Goal: Information Seeking & Learning: Learn about a topic

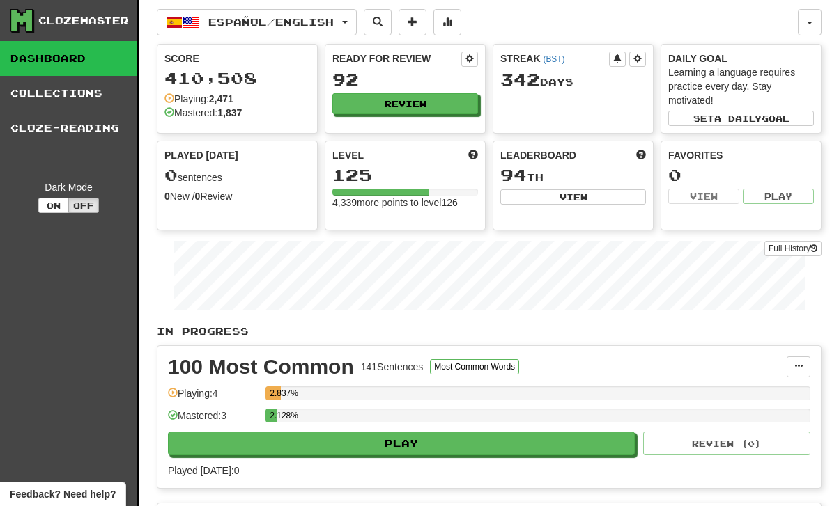
click at [425, 100] on button "Review" at bounding box center [405, 103] width 146 height 21
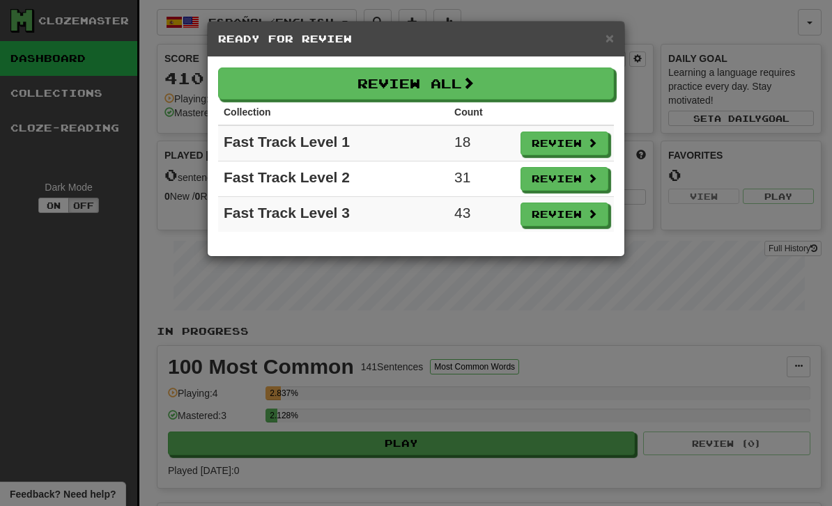
click at [577, 140] on button "Review" at bounding box center [564, 144] width 88 height 24
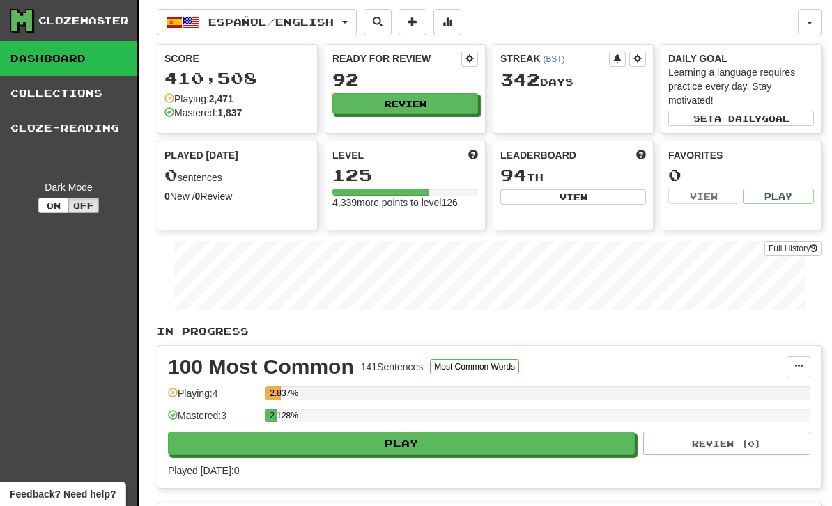
select select "**"
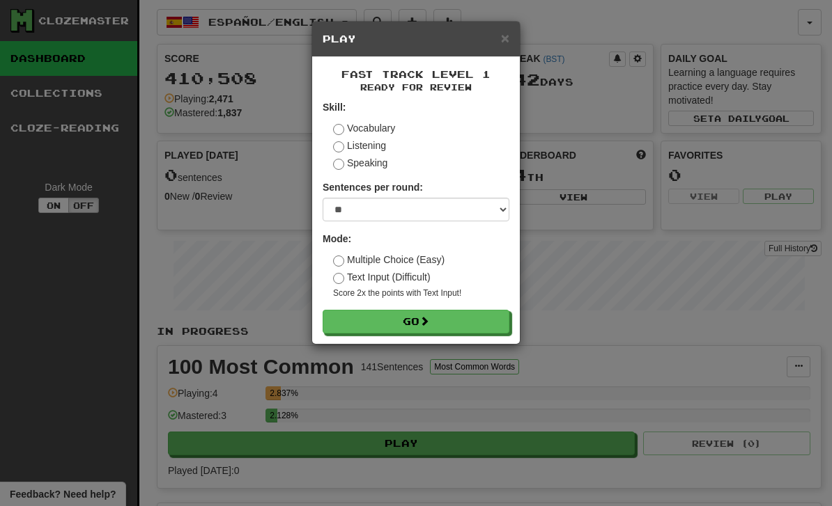
click at [451, 311] on button "Go" at bounding box center [416, 322] width 187 height 24
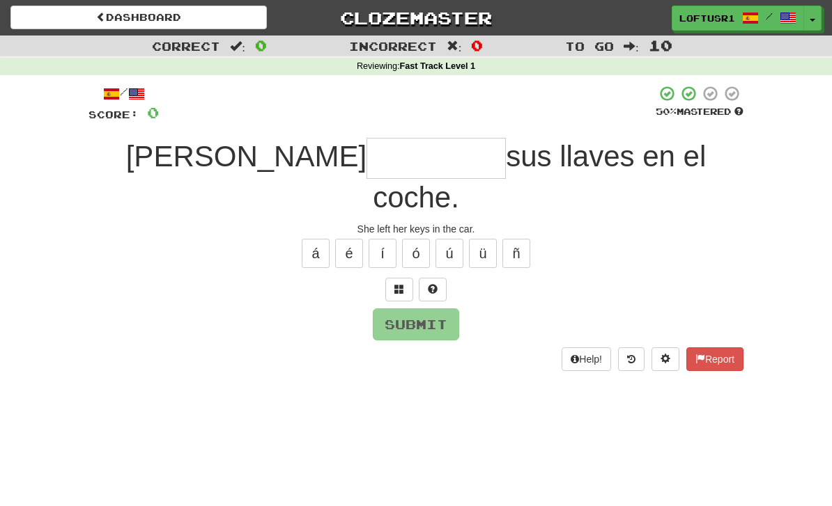
click at [366, 173] on input "text" at bounding box center [435, 158] width 139 height 41
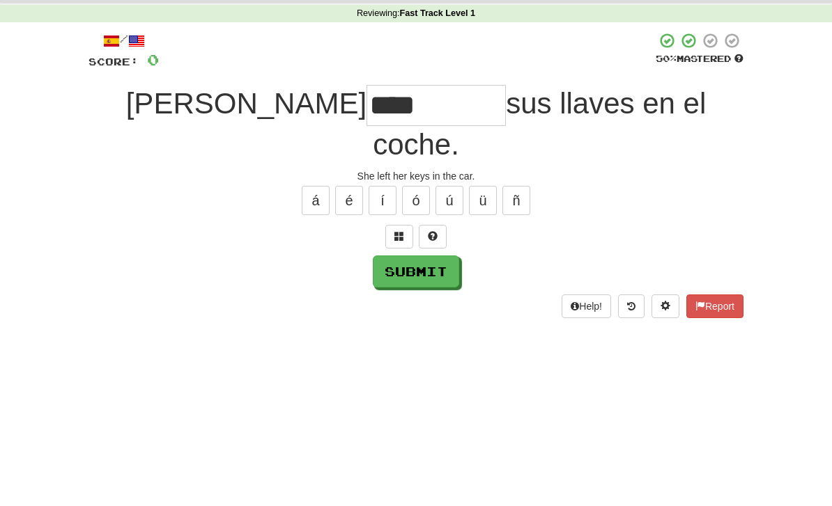
scroll to position [53, 0]
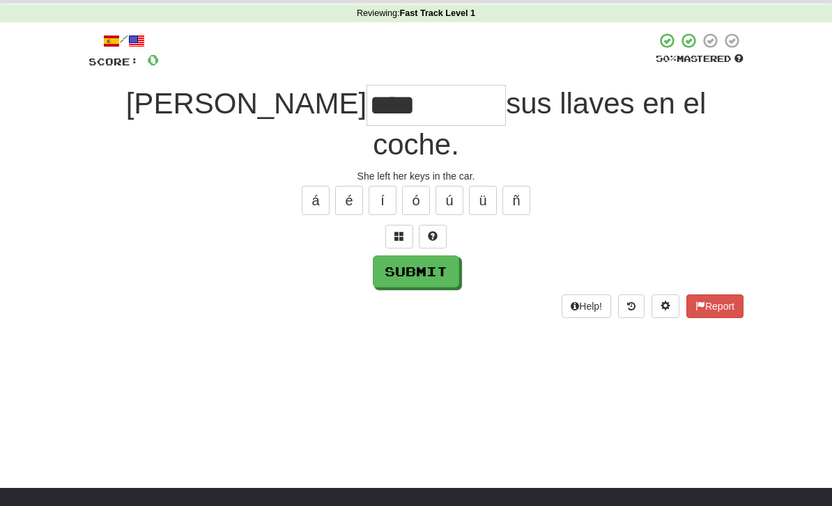
type input "****"
click at [435, 256] on button "Submit" at bounding box center [416, 272] width 86 height 32
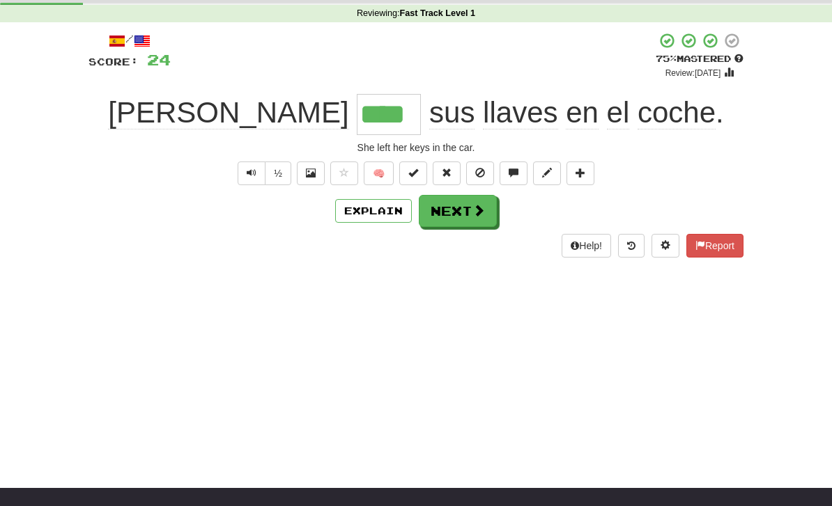
click at [464, 221] on button "Next" at bounding box center [458, 211] width 78 height 32
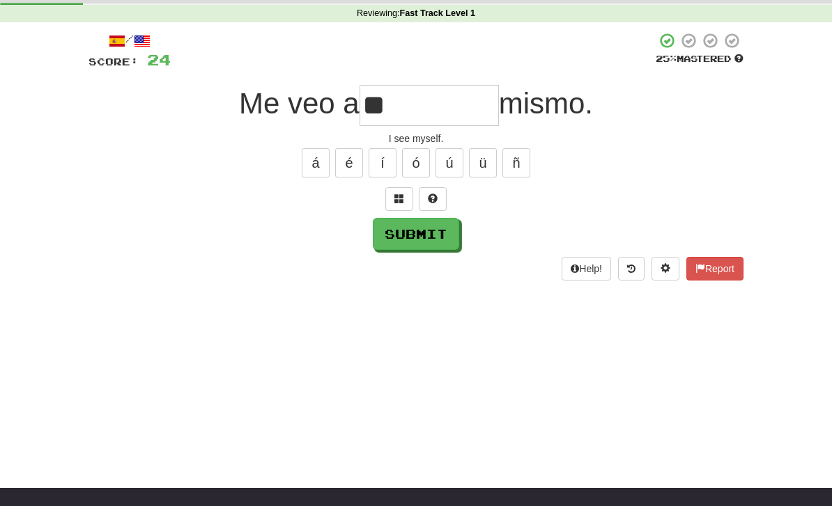
type input "**"
click at [432, 225] on button "Submit" at bounding box center [416, 234] width 86 height 32
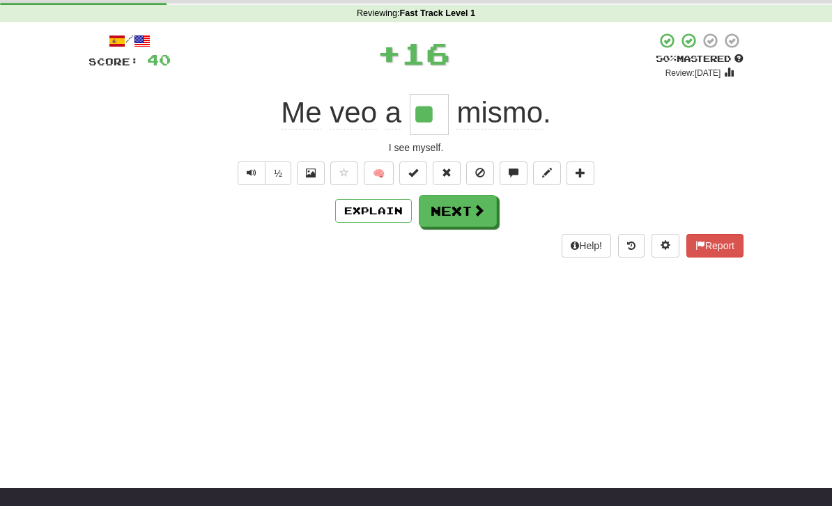
click at [469, 196] on button "Next" at bounding box center [458, 211] width 78 height 32
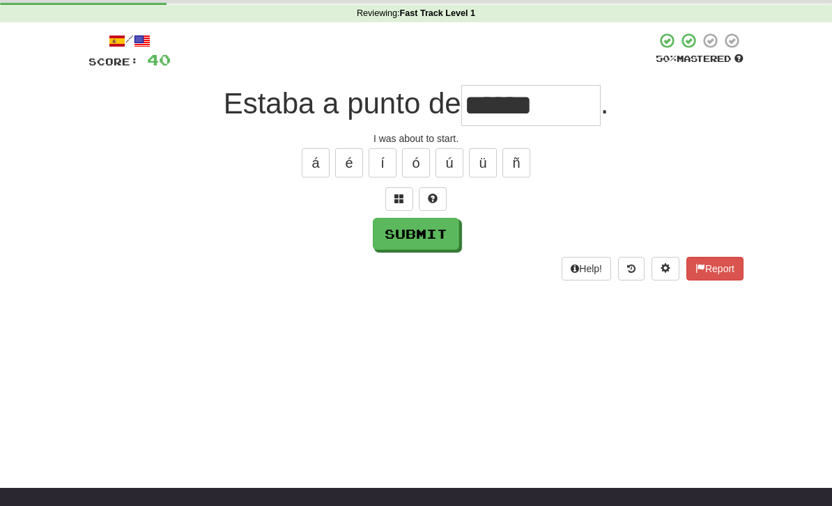
click at [571, 117] on input "******" at bounding box center [530, 105] width 139 height 41
type input "*******"
click at [424, 239] on button "Submit" at bounding box center [416, 234] width 86 height 32
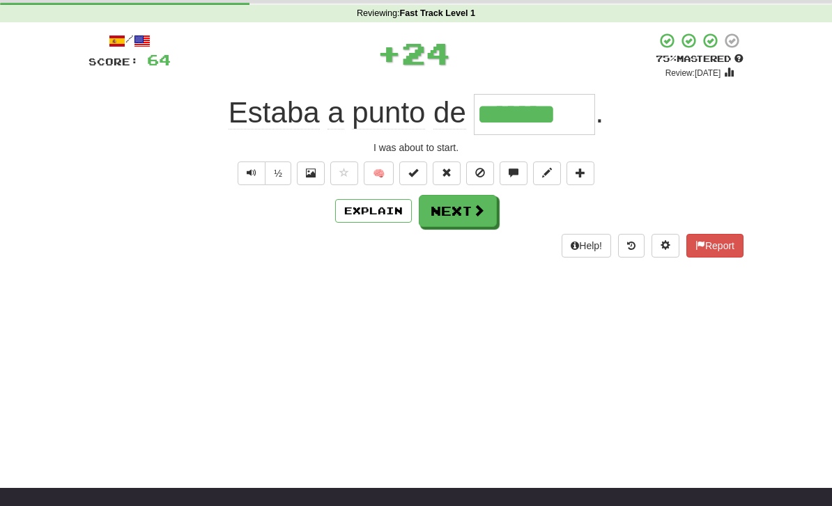
click at [466, 213] on button "Next" at bounding box center [458, 211] width 78 height 32
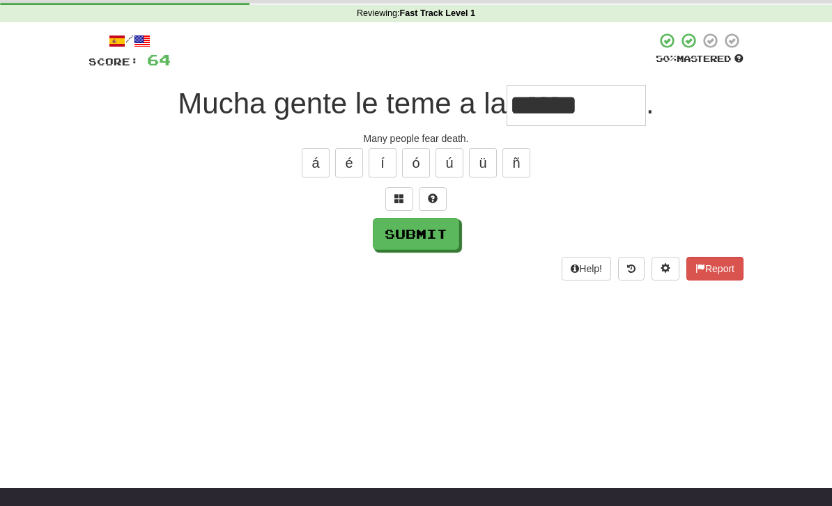
click at [424, 235] on button "Submit" at bounding box center [416, 234] width 86 height 32
type input "******"
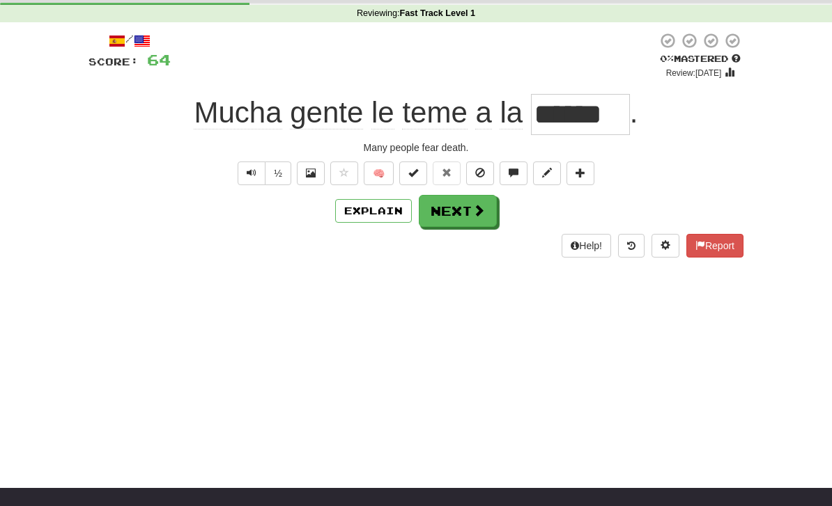
click at [467, 203] on button "Next" at bounding box center [458, 211] width 78 height 32
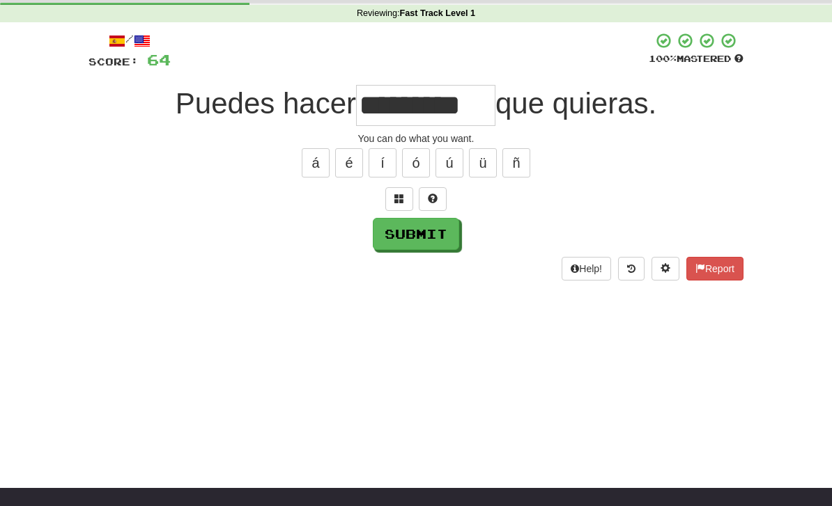
click at [431, 231] on button "Submit" at bounding box center [416, 234] width 86 height 32
type input "**"
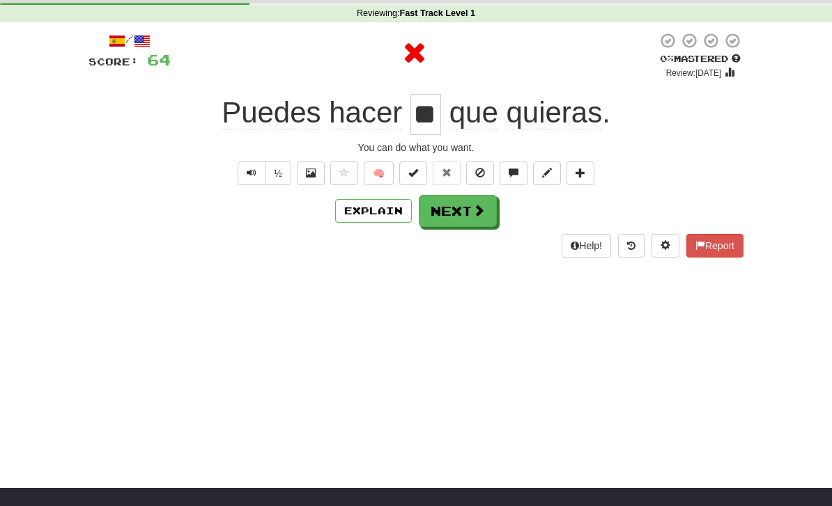
click at [474, 219] on button "Next" at bounding box center [458, 211] width 78 height 32
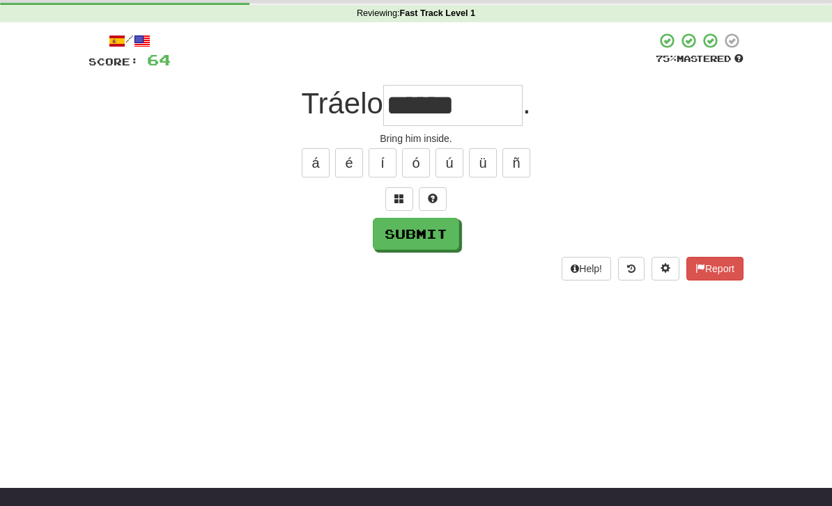
type input "******"
click at [417, 222] on button "Submit" at bounding box center [416, 234] width 86 height 32
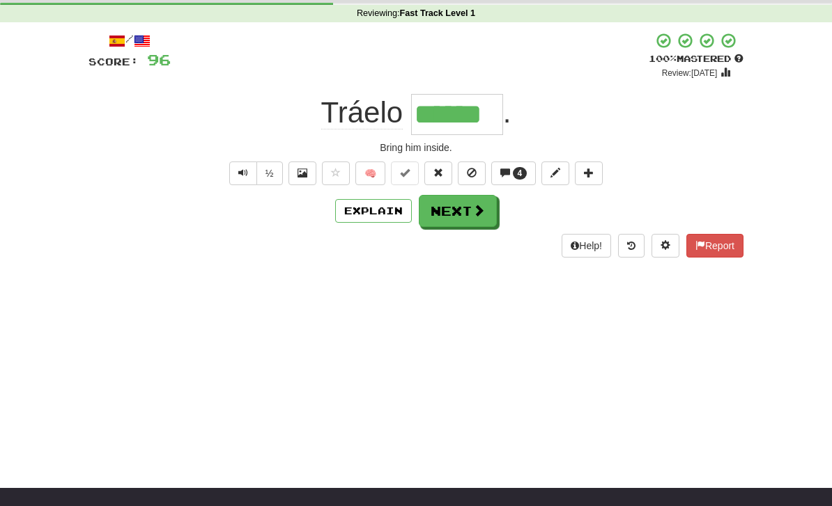
click at [453, 210] on button "Next" at bounding box center [458, 211] width 78 height 32
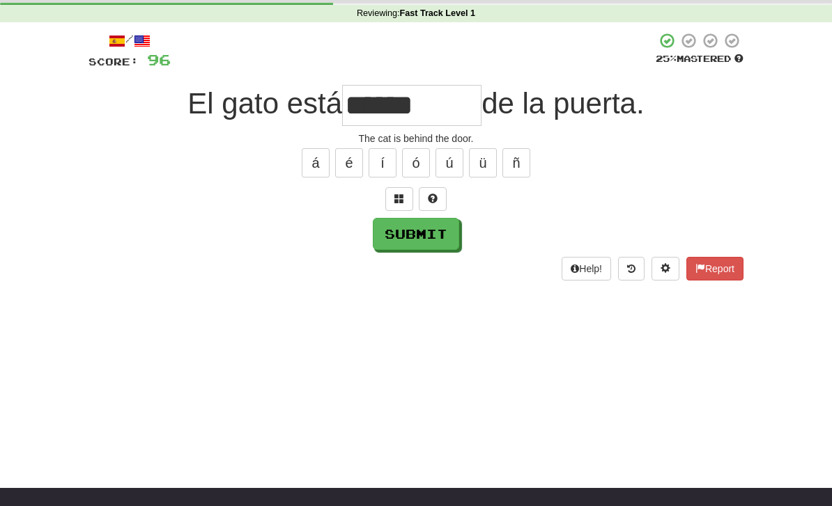
type input "******"
click at [418, 242] on button "Submit" at bounding box center [416, 234] width 86 height 32
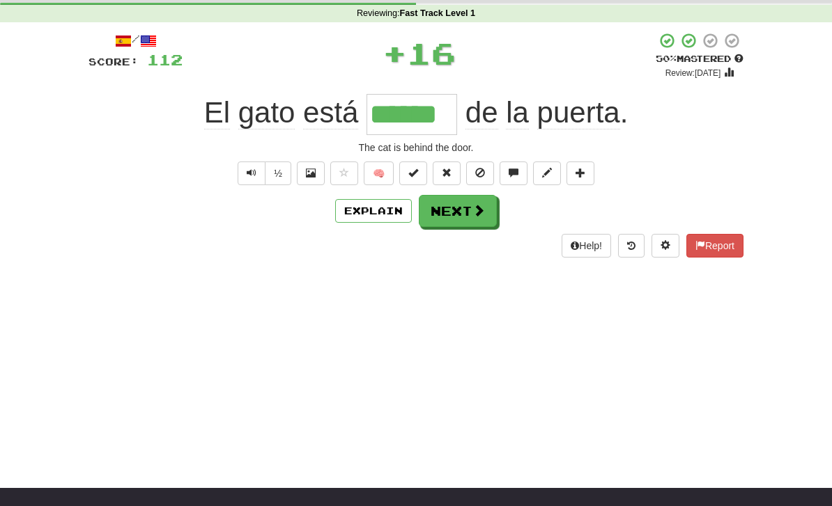
click at [470, 212] on button "Next" at bounding box center [458, 211] width 78 height 32
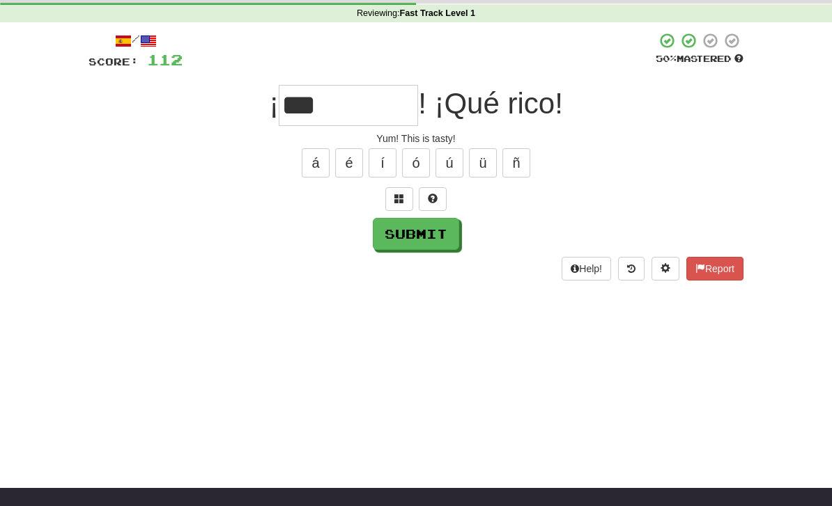
click at [437, 248] on button "Submit" at bounding box center [416, 234] width 86 height 32
type input "***"
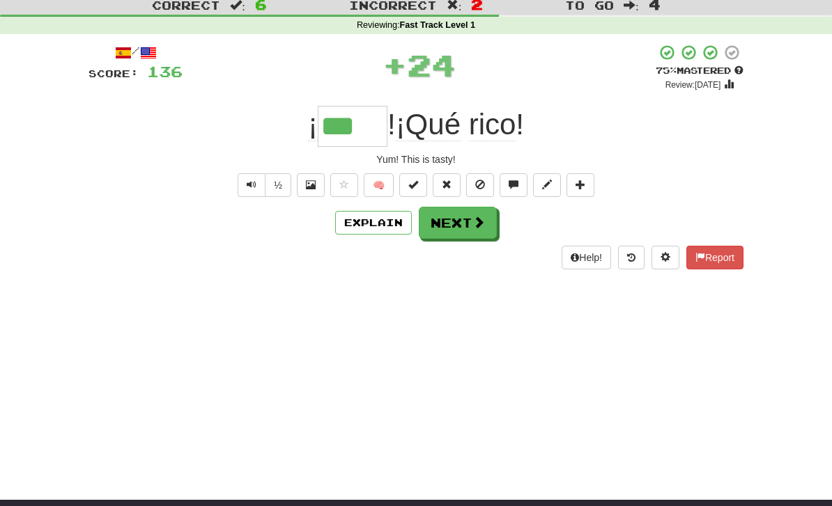
scroll to position [0, 0]
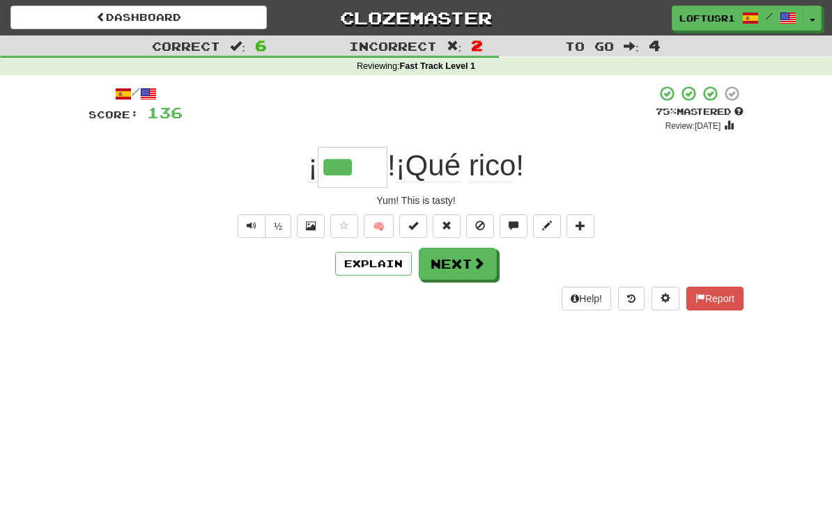
click at [468, 270] on button "Next" at bounding box center [458, 264] width 78 height 32
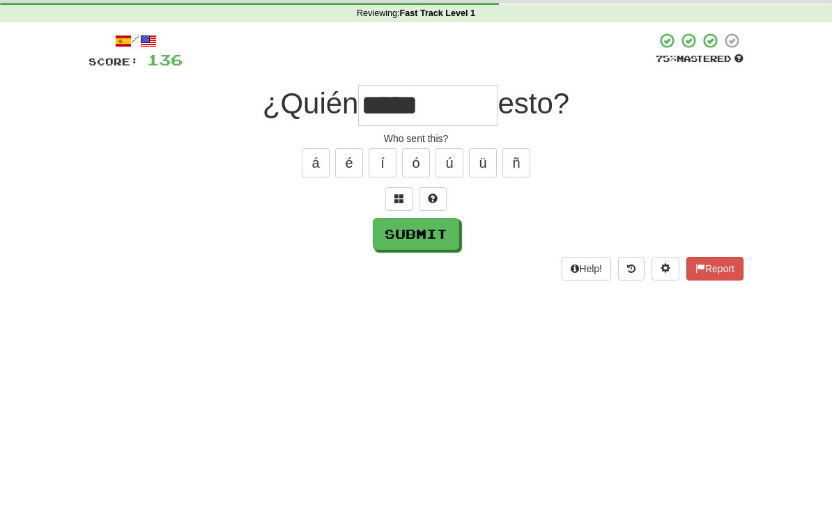
scroll to position [53, 0]
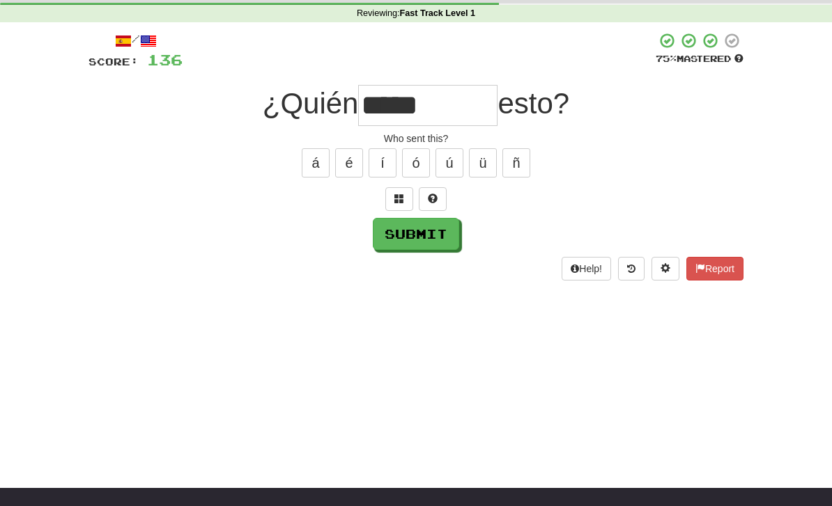
type input "*****"
click at [431, 239] on button "Submit" at bounding box center [416, 234] width 86 height 32
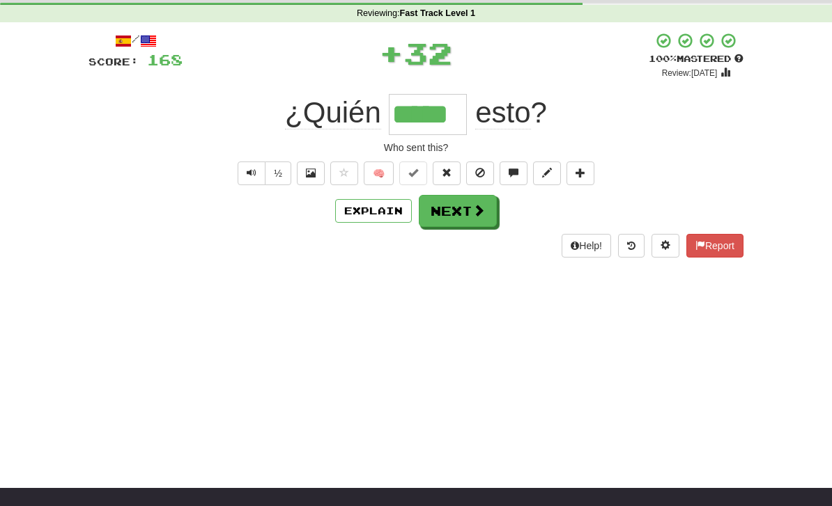
click at [461, 212] on button "Next" at bounding box center [458, 211] width 78 height 32
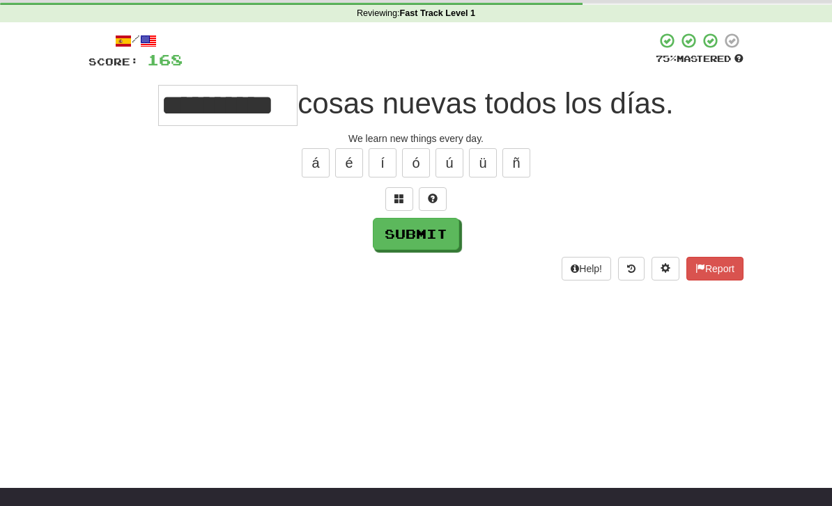
click at [427, 236] on button "Submit" at bounding box center [416, 234] width 86 height 32
type input "**********"
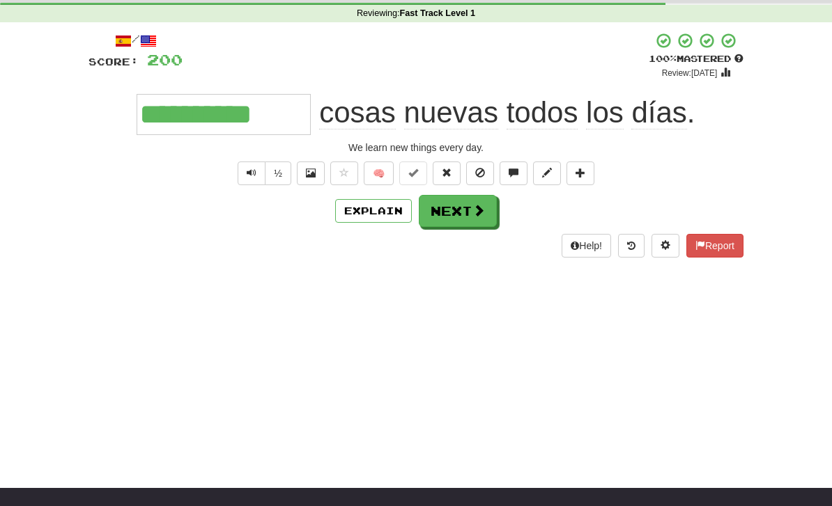
click at [460, 220] on button "Next" at bounding box center [458, 211] width 78 height 32
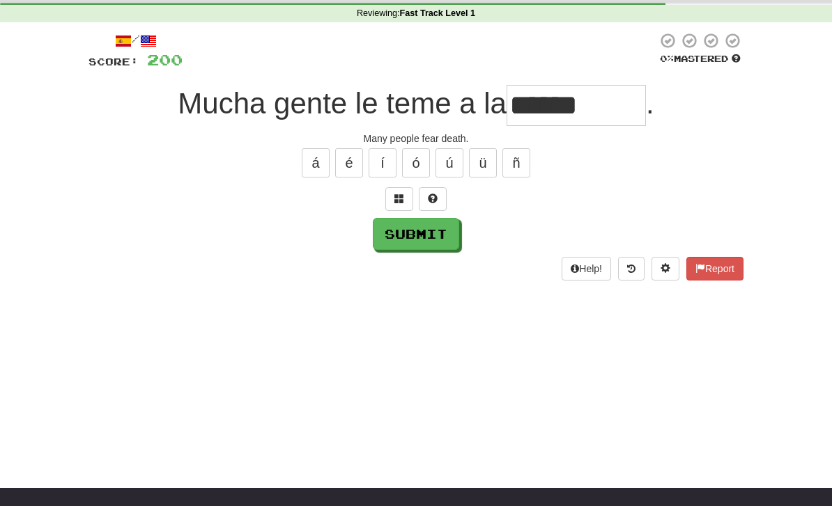
type input "******"
click at [405, 247] on button "Submit" at bounding box center [416, 234] width 86 height 32
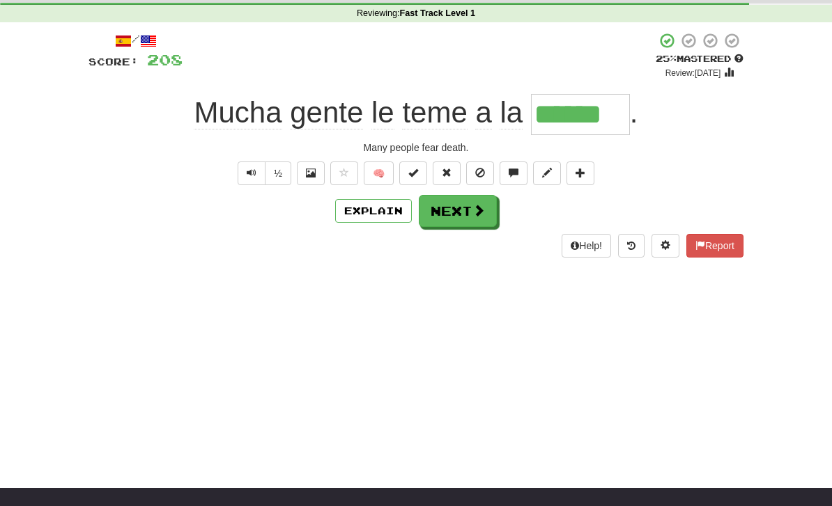
click at [375, 234] on div "Help! Report" at bounding box center [415, 246] width 655 height 24
click at [373, 207] on button "Explain" at bounding box center [373, 211] width 77 height 24
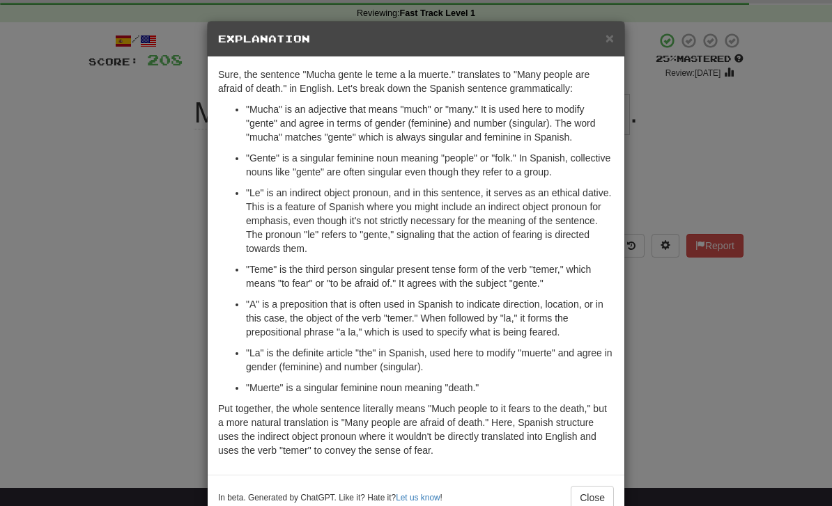
click at [587, 499] on button "Close" at bounding box center [592, 498] width 43 height 24
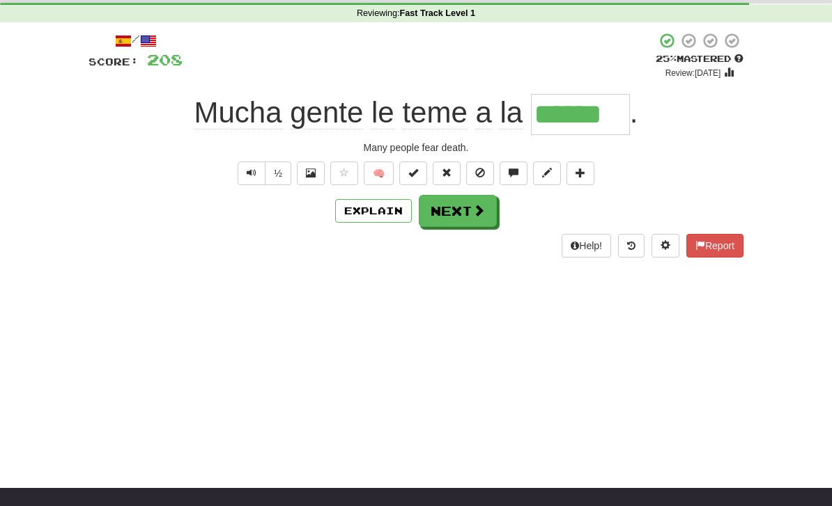
click at [382, 221] on button "Explain" at bounding box center [373, 211] width 77 height 24
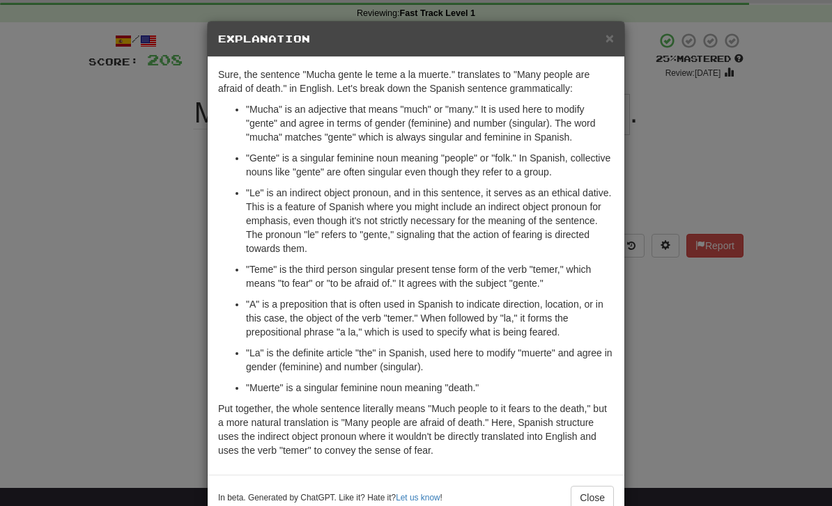
click at [590, 502] on button "Close" at bounding box center [592, 498] width 43 height 24
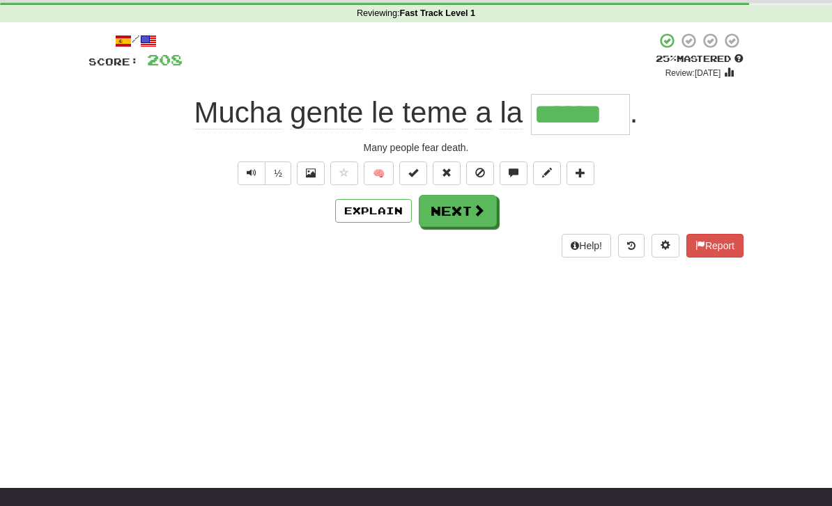
click at [387, 219] on button "Explain" at bounding box center [373, 211] width 77 height 24
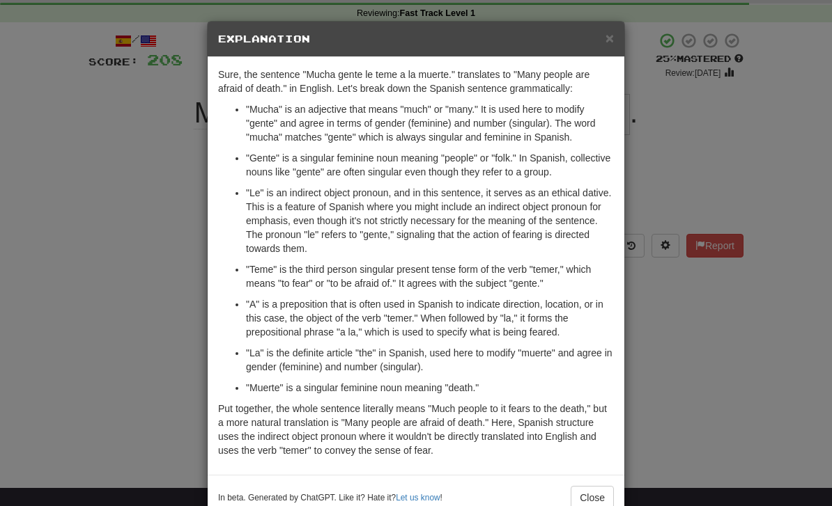
click at [590, 498] on button "Close" at bounding box center [592, 498] width 43 height 24
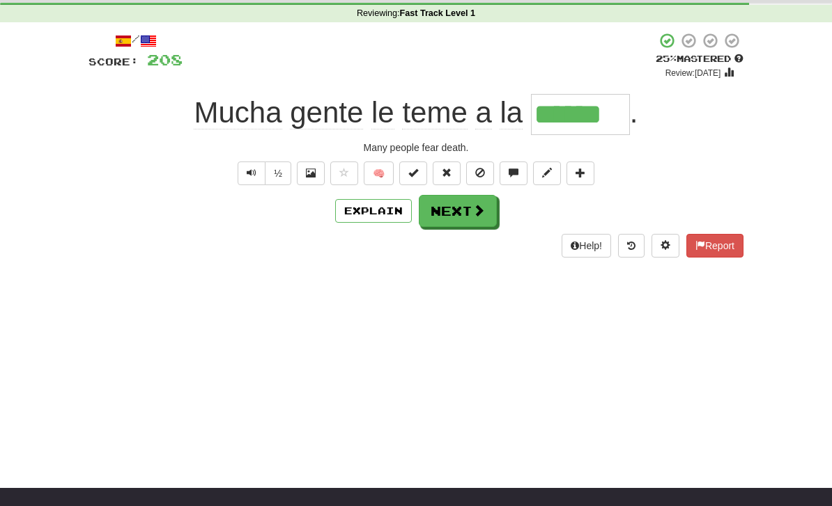
click at [465, 221] on button "Next" at bounding box center [458, 211] width 78 height 32
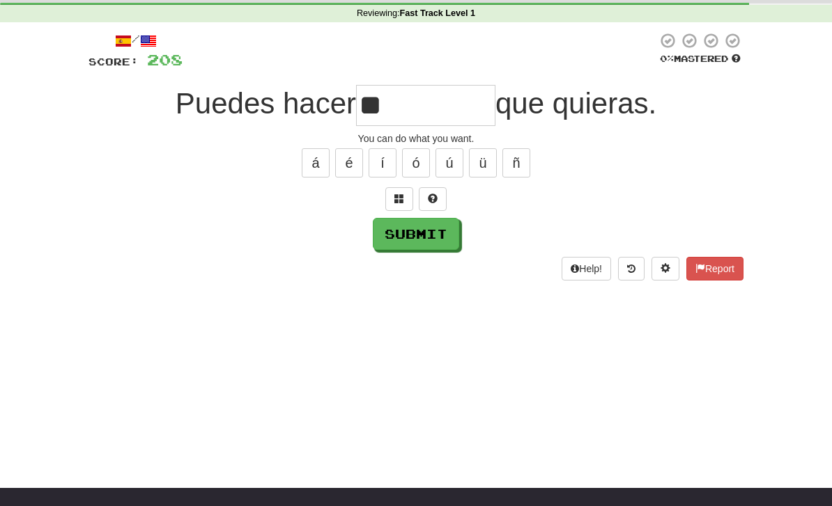
type input "**"
click at [423, 248] on button "Submit" at bounding box center [416, 234] width 86 height 32
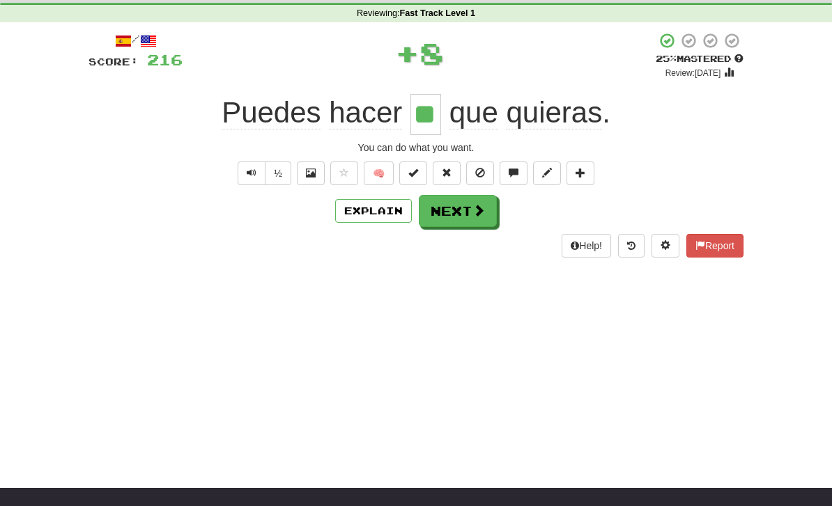
click at [382, 216] on button "Explain" at bounding box center [373, 211] width 77 height 24
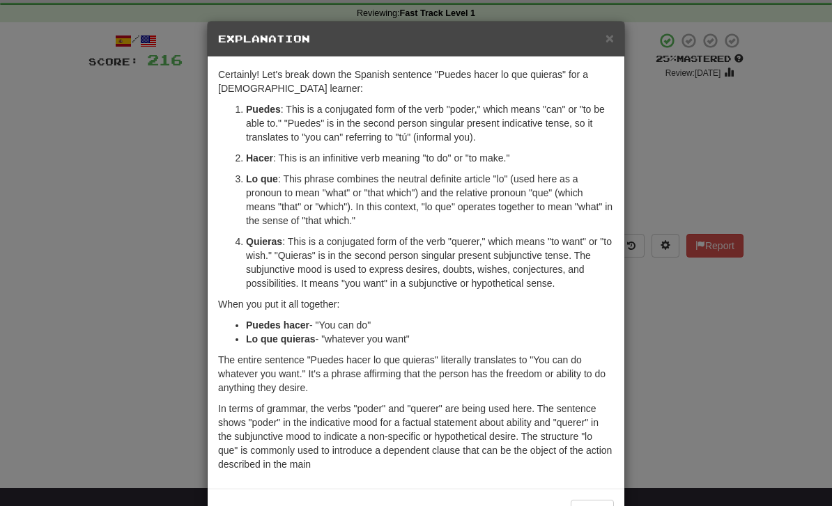
click at [661, 356] on div "× Explanation Certainly! Let's break down the Spanish sentence "Puedes hacer lo…" at bounding box center [416, 253] width 832 height 506
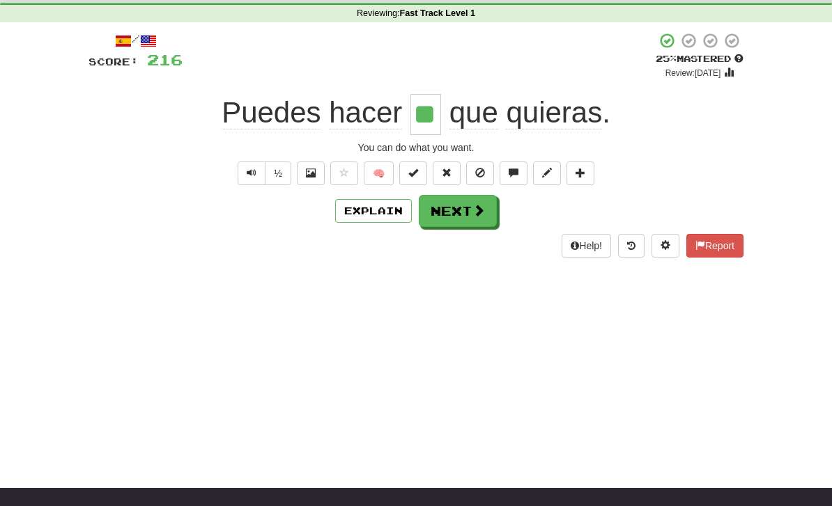
click at [468, 211] on button "Next" at bounding box center [458, 211] width 78 height 32
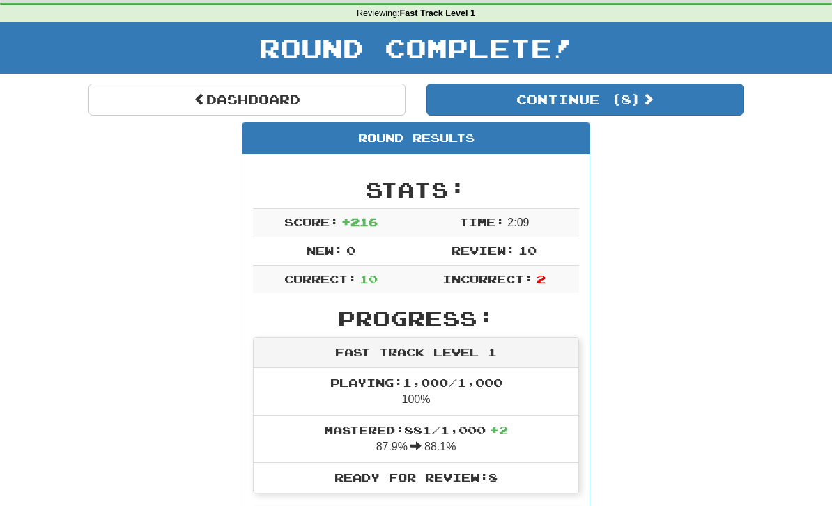
click at [291, 107] on link "Dashboard" at bounding box center [246, 100] width 317 height 32
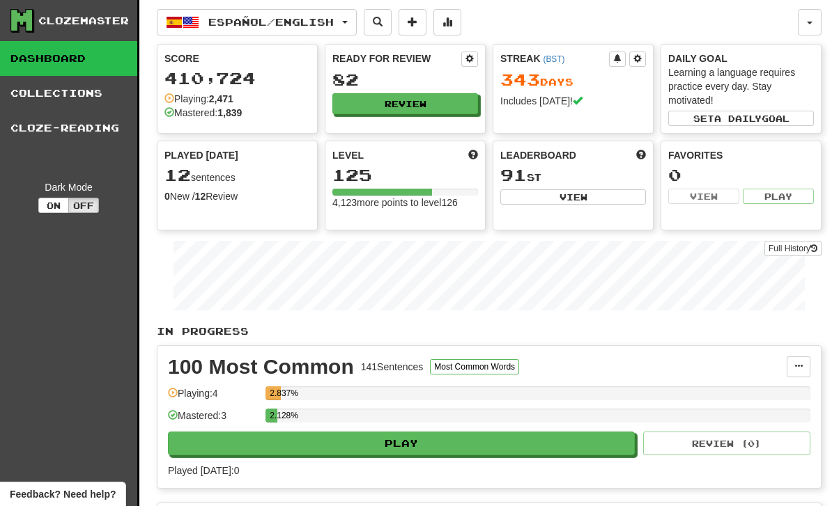
click at [802, 250] on link "Full History" at bounding box center [792, 248] width 57 height 15
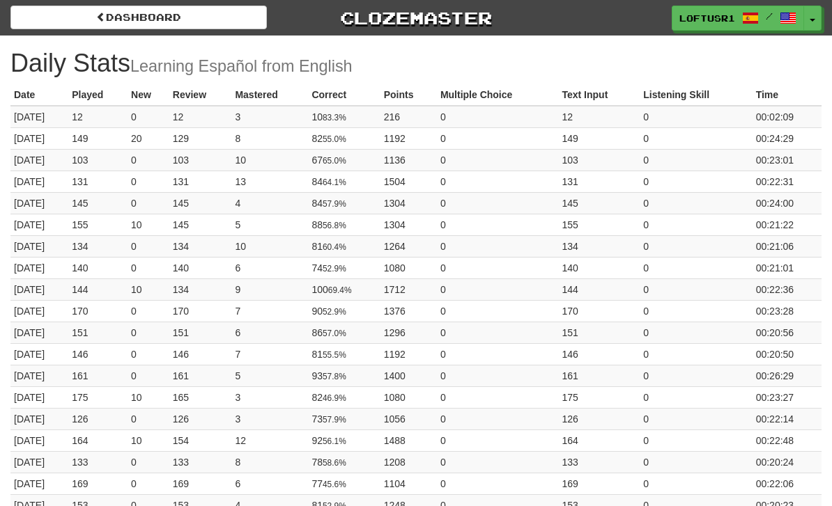
click at [83, 24] on link "Dashboard" at bounding box center [138, 18] width 256 height 24
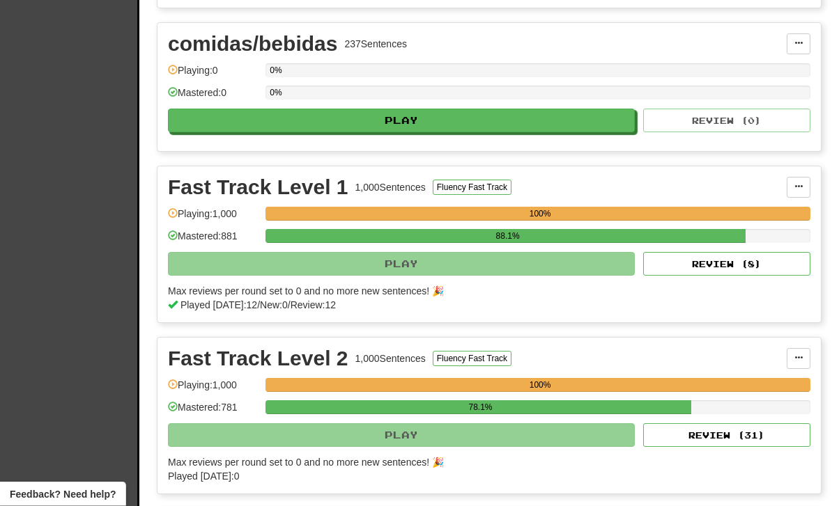
scroll to position [480, 0]
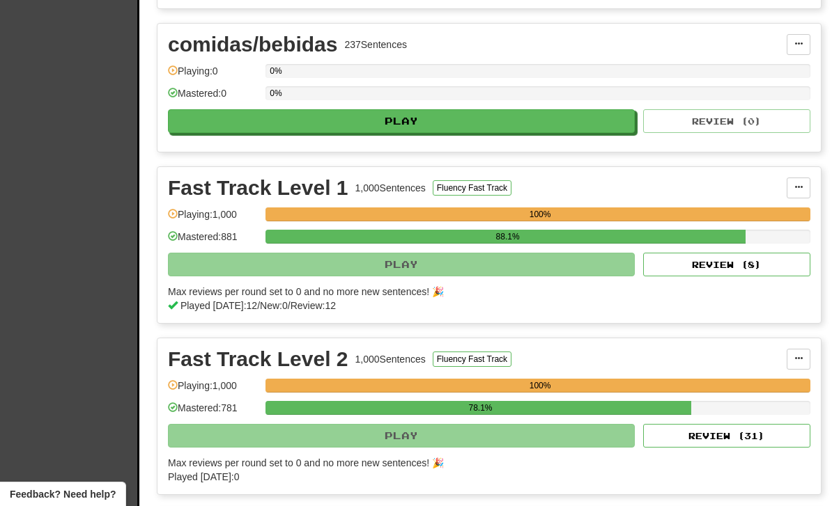
click at [733, 269] on button "Review ( 8 )" at bounding box center [726, 265] width 167 height 24
select select "**"
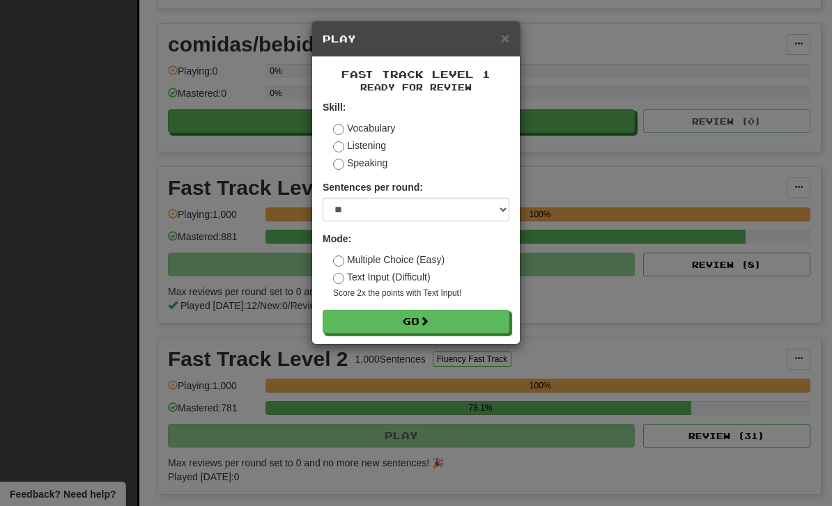
click at [478, 330] on button "Go" at bounding box center [416, 322] width 187 height 24
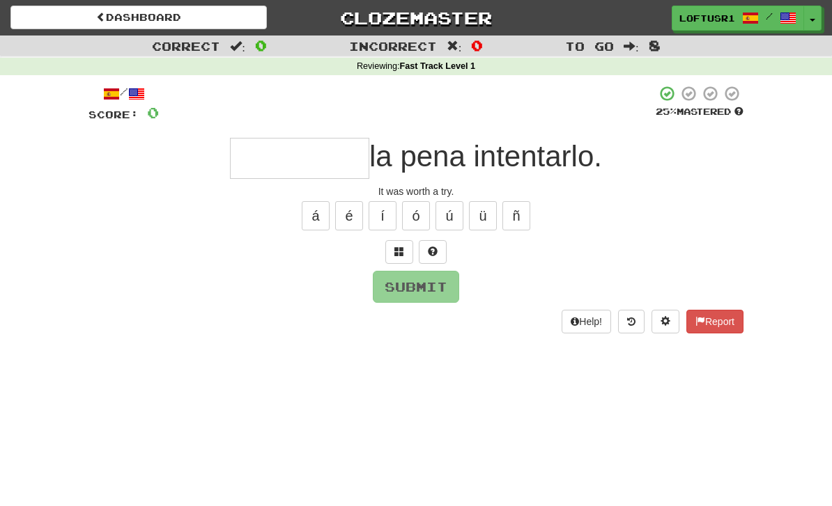
click at [258, 149] on input "text" at bounding box center [299, 158] width 139 height 41
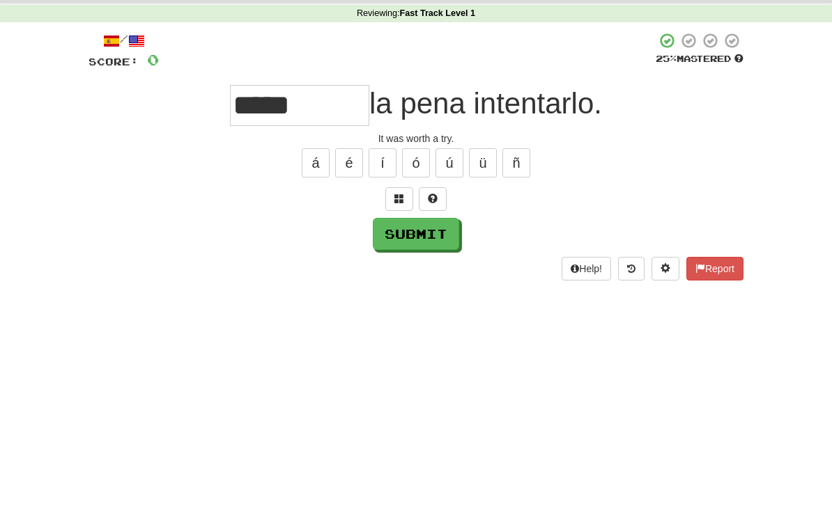
scroll to position [53, 0]
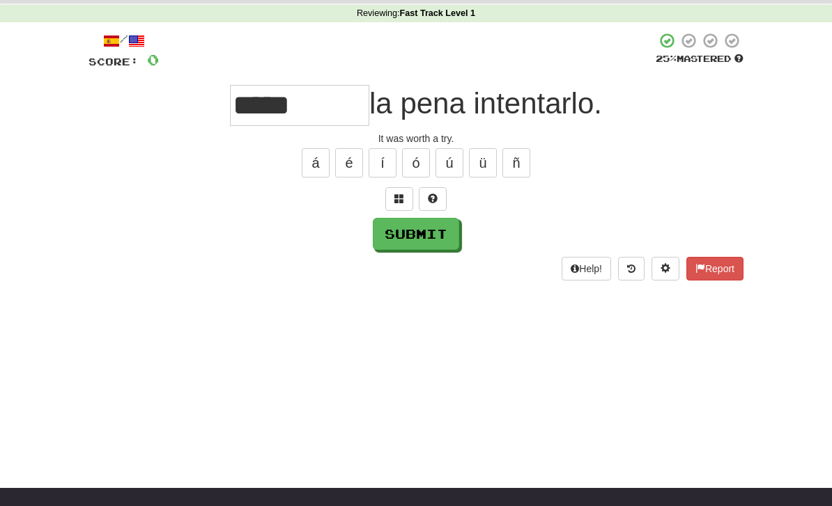
click at [428, 238] on button "Submit" at bounding box center [416, 234] width 86 height 32
type input "*****"
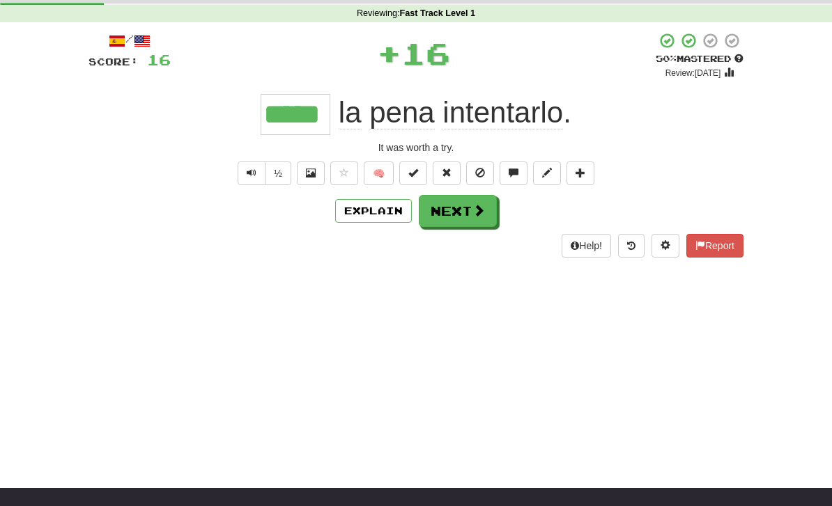
scroll to position [0, 0]
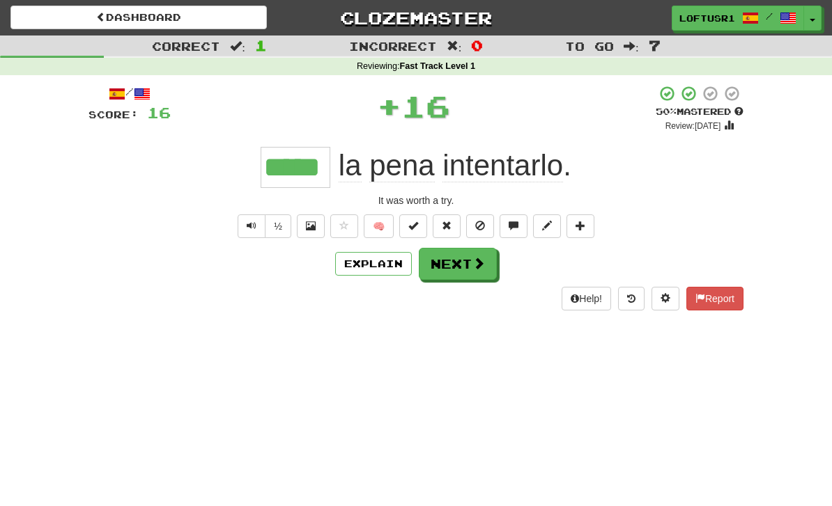
click at [379, 267] on button "Explain" at bounding box center [373, 264] width 77 height 24
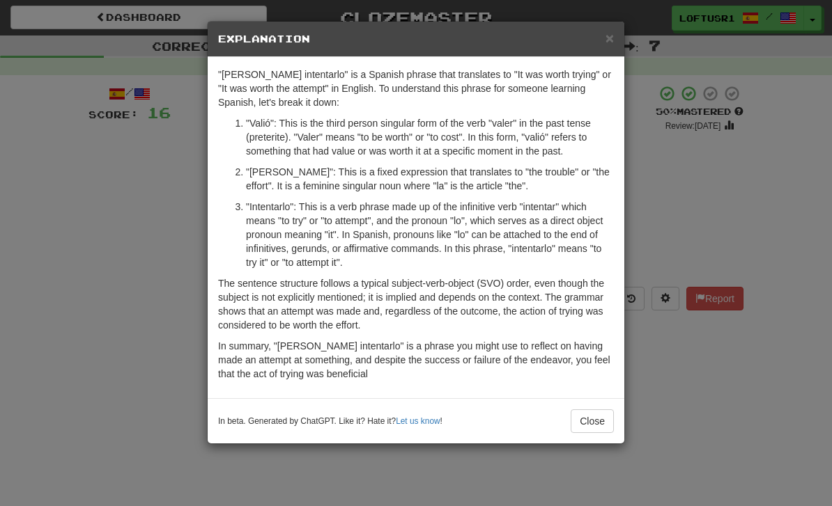
click at [595, 417] on button "Close" at bounding box center [592, 422] width 43 height 24
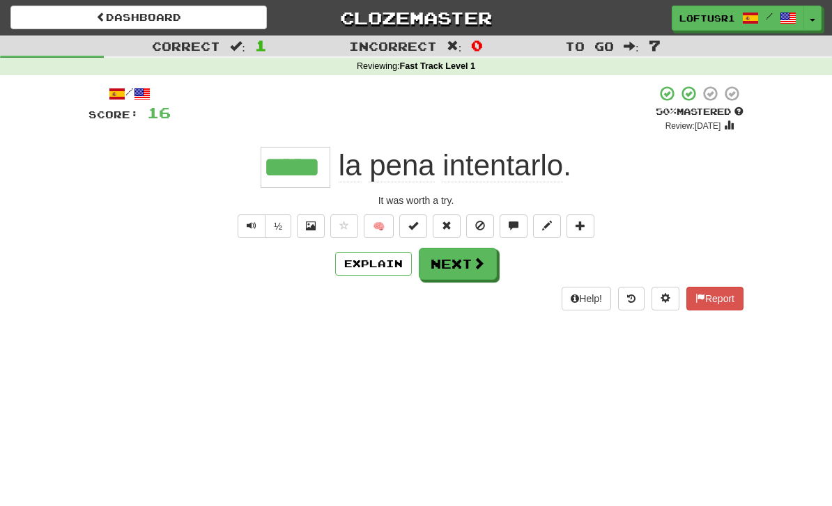
click at [465, 259] on button "Next" at bounding box center [458, 264] width 78 height 32
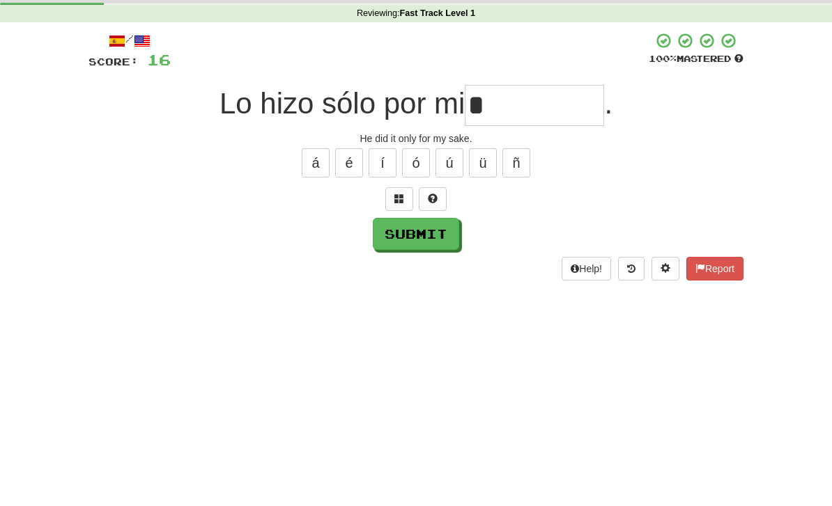
scroll to position [53, 0]
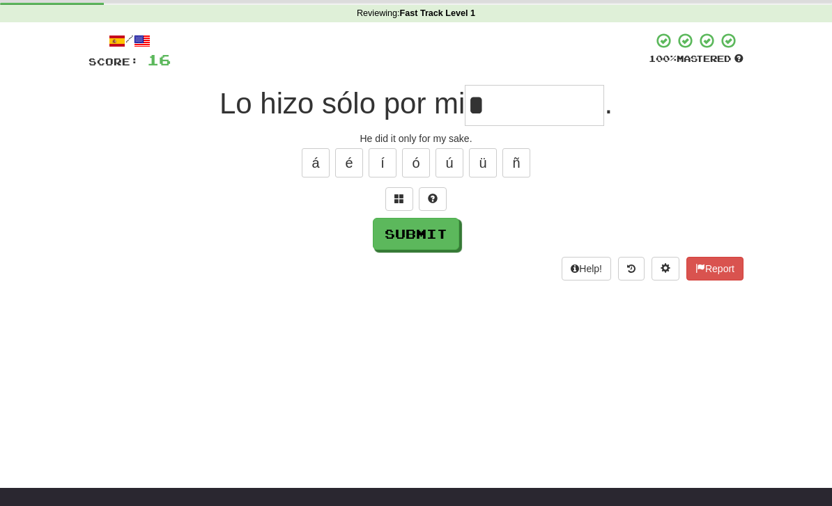
click at [416, 242] on button "Submit" at bounding box center [416, 234] width 86 height 32
type input "****"
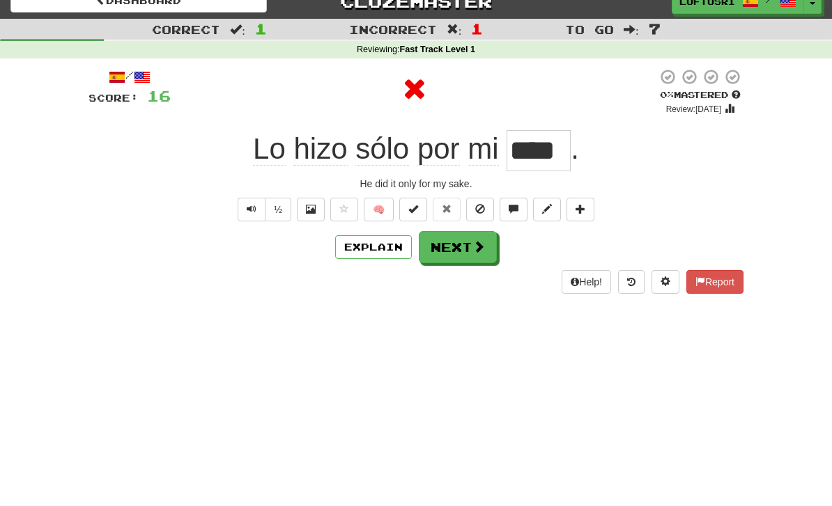
scroll to position [0, 0]
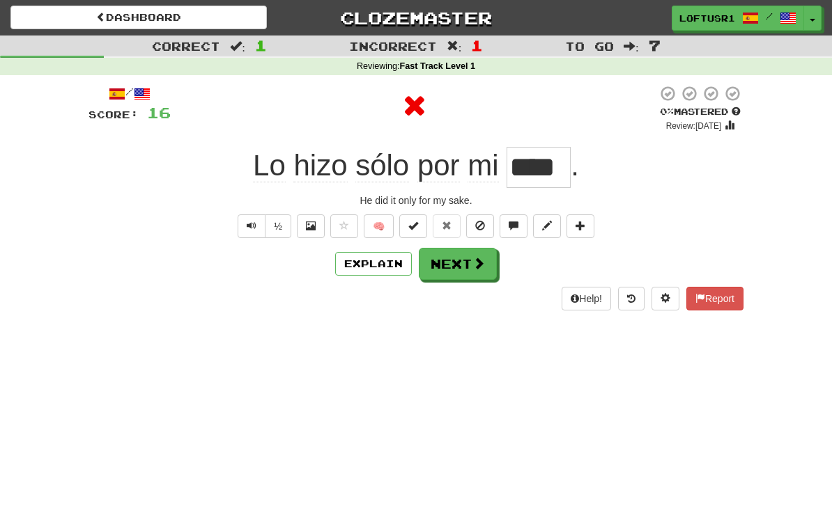
click at [378, 273] on button "Explain" at bounding box center [373, 264] width 77 height 24
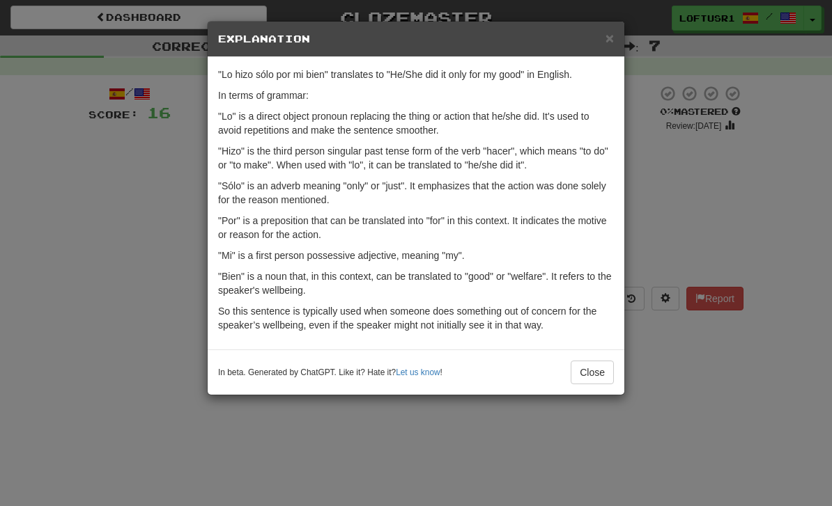
click at [598, 383] on button "Close" at bounding box center [592, 373] width 43 height 24
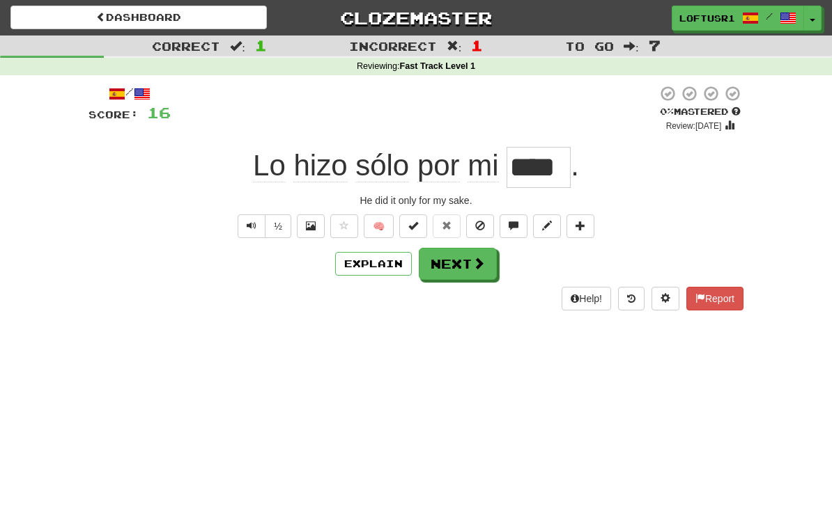
click at [472, 265] on span at bounding box center [478, 263] width 13 height 13
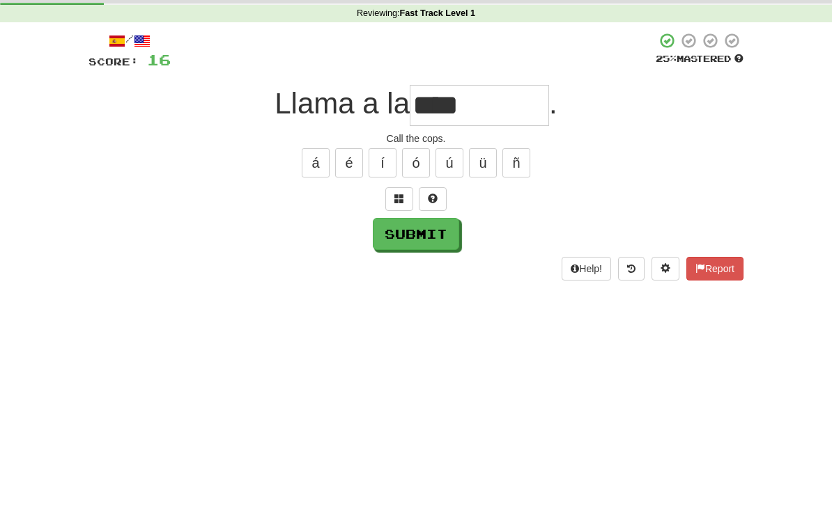
scroll to position [53, 0]
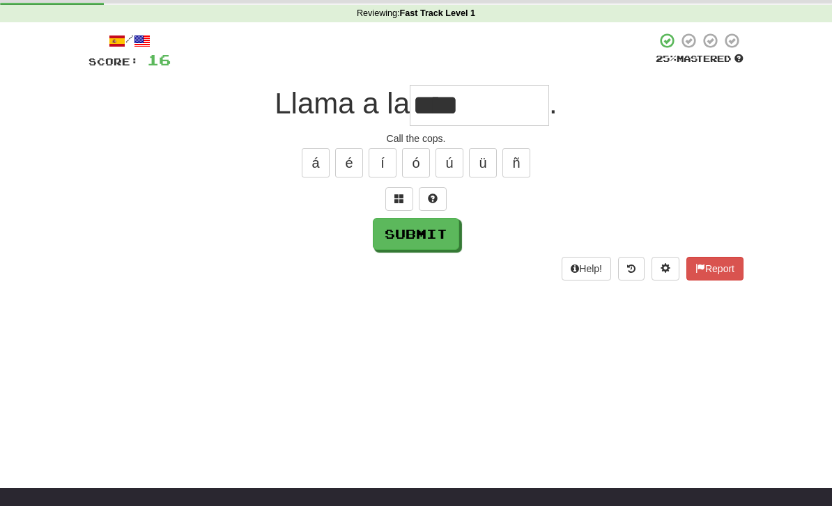
type input "****"
click at [433, 247] on button "Submit" at bounding box center [416, 234] width 86 height 32
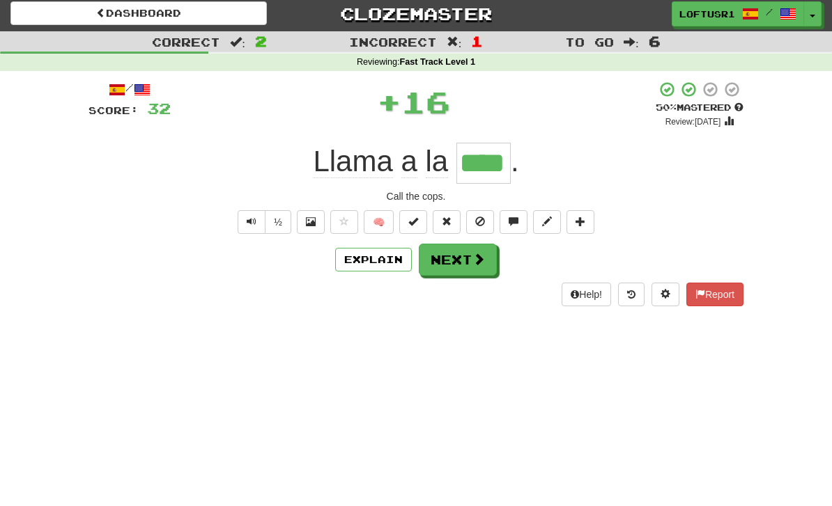
scroll to position [0, 0]
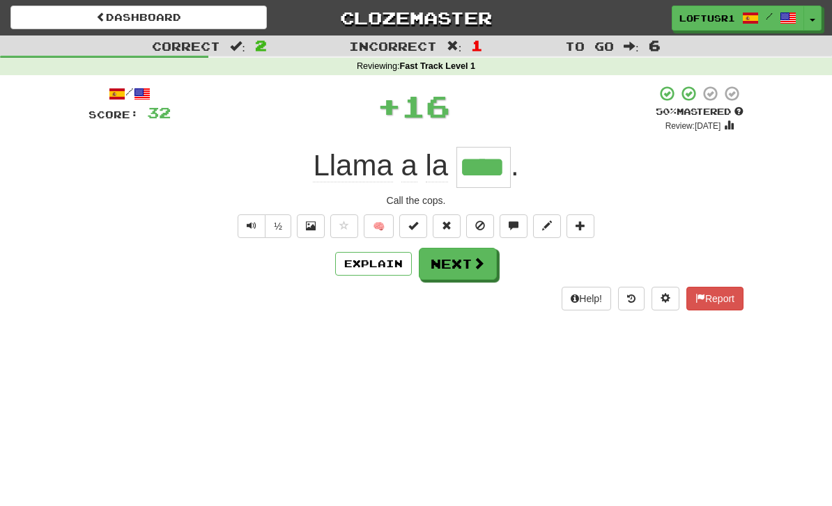
click at [458, 271] on button "Next" at bounding box center [458, 264] width 78 height 32
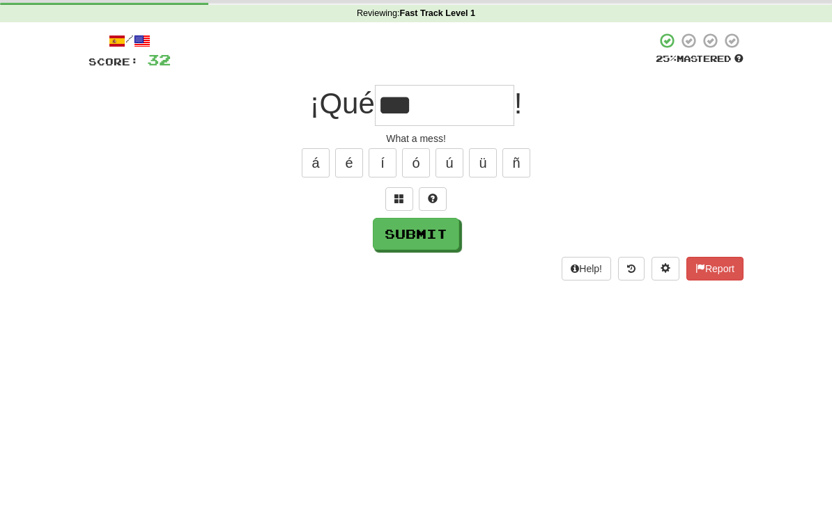
scroll to position [53, 0]
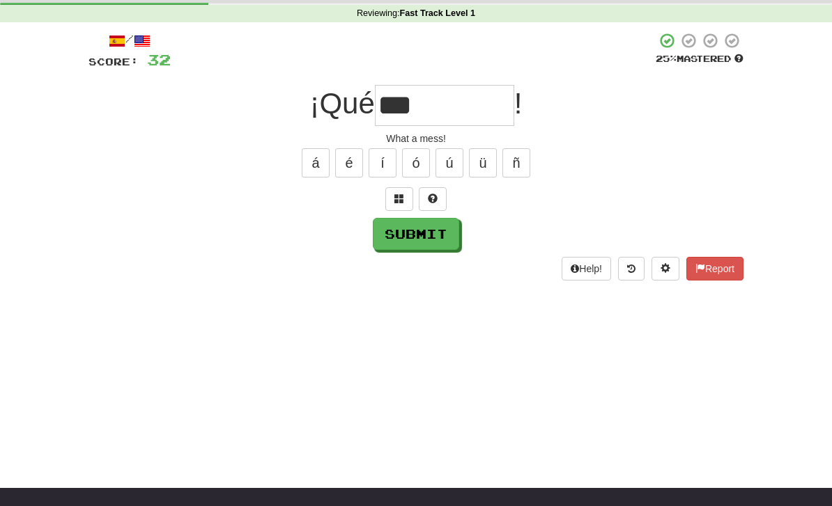
type input "***"
click at [424, 242] on button "Submit" at bounding box center [416, 234] width 86 height 32
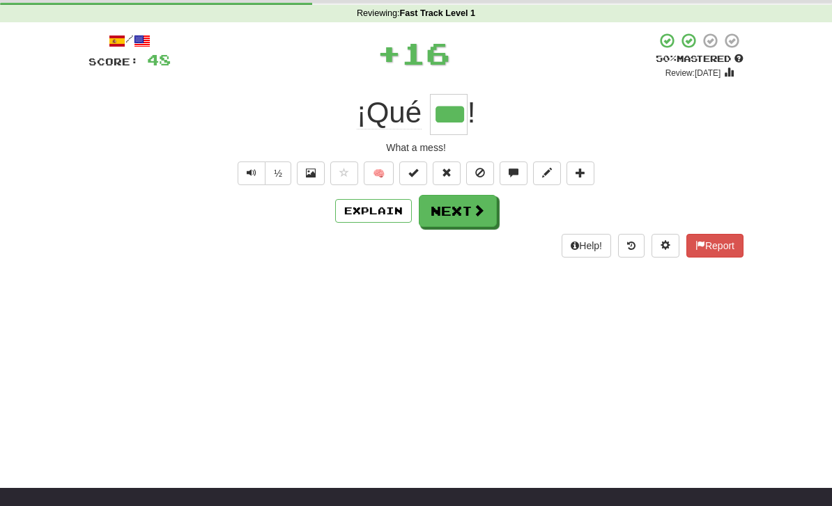
scroll to position [0, 0]
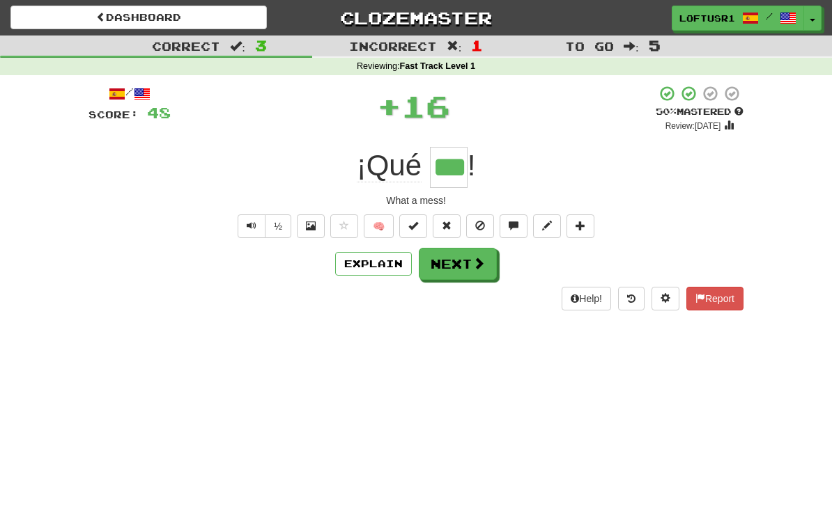
click at [474, 266] on span at bounding box center [478, 263] width 13 height 13
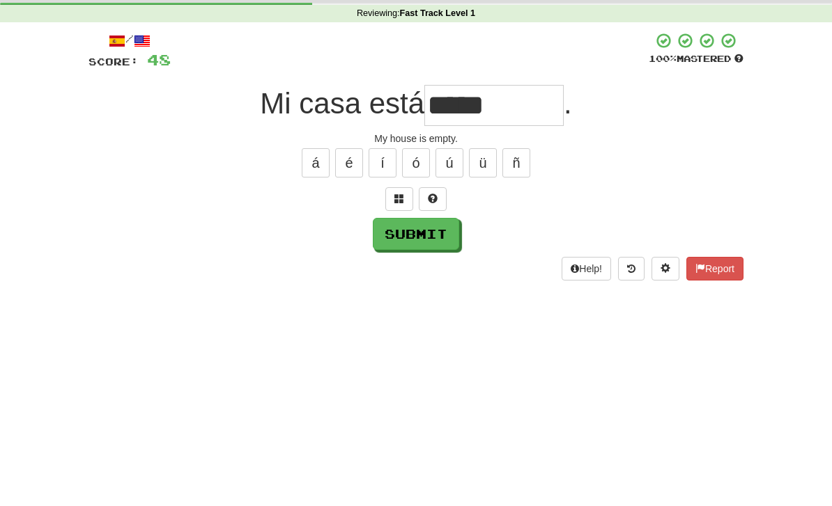
scroll to position [53, 0]
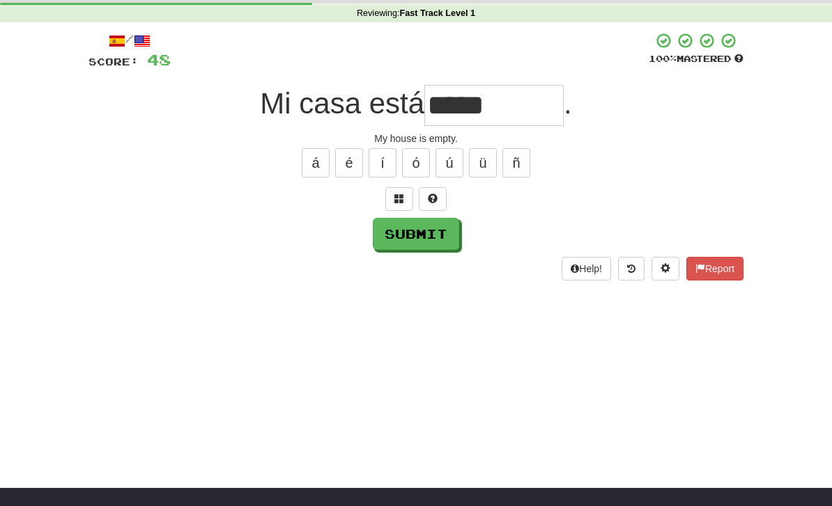
click at [427, 248] on button "Submit" at bounding box center [416, 234] width 86 height 32
type input "*****"
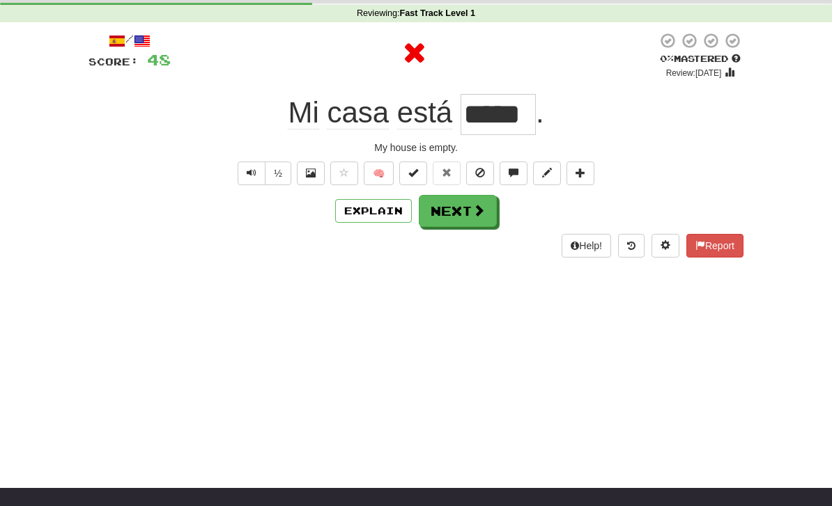
click at [387, 219] on button "Explain" at bounding box center [373, 211] width 77 height 24
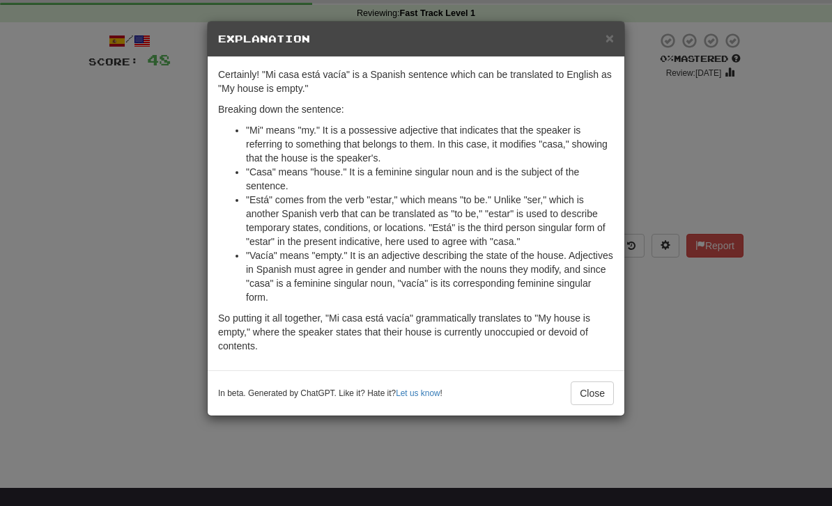
click at [589, 403] on button "Close" at bounding box center [592, 394] width 43 height 24
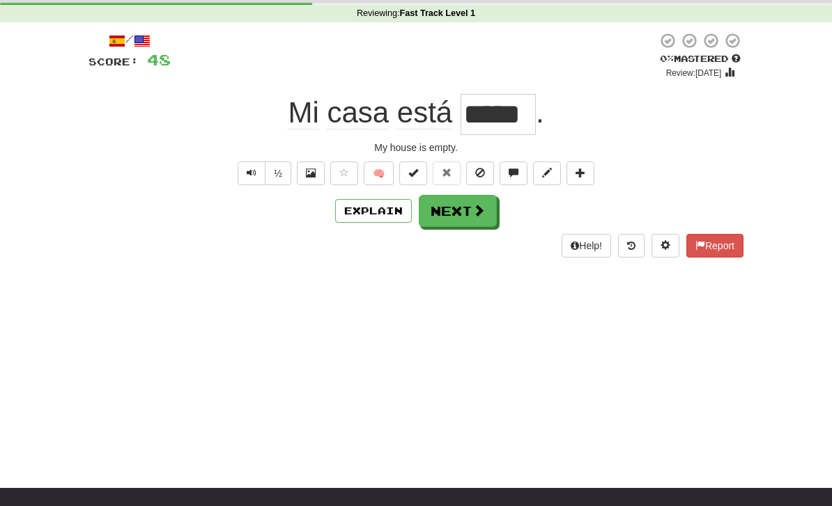
click at [469, 212] on button "Next" at bounding box center [458, 211] width 78 height 32
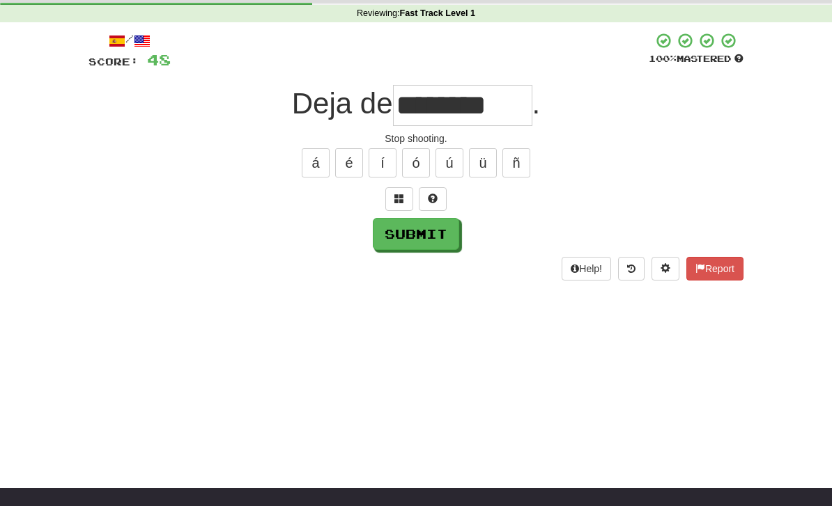
type input "********"
click at [419, 237] on button "Submit" at bounding box center [416, 234] width 86 height 32
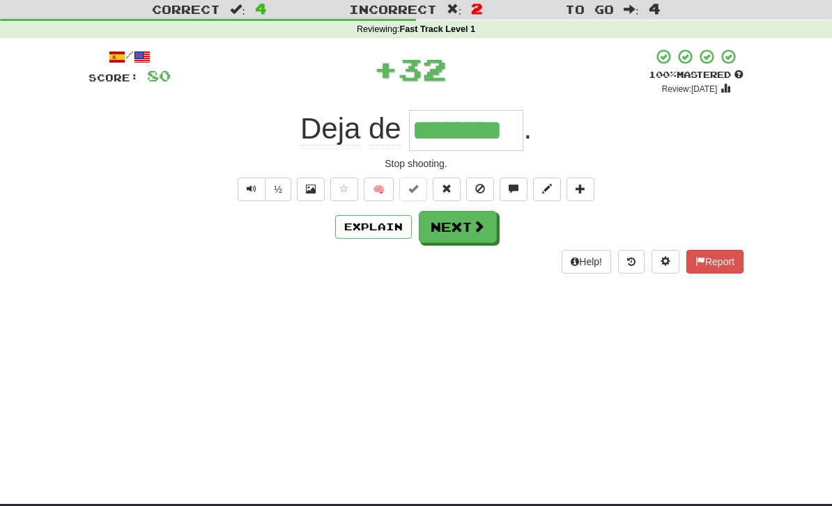
scroll to position [0, 0]
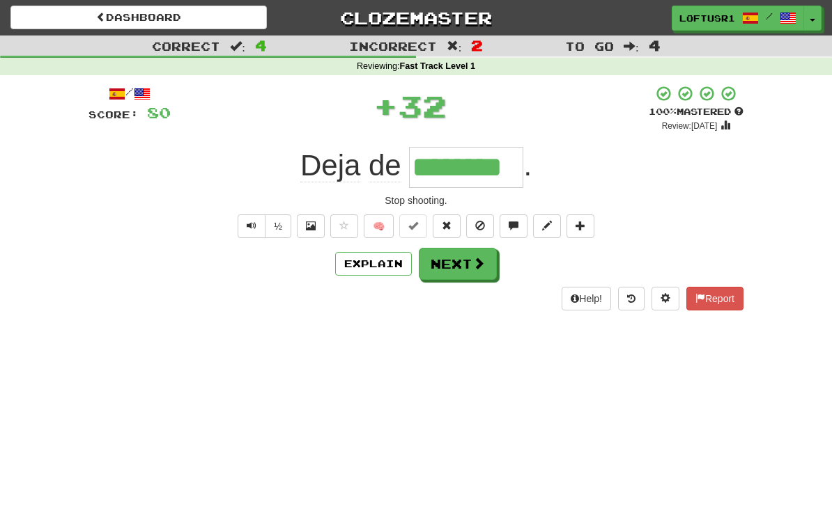
click at [463, 258] on button "Next" at bounding box center [458, 264] width 78 height 32
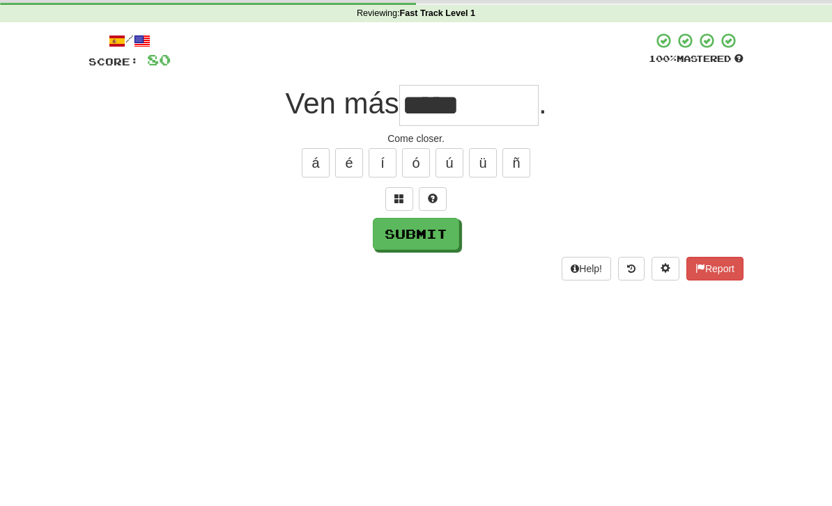
scroll to position [53, 0]
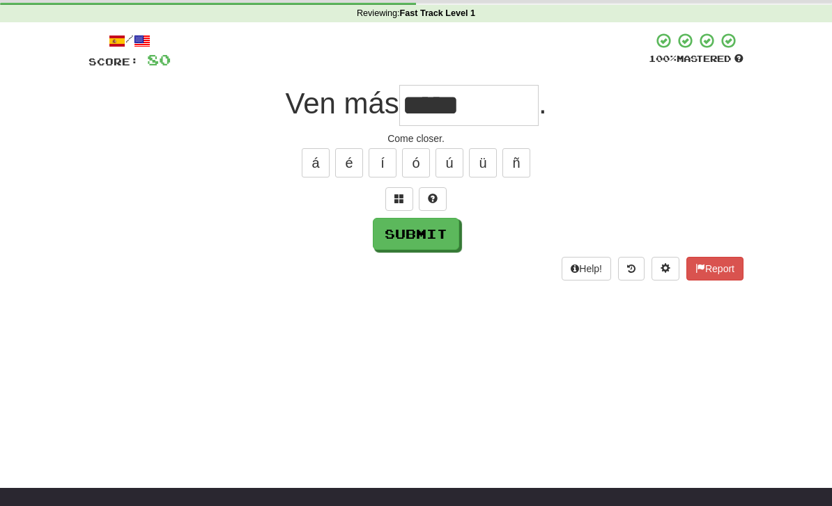
type input "*****"
click at [425, 240] on button "Submit" at bounding box center [416, 234] width 86 height 32
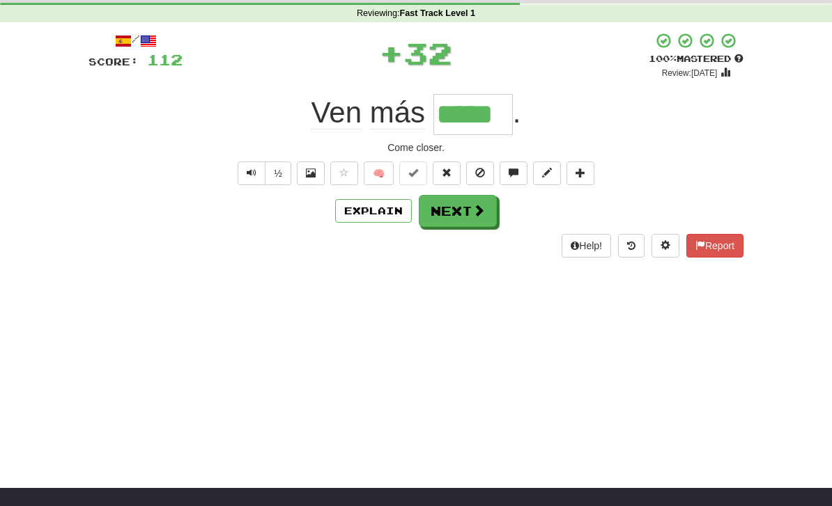
click at [386, 216] on button "Explain" at bounding box center [373, 211] width 77 height 24
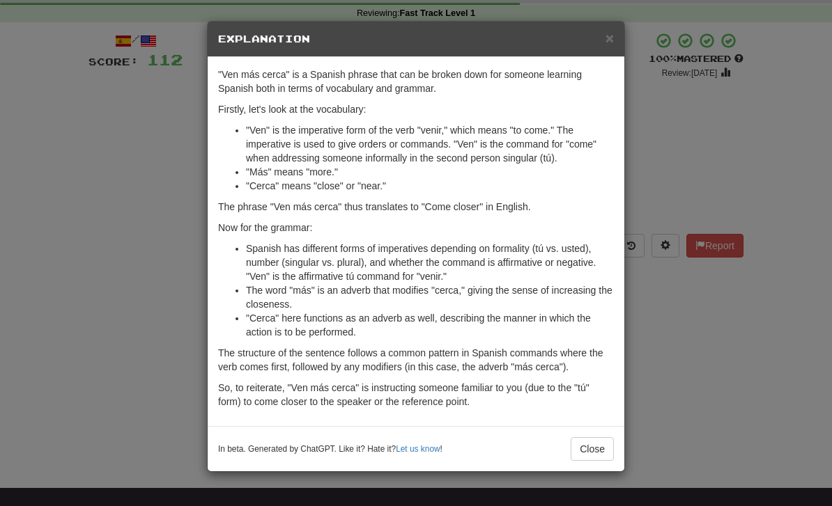
click at [596, 453] on button "Close" at bounding box center [592, 449] width 43 height 24
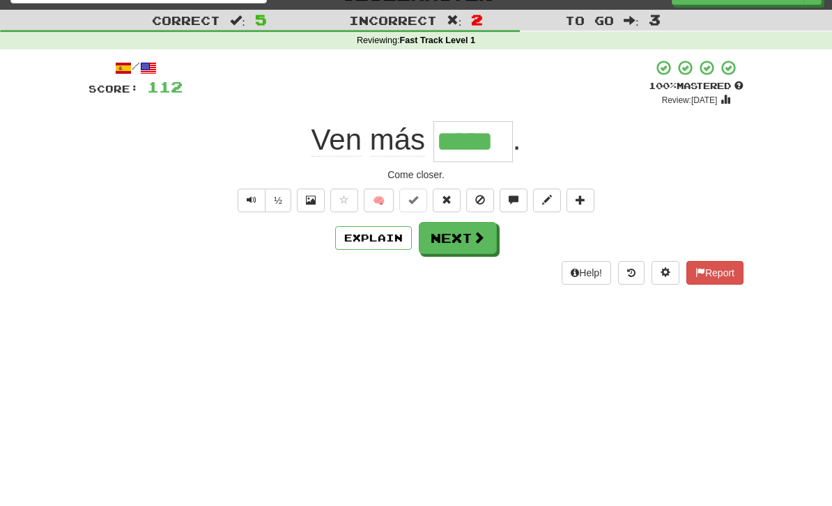
scroll to position [0, 0]
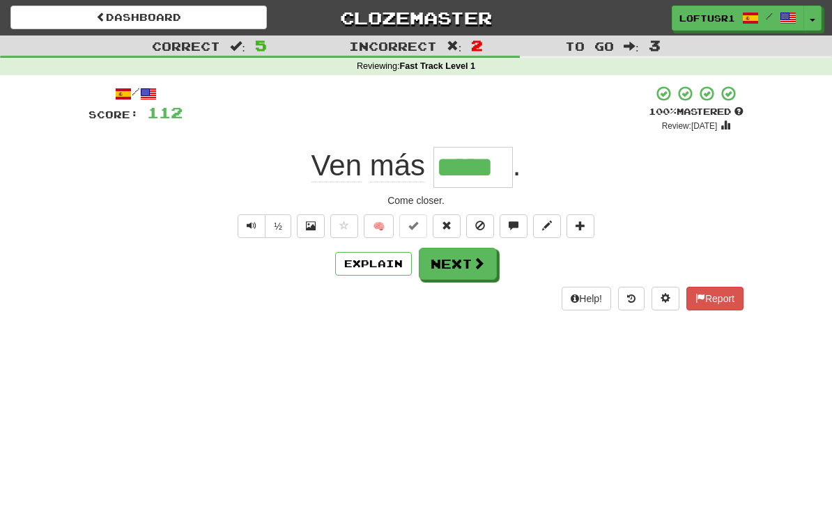
click at [455, 261] on button "Next" at bounding box center [458, 264] width 78 height 32
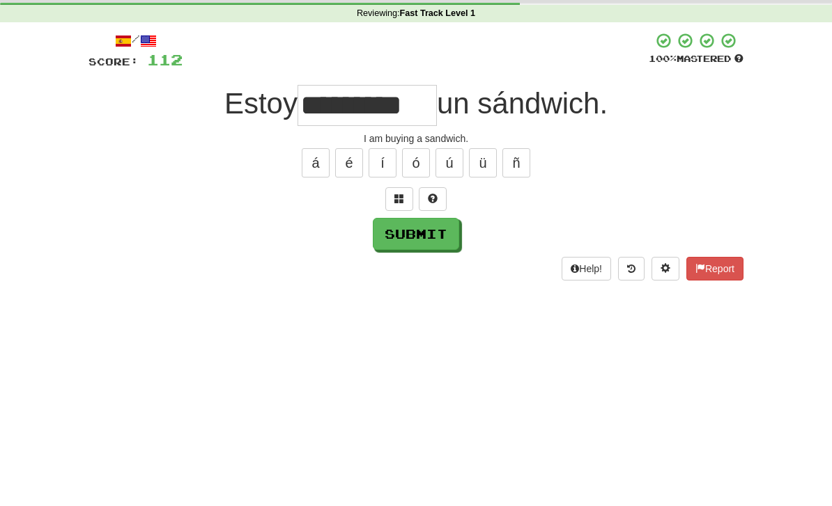
scroll to position [53, 0]
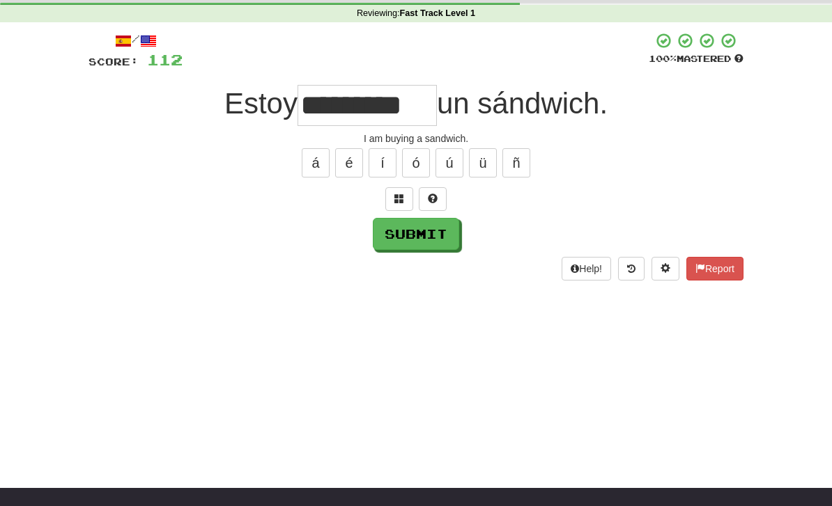
type input "*********"
click at [433, 245] on button "Submit" at bounding box center [416, 234] width 86 height 32
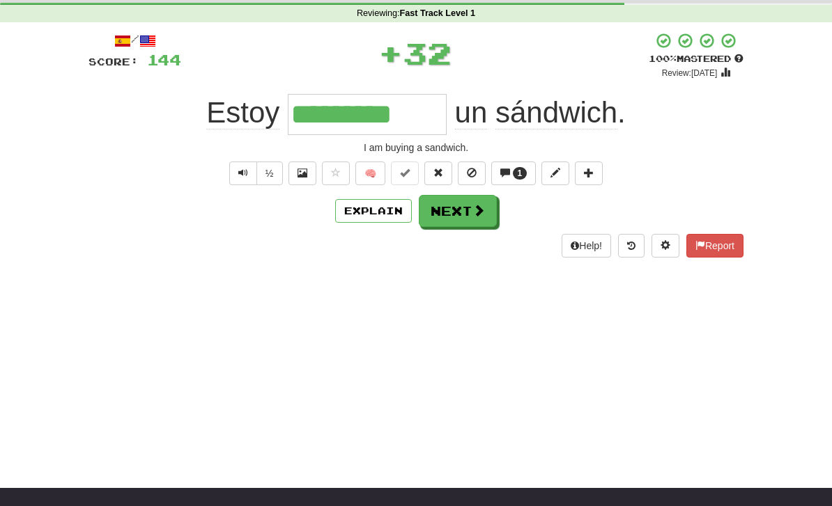
scroll to position [0, 0]
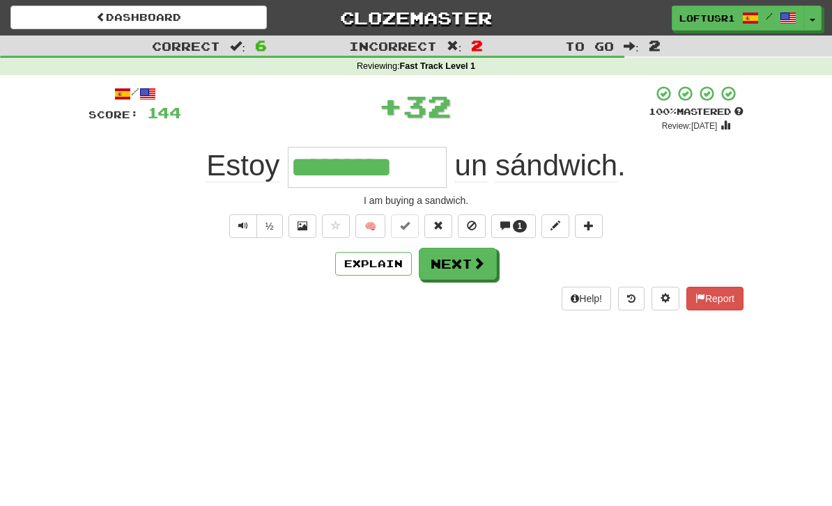
click at [475, 263] on span at bounding box center [478, 263] width 13 height 13
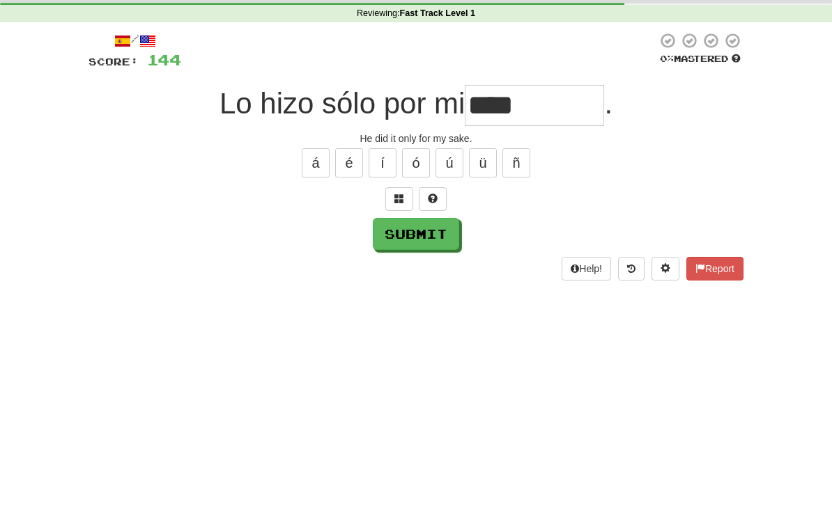
scroll to position [53, 0]
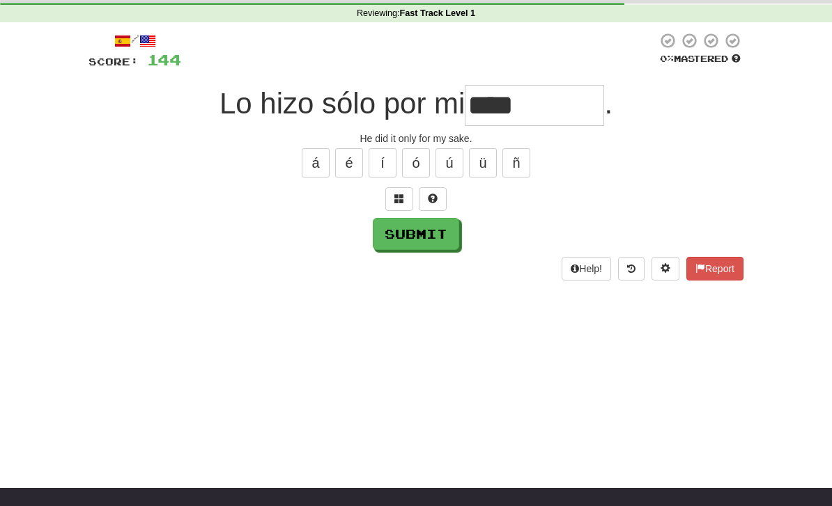
type input "****"
click at [410, 242] on button "Submit" at bounding box center [416, 234] width 86 height 32
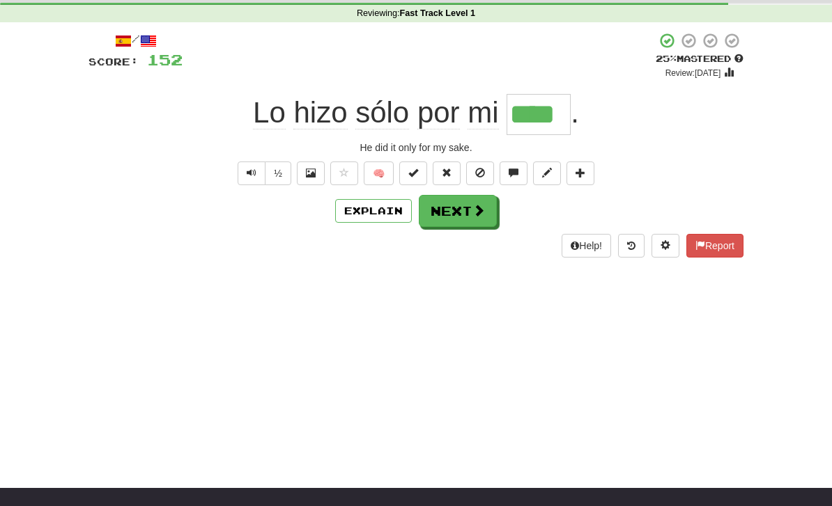
click at [465, 216] on button "Next" at bounding box center [458, 211] width 78 height 32
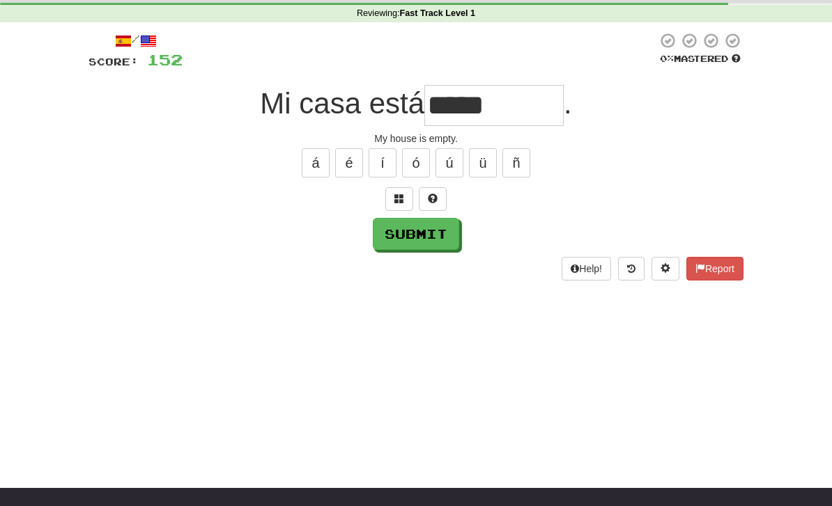
click at [419, 245] on button "Submit" at bounding box center [416, 234] width 86 height 32
type input "*****"
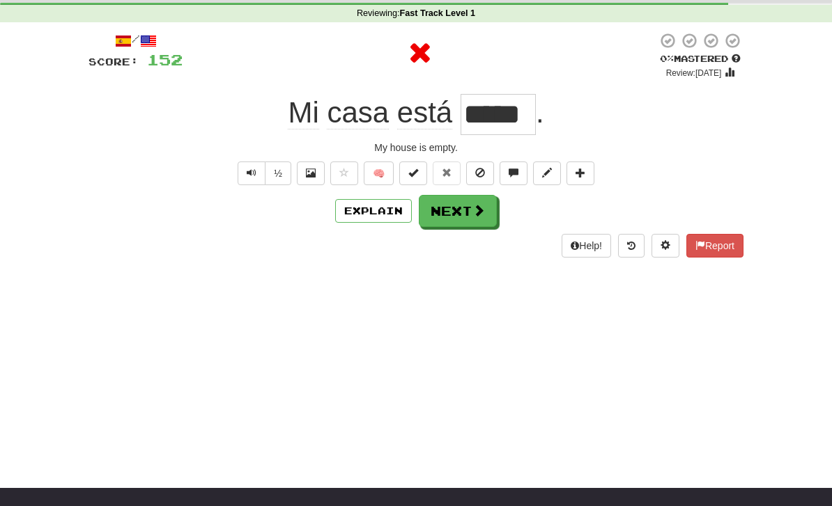
click at [466, 209] on button "Next" at bounding box center [458, 211] width 78 height 32
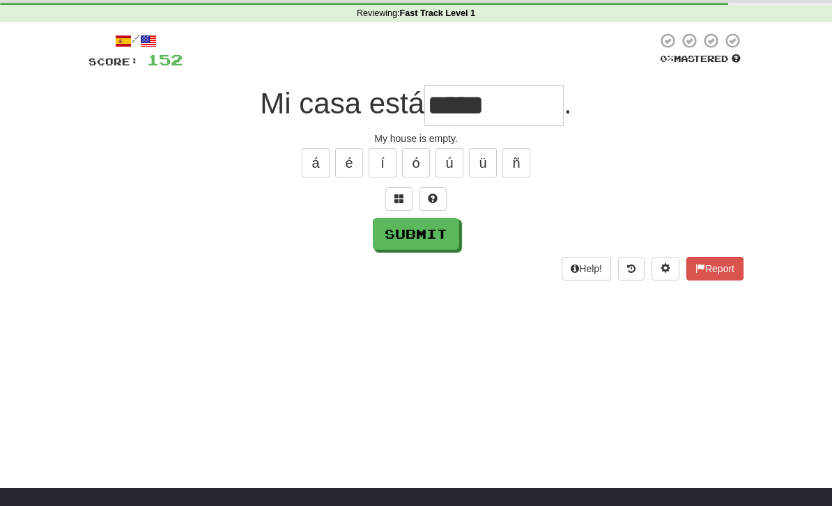
type input "*****"
click at [416, 238] on button "Submit" at bounding box center [416, 234] width 86 height 32
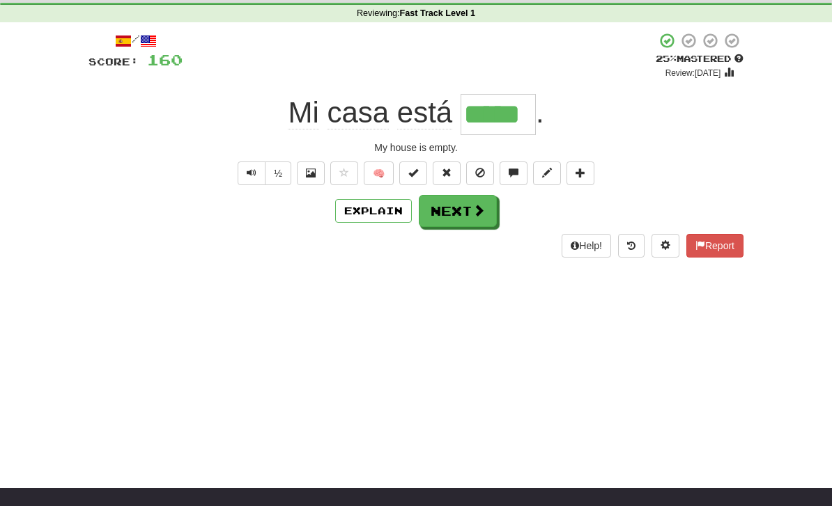
click at [463, 208] on button "Next" at bounding box center [458, 211] width 78 height 32
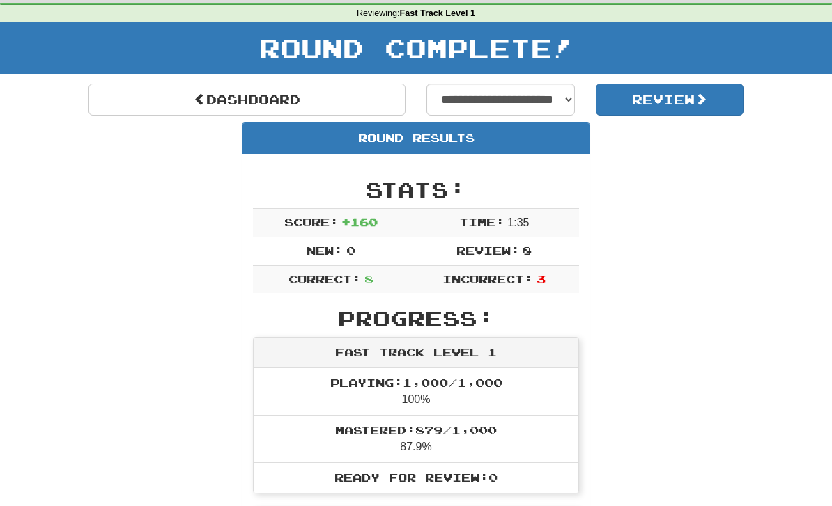
click at [188, 99] on link "Dashboard" at bounding box center [246, 100] width 317 height 32
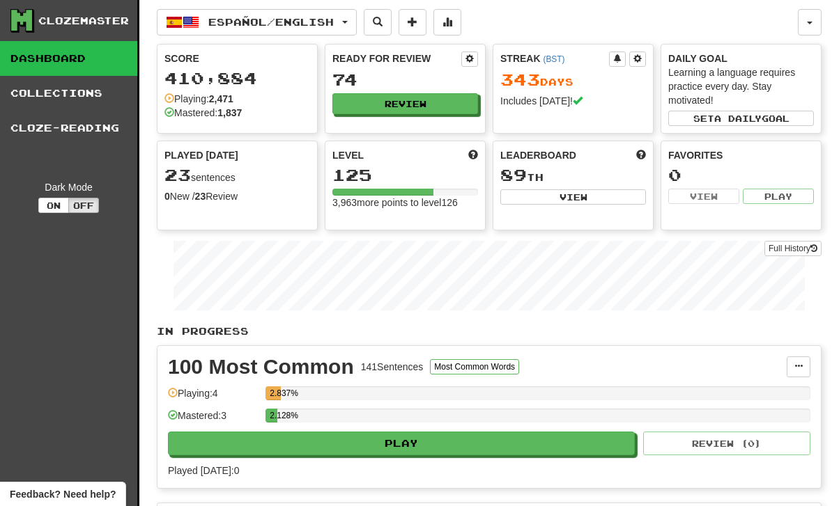
click at [797, 256] on link "Full History" at bounding box center [792, 248] width 57 height 15
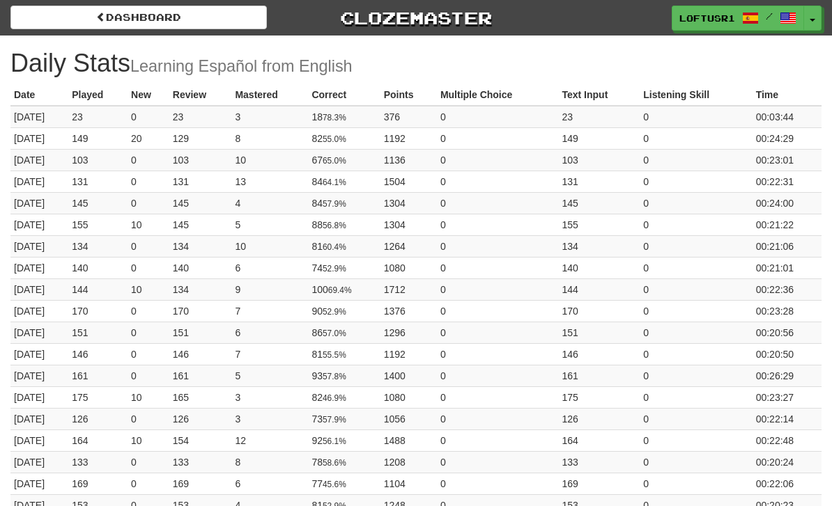
click at [103, 17] on span at bounding box center [101, 17] width 10 height 10
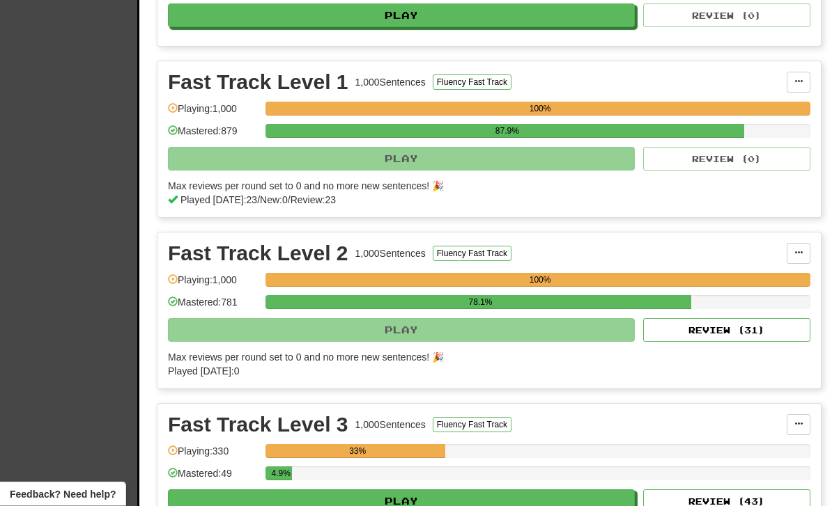
scroll to position [586, 0]
click at [754, 337] on button "Review ( 31 )" at bounding box center [726, 330] width 167 height 24
select select "**"
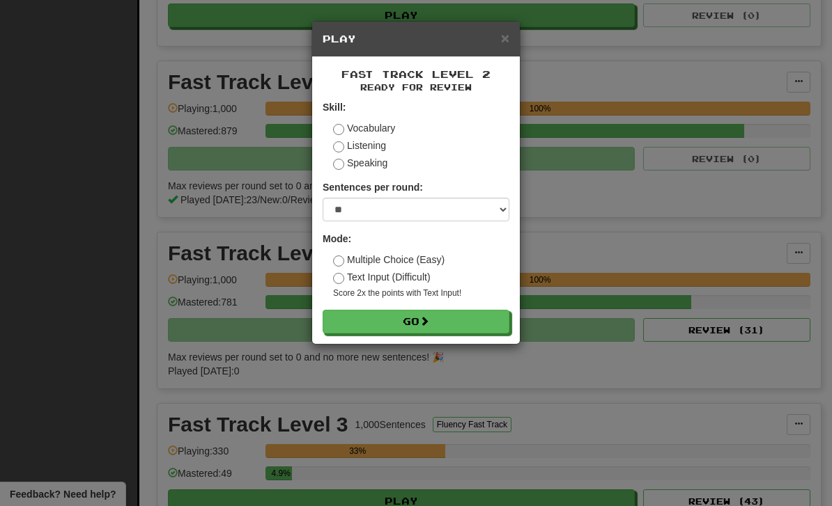
click at [485, 311] on button "Go" at bounding box center [416, 322] width 187 height 24
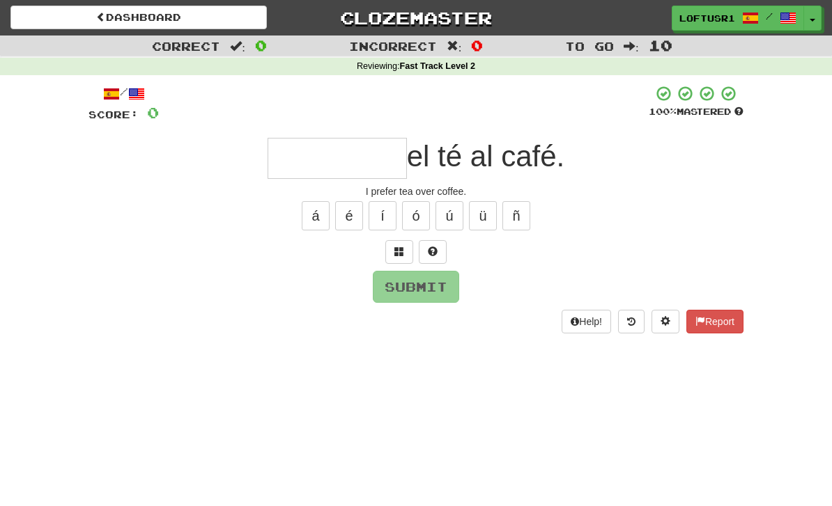
click at [302, 164] on input "text" at bounding box center [336, 158] width 139 height 41
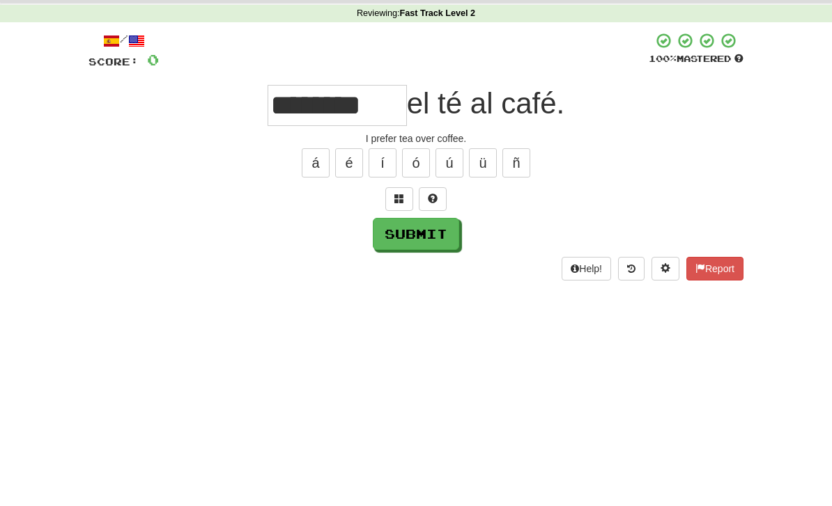
scroll to position [53, 0]
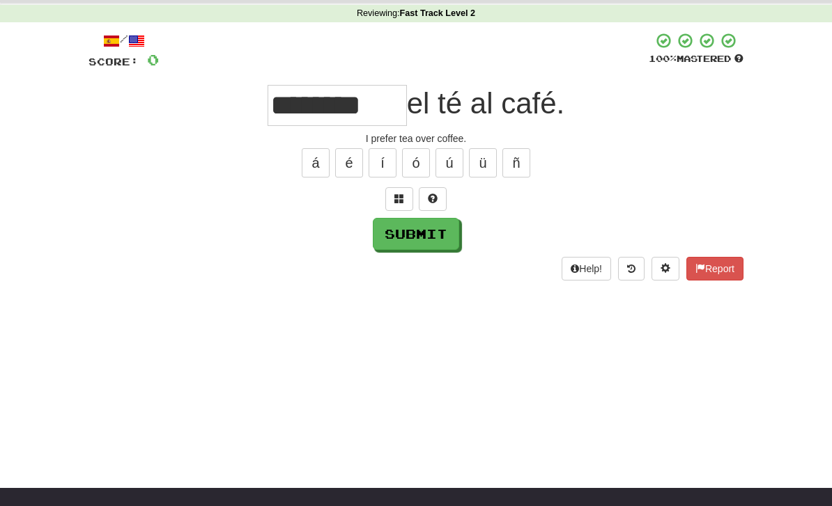
click at [444, 257] on div "Help! Report" at bounding box center [415, 269] width 655 height 24
click at [441, 241] on button "Submit" at bounding box center [416, 234] width 86 height 32
type input "********"
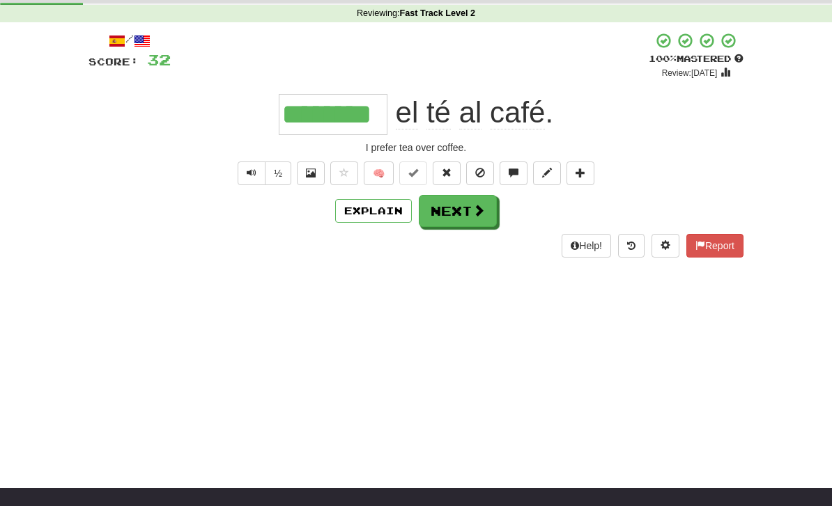
click at [479, 205] on span at bounding box center [478, 210] width 13 height 13
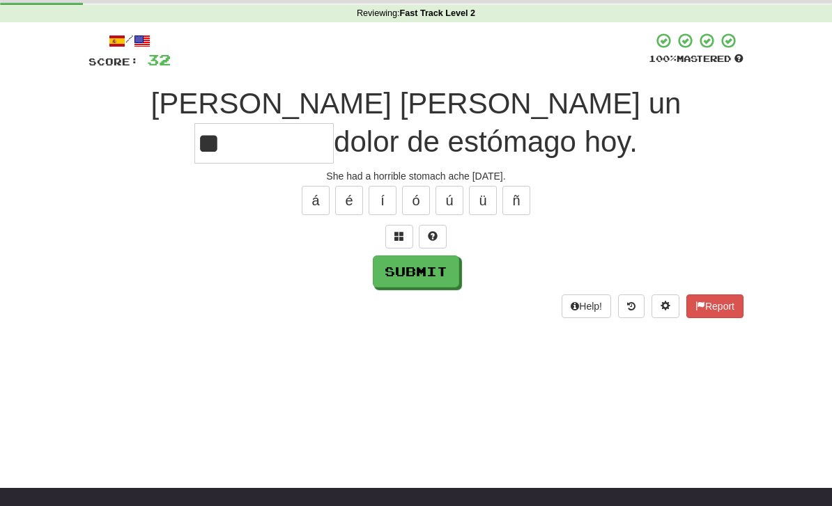
type input "*"
type input "********"
click at [423, 256] on button "Submit" at bounding box center [416, 272] width 86 height 32
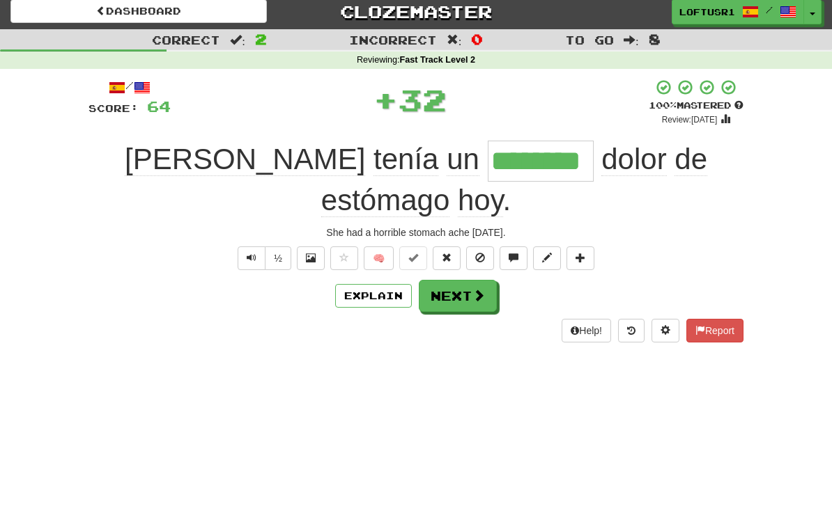
scroll to position [0, 0]
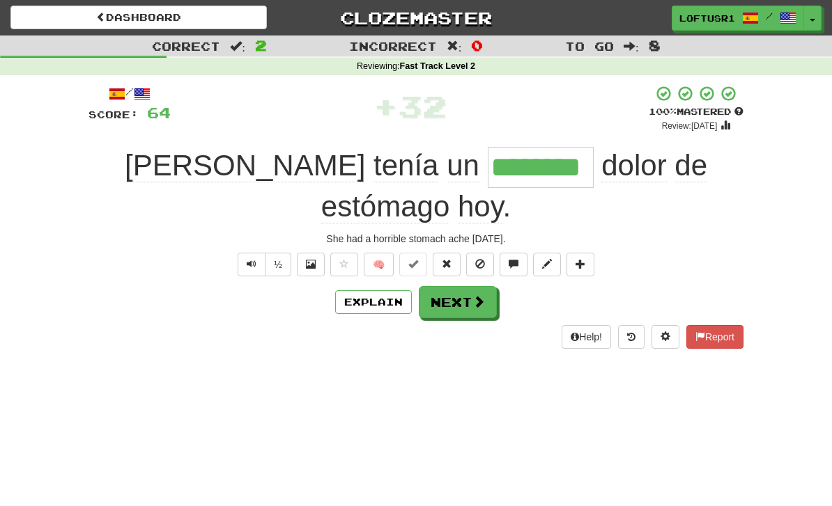
click at [472, 295] on span at bounding box center [478, 301] width 13 height 13
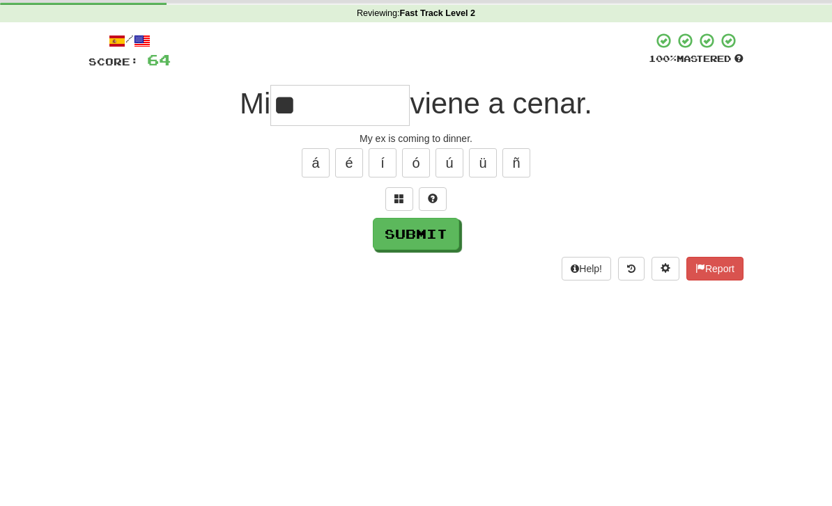
scroll to position [53, 0]
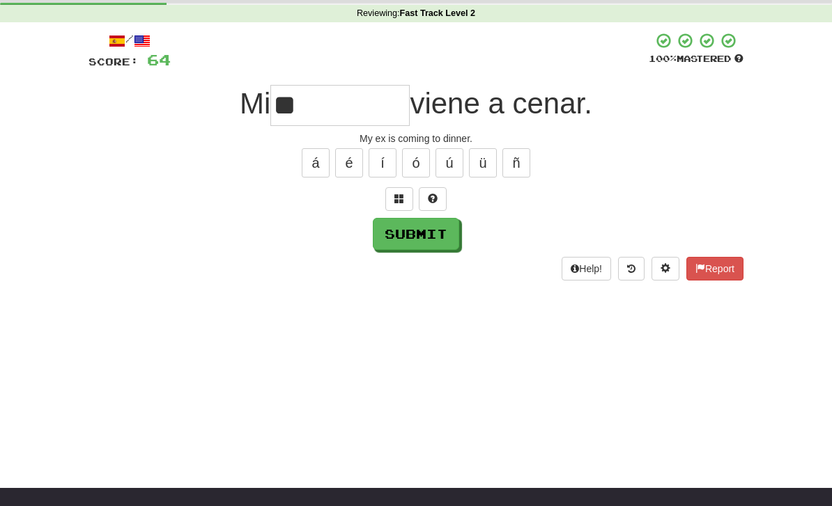
type input "**"
click at [431, 239] on button "Submit" at bounding box center [416, 234] width 86 height 32
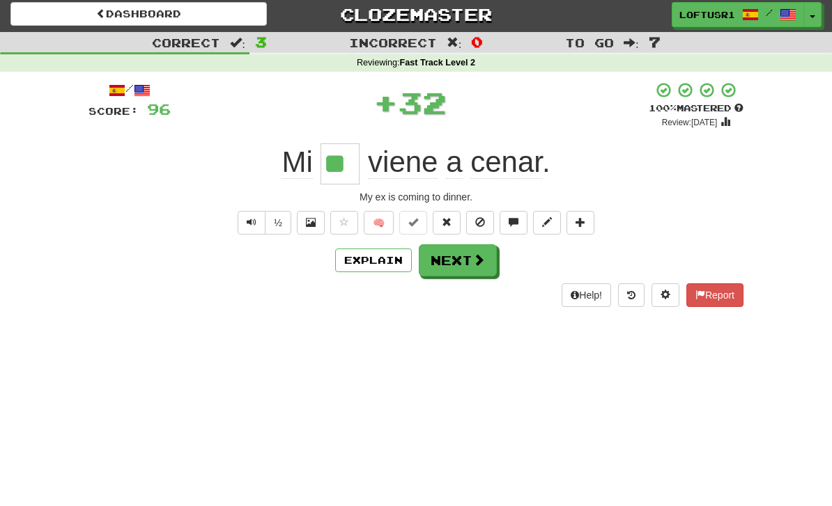
scroll to position [0, 0]
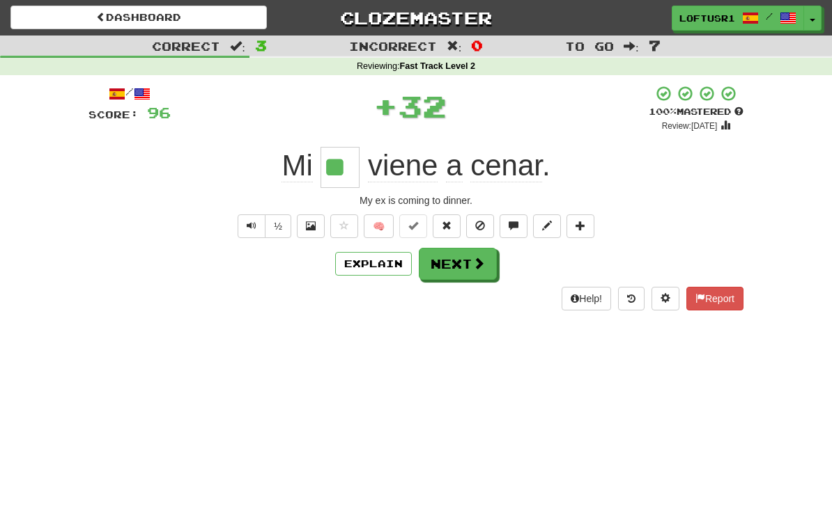
click at [463, 248] on button "Next" at bounding box center [458, 264] width 78 height 32
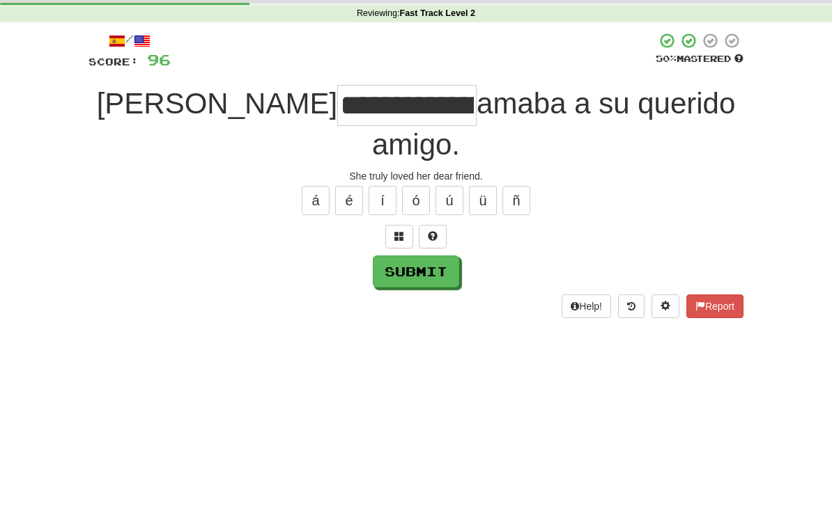
scroll to position [53, 0]
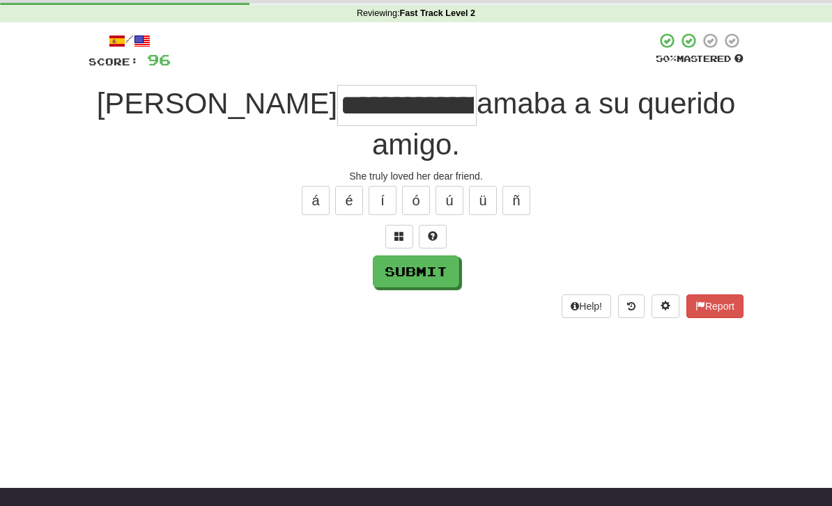
type input "**********"
click at [408, 256] on button "Submit" at bounding box center [416, 272] width 86 height 32
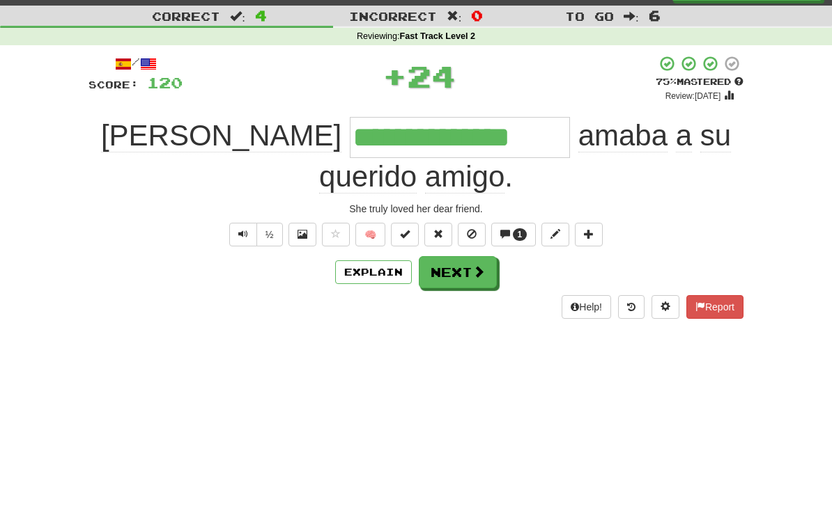
scroll to position [0, 0]
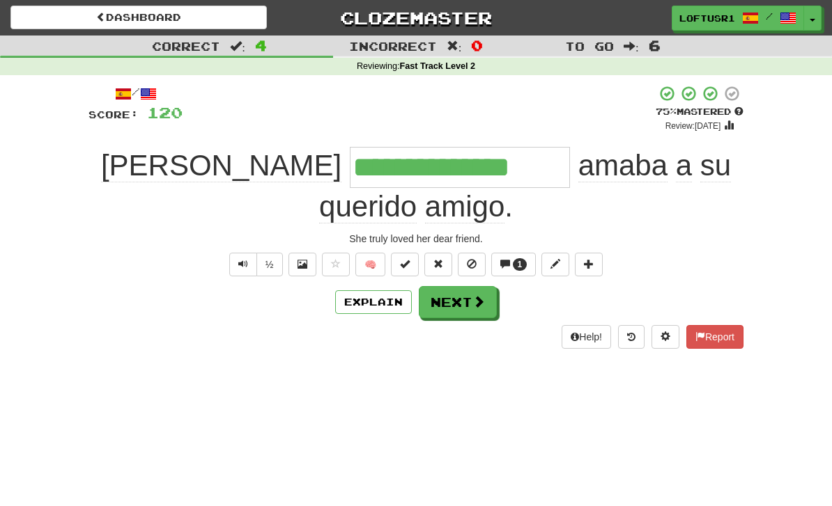
click at [462, 286] on button "Next" at bounding box center [458, 302] width 78 height 32
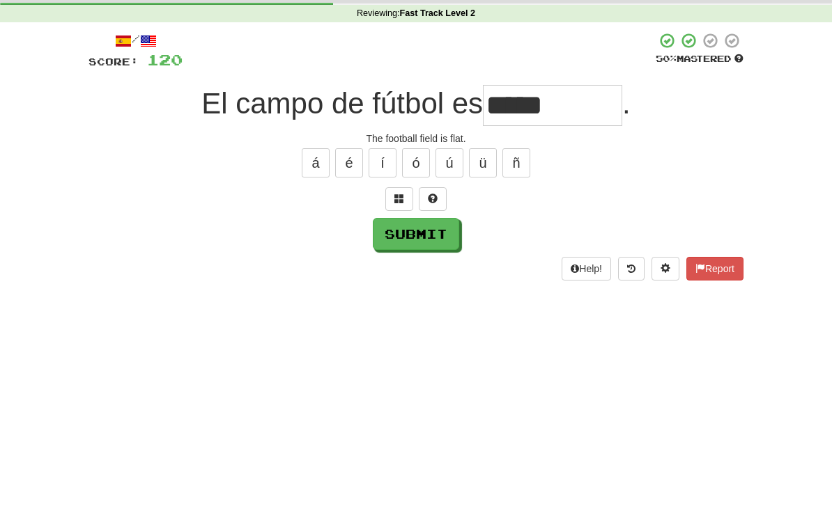
scroll to position [53, 0]
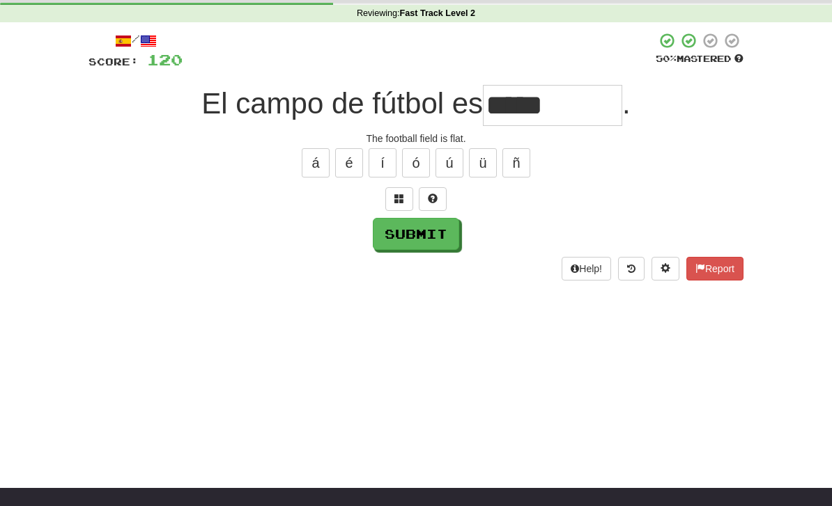
type input "*****"
click at [417, 247] on button "Submit" at bounding box center [416, 234] width 86 height 32
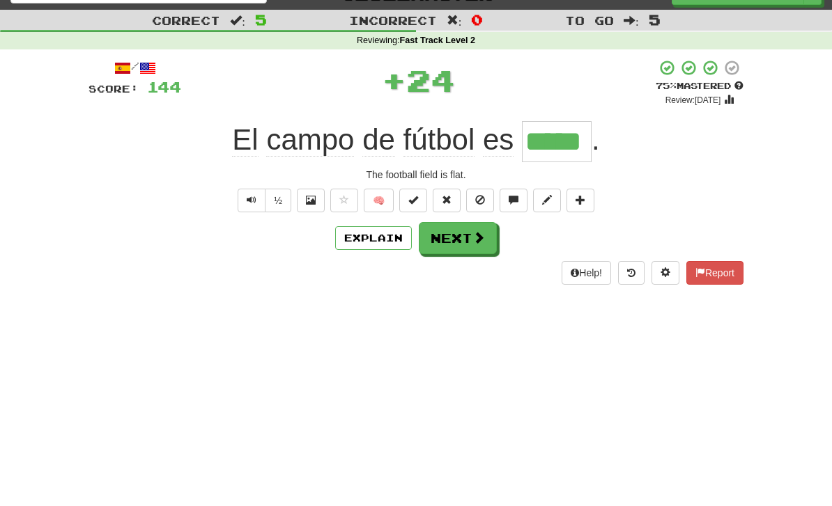
scroll to position [0, 0]
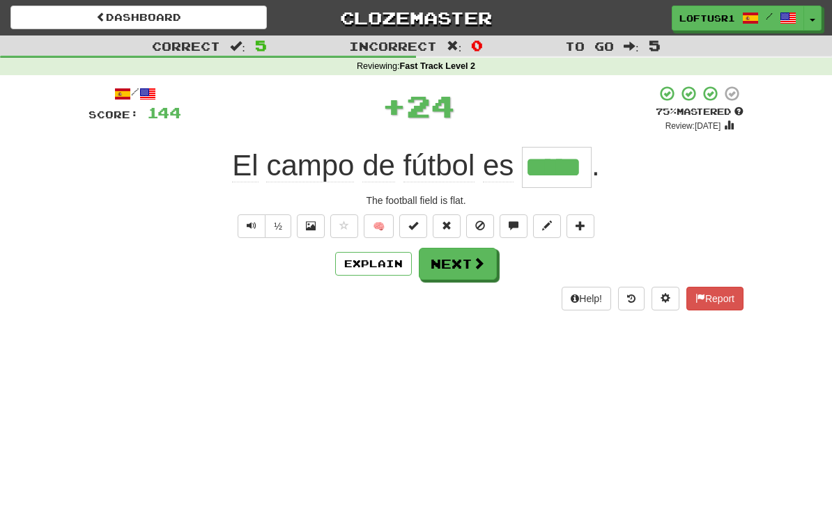
click at [468, 271] on button "Next" at bounding box center [458, 264] width 78 height 32
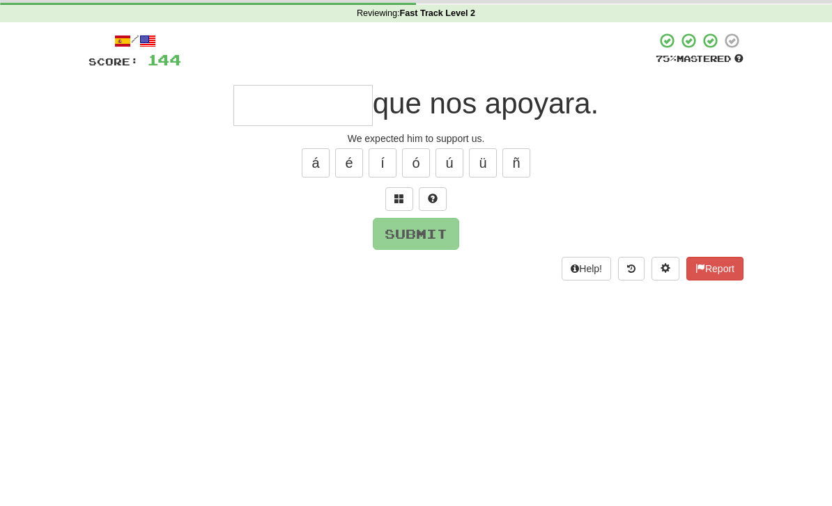
type input "*"
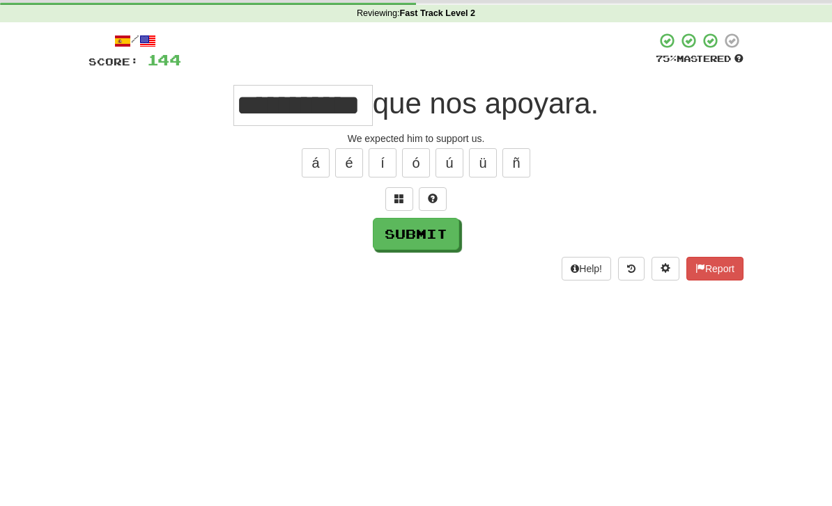
scroll to position [53, 0]
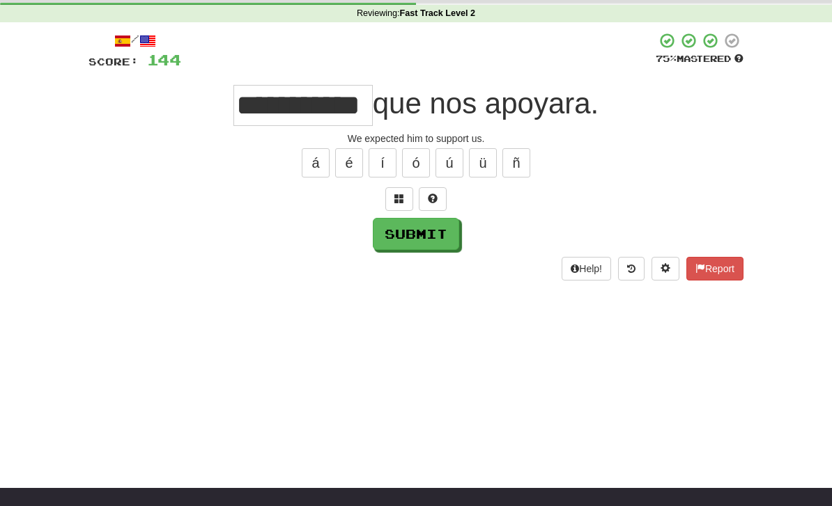
click at [427, 229] on button "Submit" at bounding box center [416, 234] width 86 height 32
type input "**********"
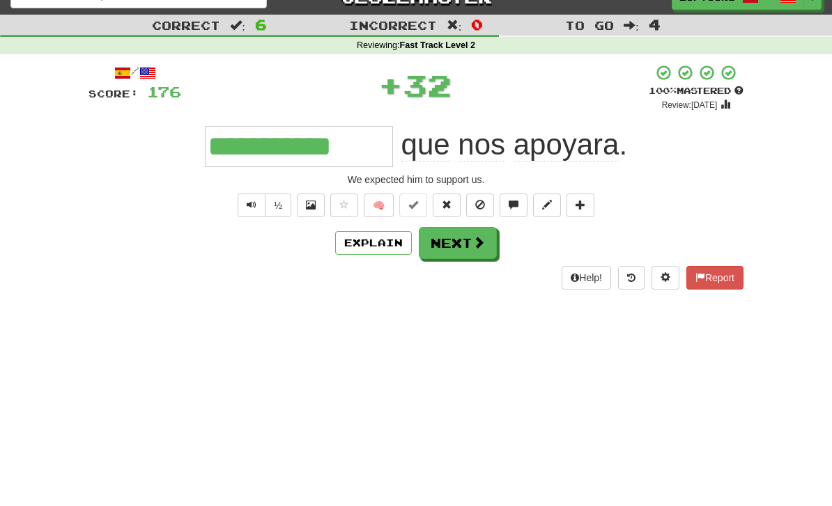
scroll to position [0, 0]
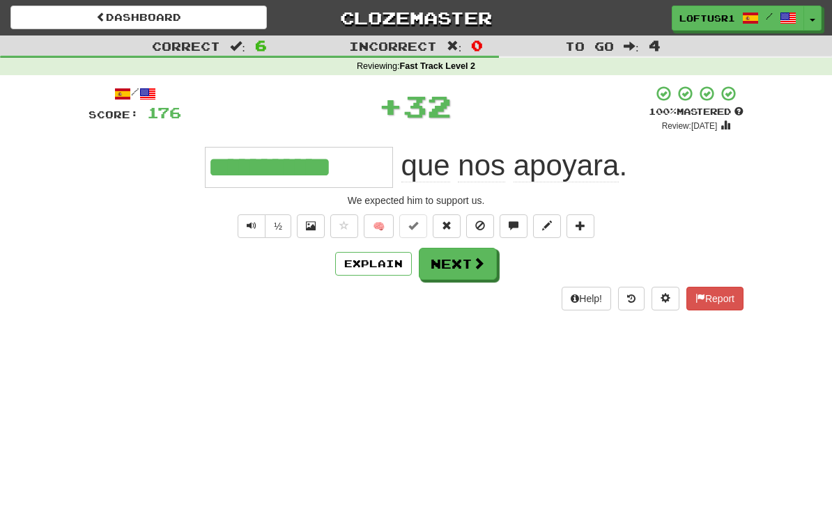
click at [378, 255] on button "Explain" at bounding box center [373, 264] width 77 height 24
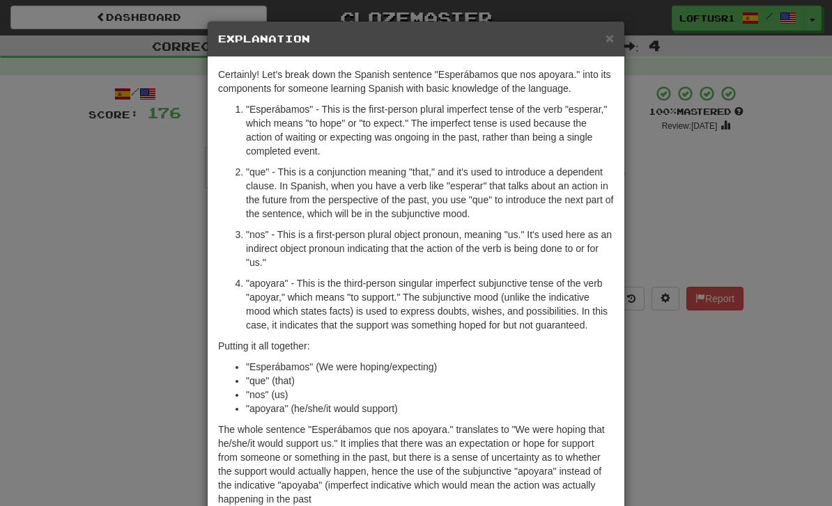
click at [670, 391] on div "× Explanation Certainly! Let's break down the Spanish sentence "Esperábamos que…" at bounding box center [416, 253] width 832 height 506
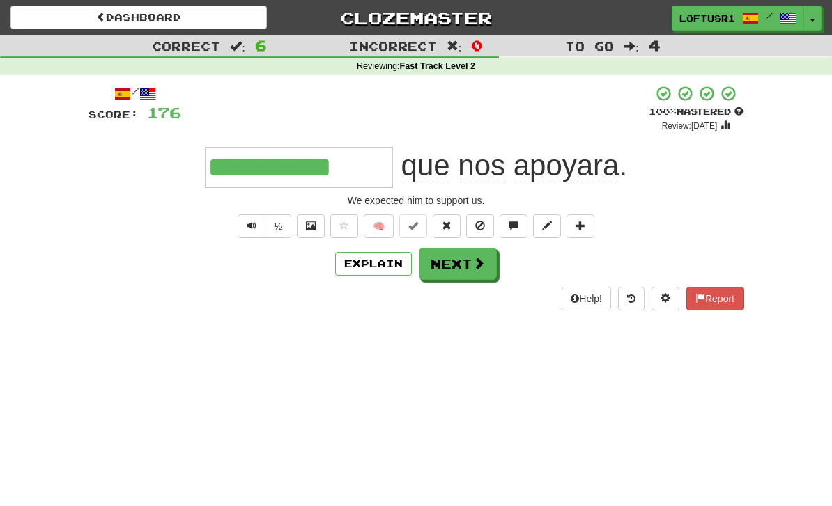
click at [389, 271] on button "Explain" at bounding box center [373, 264] width 77 height 24
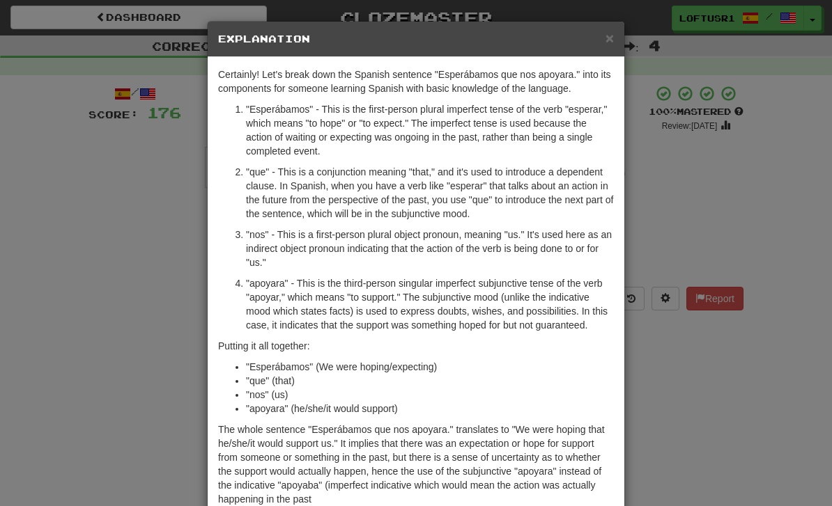
click at [677, 374] on div "× Explanation Certainly! Let's break down the Spanish sentence "Esperábamos que…" at bounding box center [416, 253] width 832 height 506
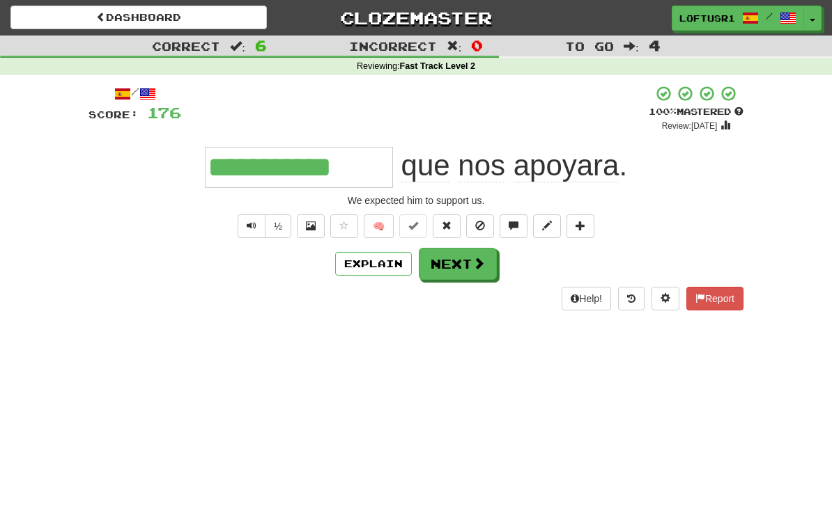
click at [382, 269] on button "Explain" at bounding box center [373, 264] width 77 height 24
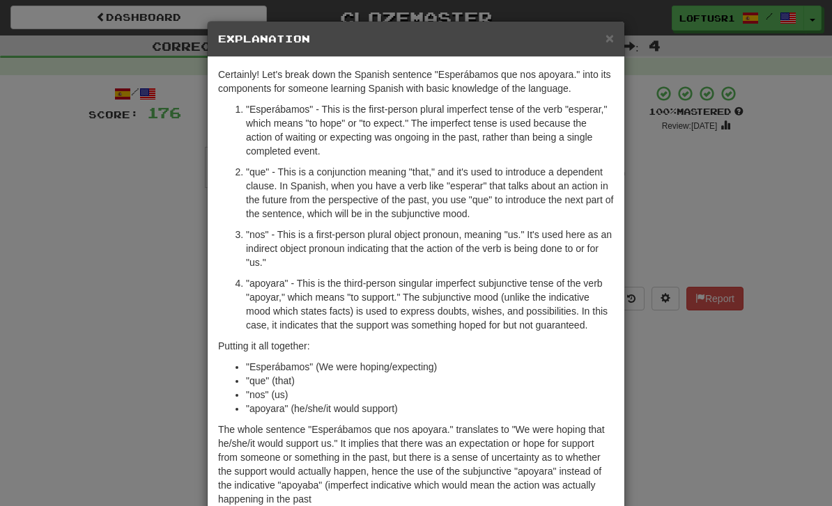
click at [694, 400] on div "× Explanation Certainly! Let's break down the Spanish sentence "Esperábamos que…" at bounding box center [416, 253] width 832 height 506
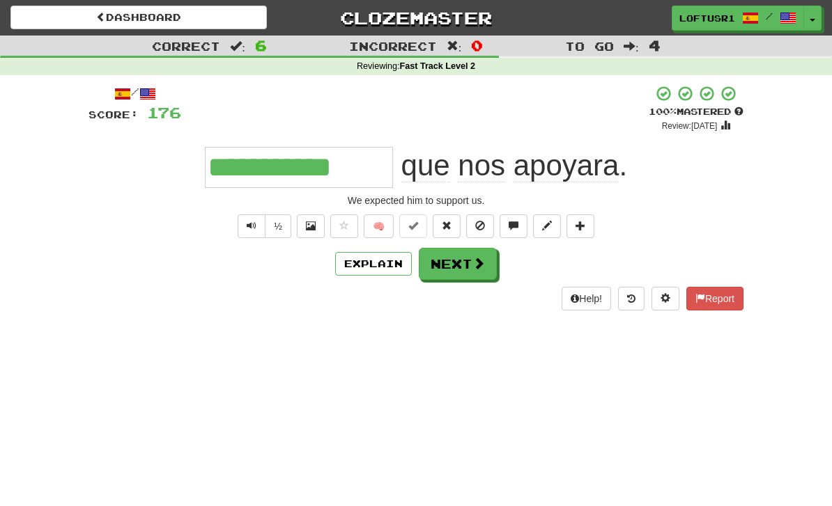
click at [470, 272] on button "Next" at bounding box center [458, 264] width 78 height 32
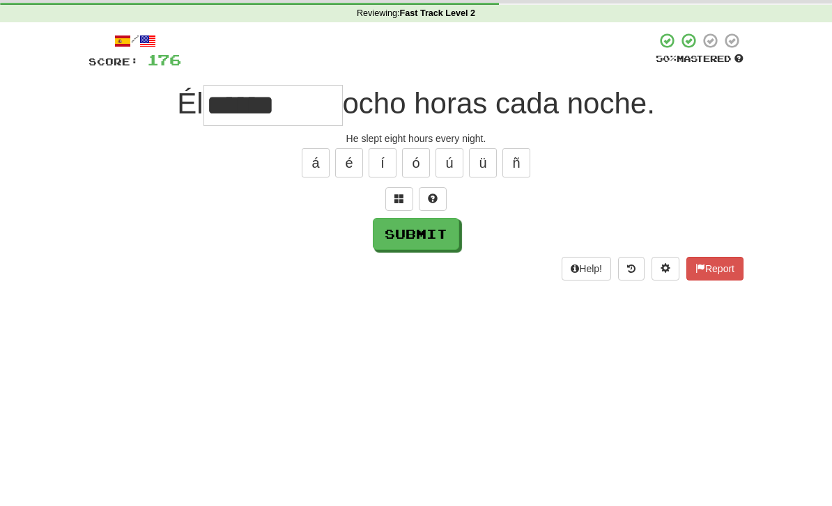
scroll to position [53, 0]
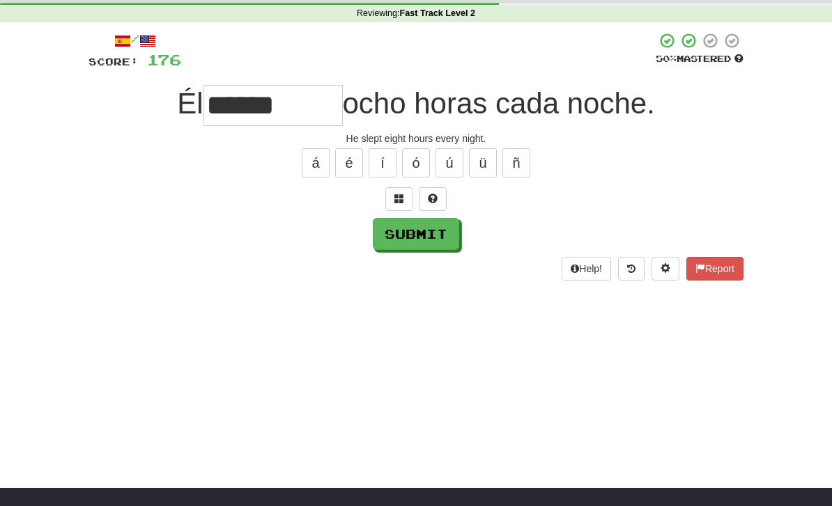
type input "******"
click at [434, 245] on button "Submit" at bounding box center [416, 234] width 86 height 32
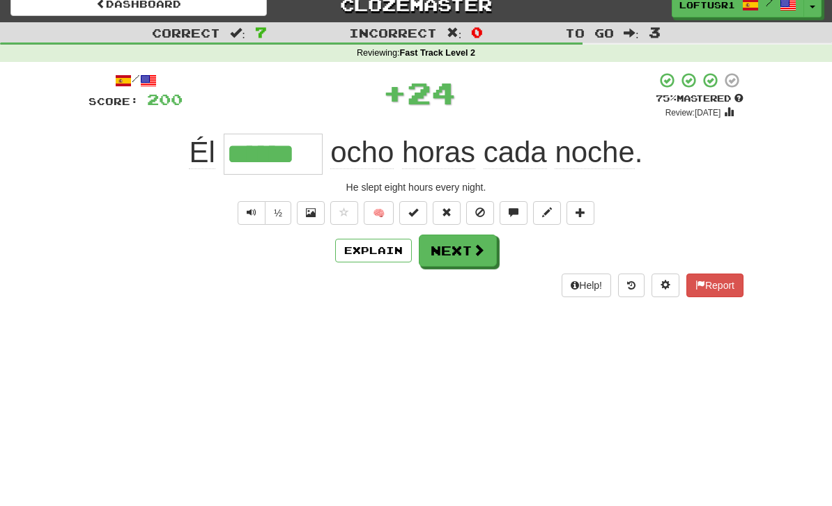
scroll to position [0, 0]
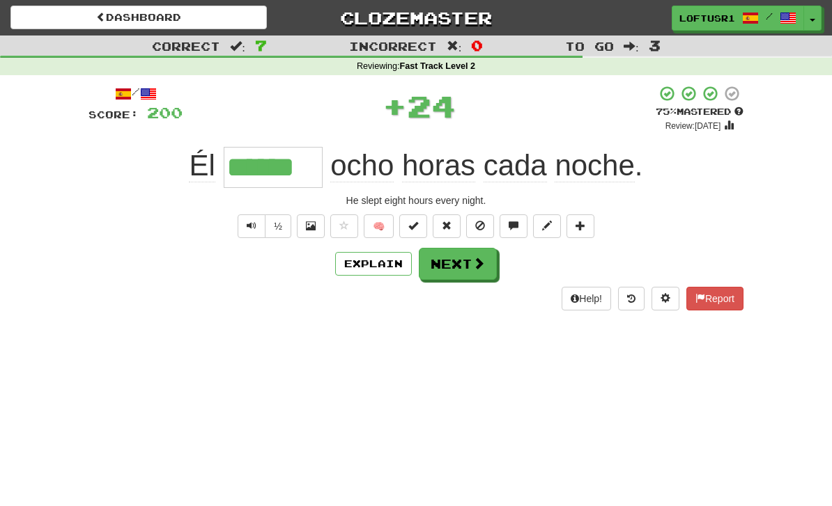
click at [467, 256] on button "Next" at bounding box center [458, 264] width 78 height 32
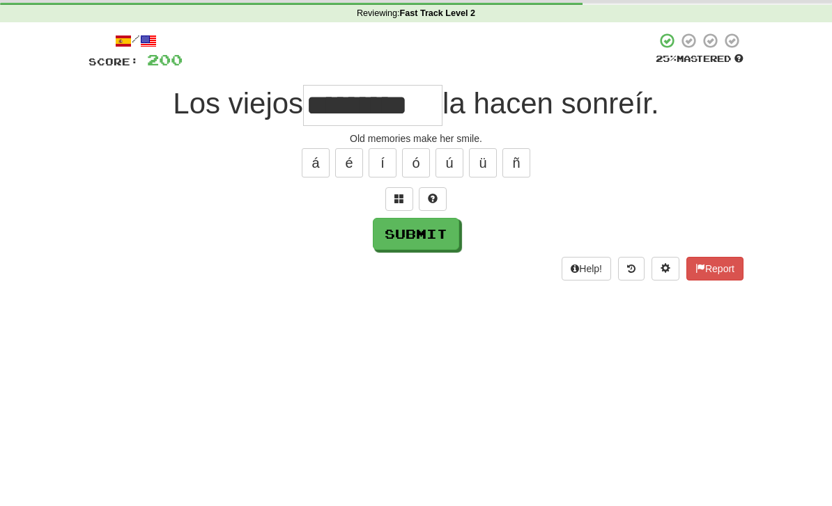
scroll to position [53, 0]
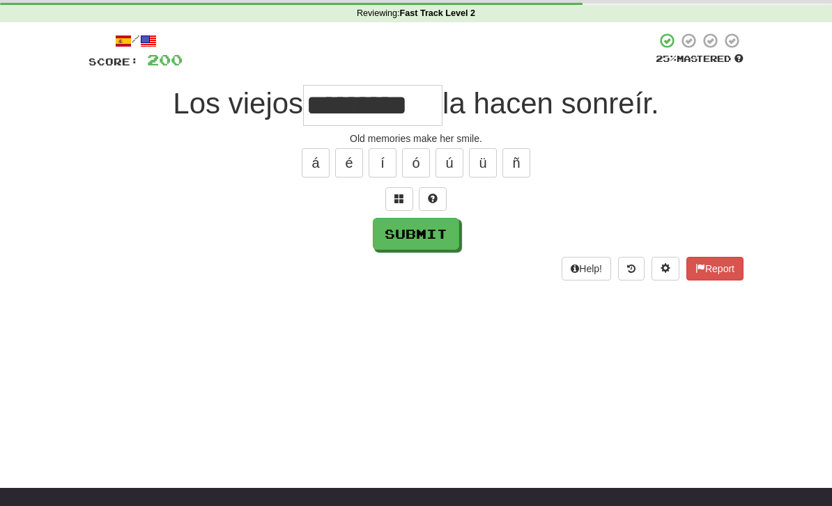
click at [415, 235] on button "Submit" at bounding box center [416, 234] width 86 height 32
type input "*********"
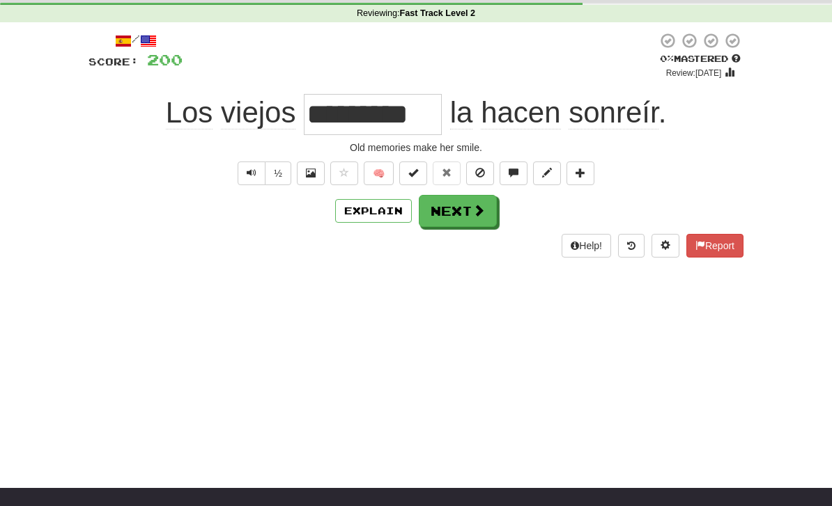
click at [474, 214] on span at bounding box center [478, 210] width 13 height 13
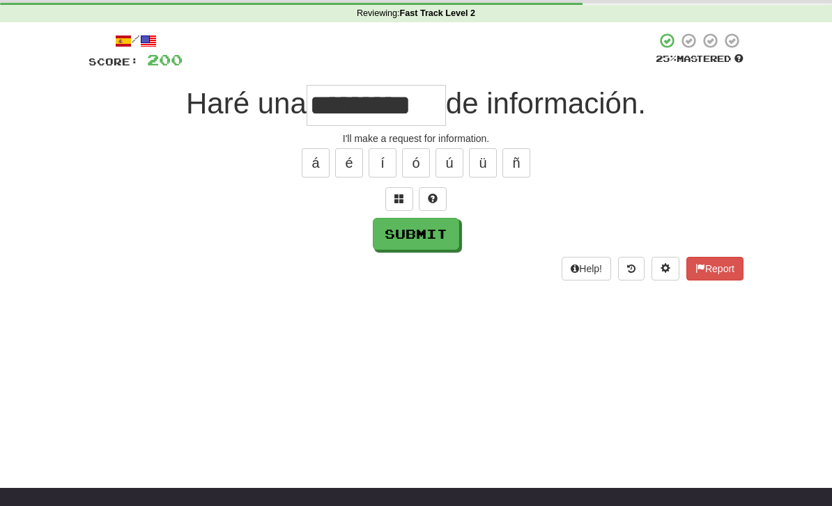
click at [433, 235] on button "Submit" at bounding box center [416, 234] width 86 height 32
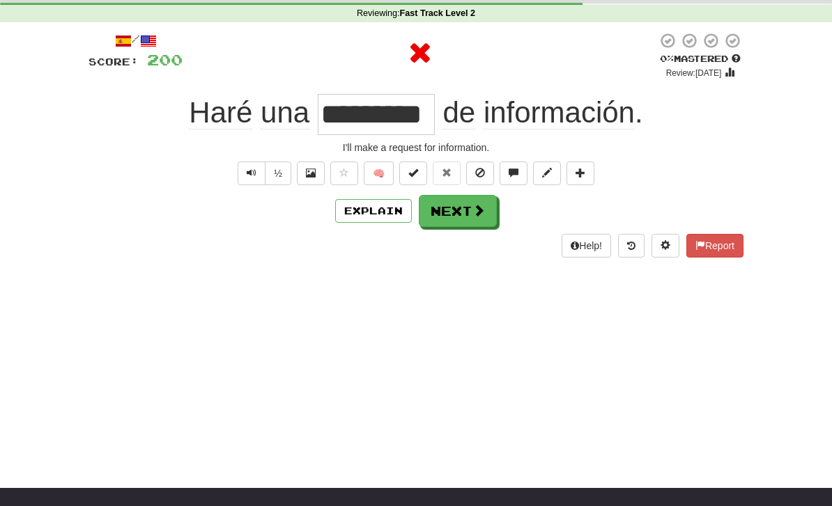
type input "*********"
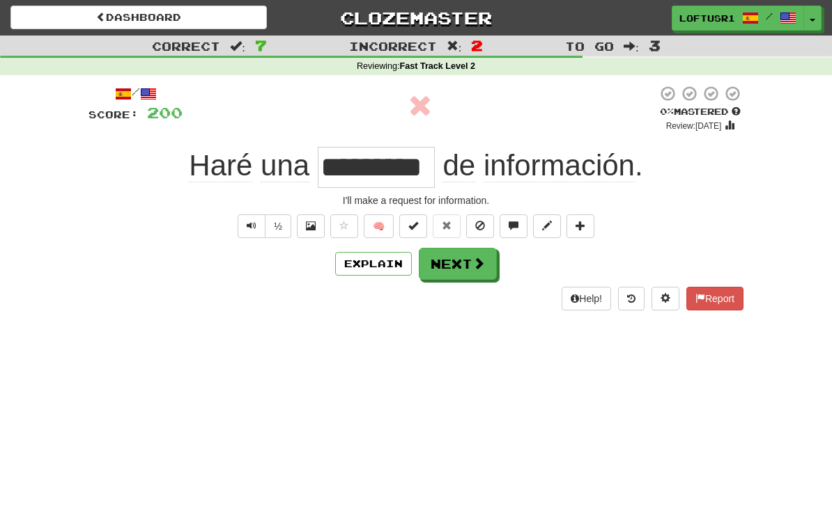
click at [466, 269] on button "Next" at bounding box center [458, 264] width 78 height 32
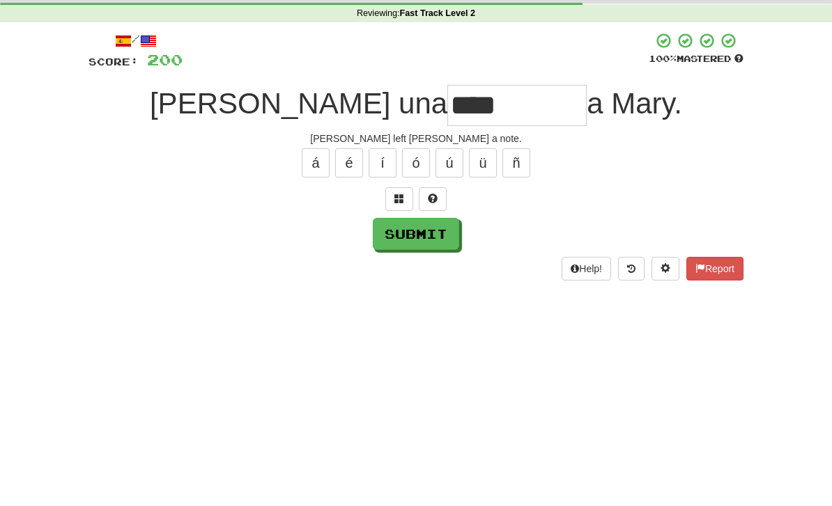
scroll to position [53, 0]
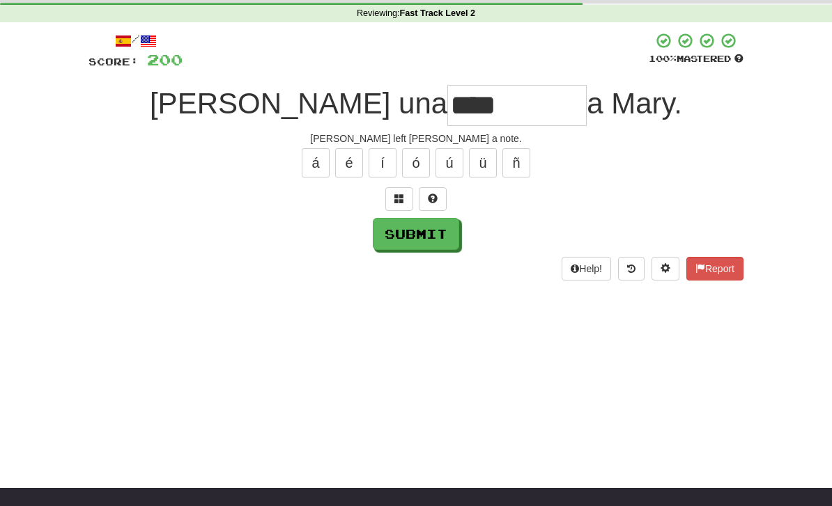
type input "****"
click at [410, 248] on button "Submit" at bounding box center [416, 234] width 86 height 32
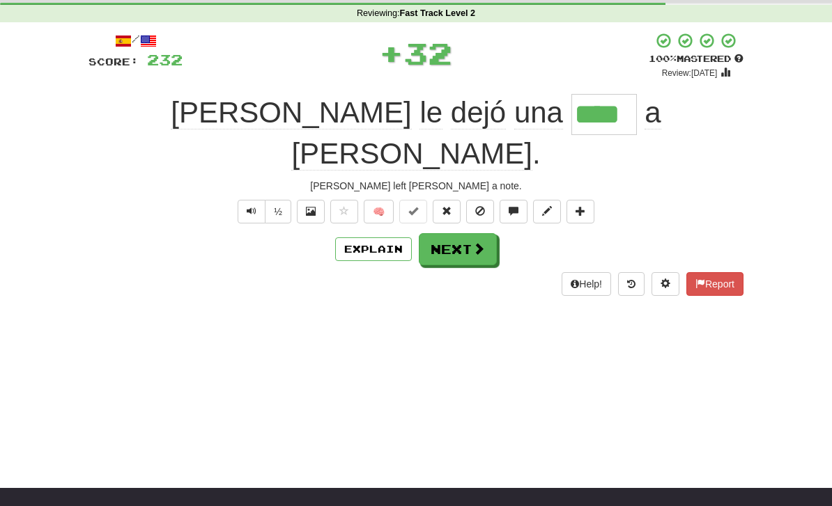
scroll to position [0, 0]
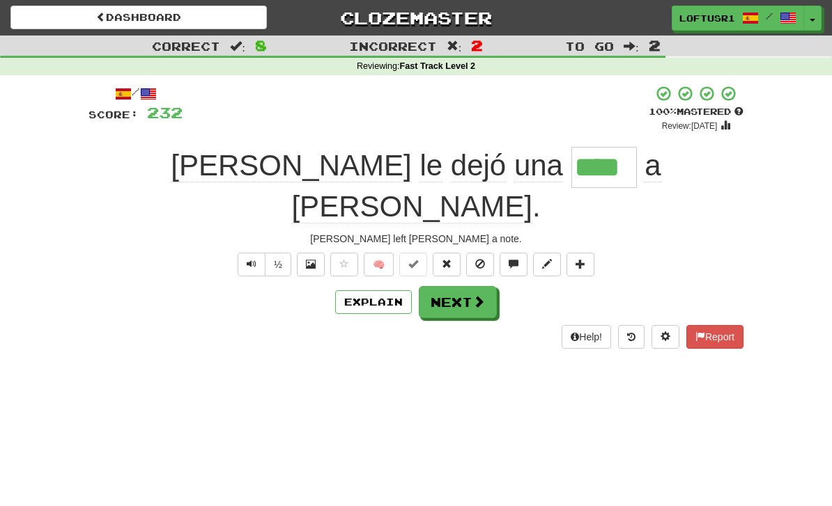
click at [461, 286] on button "Next" at bounding box center [458, 302] width 78 height 32
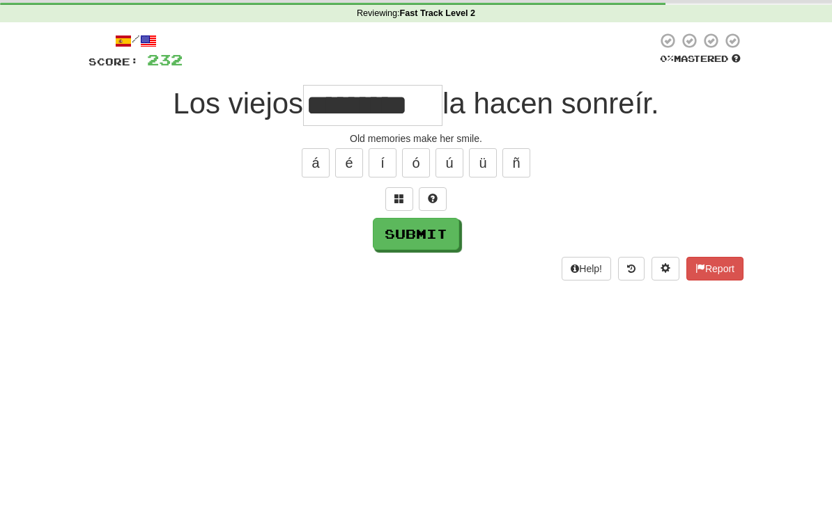
scroll to position [53, 0]
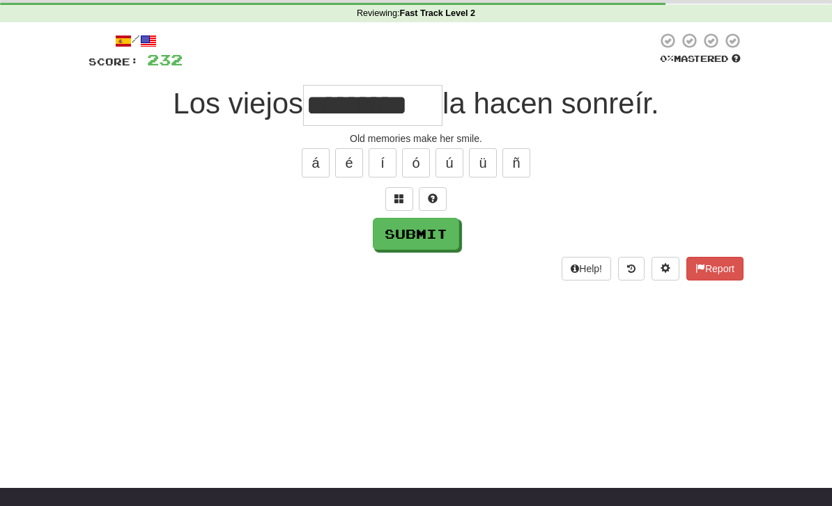
click at [407, 241] on button "Submit" at bounding box center [416, 234] width 86 height 32
type input "*********"
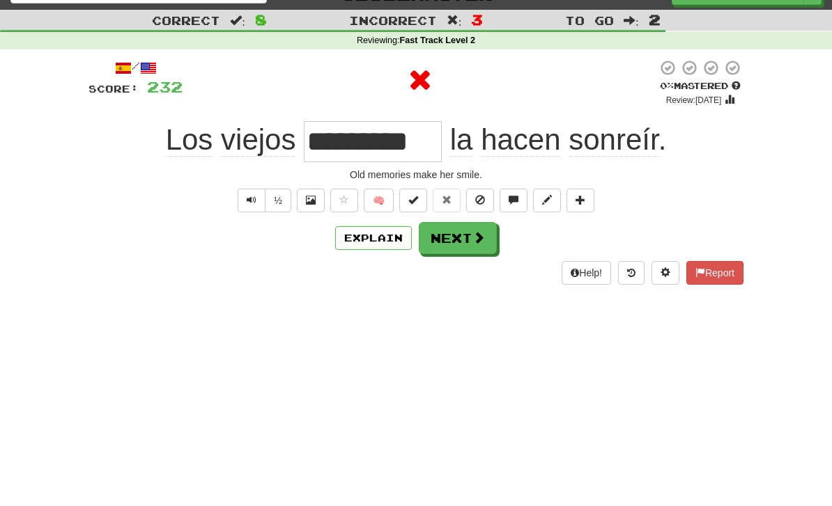
scroll to position [0, 0]
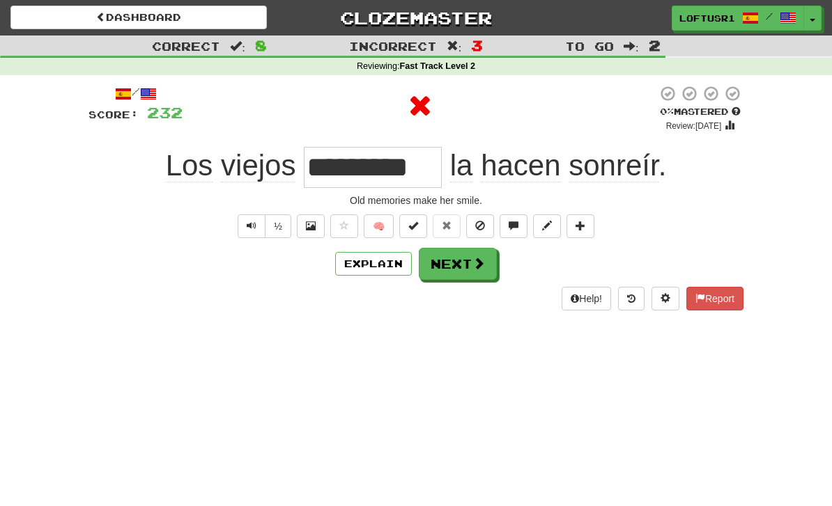
click at [474, 259] on span at bounding box center [478, 263] width 13 height 13
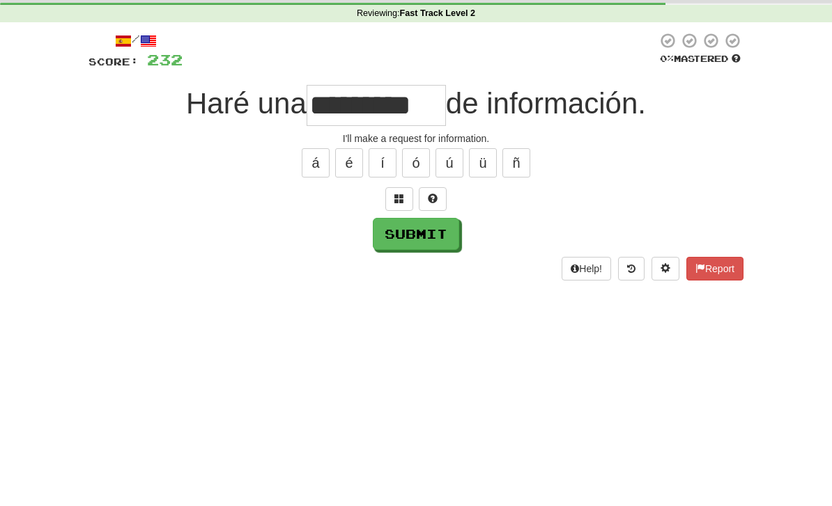
scroll to position [53, 0]
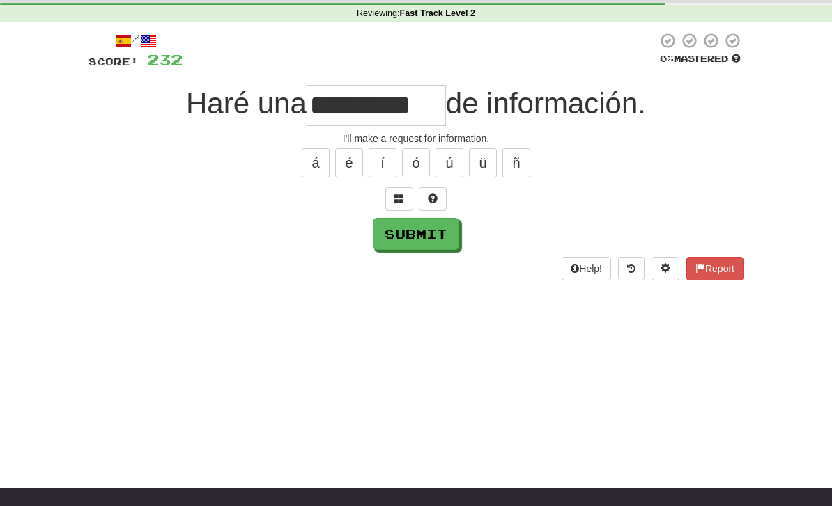
click at [440, 114] on input "*********" at bounding box center [376, 105] width 139 height 41
type input "*"
type input "*********"
click at [410, 238] on button "Submit" at bounding box center [416, 234] width 86 height 32
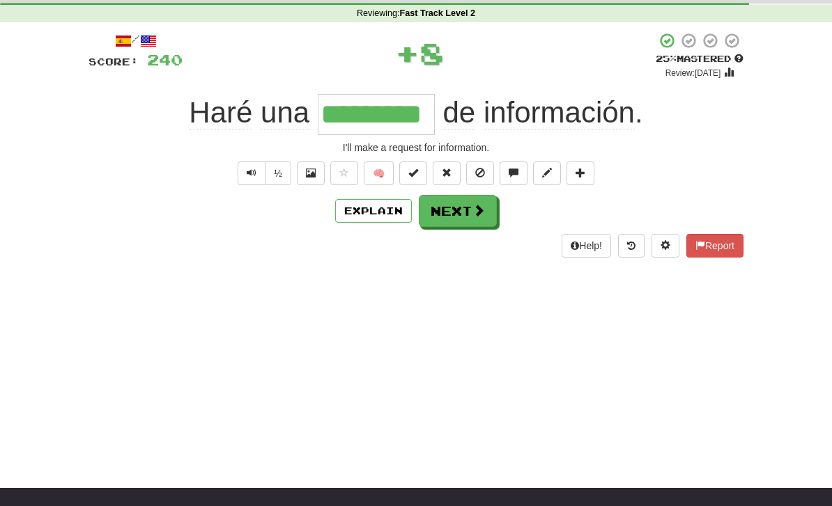
scroll to position [0, 0]
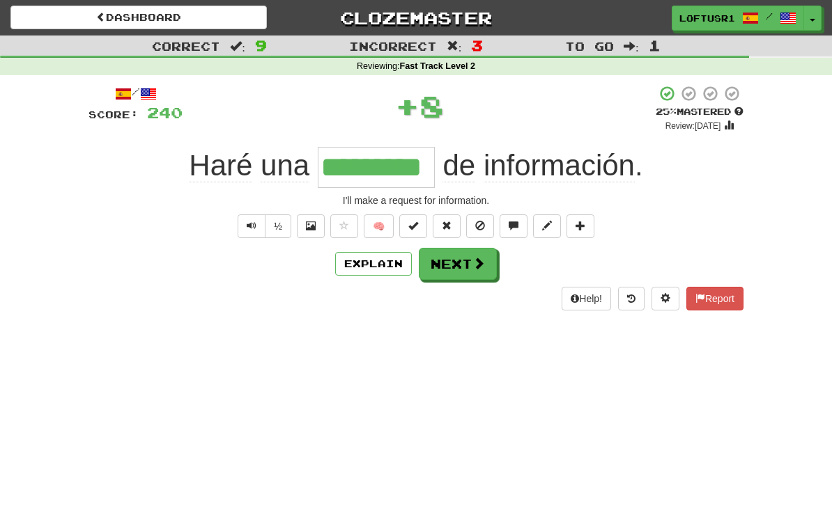
click at [467, 267] on button "Next" at bounding box center [458, 264] width 78 height 32
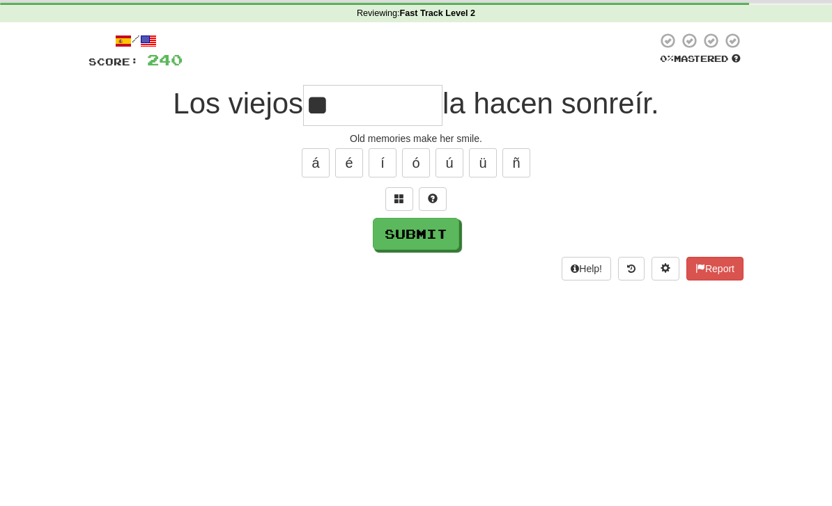
type input "*"
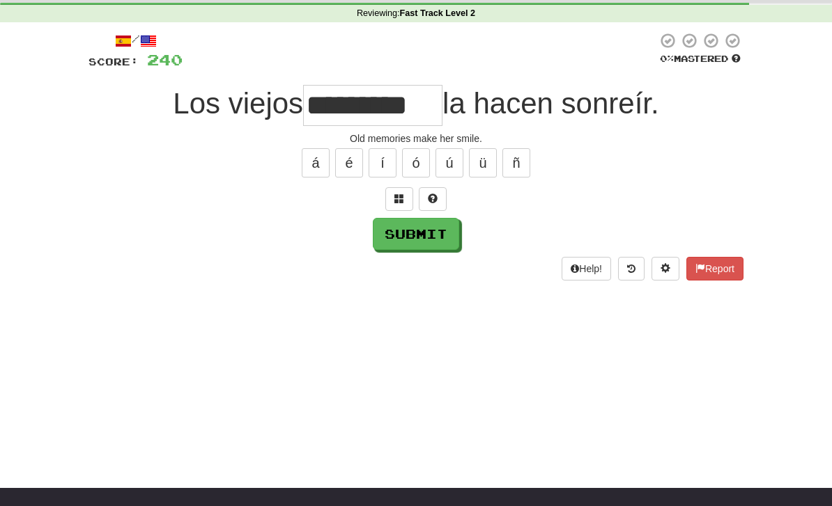
type input "*********"
click at [412, 241] on button "Submit" at bounding box center [416, 234] width 86 height 32
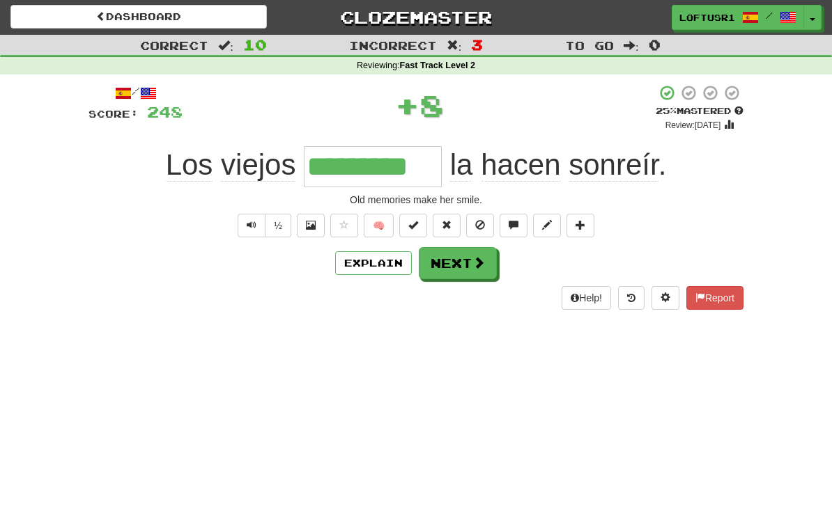
scroll to position [0, 0]
click at [464, 270] on button "Next" at bounding box center [458, 264] width 78 height 32
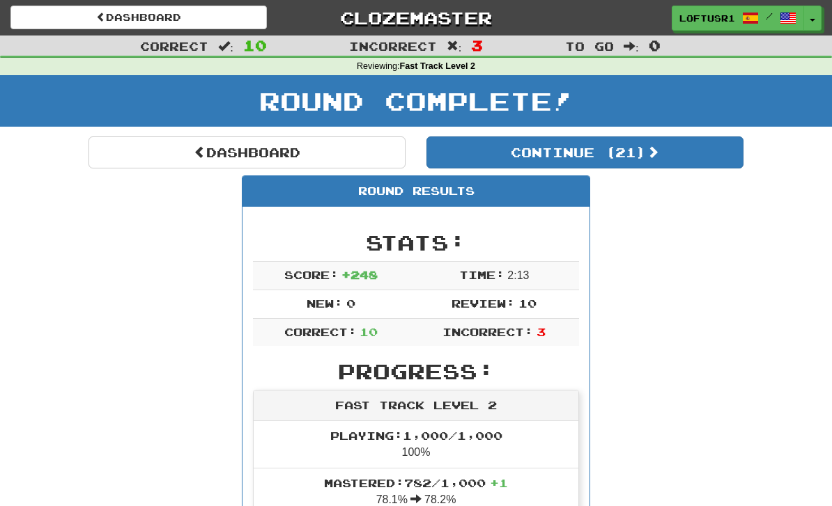
click at [185, 163] on link "Dashboard" at bounding box center [246, 153] width 317 height 32
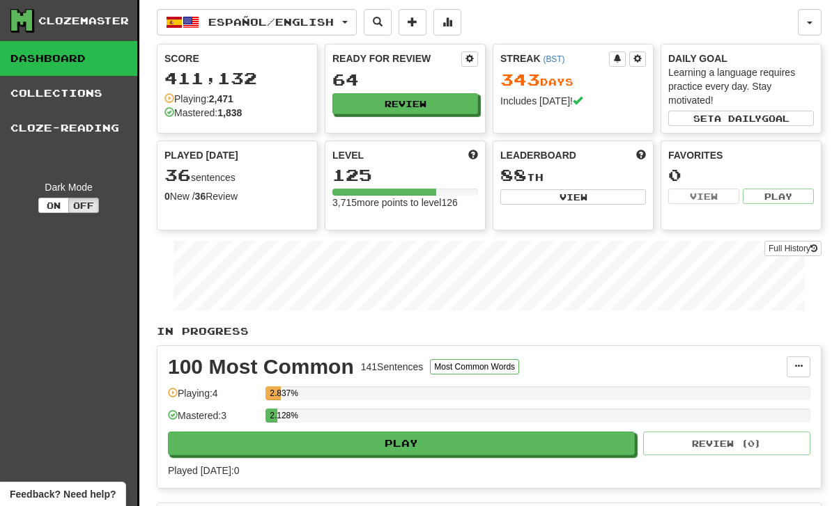
click at [802, 251] on link "Full History" at bounding box center [792, 248] width 57 height 15
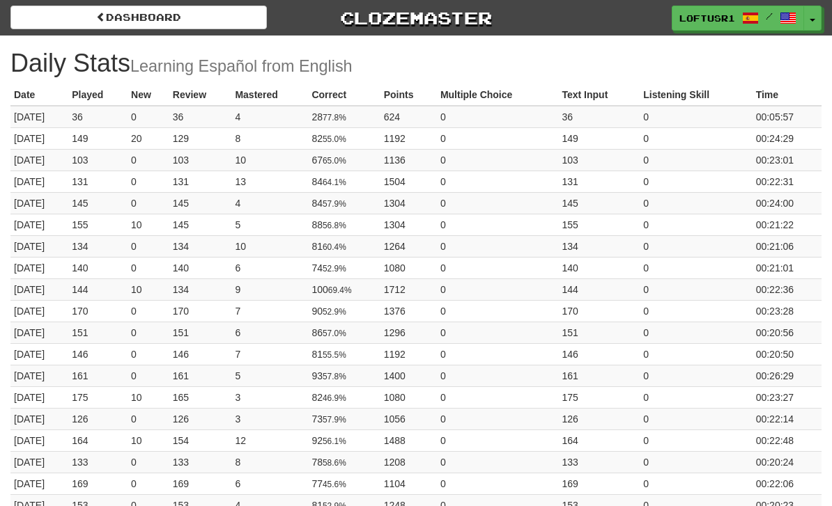
click at [91, 22] on link "Dashboard" at bounding box center [138, 18] width 256 height 24
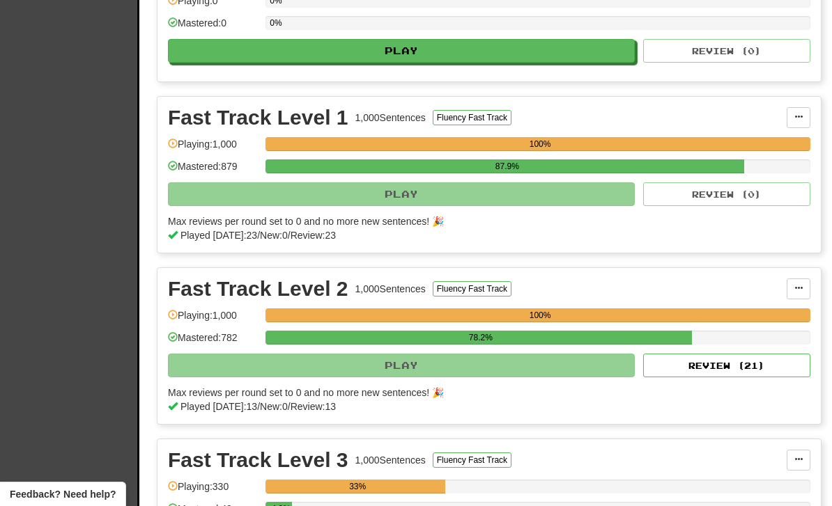
scroll to position [552, 0]
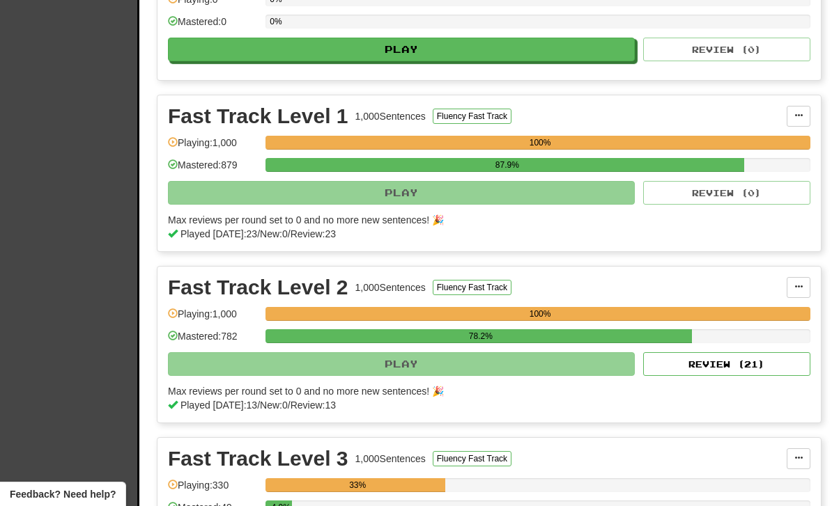
click at [743, 364] on button "Review ( 21 )" at bounding box center [726, 364] width 167 height 24
select select "**"
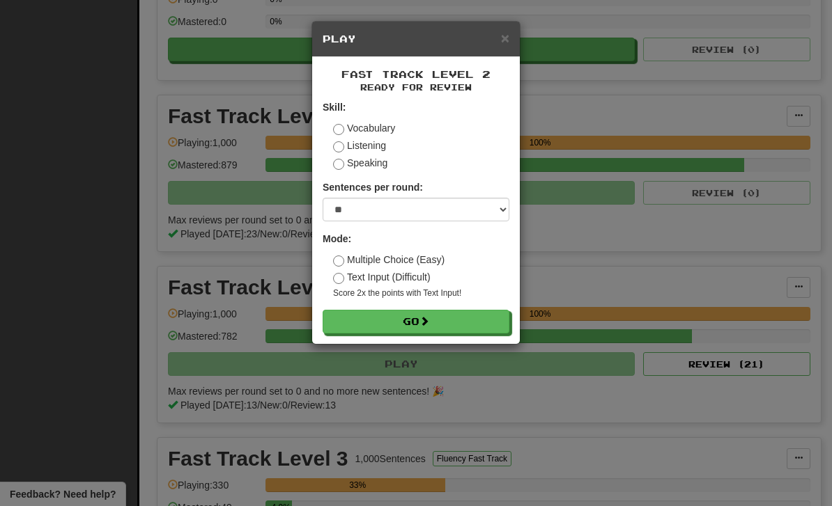
click at [461, 320] on button "Go" at bounding box center [416, 322] width 187 height 24
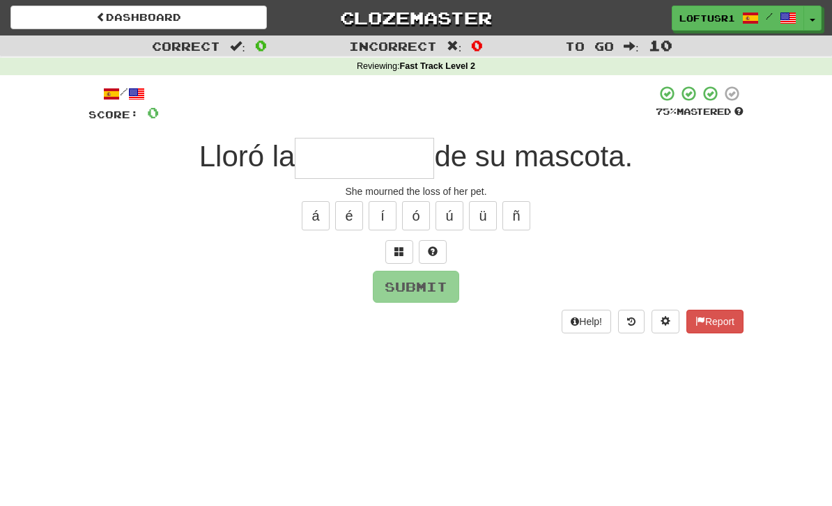
click at [340, 155] on input "text" at bounding box center [364, 158] width 139 height 41
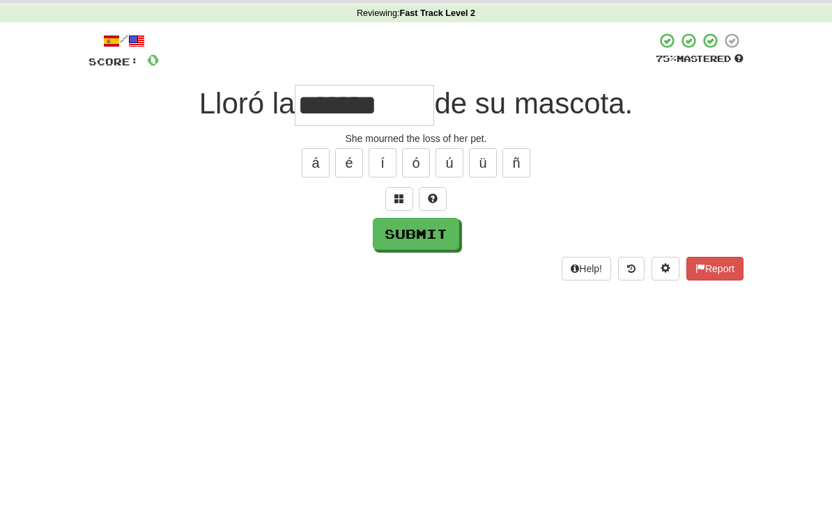
scroll to position [53, 0]
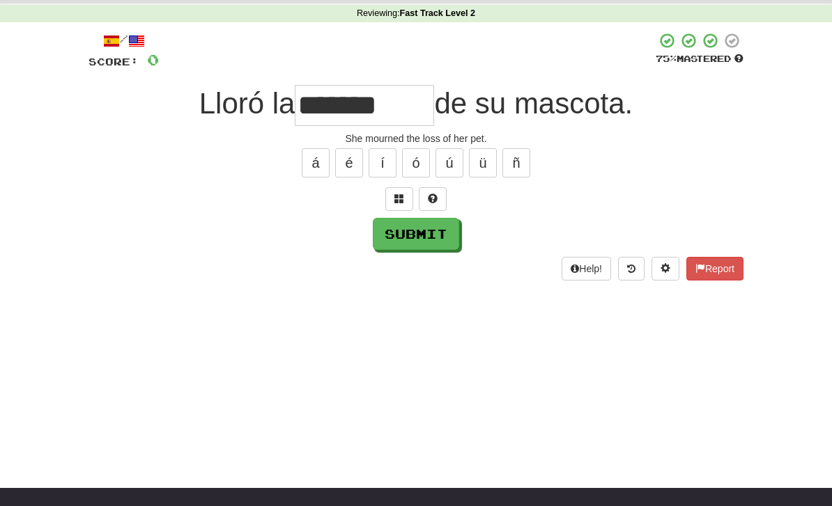
click at [432, 236] on button "Submit" at bounding box center [416, 234] width 86 height 32
type input "*******"
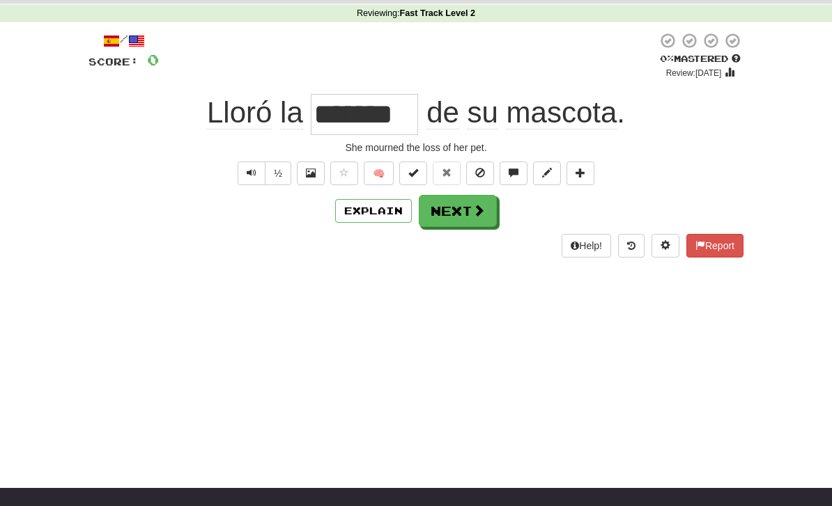
click at [391, 213] on button "Explain" at bounding box center [373, 211] width 77 height 24
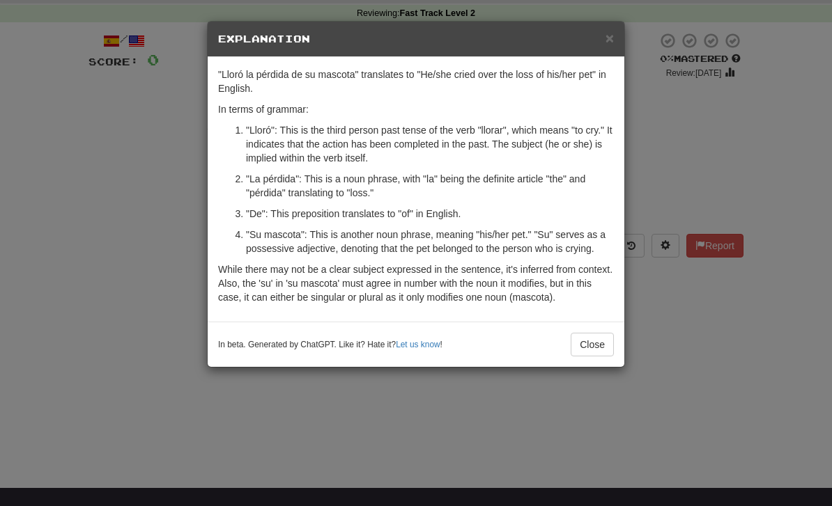
click at [595, 355] on button "Close" at bounding box center [592, 345] width 43 height 24
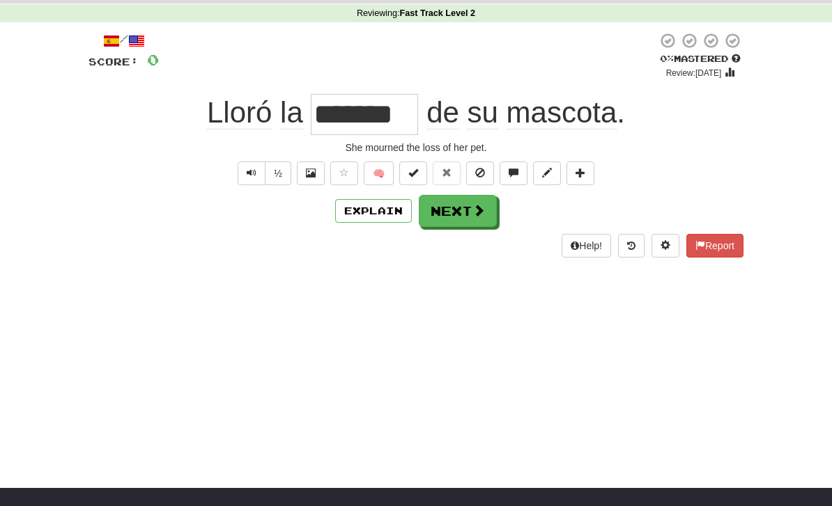
click at [474, 214] on span at bounding box center [478, 210] width 13 height 13
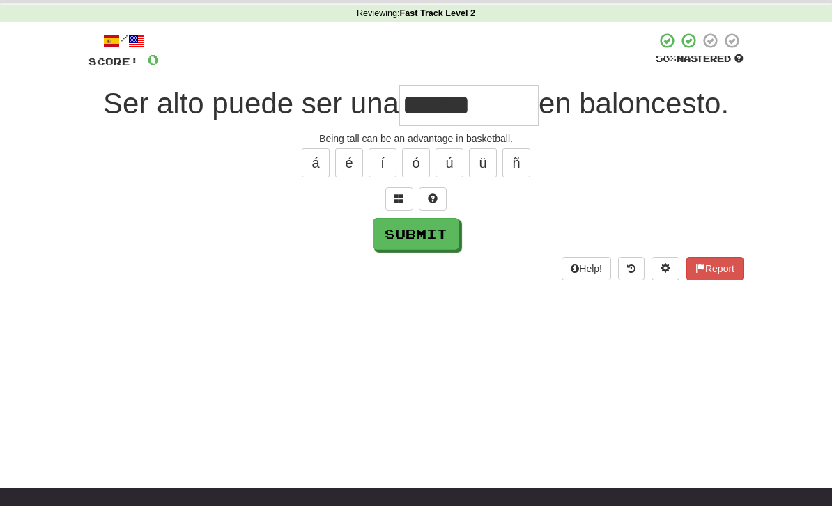
click at [438, 236] on button "Submit" at bounding box center [416, 234] width 86 height 32
type input "*******"
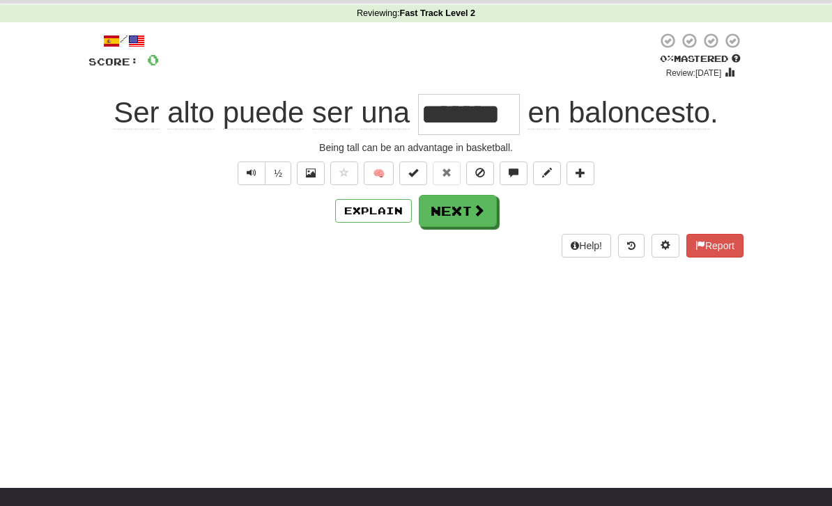
click at [465, 216] on button "Next" at bounding box center [458, 211] width 78 height 32
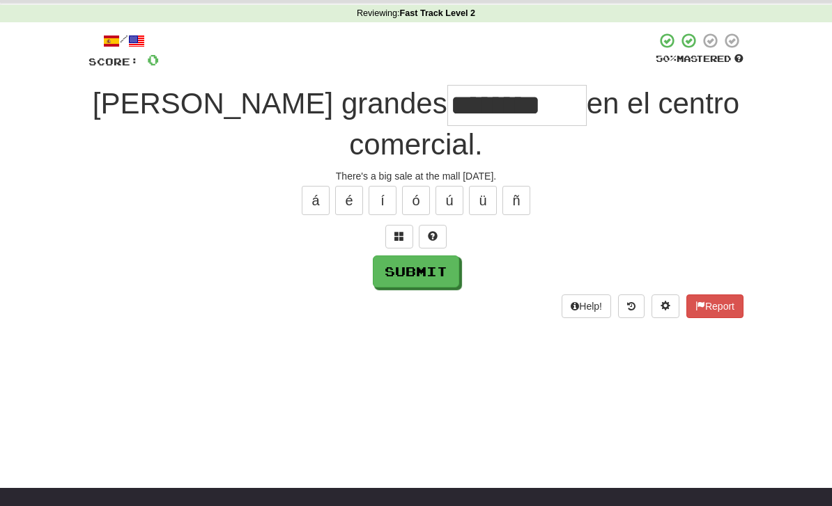
click at [410, 272] on button "Submit" at bounding box center [416, 272] width 86 height 32
type input "*******"
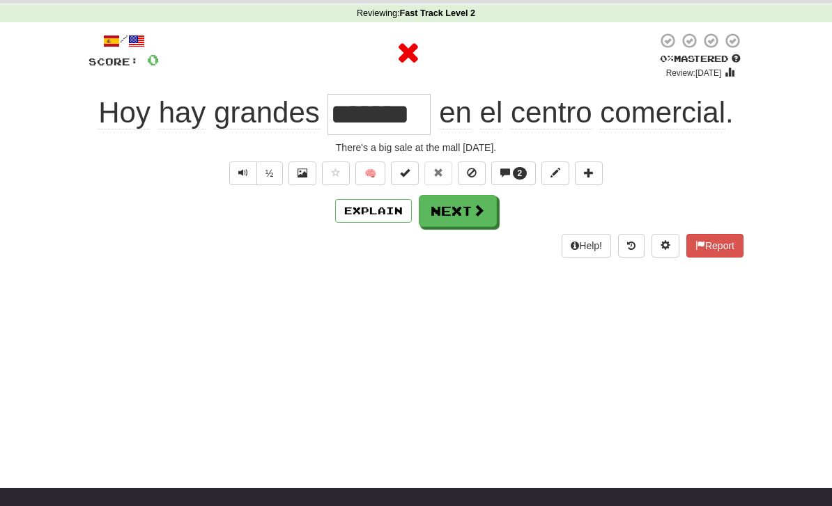
click at [387, 219] on button "Explain" at bounding box center [373, 211] width 77 height 24
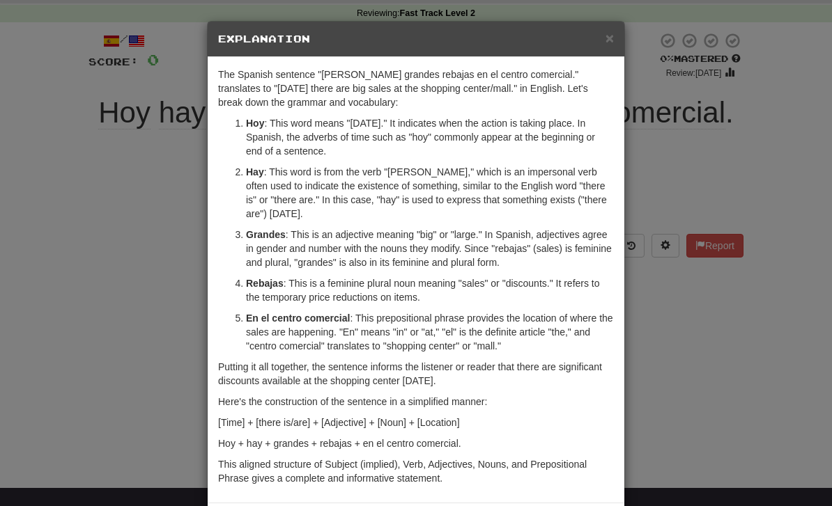
click at [665, 367] on div "× Explanation The Spanish sentence "Hoy hay grandes rebajas en el centro comerc…" at bounding box center [416, 253] width 832 height 506
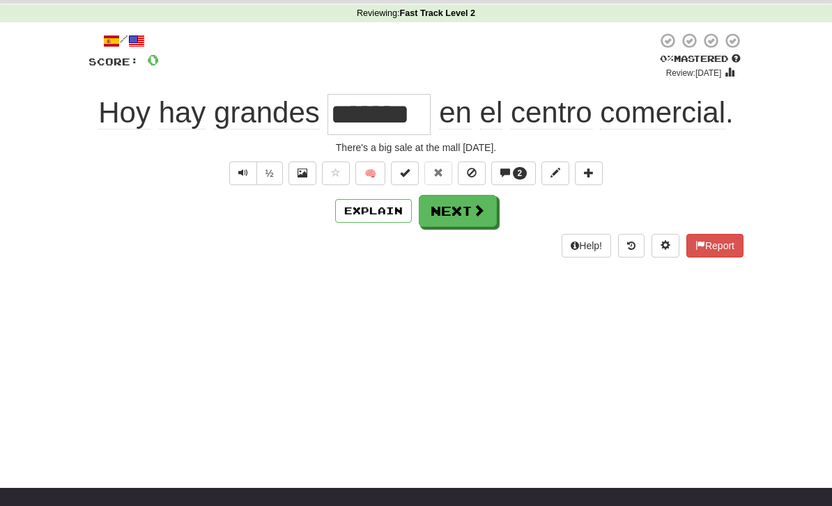
click at [468, 215] on button "Next" at bounding box center [458, 211] width 78 height 32
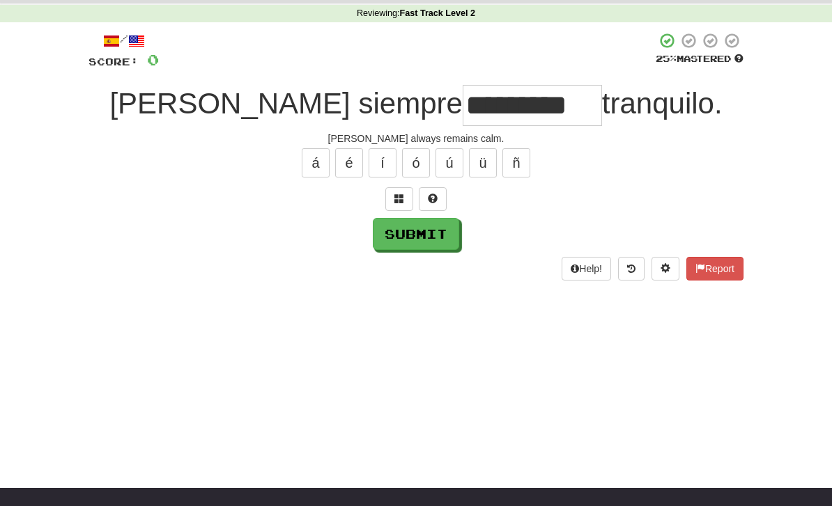
type input "*********"
click at [411, 231] on button "Submit" at bounding box center [416, 234] width 86 height 32
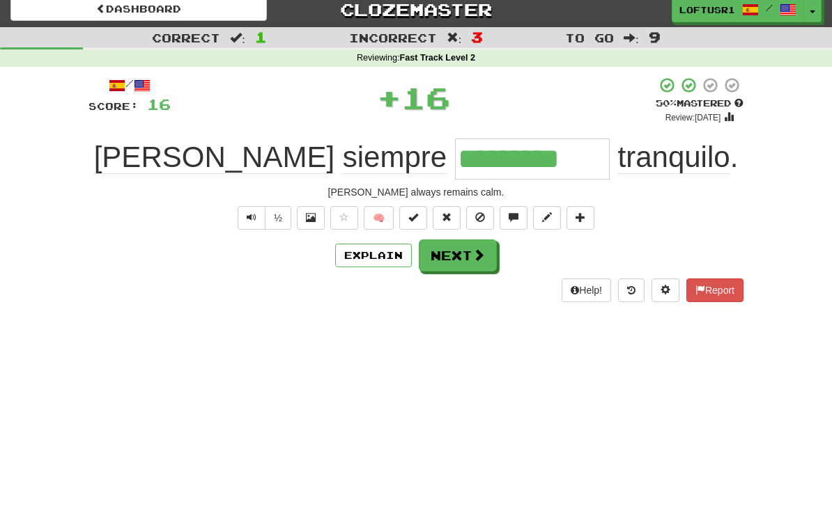
scroll to position [0, 0]
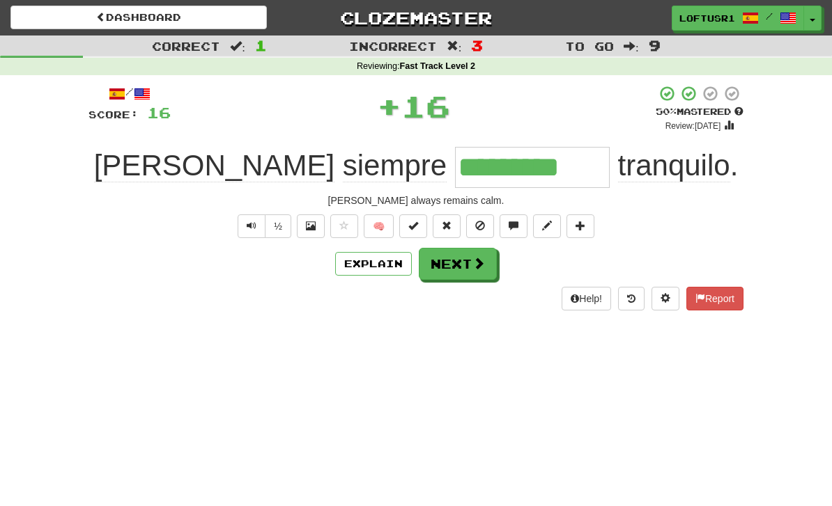
click at [388, 270] on button "Explain" at bounding box center [373, 264] width 77 height 24
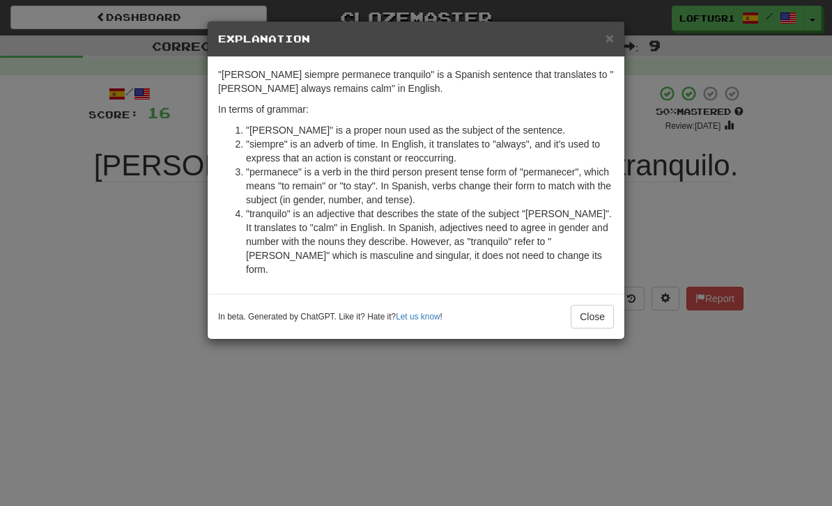
click at [599, 311] on button "Close" at bounding box center [592, 317] width 43 height 24
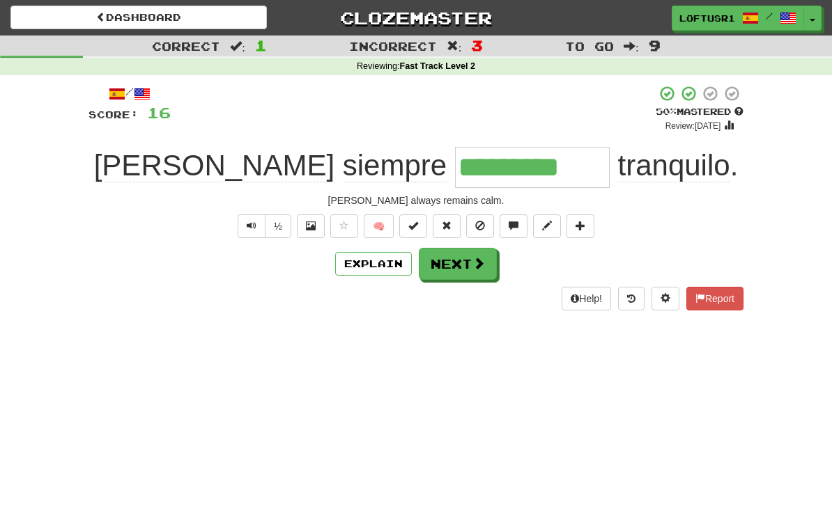
click at [480, 266] on span at bounding box center [478, 263] width 13 height 13
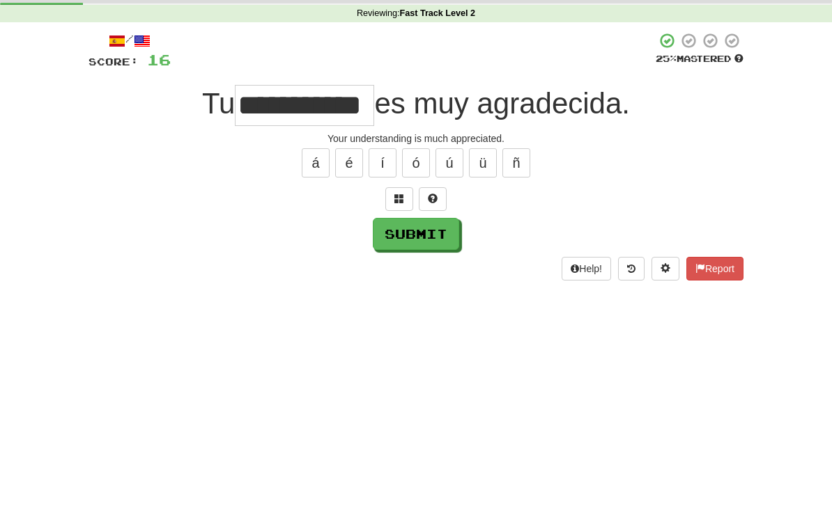
scroll to position [53, 0]
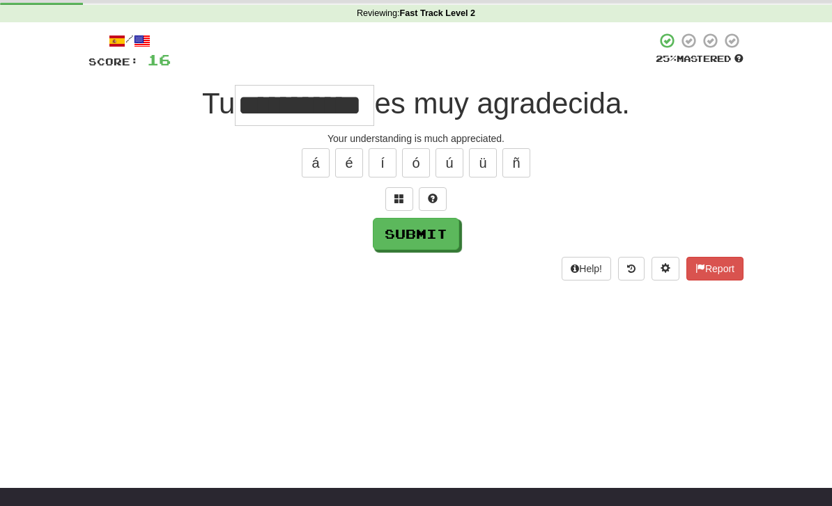
type input "**********"
click at [408, 239] on button "Submit" at bounding box center [416, 234] width 86 height 32
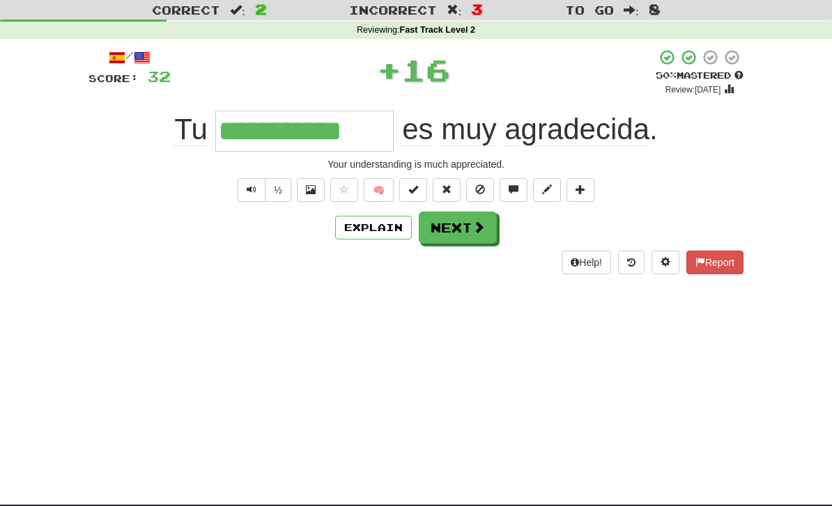
scroll to position [0, 0]
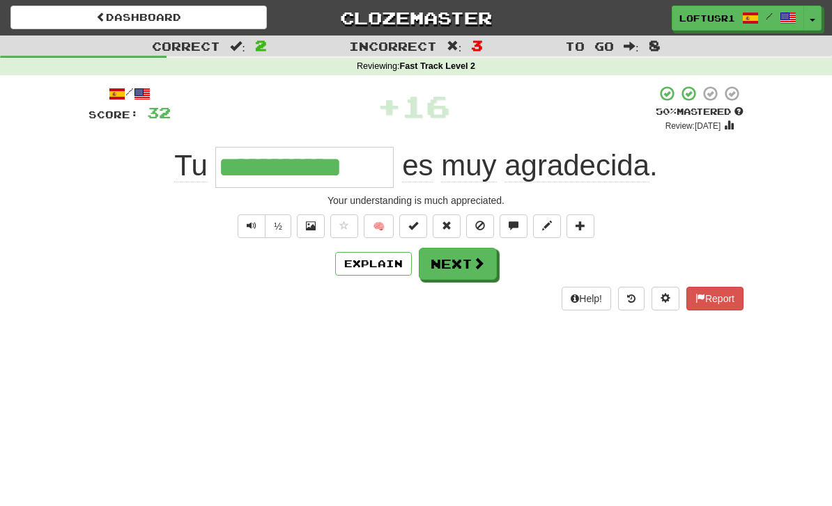
click at [474, 270] on button "Next" at bounding box center [458, 264] width 78 height 32
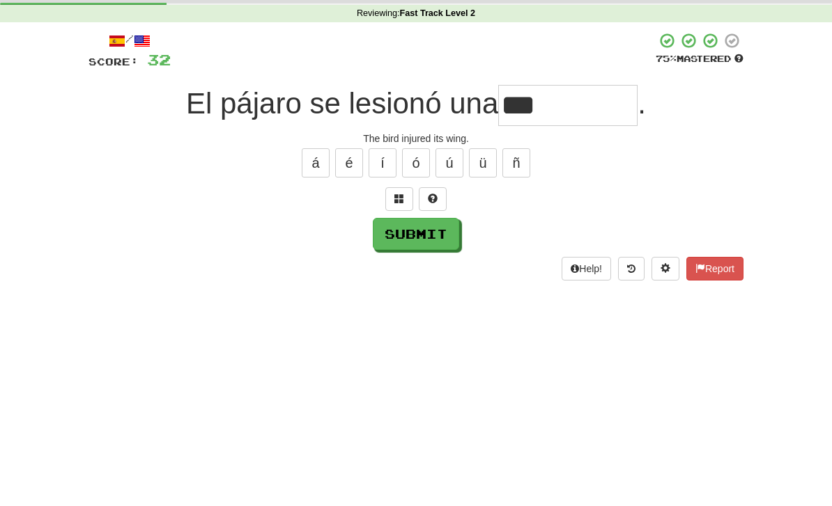
scroll to position [53, 0]
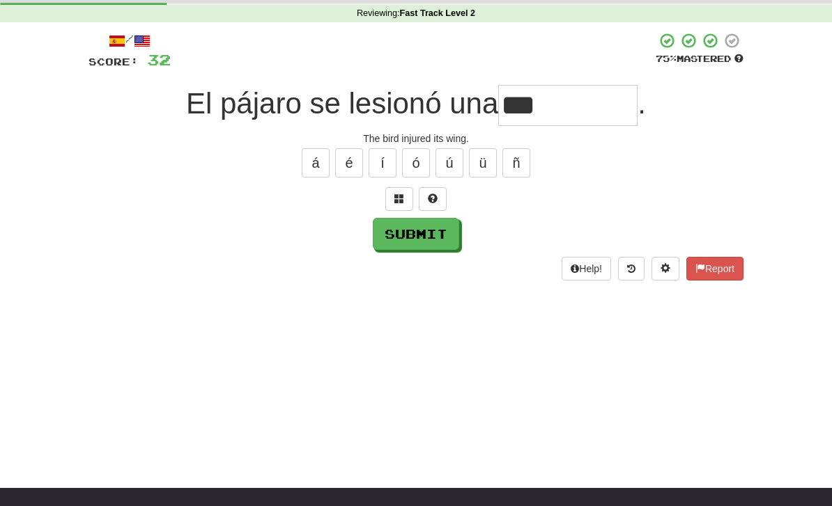
type input "***"
click at [424, 245] on button "Submit" at bounding box center [416, 234] width 86 height 32
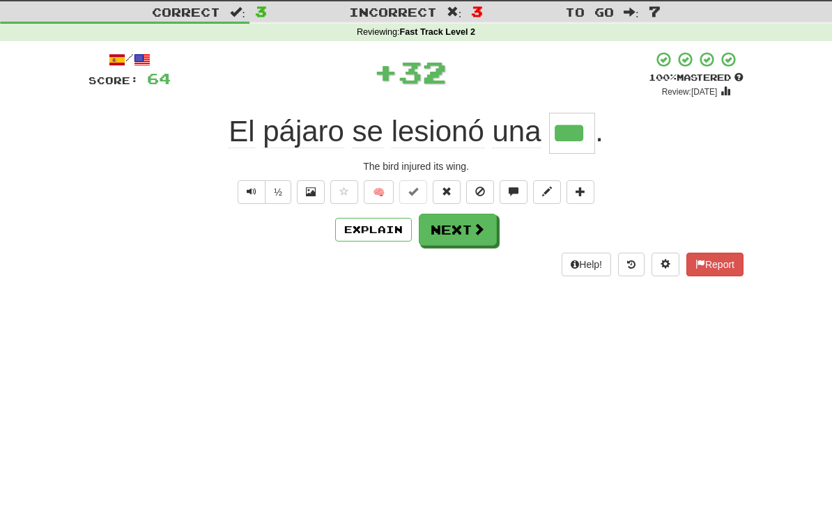
scroll to position [0, 0]
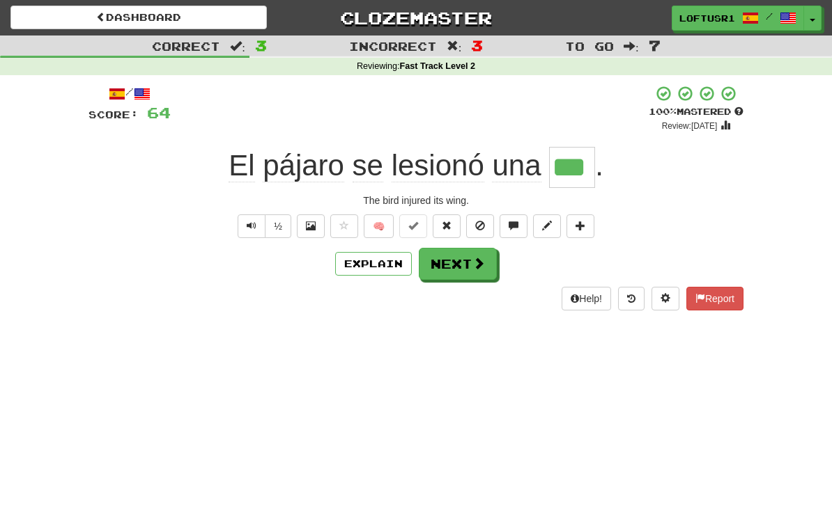
click at [466, 256] on button "Next" at bounding box center [458, 264] width 78 height 32
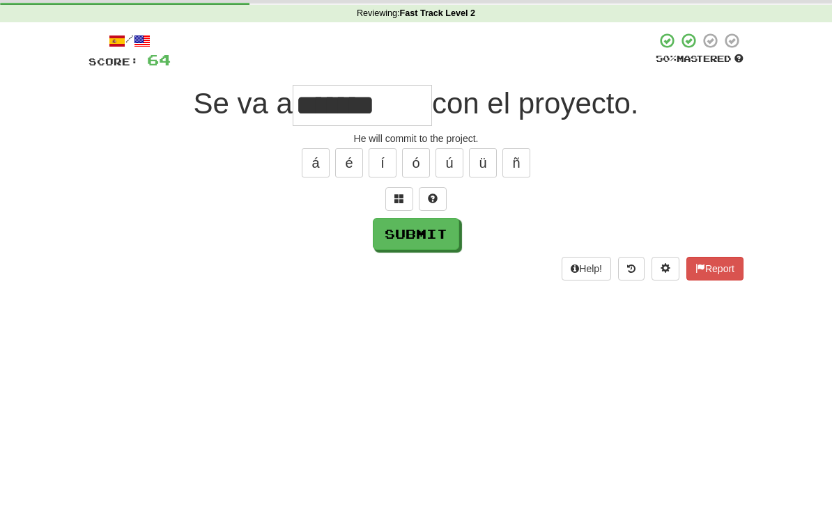
scroll to position [53, 0]
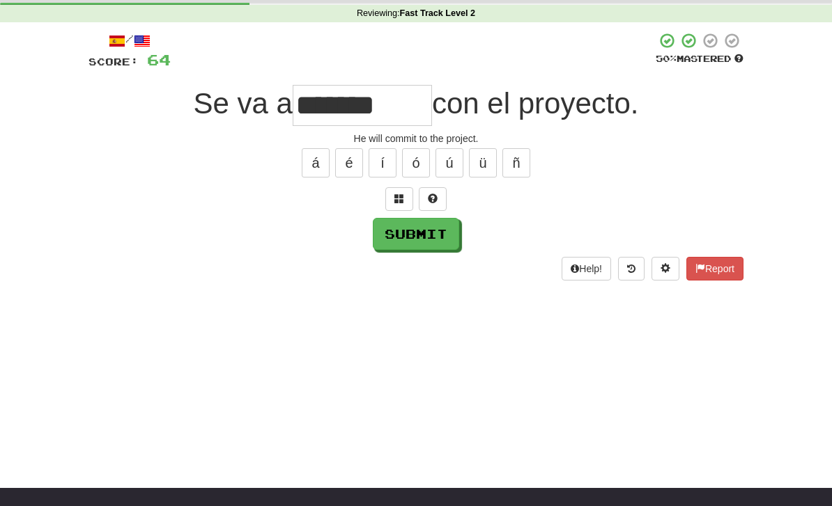
click at [411, 239] on button "Submit" at bounding box center [416, 234] width 86 height 32
type input "**********"
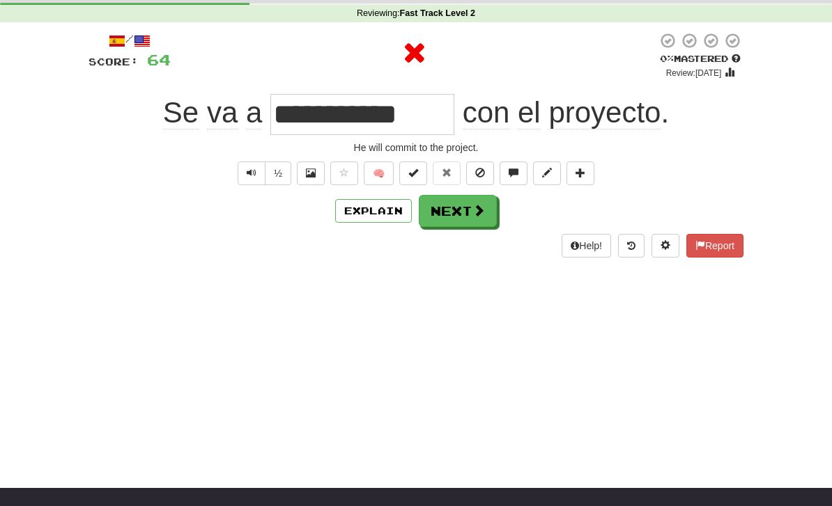
click at [381, 212] on button "Explain" at bounding box center [373, 211] width 77 height 24
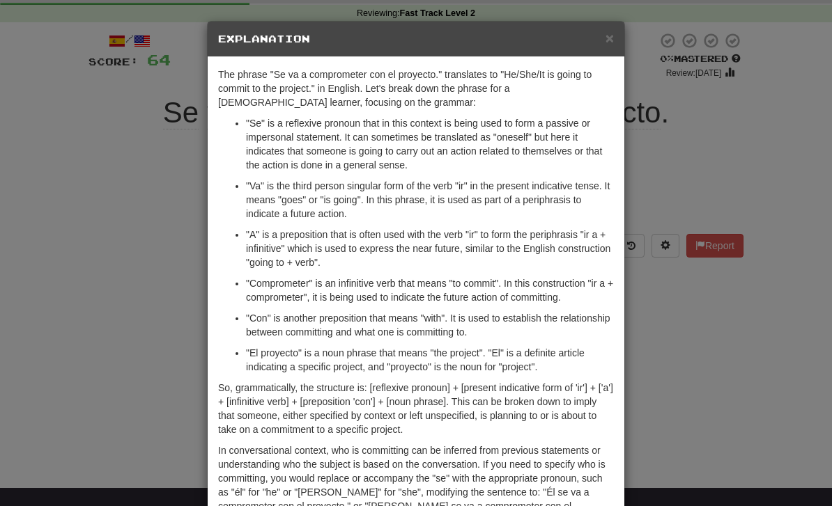
click at [655, 344] on div "× Explanation The phrase "Se va a comprometer con el proyecto." translates to "…" at bounding box center [416, 253] width 832 height 506
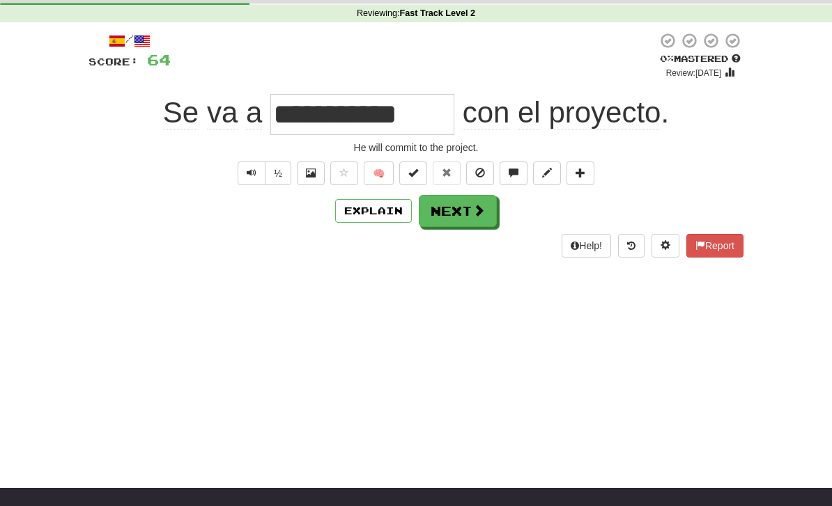
click at [468, 216] on button "Next" at bounding box center [458, 211] width 78 height 32
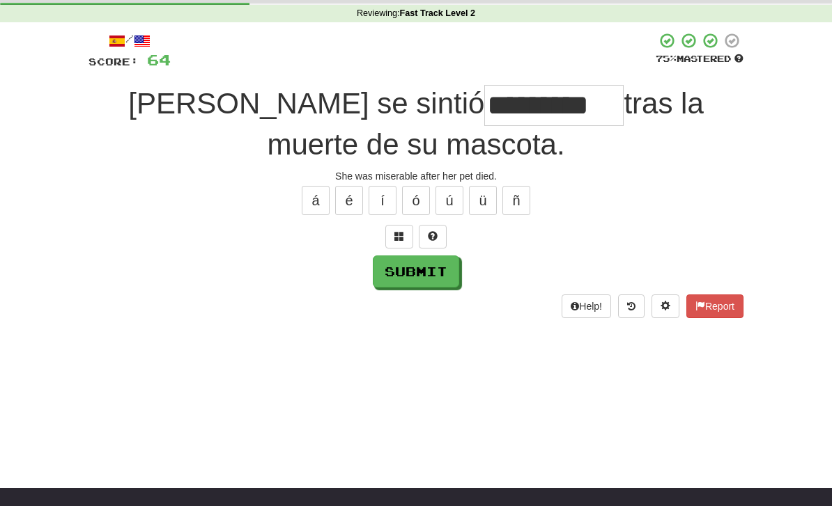
type input "*********"
click at [411, 286] on button "Submit" at bounding box center [416, 272] width 86 height 32
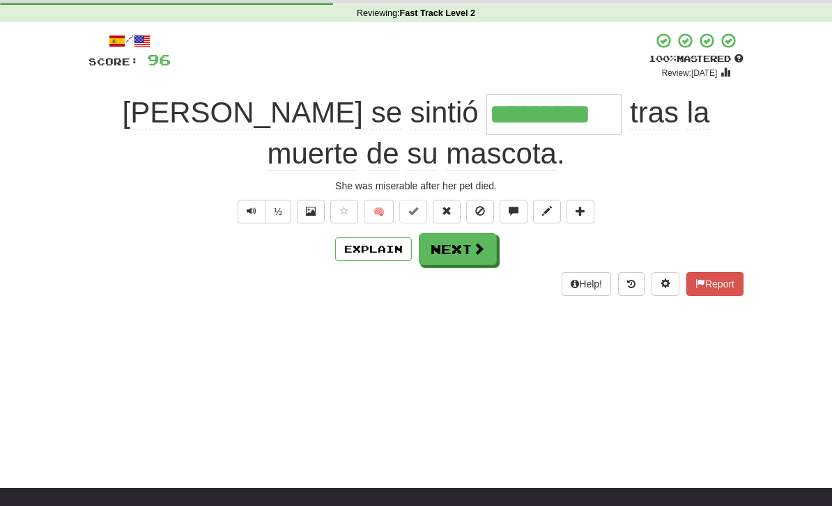
click at [470, 245] on button "Next" at bounding box center [458, 249] width 78 height 32
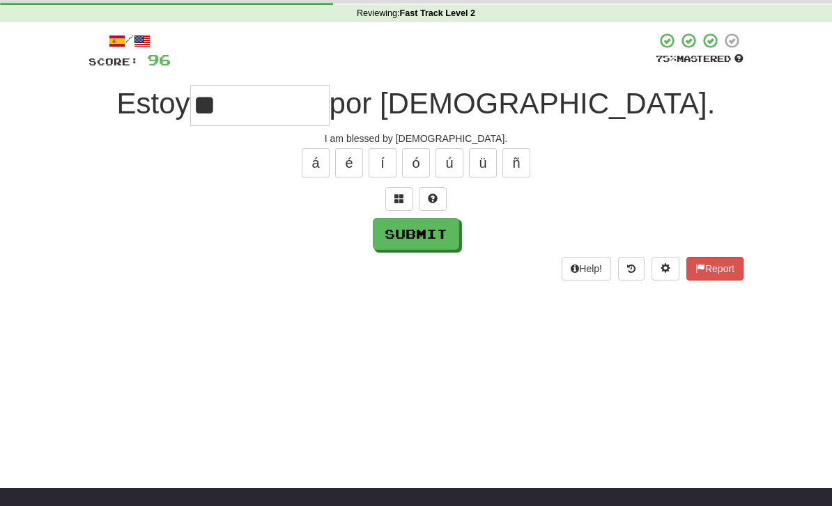
type input "*"
type input "*********"
click at [395, 232] on button "Submit" at bounding box center [416, 234] width 86 height 32
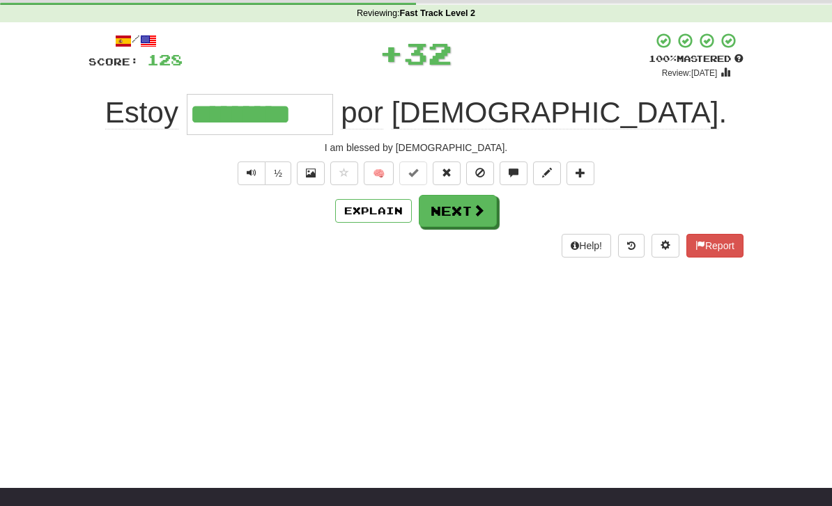
click at [366, 210] on button "Explain" at bounding box center [373, 211] width 77 height 24
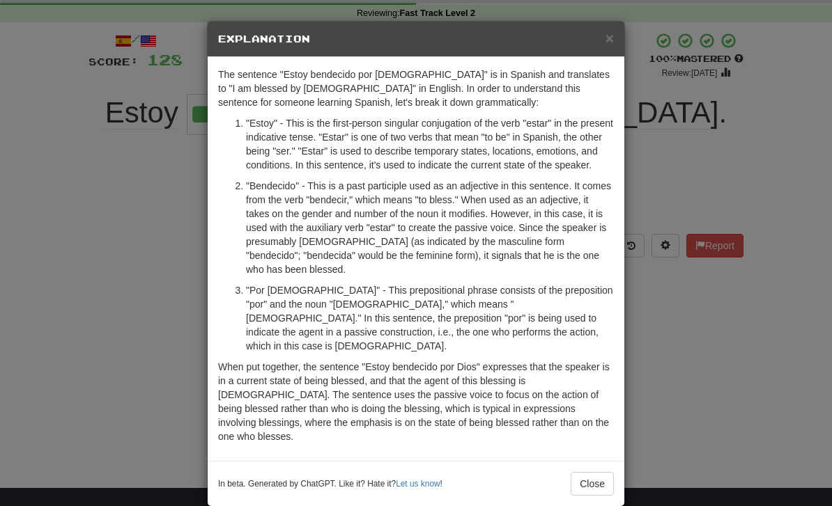
click at [601, 481] on button "Close" at bounding box center [592, 484] width 43 height 24
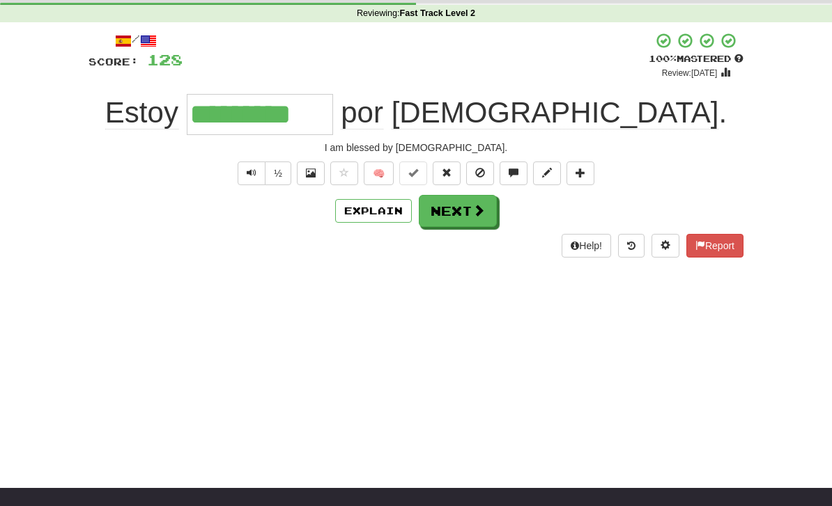
click at [391, 216] on button "Explain" at bounding box center [373, 211] width 77 height 24
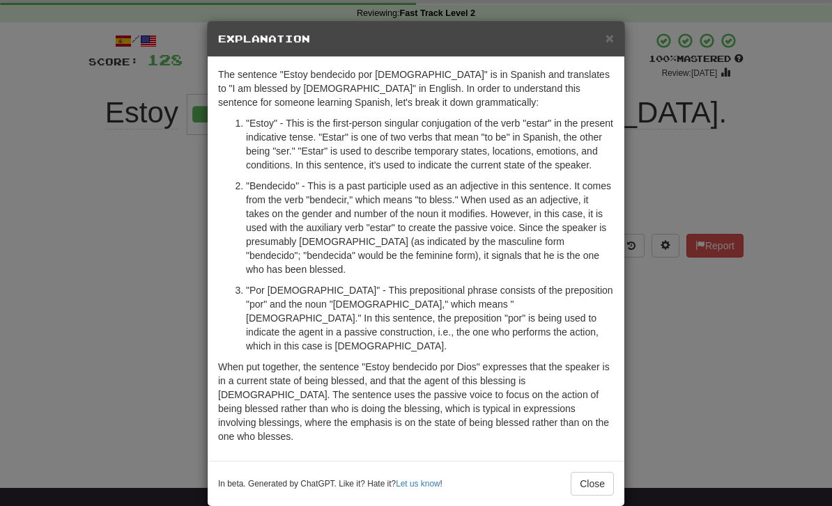
click at [594, 472] on button "Close" at bounding box center [592, 484] width 43 height 24
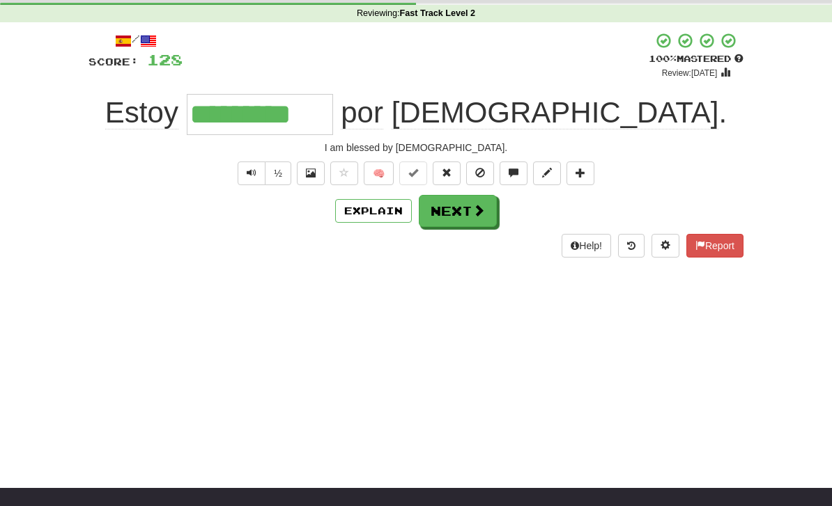
click at [468, 204] on button "Next" at bounding box center [458, 211] width 78 height 32
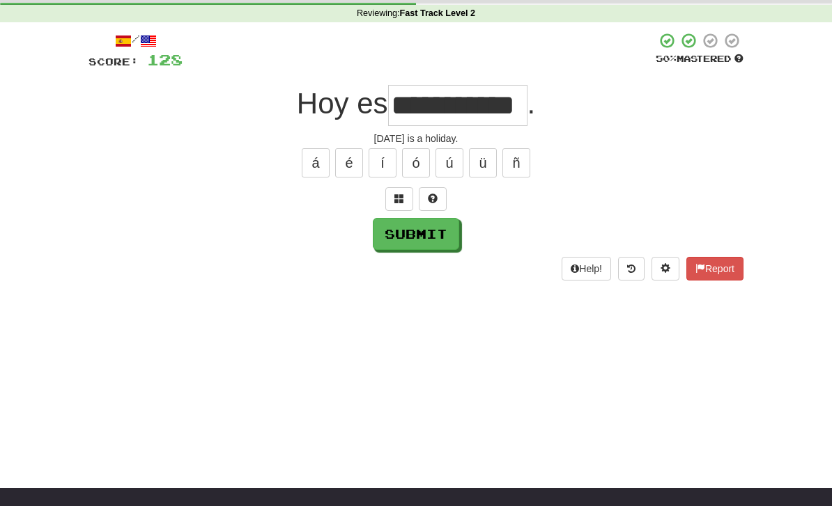
type input "**********"
click at [419, 246] on button "Submit" at bounding box center [416, 234] width 86 height 32
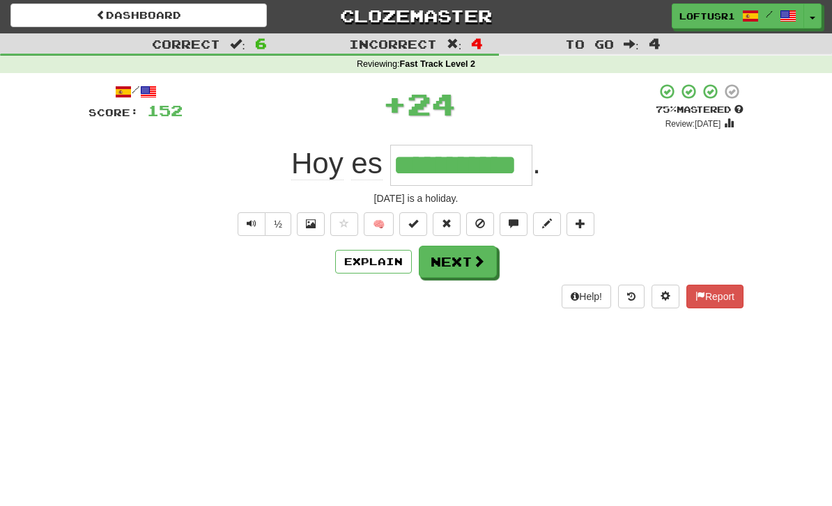
scroll to position [0, 0]
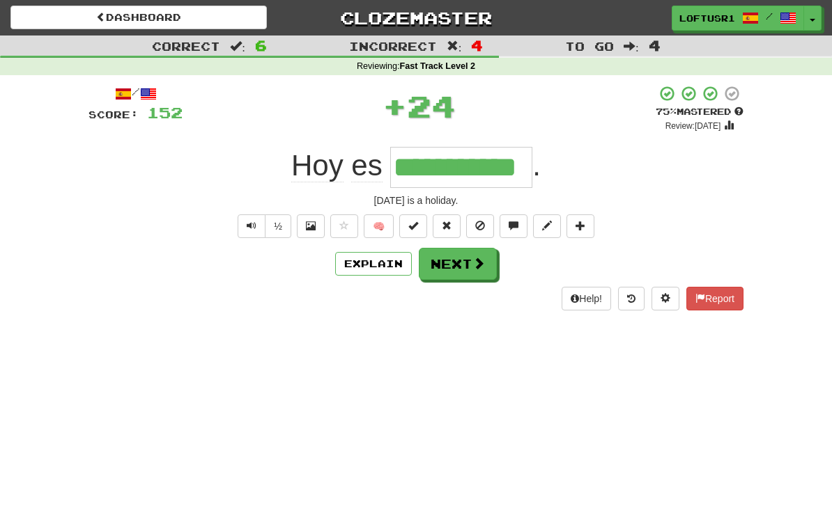
click at [482, 272] on button "Next" at bounding box center [458, 264] width 78 height 32
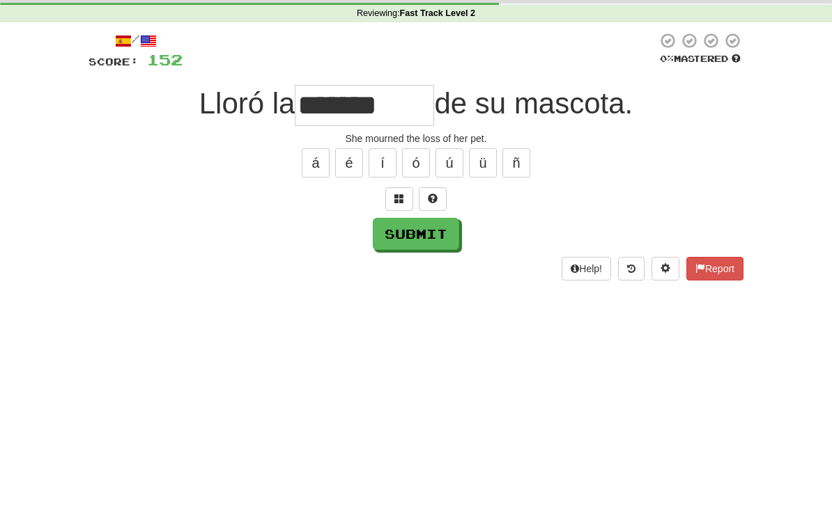
scroll to position [53, 0]
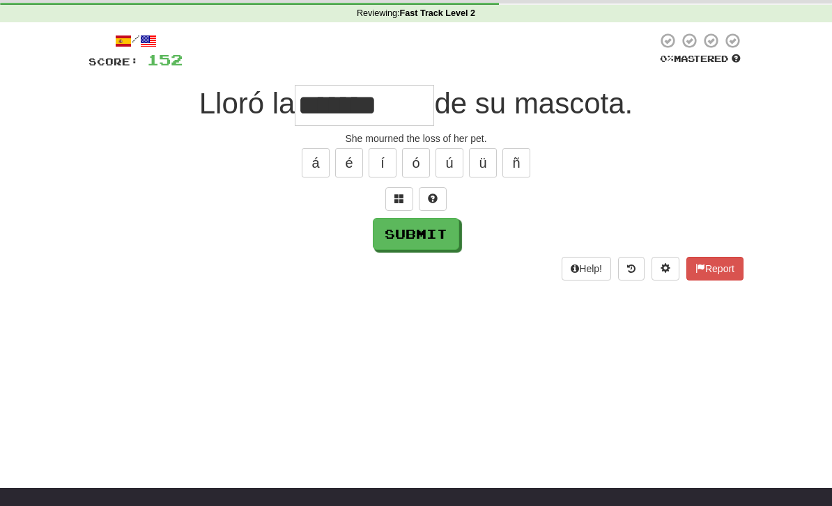
click at [408, 247] on button "Submit" at bounding box center [416, 234] width 86 height 32
type input "*******"
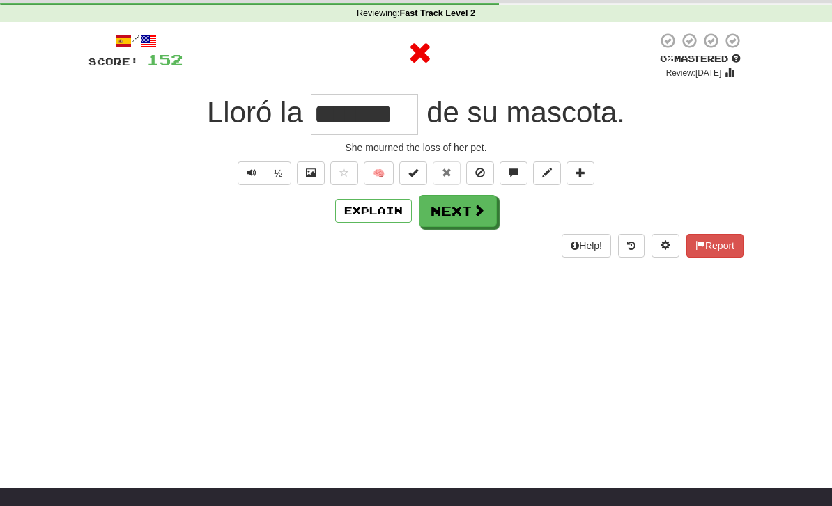
scroll to position [0, 0]
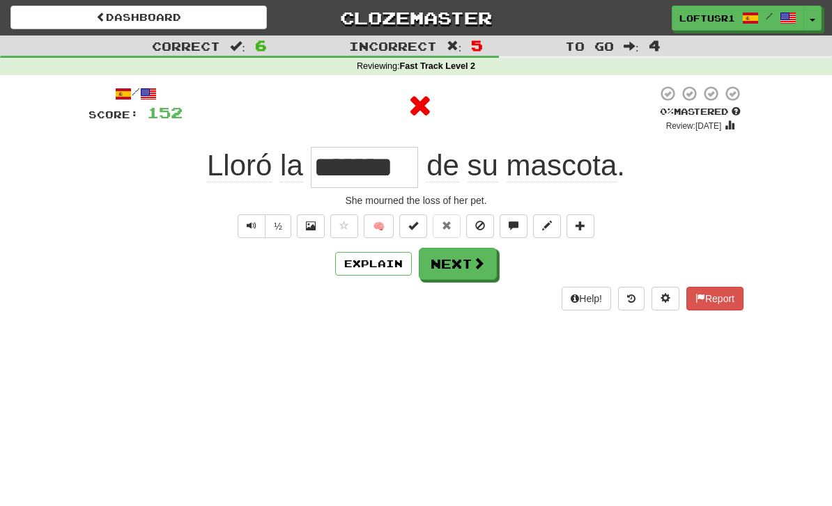
click at [467, 270] on button "Next" at bounding box center [458, 264] width 78 height 32
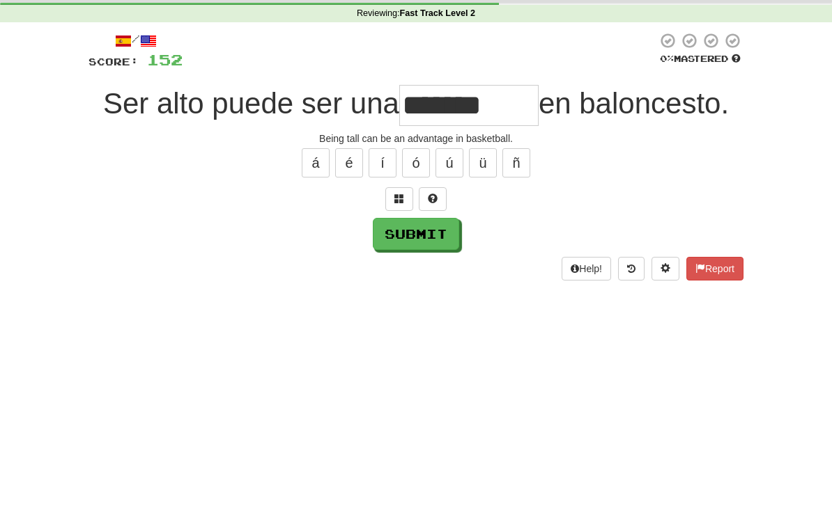
scroll to position [53, 0]
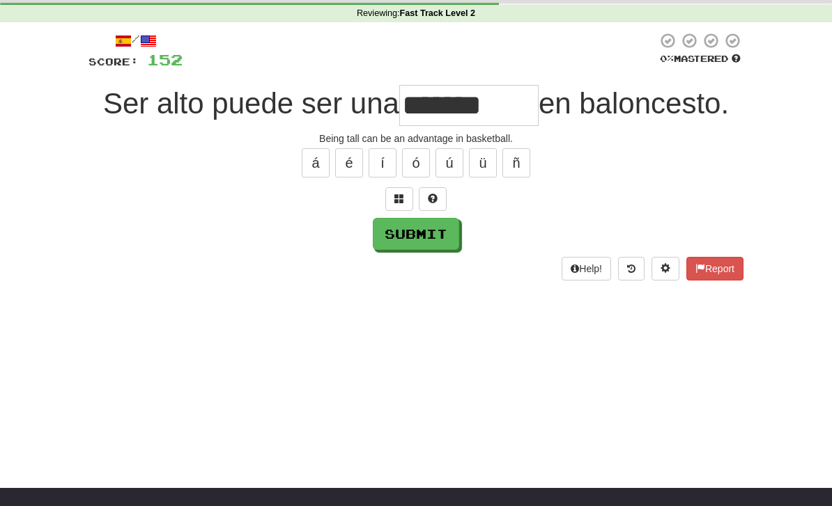
type input "*******"
click at [408, 245] on button "Submit" at bounding box center [416, 234] width 86 height 32
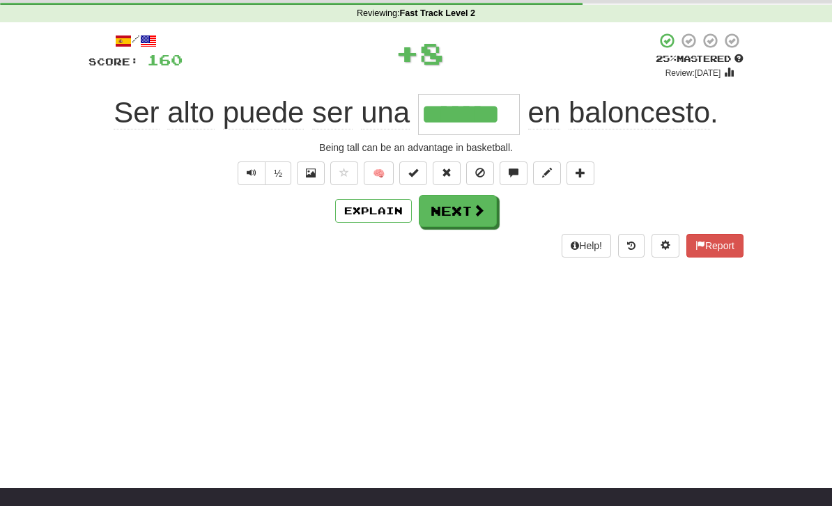
scroll to position [0, 0]
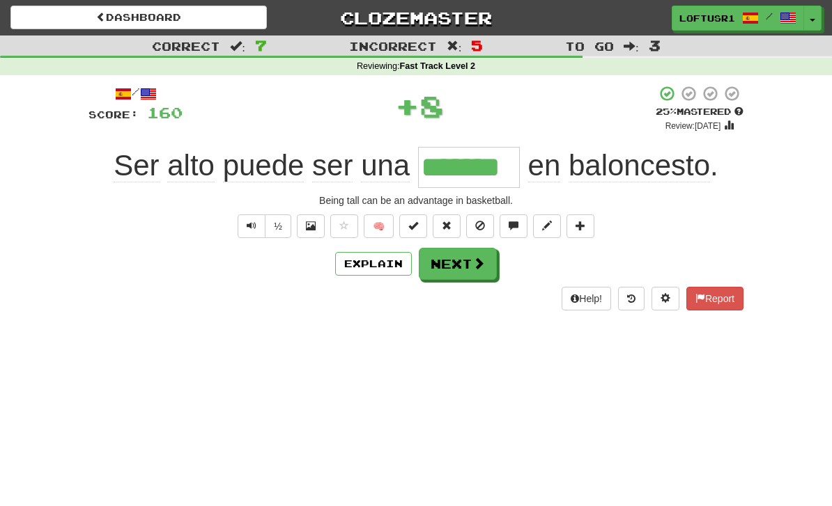
click at [470, 274] on button "Next" at bounding box center [458, 264] width 78 height 32
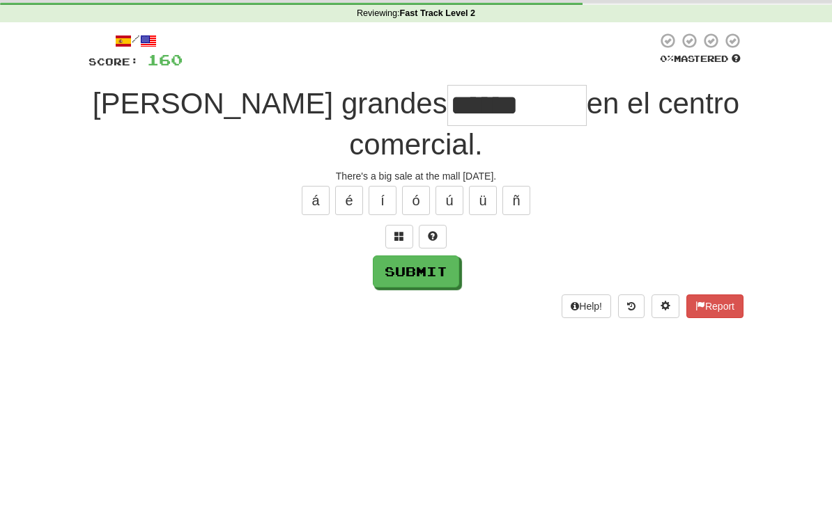
scroll to position [53, 0]
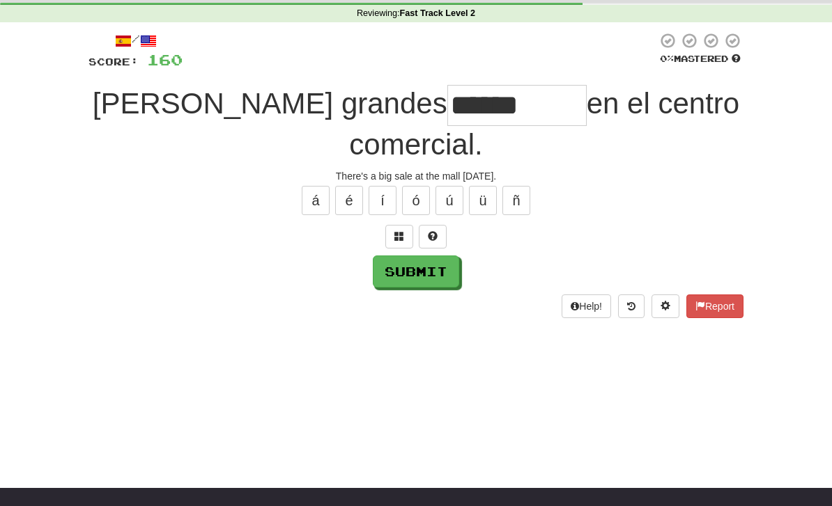
click at [403, 279] on button "Submit" at bounding box center [416, 272] width 86 height 32
type input "*******"
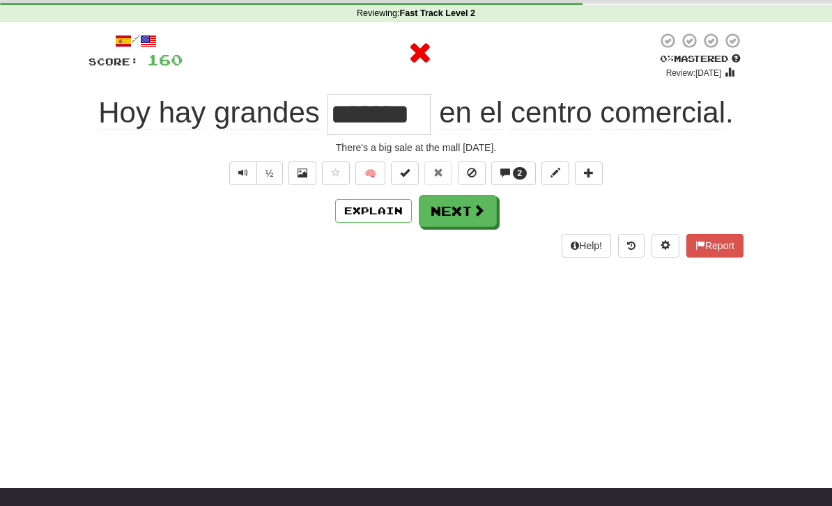
scroll to position [0, 0]
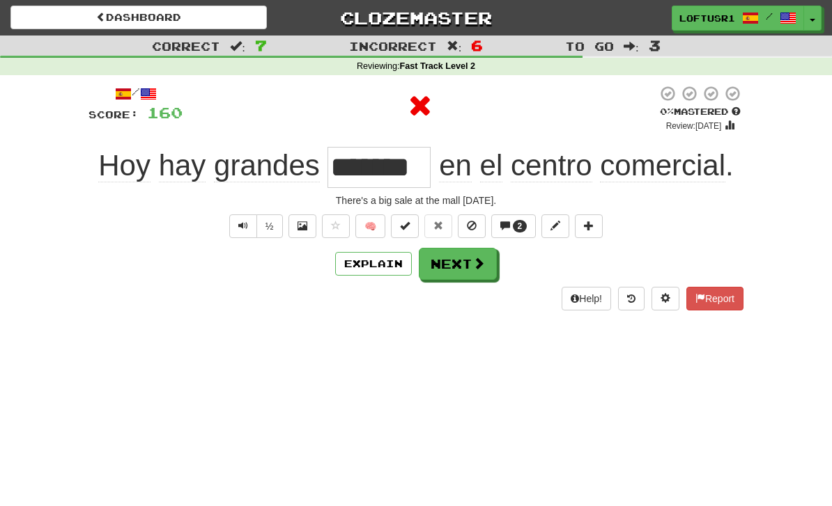
click at [374, 266] on button "Explain" at bounding box center [373, 264] width 77 height 24
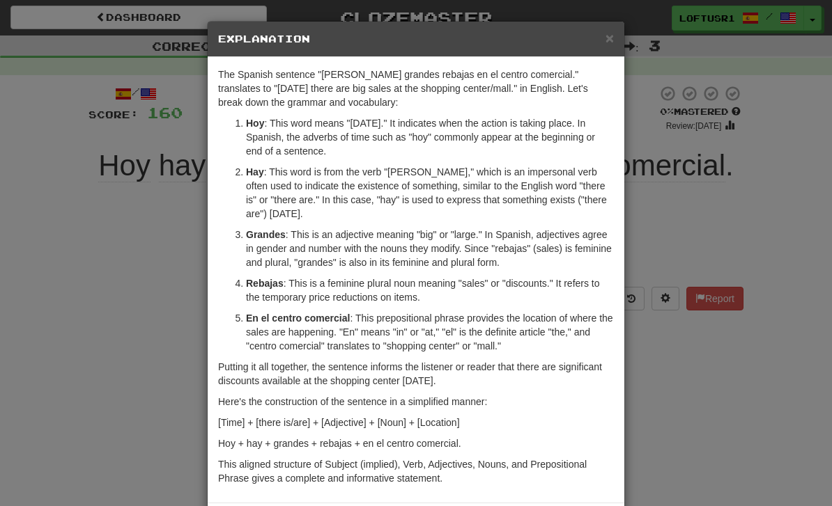
click at [663, 380] on div "× Explanation The Spanish sentence "Hoy hay grandes rebajas en el centro comerc…" at bounding box center [416, 253] width 832 height 506
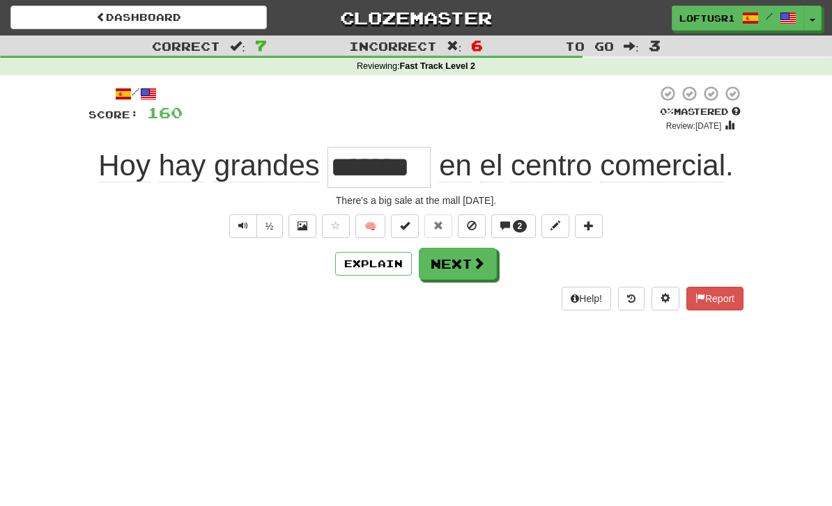
click at [468, 261] on button "Next" at bounding box center [458, 264] width 78 height 32
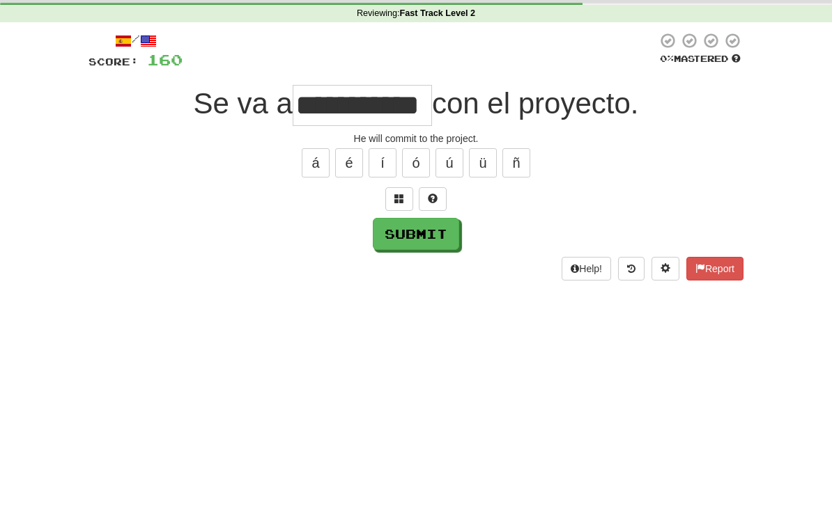
scroll to position [53, 0]
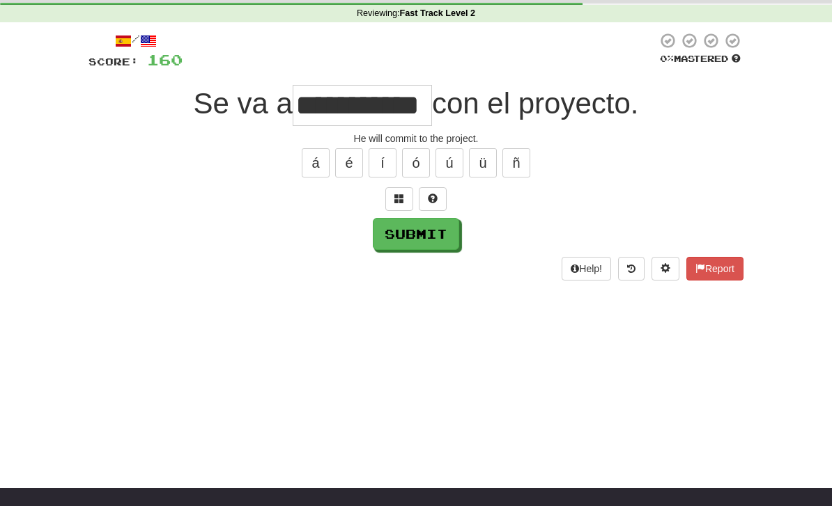
type input "**********"
click at [407, 233] on button "Submit" at bounding box center [416, 234] width 86 height 32
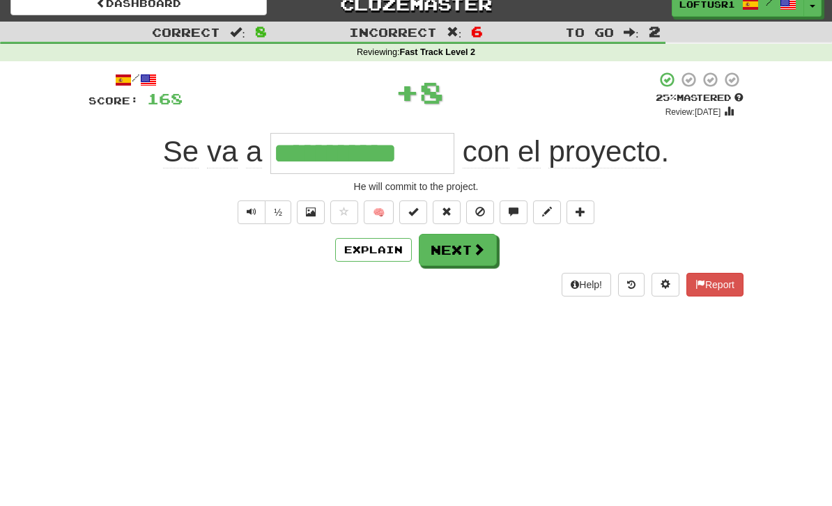
scroll to position [0, 0]
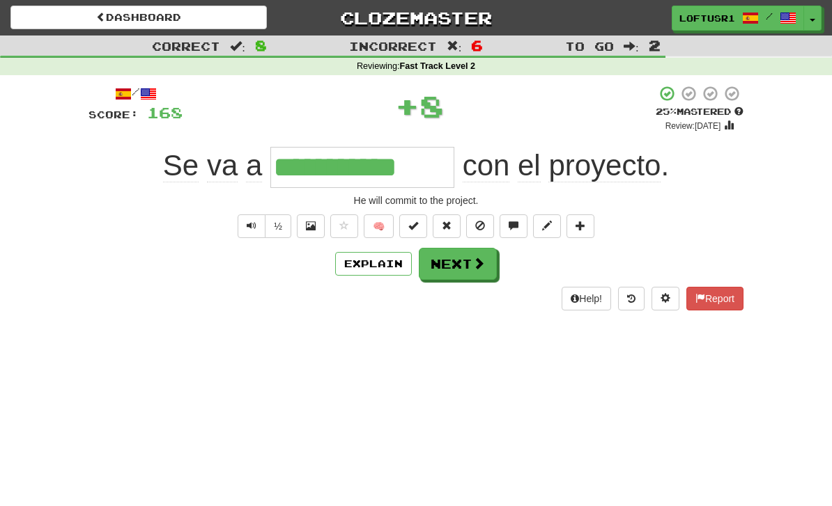
click at [467, 273] on button "Next" at bounding box center [458, 264] width 78 height 32
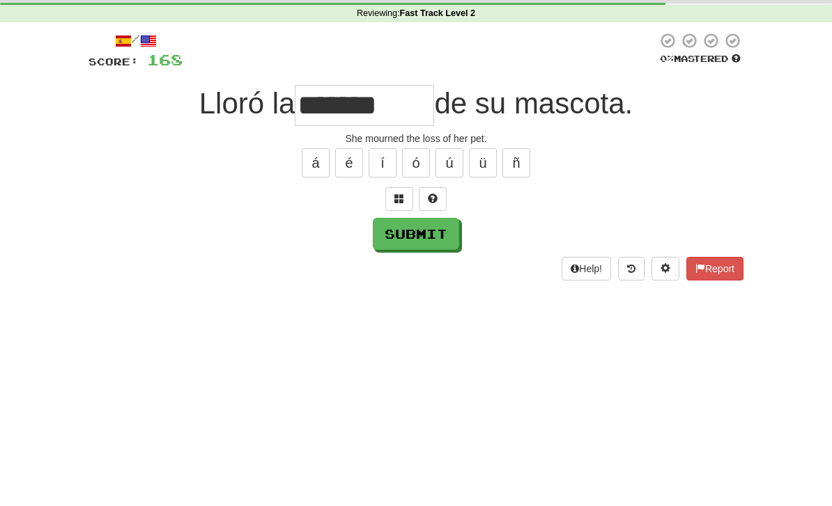
scroll to position [53, 0]
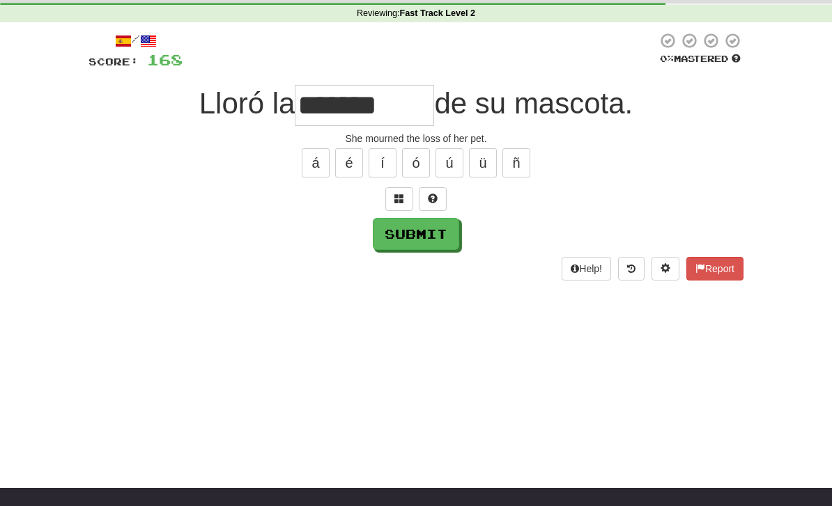
type input "*******"
click at [403, 247] on button "Submit" at bounding box center [416, 234] width 86 height 32
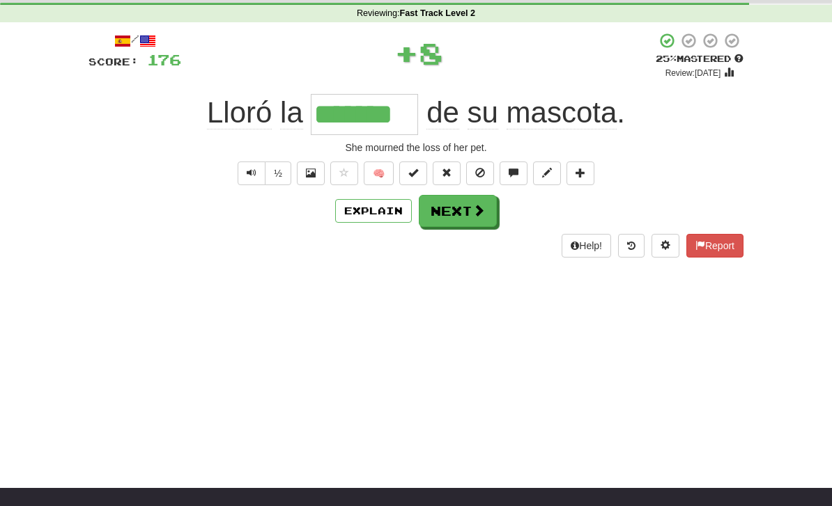
scroll to position [0, 0]
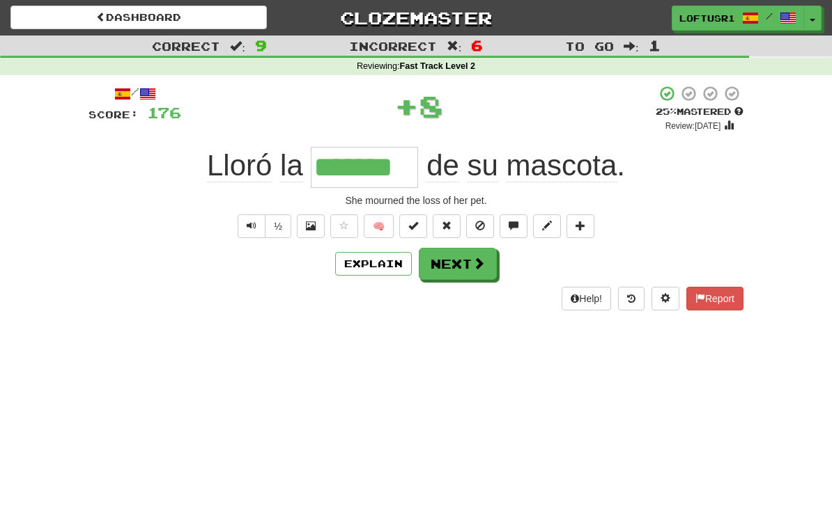
click at [468, 261] on button "Next" at bounding box center [458, 264] width 78 height 32
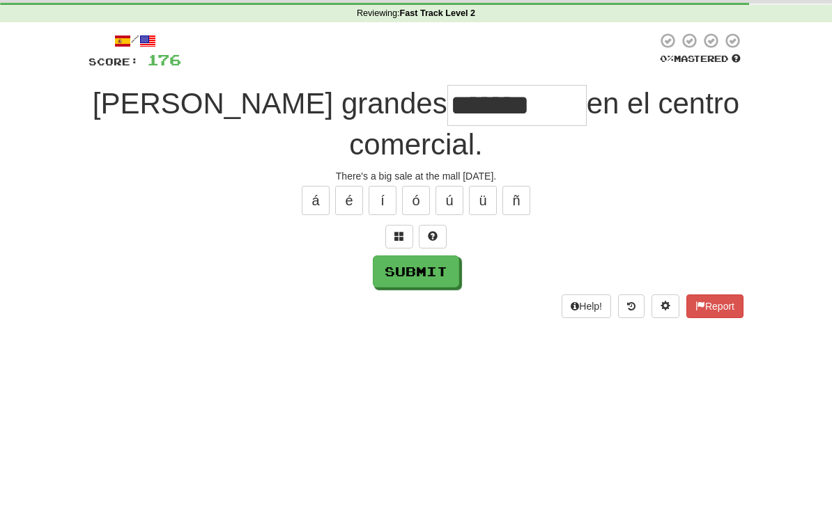
scroll to position [53, 0]
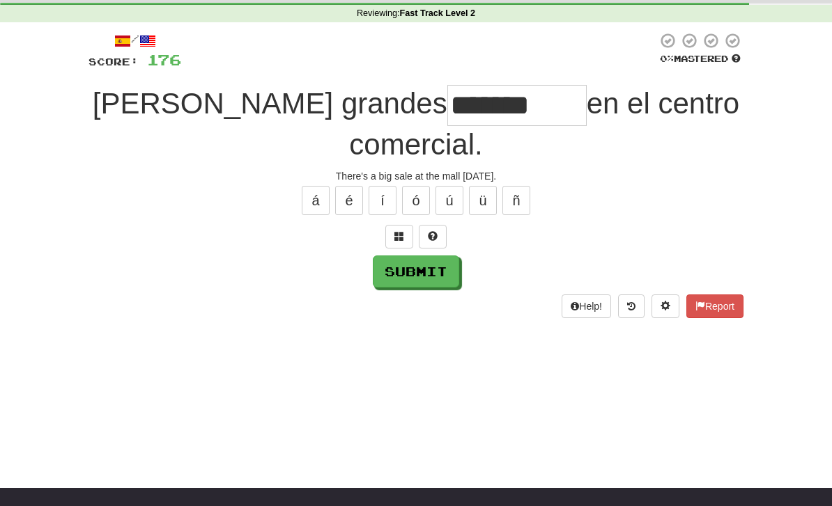
type input "*******"
click at [410, 278] on button "Submit" at bounding box center [416, 272] width 86 height 32
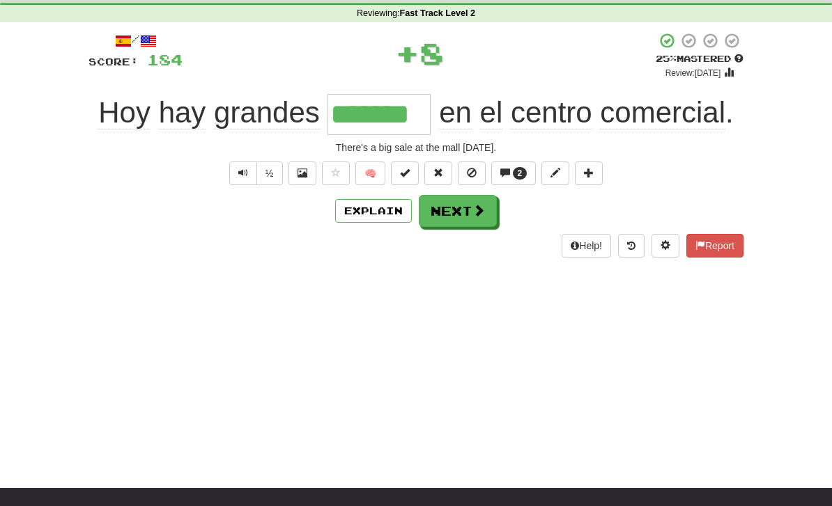
scroll to position [0, 0]
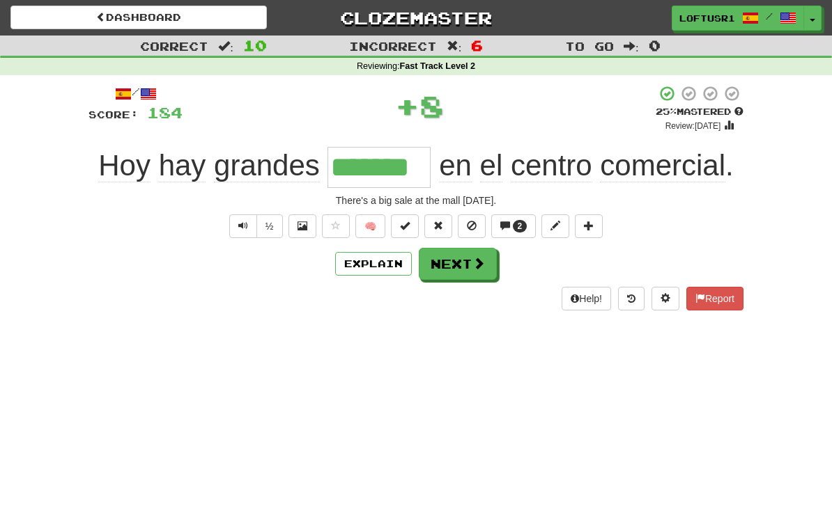
click at [463, 271] on button "Next" at bounding box center [458, 264] width 78 height 32
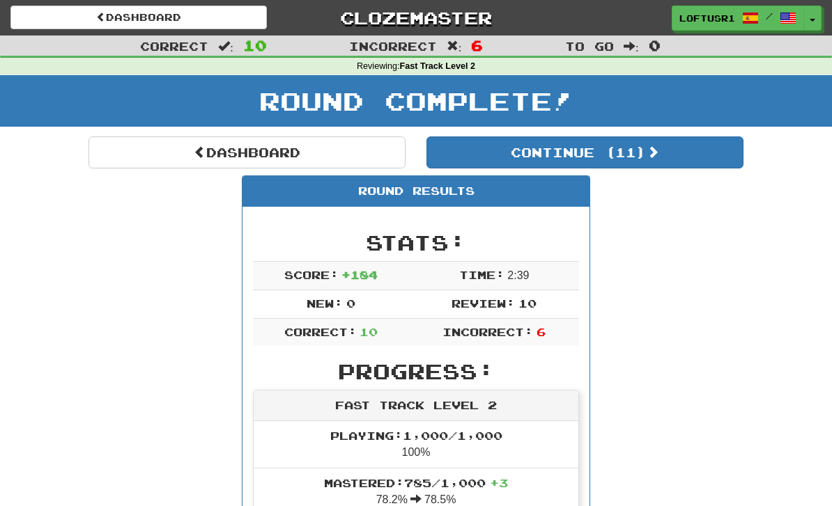
click at [195, 159] on link "Dashboard" at bounding box center [246, 153] width 317 height 32
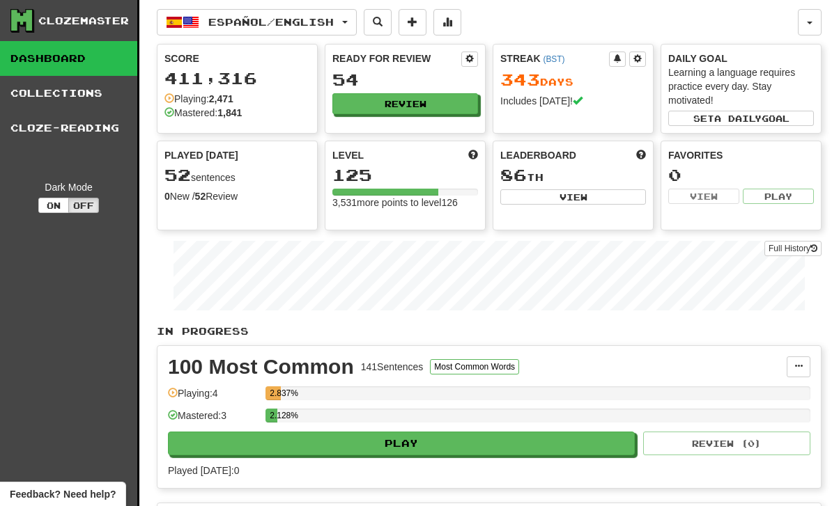
click at [800, 246] on link "Full History" at bounding box center [792, 248] width 57 height 15
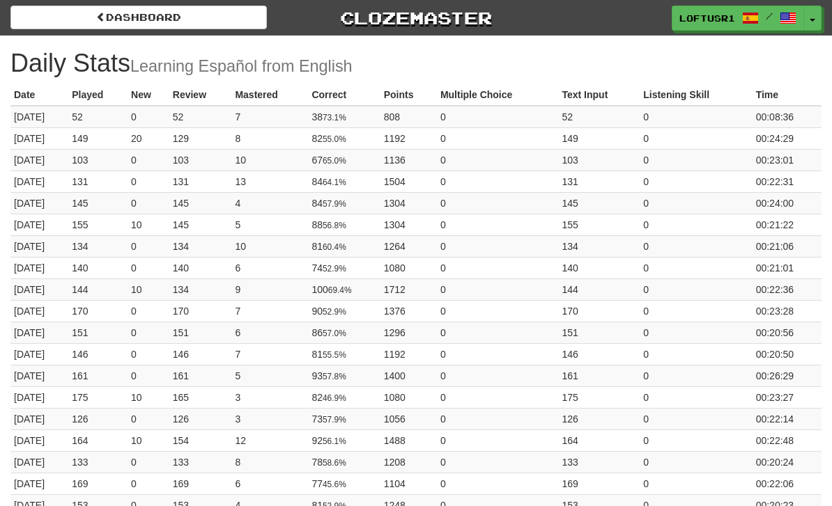
click at [93, 29] on link "Dashboard" at bounding box center [138, 18] width 256 height 24
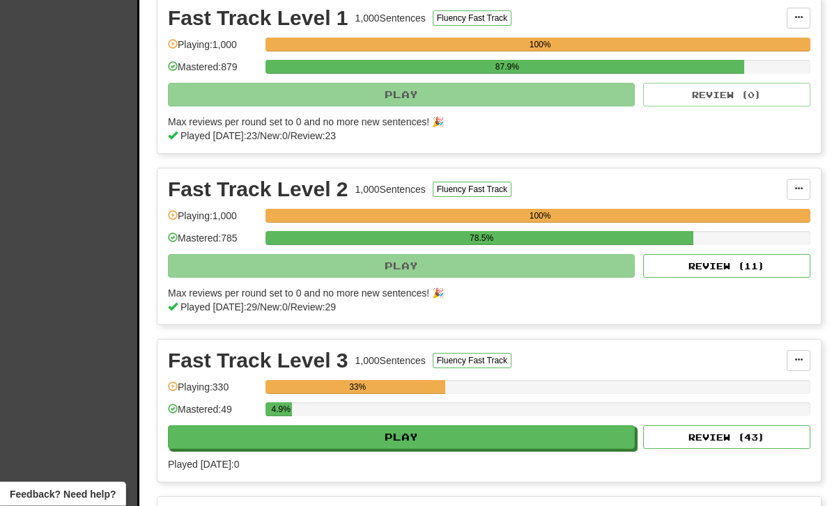
scroll to position [651, 0]
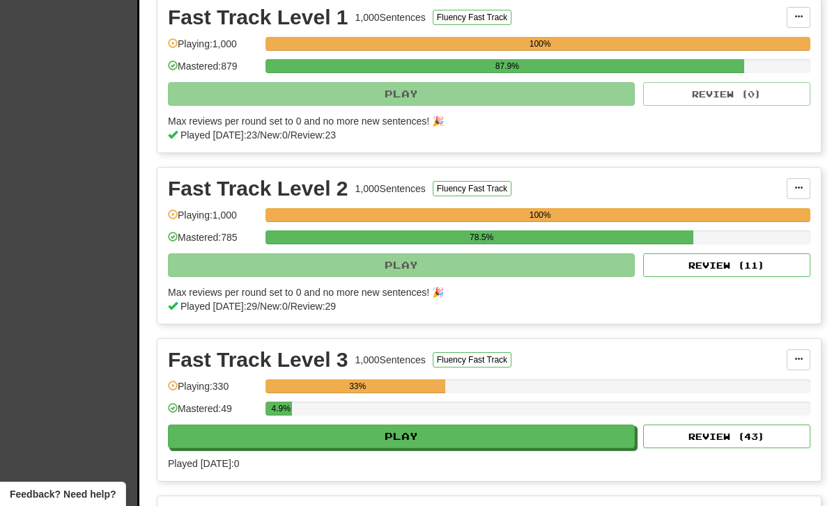
click at [731, 266] on button "Review ( 11 )" at bounding box center [726, 266] width 167 height 24
select select "**"
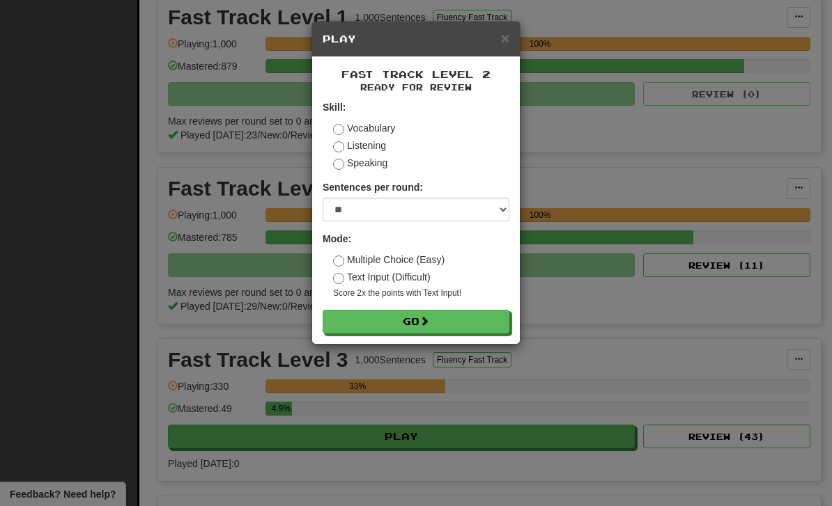
click at [465, 324] on button "Go" at bounding box center [416, 322] width 187 height 24
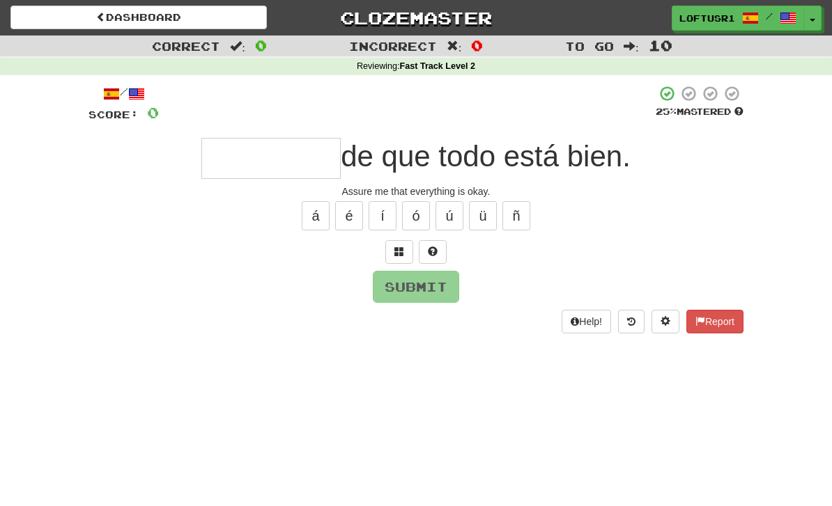
click at [219, 155] on input "text" at bounding box center [270, 158] width 139 height 41
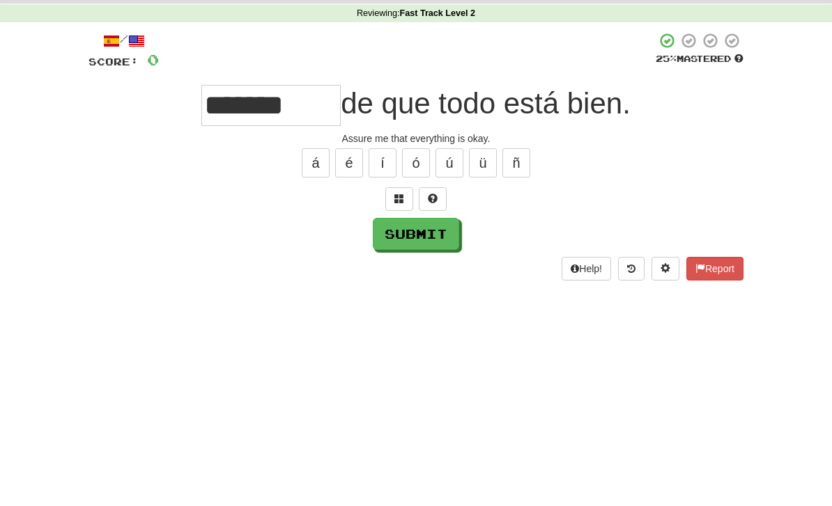
scroll to position [53, 0]
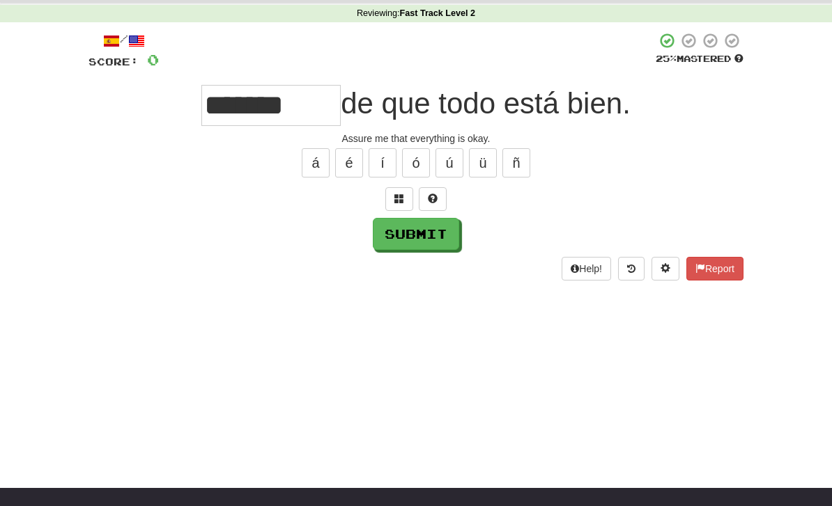
click at [414, 240] on button "Submit" at bounding box center [416, 234] width 86 height 32
type input "*********"
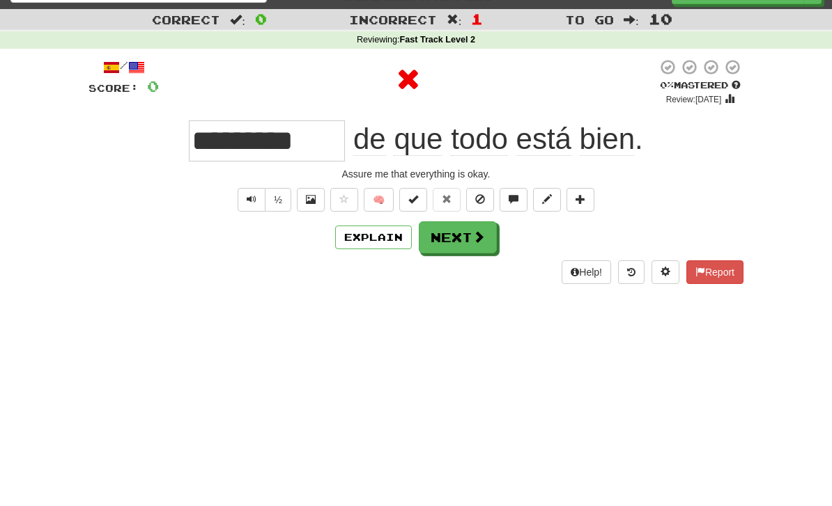
scroll to position [27, 0]
click at [382, 237] on button "Explain" at bounding box center [373, 237] width 77 height 24
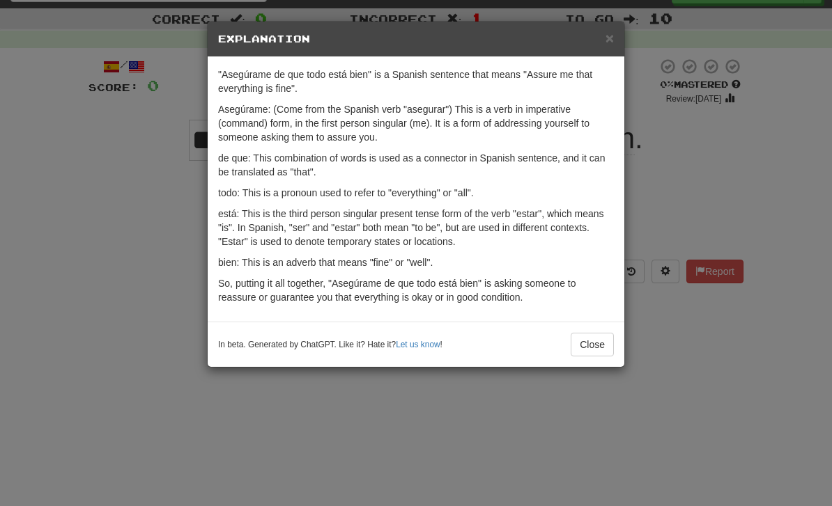
click at [596, 352] on button "Close" at bounding box center [592, 345] width 43 height 24
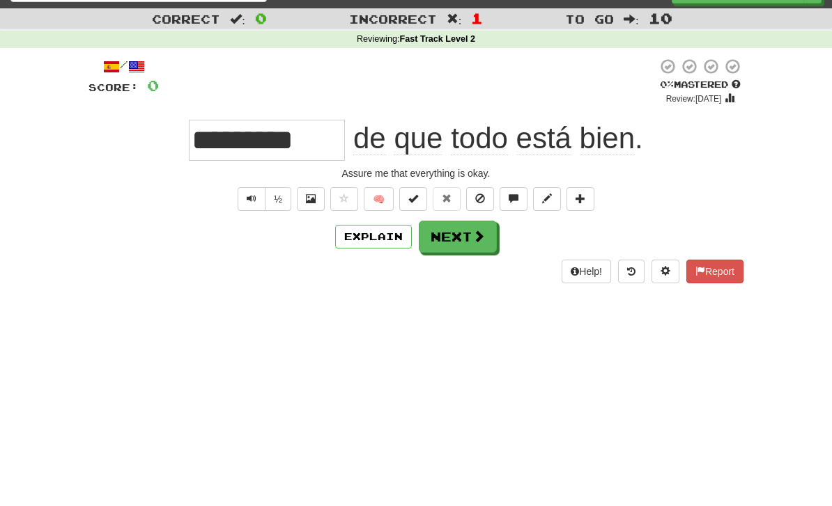
click at [476, 245] on button "Next" at bounding box center [458, 237] width 78 height 32
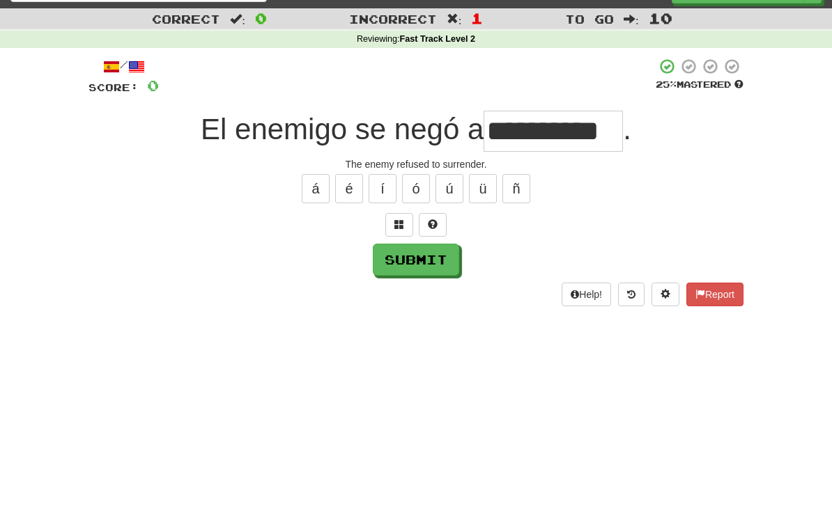
type input "**********"
click at [433, 251] on button "Submit" at bounding box center [416, 260] width 86 height 32
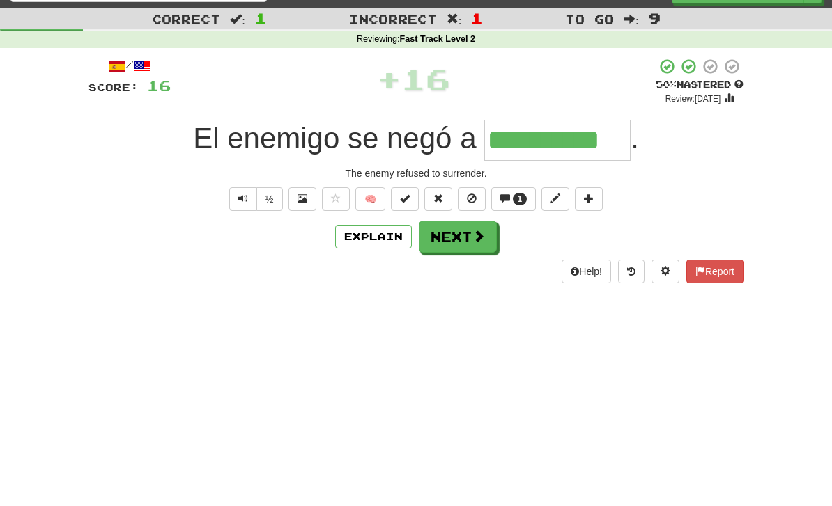
click at [473, 231] on span at bounding box center [478, 236] width 13 height 13
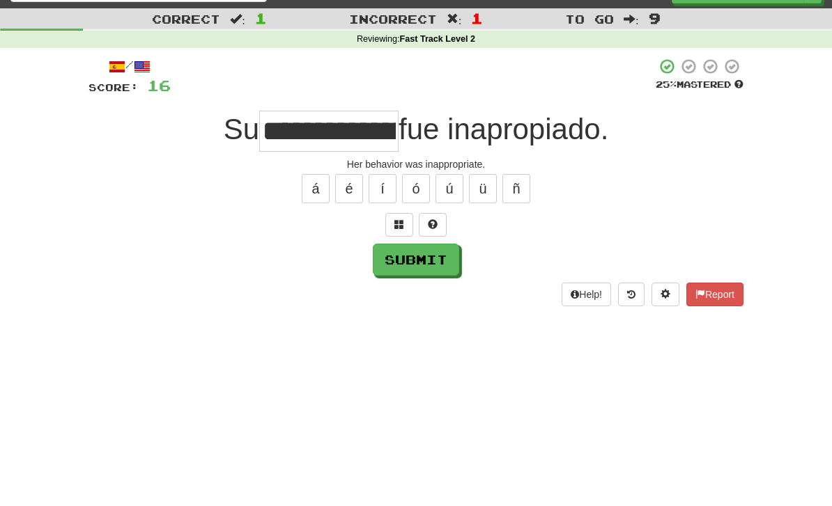
type input "**********"
click at [411, 270] on button "Submit" at bounding box center [416, 260] width 86 height 32
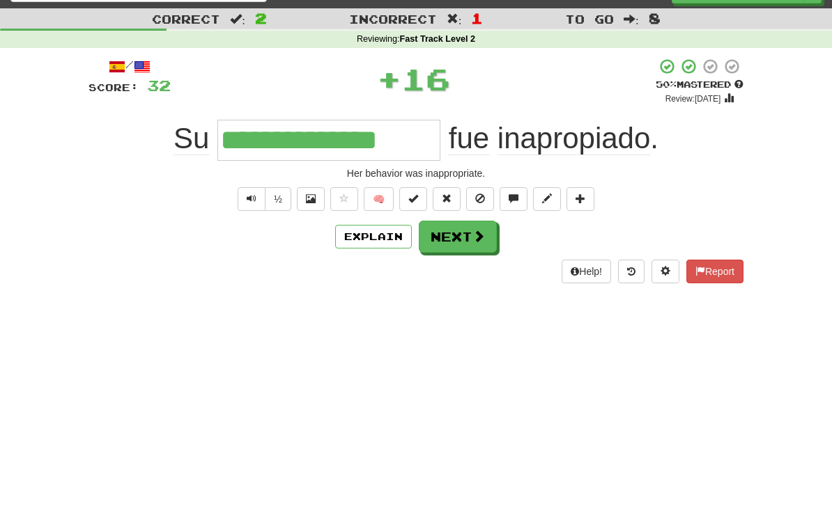
scroll to position [0, 0]
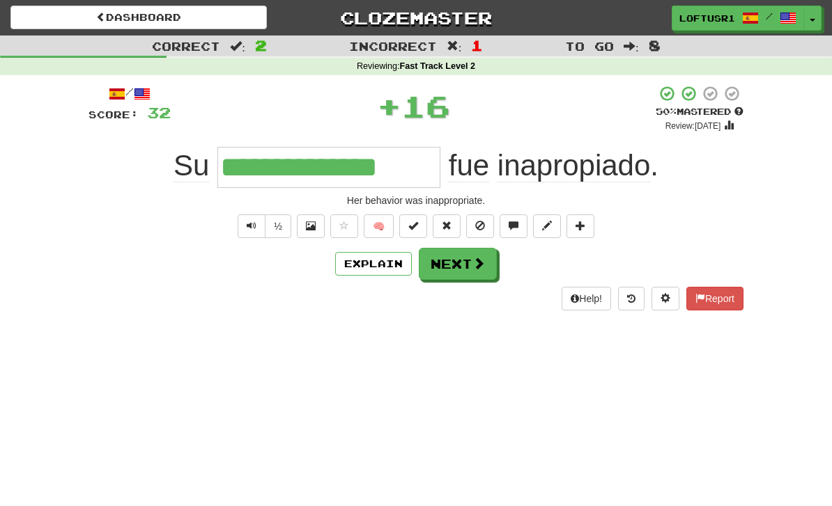
click at [377, 264] on button "Explain" at bounding box center [373, 264] width 77 height 24
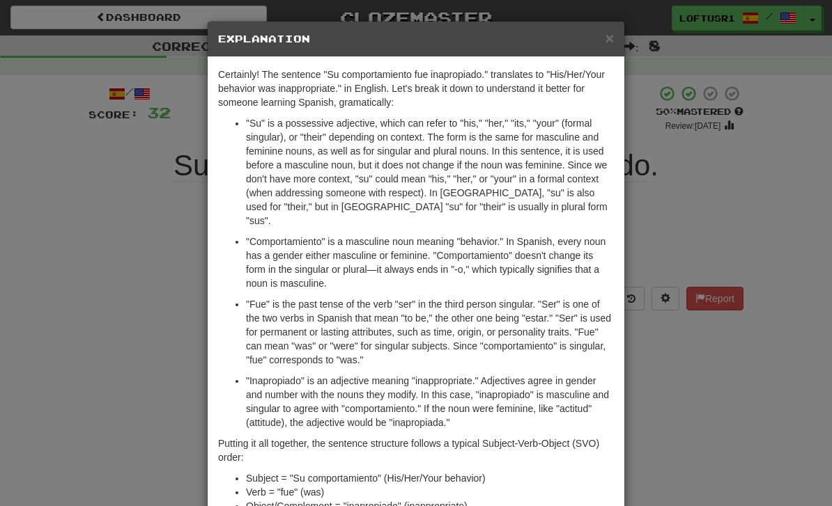
click at [681, 386] on div "× Explanation Certainly! The sentence "Su comportamiento fue inapropiado." tran…" at bounding box center [416, 253] width 832 height 506
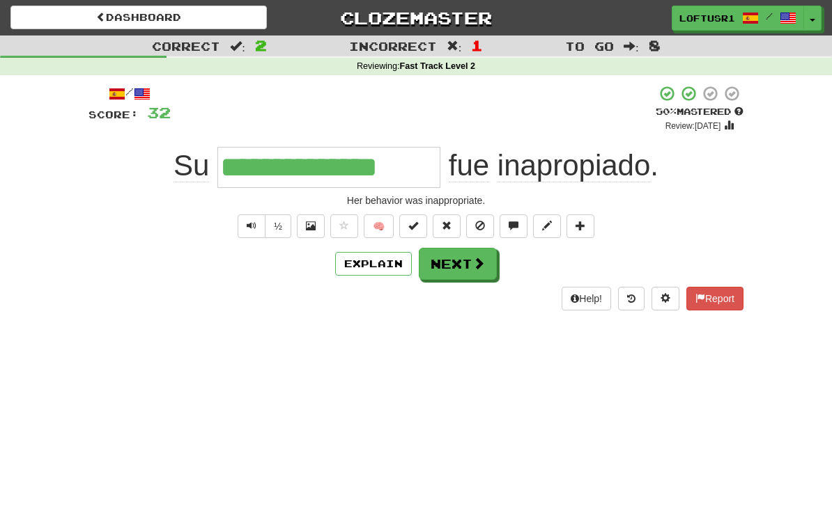
click at [466, 266] on button "Next" at bounding box center [458, 264] width 78 height 32
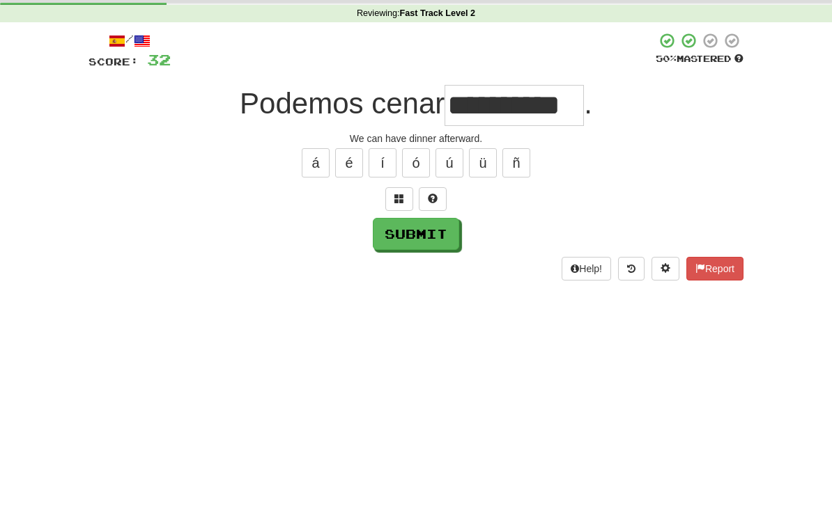
scroll to position [53, 0]
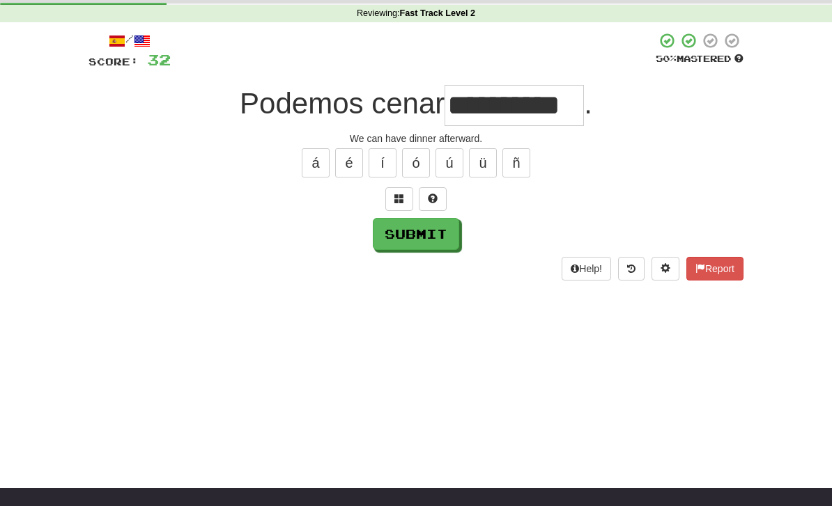
click at [411, 245] on button "Submit" at bounding box center [416, 234] width 86 height 32
type input "*******"
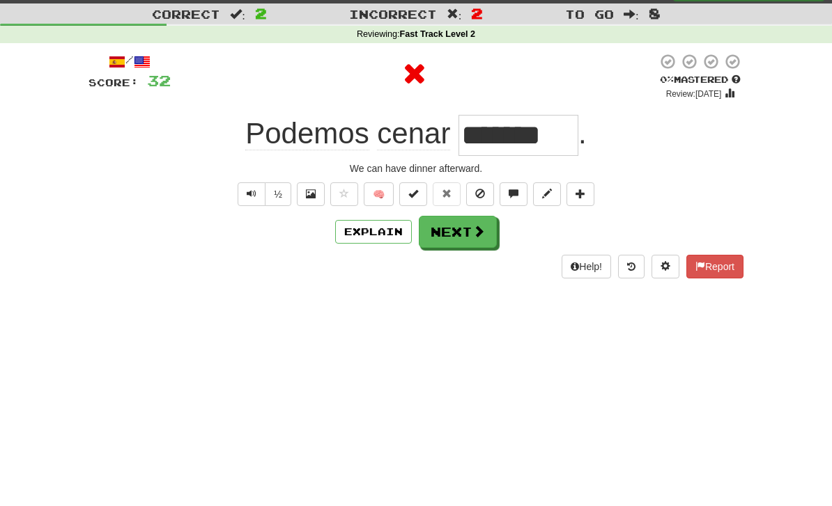
scroll to position [24, 0]
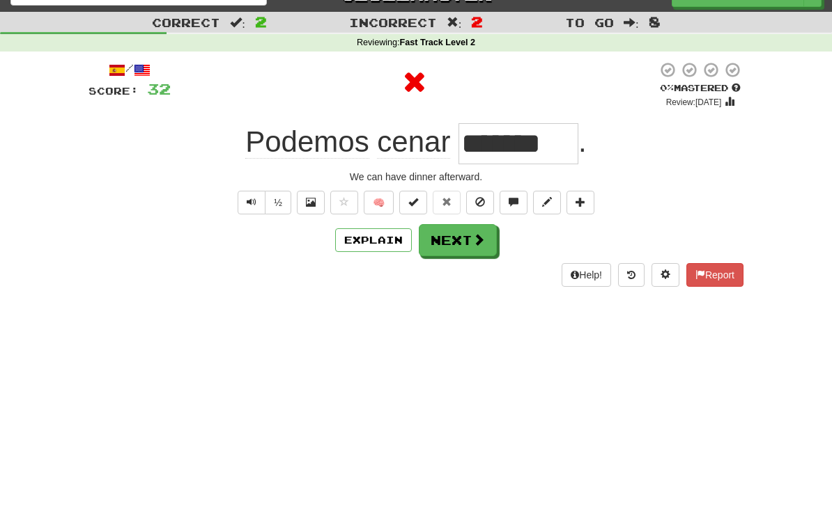
click at [466, 233] on button "Next" at bounding box center [458, 240] width 78 height 32
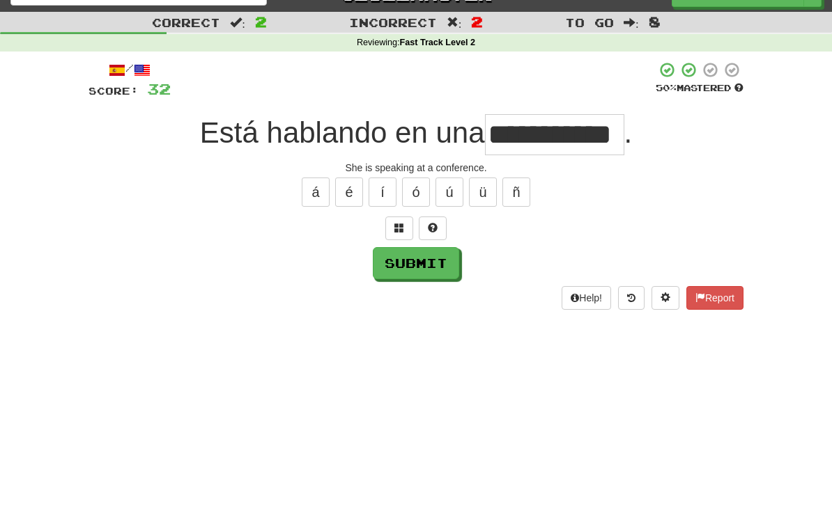
click at [417, 272] on button "Submit" at bounding box center [416, 263] width 86 height 32
type input "**********"
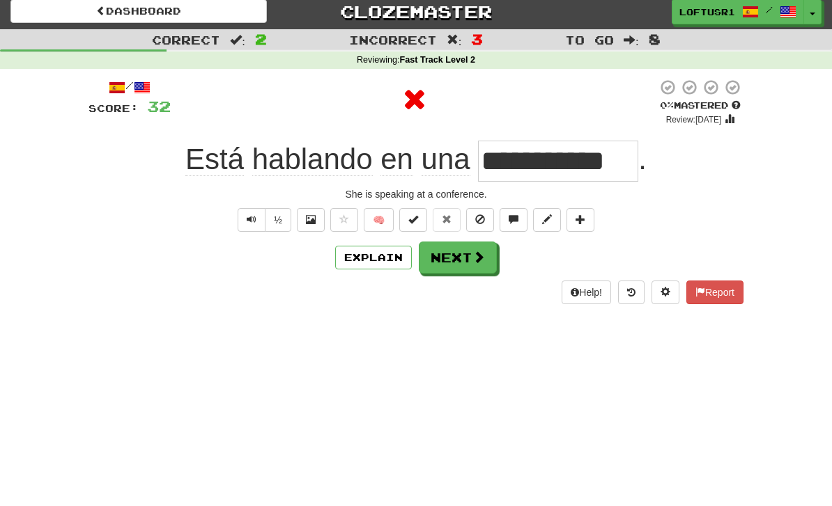
scroll to position [0, 0]
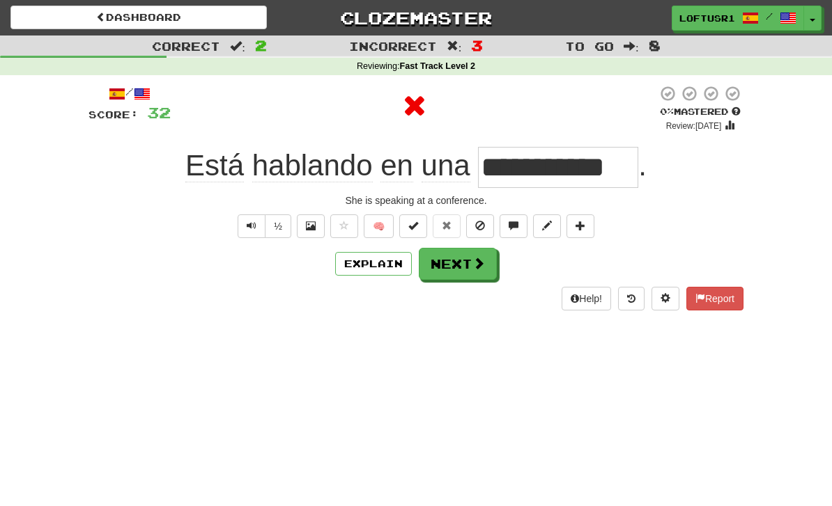
click at [472, 261] on span at bounding box center [478, 263] width 13 height 13
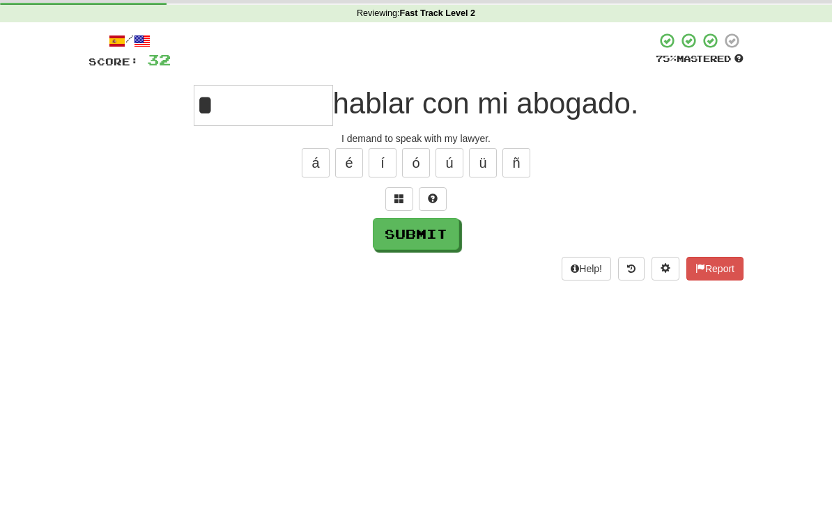
scroll to position [53, 0]
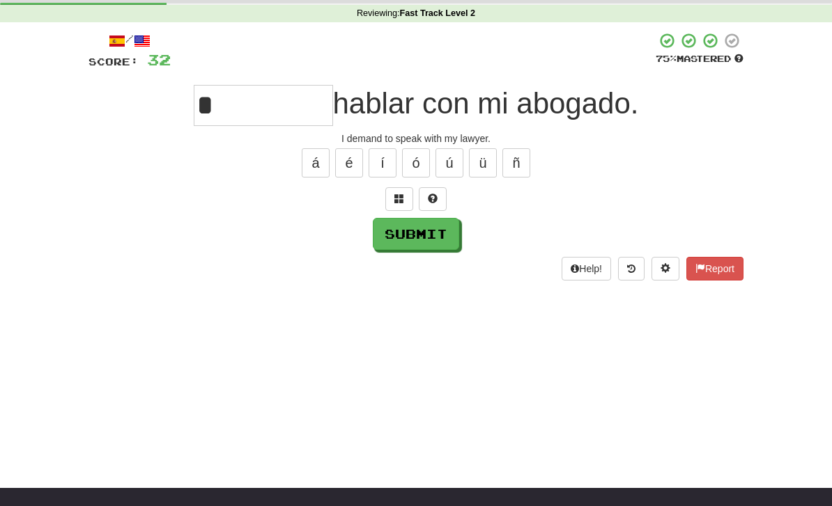
click at [407, 240] on button "Submit" at bounding box center [416, 234] width 86 height 32
type input "*****"
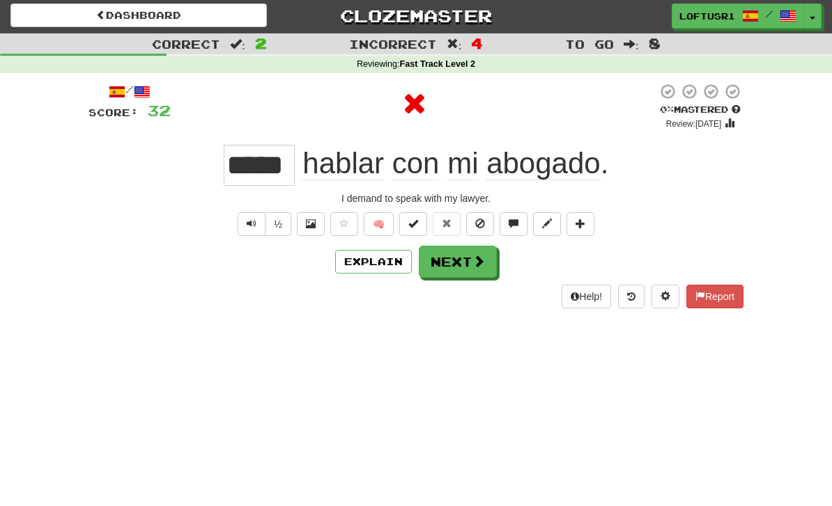
scroll to position [0, 0]
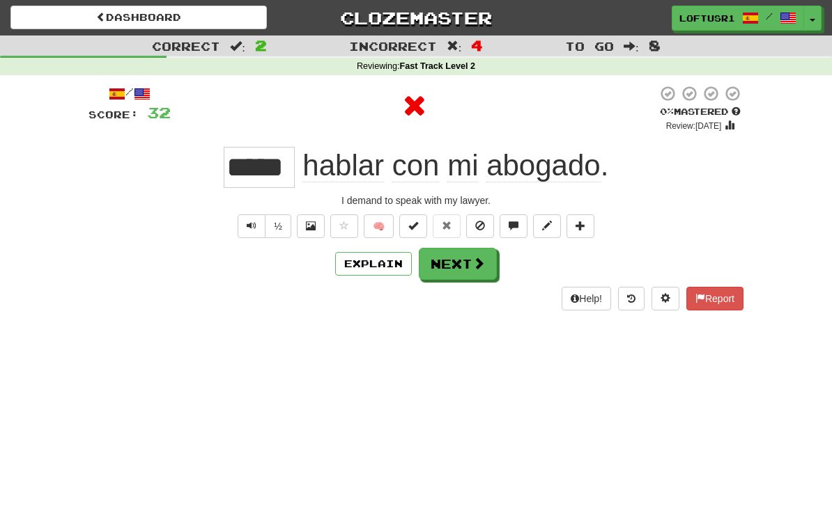
click at [380, 271] on button "Explain" at bounding box center [373, 264] width 77 height 24
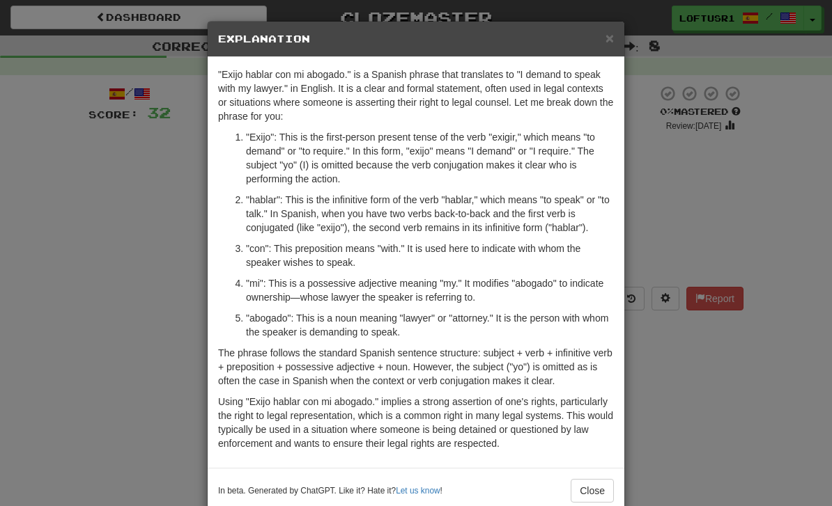
click at [698, 401] on div "× Explanation "Exijo hablar con mi abogado." is a Spanish phrase that translate…" at bounding box center [416, 253] width 832 height 506
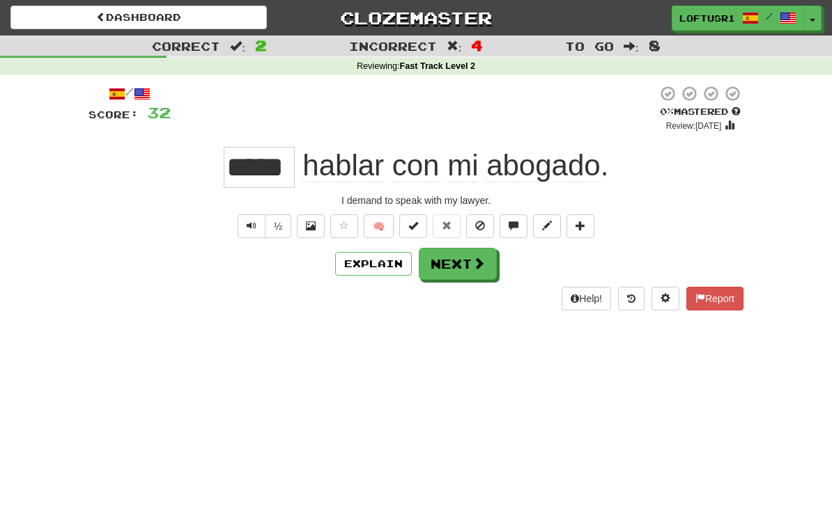
click at [472, 277] on button "Next" at bounding box center [458, 264] width 78 height 32
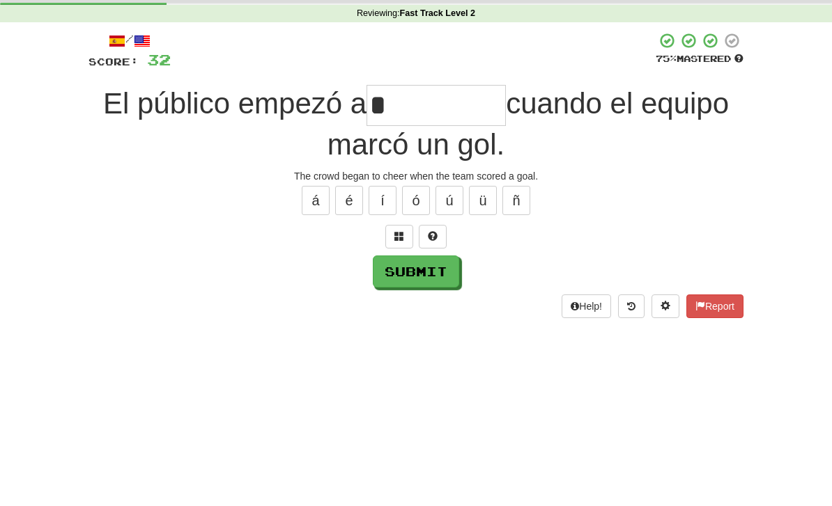
scroll to position [53, 0]
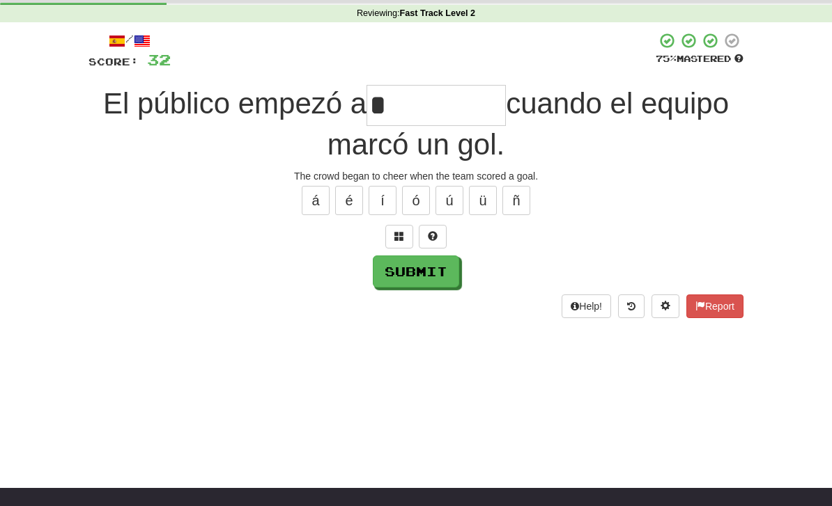
click at [405, 284] on button "Submit" at bounding box center [416, 272] width 86 height 32
type input "******"
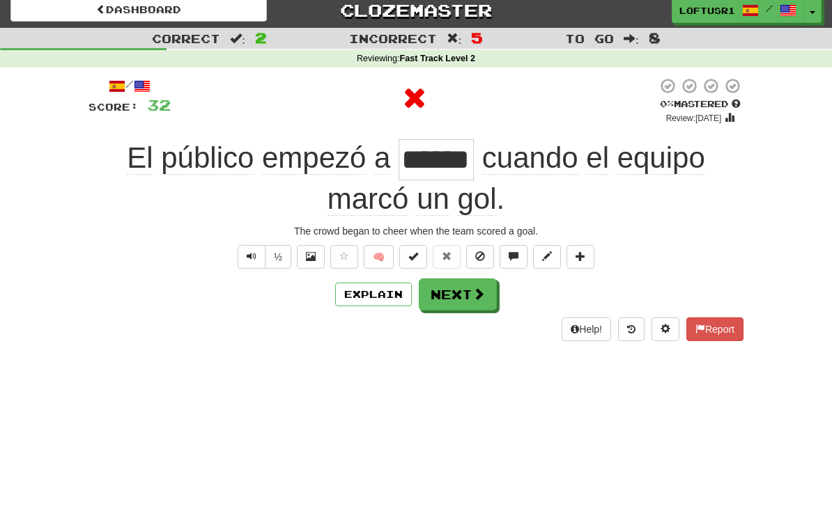
scroll to position [0, 0]
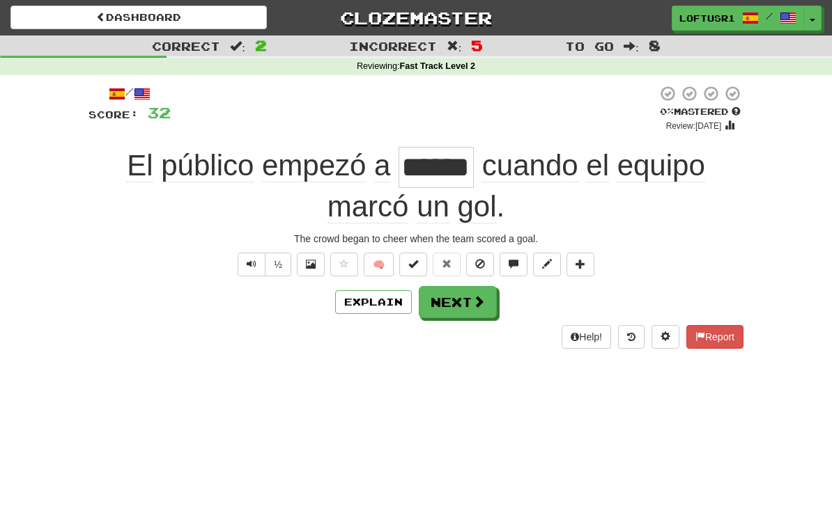
click at [461, 299] on button "Next" at bounding box center [458, 302] width 78 height 32
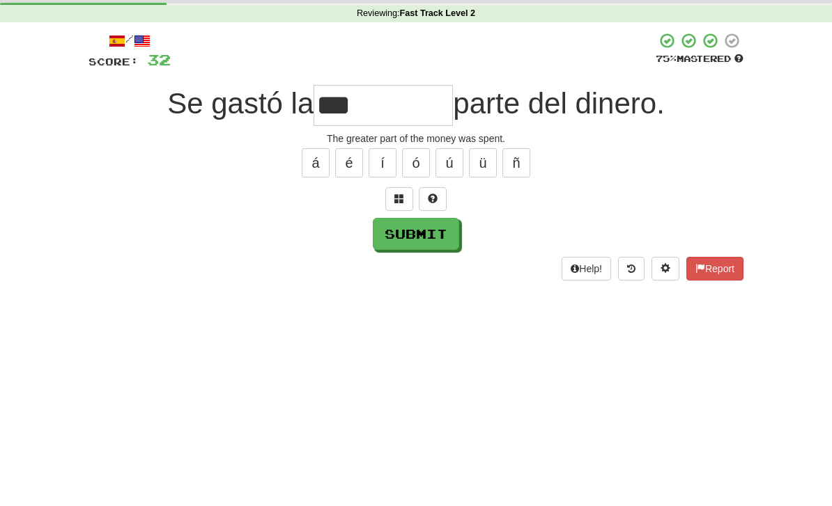
scroll to position [53, 0]
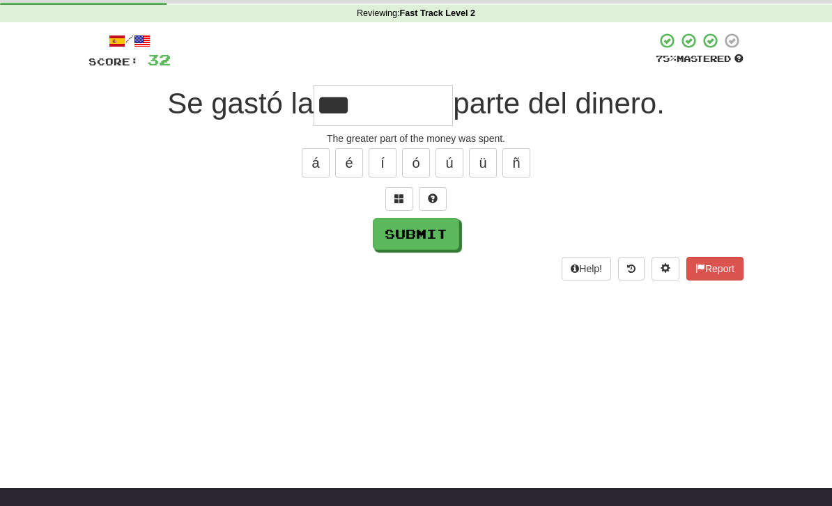
click at [428, 240] on button "Submit" at bounding box center [416, 234] width 86 height 32
type input "*****"
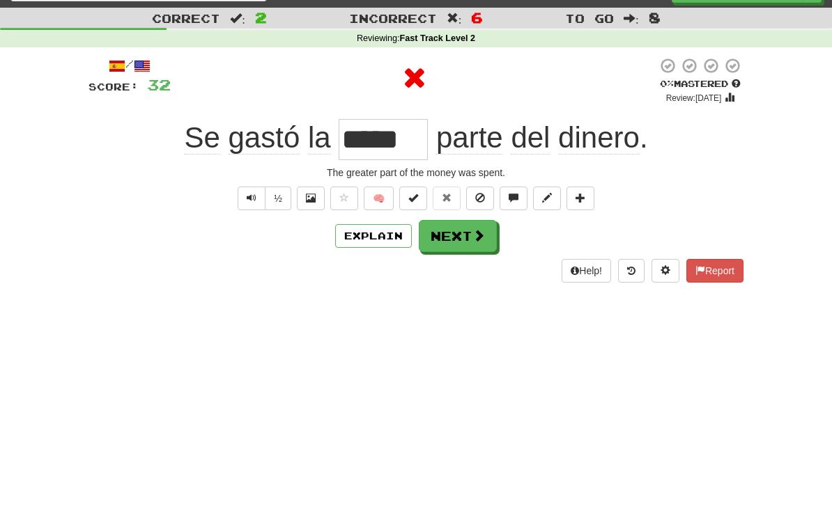
scroll to position [0, 0]
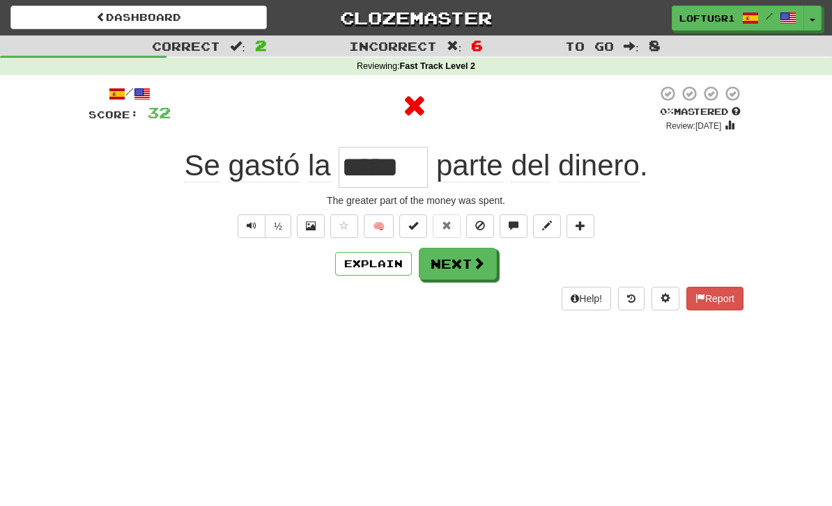
click at [468, 274] on button "Next" at bounding box center [458, 264] width 78 height 32
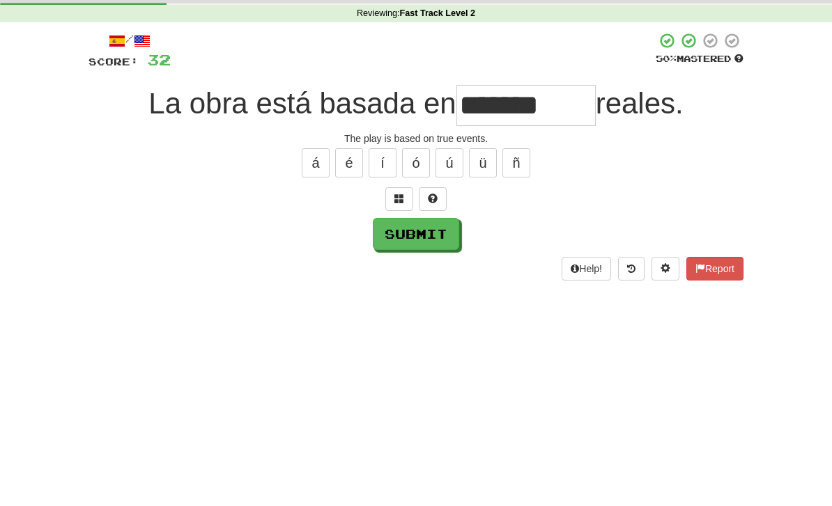
scroll to position [53, 0]
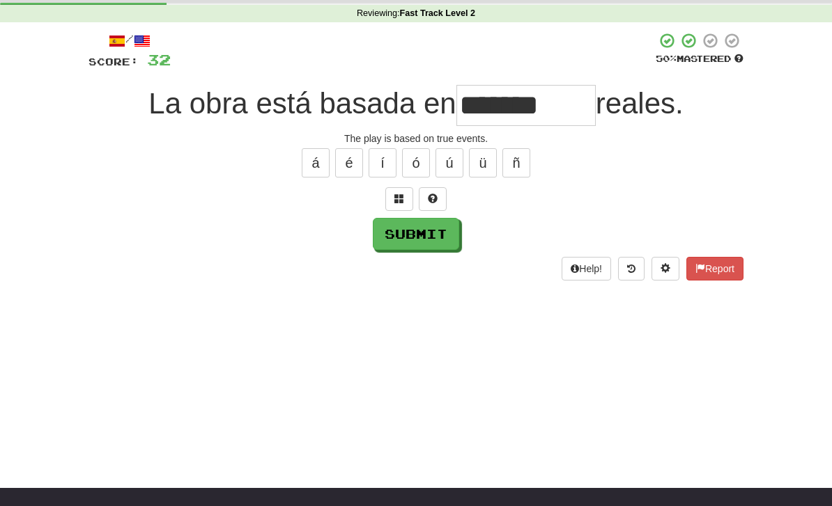
click at [564, 92] on input "*******" at bounding box center [525, 105] width 139 height 41
type input "*"
type input "******"
click at [412, 238] on button "Submit" at bounding box center [416, 234] width 86 height 32
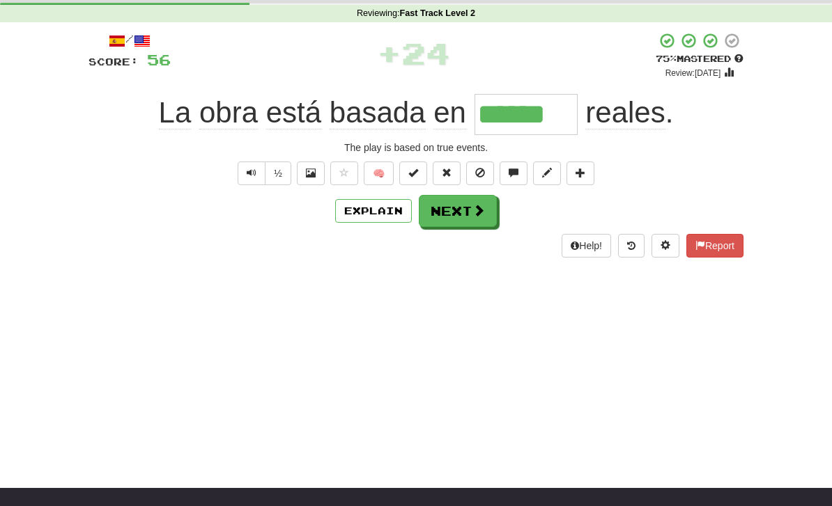
click at [461, 215] on button "Next" at bounding box center [458, 211] width 78 height 32
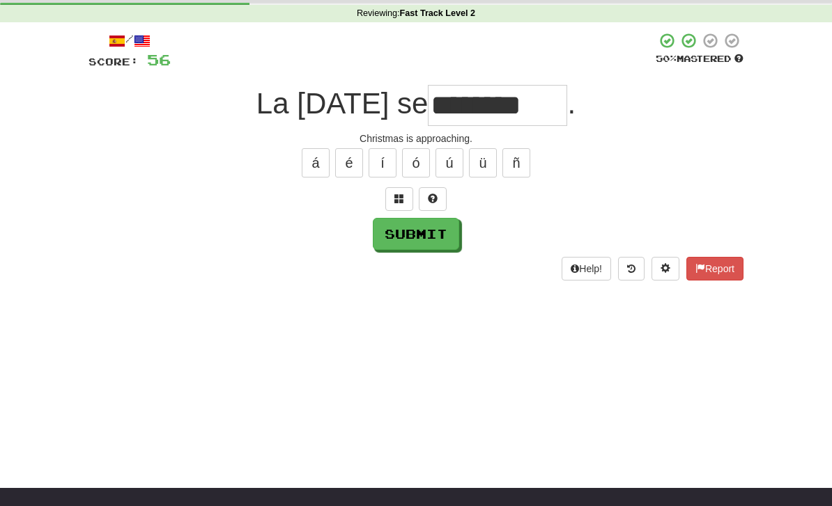
type input "********"
click at [405, 247] on button "Submit" at bounding box center [416, 234] width 86 height 32
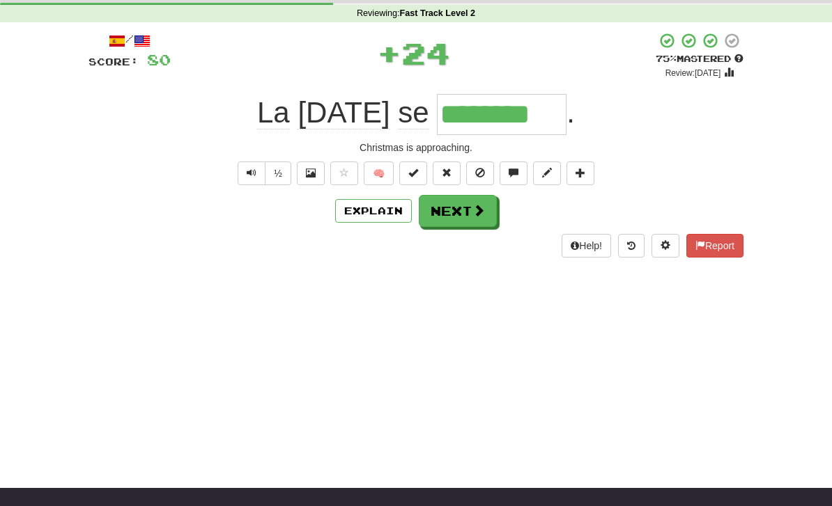
click at [389, 219] on button "Explain" at bounding box center [373, 211] width 77 height 24
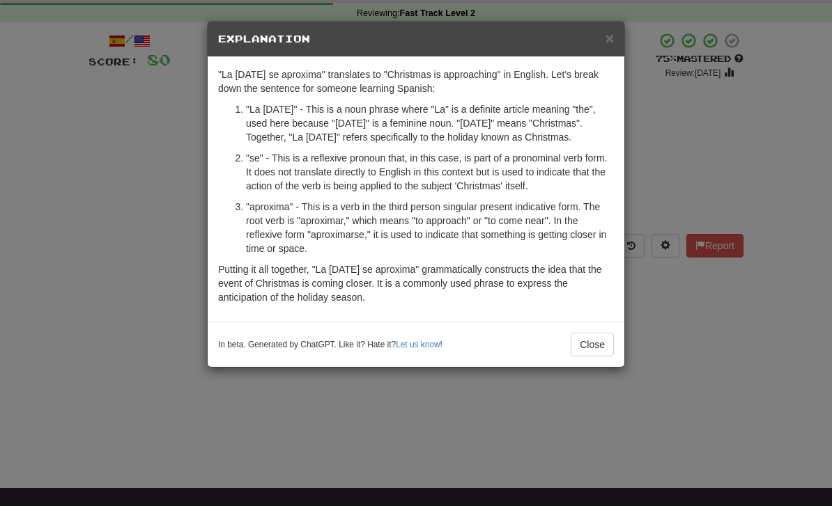
click at [600, 352] on button "Close" at bounding box center [592, 345] width 43 height 24
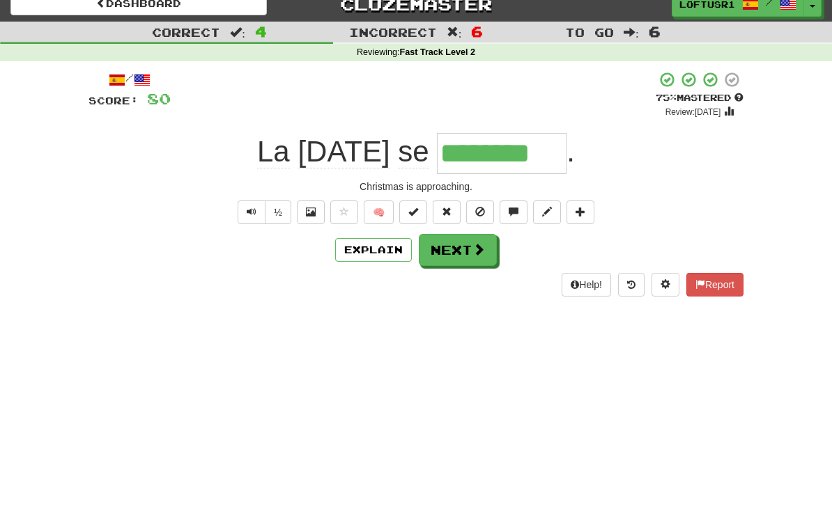
scroll to position [0, 0]
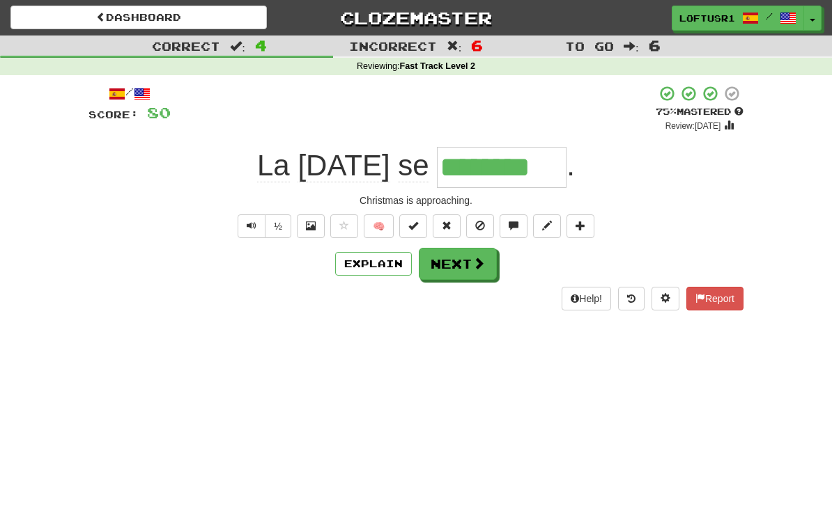
click at [461, 263] on button "Next" at bounding box center [458, 264] width 78 height 32
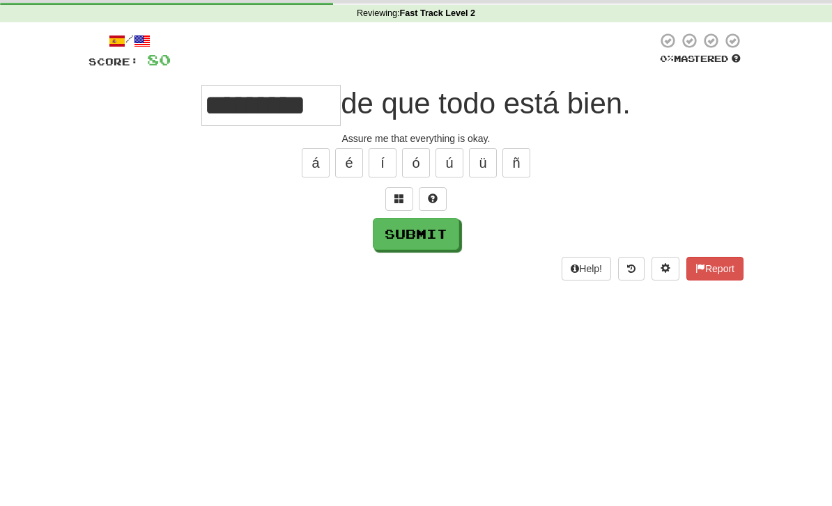
scroll to position [53, 0]
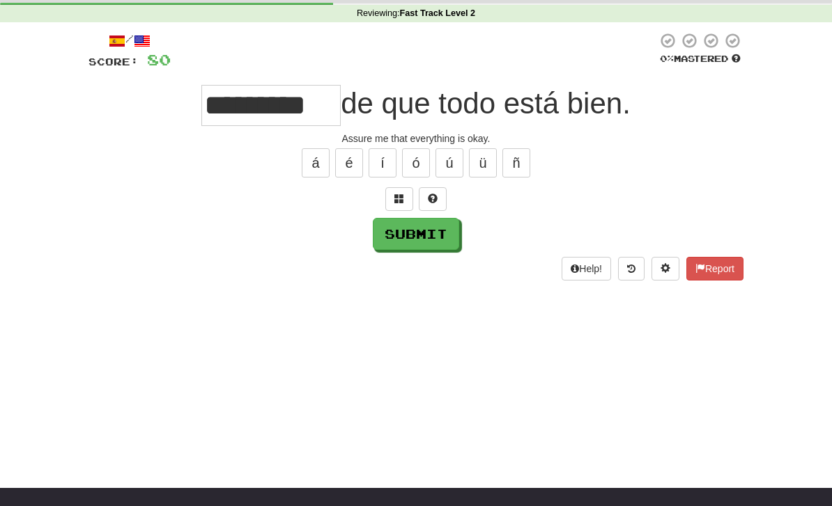
click at [400, 229] on button "Submit" at bounding box center [416, 234] width 86 height 32
type input "*********"
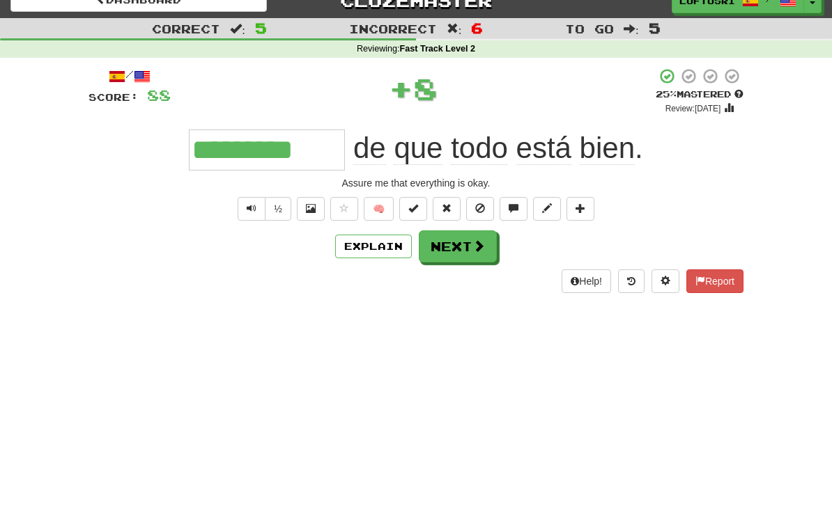
scroll to position [0, 0]
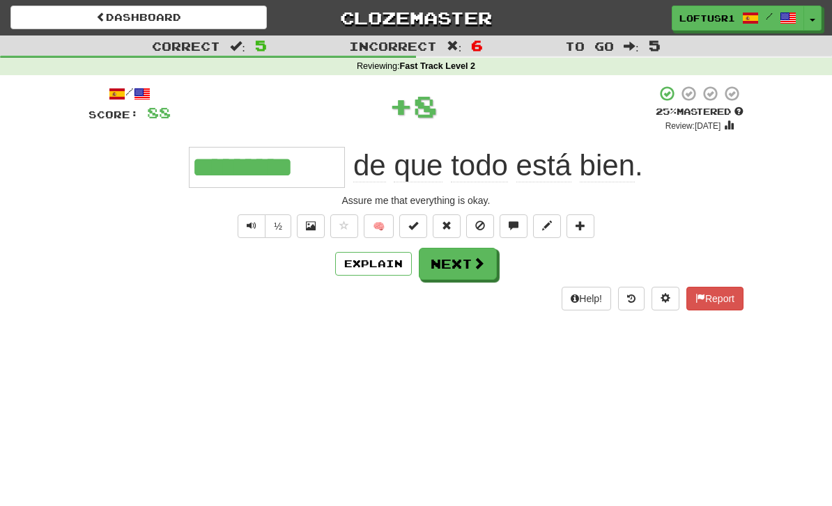
click at [391, 265] on button "Explain" at bounding box center [373, 264] width 77 height 24
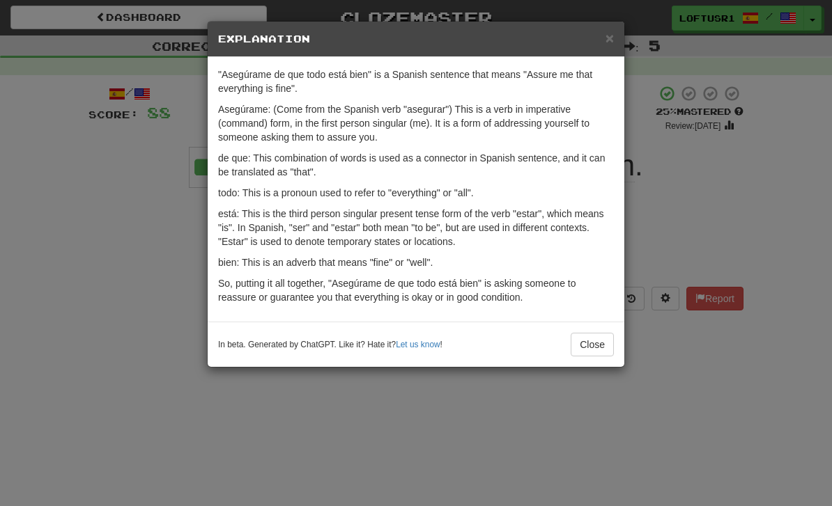
click at [601, 367] on div "× Explanation "Asegúrame de que todo está bien" is a Spanish sentence that mean…" at bounding box center [416, 194] width 418 height 347
click at [598, 354] on button "Close" at bounding box center [592, 345] width 43 height 24
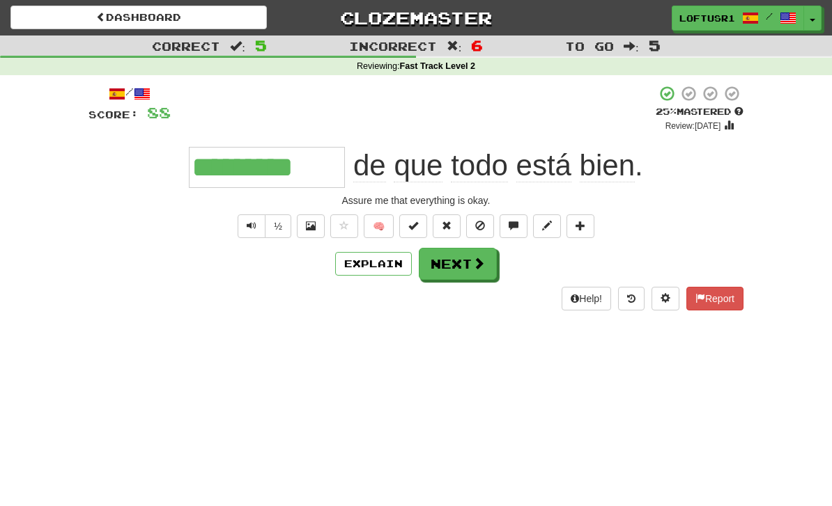
click at [480, 270] on button "Next" at bounding box center [458, 264] width 78 height 32
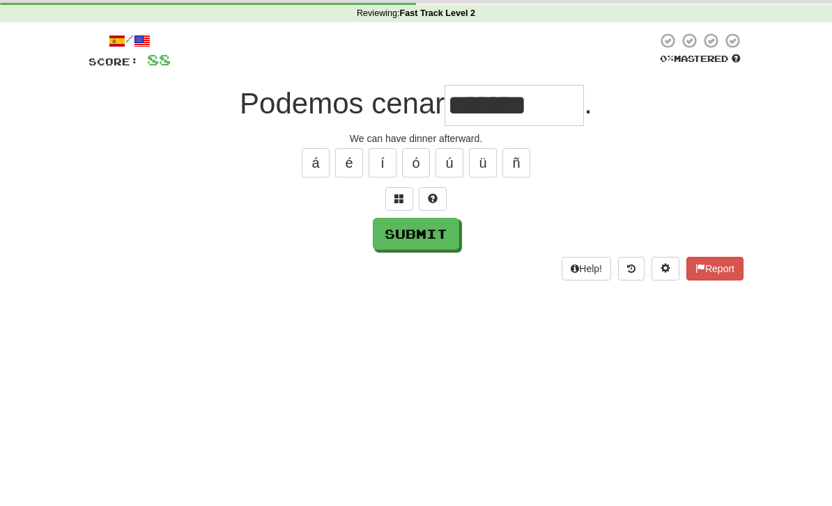
scroll to position [53, 0]
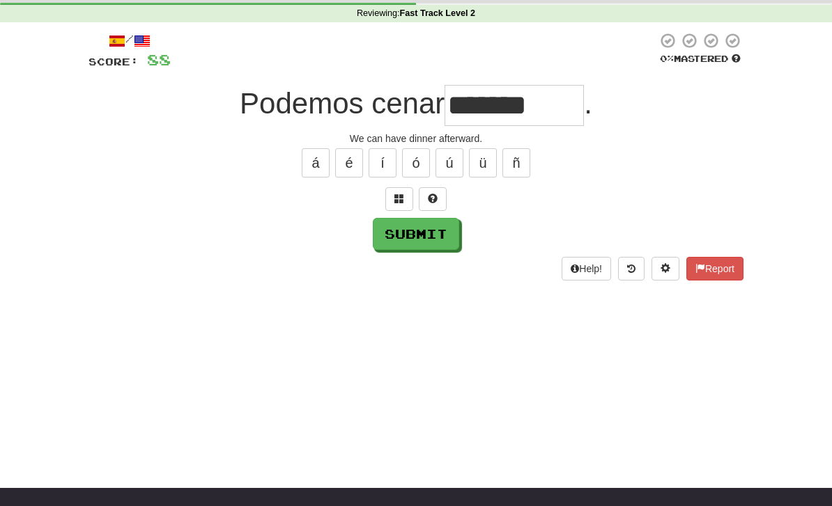
type input "*******"
click at [411, 245] on button "Submit" at bounding box center [416, 234] width 86 height 32
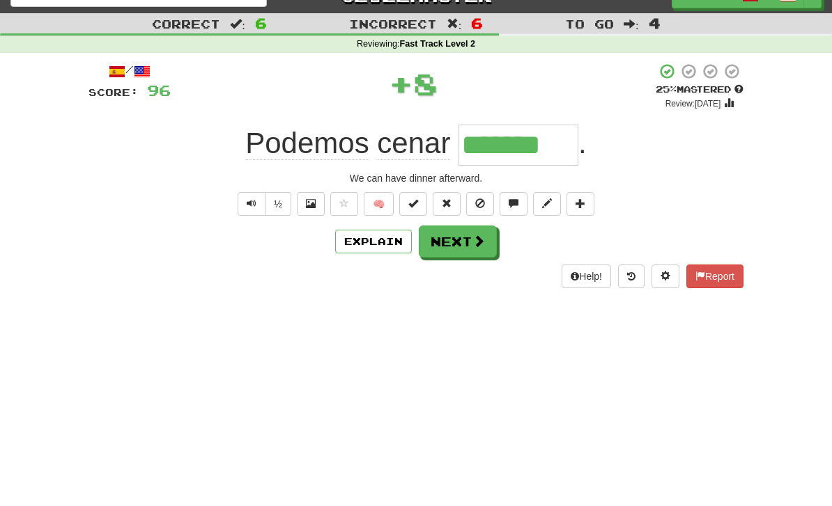
scroll to position [0, 0]
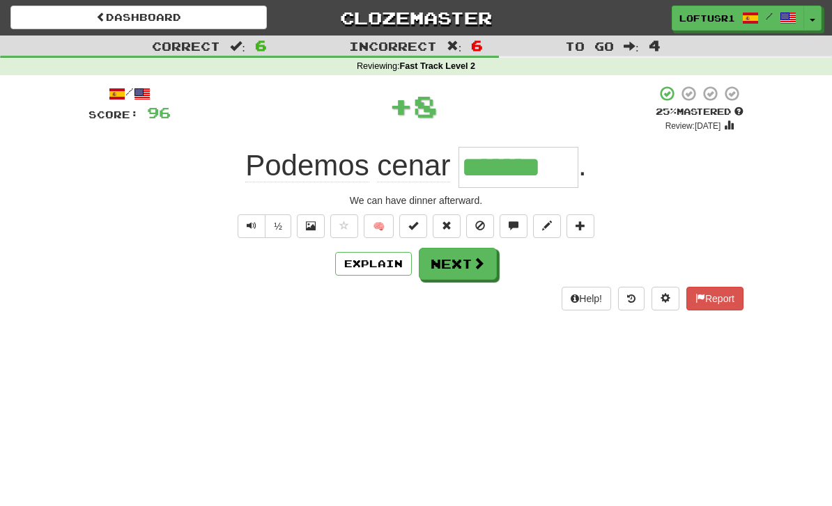
click at [470, 254] on button "Next" at bounding box center [458, 264] width 78 height 32
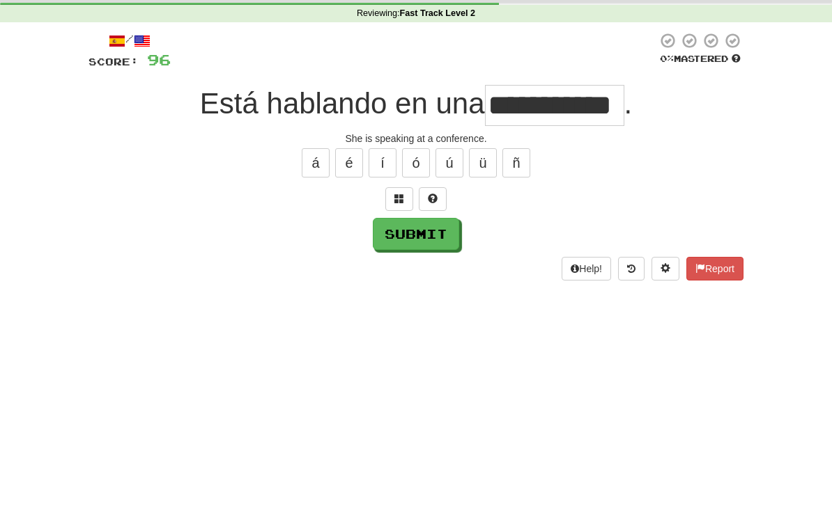
scroll to position [53, 0]
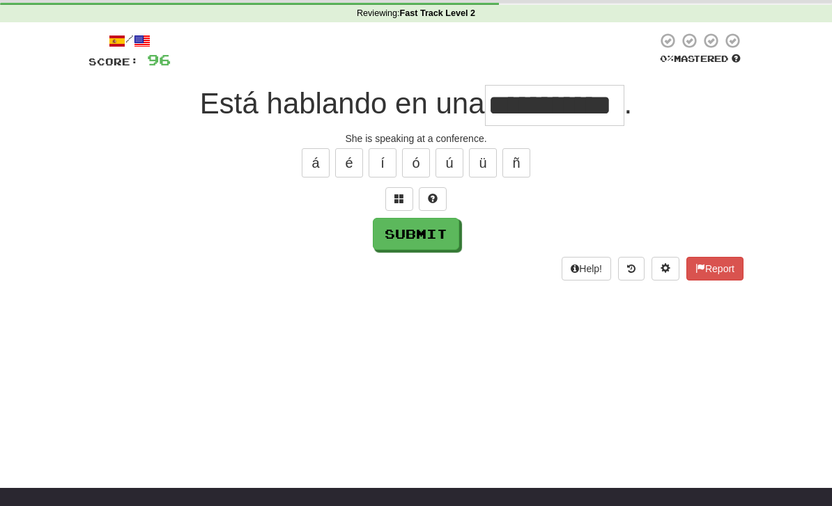
type input "**********"
click at [394, 244] on button "Submit" at bounding box center [416, 234] width 86 height 32
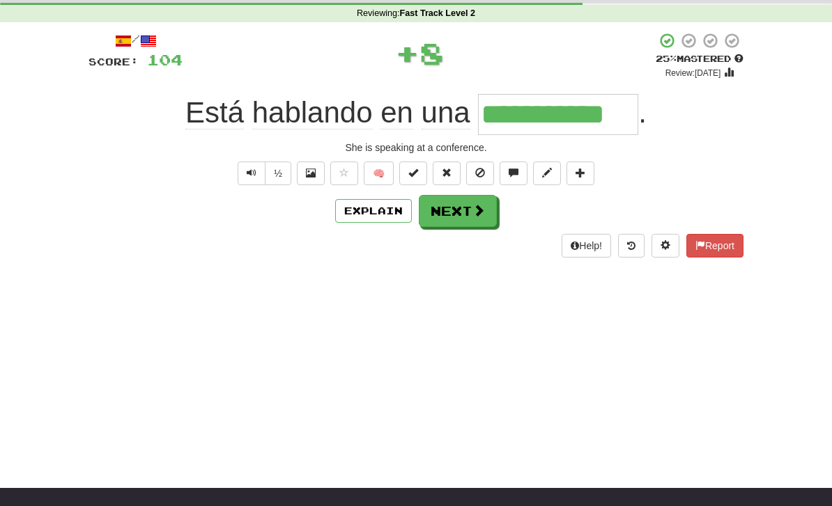
scroll to position [0, 0]
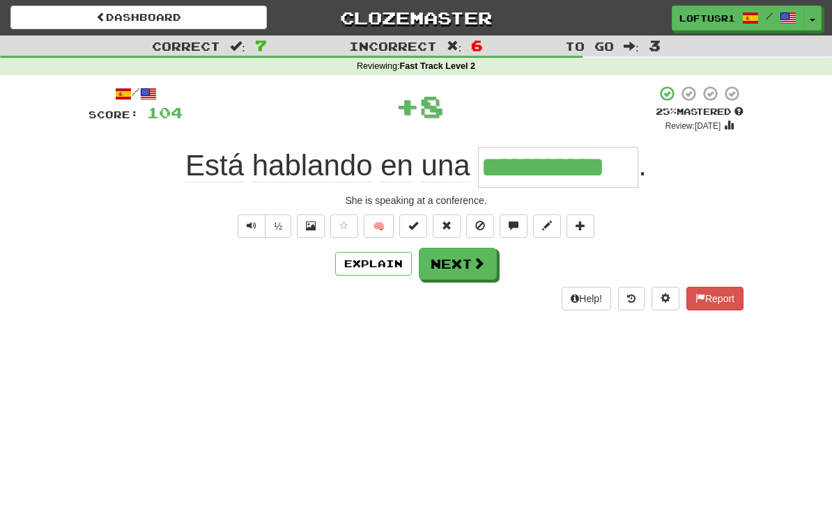
click at [469, 261] on button "Next" at bounding box center [458, 264] width 78 height 32
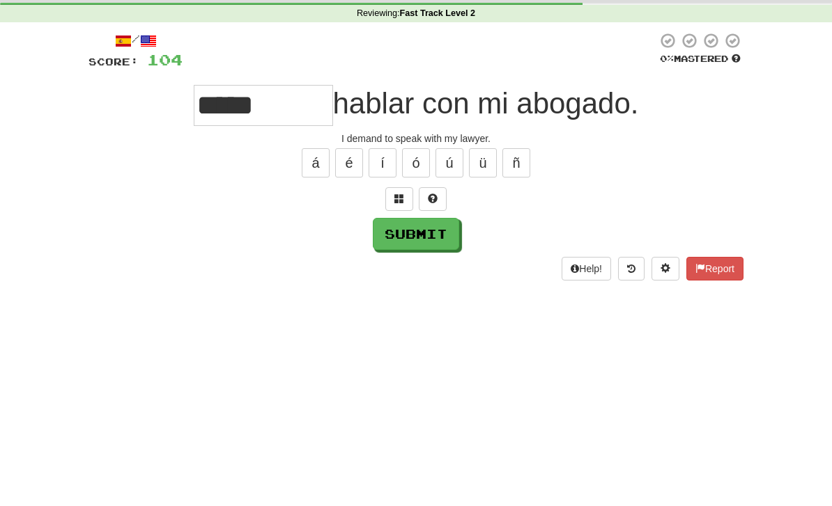
scroll to position [53, 0]
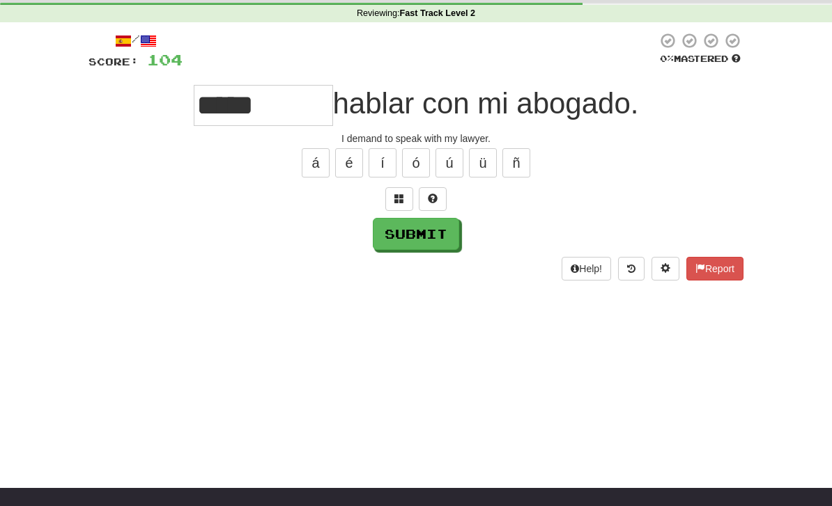
click at [419, 245] on button "Submit" at bounding box center [416, 234] width 86 height 32
type input "*****"
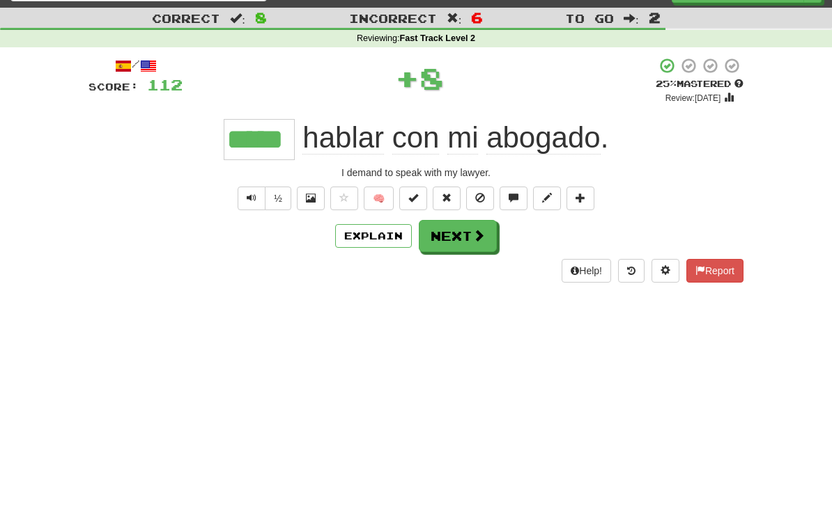
scroll to position [0, 0]
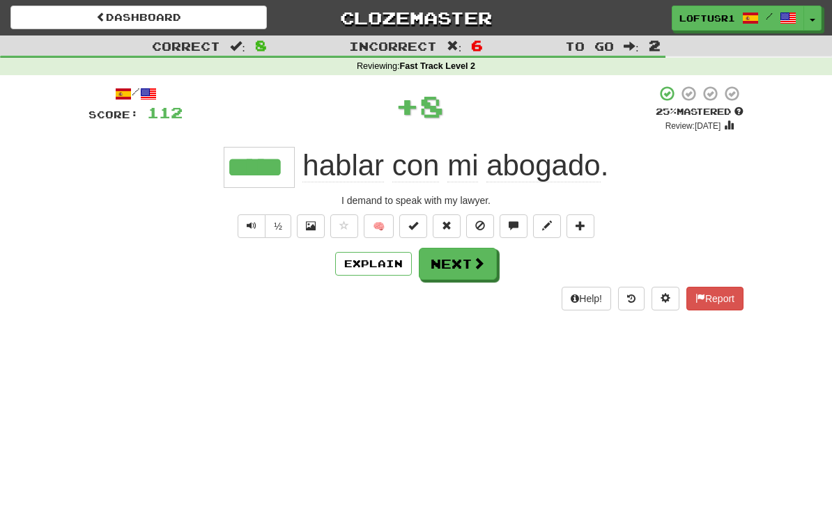
click at [481, 271] on button "Next" at bounding box center [458, 264] width 78 height 32
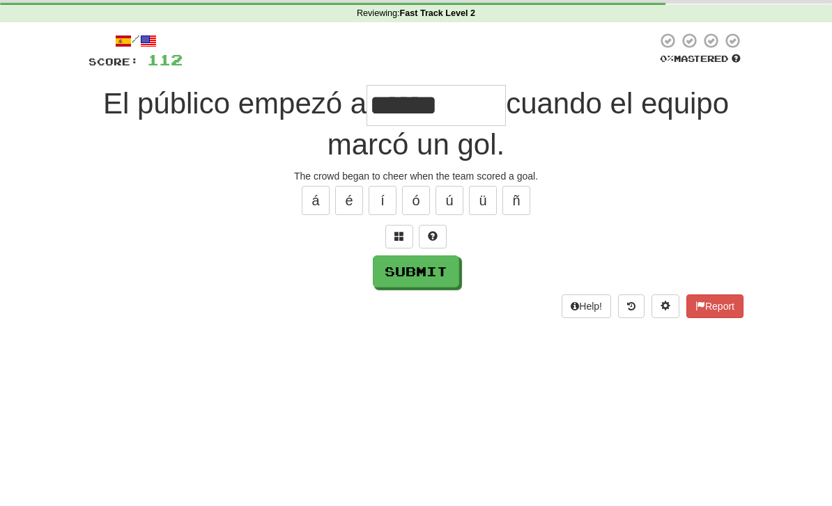
scroll to position [53, 0]
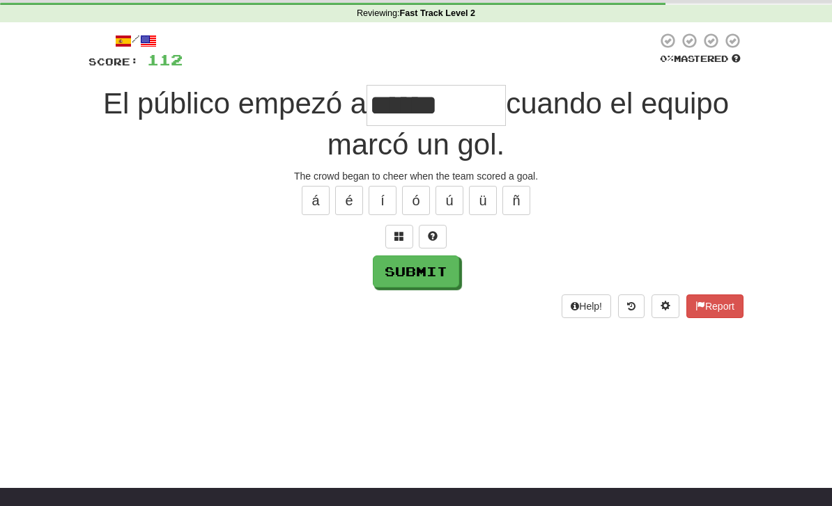
type input "******"
click at [425, 274] on button "Submit" at bounding box center [416, 272] width 86 height 32
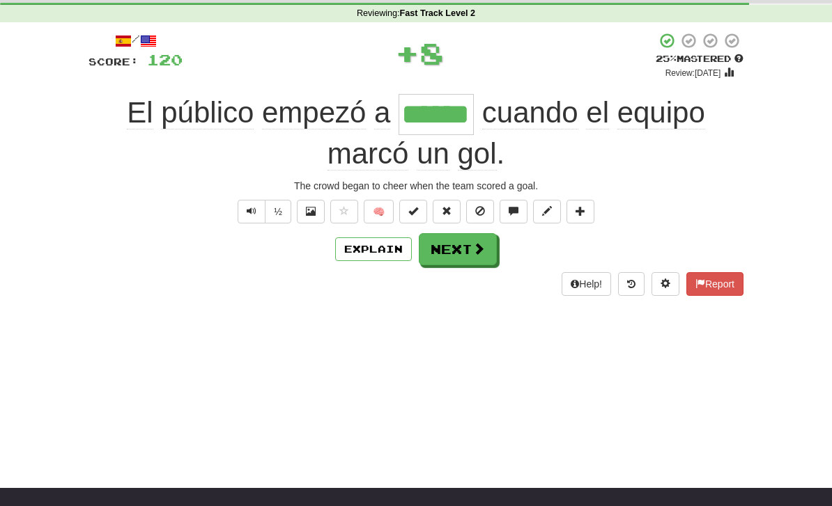
scroll to position [0, 0]
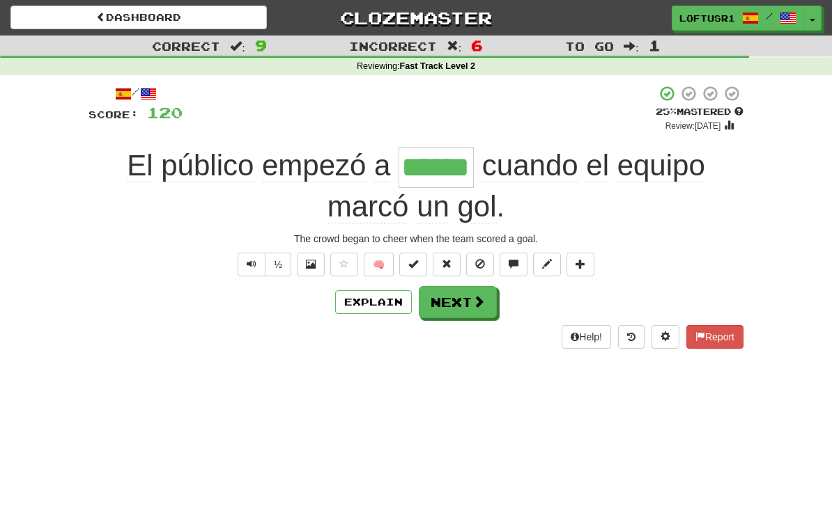
click at [373, 311] on button "Explain" at bounding box center [373, 302] width 77 height 24
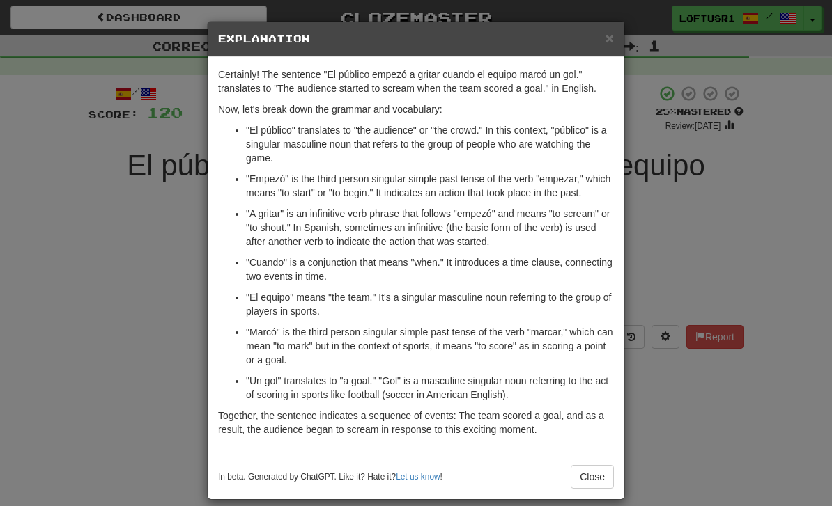
click at [600, 488] on button "Close" at bounding box center [592, 477] width 43 height 24
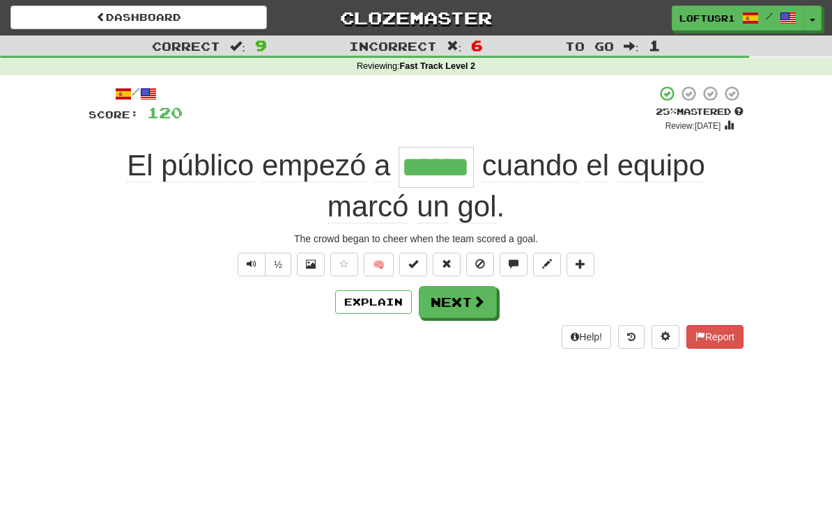
click at [458, 310] on button "Next" at bounding box center [458, 302] width 78 height 32
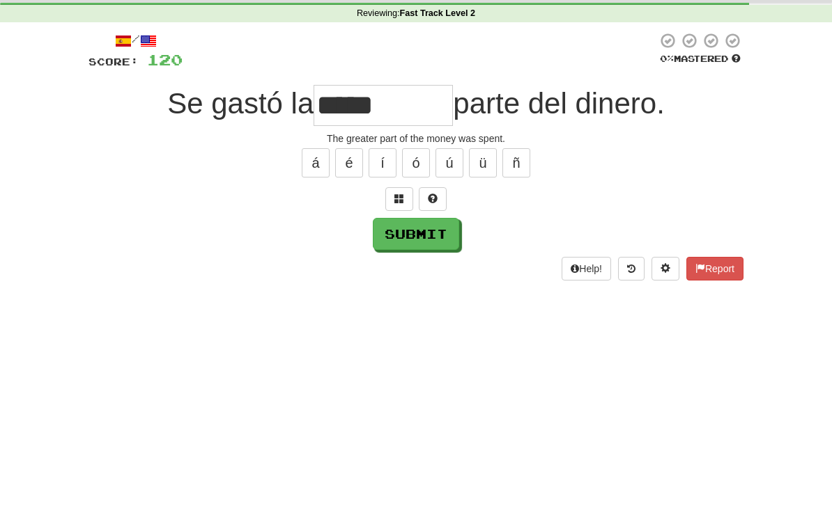
scroll to position [53, 0]
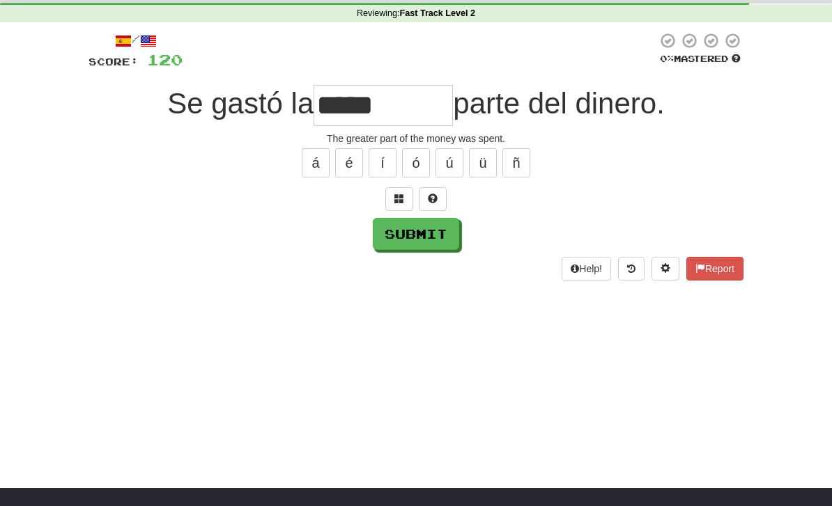
click at [406, 237] on button "Submit" at bounding box center [416, 234] width 86 height 32
type input "*****"
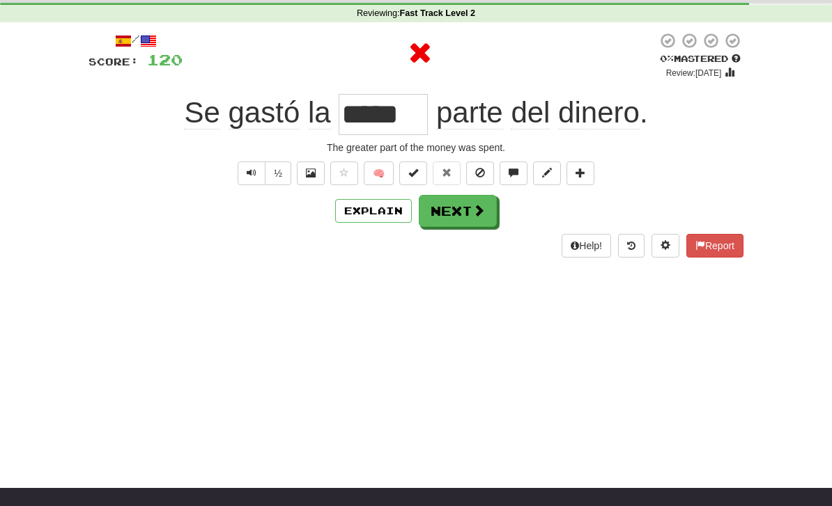
click at [469, 215] on button "Next" at bounding box center [458, 211] width 78 height 32
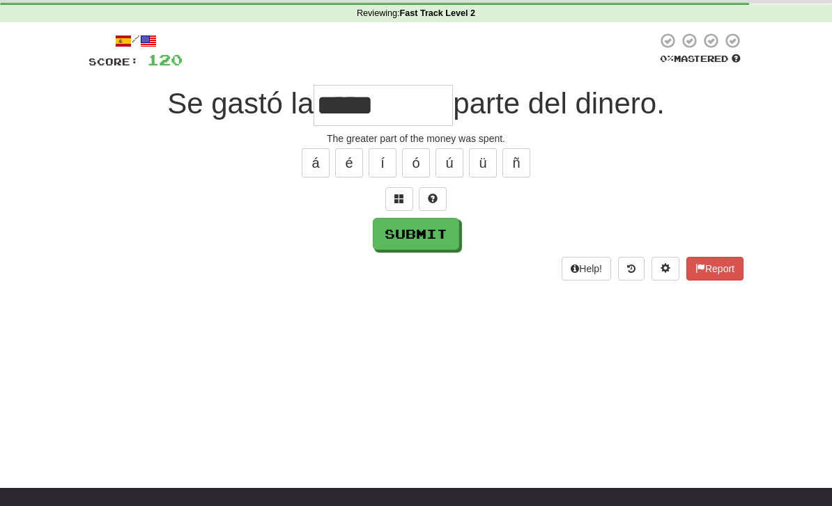
type input "*****"
click at [408, 242] on button "Submit" at bounding box center [416, 234] width 86 height 32
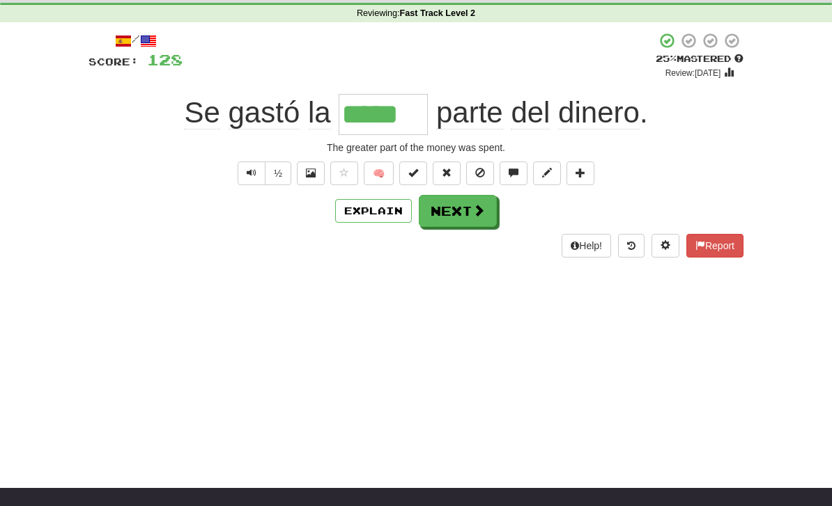
click at [366, 208] on button "Explain" at bounding box center [373, 211] width 77 height 24
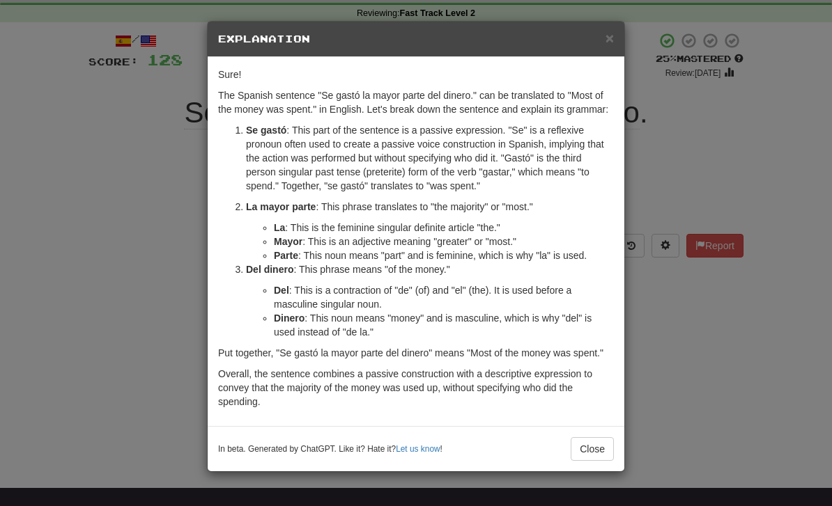
click at [557, 455] on div "In beta. Generated by ChatGPT. Like it? Hate it? Let us know ! Close" at bounding box center [416, 449] width 396 height 24
click at [583, 449] on button "Close" at bounding box center [592, 449] width 43 height 24
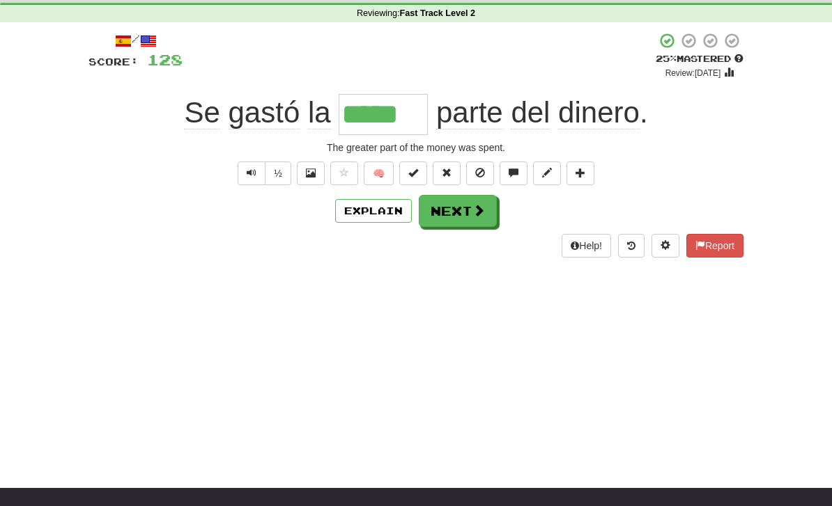
click at [450, 224] on button "Next" at bounding box center [458, 211] width 78 height 32
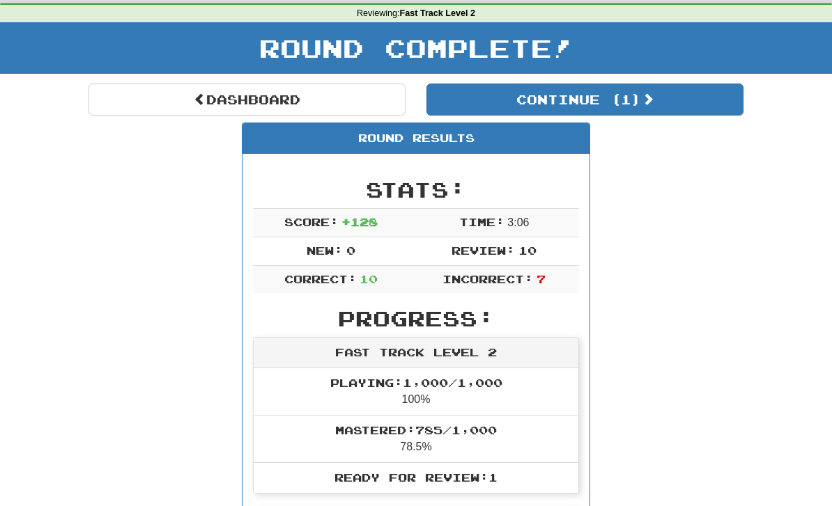
click at [198, 106] on link "Dashboard" at bounding box center [246, 100] width 317 height 32
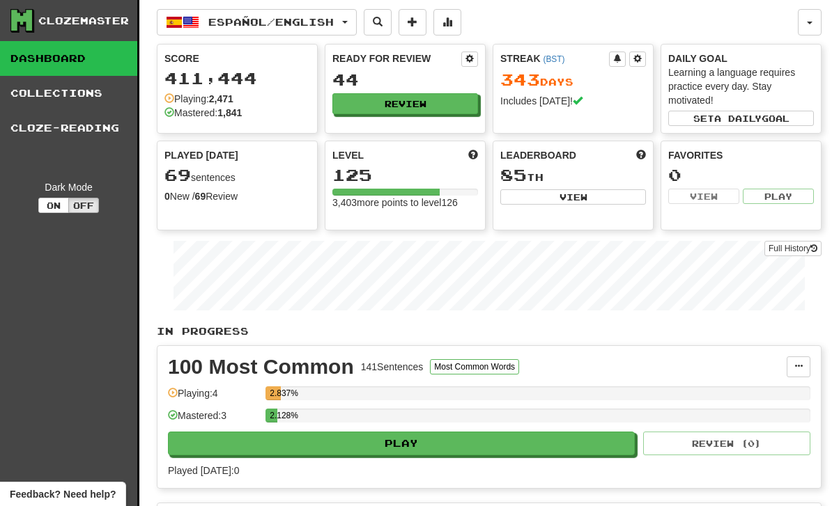
click at [373, 110] on button "Review" at bounding box center [405, 103] width 146 height 21
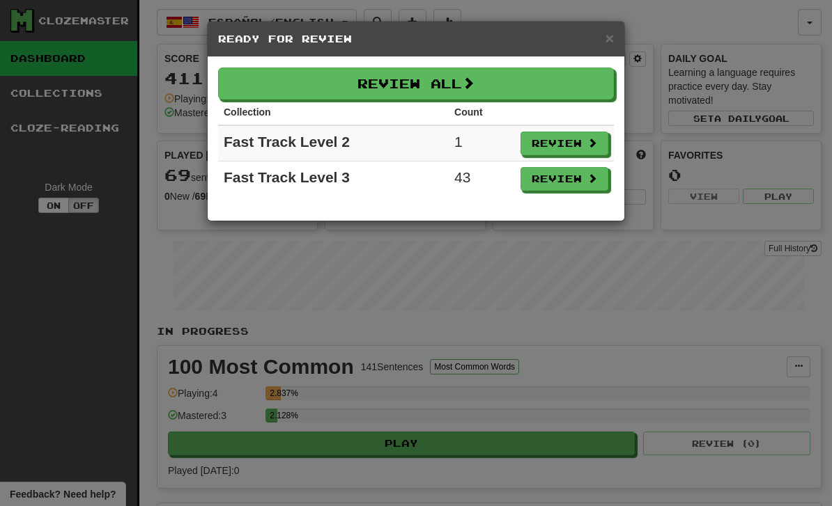
click at [551, 140] on button "Review" at bounding box center [564, 144] width 88 height 24
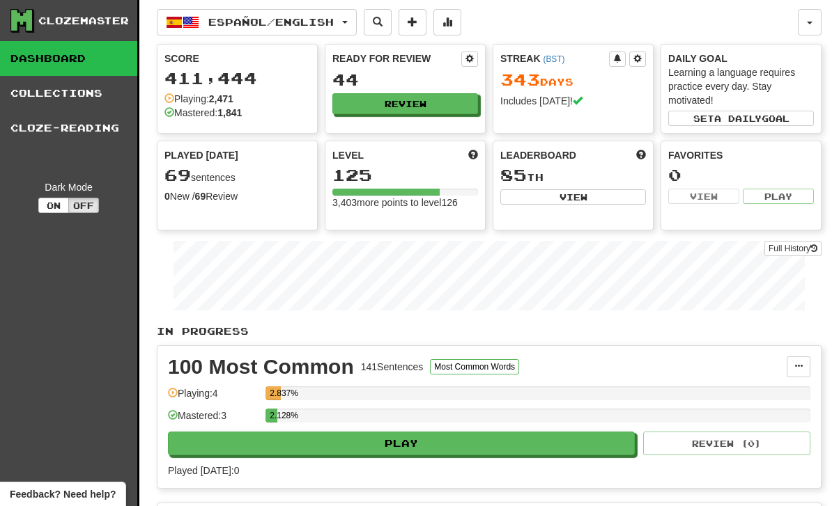
select select "**"
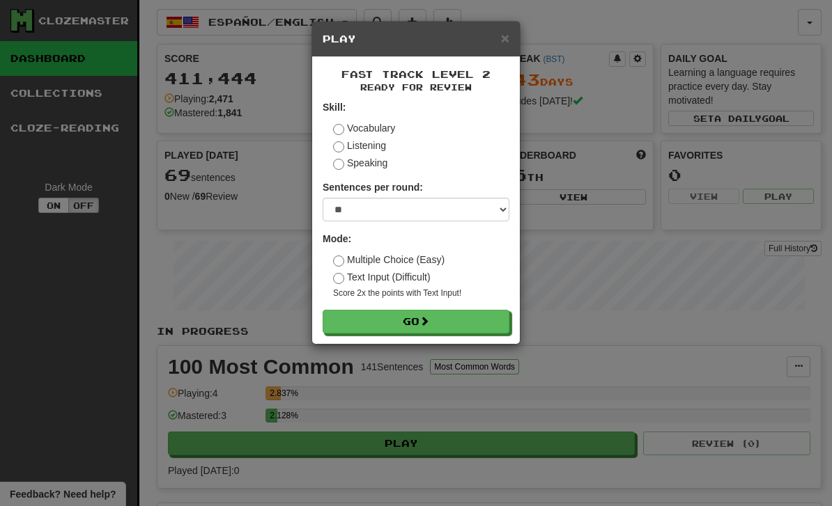
click at [451, 320] on button "Go" at bounding box center [416, 322] width 187 height 24
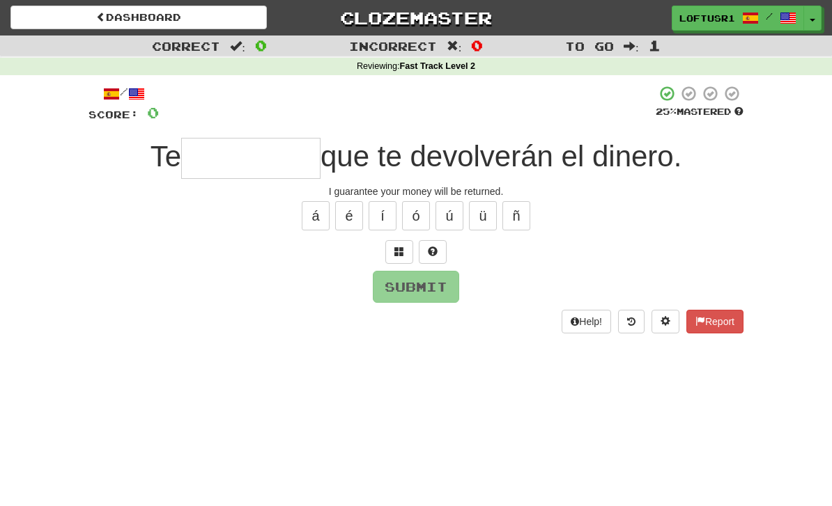
click at [252, 164] on input "text" at bounding box center [250, 158] width 139 height 41
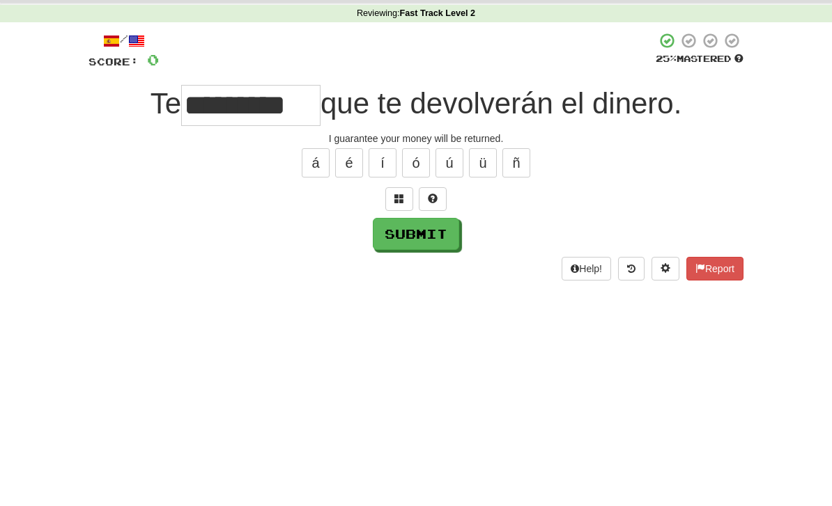
scroll to position [53, 0]
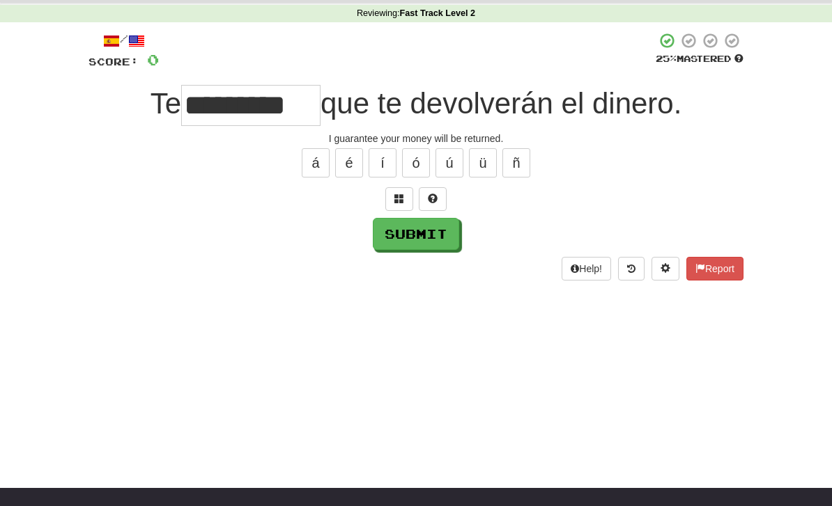
type input "*********"
click at [398, 247] on button "Submit" at bounding box center [416, 234] width 86 height 32
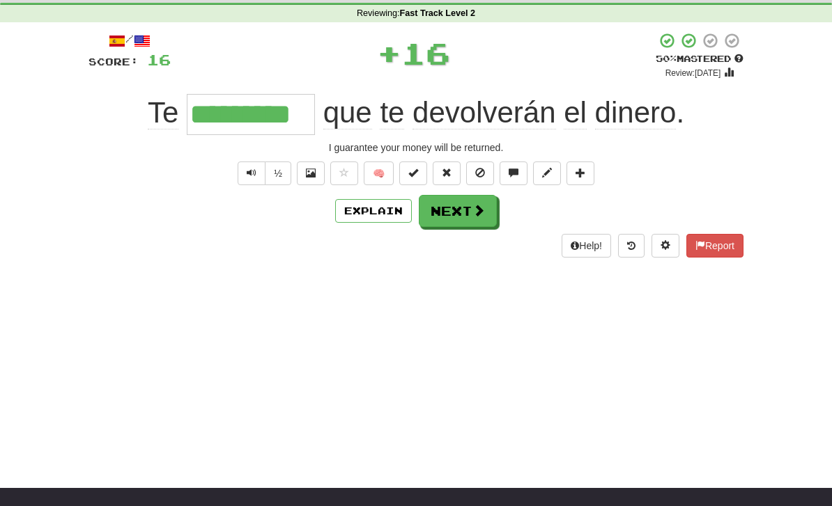
scroll to position [0, 0]
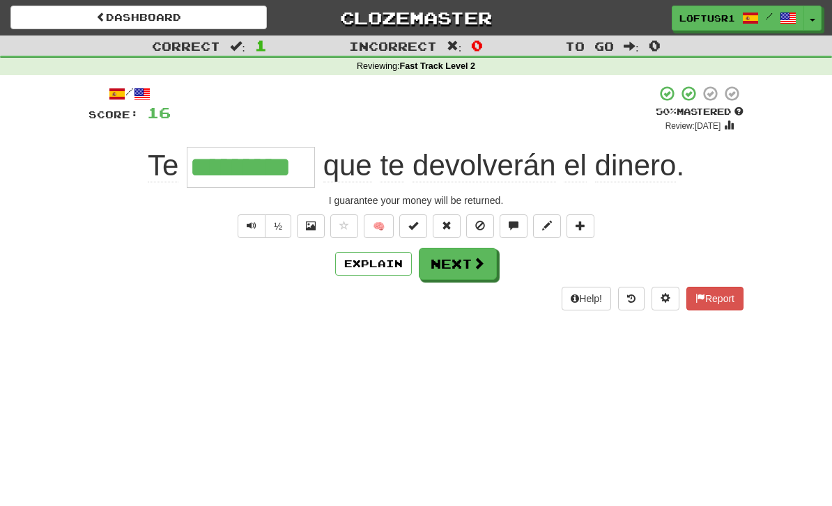
click at [456, 267] on button "Next" at bounding box center [458, 264] width 78 height 32
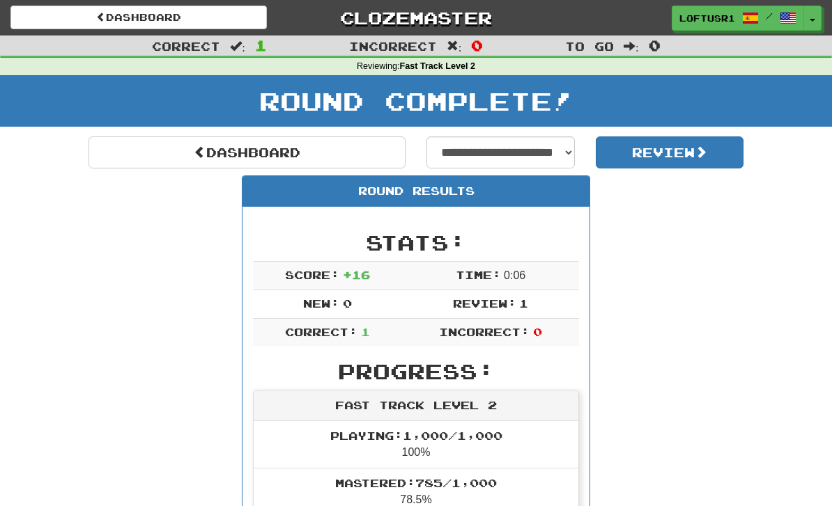
click at [194, 147] on span at bounding box center [200, 152] width 13 height 13
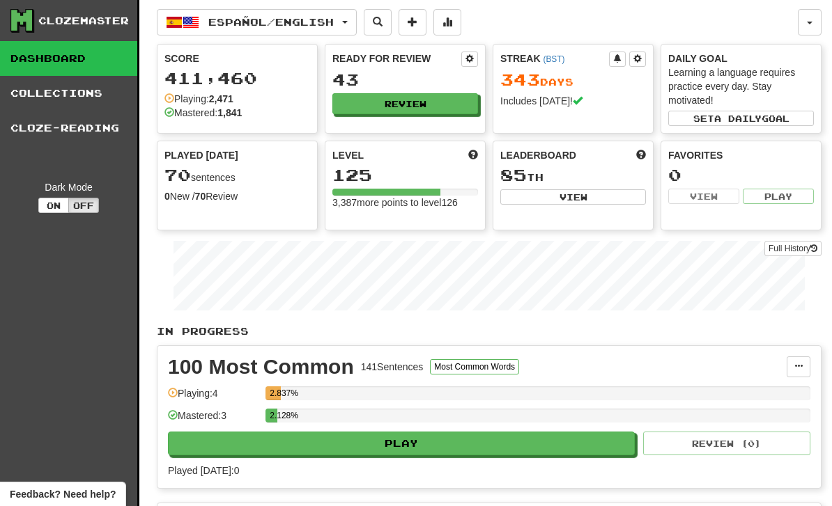
click at [780, 242] on link "Full History" at bounding box center [792, 248] width 57 height 15
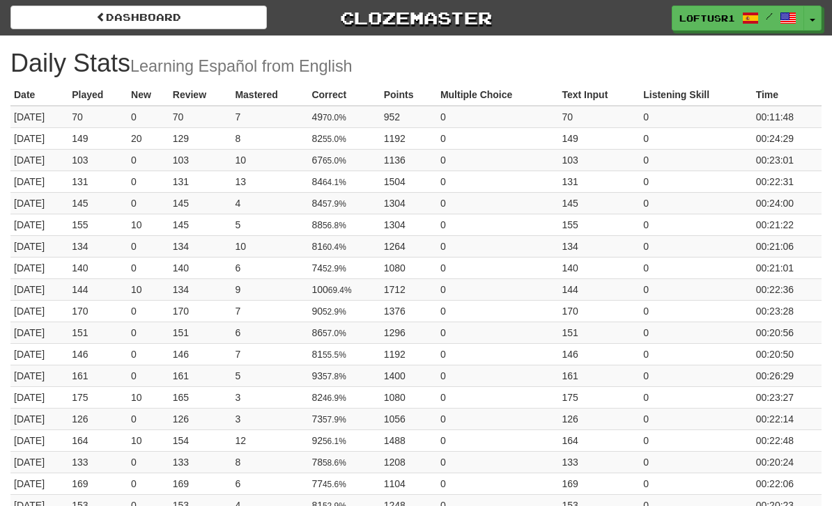
click at [100, 23] on link "Dashboard" at bounding box center [138, 18] width 256 height 24
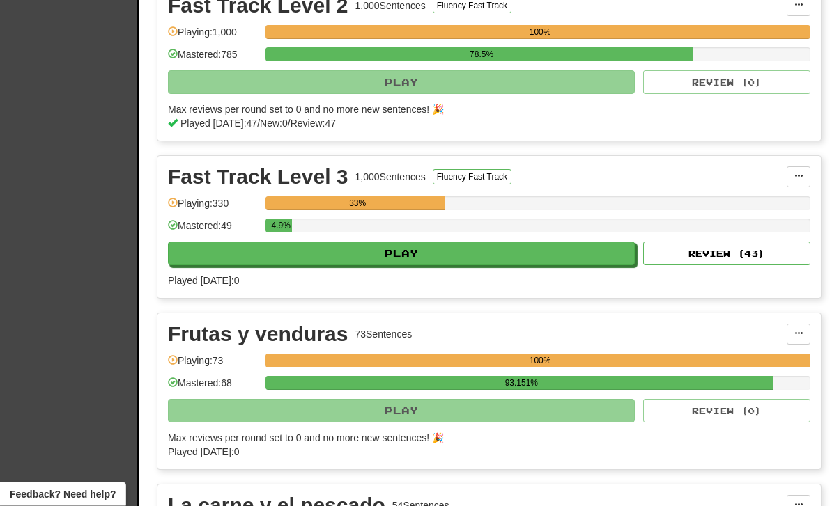
scroll to position [834, 0]
click at [702, 258] on button "Review ( 43 )" at bounding box center [726, 254] width 167 height 24
select select "**"
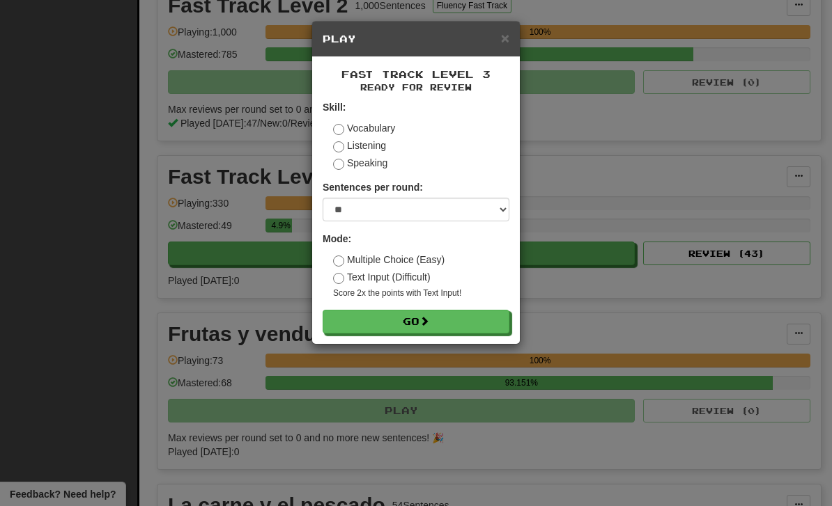
click at [428, 331] on button "Go" at bounding box center [416, 322] width 187 height 24
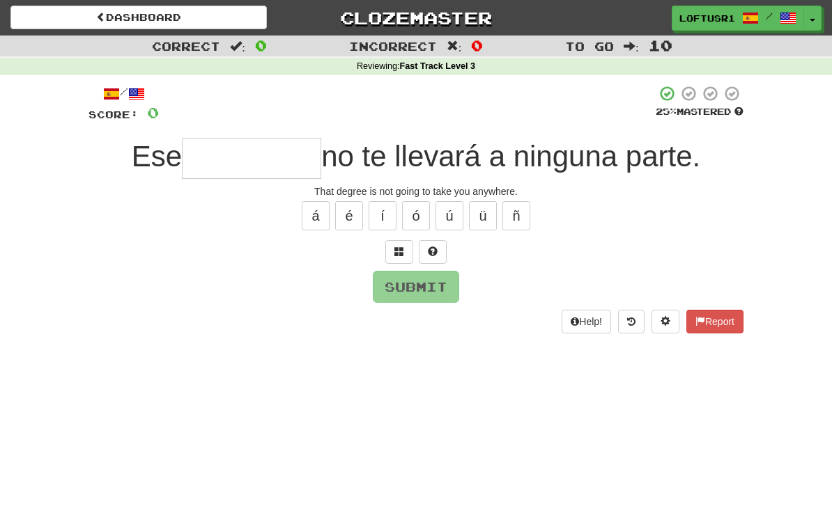
click at [228, 174] on input "text" at bounding box center [251, 158] width 139 height 41
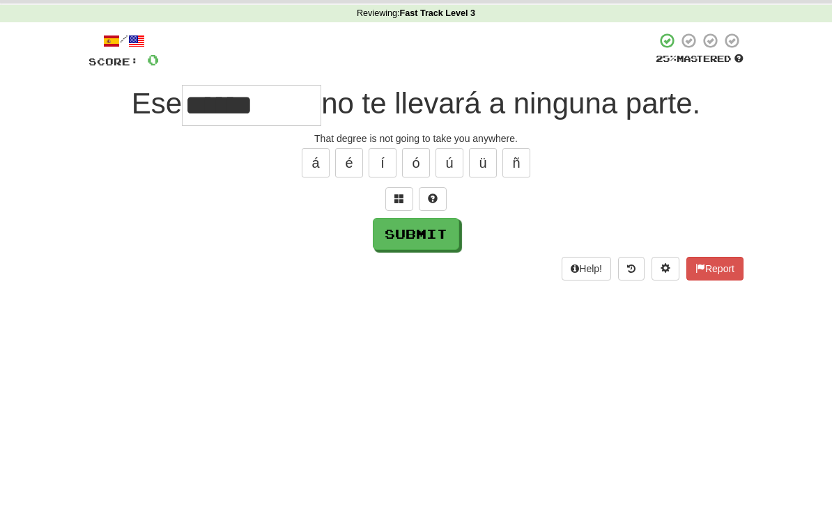
scroll to position [53, 0]
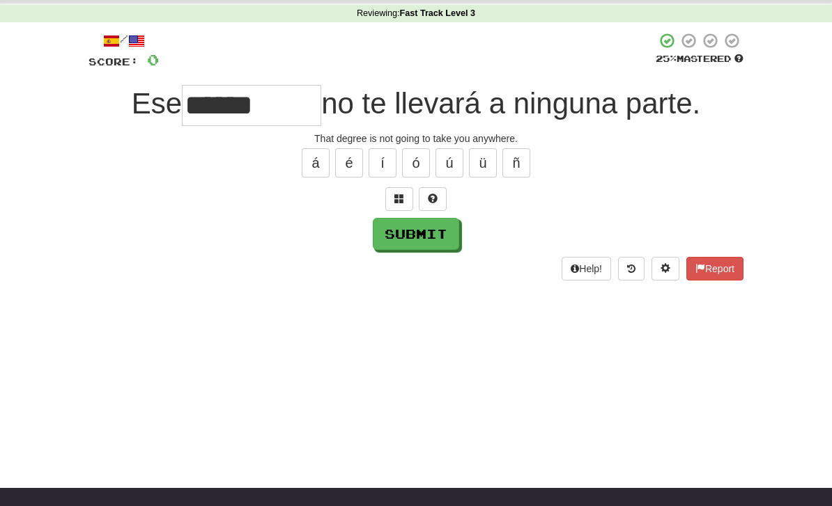
type input "******"
click at [434, 240] on button "Submit" at bounding box center [416, 234] width 86 height 32
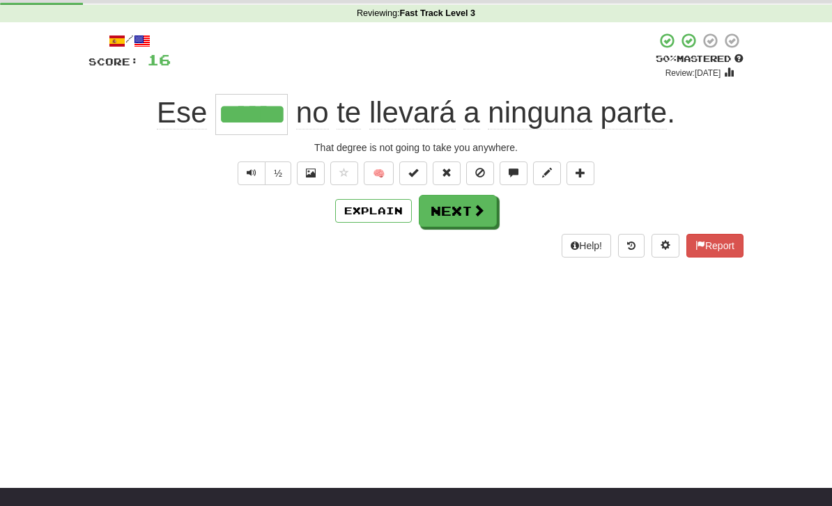
click at [460, 212] on button "Next" at bounding box center [458, 211] width 78 height 32
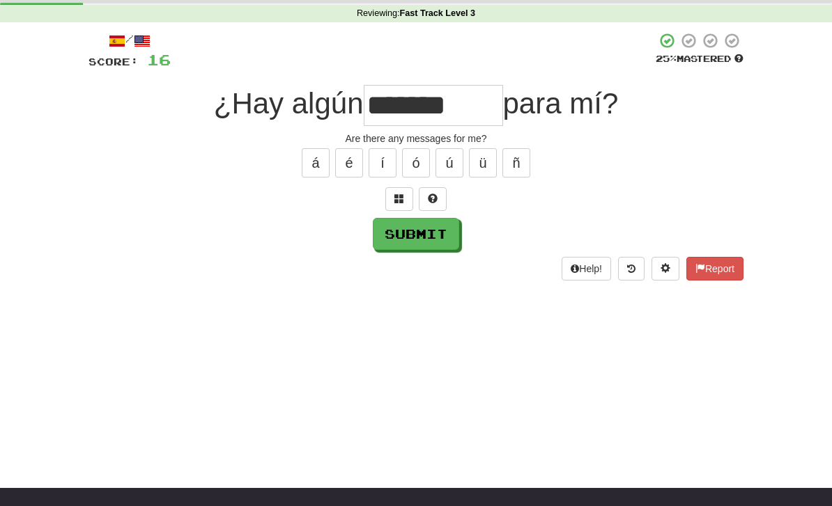
type input "*******"
click at [412, 247] on button "Submit" at bounding box center [416, 234] width 86 height 32
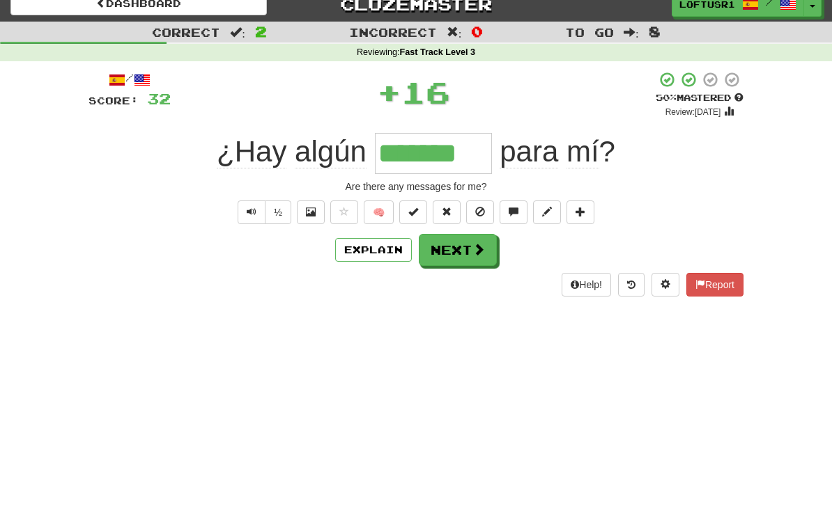
scroll to position [0, 0]
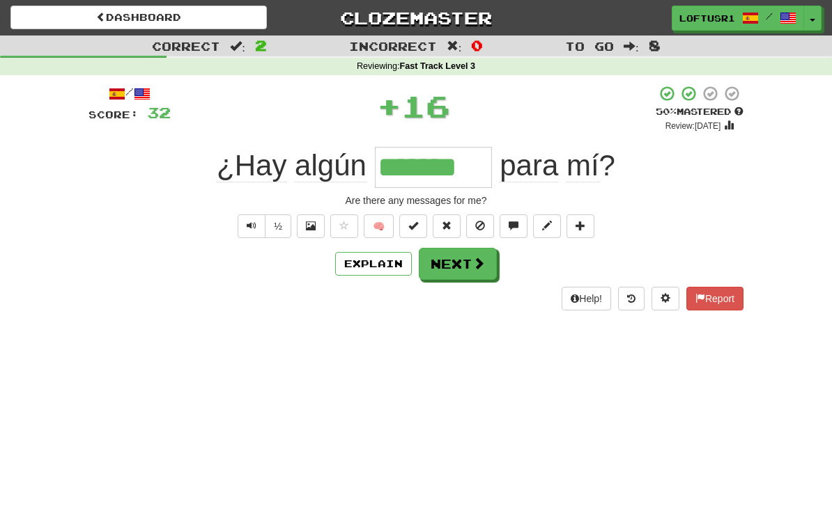
click at [464, 271] on button "Next" at bounding box center [458, 264] width 78 height 32
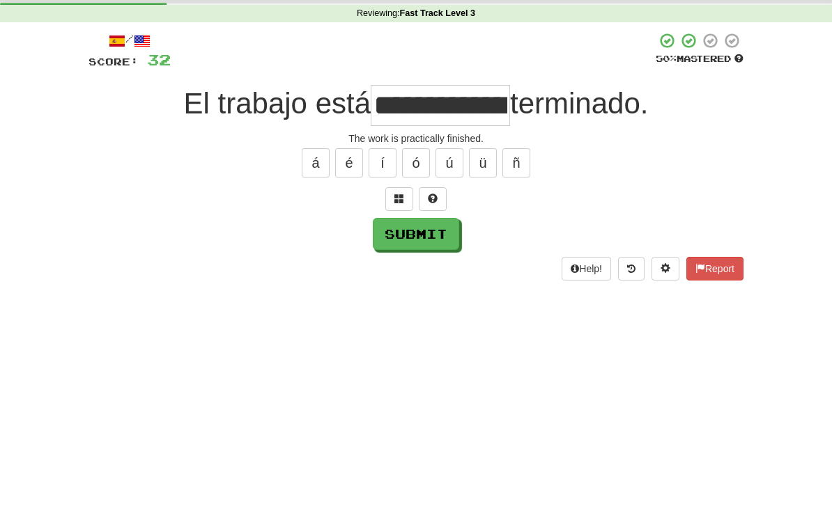
scroll to position [53, 0]
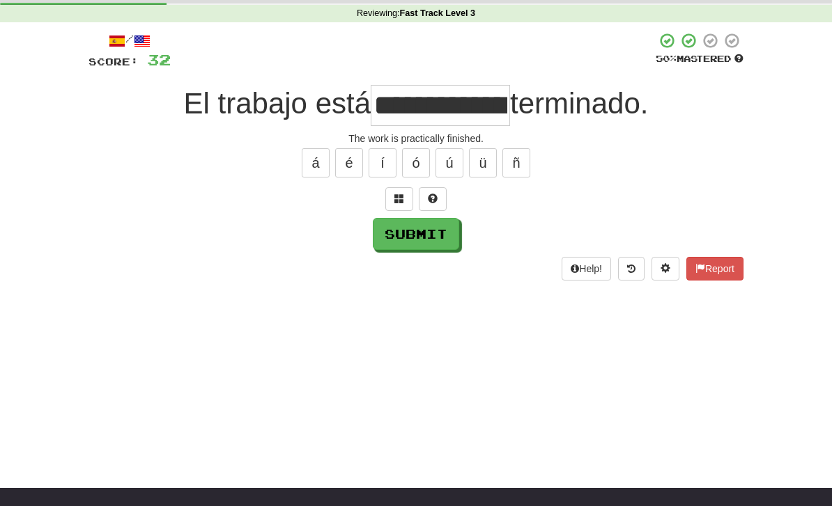
type input "**********"
click at [408, 246] on button "Submit" at bounding box center [416, 234] width 86 height 32
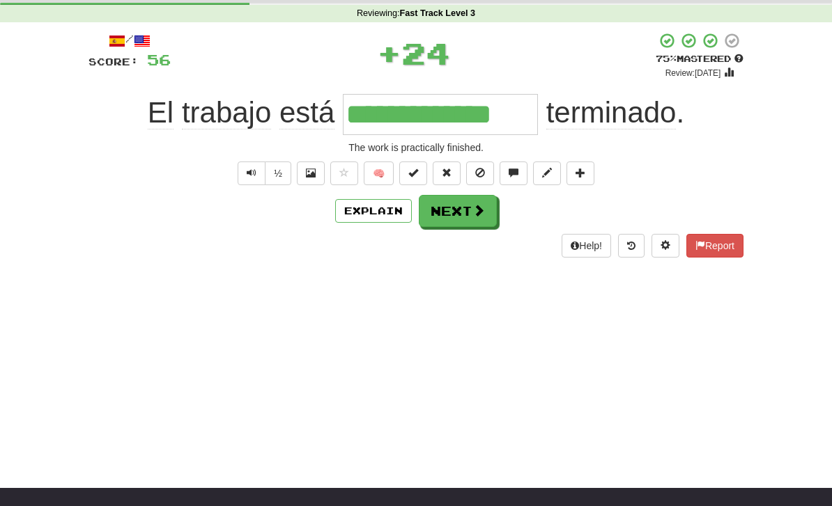
scroll to position [0, 0]
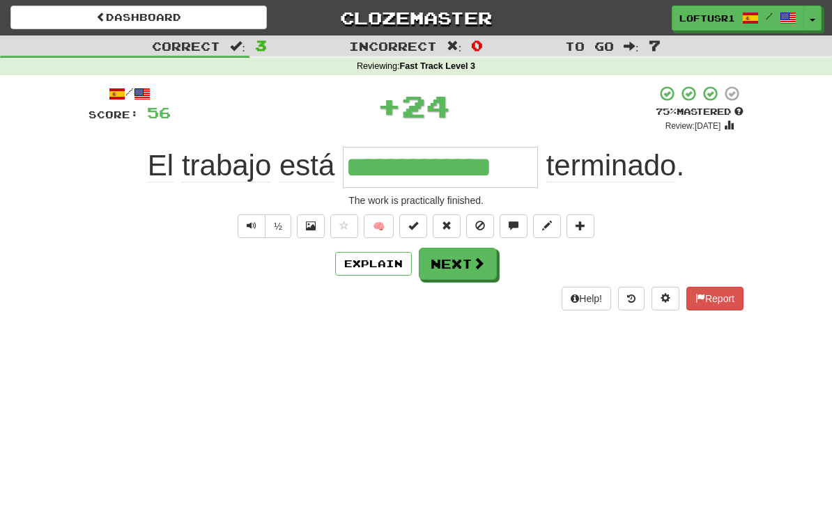
click at [459, 268] on button "Next" at bounding box center [458, 264] width 78 height 32
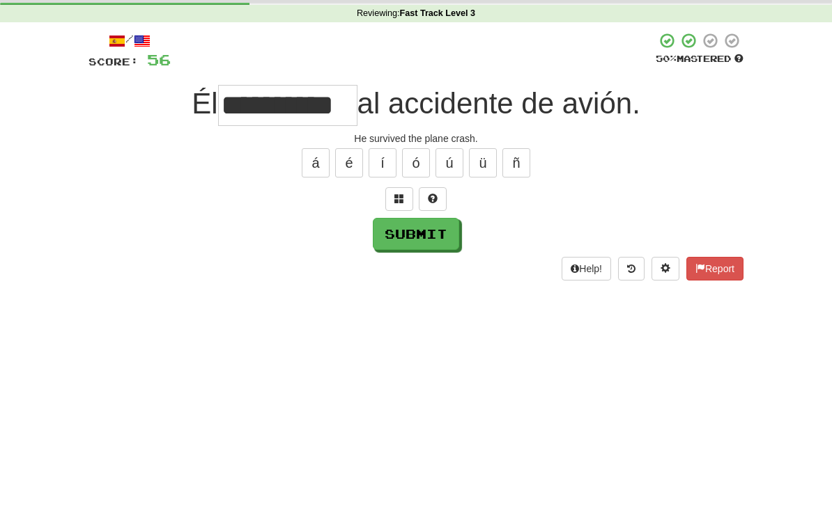
scroll to position [53, 0]
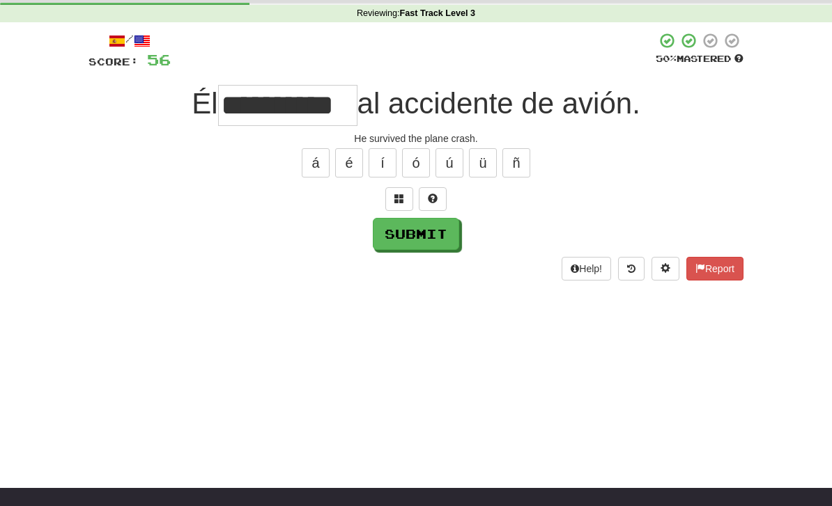
click at [435, 249] on button "Submit" at bounding box center [416, 234] width 86 height 32
type input "**********"
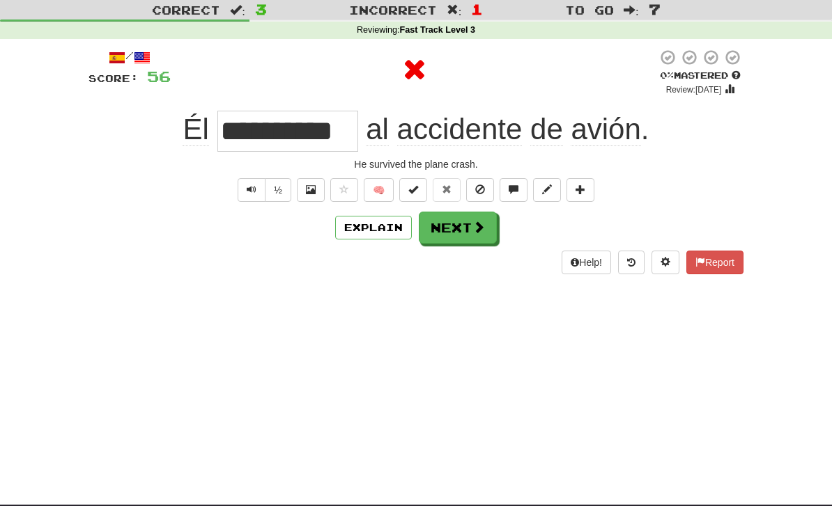
scroll to position [33, 0]
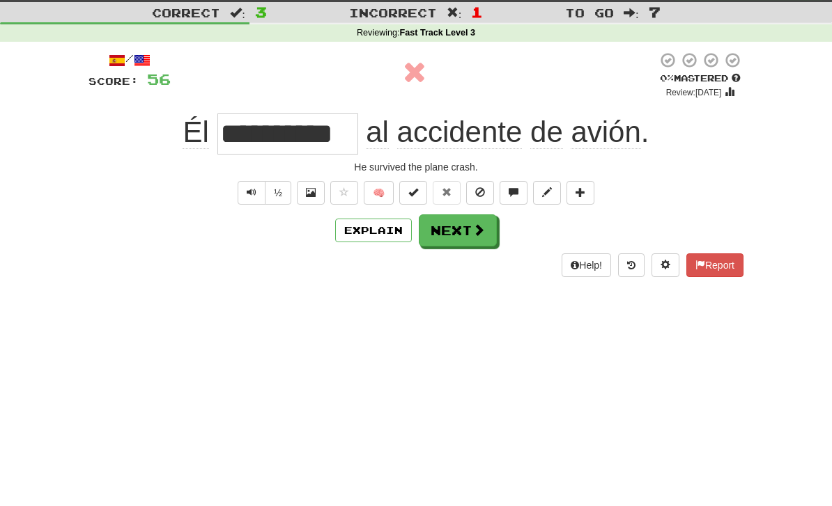
click at [465, 243] on button "Next" at bounding box center [458, 231] width 78 height 32
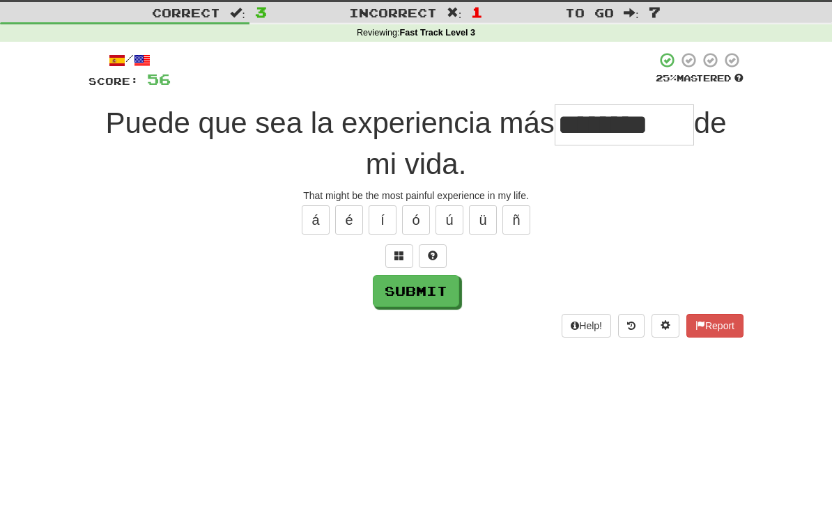
click at [403, 304] on button "Submit" at bounding box center [416, 291] width 86 height 32
type input "********"
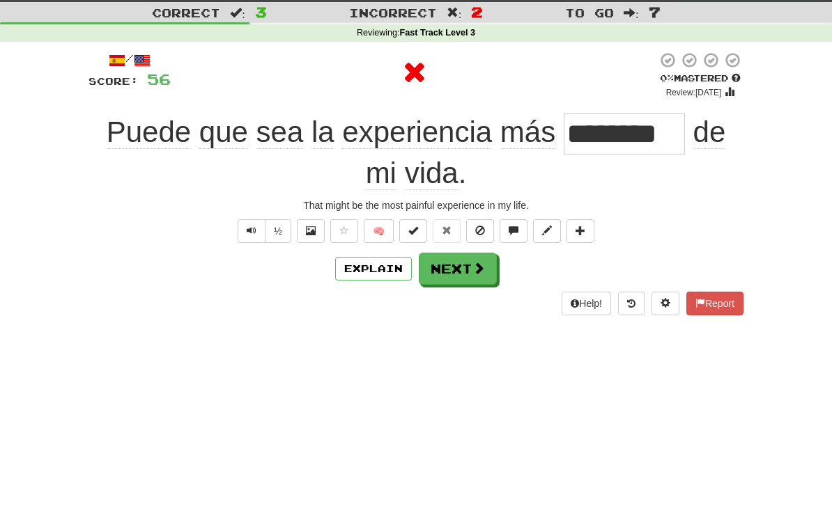
click at [401, 259] on button "Explain" at bounding box center [373, 269] width 77 height 24
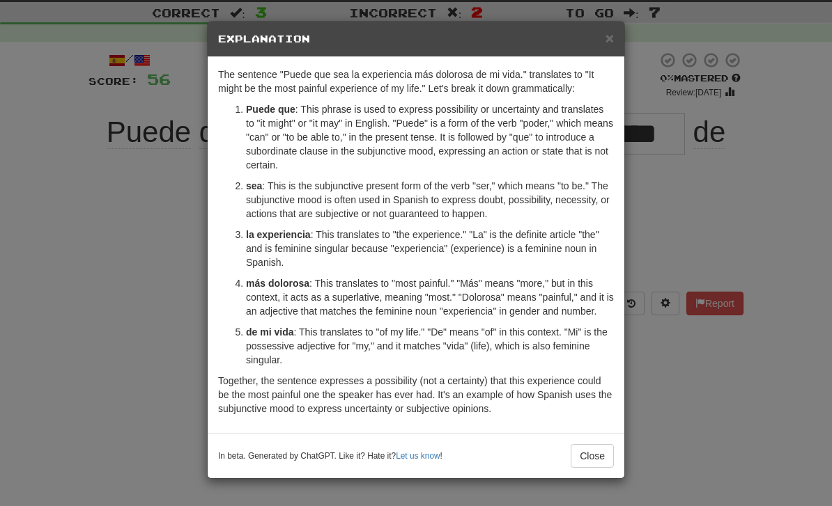
click at [600, 466] on button "Close" at bounding box center [592, 456] width 43 height 24
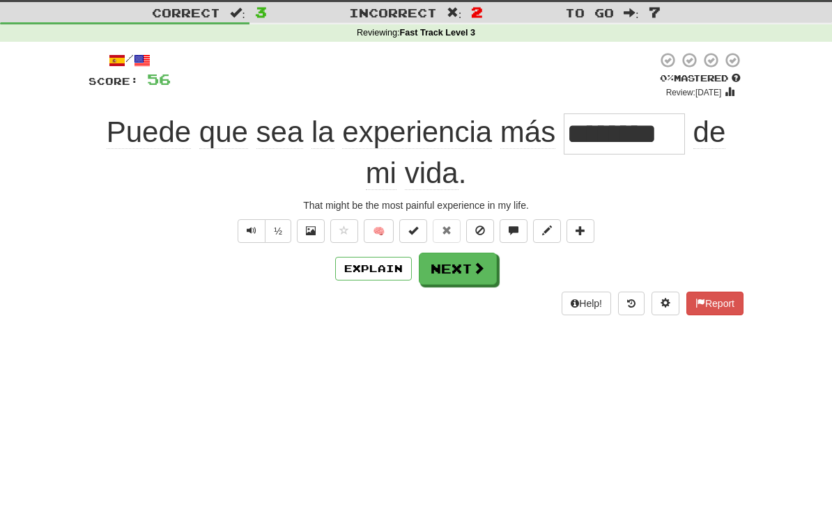
click at [463, 280] on button "Next" at bounding box center [458, 269] width 78 height 32
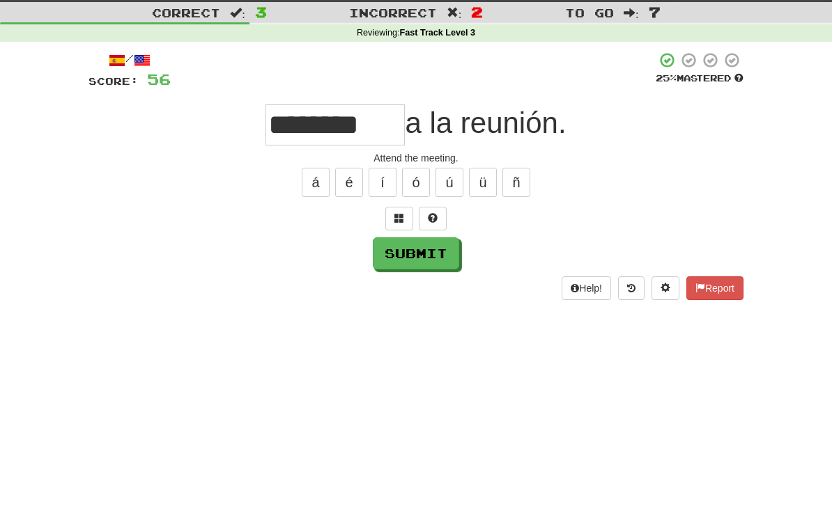
click at [401, 263] on button "Submit" at bounding box center [416, 254] width 86 height 32
type input "******"
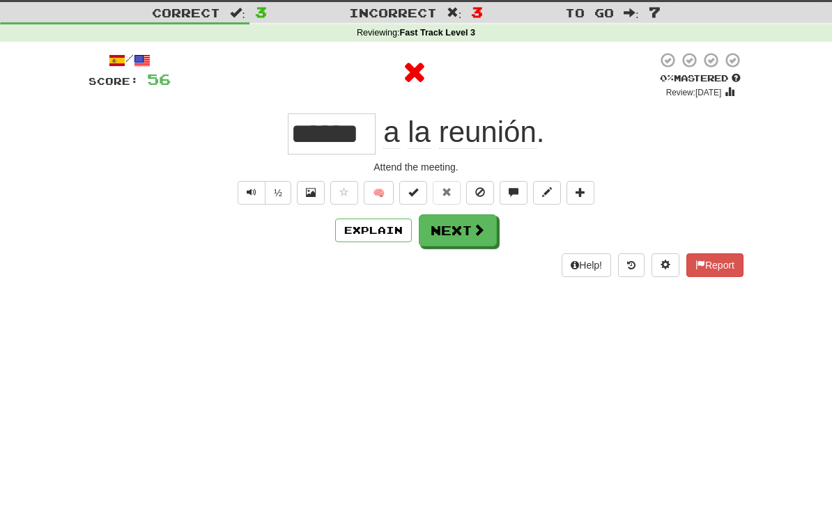
click at [373, 233] on button "Explain" at bounding box center [373, 231] width 77 height 24
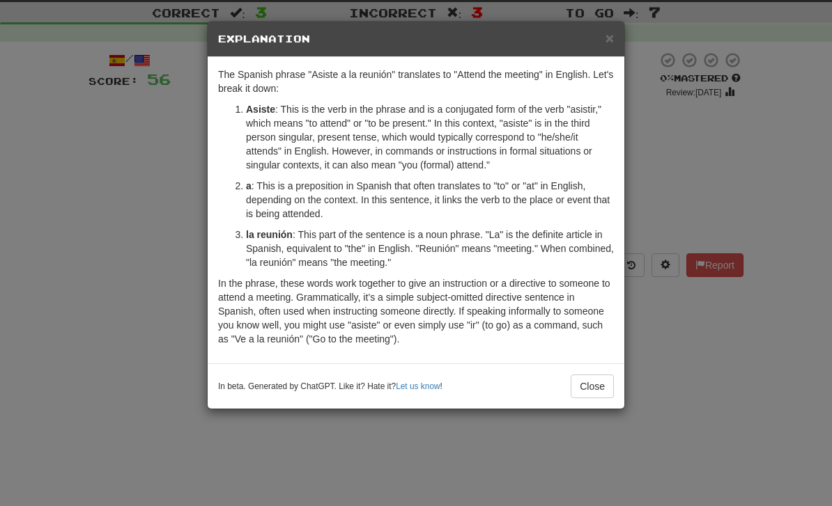
click at [591, 398] on button "Close" at bounding box center [592, 387] width 43 height 24
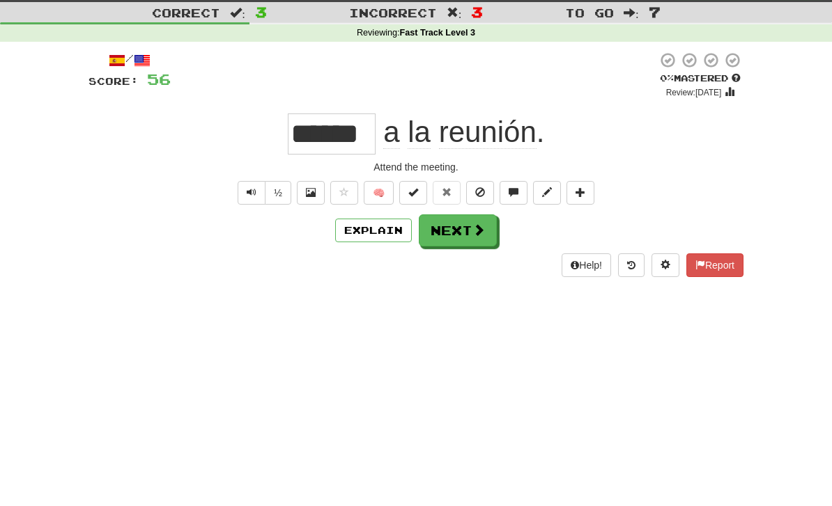
click at [471, 232] on button "Next" at bounding box center [458, 231] width 78 height 32
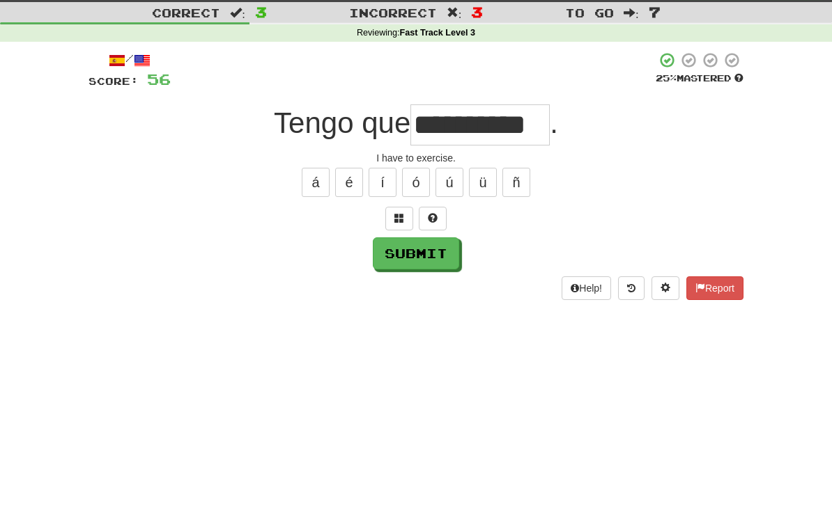
click at [412, 259] on button "Submit" at bounding box center [416, 254] width 86 height 32
type input "********"
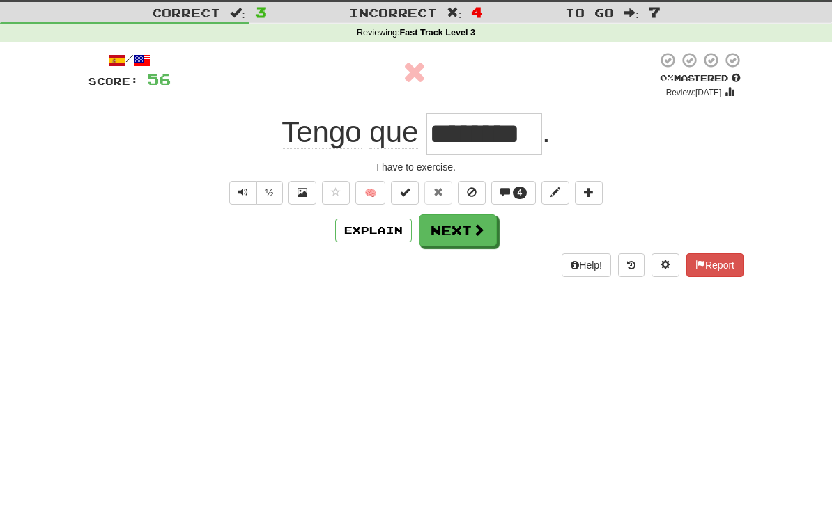
click at [389, 236] on button "Explain" at bounding box center [373, 231] width 77 height 24
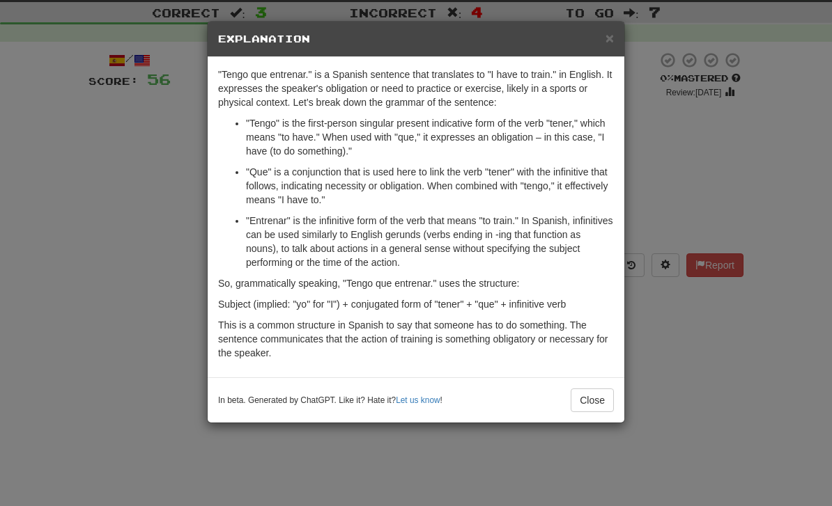
click at [594, 404] on button "Close" at bounding box center [592, 401] width 43 height 24
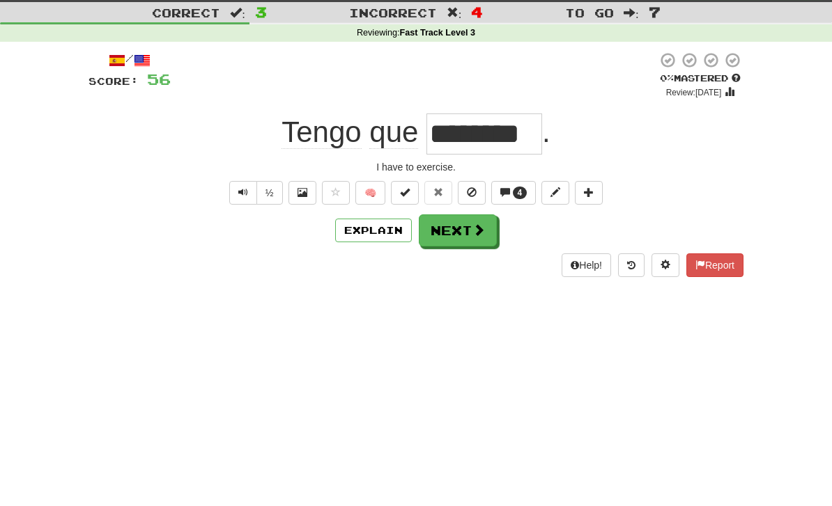
click at [464, 243] on button "Next" at bounding box center [458, 231] width 78 height 32
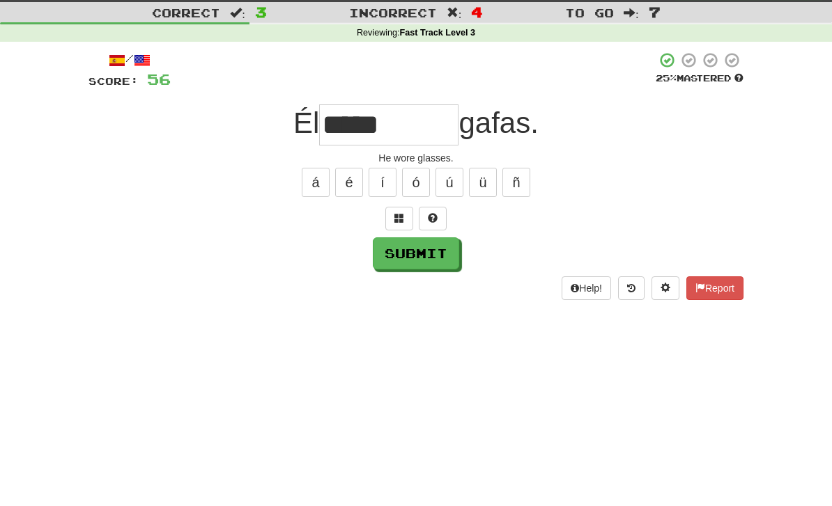
click at [421, 253] on button "Submit" at bounding box center [416, 254] width 86 height 32
type input "*******"
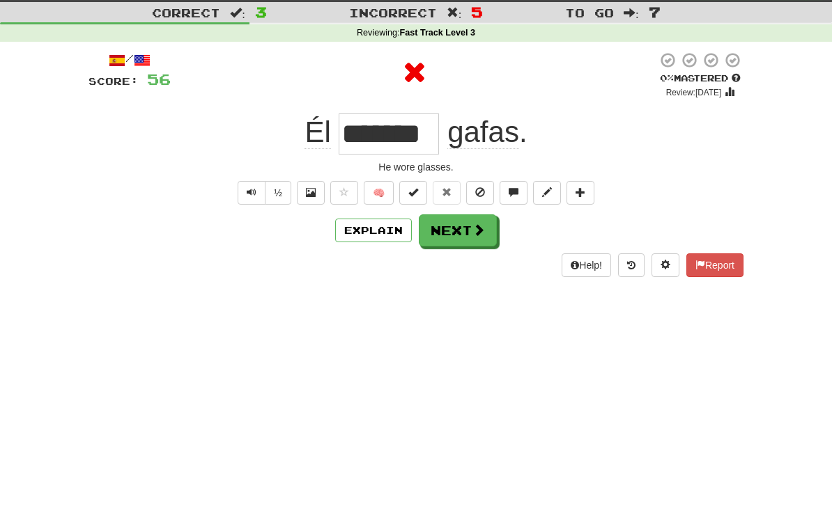
click at [474, 241] on button "Next" at bounding box center [458, 231] width 78 height 32
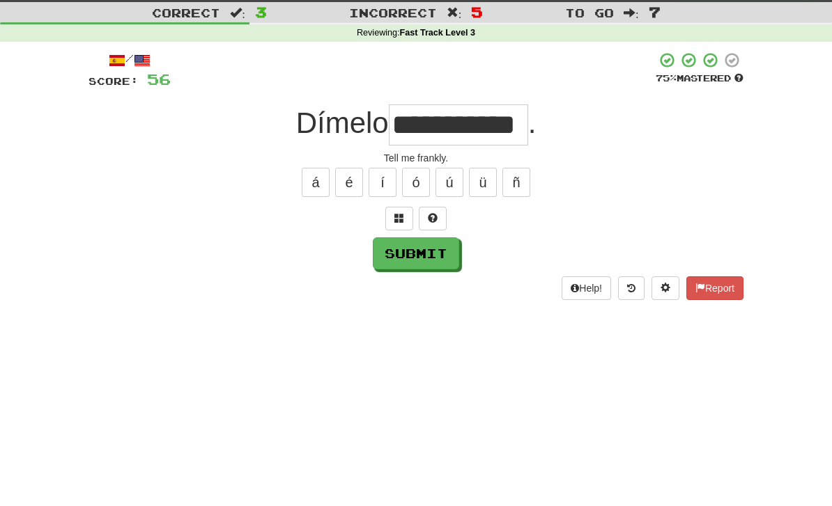
type input "**********"
click at [411, 258] on button "Submit" at bounding box center [416, 254] width 86 height 32
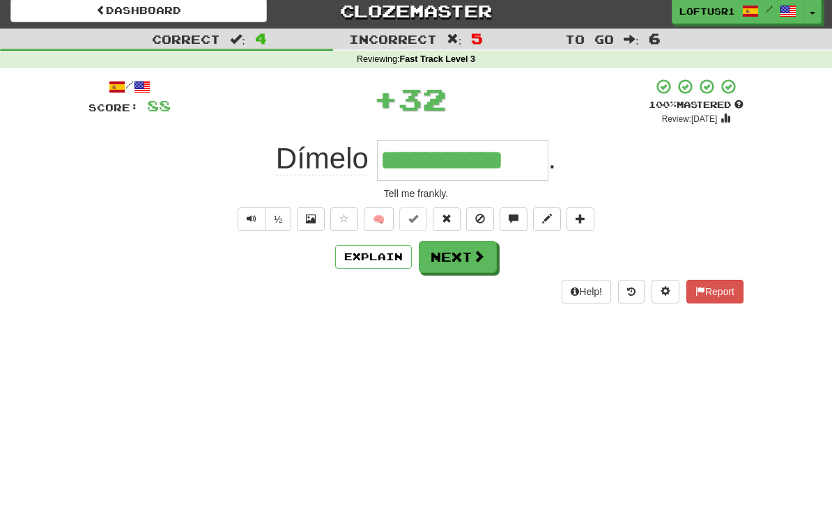
scroll to position [0, 0]
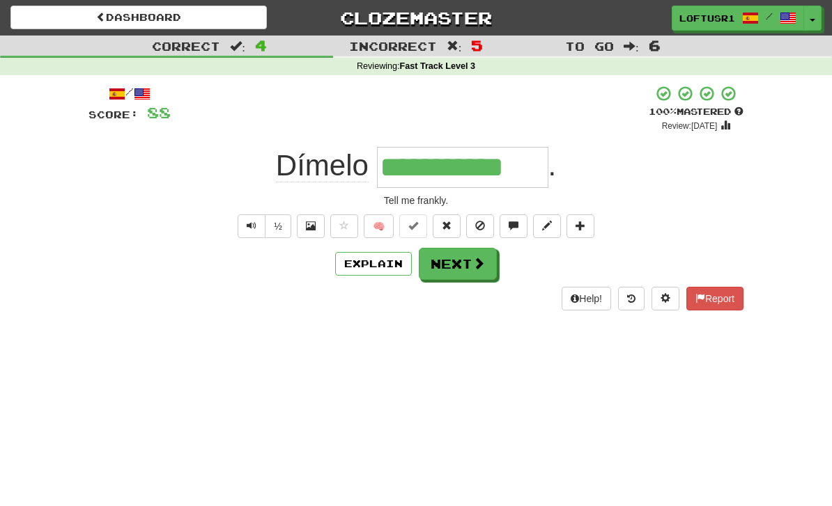
click at [362, 267] on button "Explain" at bounding box center [373, 264] width 77 height 24
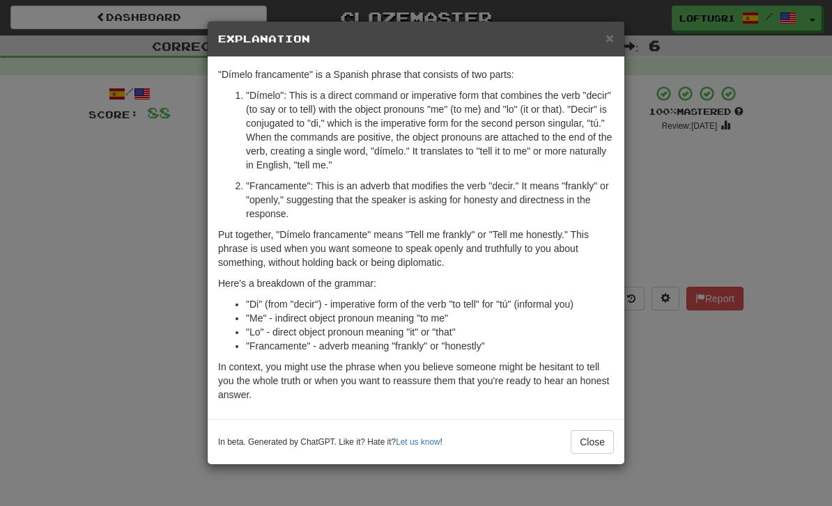
click at [582, 431] on button "Close" at bounding box center [592, 443] width 43 height 24
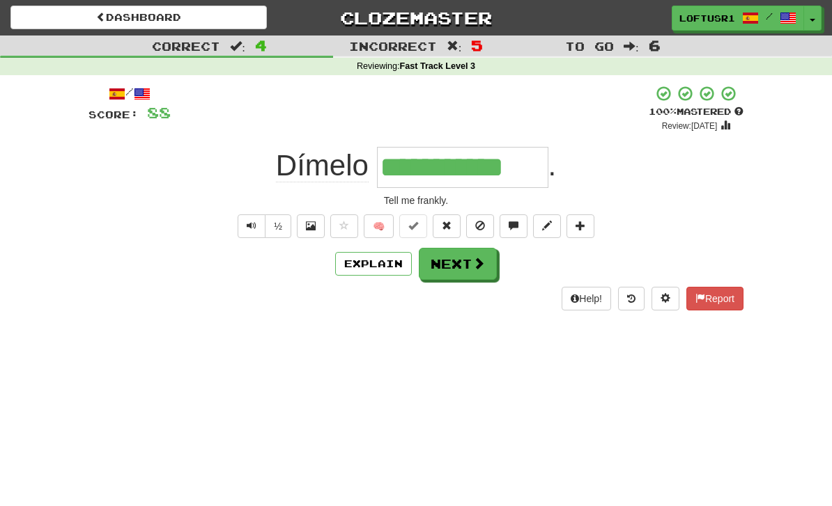
click at [373, 271] on button "Explain" at bounding box center [373, 264] width 77 height 24
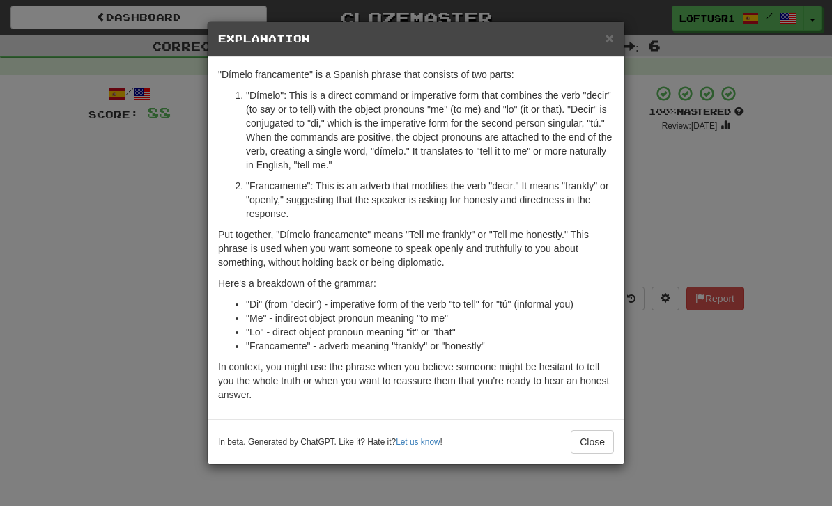
click at [669, 375] on div "× Explanation "Dímelo francamente" is a Spanish phrase that consists of two par…" at bounding box center [416, 253] width 832 height 506
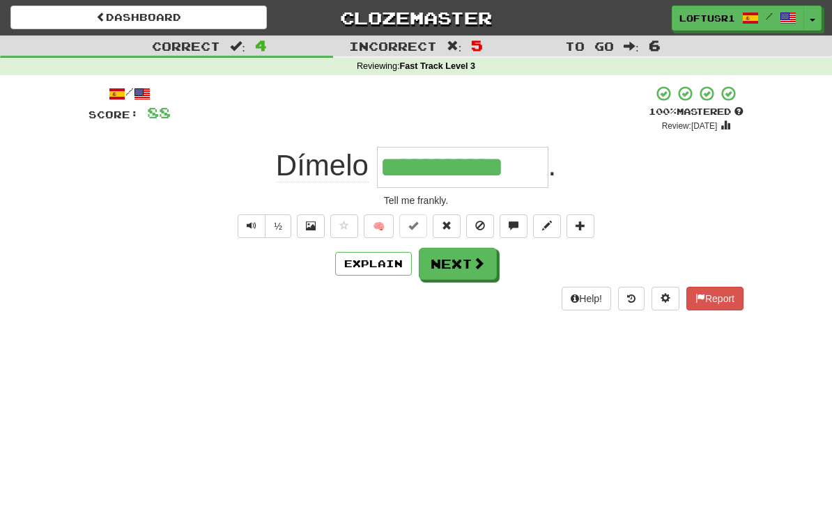
click at [451, 257] on button "Next" at bounding box center [458, 264] width 78 height 32
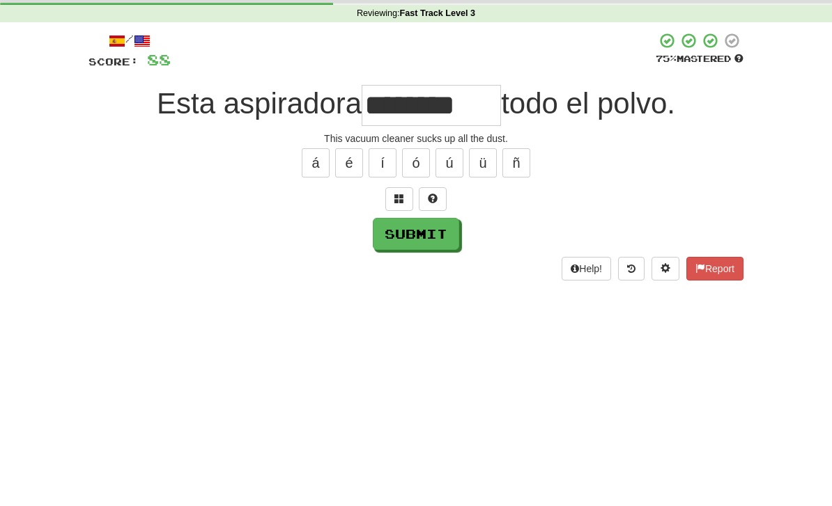
scroll to position [53, 0]
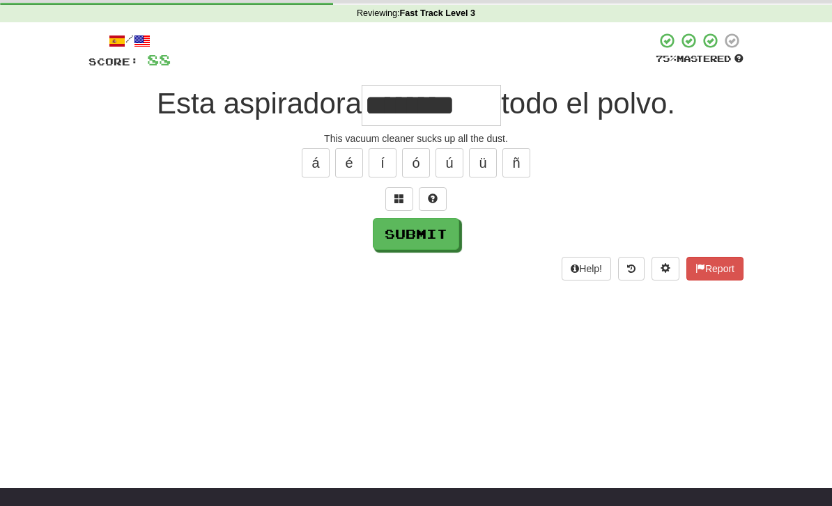
click at [406, 241] on button "Submit" at bounding box center [416, 234] width 86 height 32
type input "******"
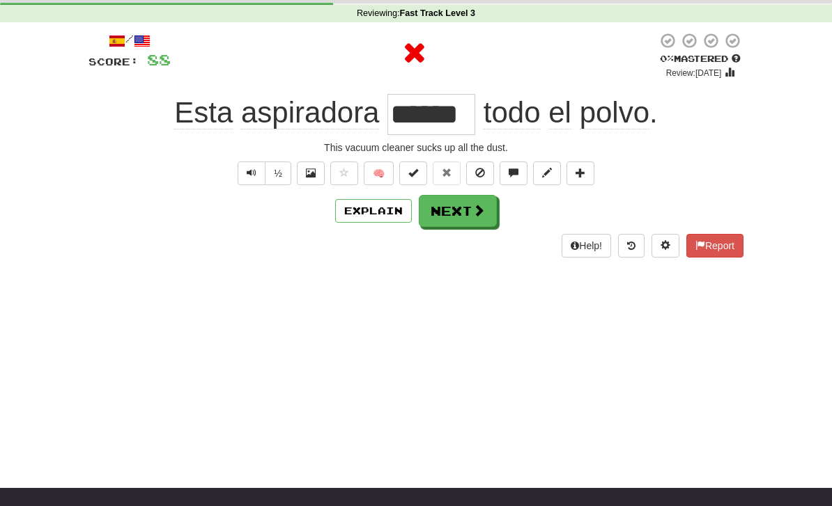
click at [377, 217] on button "Explain" at bounding box center [373, 211] width 77 height 24
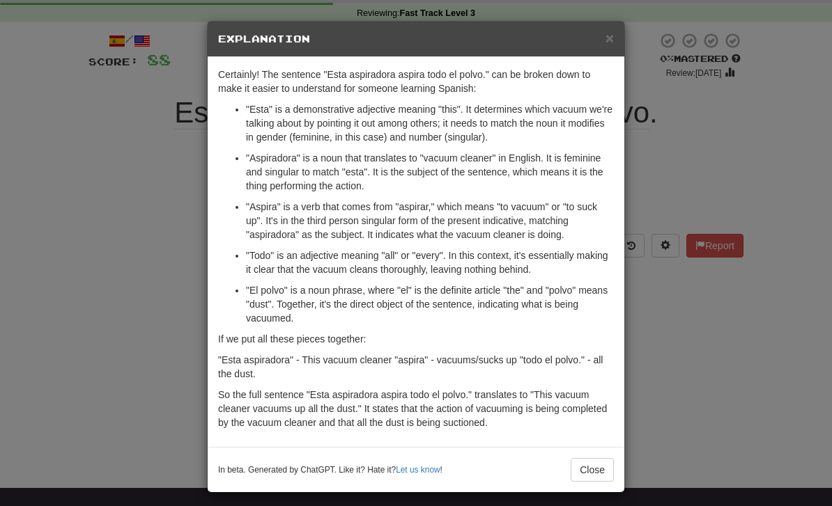
click at [606, 480] on button "Close" at bounding box center [592, 470] width 43 height 24
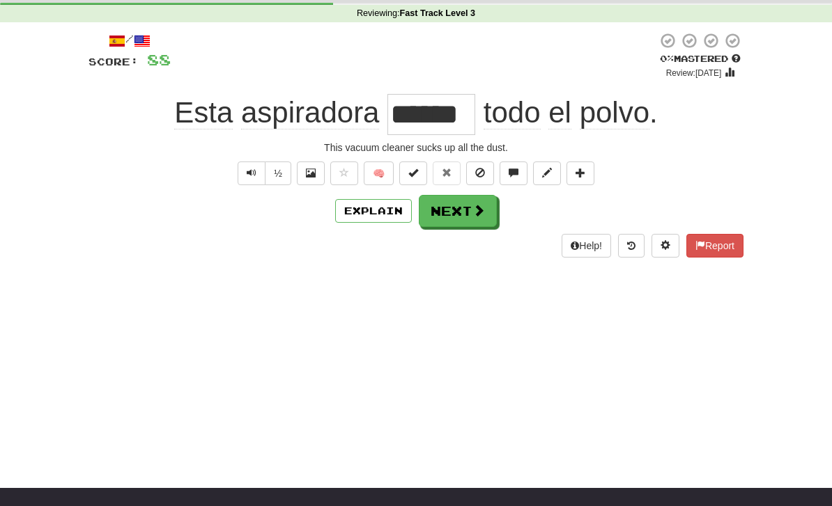
click at [455, 224] on button "Next" at bounding box center [458, 211] width 78 height 32
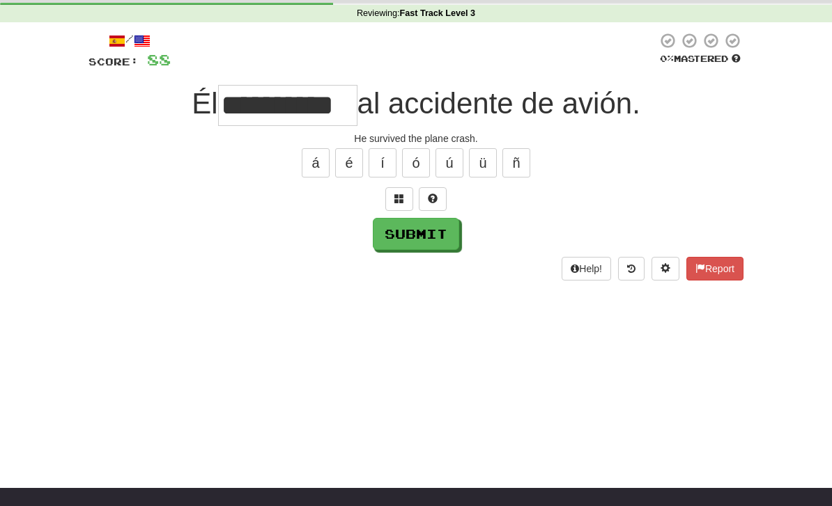
type input "**********"
click at [402, 245] on button "Submit" at bounding box center [416, 234] width 86 height 32
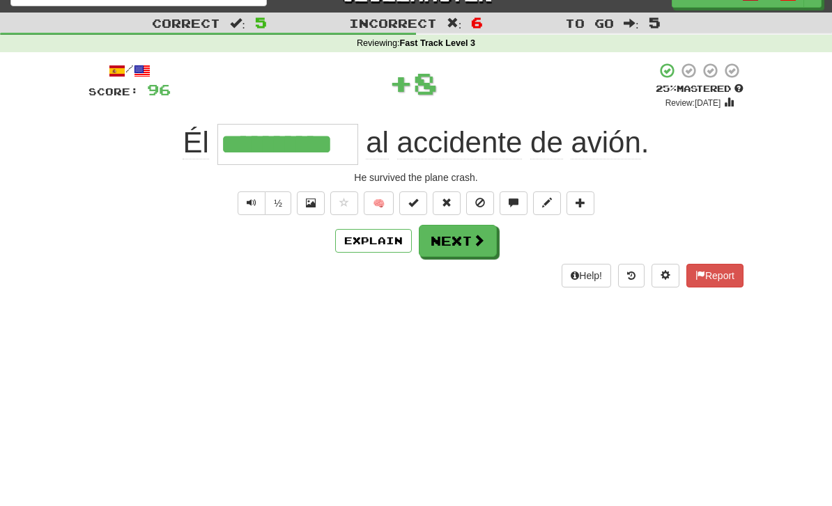
scroll to position [0, 0]
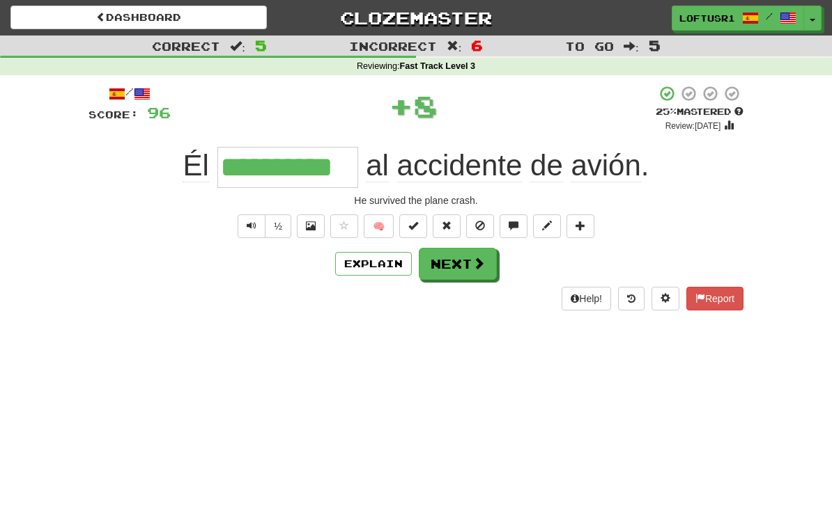
click at [378, 264] on button "Explain" at bounding box center [373, 264] width 77 height 24
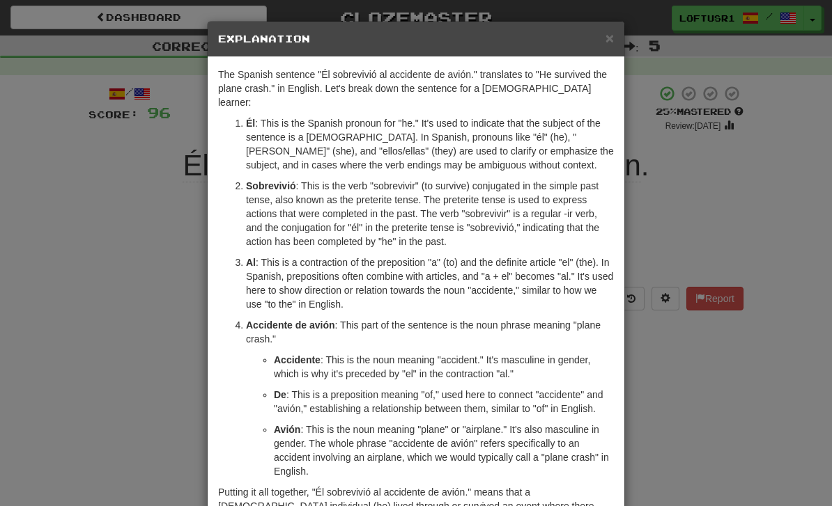
click at [685, 409] on div "× Explanation The Spanish sentence "Él sobrevivió al accidente de avión." trans…" at bounding box center [416, 253] width 832 height 506
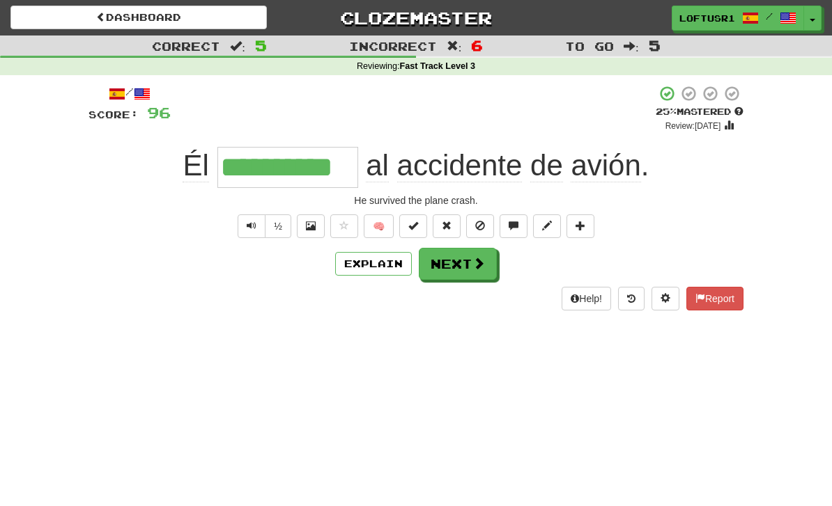
click at [469, 265] on button "Next" at bounding box center [458, 264] width 78 height 32
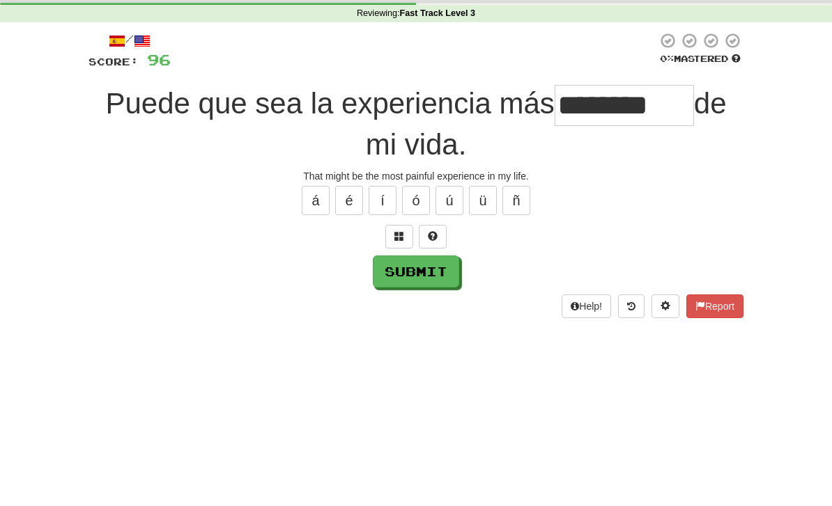
scroll to position [53, 0]
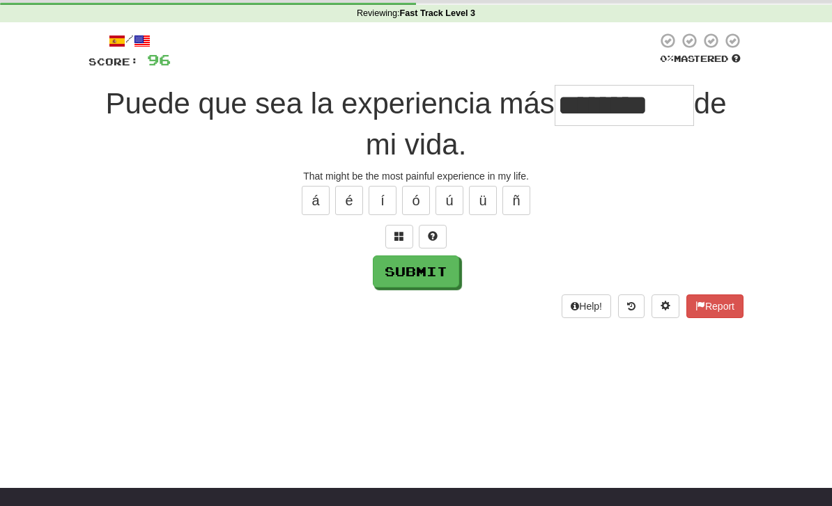
click at [409, 279] on button "Submit" at bounding box center [416, 272] width 86 height 32
type input "********"
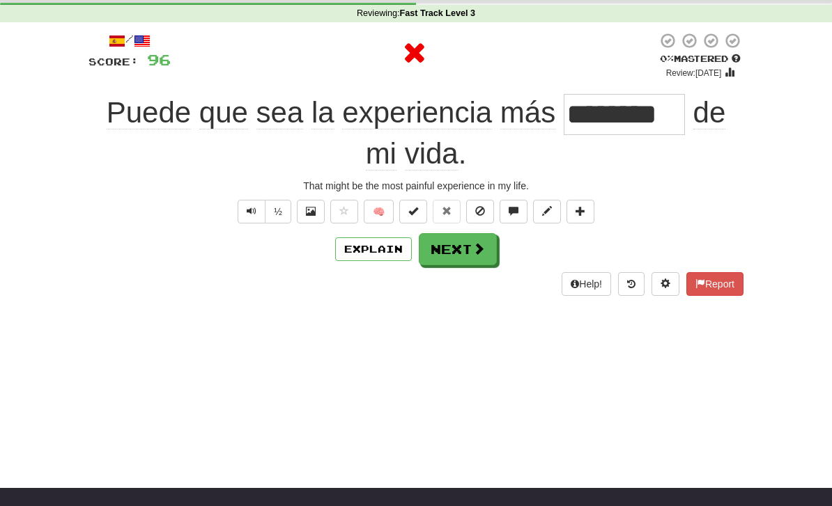
click at [463, 247] on button "Next" at bounding box center [458, 249] width 78 height 32
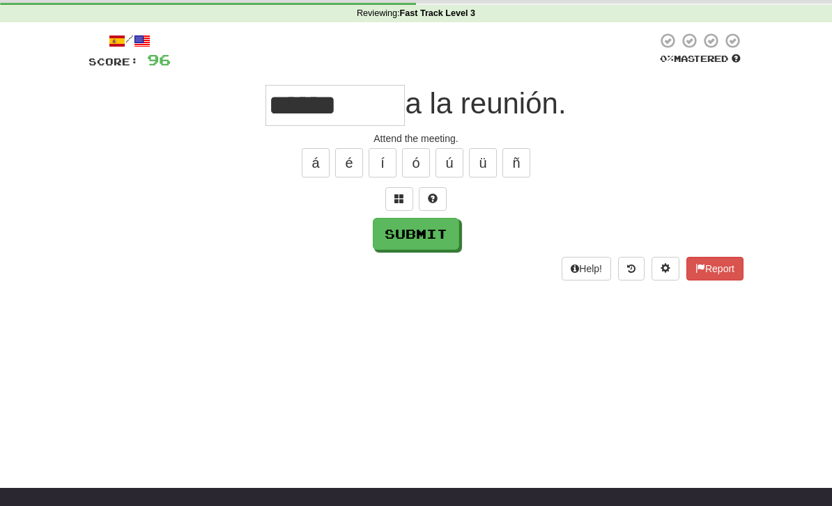
click at [411, 245] on button "Submit" at bounding box center [416, 234] width 86 height 32
type input "******"
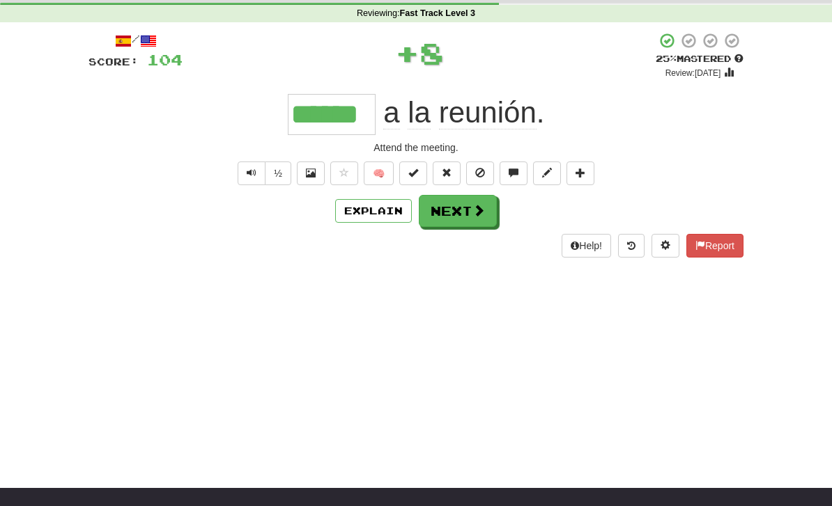
scroll to position [0, 0]
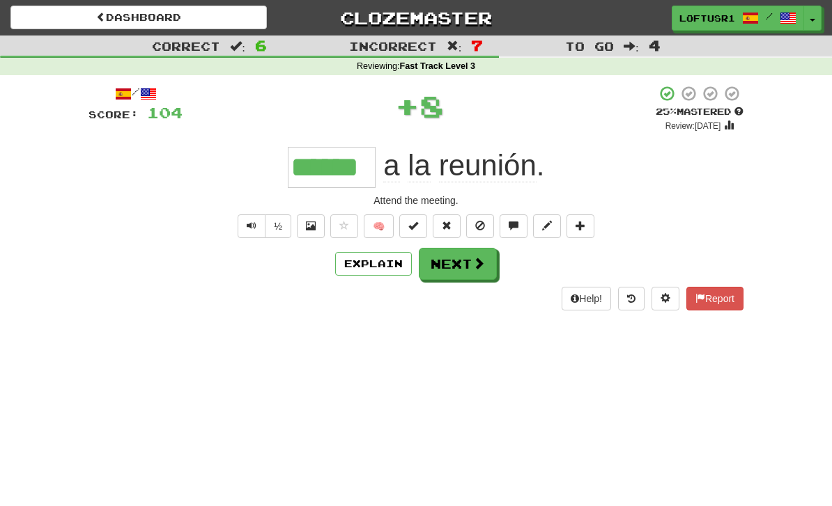
click at [473, 263] on span at bounding box center [478, 263] width 13 height 13
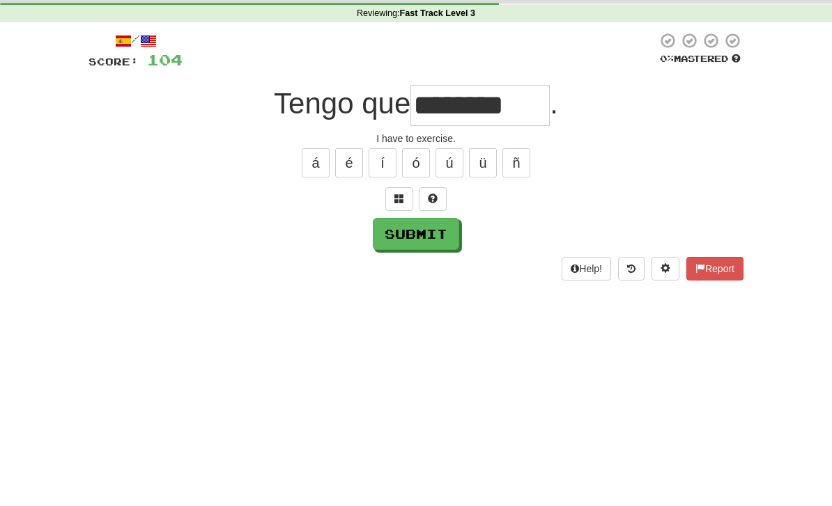
scroll to position [53, 0]
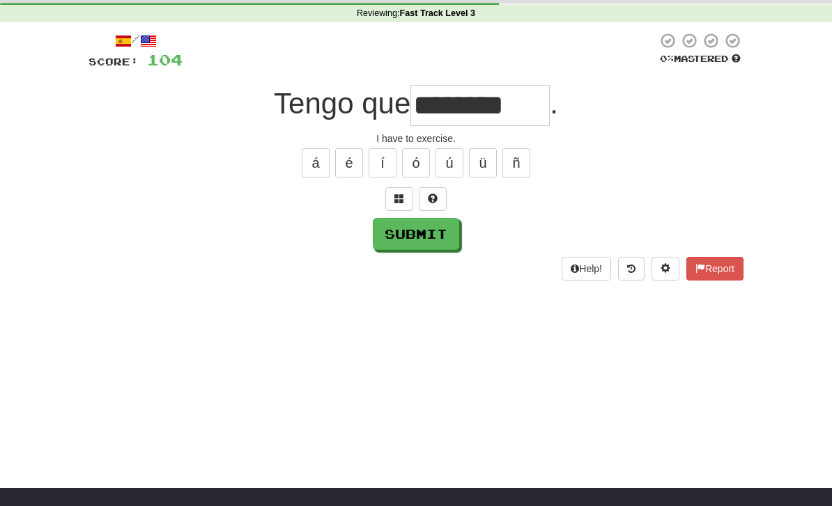
type input "********"
click at [400, 239] on button "Submit" at bounding box center [416, 234] width 86 height 32
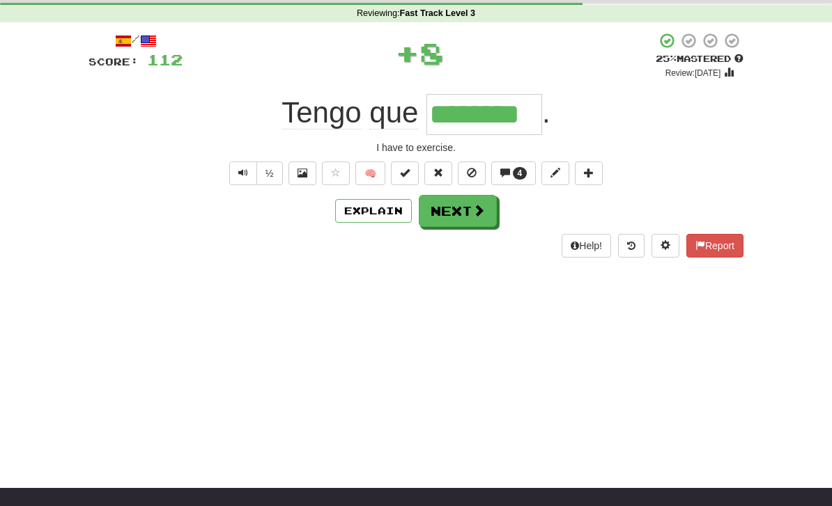
click at [534, 290] on div "Dashboard Clozemaster loftusr1 / Toggle Dropdown Dashboard Leaderboard Activity…" at bounding box center [416, 200] width 832 height 506
click at [378, 212] on button "Explain" at bounding box center [373, 211] width 77 height 24
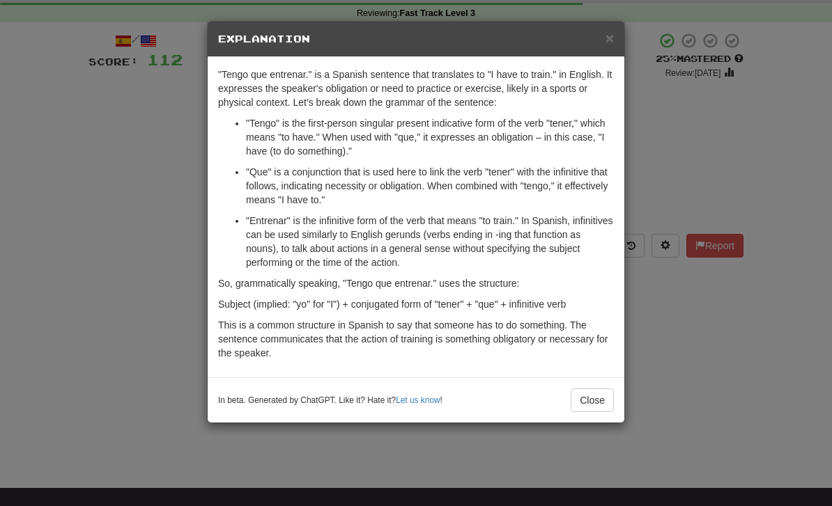
click at [594, 402] on button "Close" at bounding box center [592, 401] width 43 height 24
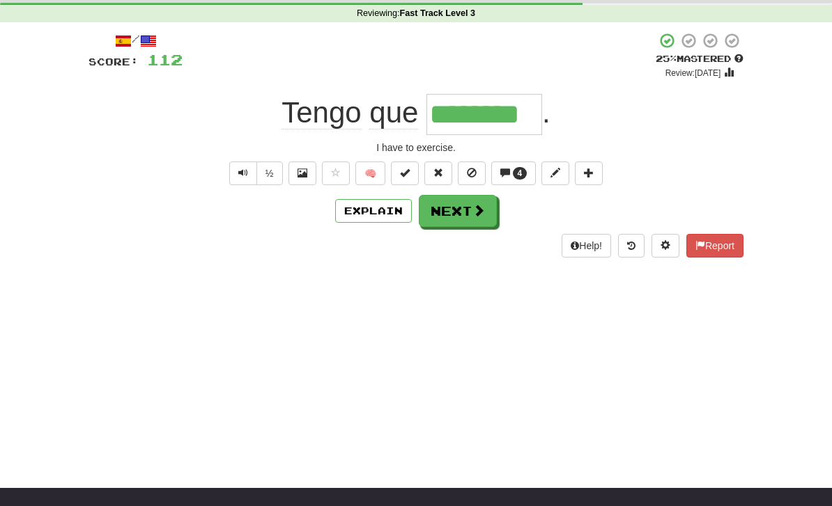
click at [470, 211] on button "Next" at bounding box center [458, 211] width 78 height 32
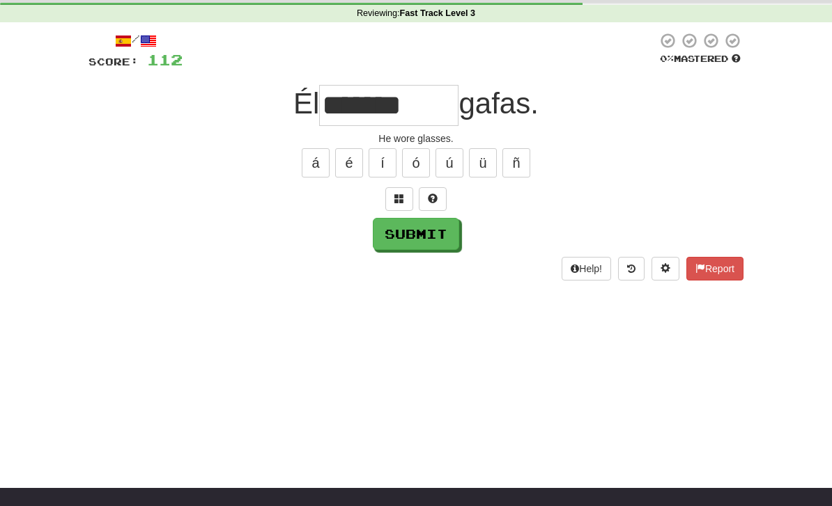
type input "*******"
click at [413, 244] on button "Submit" at bounding box center [416, 234] width 86 height 32
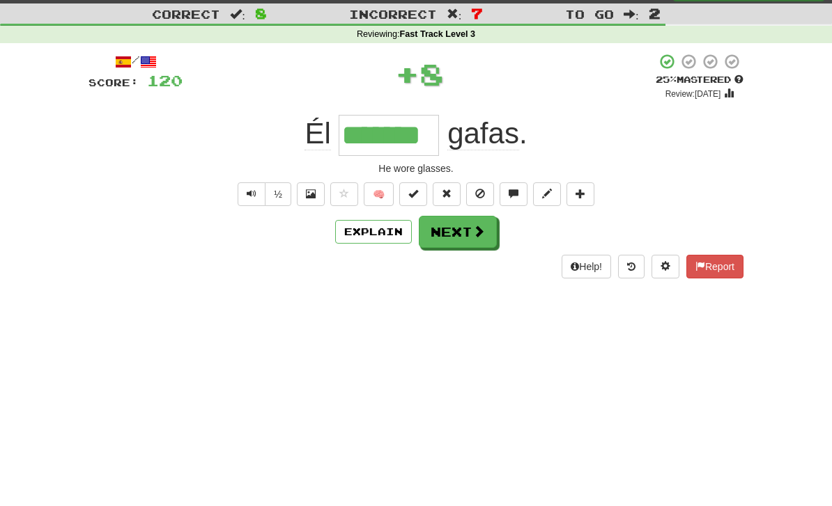
scroll to position [0, 0]
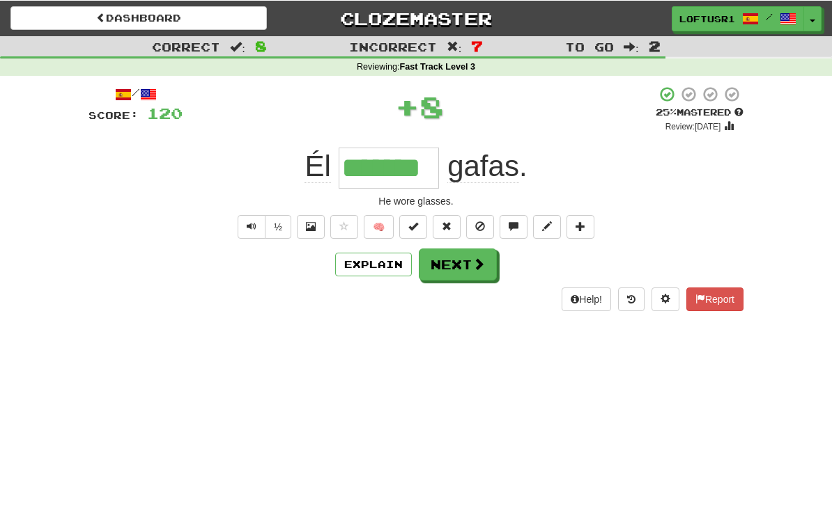
click at [374, 270] on button "Explain" at bounding box center [373, 264] width 77 height 24
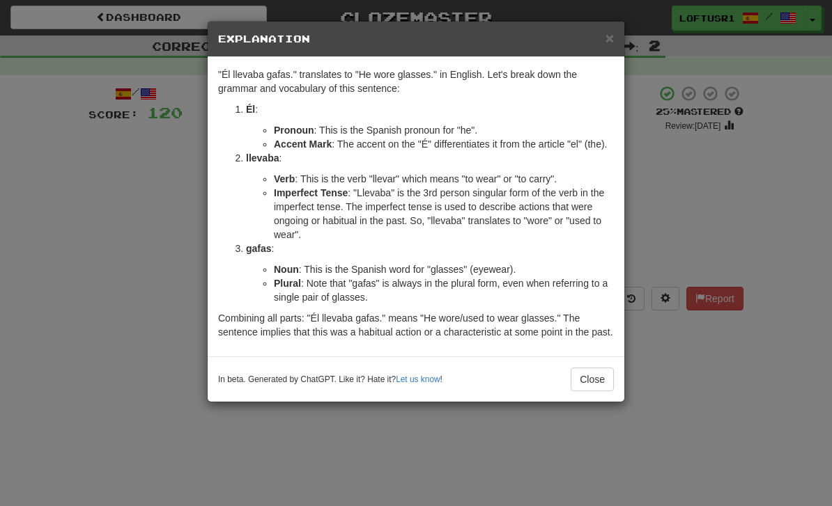
click at [592, 391] on button "Close" at bounding box center [592, 380] width 43 height 24
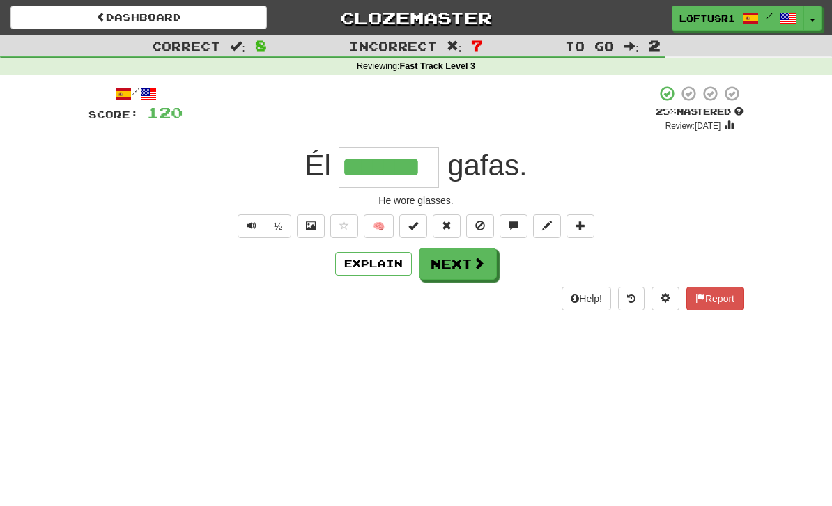
click at [470, 261] on button "Next" at bounding box center [458, 264] width 78 height 32
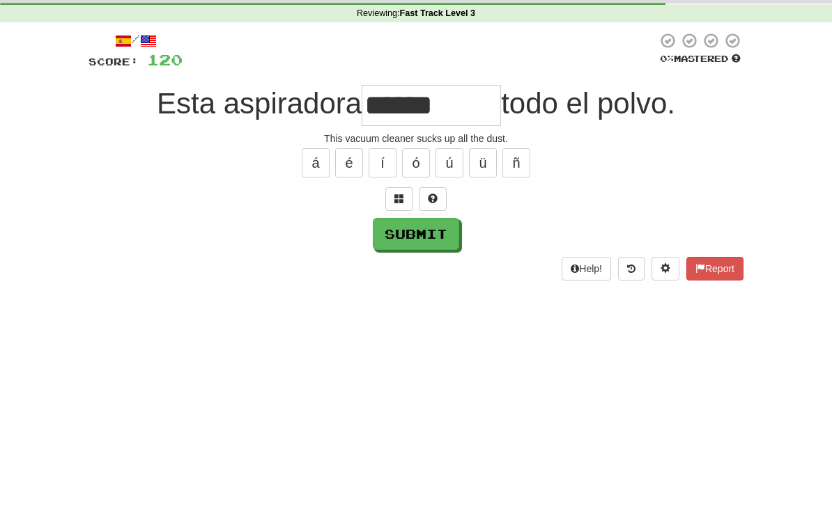
scroll to position [53, 0]
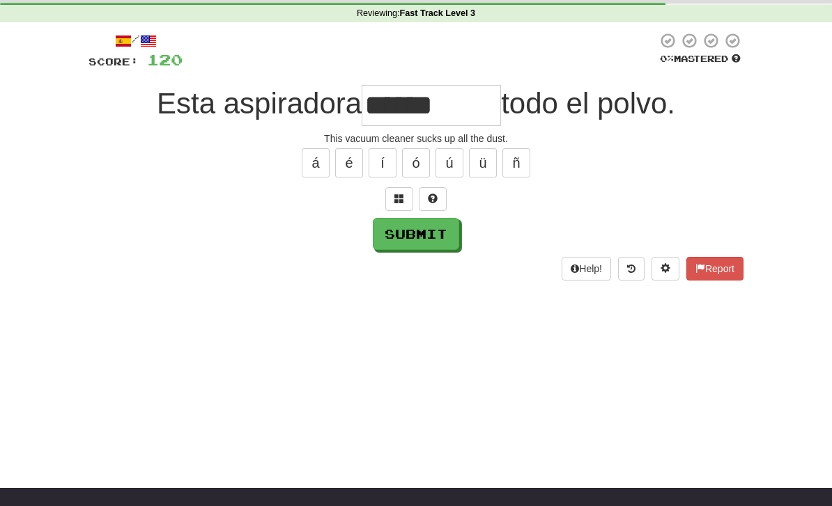
type input "******"
click at [414, 234] on button "Submit" at bounding box center [416, 234] width 86 height 32
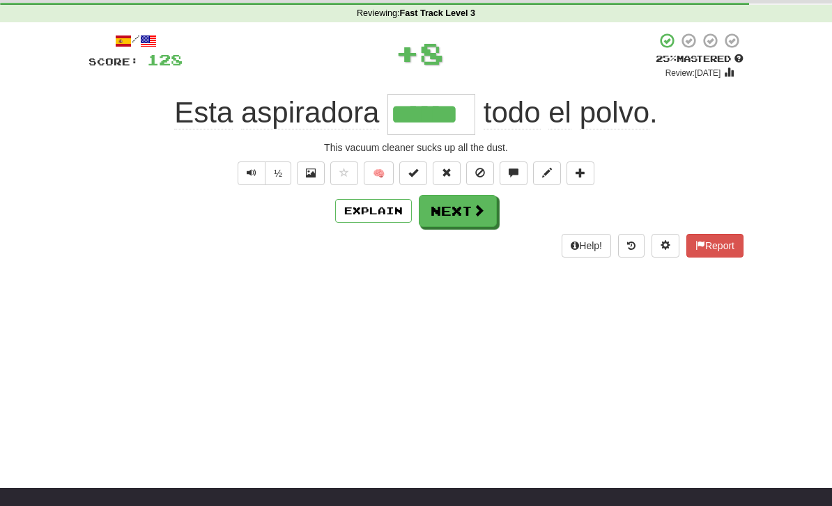
scroll to position [0, 0]
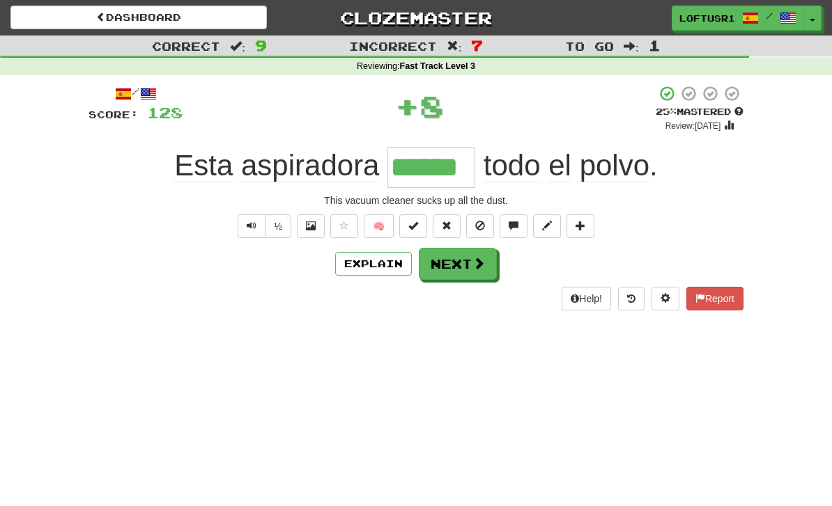
click at [466, 260] on button "Next" at bounding box center [458, 264] width 78 height 32
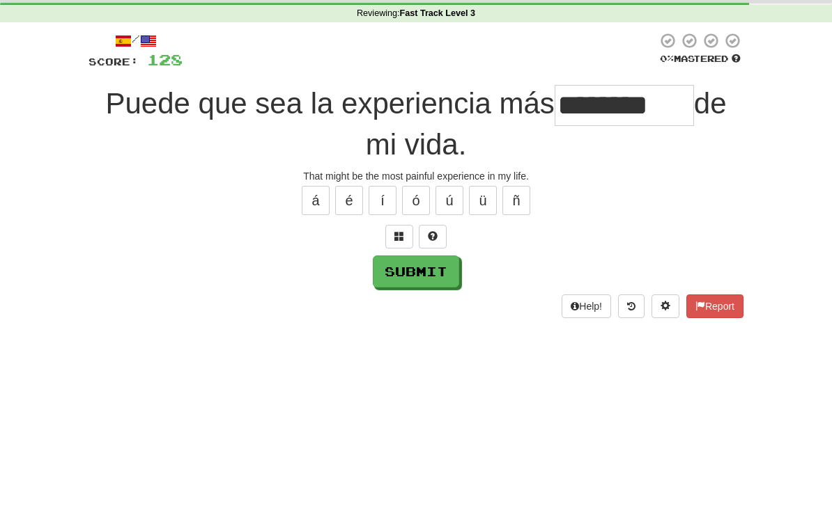
scroll to position [53, 0]
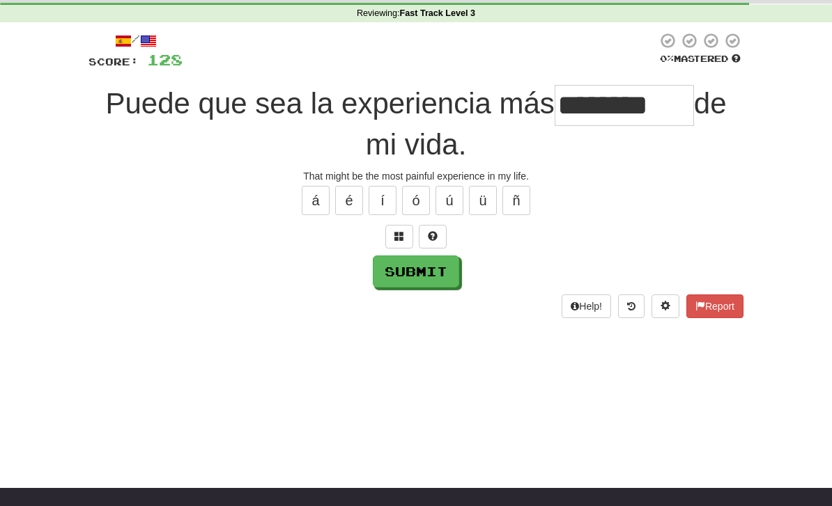
type input "********"
click at [409, 273] on button "Submit" at bounding box center [416, 272] width 86 height 32
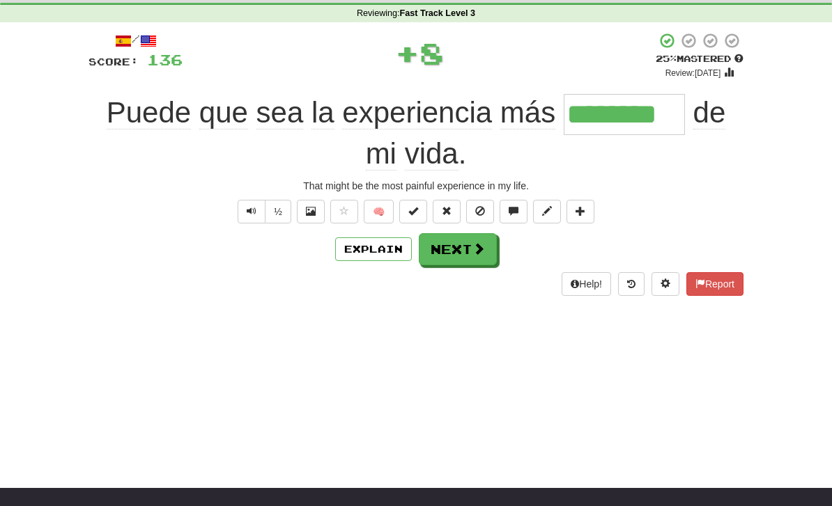
scroll to position [0, 0]
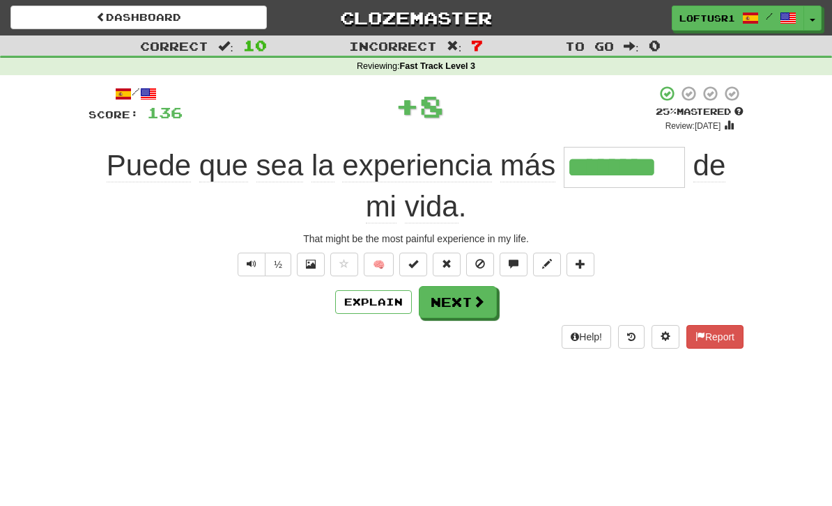
click at [470, 303] on button "Next" at bounding box center [458, 302] width 78 height 32
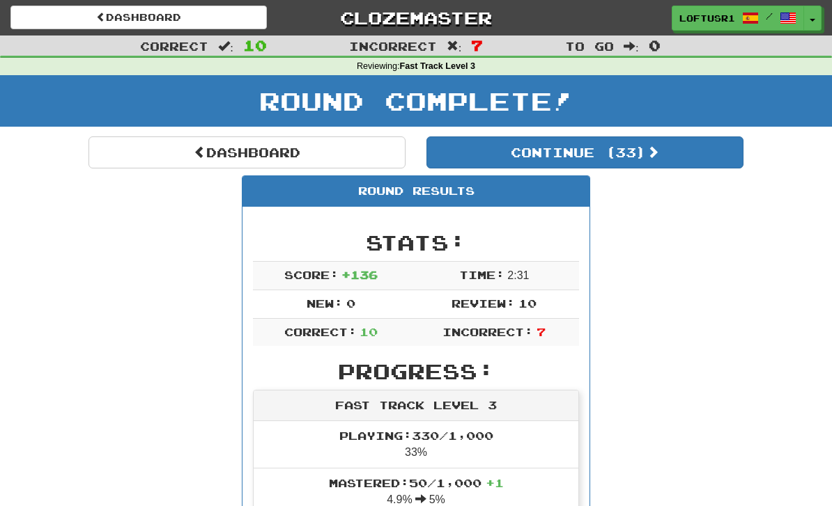
click at [194, 146] on span at bounding box center [200, 152] width 13 height 13
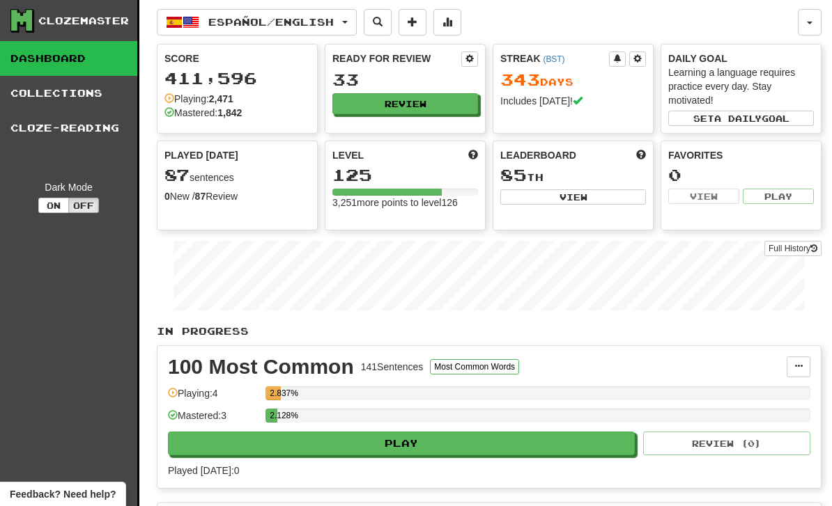
click at [800, 251] on link "Full History" at bounding box center [792, 248] width 57 height 15
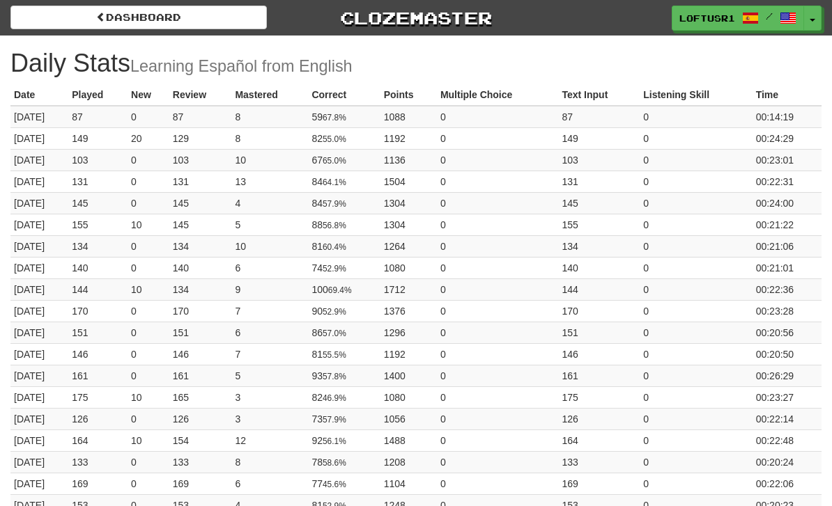
click at [105, 20] on link "Dashboard" at bounding box center [138, 18] width 256 height 24
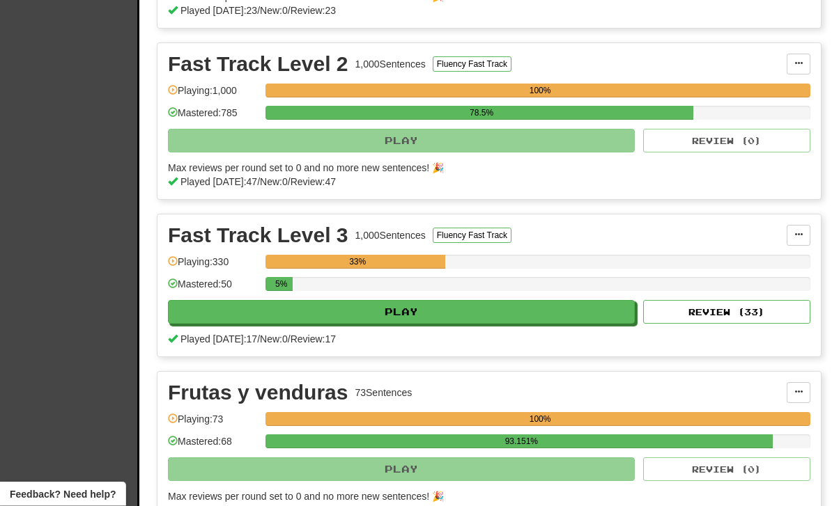
click at [784, 319] on button "Review ( 33 )" at bounding box center [726, 313] width 167 height 24
select select "**"
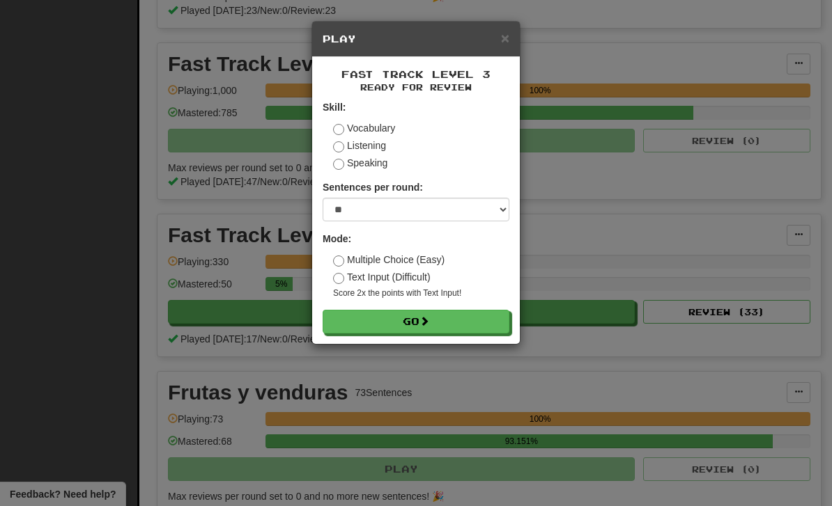
click at [467, 320] on button "Go" at bounding box center [416, 322] width 187 height 24
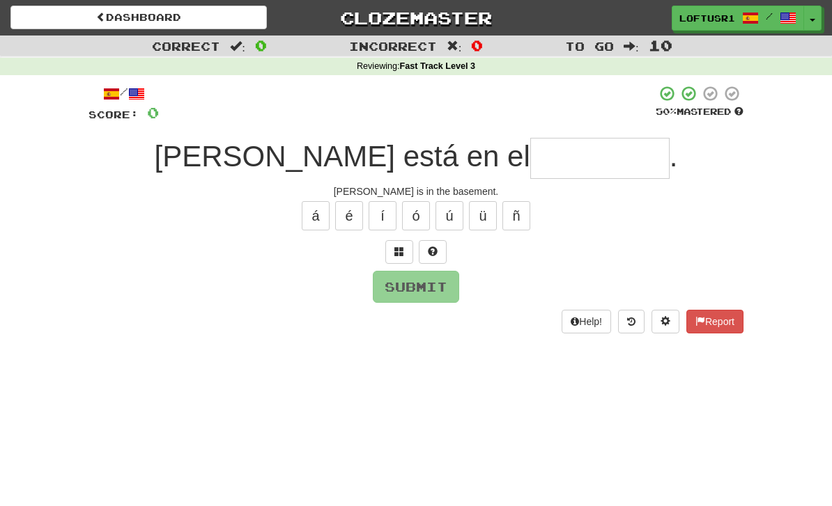
click at [530, 160] on input "text" at bounding box center [599, 158] width 139 height 41
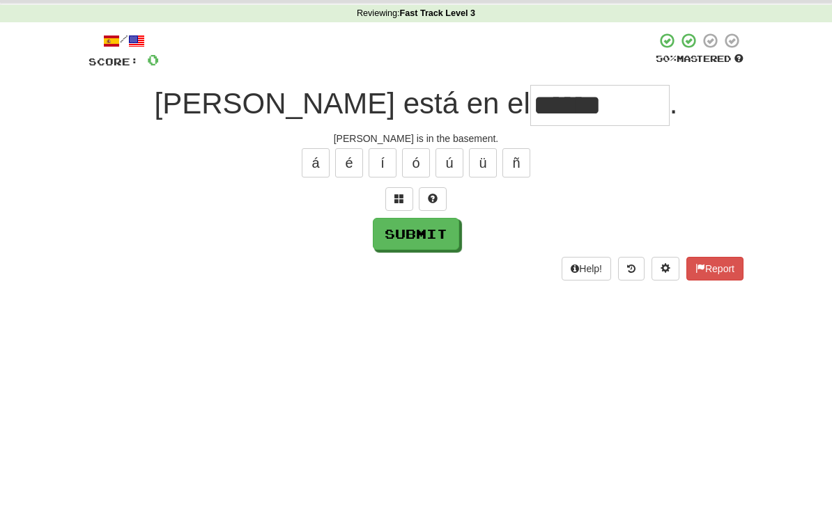
scroll to position [53, 0]
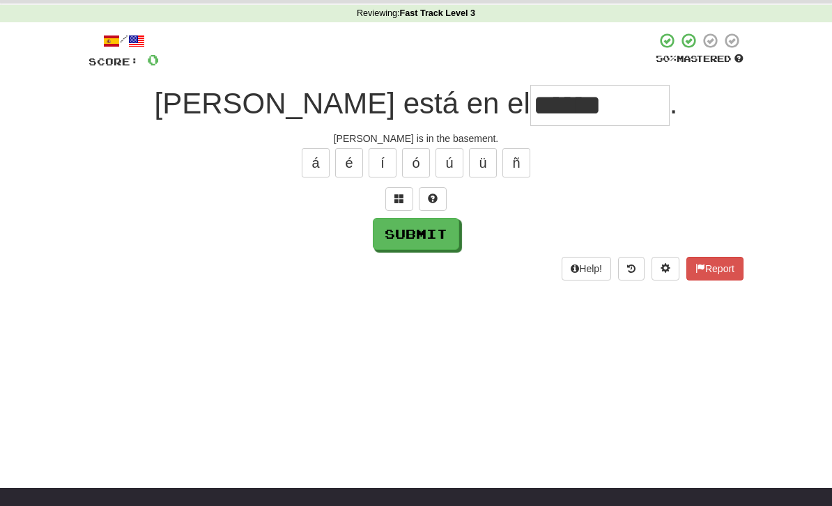
type input "******"
click at [411, 231] on button "Submit" at bounding box center [416, 234] width 86 height 32
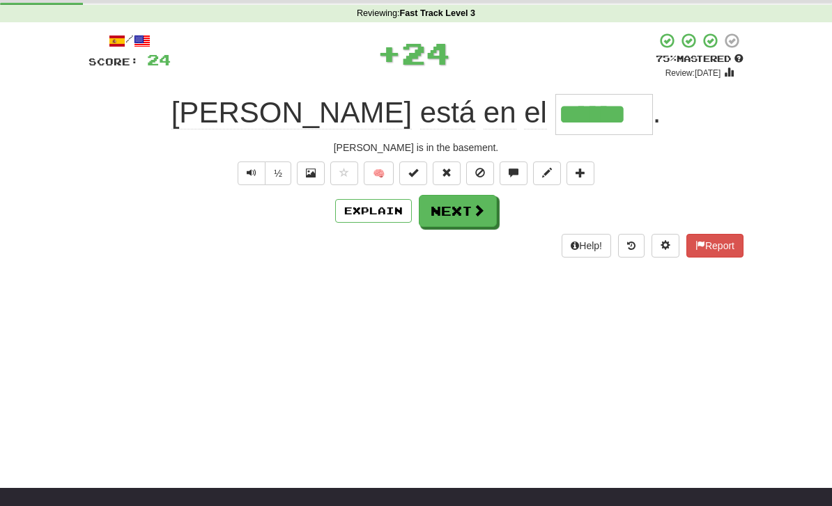
scroll to position [0, 0]
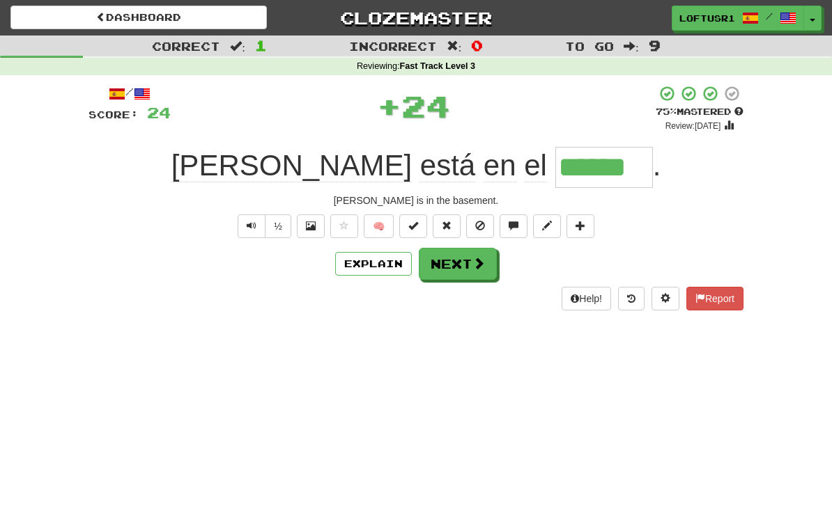
click at [474, 276] on button "Next" at bounding box center [458, 264] width 78 height 32
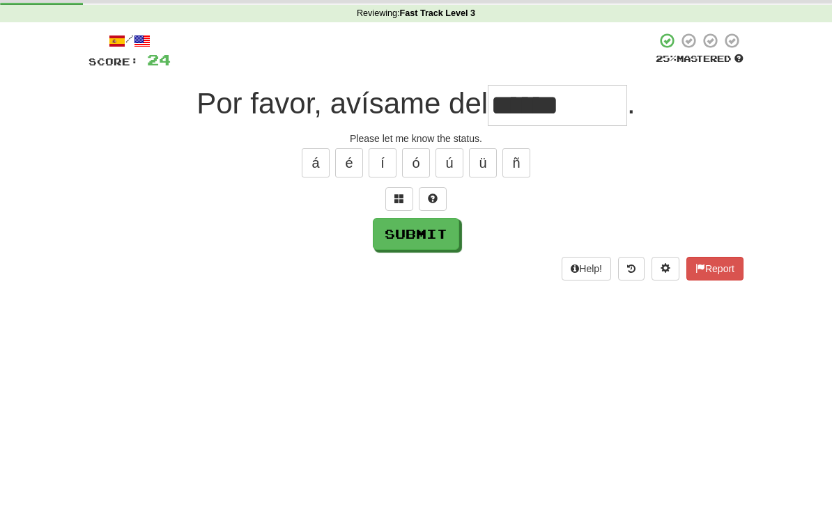
scroll to position [53, 0]
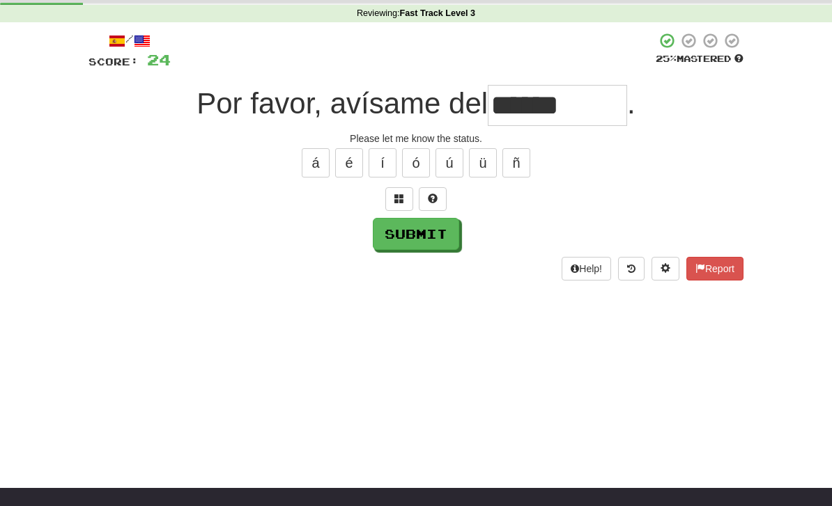
click at [426, 247] on button "Submit" at bounding box center [416, 234] width 86 height 32
type input "******"
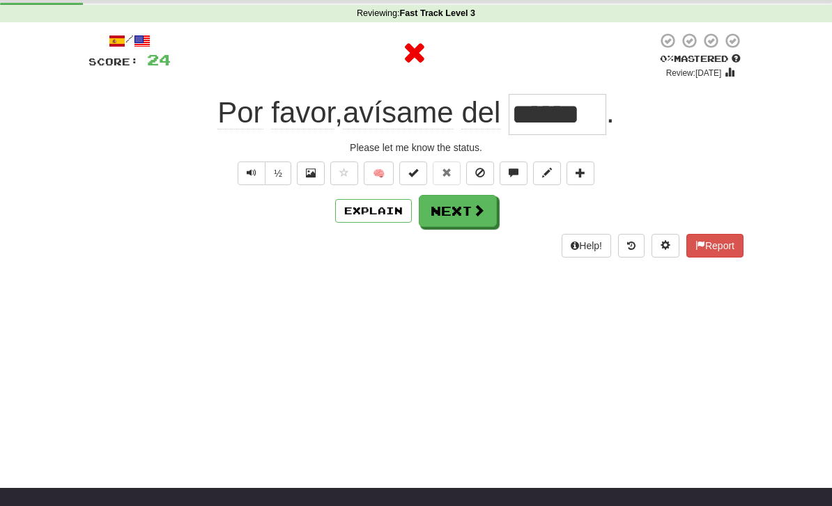
scroll to position [0, 0]
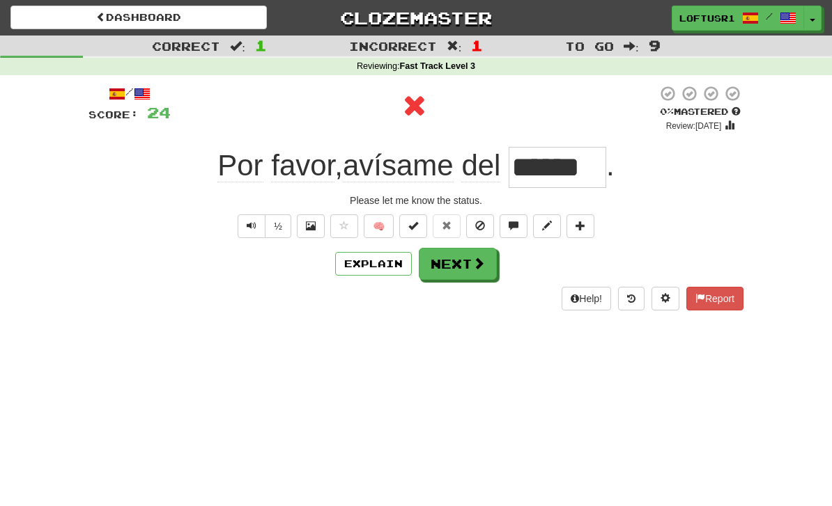
click at [466, 265] on button "Next" at bounding box center [458, 264] width 78 height 32
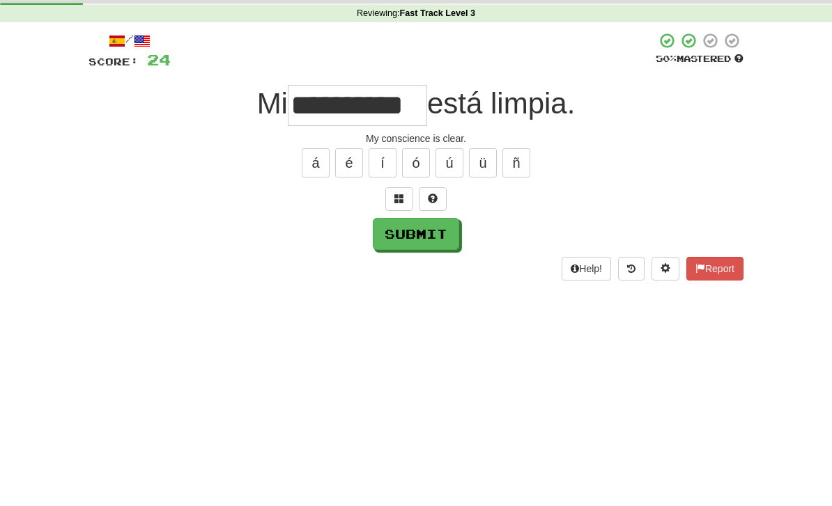
scroll to position [53, 0]
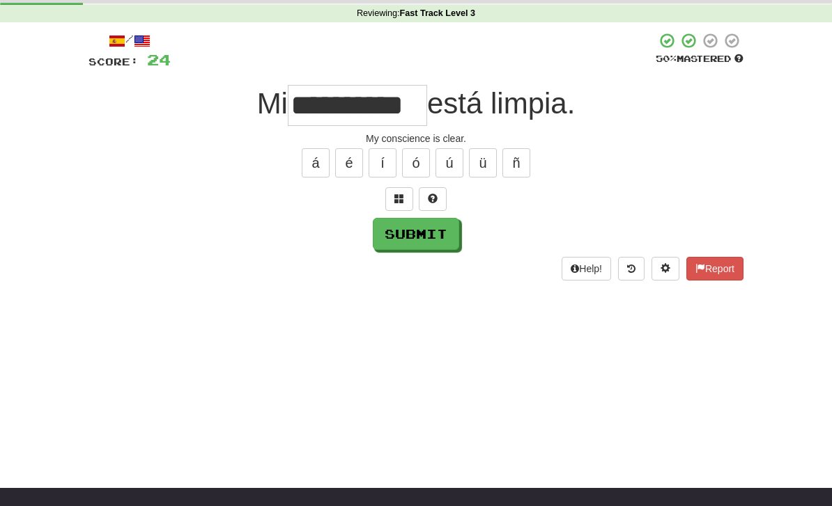
type input "**********"
click at [411, 237] on button "Submit" at bounding box center [416, 234] width 86 height 32
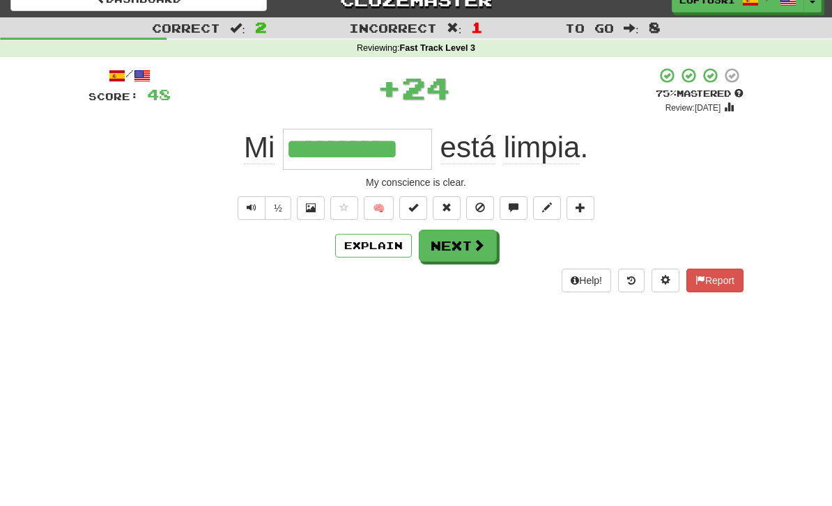
scroll to position [0, 0]
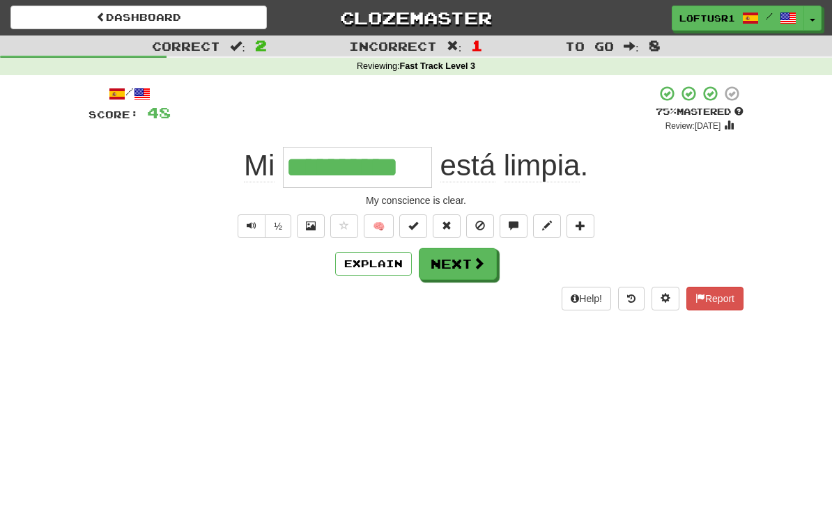
click at [473, 273] on button "Next" at bounding box center [458, 264] width 78 height 32
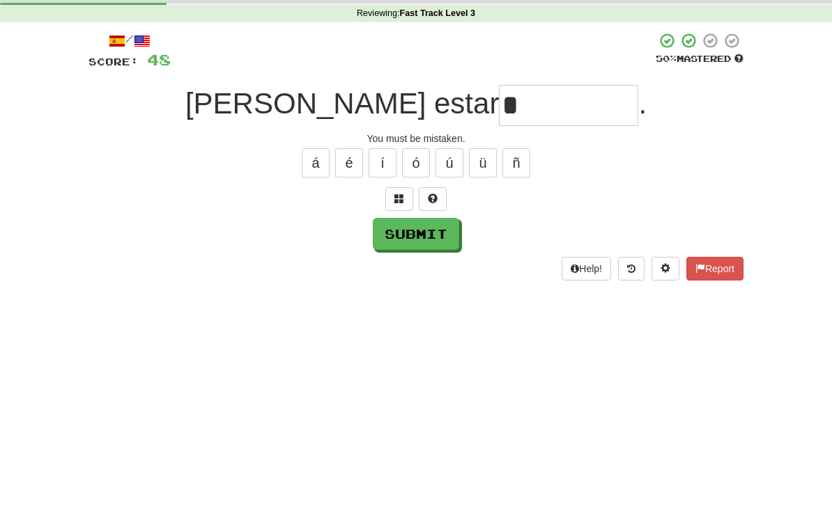
scroll to position [53, 0]
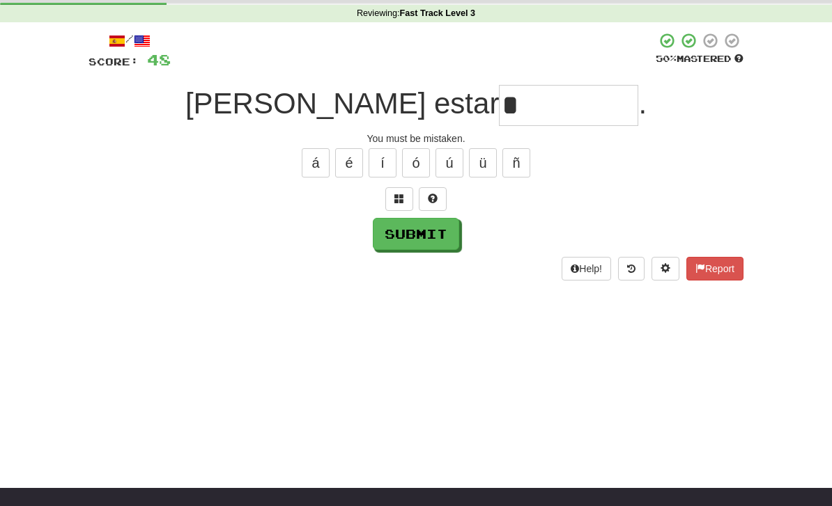
click at [413, 233] on button "Submit" at bounding box center [416, 234] width 86 height 32
type input "**********"
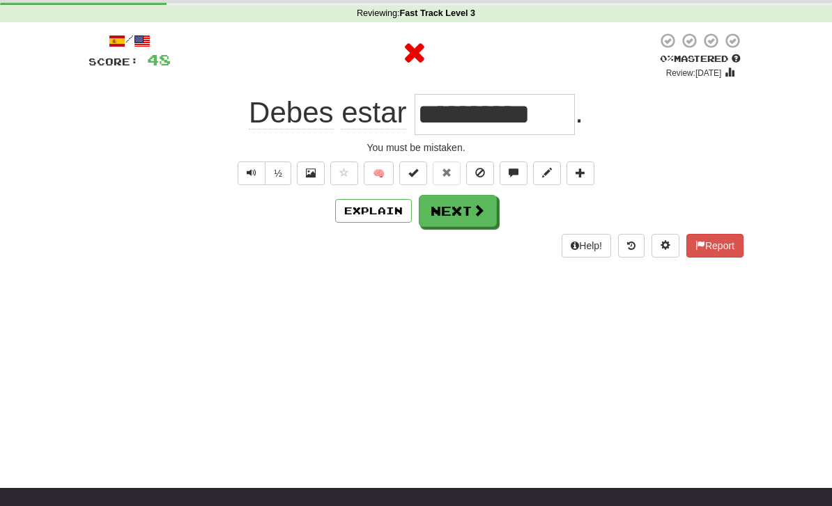
click at [390, 205] on button "Explain" at bounding box center [373, 211] width 77 height 24
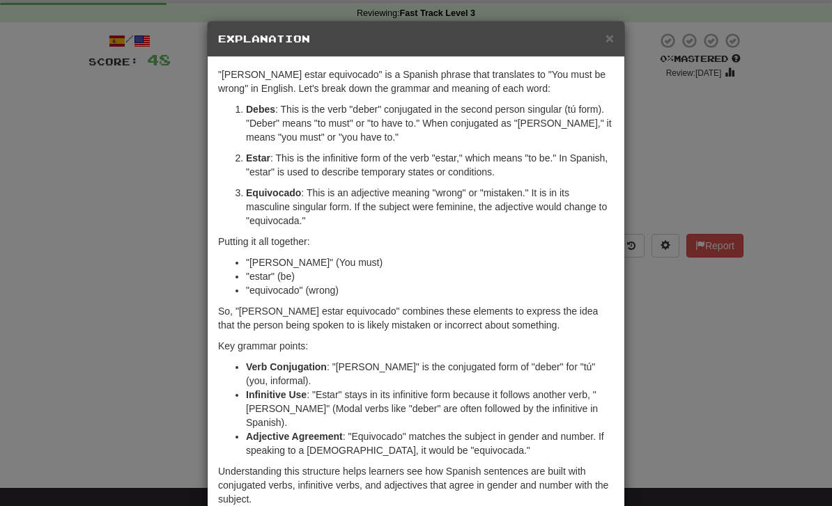
click at [668, 307] on div "× Explanation "[PERSON_NAME] estar equivocado" is a Spanish phrase that transla…" at bounding box center [416, 253] width 832 height 506
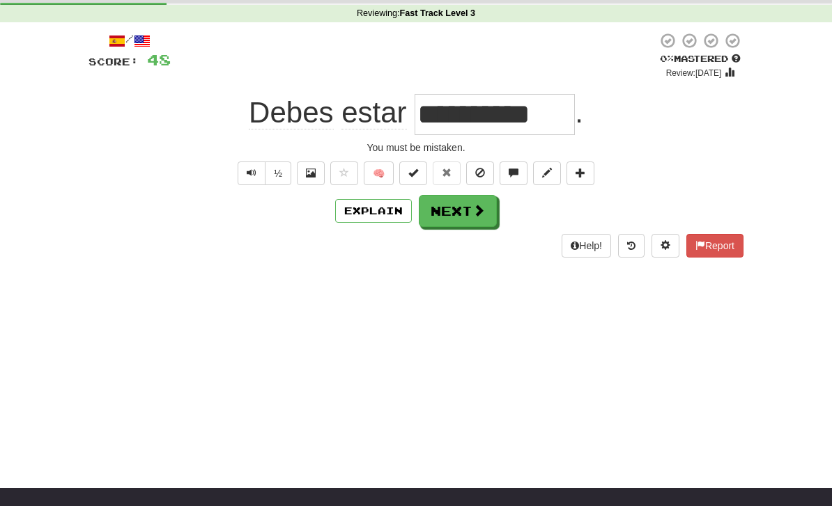
click at [481, 205] on span at bounding box center [478, 210] width 13 height 13
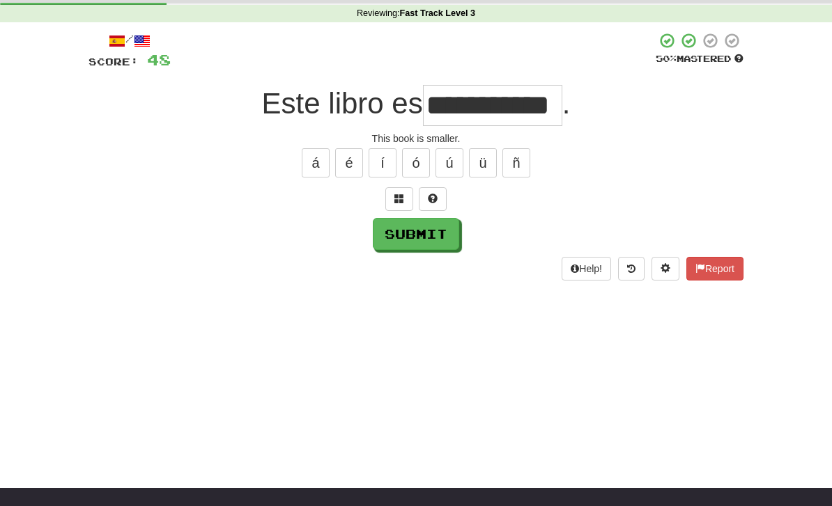
type input "**********"
click at [416, 247] on button "Submit" at bounding box center [416, 234] width 86 height 32
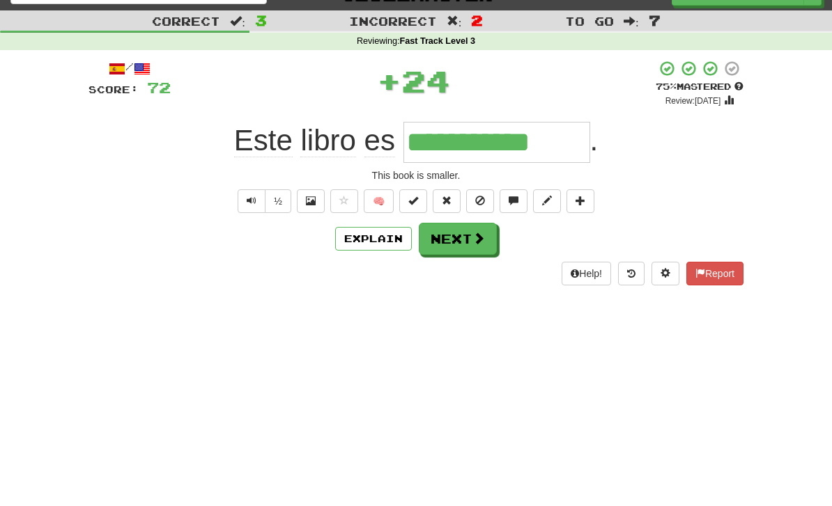
scroll to position [0, 0]
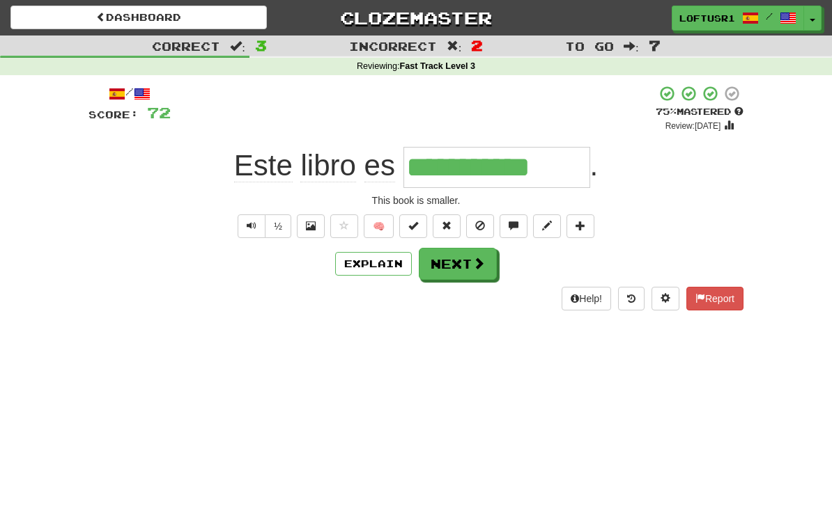
click at [457, 266] on button "Next" at bounding box center [458, 264] width 78 height 32
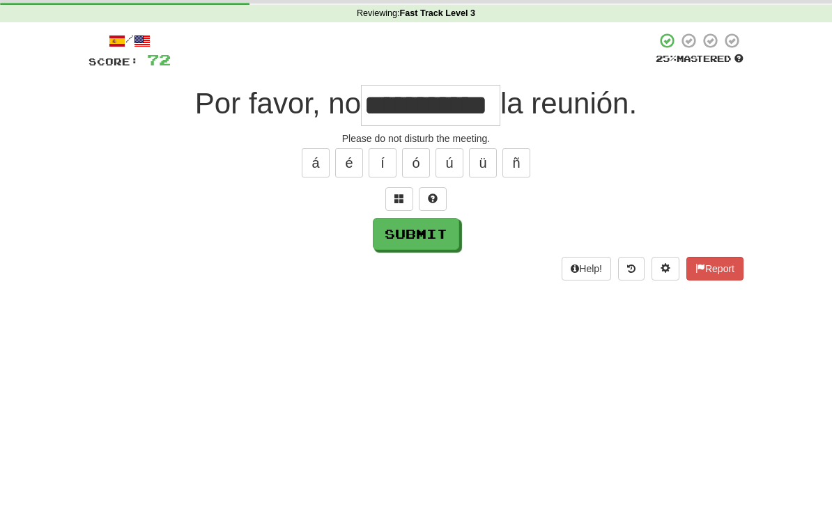
scroll to position [53, 0]
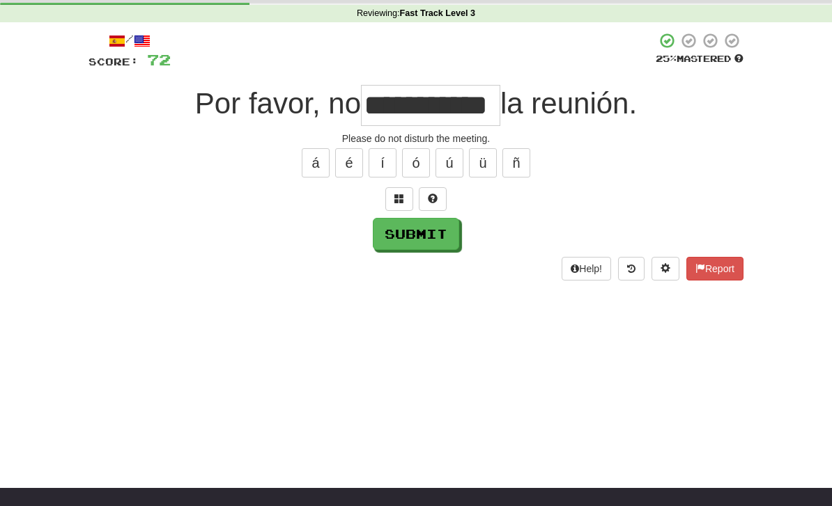
type input "**********"
click at [409, 233] on button "Submit" at bounding box center [416, 234] width 86 height 32
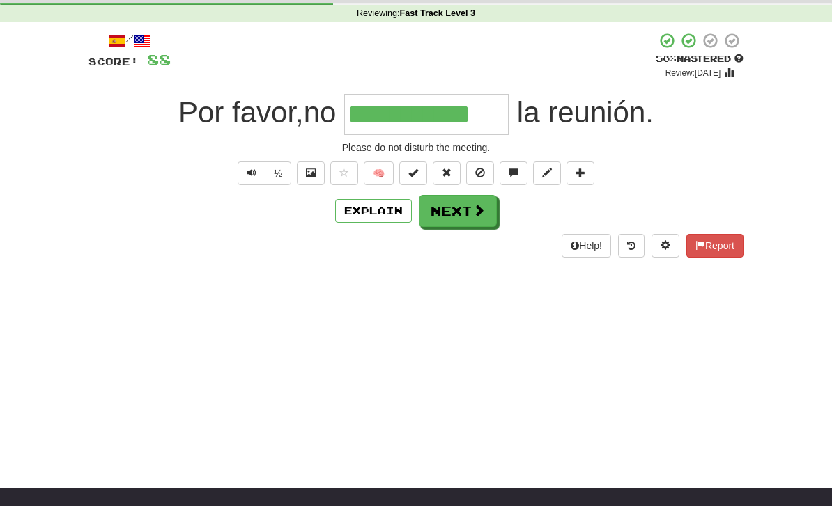
click at [472, 217] on button "Next" at bounding box center [458, 211] width 78 height 32
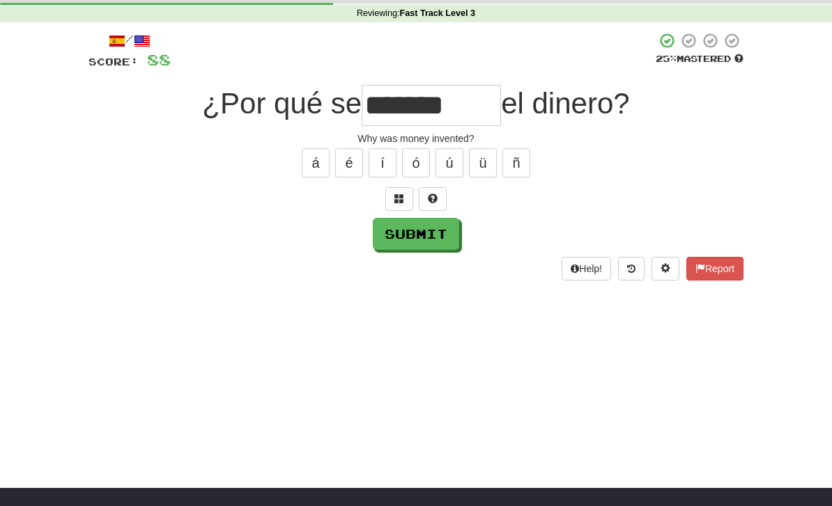
type input "*******"
click at [415, 235] on button "Submit" at bounding box center [416, 234] width 86 height 32
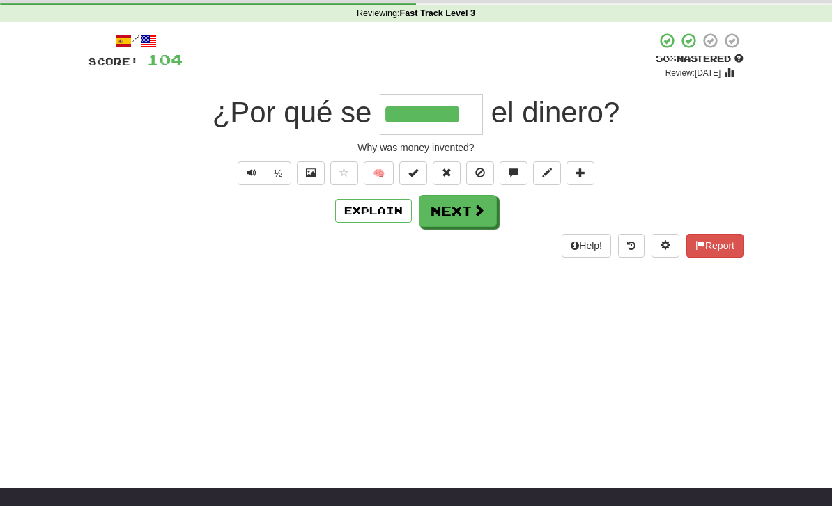
click at [460, 203] on button "Next" at bounding box center [458, 211] width 78 height 32
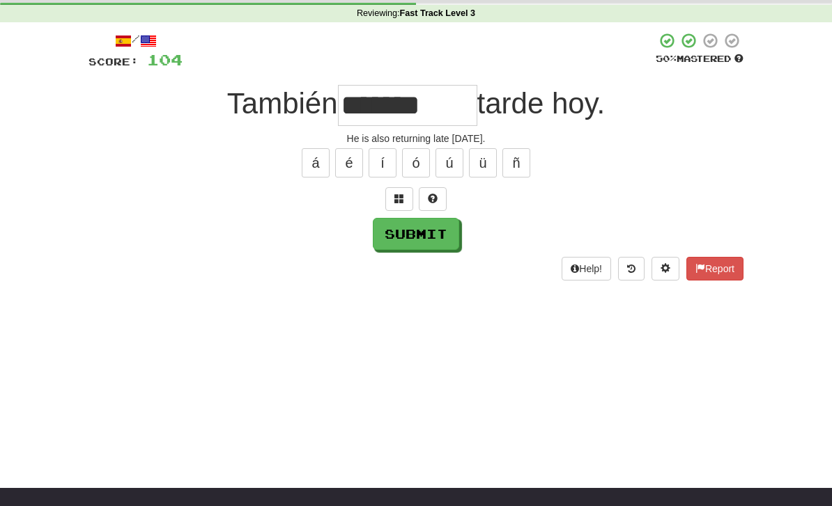
click at [422, 241] on button "Submit" at bounding box center [416, 234] width 86 height 32
type input "*******"
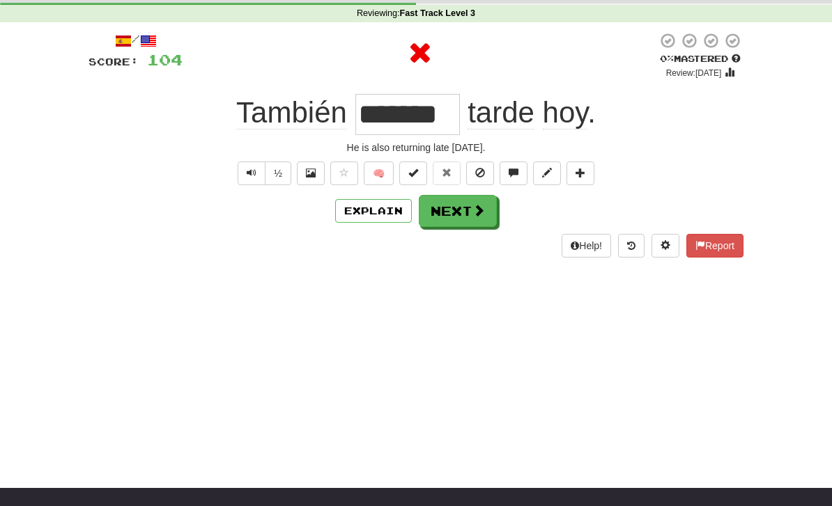
click at [382, 220] on button "Explain" at bounding box center [373, 211] width 77 height 24
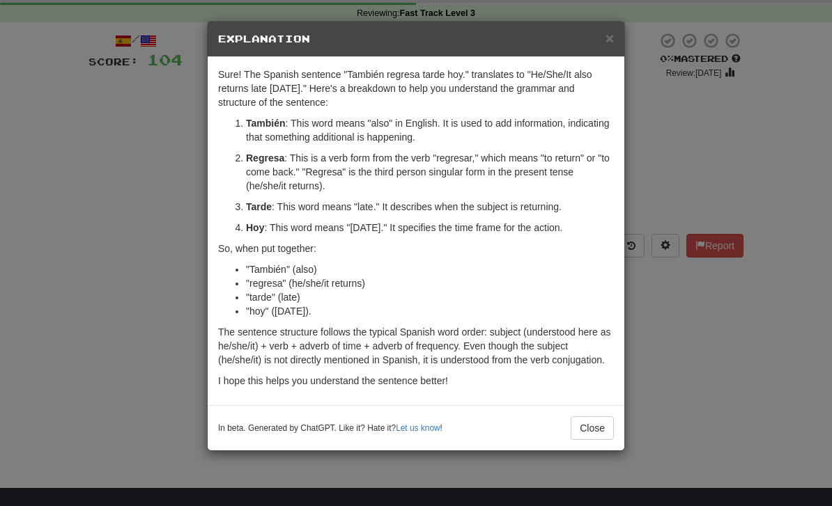
click at [598, 432] on button "Close" at bounding box center [592, 429] width 43 height 24
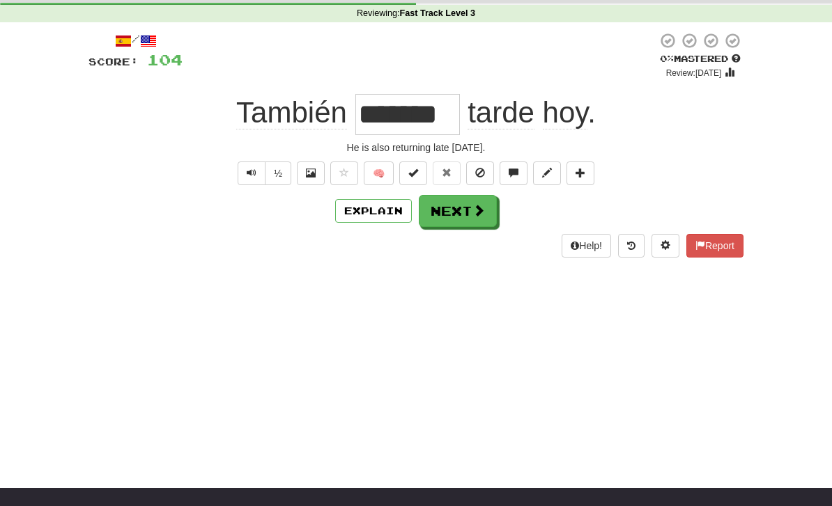
click at [467, 208] on button "Next" at bounding box center [458, 211] width 78 height 32
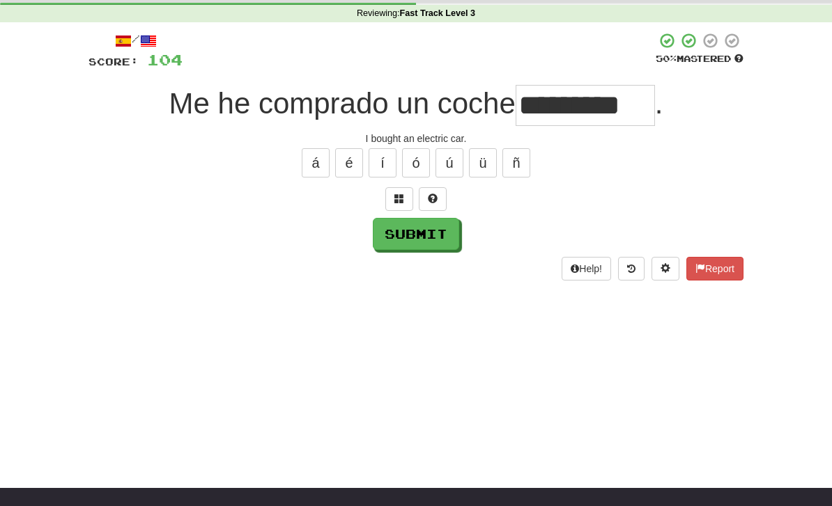
click at [411, 228] on button "Submit" at bounding box center [416, 234] width 86 height 32
type input "*********"
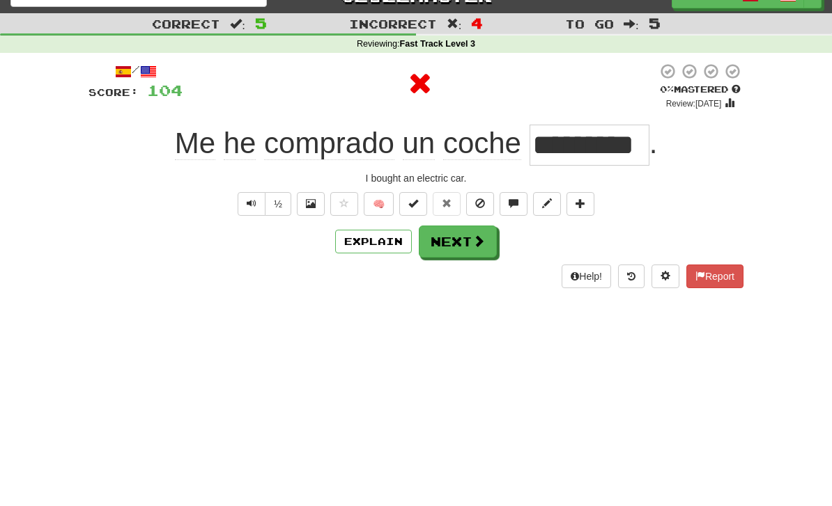
scroll to position [0, 0]
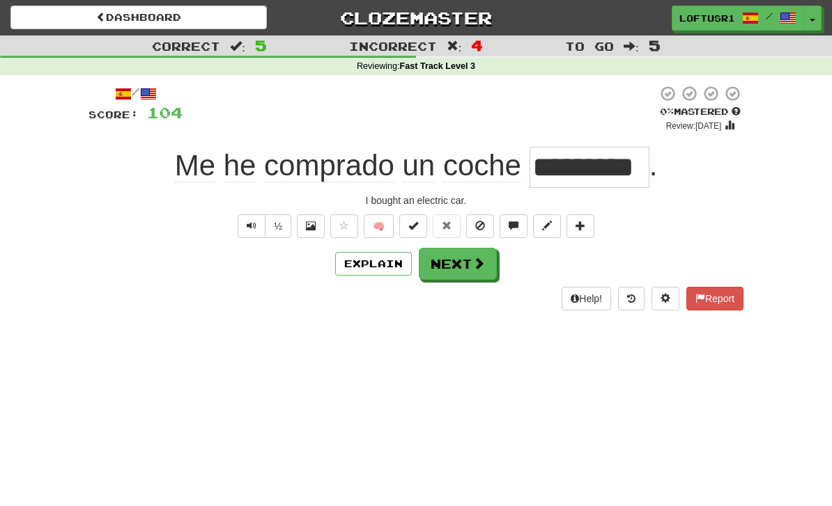
click at [464, 263] on button "Next" at bounding box center [458, 264] width 78 height 32
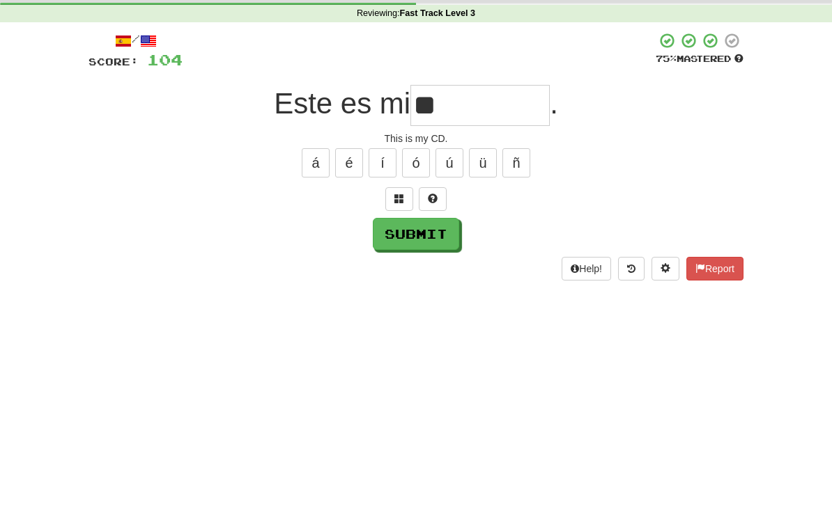
scroll to position [53, 0]
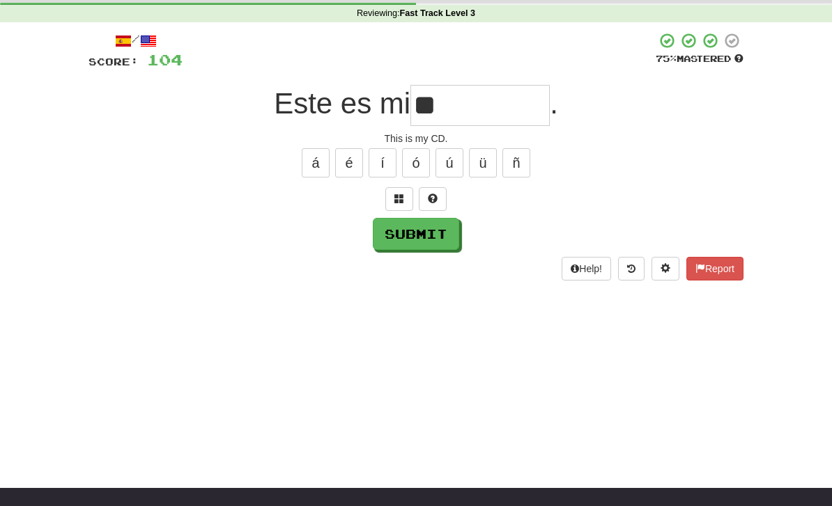
click at [418, 239] on button "Submit" at bounding box center [416, 234] width 86 height 32
type input "**"
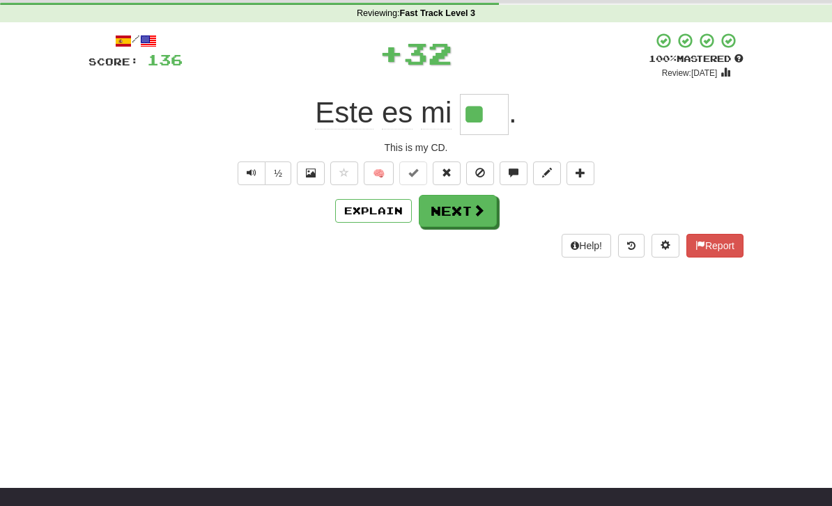
scroll to position [0, 0]
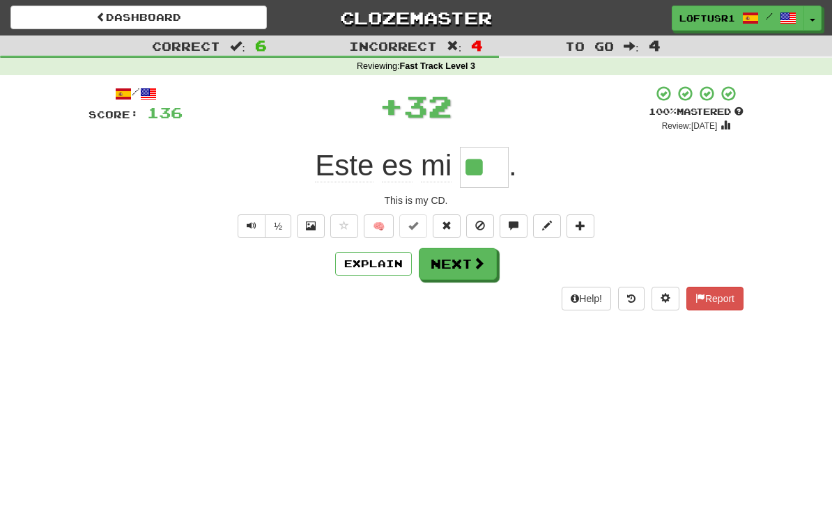
click at [453, 273] on button "Next" at bounding box center [458, 264] width 78 height 32
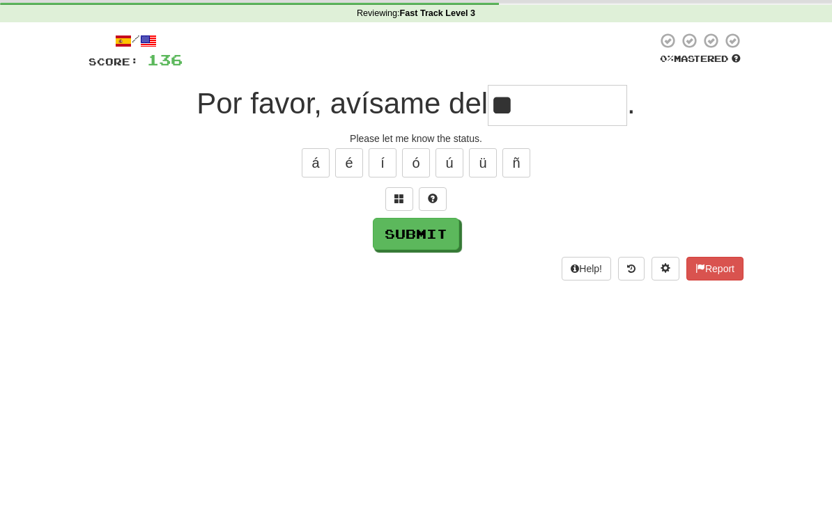
type input "*"
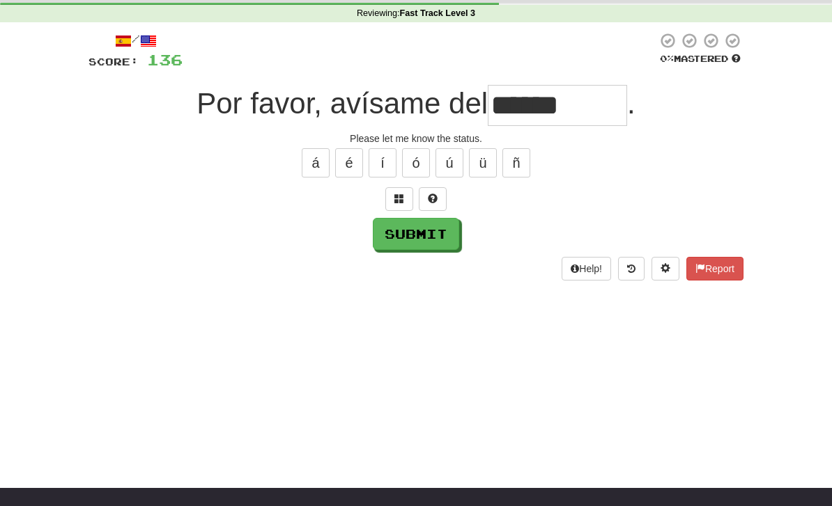
type input "******"
click at [412, 228] on button "Submit" at bounding box center [416, 234] width 86 height 32
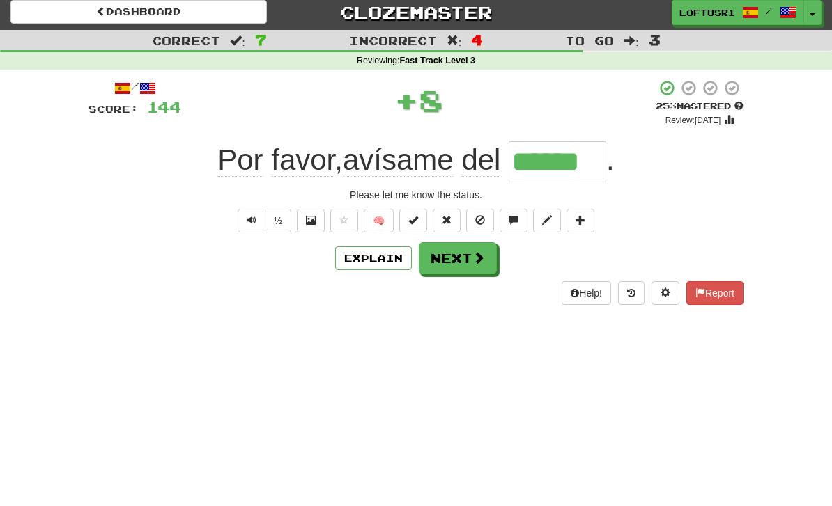
scroll to position [0, 0]
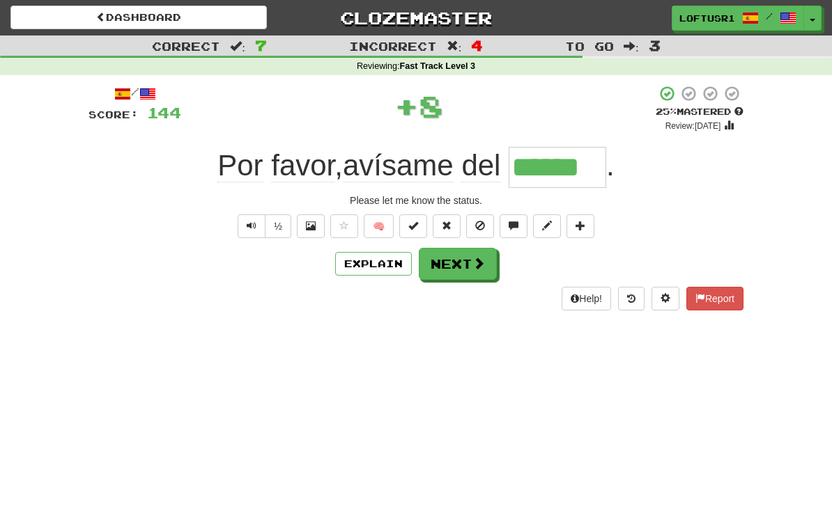
click at [469, 259] on button "Next" at bounding box center [458, 264] width 78 height 32
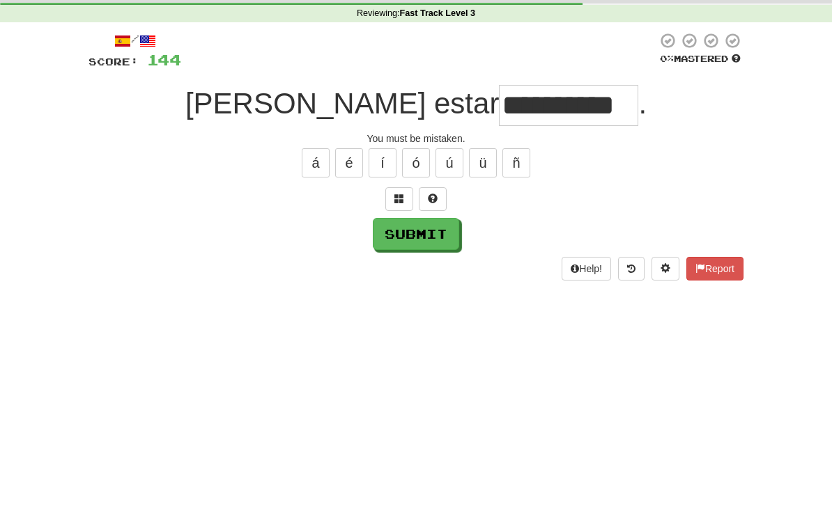
scroll to position [53, 0]
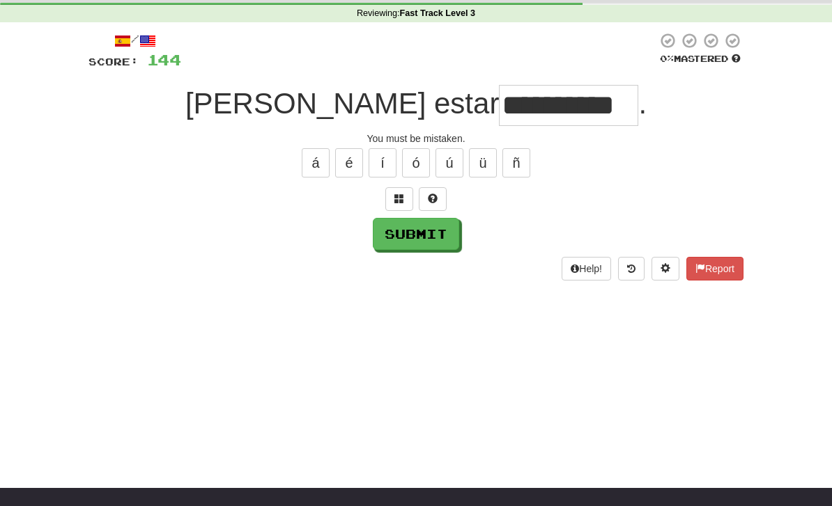
type input "**********"
click at [416, 233] on button "Submit" at bounding box center [416, 234] width 86 height 32
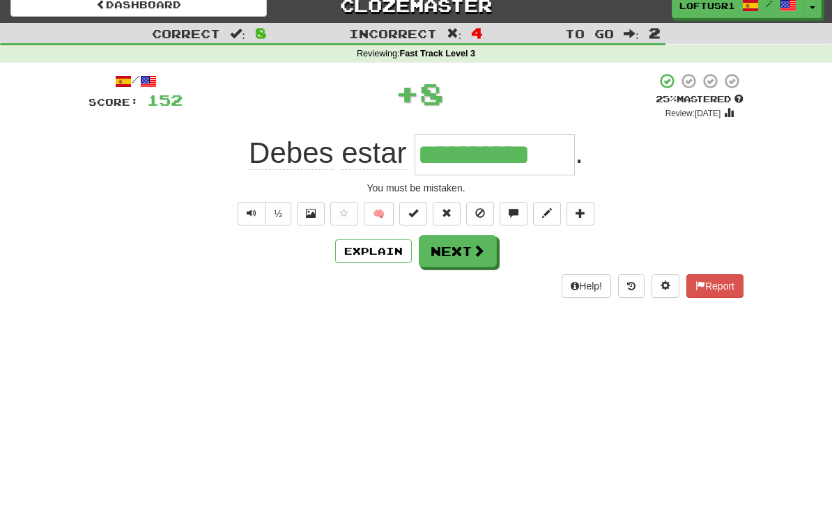
scroll to position [0, 0]
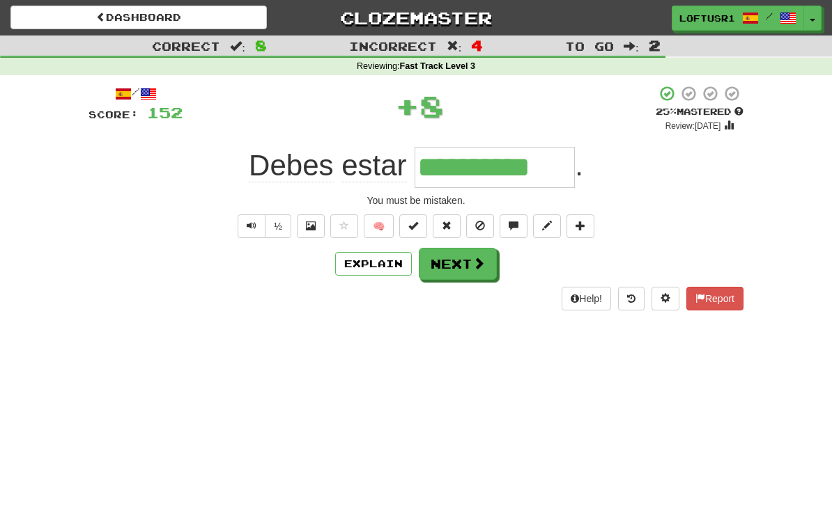
click at [474, 263] on span at bounding box center [478, 263] width 13 height 13
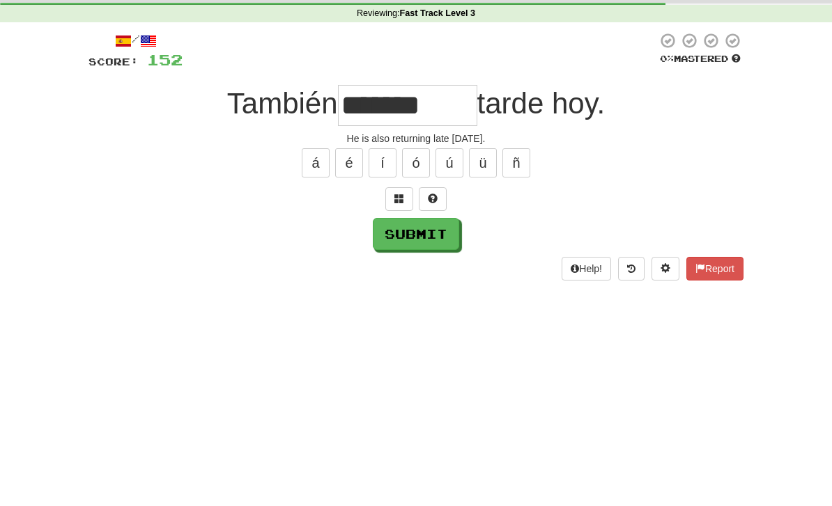
scroll to position [53, 0]
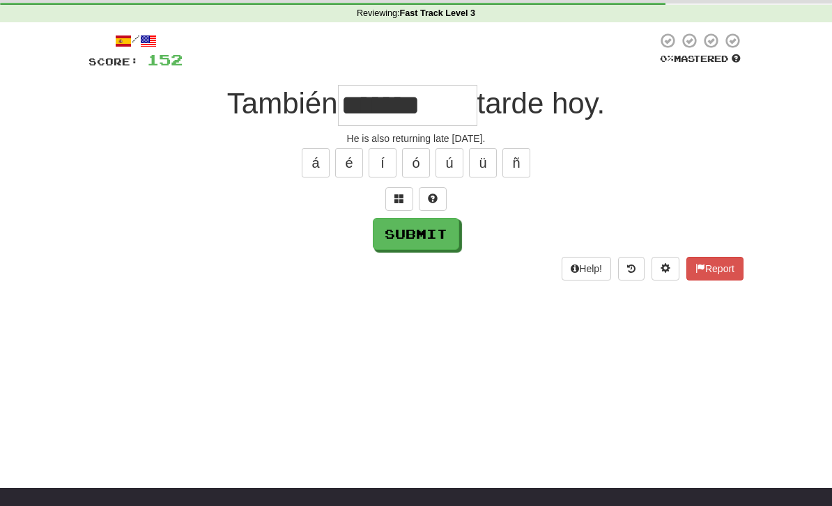
type input "*******"
click at [418, 237] on button "Submit" at bounding box center [416, 234] width 86 height 32
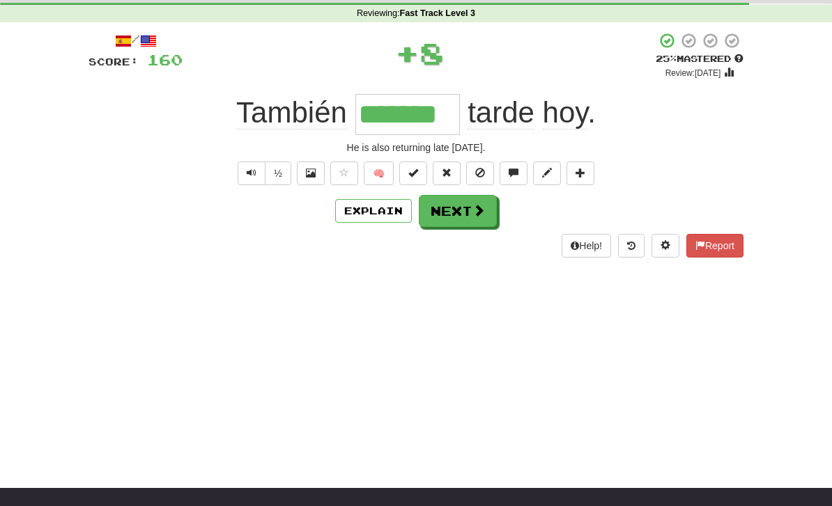
click at [368, 215] on button "Explain" at bounding box center [373, 211] width 77 height 24
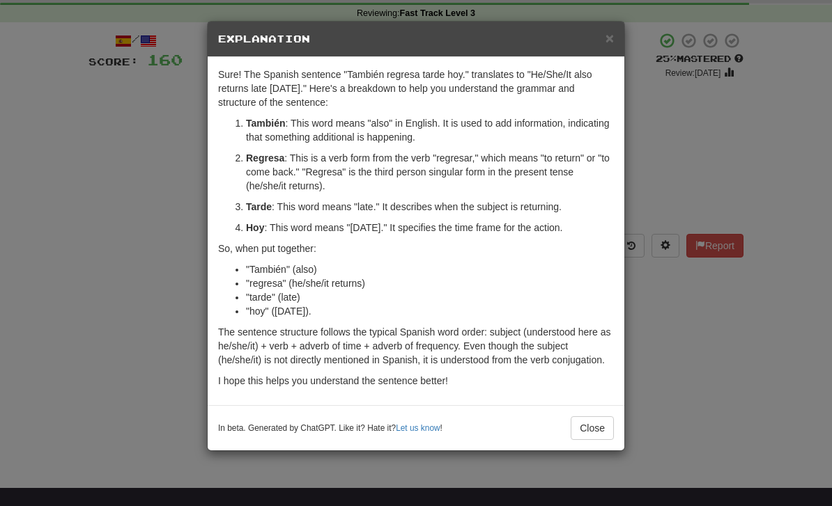
click at [594, 434] on button "Close" at bounding box center [592, 429] width 43 height 24
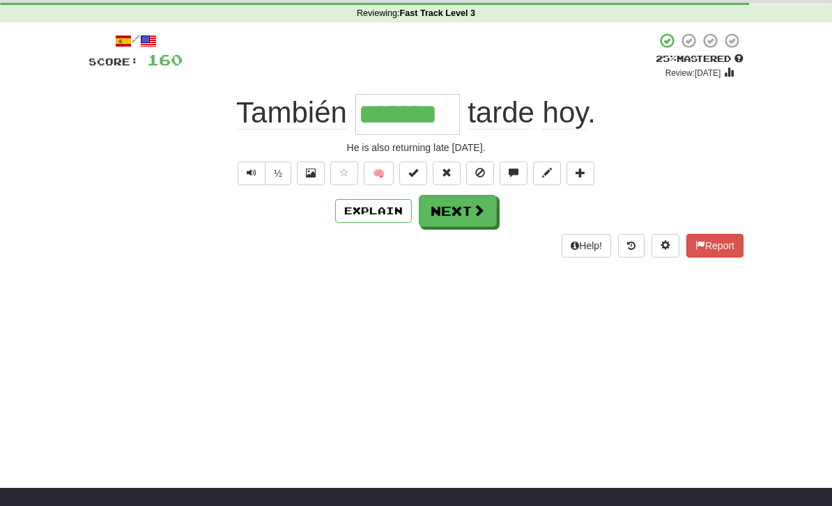
click at [473, 220] on button "Next" at bounding box center [458, 211] width 78 height 32
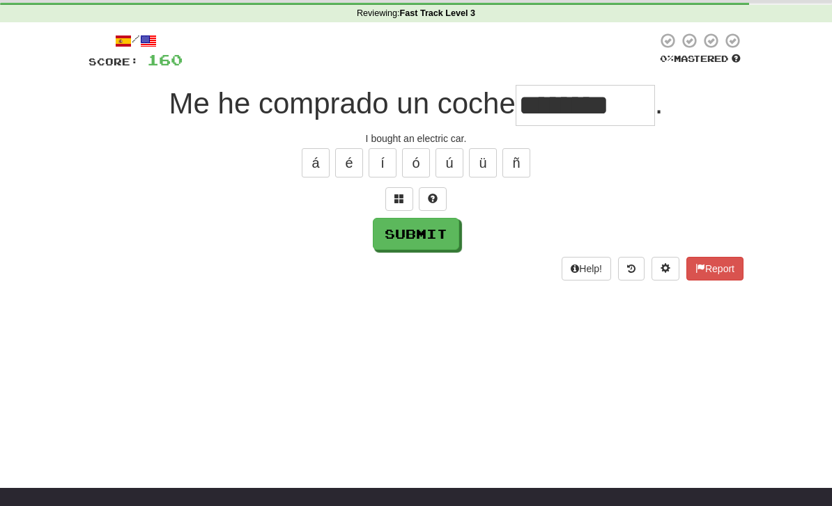
click at [408, 244] on button "Submit" at bounding box center [416, 234] width 86 height 32
type input "*********"
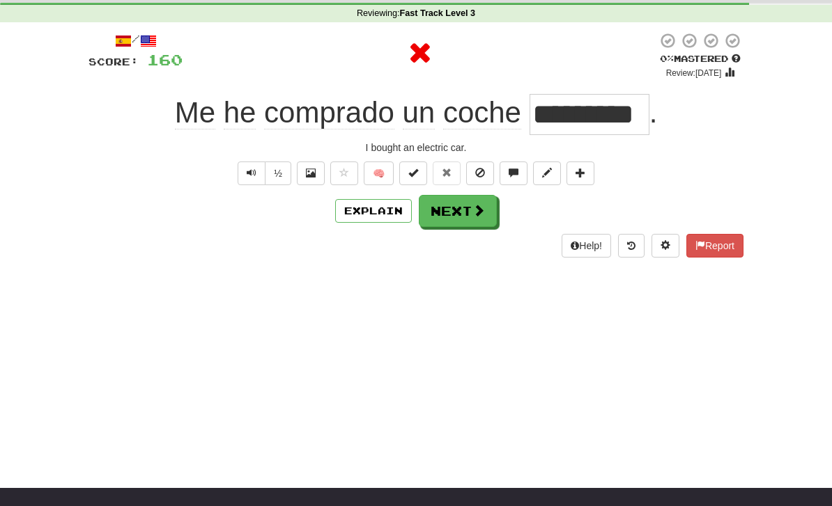
scroll to position [0, 0]
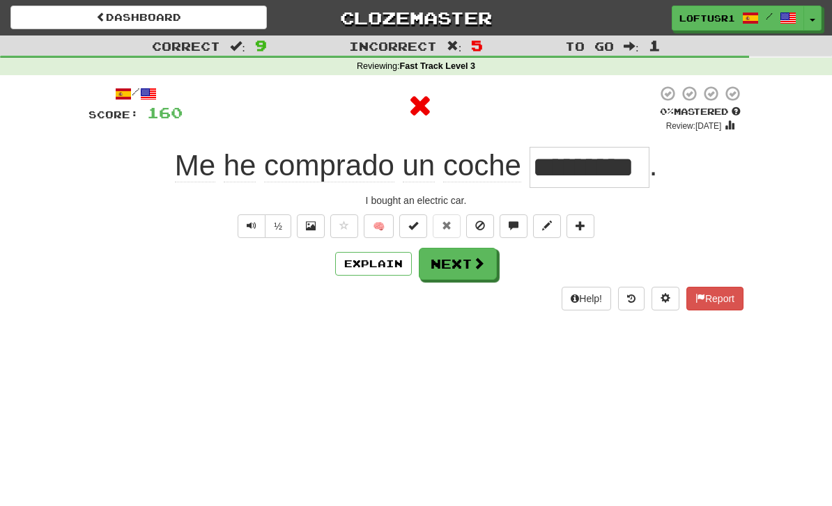
click at [465, 267] on button "Next" at bounding box center [458, 264] width 78 height 32
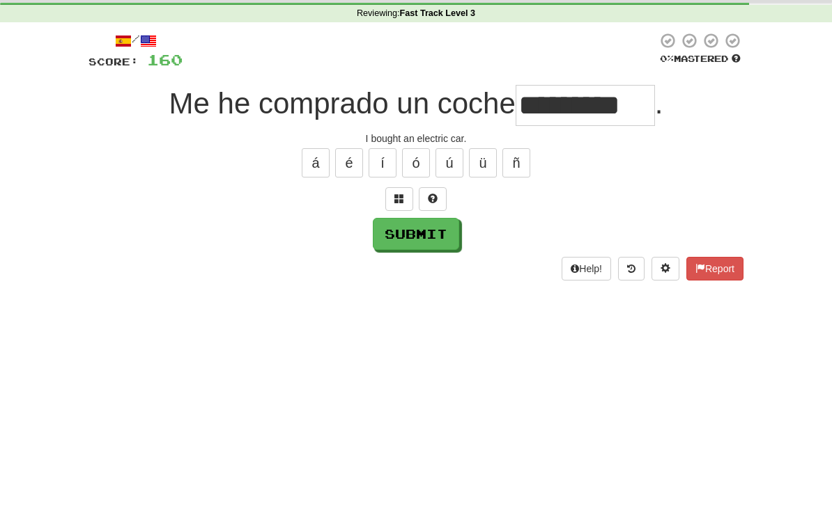
scroll to position [53, 0]
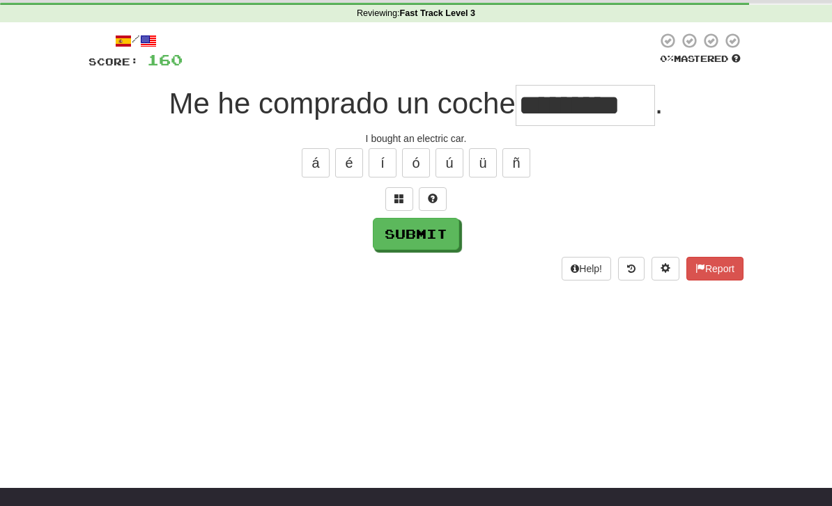
type input "*********"
click at [416, 247] on button "Submit" at bounding box center [416, 234] width 86 height 32
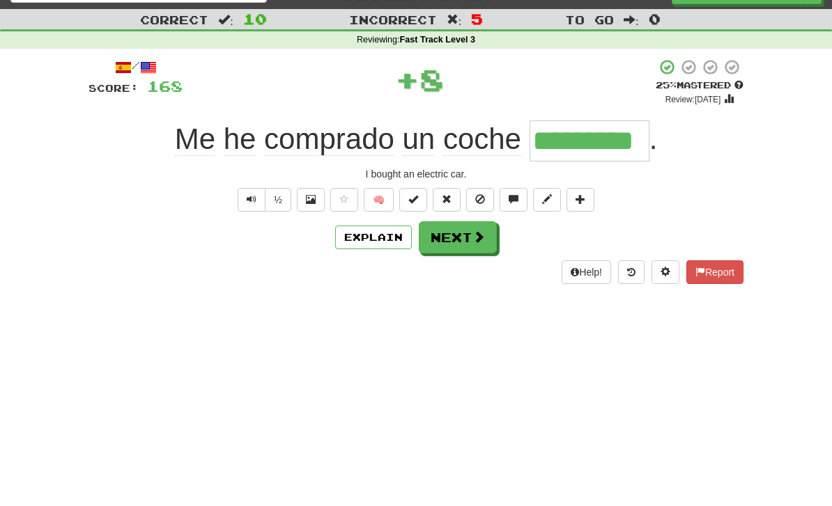
scroll to position [0, 0]
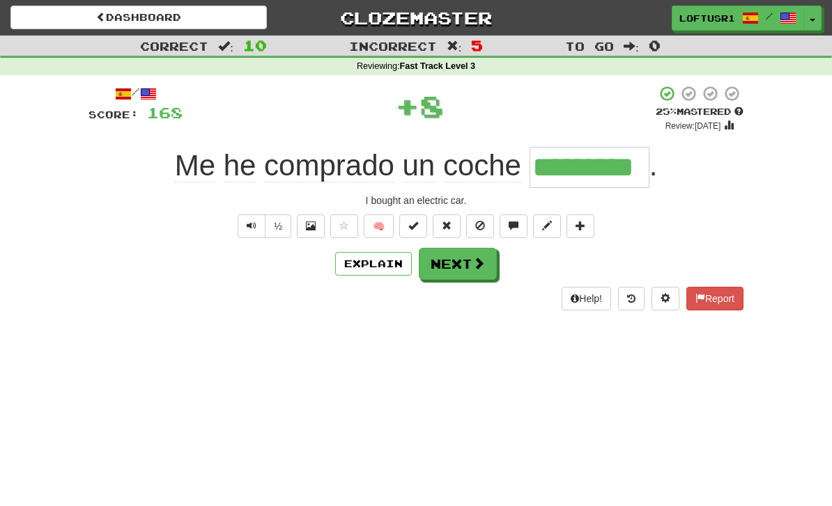
click at [451, 278] on button "Next" at bounding box center [458, 264] width 78 height 32
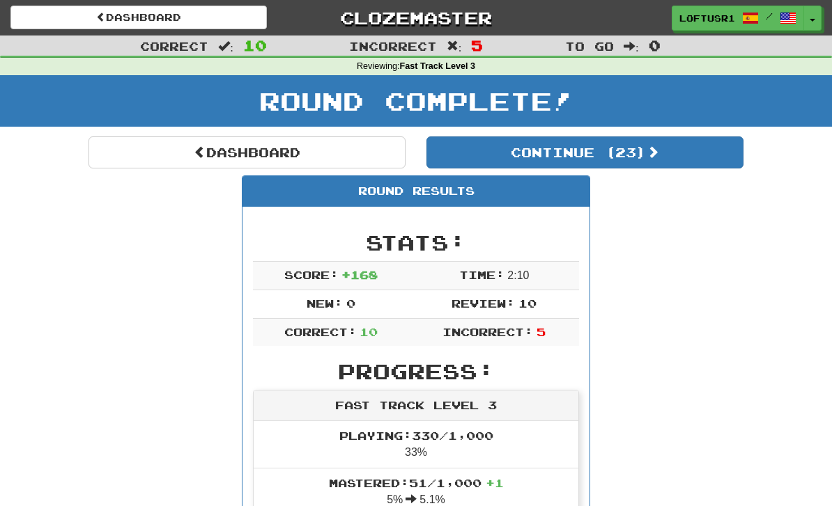
click at [236, 166] on link "Dashboard" at bounding box center [246, 153] width 317 height 32
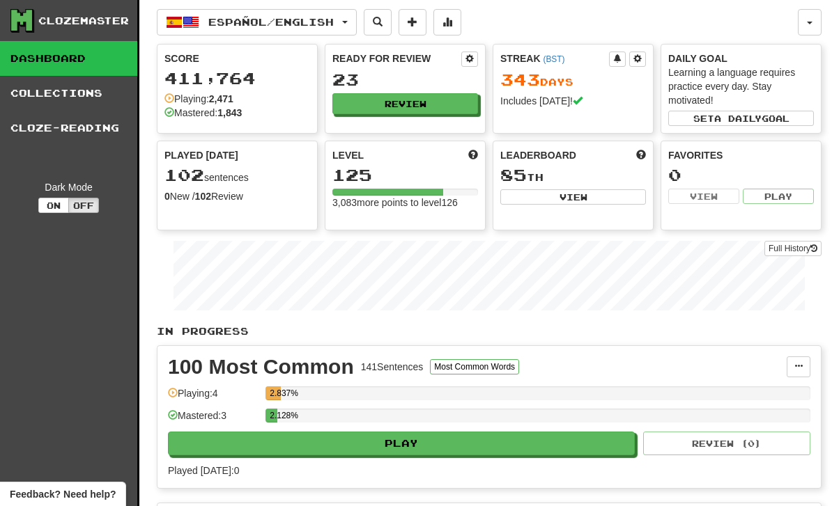
click at [772, 253] on link "Full History" at bounding box center [792, 248] width 57 height 15
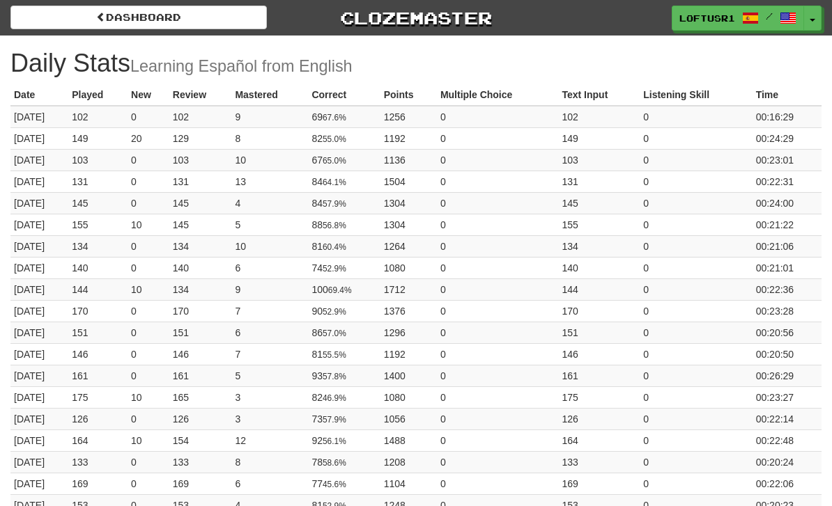
click at [96, 13] on span at bounding box center [101, 17] width 10 height 10
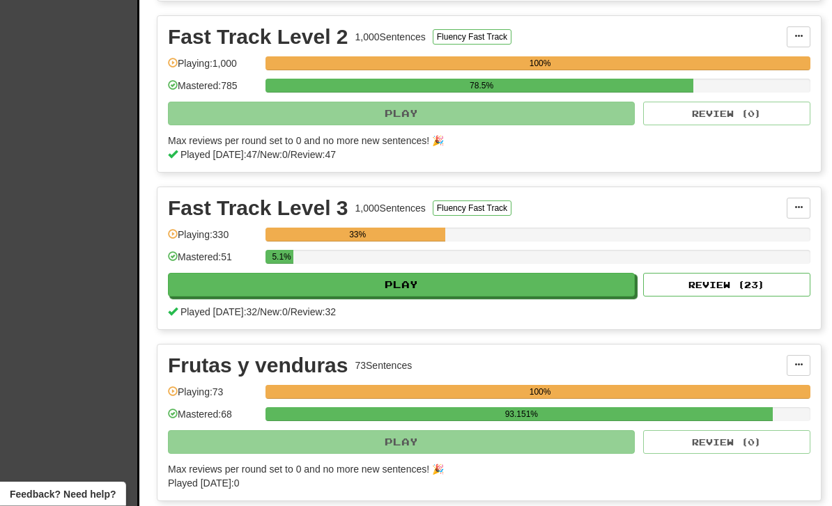
scroll to position [802, 0]
click at [739, 289] on button "Review ( 23 )" at bounding box center [726, 285] width 167 height 24
select select "**"
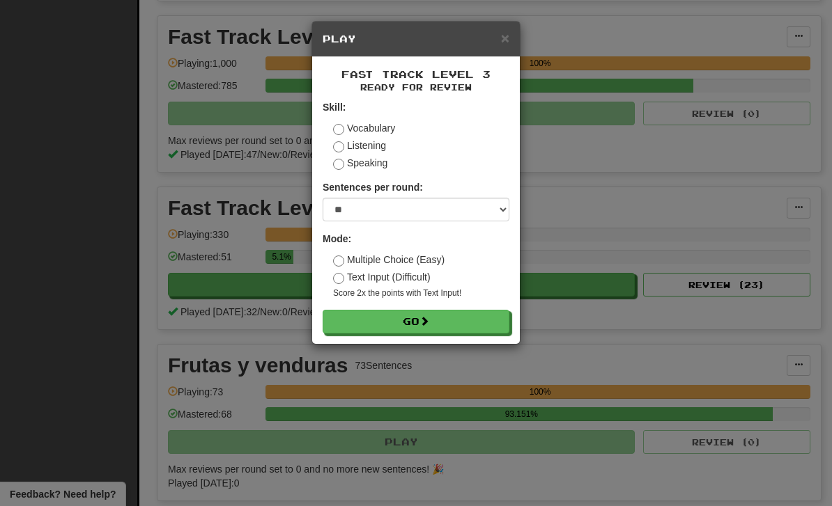
click at [462, 330] on button "Go" at bounding box center [416, 322] width 187 height 24
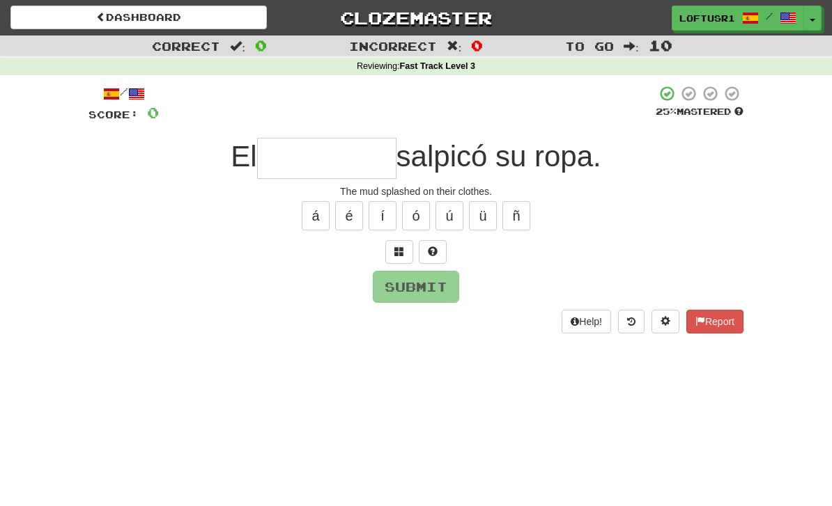
click at [300, 147] on input "text" at bounding box center [326, 158] width 139 height 41
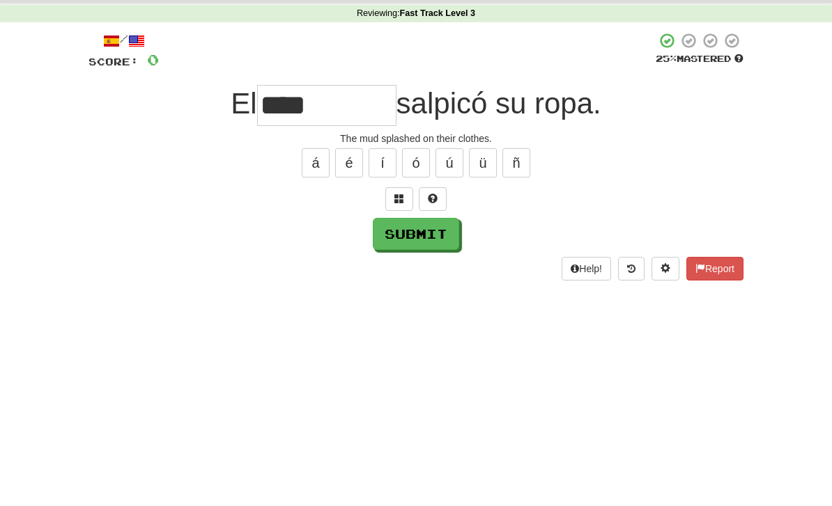
scroll to position [53, 0]
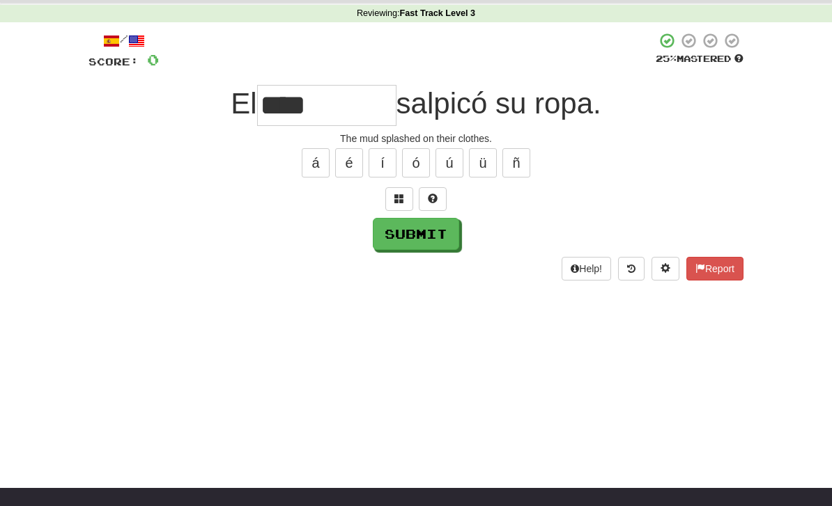
type input "****"
click at [409, 236] on button "Submit" at bounding box center [416, 234] width 86 height 32
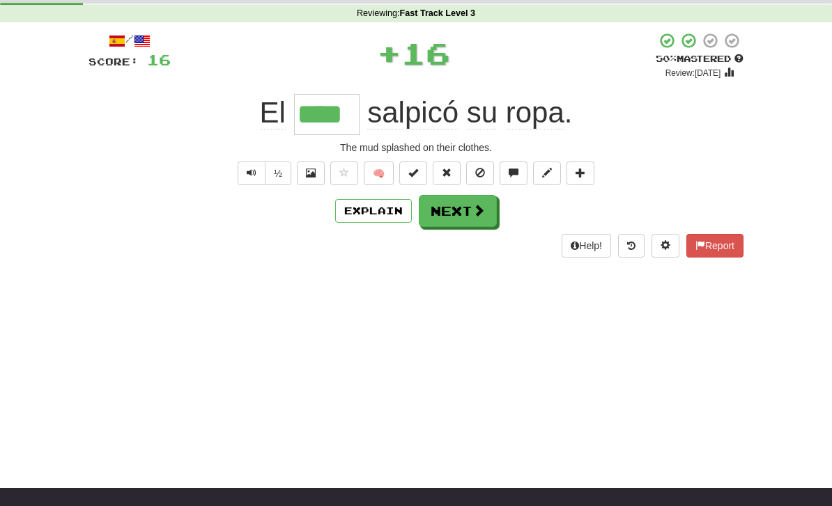
click at [368, 214] on button "Explain" at bounding box center [373, 211] width 77 height 24
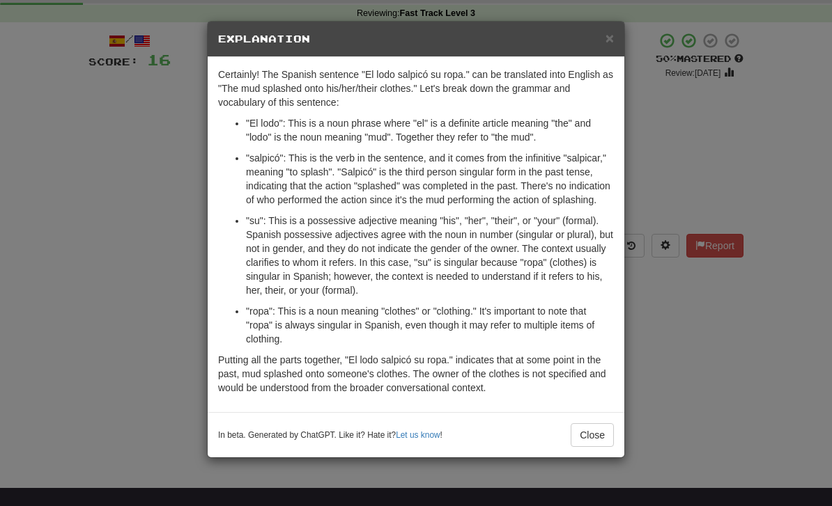
click at [598, 447] on button "Close" at bounding box center [592, 436] width 43 height 24
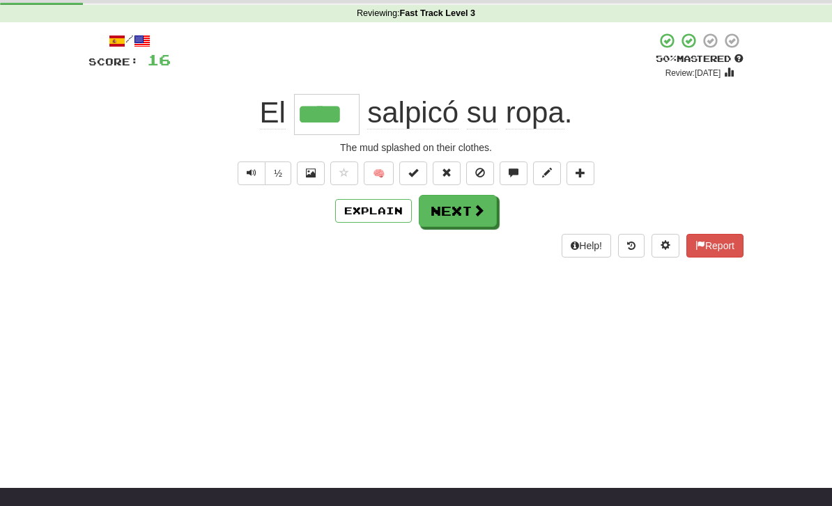
click at [451, 199] on button "Next" at bounding box center [458, 211] width 78 height 32
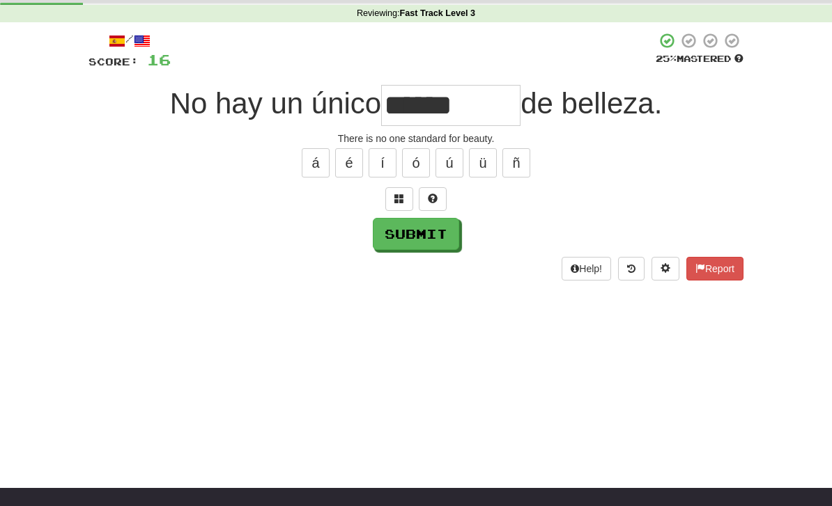
click at [414, 222] on button "Submit" at bounding box center [416, 234] width 86 height 32
type input "********"
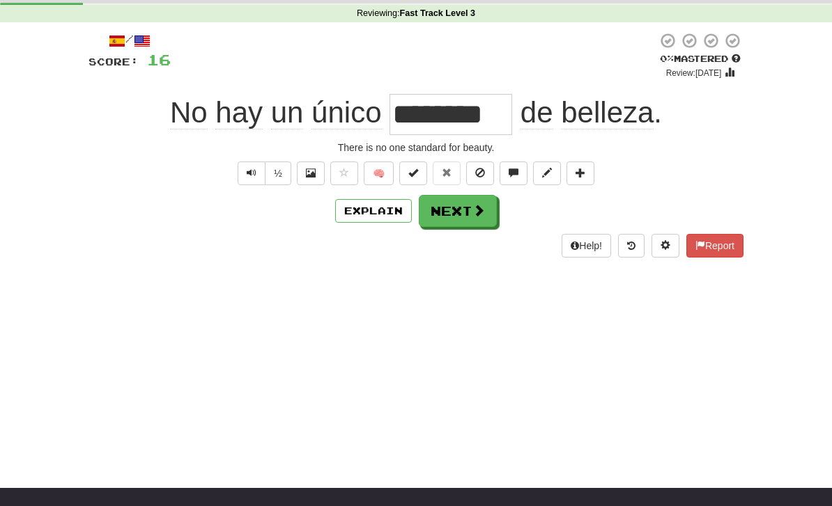
click at [464, 213] on button "Next" at bounding box center [458, 211] width 78 height 32
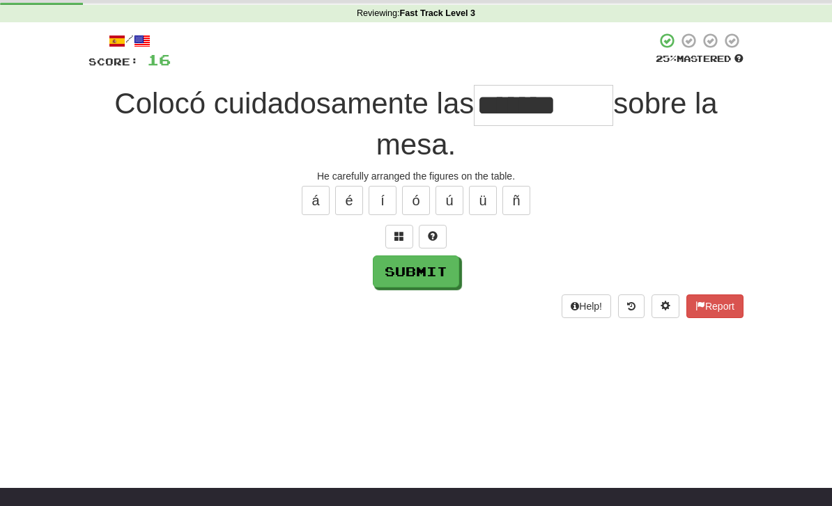
type input "*******"
click at [424, 273] on button "Submit" at bounding box center [416, 272] width 86 height 32
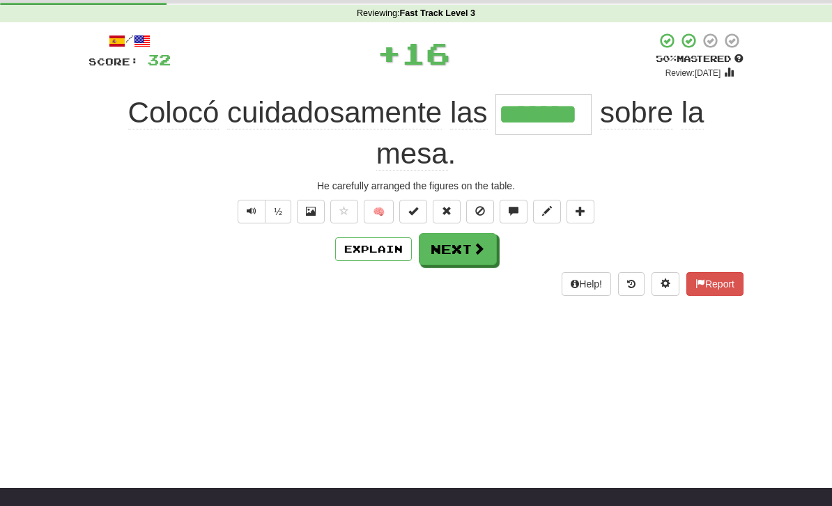
click at [367, 250] on button "Explain" at bounding box center [373, 250] width 77 height 24
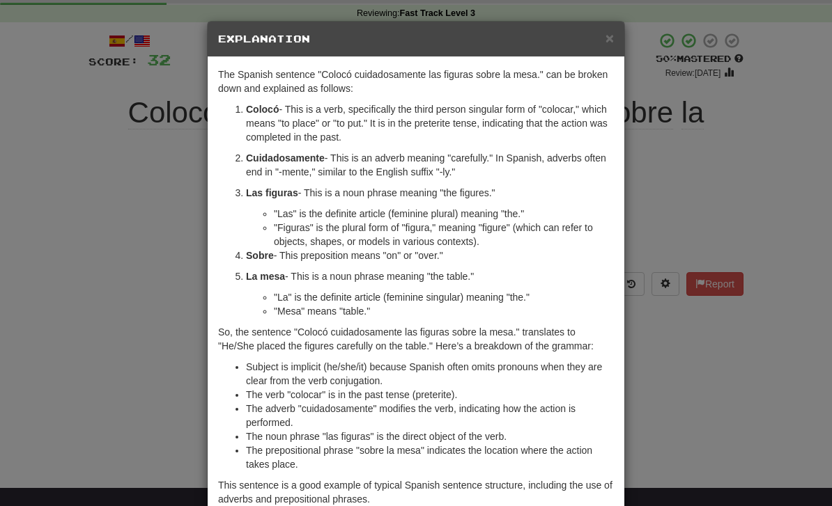
click at [143, 334] on div "× Explanation The Spanish sentence "Colocó cuidadosamente las figuras sobre la …" at bounding box center [416, 253] width 832 height 506
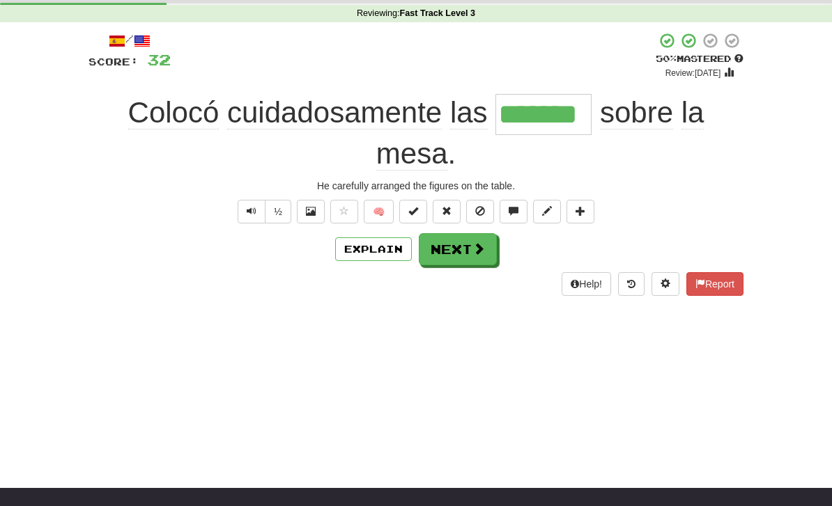
click at [466, 274] on div "Help! Report" at bounding box center [415, 284] width 655 height 24
click at [460, 246] on button "Next" at bounding box center [458, 249] width 78 height 32
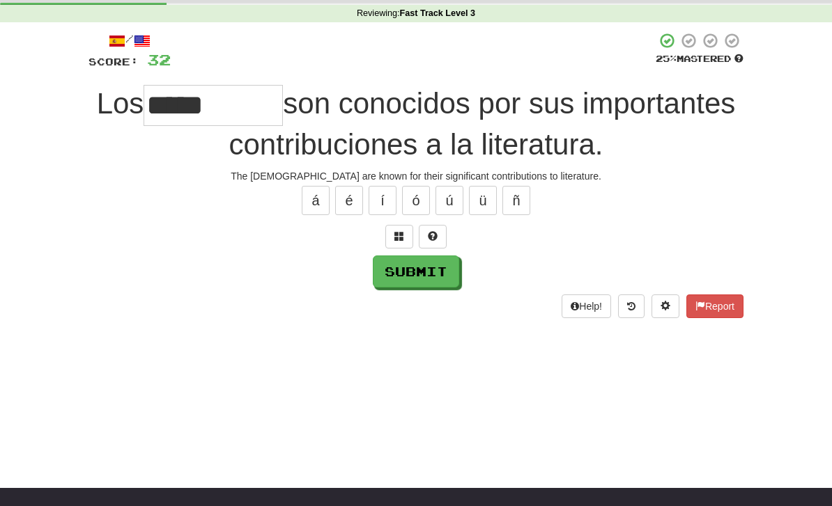
click at [396, 283] on button "Submit" at bounding box center [416, 272] width 86 height 32
type input "*****"
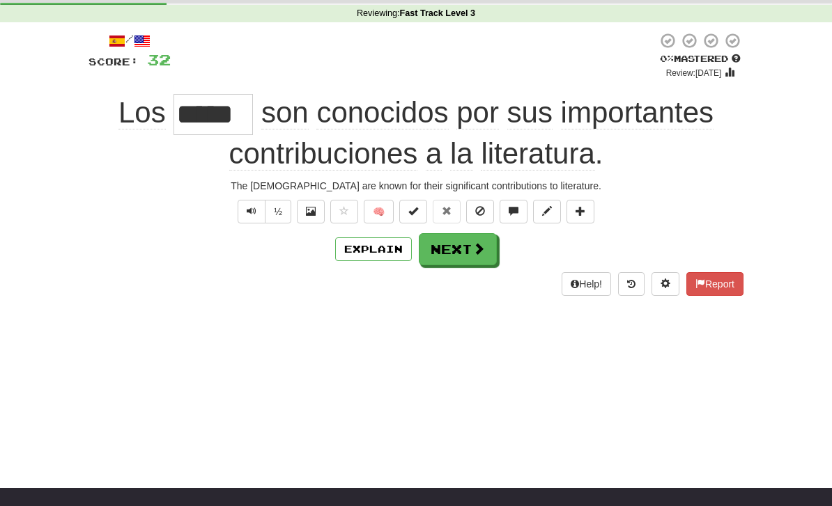
click at [457, 246] on button "Next" at bounding box center [458, 249] width 78 height 32
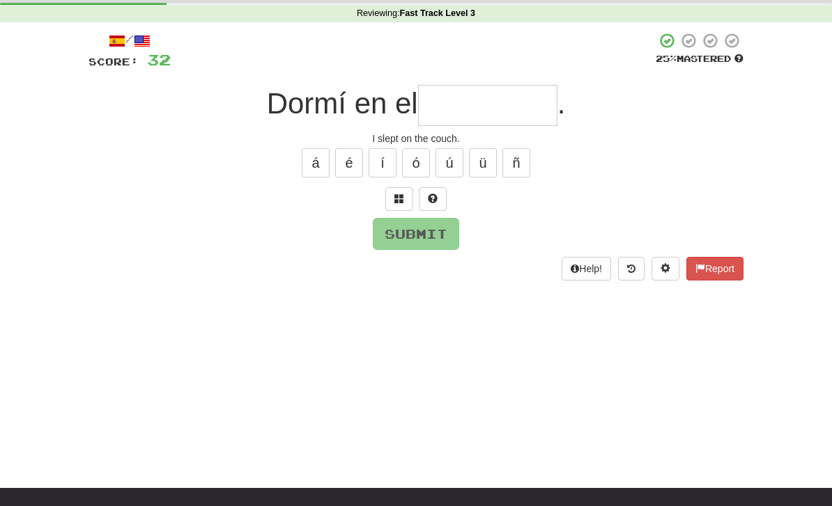
type input "*"
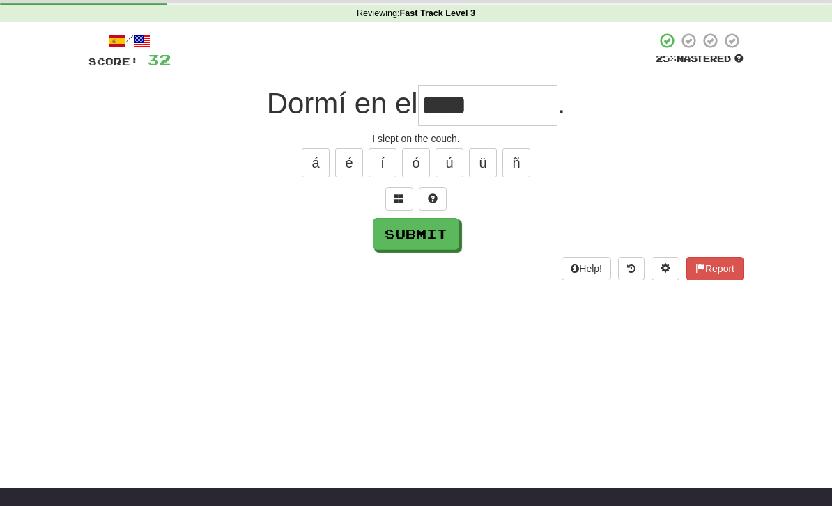
click at [409, 247] on button "Submit" at bounding box center [416, 234] width 86 height 32
type input "****"
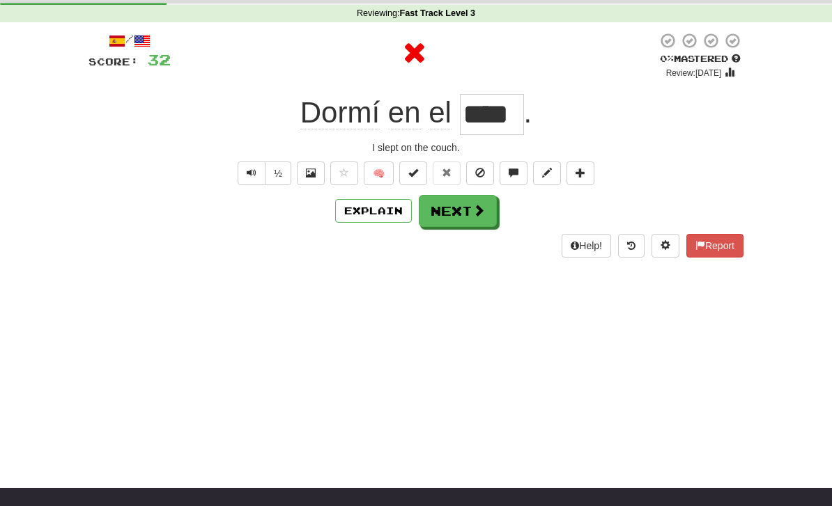
click at [463, 217] on button "Next" at bounding box center [458, 211] width 78 height 32
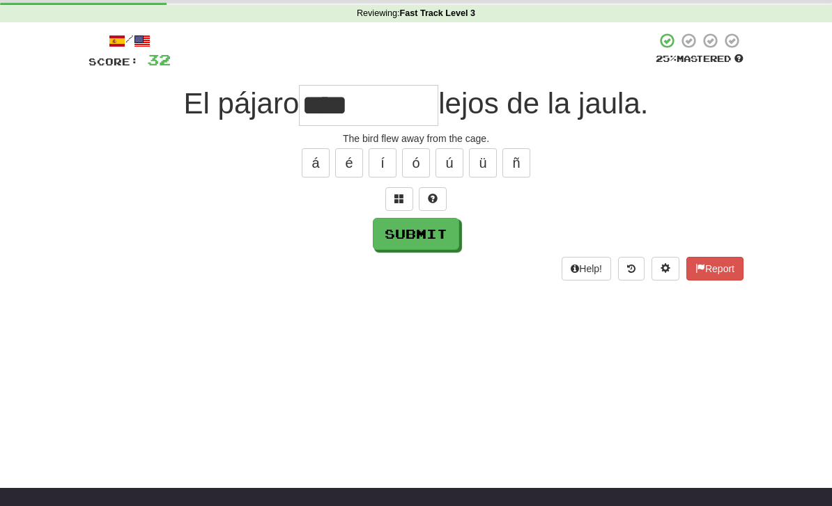
type input "****"
click at [434, 242] on button "Submit" at bounding box center [416, 234] width 86 height 32
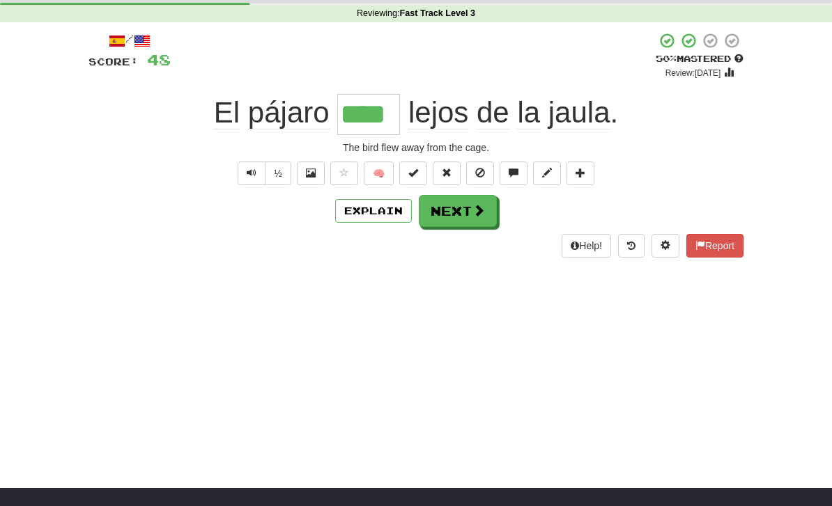
click at [375, 213] on button "Explain" at bounding box center [373, 211] width 77 height 24
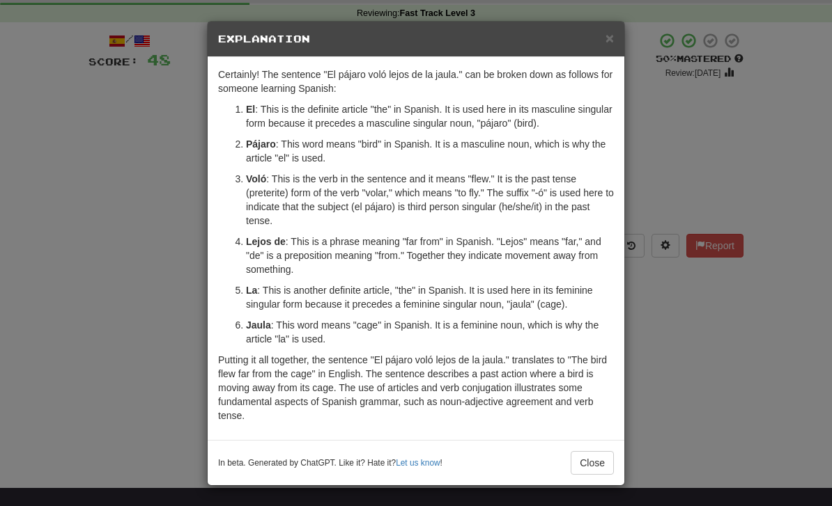
click at [589, 459] on button "Close" at bounding box center [592, 463] width 43 height 24
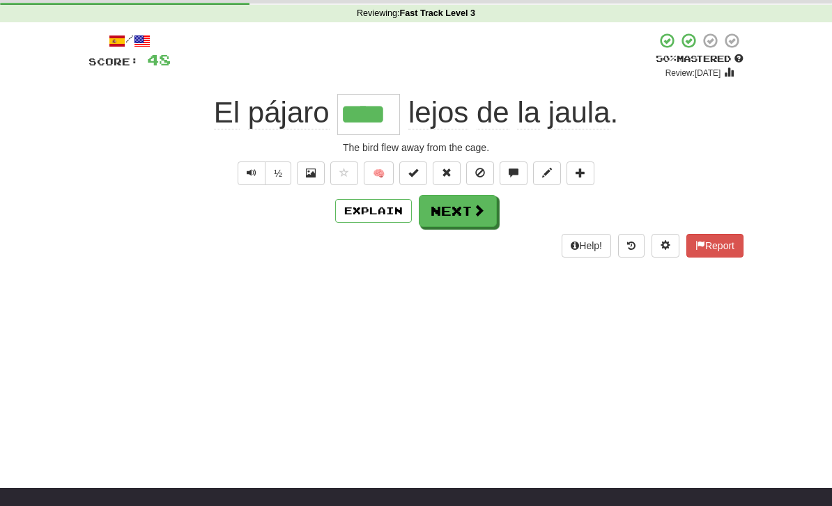
click at [375, 213] on button "Explain" at bounding box center [373, 211] width 77 height 24
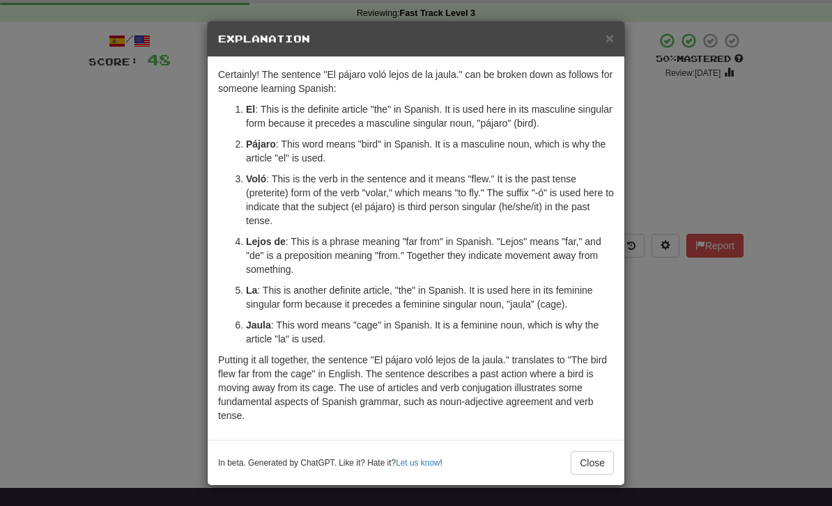
click at [586, 451] on button "Close" at bounding box center [592, 463] width 43 height 24
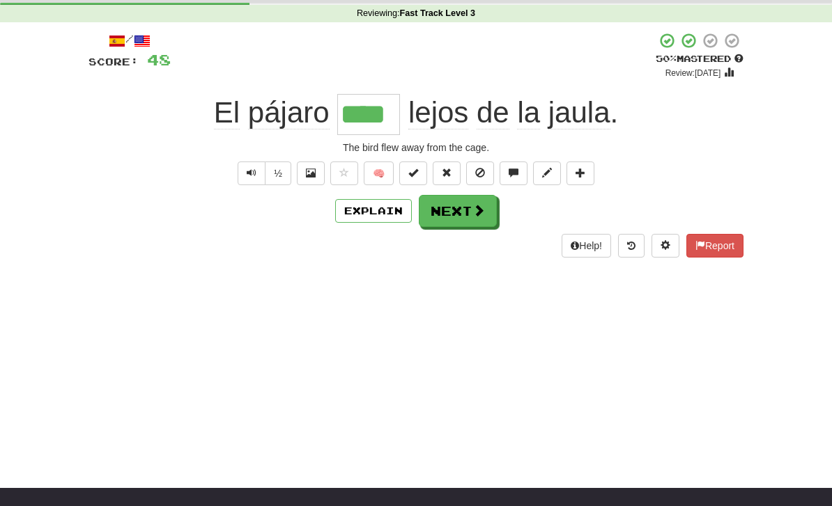
click at [459, 199] on button "Next" at bounding box center [458, 211] width 78 height 32
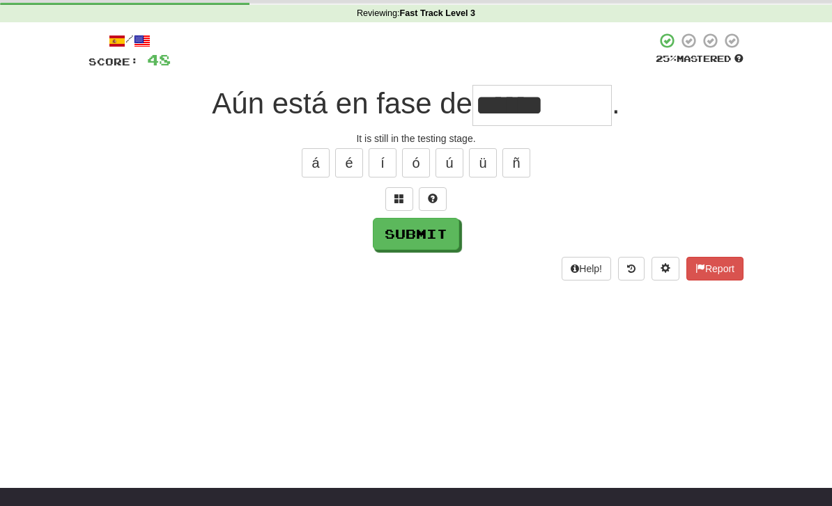
click at [423, 246] on button "Submit" at bounding box center [416, 234] width 86 height 32
type input "******"
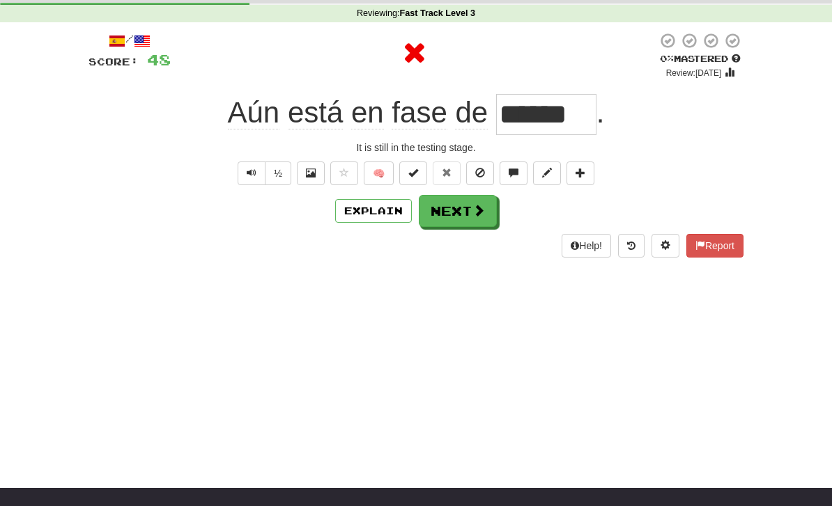
click at [367, 212] on button "Explain" at bounding box center [373, 211] width 77 height 24
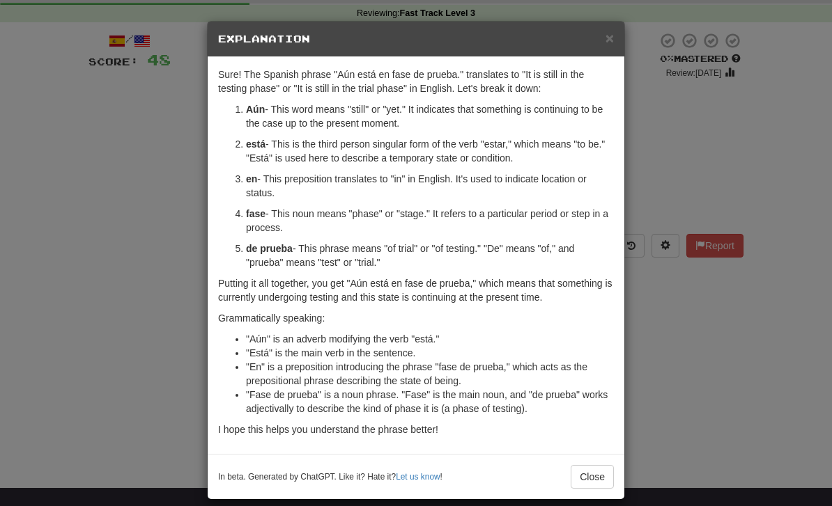
click at [577, 488] on button "Close" at bounding box center [592, 477] width 43 height 24
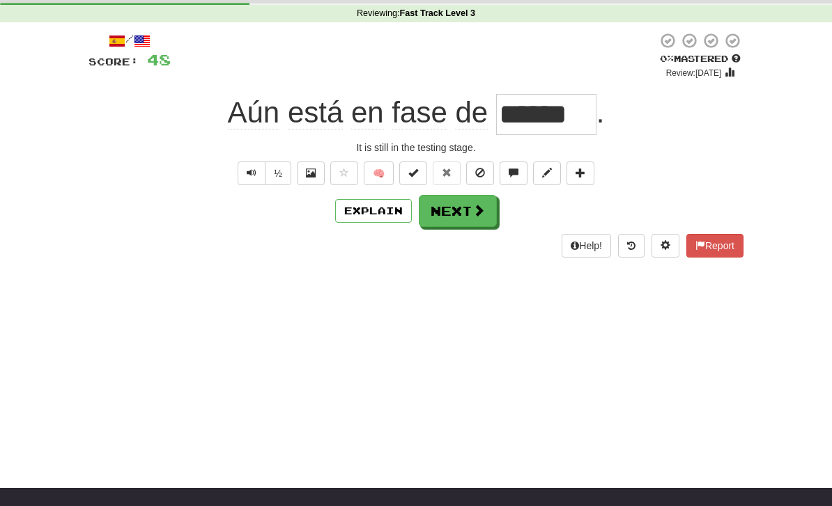
click at [458, 222] on button "Next" at bounding box center [458, 211] width 78 height 32
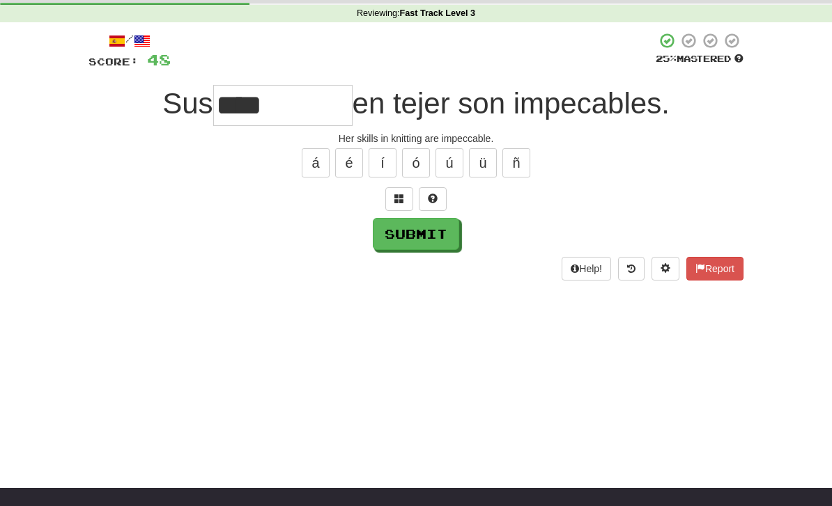
click at [291, 93] on input "****" at bounding box center [282, 105] width 139 height 41
type input "**********"
click at [405, 236] on button "Submit" at bounding box center [416, 234] width 86 height 32
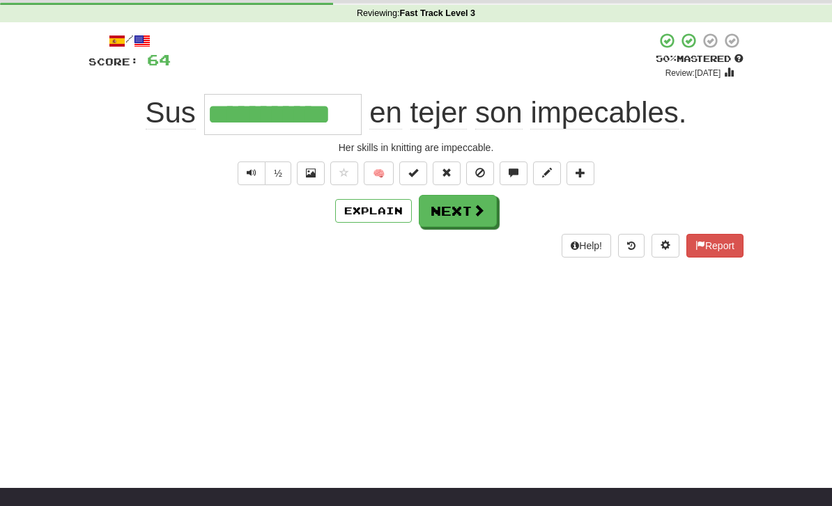
click at [366, 217] on button "Explain" at bounding box center [373, 211] width 77 height 24
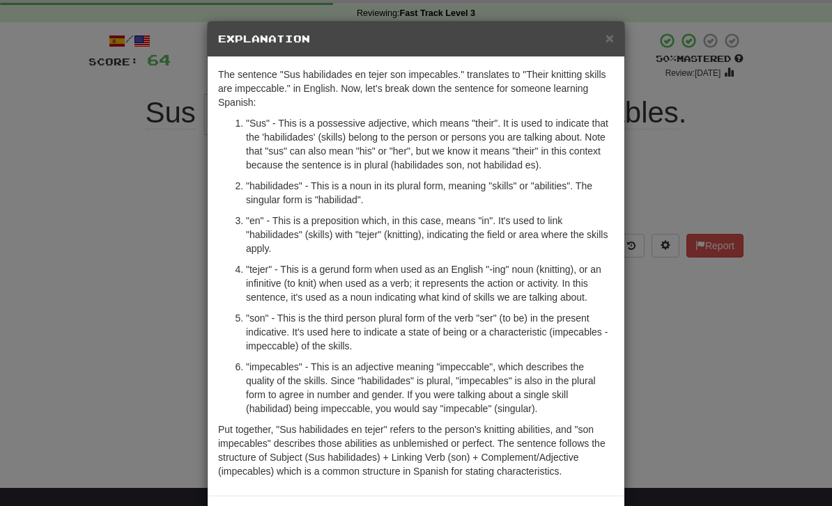
click at [705, 373] on div "× Explanation The sentence "Sus habilidades en tejer son impecables." translate…" at bounding box center [416, 253] width 832 height 506
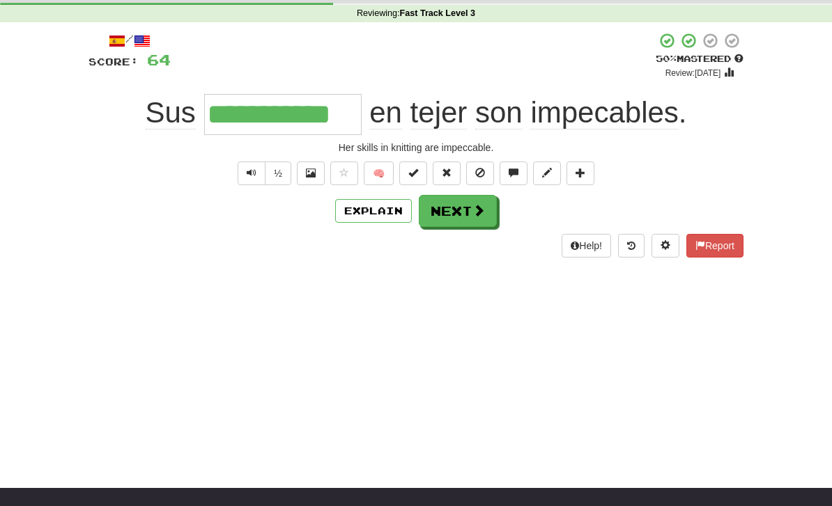
click at [468, 216] on button "Next" at bounding box center [458, 211] width 78 height 32
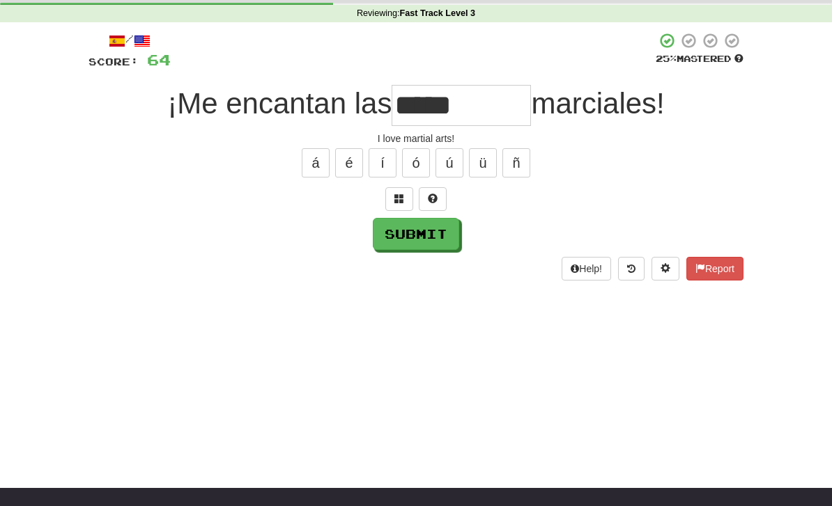
type input "*****"
click at [423, 246] on button "Submit" at bounding box center [416, 234] width 86 height 32
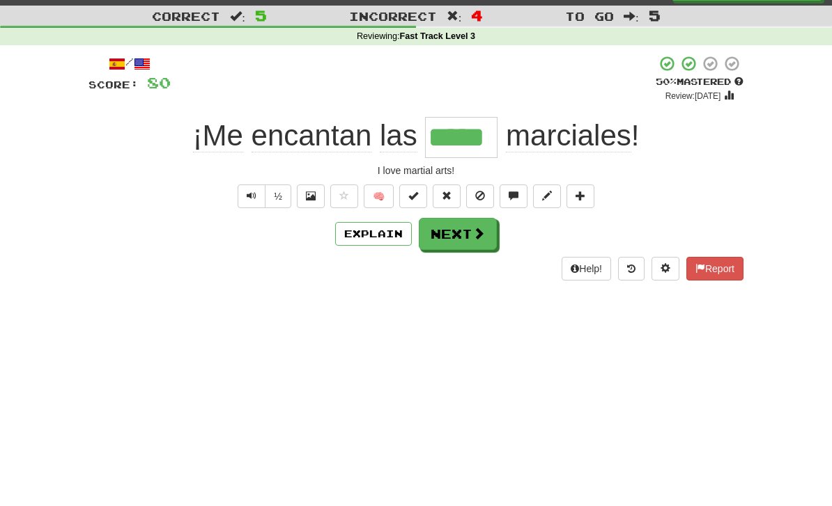
scroll to position [14, 0]
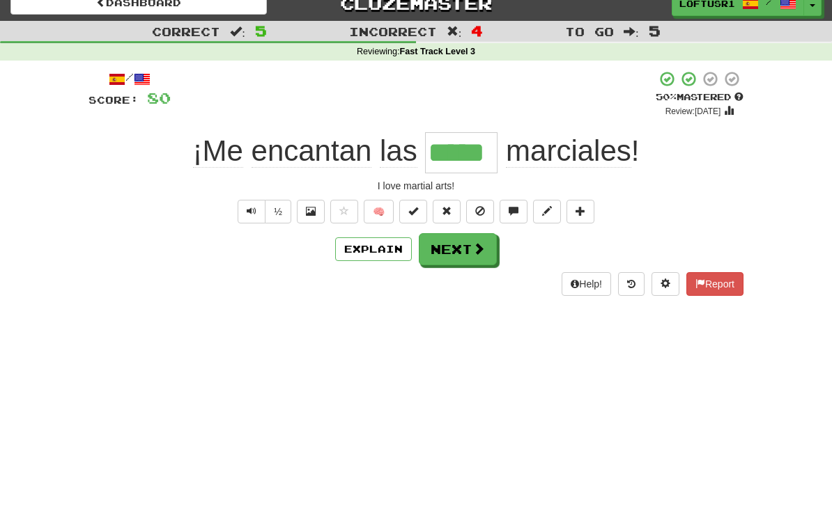
click at [467, 263] on button "Next" at bounding box center [458, 250] width 78 height 32
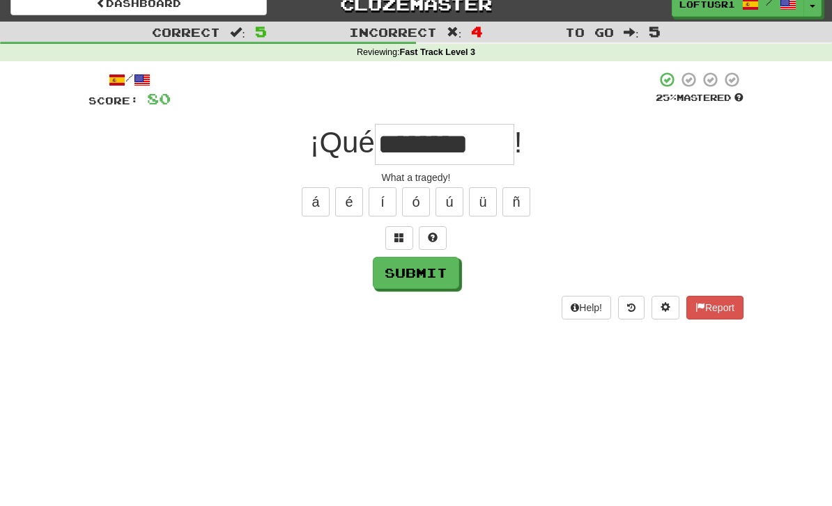
scroll to position [15, 0]
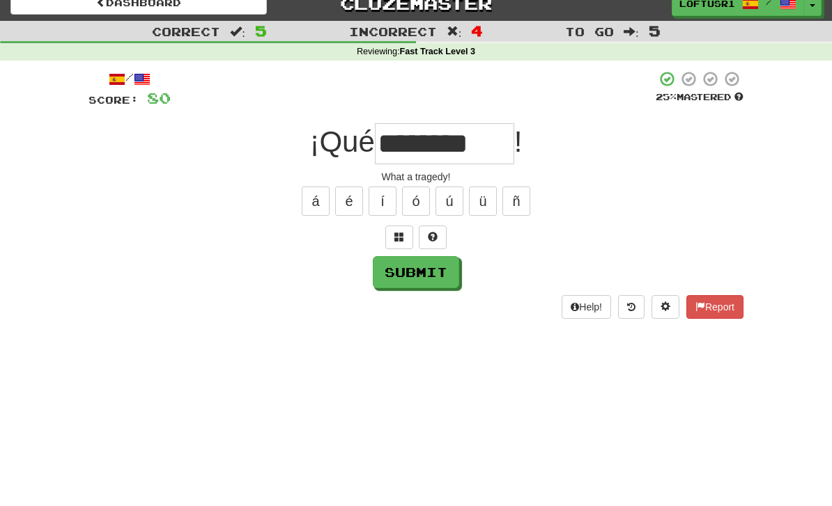
click at [409, 284] on button "Submit" at bounding box center [416, 272] width 86 height 32
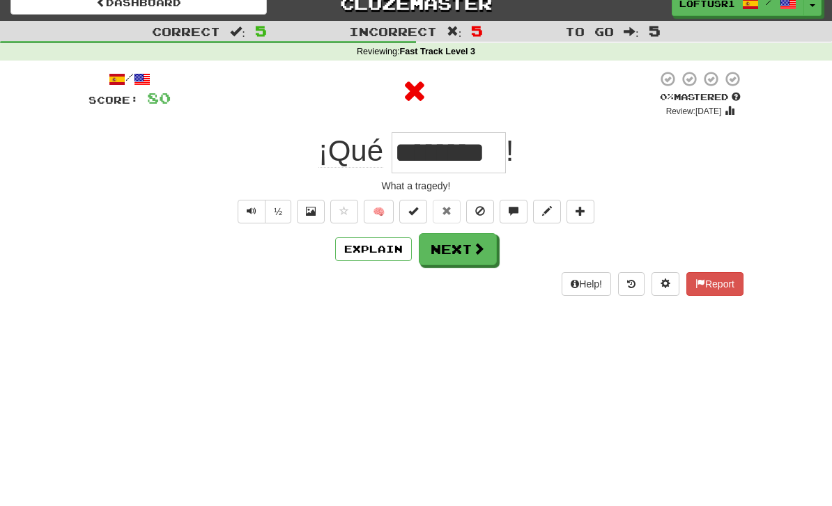
type input "********"
click at [462, 262] on button "Next" at bounding box center [458, 249] width 78 height 32
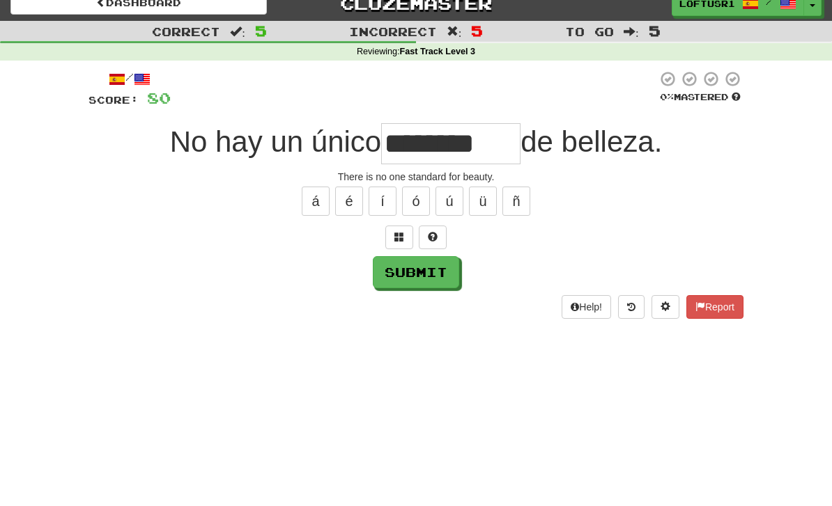
click at [418, 280] on button "Submit" at bounding box center [416, 272] width 86 height 32
type input "********"
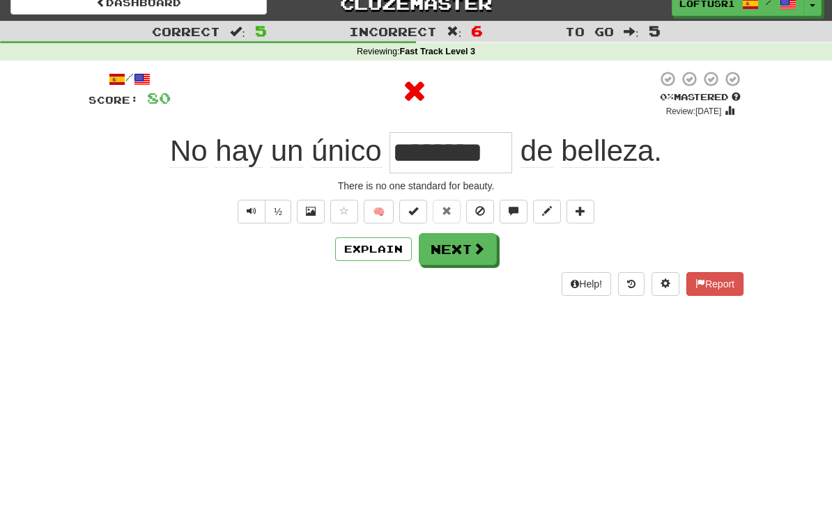
click at [453, 259] on button "Next" at bounding box center [458, 249] width 78 height 32
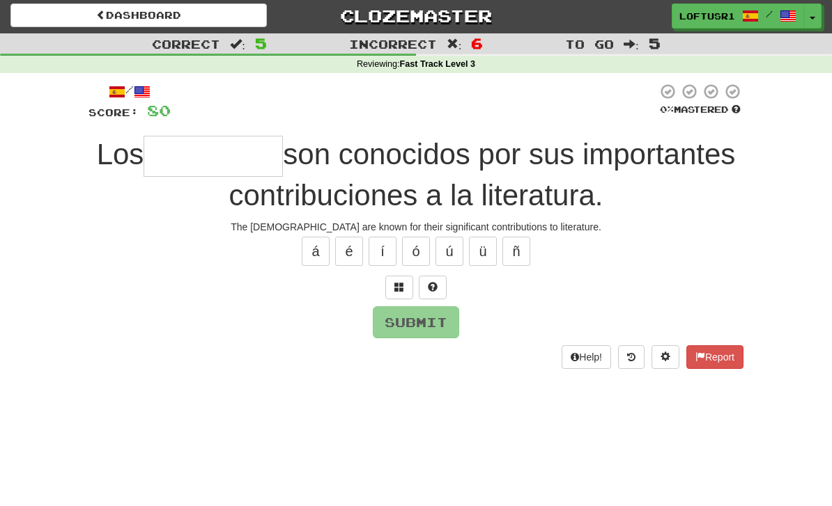
scroll to position [0, 0]
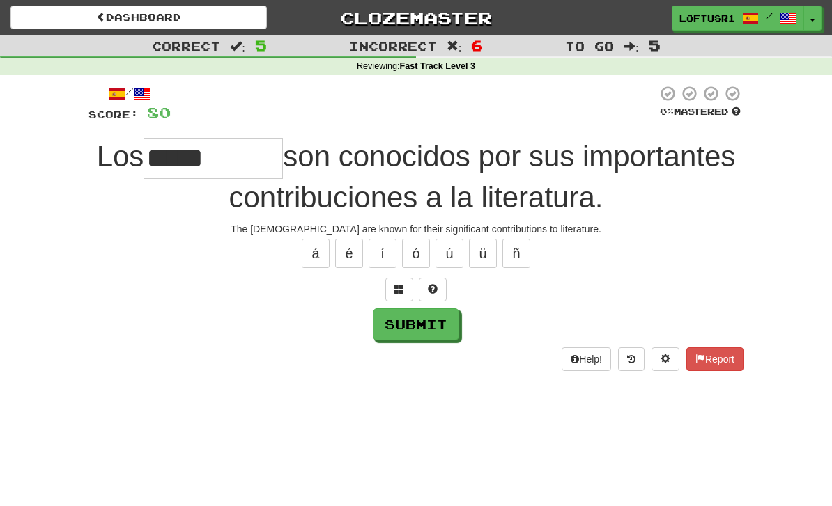
type input "*****"
click at [403, 316] on button "Submit" at bounding box center [416, 325] width 86 height 32
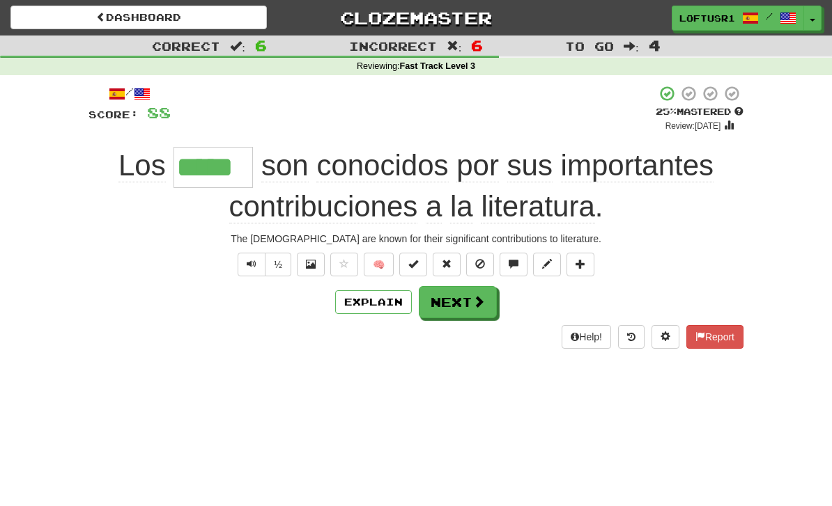
click at [469, 301] on button "Next" at bounding box center [458, 302] width 78 height 32
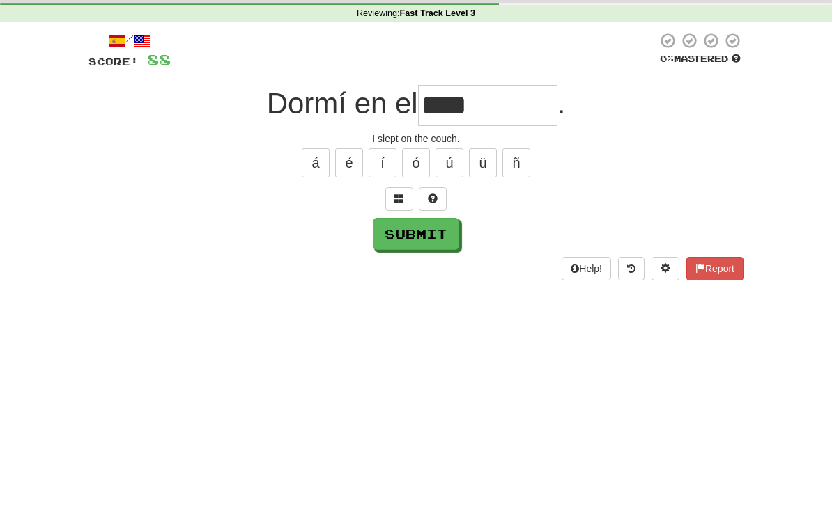
scroll to position [53, 0]
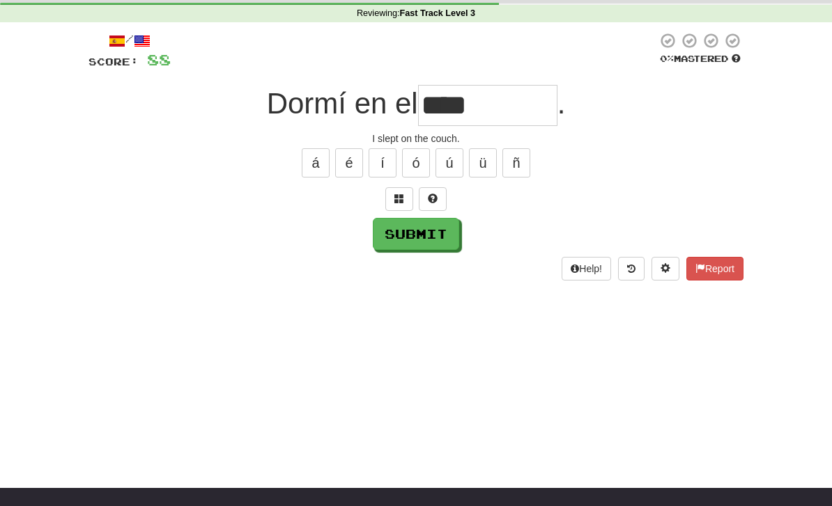
type input "****"
click at [416, 246] on button "Submit" at bounding box center [416, 234] width 86 height 32
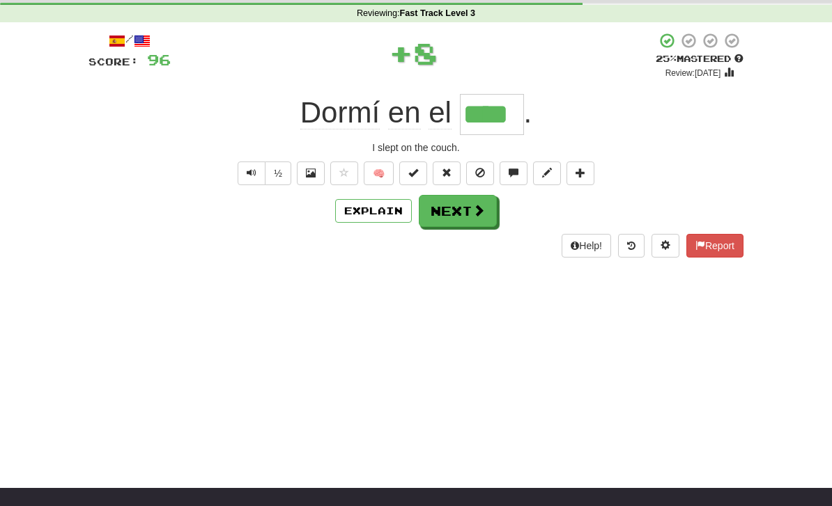
click at [458, 223] on button "Next" at bounding box center [458, 211] width 78 height 32
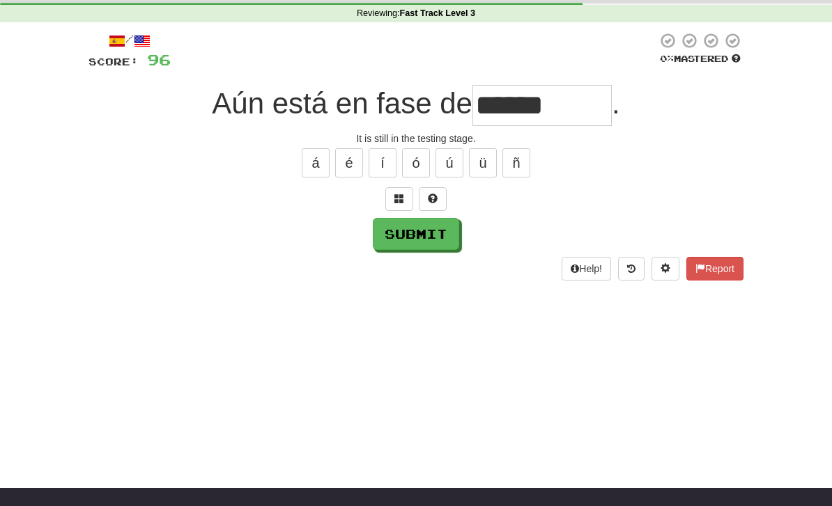
type input "******"
click at [431, 235] on button "Submit" at bounding box center [416, 234] width 86 height 32
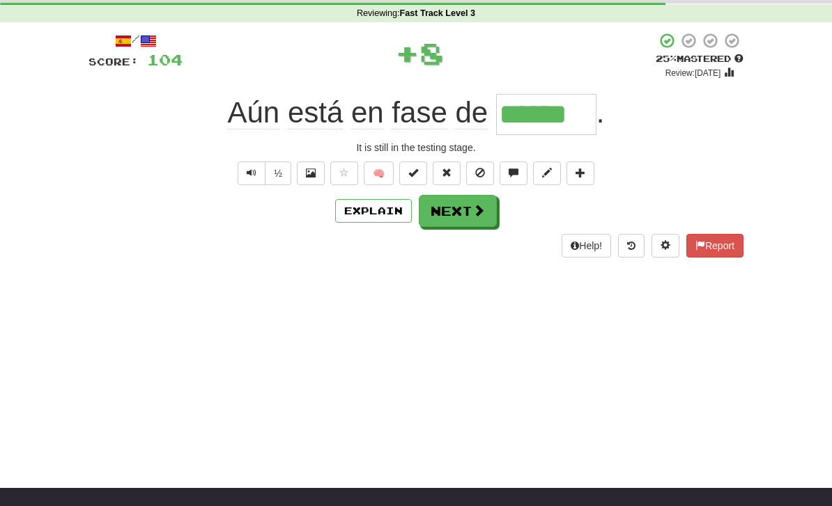
click at [466, 212] on button "Next" at bounding box center [458, 211] width 78 height 32
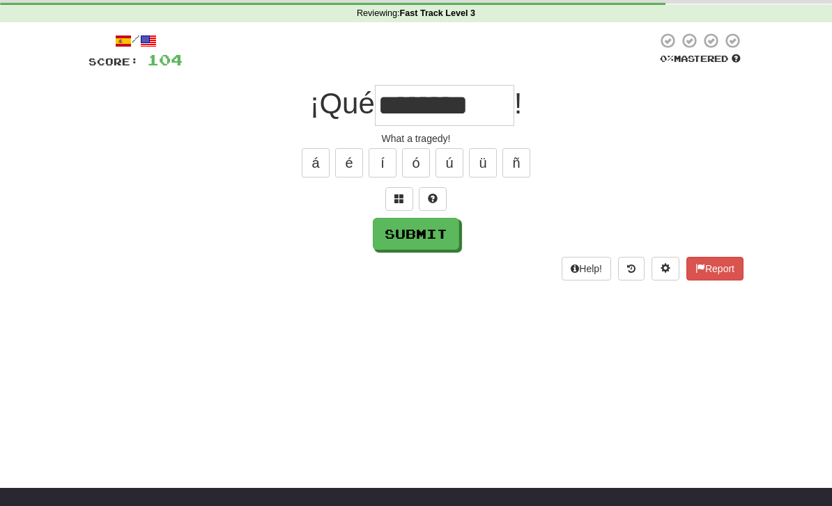
type input "********"
click at [412, 238] on button "Submit" at bounding box center [416, 234] width 86 height 32
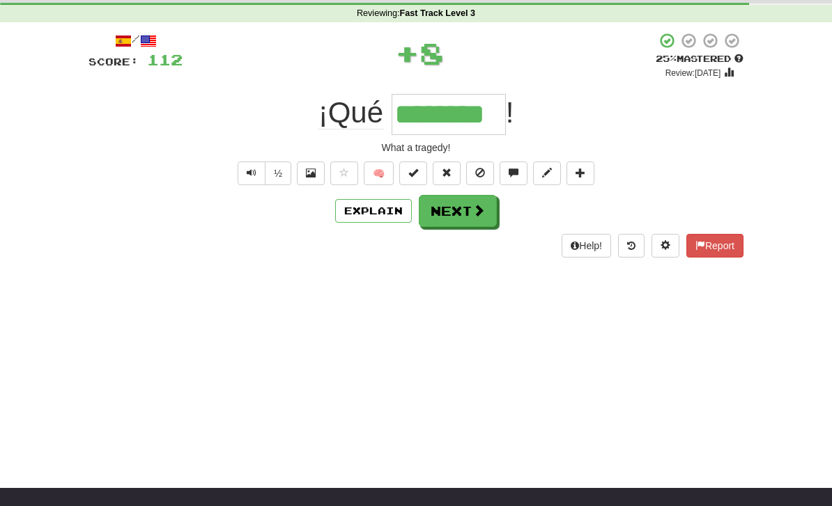
click at [467, 223] on button "Next" at bounding box center [458, 211] width 78 height 32
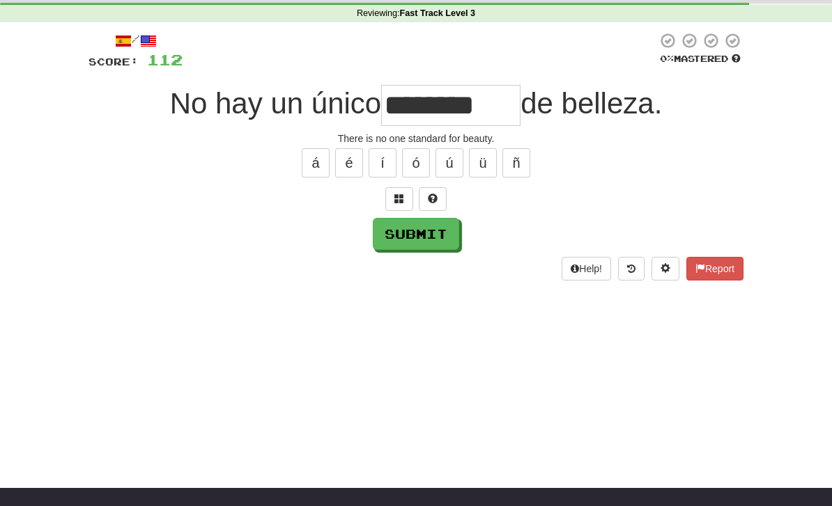
click at [412, 246] on button "Submit" at bounding box center [416, 234] width 86 height 32
type input "********"
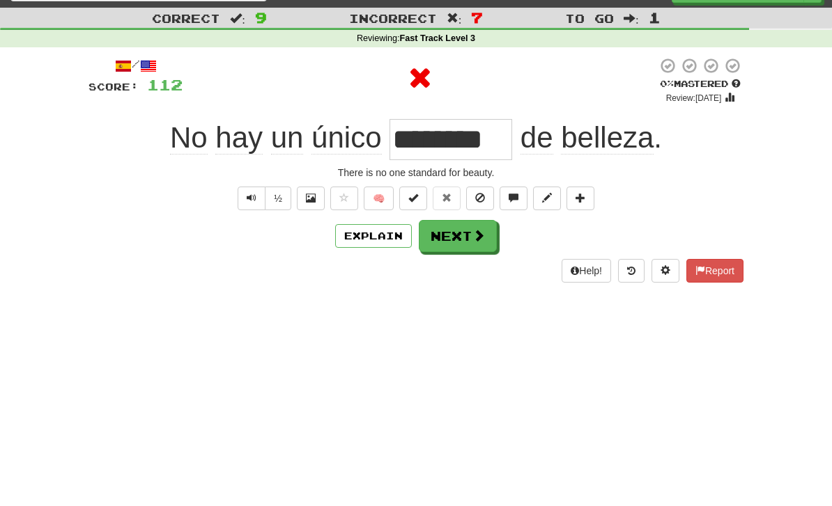
scroll to position [6, 0]
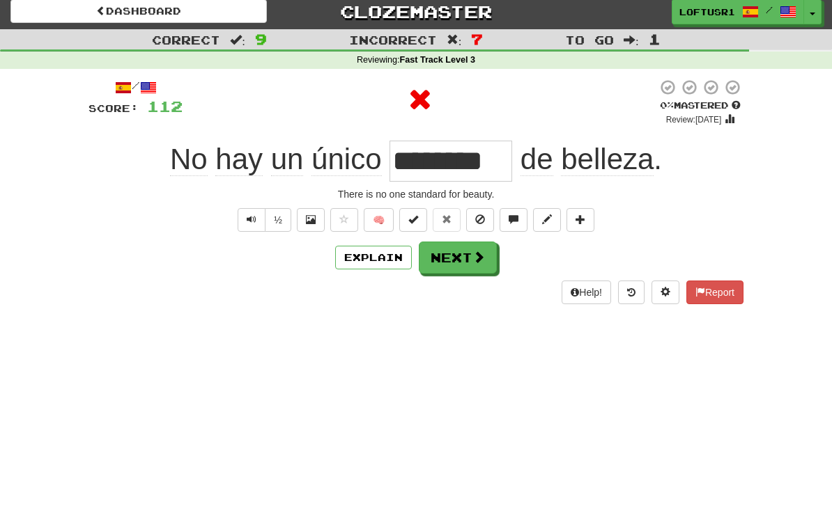
click at [467, 269] on button "Next" at bounding box center [458, 258] width 78 height 32
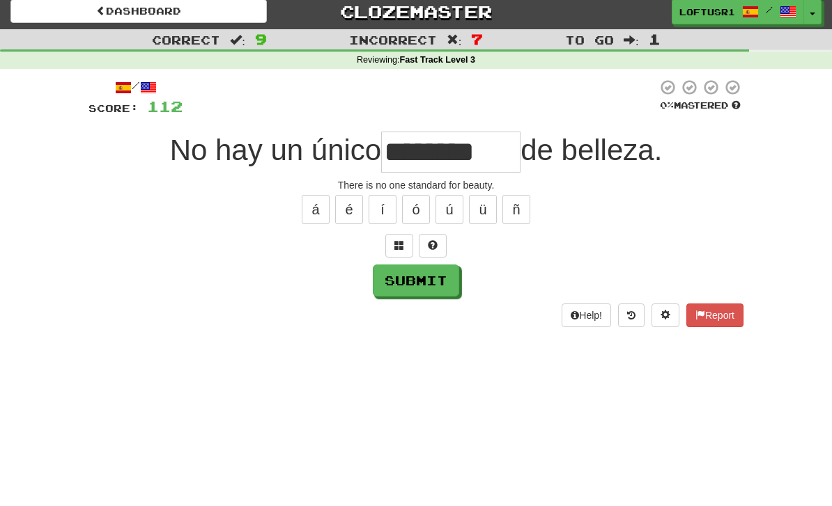
type input "********"
click at [414, 286] on button "Submit" at bounding box center [416, 281] width 86 height 32
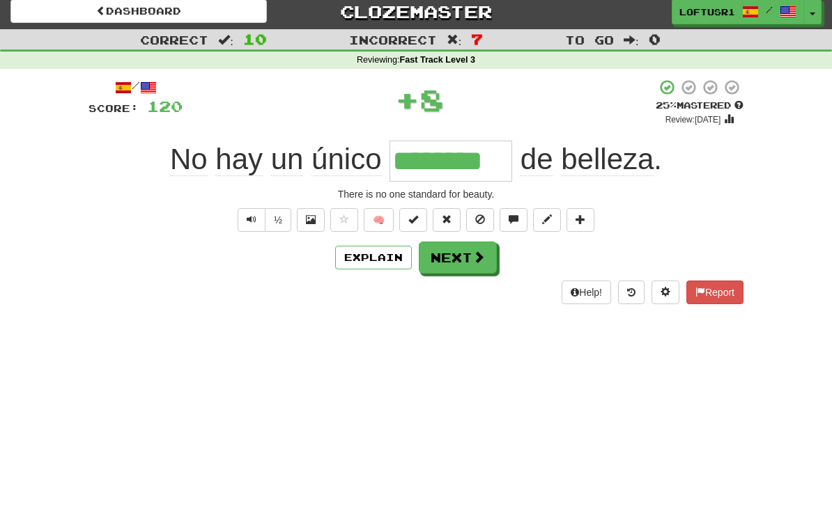
click at [463, 256] on button "Next" at bounding box center [458, 258] width 78 height 32
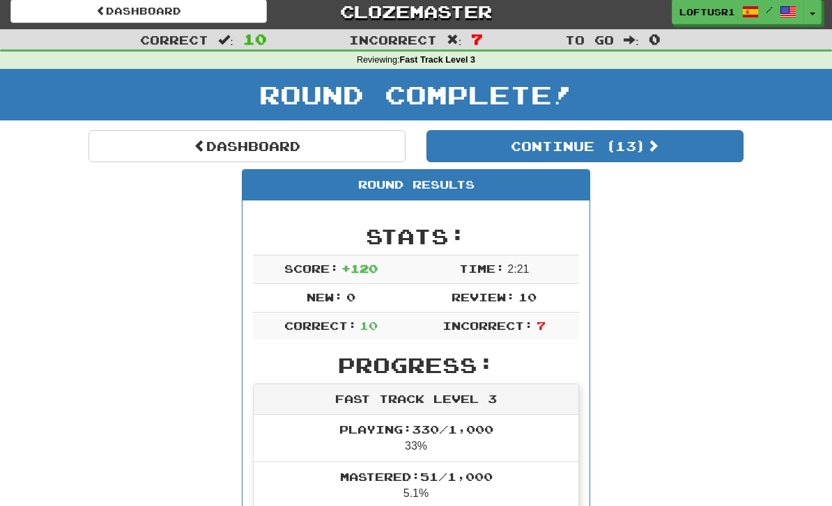
click at [181, 137] on link "Dashboard" at bounding box center [246, 146] width 317 height 32
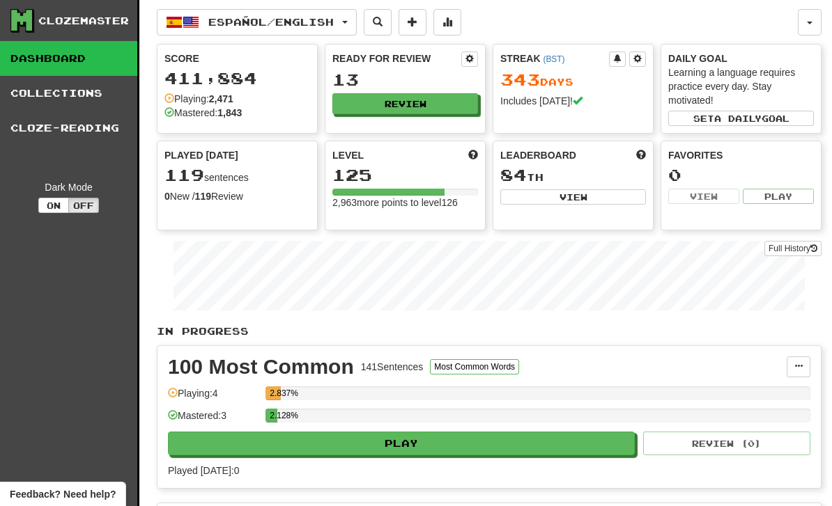
click at [801, 243] on link "Full History" at bounding box center [792, 248] width 57 height 15
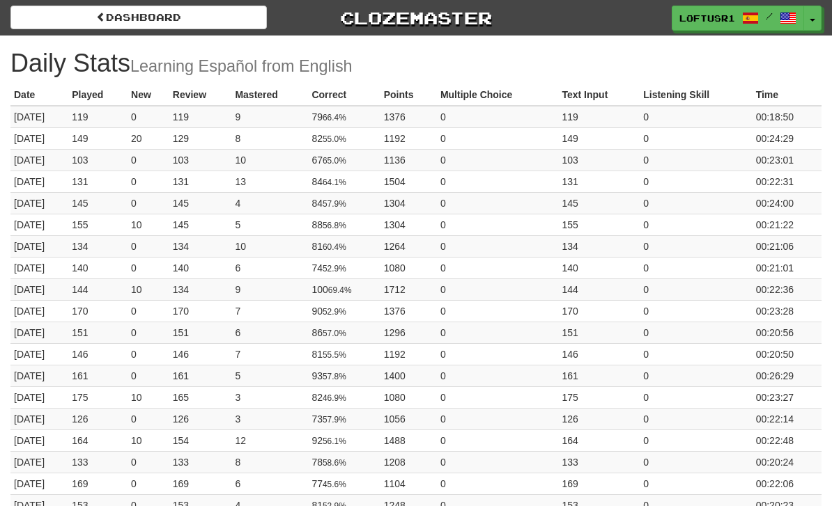
click at [44, 11] on link "Dashboard" at bounding box center [138, 18] width 256 height 24
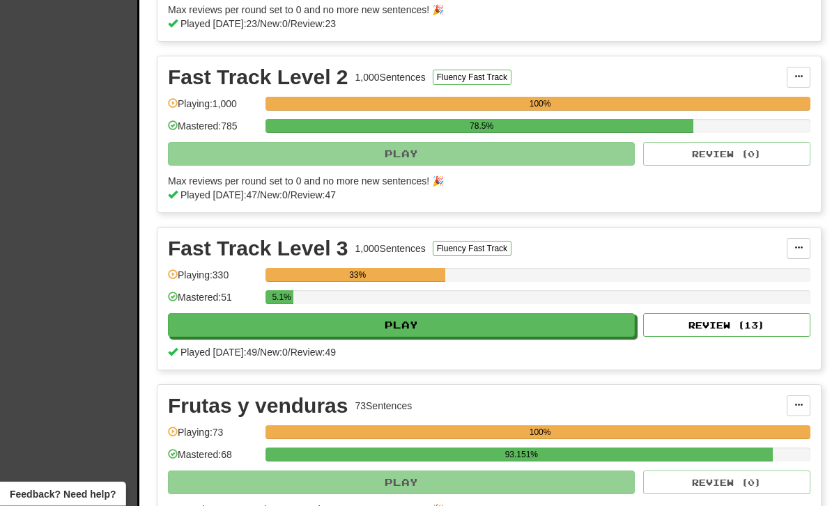
scroll to position [766, 0]
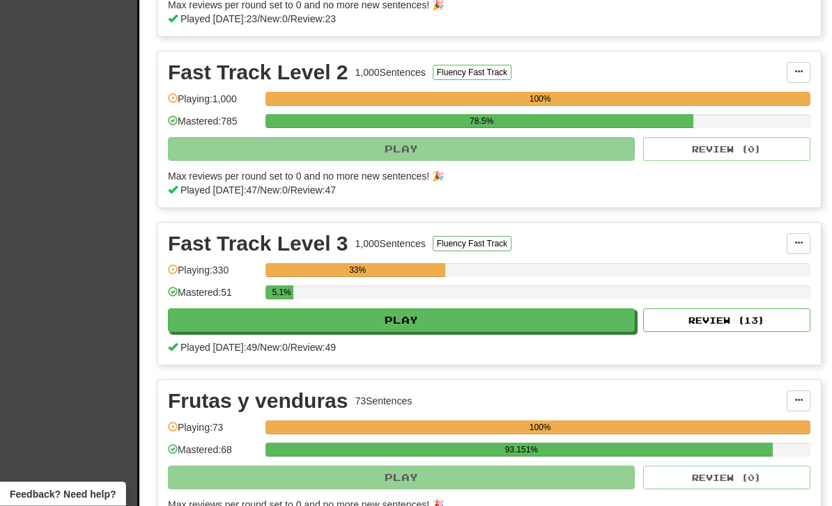
click at [746, 348] on div "Played [DATE]: 49 / New: 0 / Review: 49" at bounding box center [489, 348] width 642 height 14
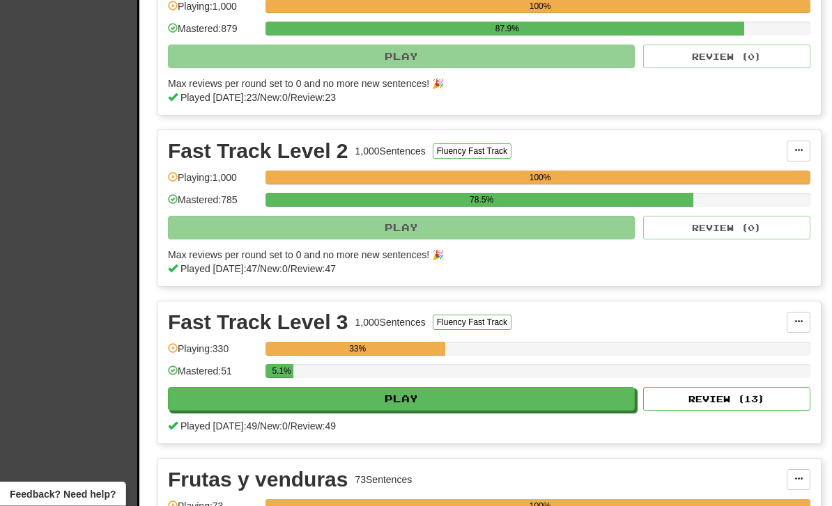
scroll to position [706, 0]
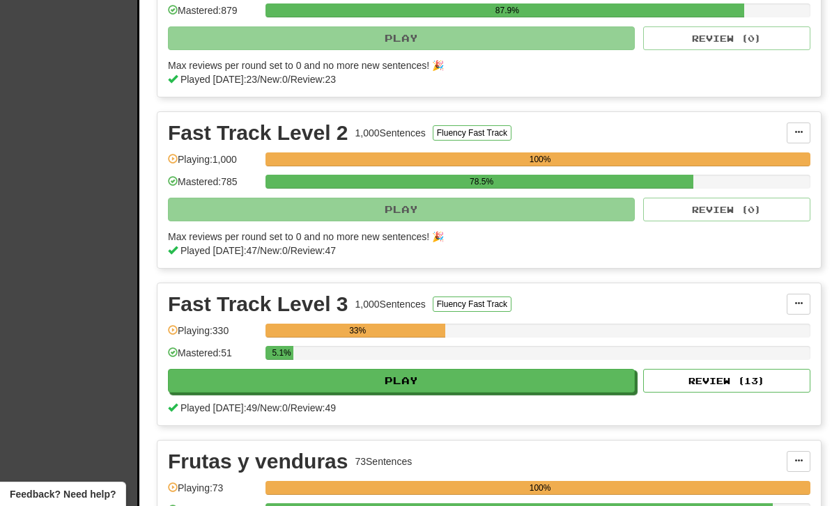
click at [714, 385] on button "Review ( 13 )" at bounding box center [726, 381] width 167 height 24
select select "**"
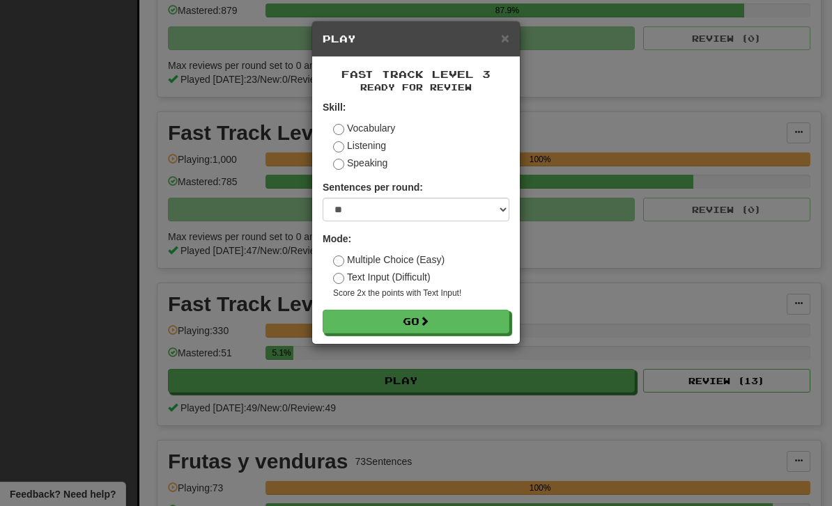
click at [467, 318] on button "Go" at bounding box center [416, 322] width 187 height 24
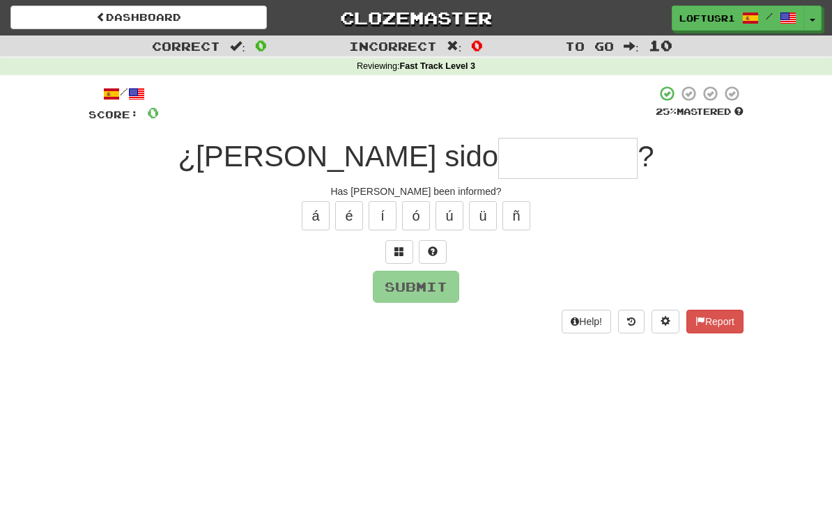
click at [498, 152] on input "text" at bounding box center [567, 158] width 139 height 41
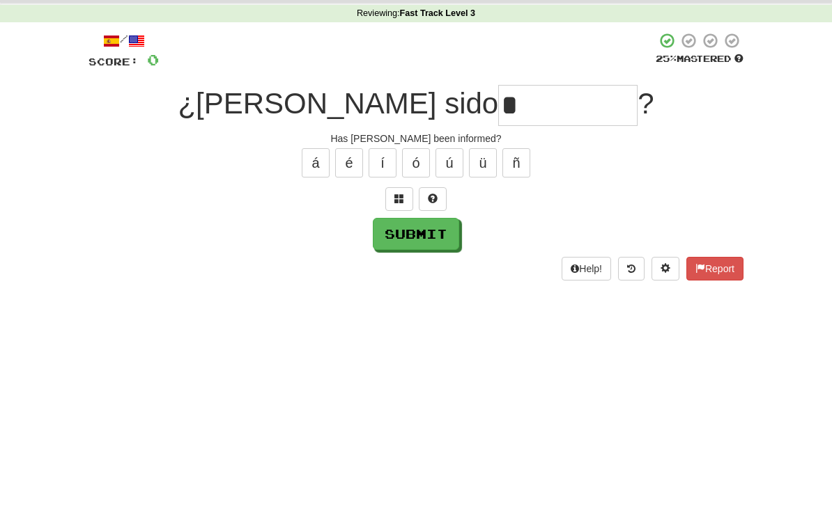
scroll to position [53, 0]
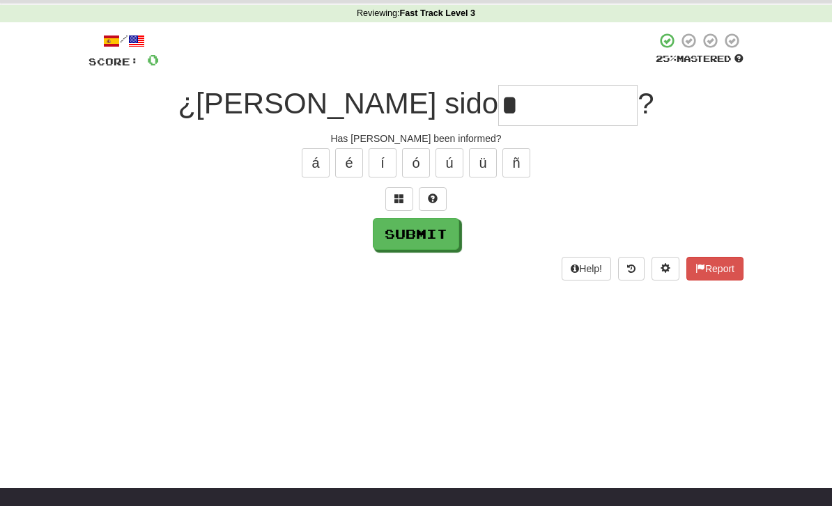
click at [426, 247] on button "Submit" at bounding box center [416, 234] width 86 height 32
type input "*********"
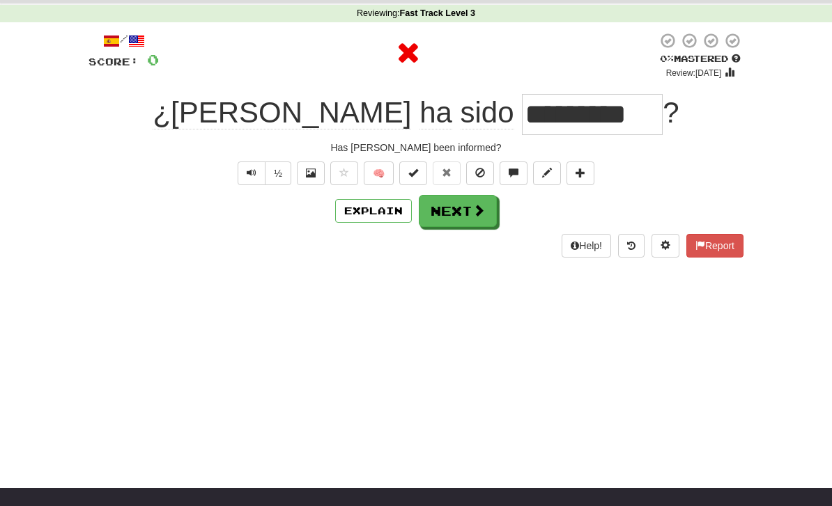
click at [378, 208] on button "Explain" at bounding box center [373, 211] width 77 height 24
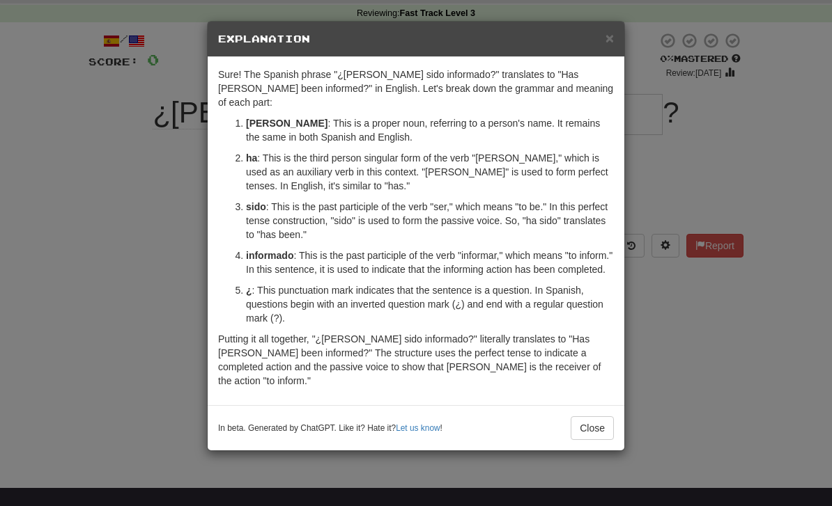
click at [600, 425] on button "Close" at bounding box center [592, 429] width 43 height 24
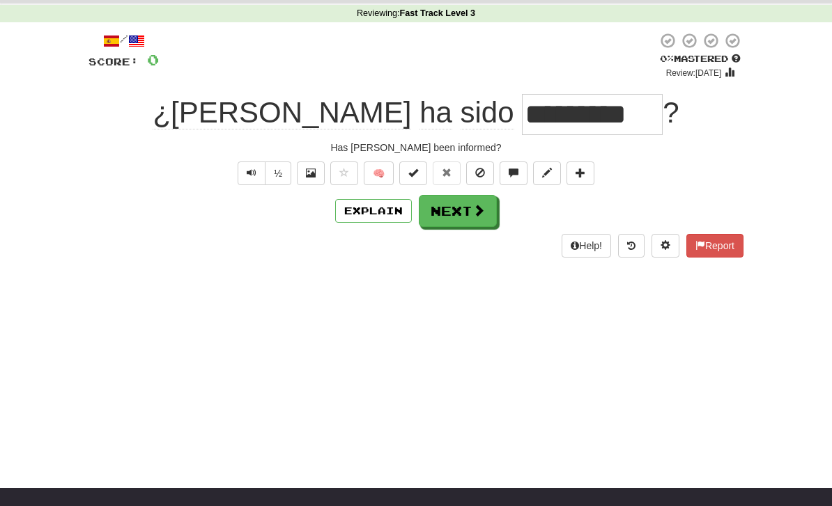
click at [447, 204] on button "Next" at bounding box center [458, 211] width 78 height 32
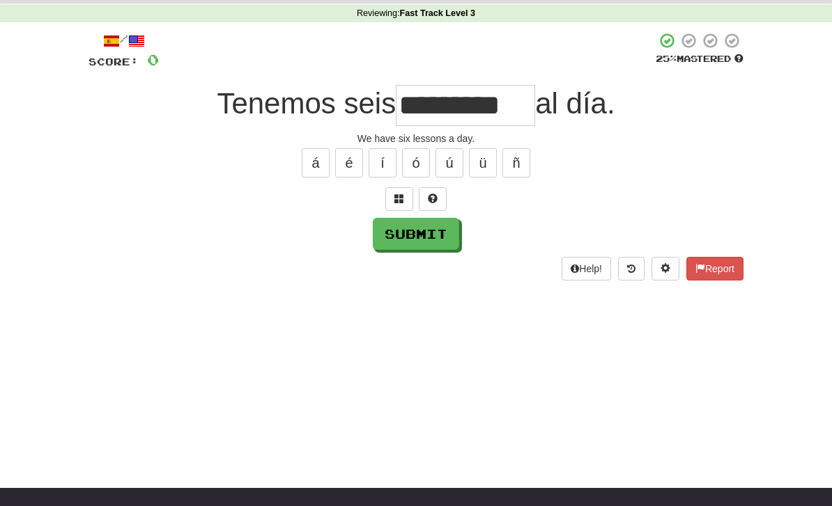
type input "*********"
click at [404, 242] on button "Submit" at bounding box center [416, 234] width 86 height 32
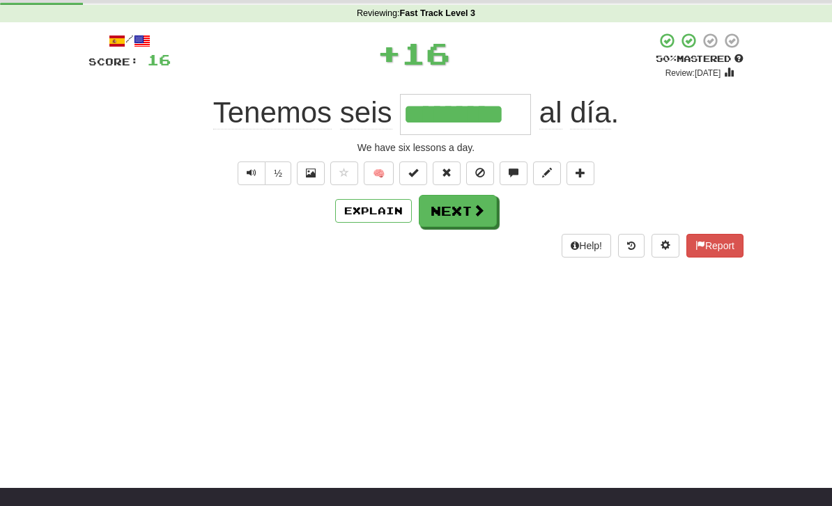
scroll to position [0, 0]
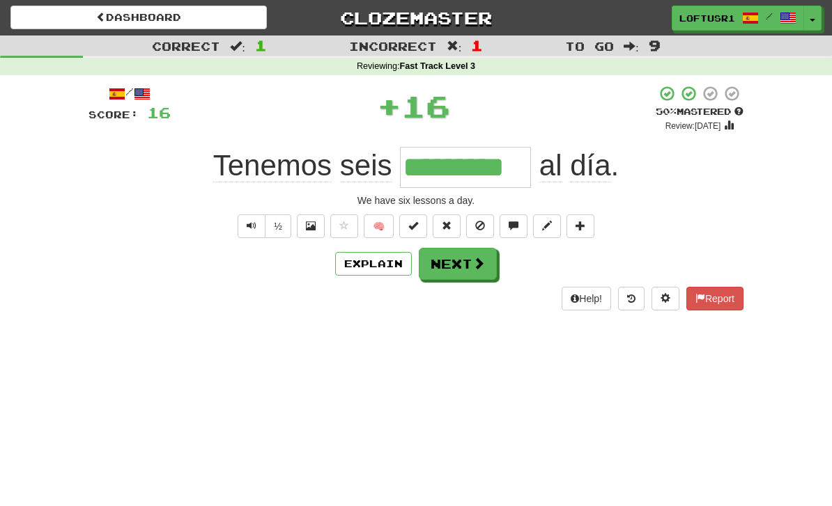
click at [386, 272] on button "Explain" at bounding box center [373, 264] width 77 height 24
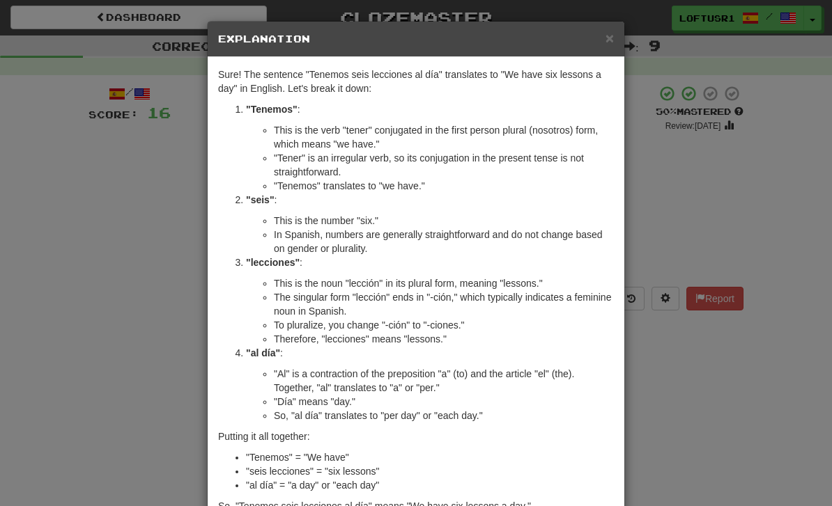
click at [660, 381] on div "× Explanation Sure! The sentence "Tenemos seis lecciones al día" translates to …" at bounding box center [416, 253] width 832 height 506
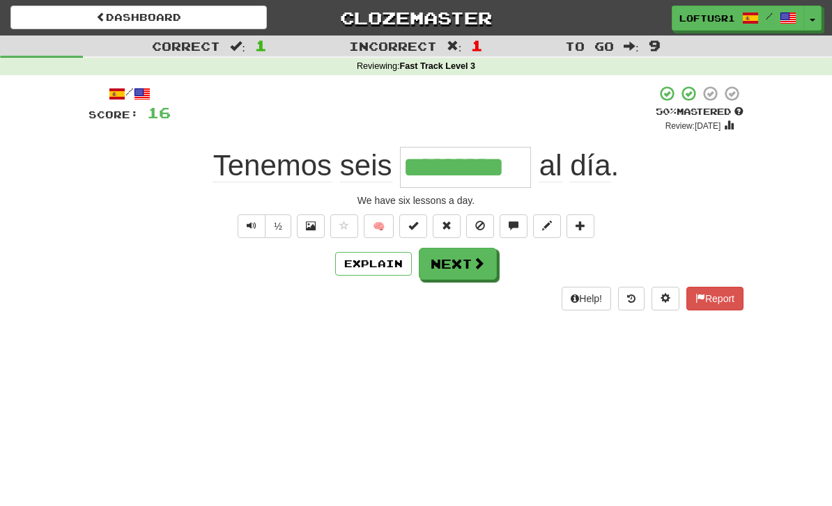
click at [675, 369] on div "Dashboard Clozemaster loftusr1 / Toggle Dropdown Dashboard Leaderboard Activity…" at bounding box center [416, 253] width 832 height 506
click at [472, 268] on span at bounding box center [478, 263] width 13 height 13
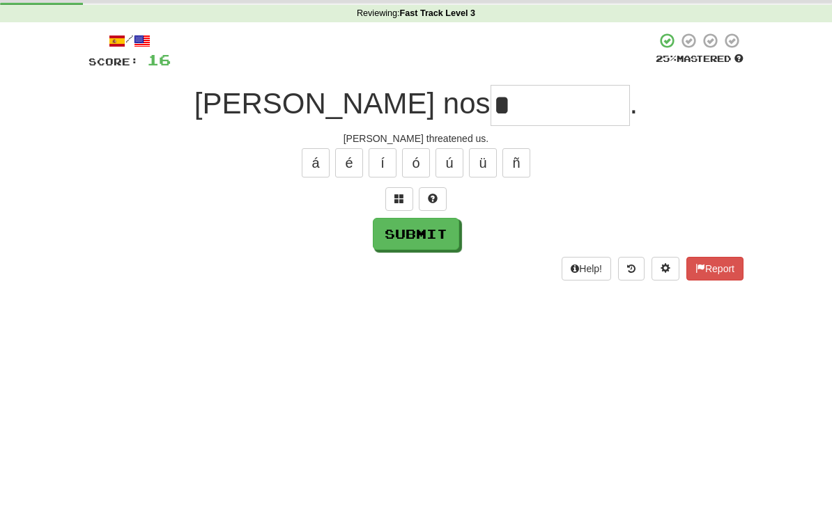
scroll to position [53, 0]
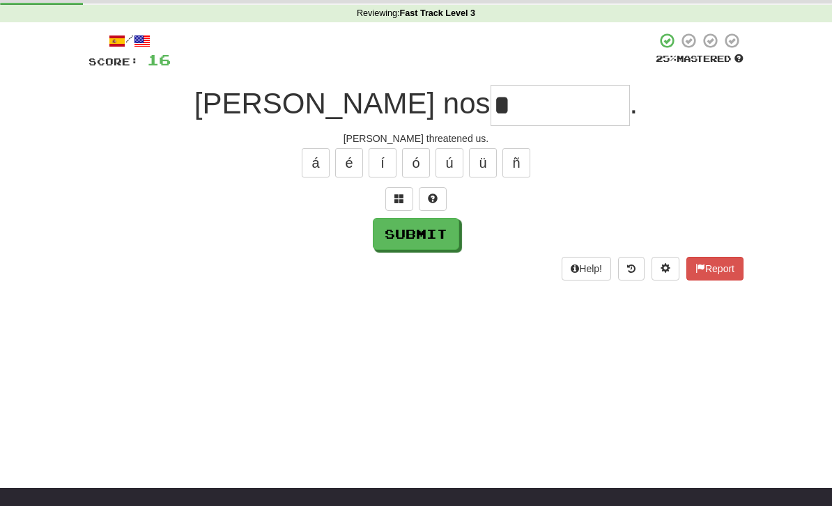
click at [388, 241] on button "Submit" at bounding box center [416, 234] width 86 height 32
type input "*******"
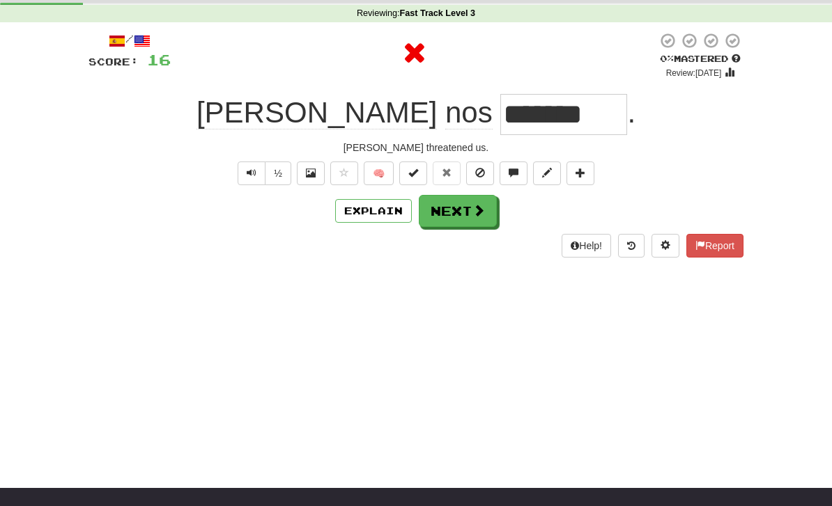
click at [382, 221] on button "Explain" at bounding box center [373, 211] width 77 height 24
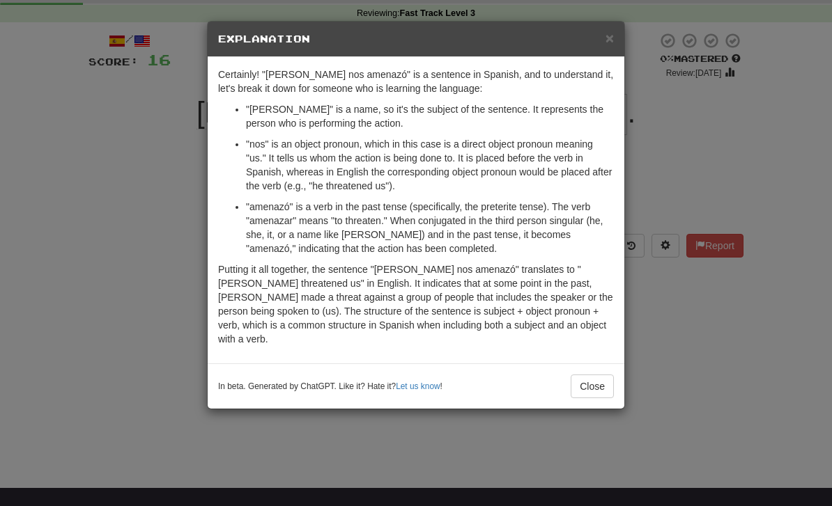
click at [597, 378] on button "Close" at bounding box center [592, 387] width 43 height 24
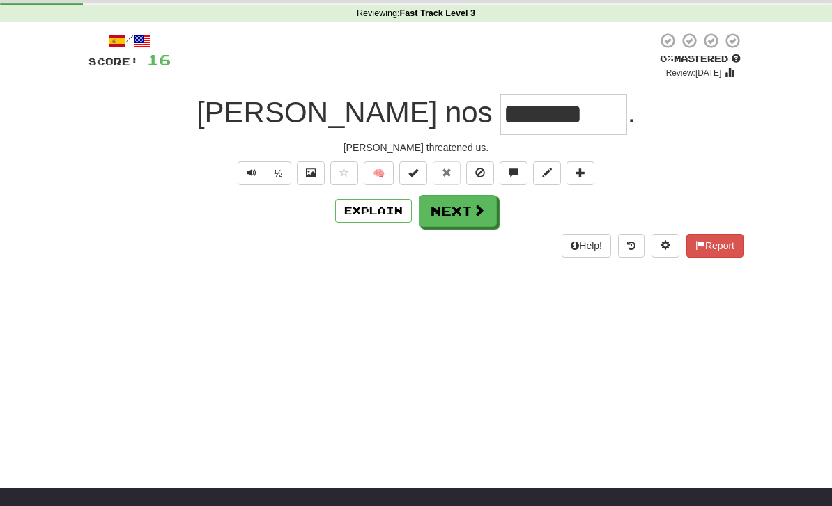
click at [463, 215] on button "Next" at bounding box center [458, 211] width 78 height 32
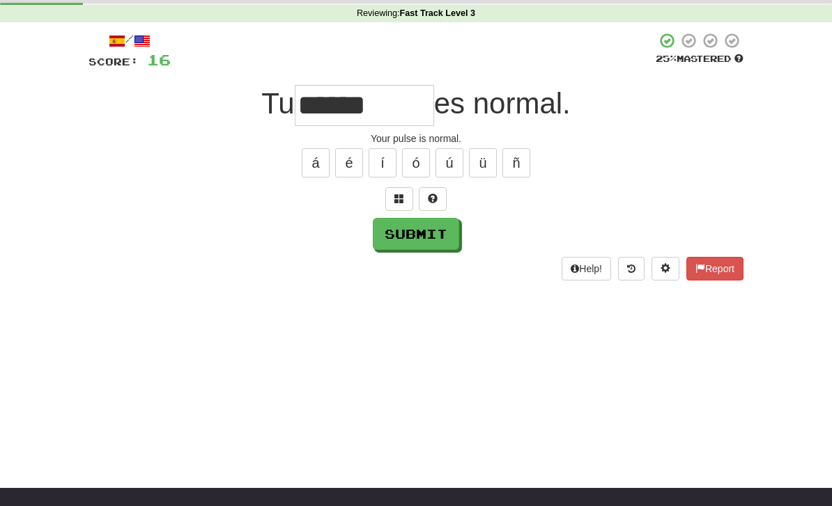
click at [433, 242] on button "Submit" at bounding box center [416, 234] width 86 height 32
type input "*****"
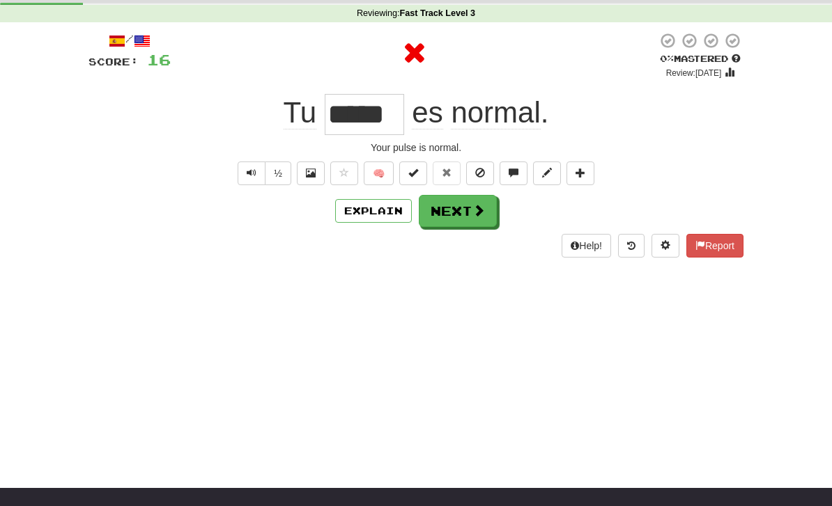
click at [463, 225] on button "Next" at bounding box center [458, 211] width 78 height 32
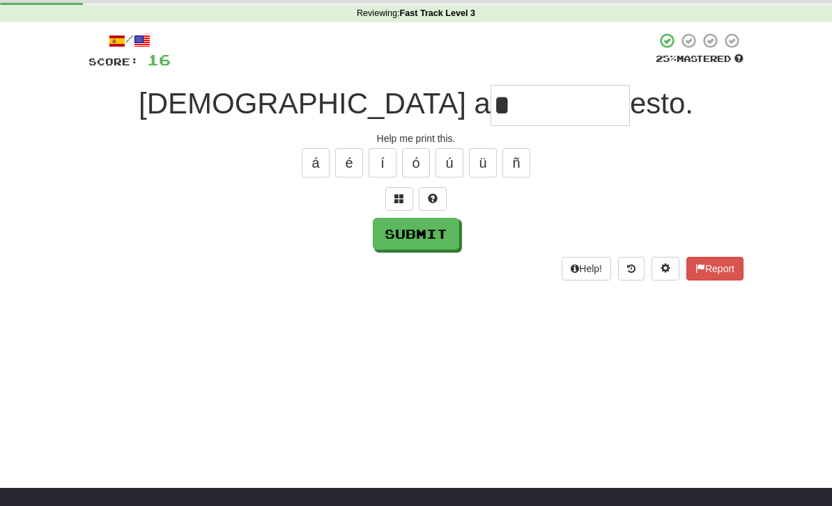
click at [405, 233] on button "Submit" at bounding box center [416, 234] width 86 height 32
type input "********"
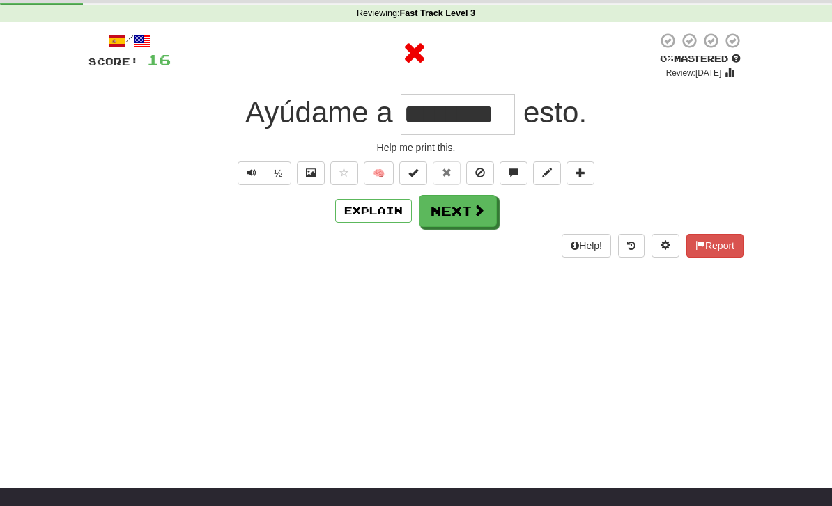
click at [364, 205] on button "Explain" at bounding box center [373, 211] width 77 height 24
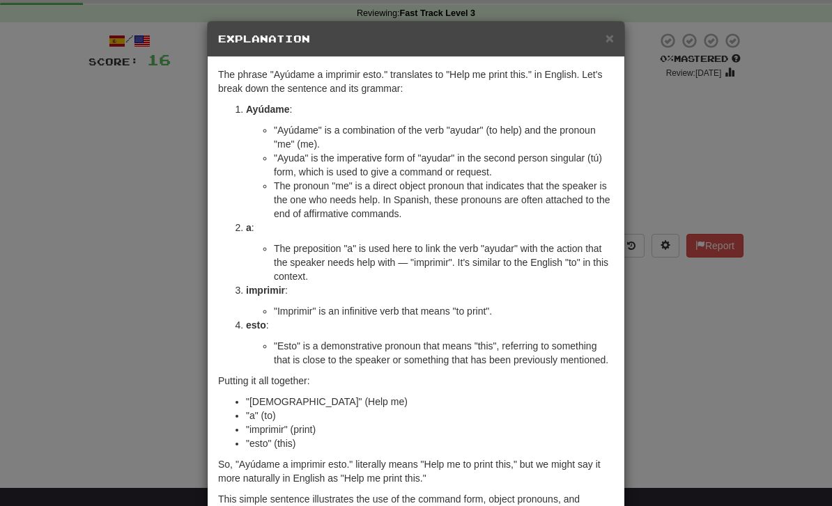
click at [94, 318] on div "× Explanation The phrase "[DEMOGRAPHIC_DATA] a imprimir esto." translates to "H…" at bounding box center [416, 253] width 832 height 506
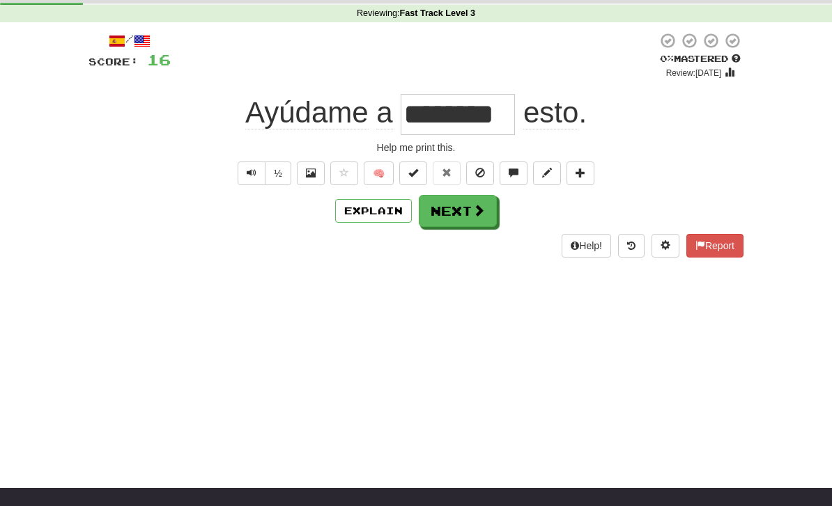
click at [459, 220] on button "Next" at bounding box center [458, 211] width 78 height 32
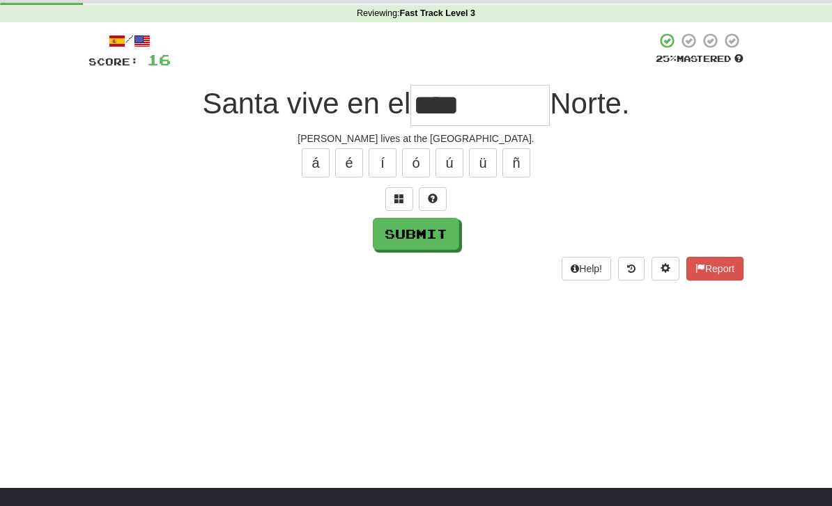
click at [420, 242] on button "Submit" at bounding box center [416, 234] width 86 height 32
type input "****"
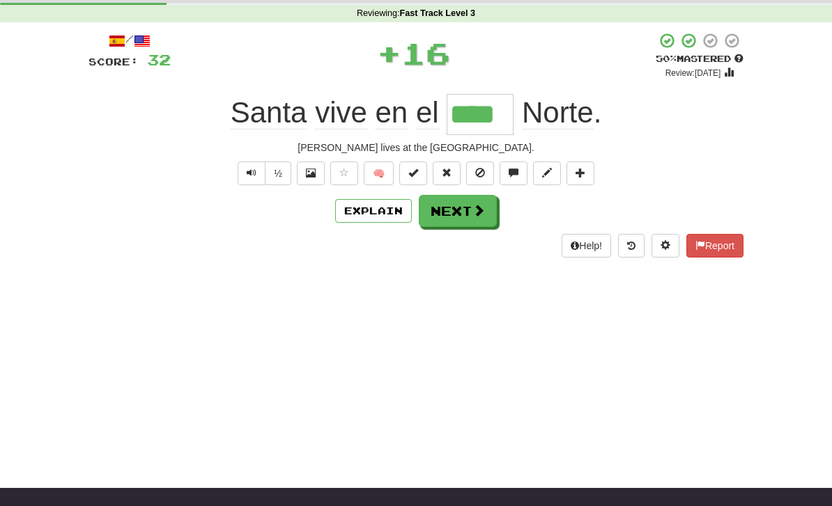
scroll to position [0, 0]
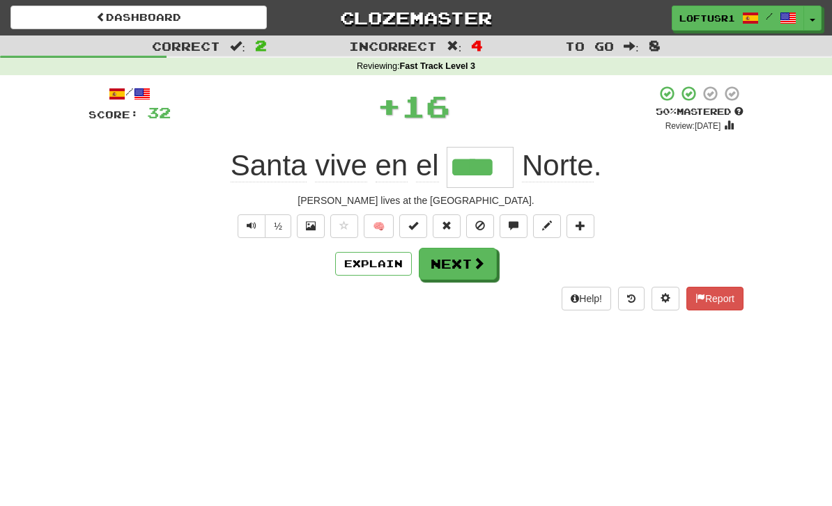
click at [472, 261] on span at bounding box center [478, 263] width 13 height 13
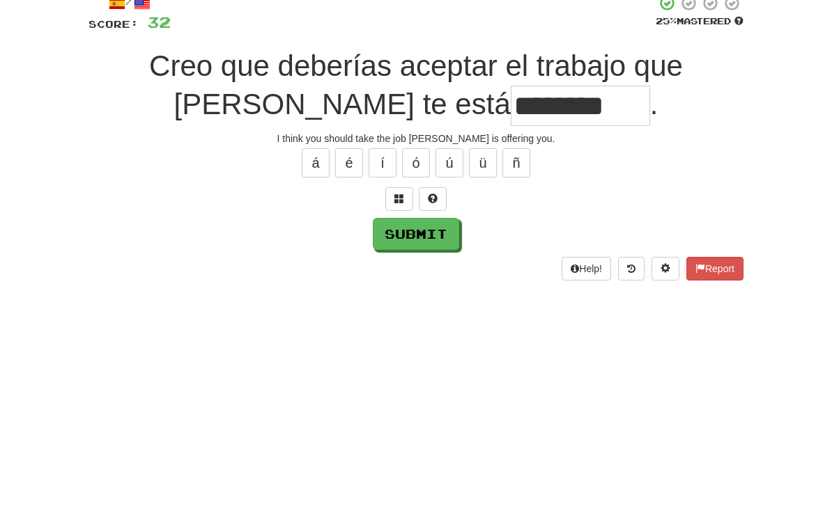
scroll to position [91, 0]
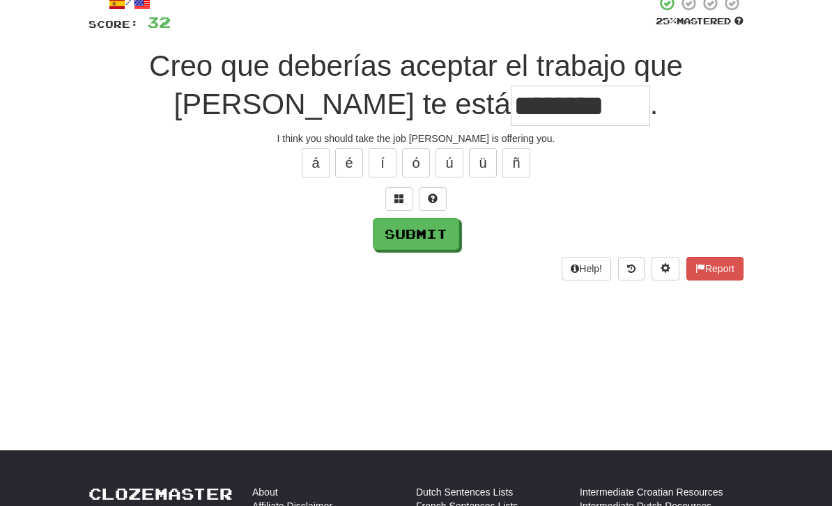
click at [433, 234] on button "Submit" at bounding box center [416, 234] width 86 height 32
type input "**********"
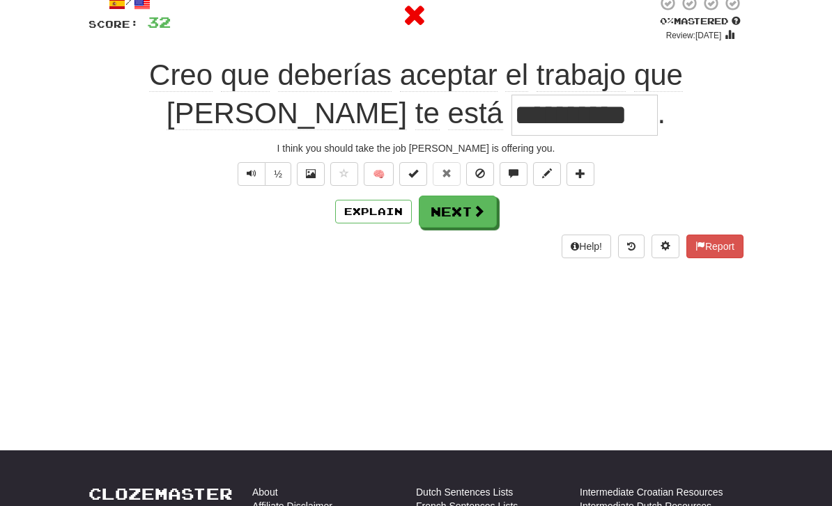
click at [373, 208] on button "Explain" at bounding box center [373, 212] width 77 height 24
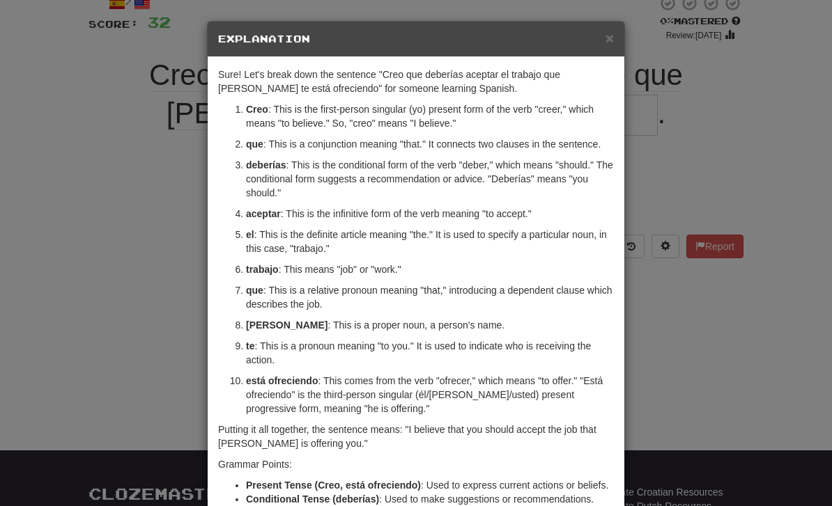
click at [650, 342] on div "× Explanation Sure! Let's break down the sentence "Creo que deberías aceptar el…" at bounding box center [416, 253] width 832 height 506
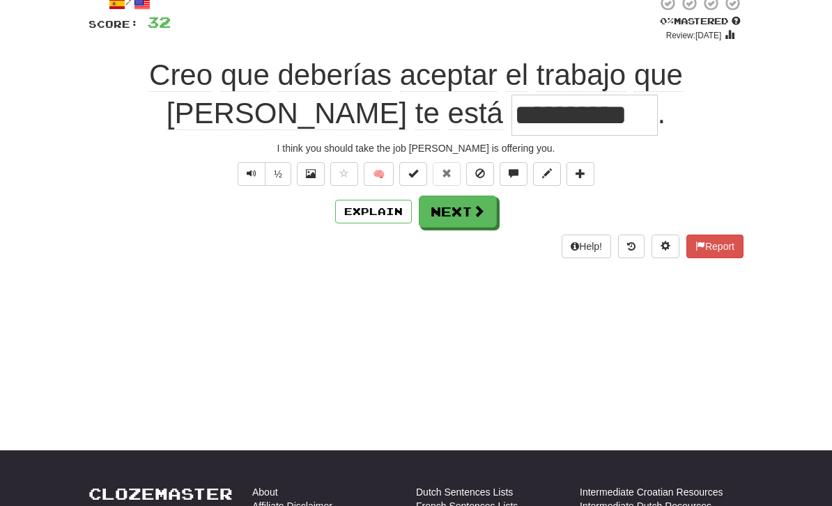
click at [453, 216] on button "Next" at bounding box center [458, 212] width 78 height 32
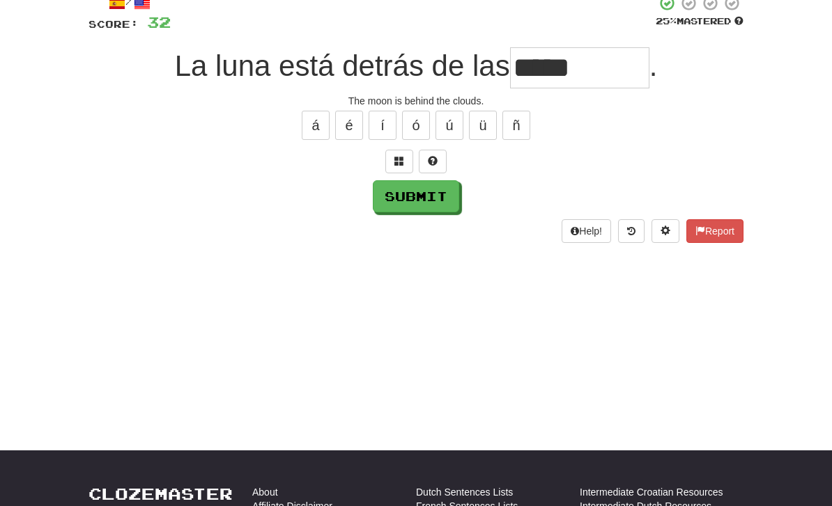
type input "*****"
click at [419, 210] on button "Submit" at bounding box center [416, 196] width 86 height 32
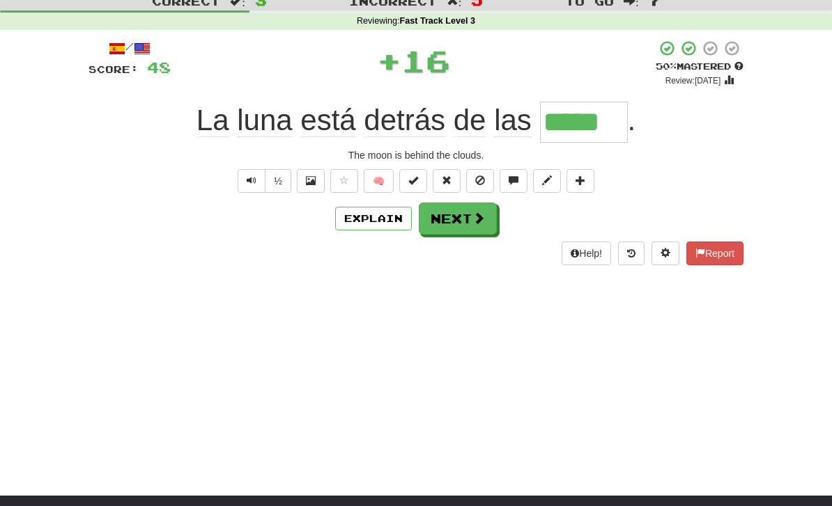
scroll to position [0, 0]
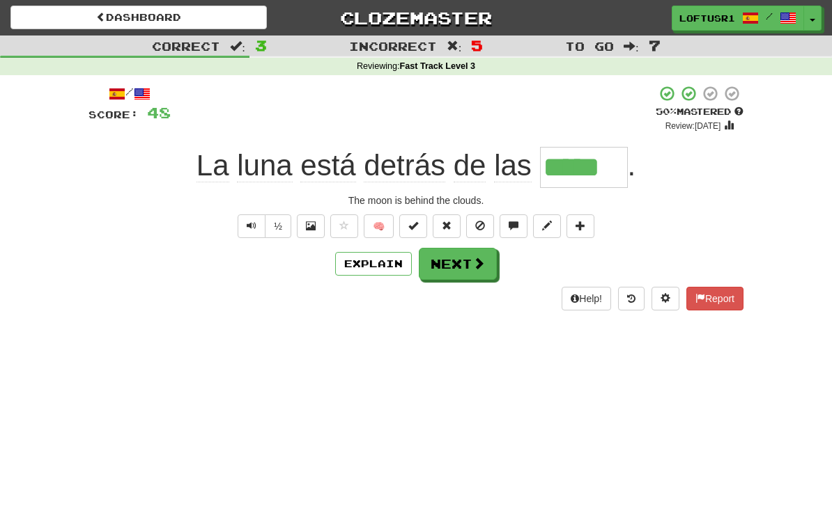
click at [461, 276] on button "Next" at bounding box center [458, 264] width 78 height 32
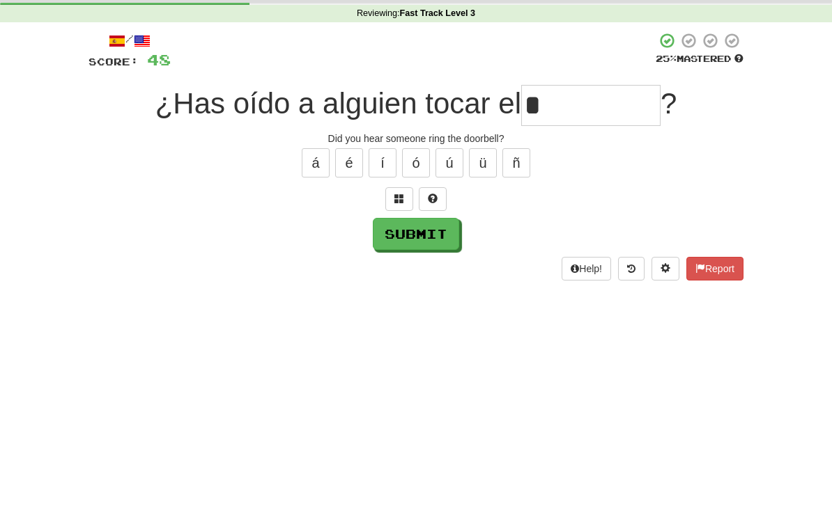
scroll to position [53, 0]
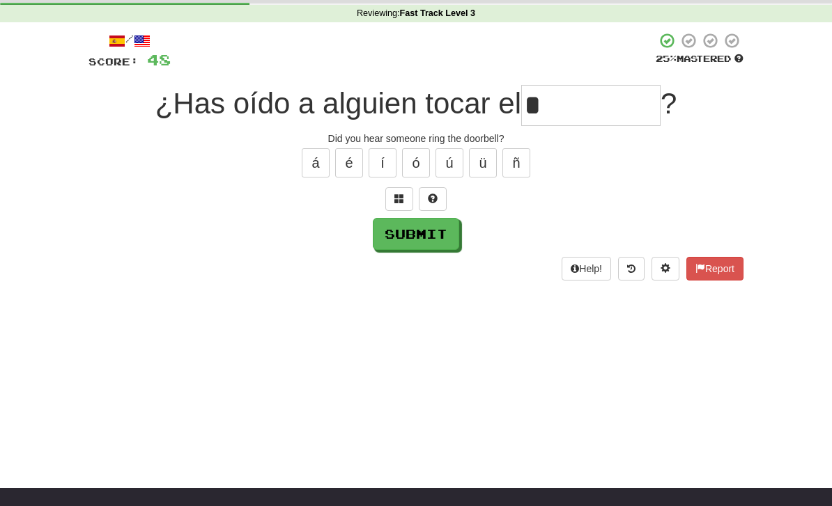
click at [403, 241] on button "Submit" at bounding box center [416, 234] width 86 height 32
type input "******"
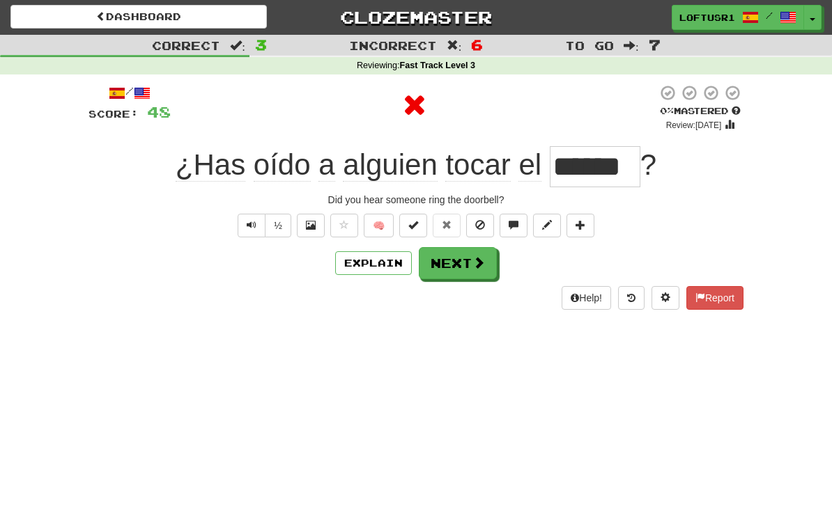
scroll to position [0, 0]
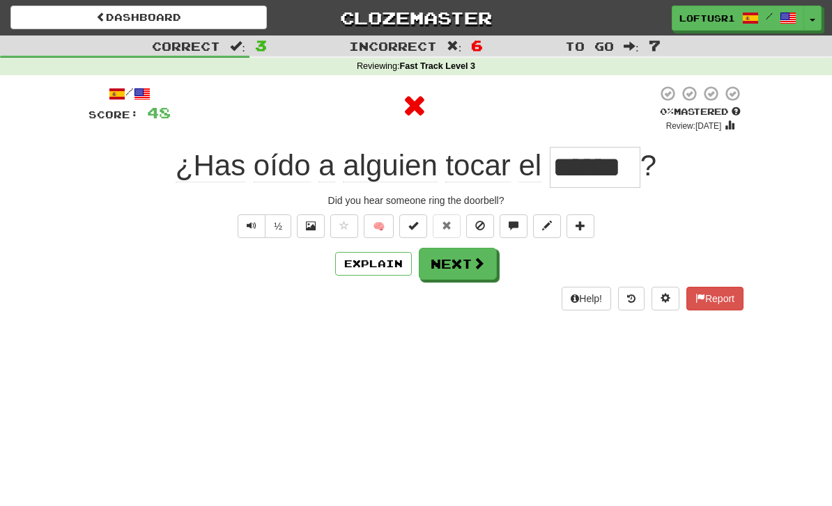
click at [382, 260] on button "Explain" at bounding box center [373, 264] width 77 height 24
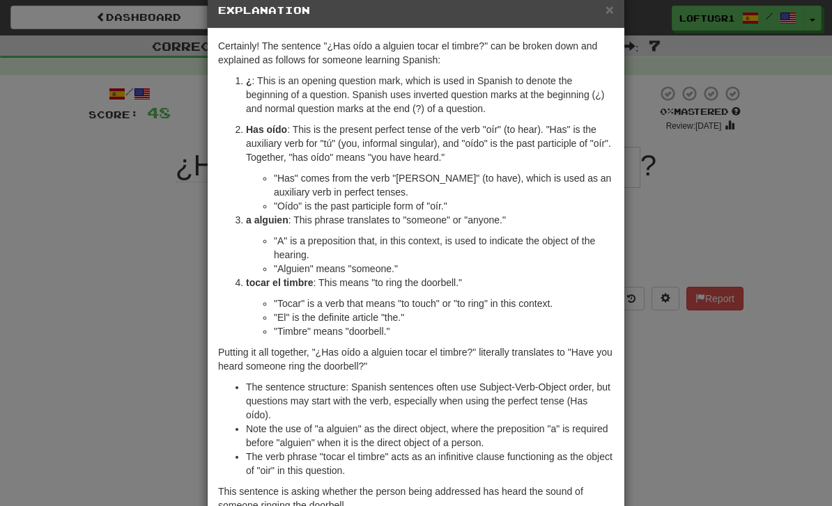
scroll to position [30, 0]
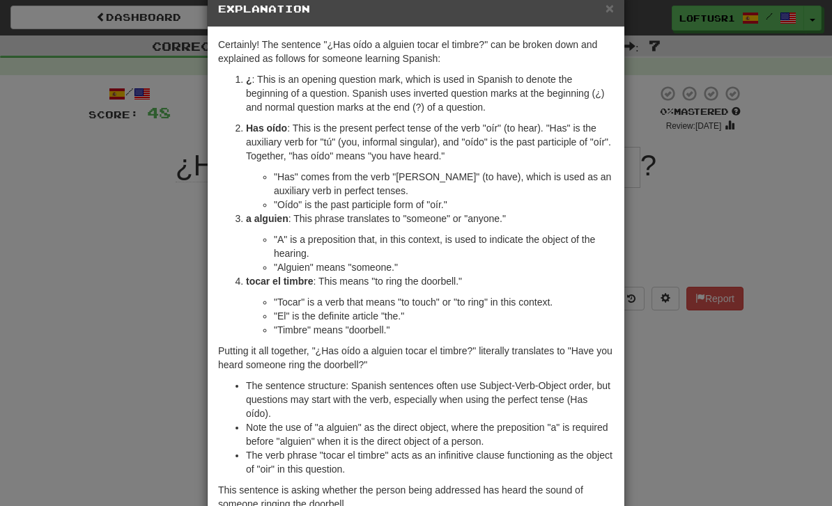
click at [681, 376] on div "× Explanation Certainly! The sentence "¿Has oído a alguien tocar el timbre?" ca…" at bounding box center [416, 253] width 832 height 506
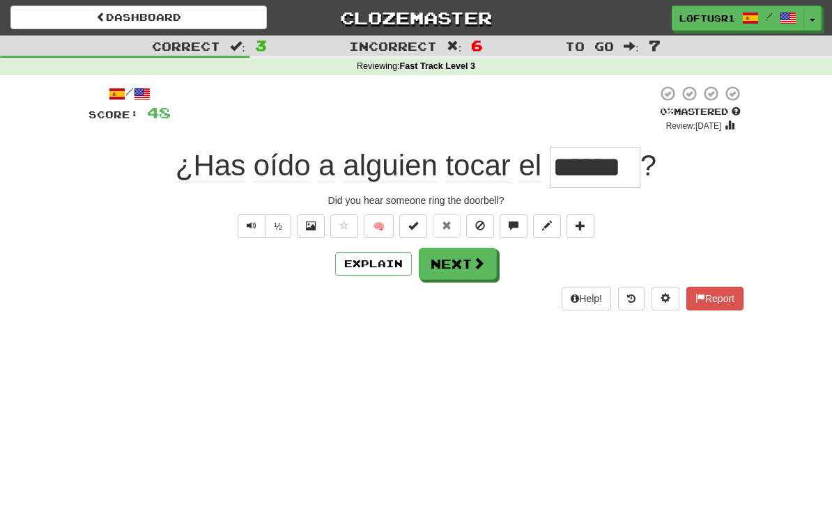
click at [472, 269] on span at bounding box center [478, 263] width 13 height 13
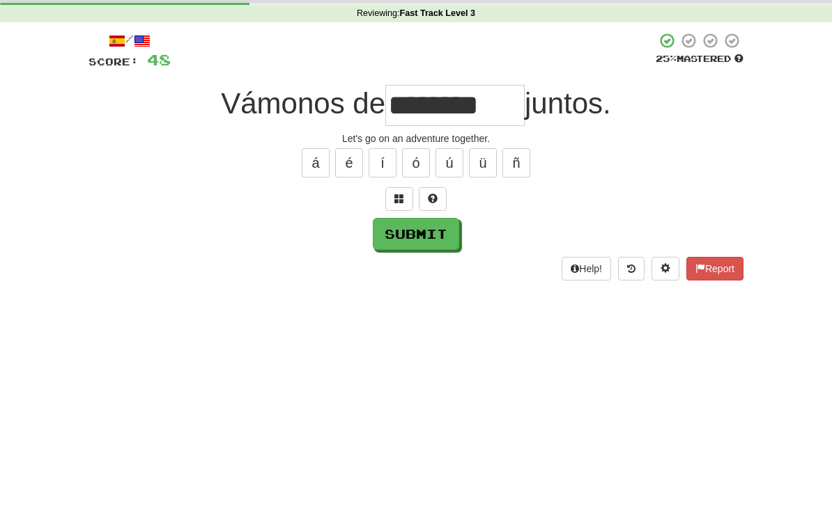
scroll to position [53, 0]
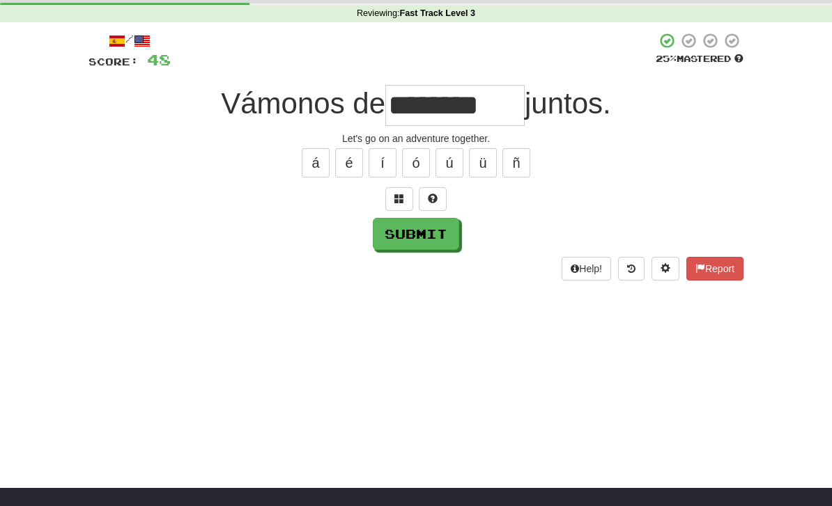
type input "********"
click at [418, 238] on button "Submit" at bounding box center [416, 234] width 86 height 32
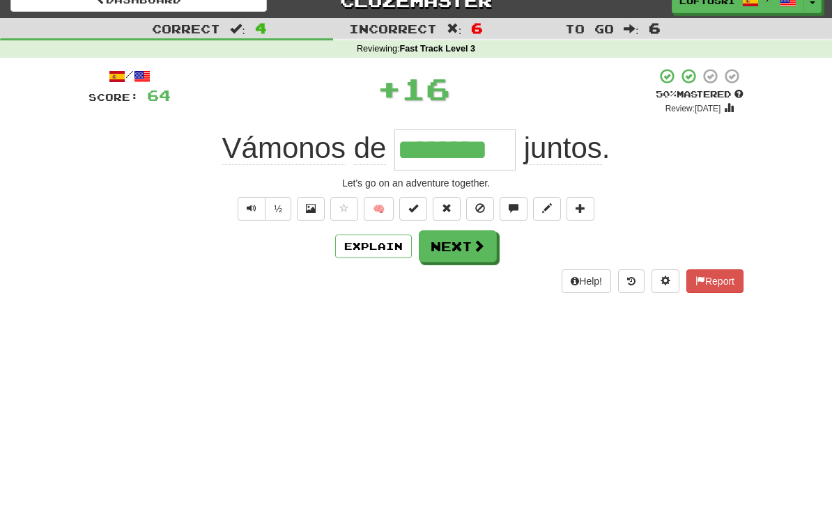
scroll to position [0, 0]
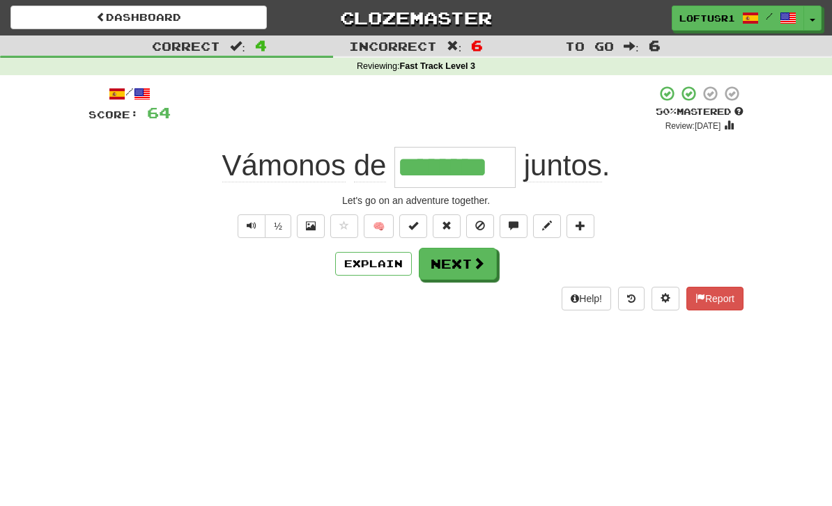
click at [245, 230] on button "Text-to-speech controls" at bounding box center [252, 227] width 28 height 24
click at [449, 276] on button "Next" at bounding box center [458, 264] width 78 height 32
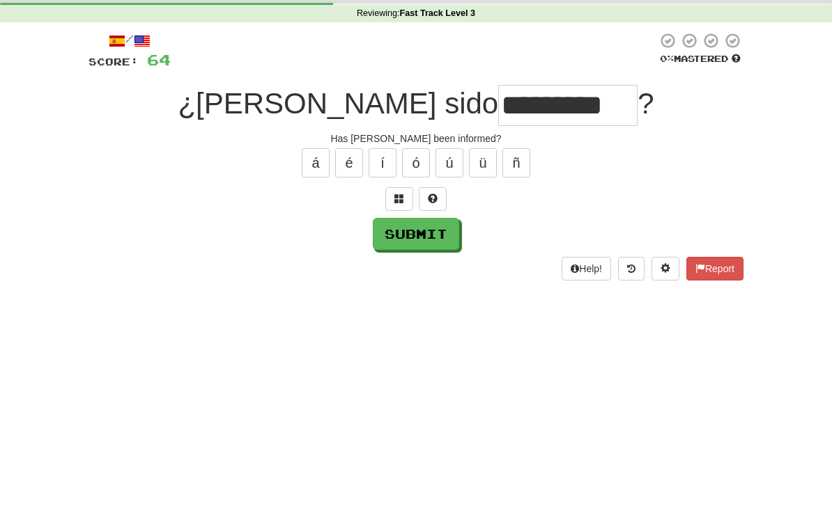
scroll to position [53, 0]
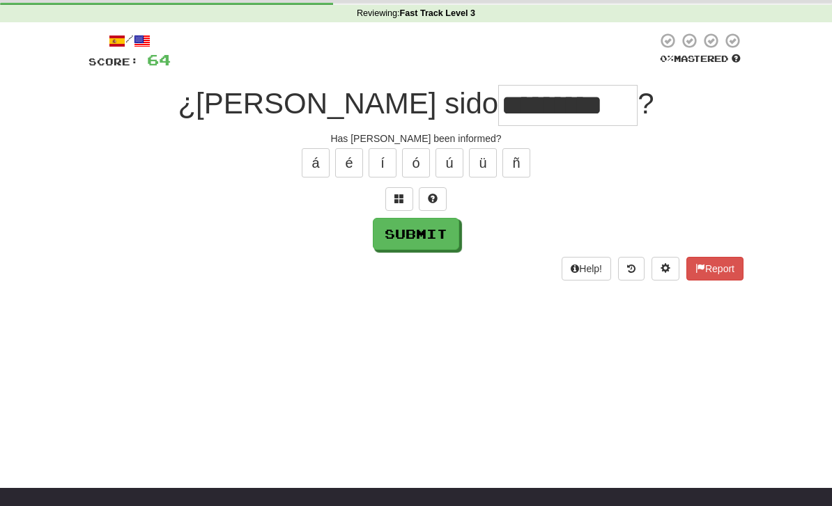
type input "*********"
click at [435, 247] on button "Submit" at bounding box center [416, 234] width 86 height 32
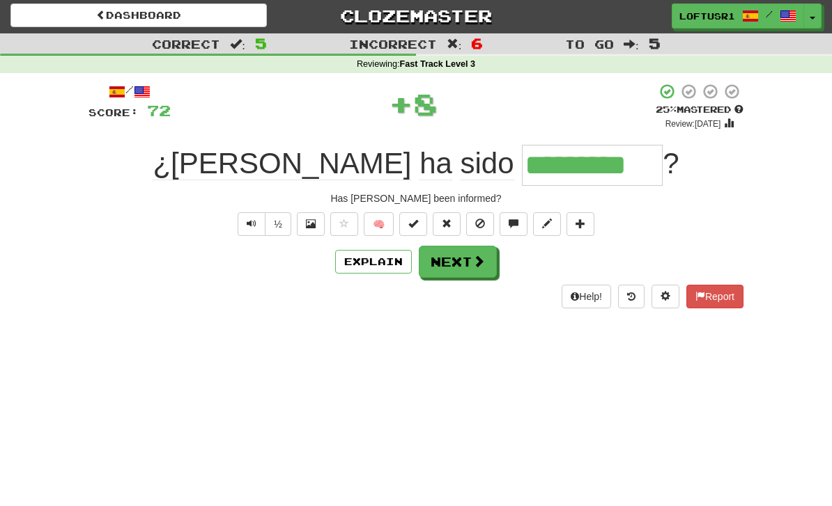
scroll to position [0, 0]
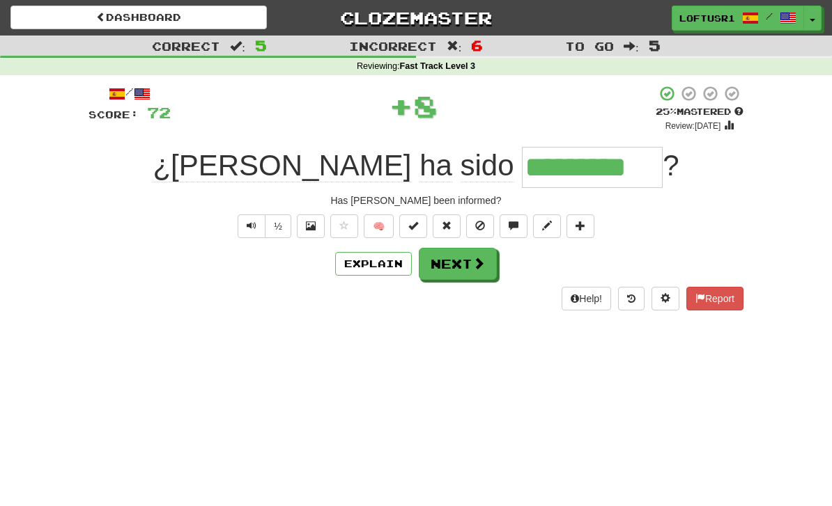
click at [470, 264] on button "Next" at bounding box center [458, 264] width 78 height 32
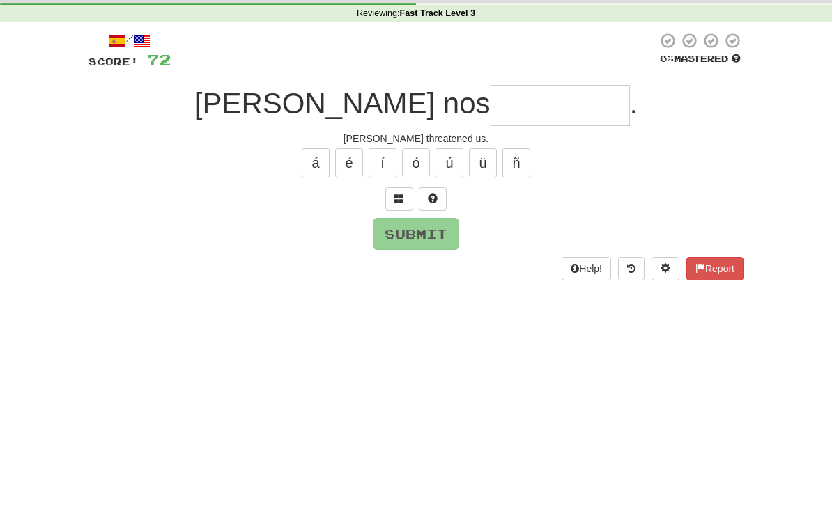
scroll to position [53, 0]
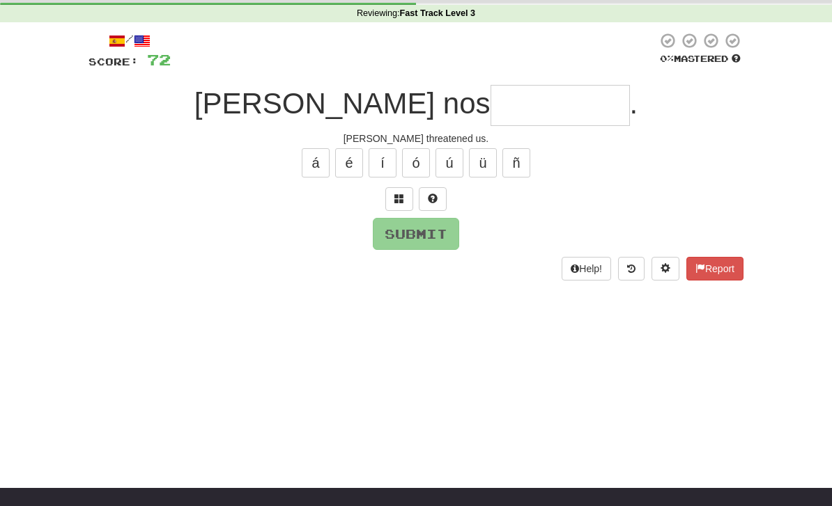
click at [490, 113] on input "text" at bounding box center [559, 105] width 139 height 41
click at [421, 241] on button "Submit" at bounding box center [416, 234] width 86 height 32
type input "*******"
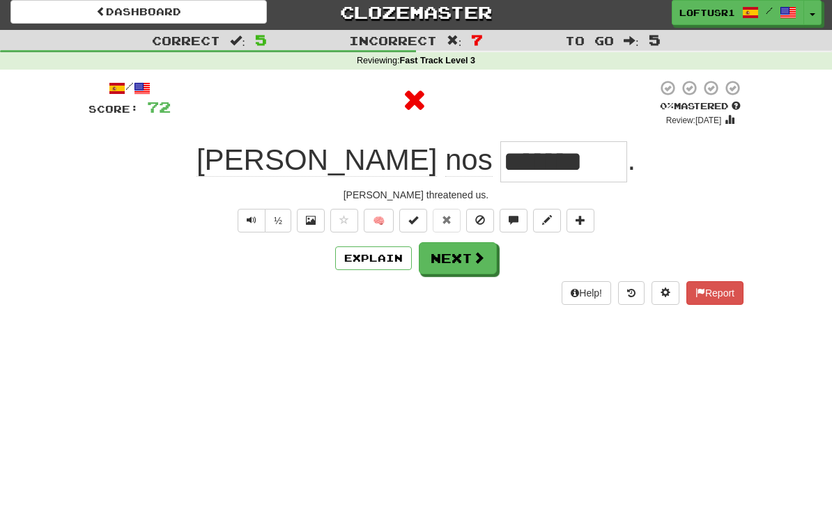
scroll to position [0, 0]
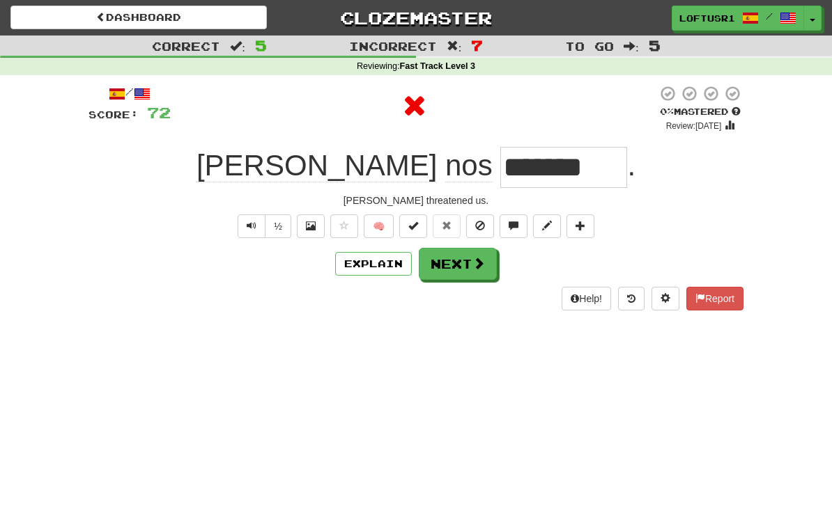
click at [474, 267] on span at bounding box center [478, 263] width 13 height 13
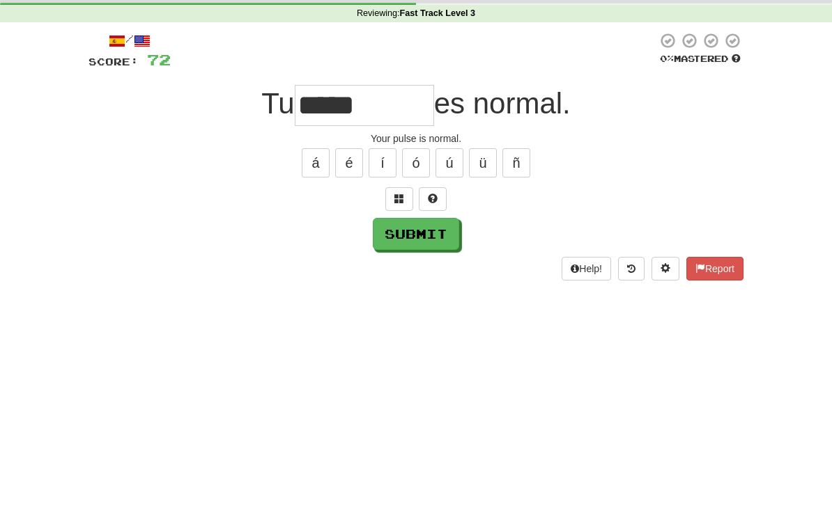
scroll to position [53, 0]
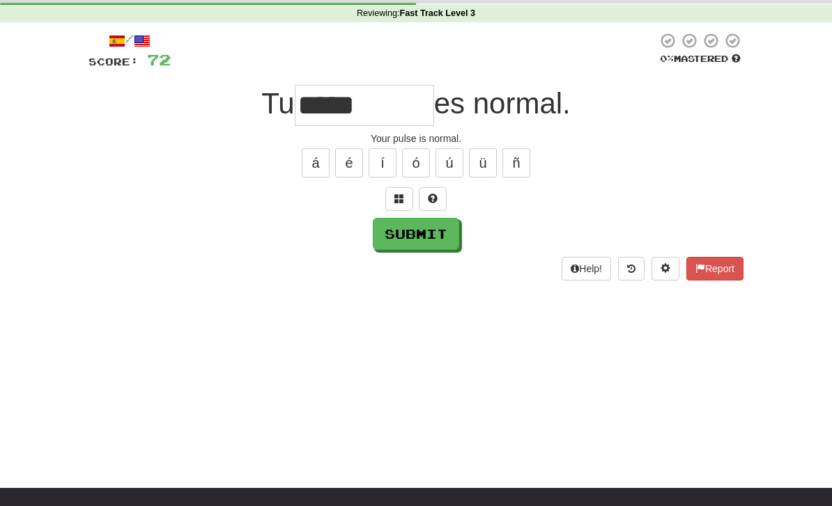
type input "*****"
click at [434, 245] on button "Submit" at bounding box center [416, 234] width 86 height 32
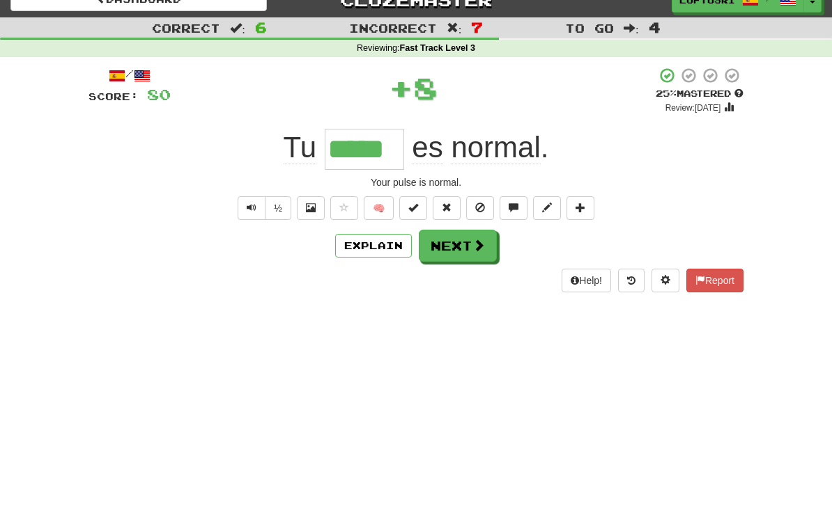
scroll to position [0, 0]
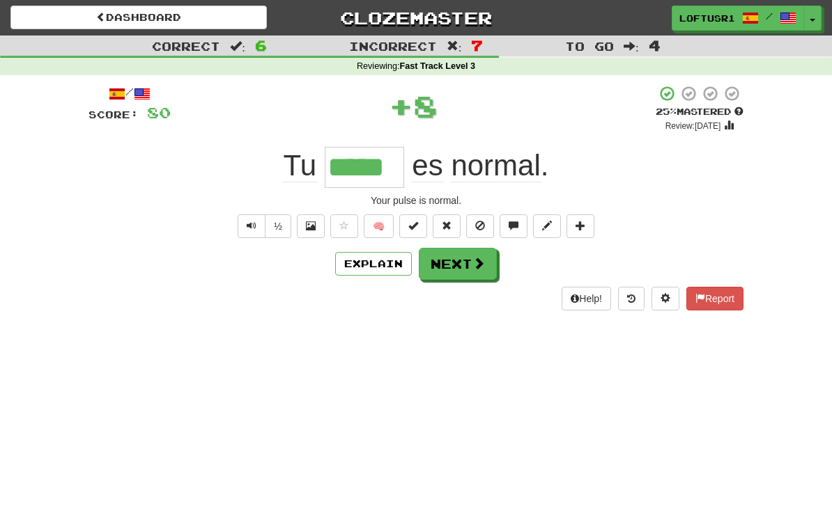
click at [467, 267] on button "Next" at bounding box center [458, 264] width 78 height 32
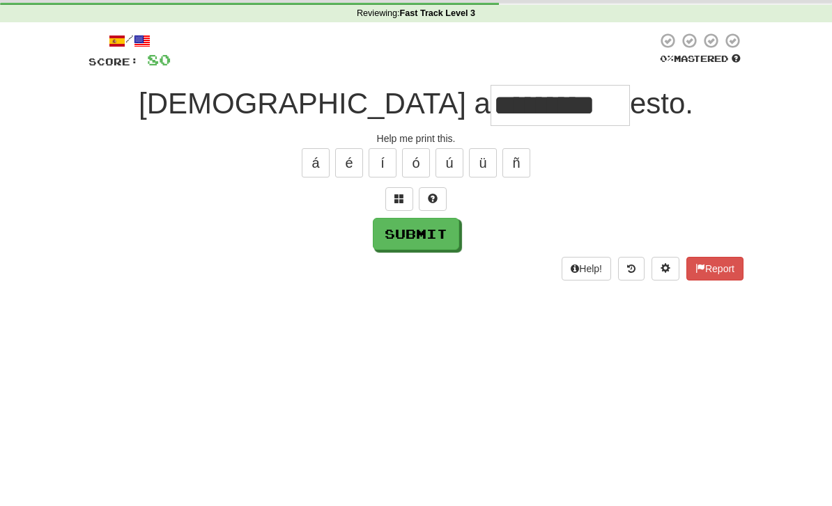
scroll to position [53, 0]
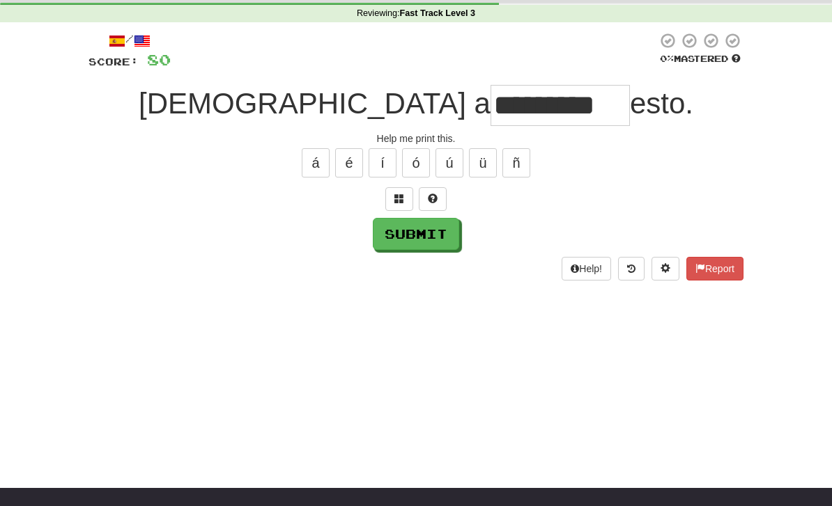
click at [408, 245] on button "Submit" at bounding box center [416, 234] width 86 height 32
type input "********"
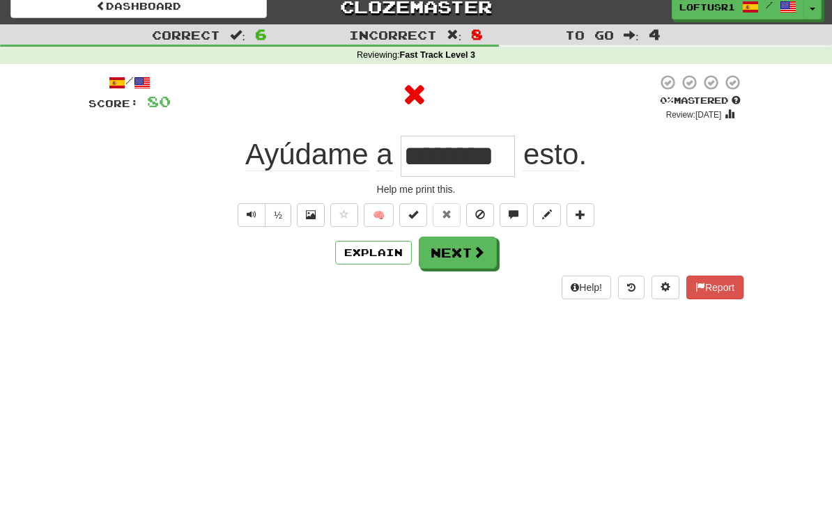
scroll to position [0, 0]
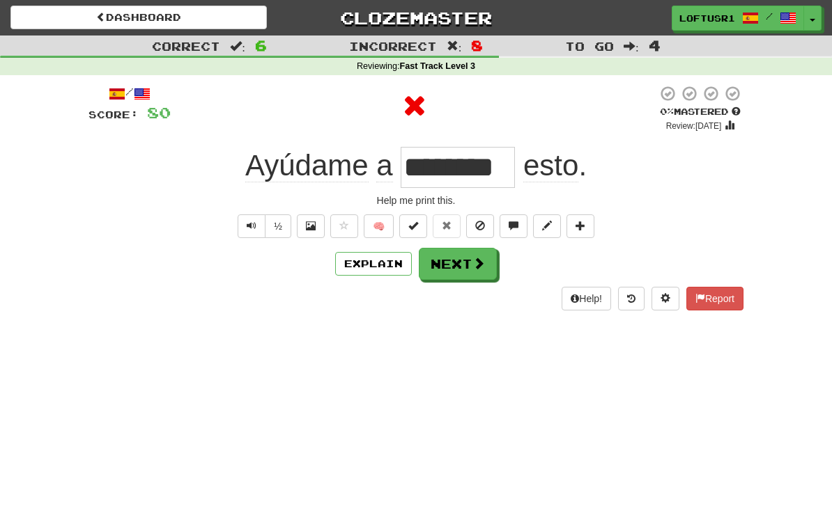
click at [471, 271] on button "Next" at bounding box center [458, 264] width 78 height 32
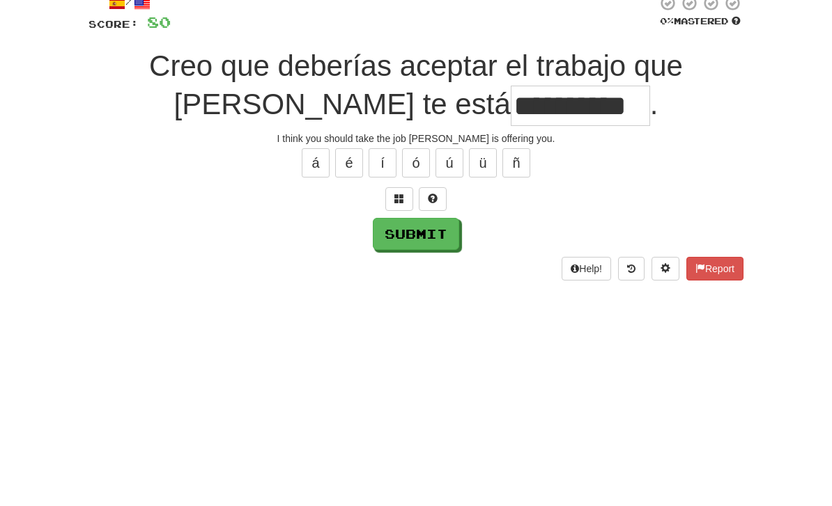
scroll to position [91, 0]
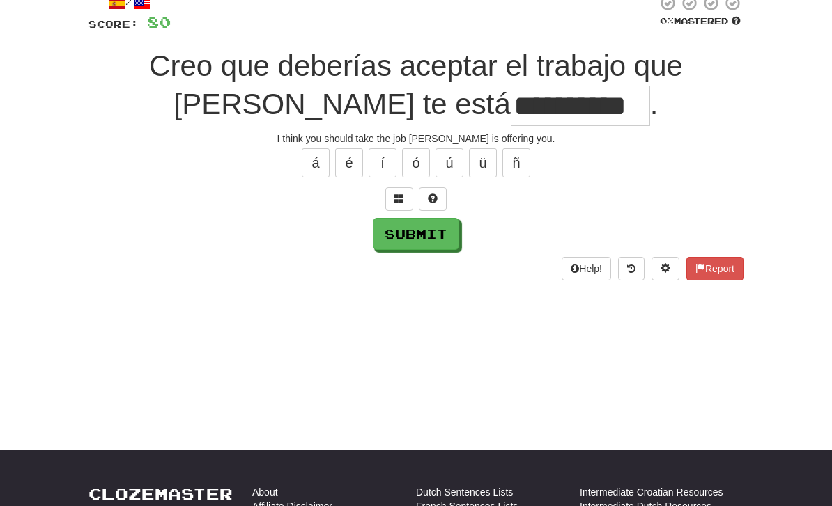
type input "**********"
click at [407, 242] on button "Submit" at bounding box center [416, 234] width 86 height 32
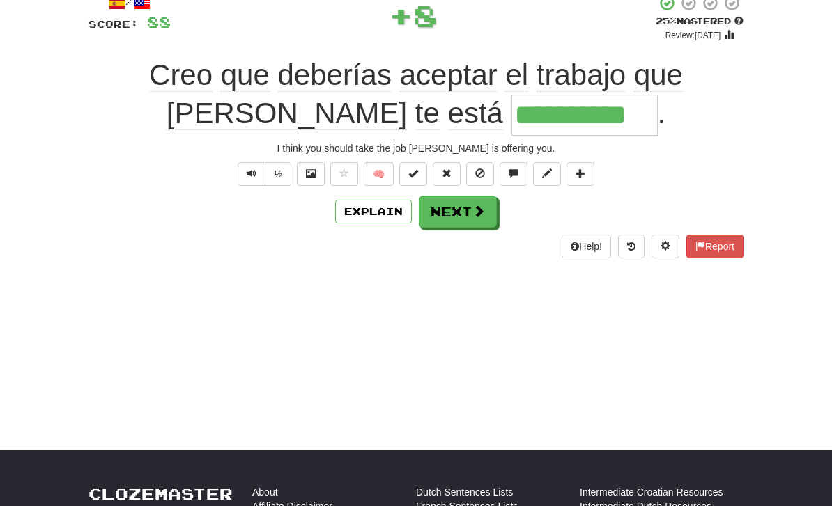
click at [380, 211] on button "Explain" at bounding box center [373, 212] width 77 height 24
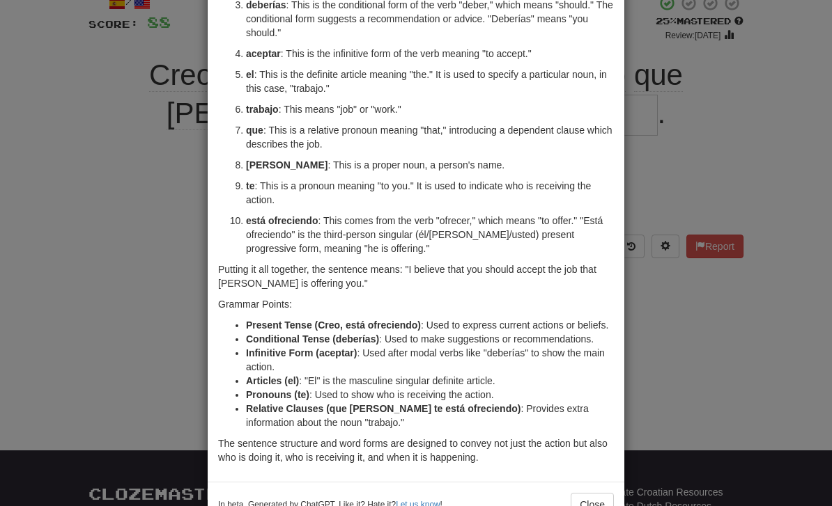
scroll to position [161, 0]
click at [692, 343] on div "× Explanation Sure! Let's break down the sentence "Creo que deberías aceptar el…" at bounding box center [416, 253] width 832 height 506
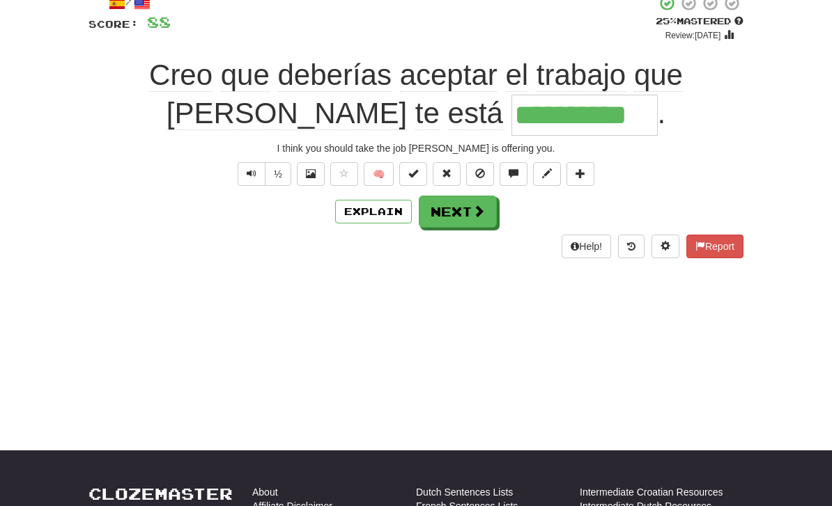
click at [474, 215] on span at bounding box center [478, 211] width 13 height 13
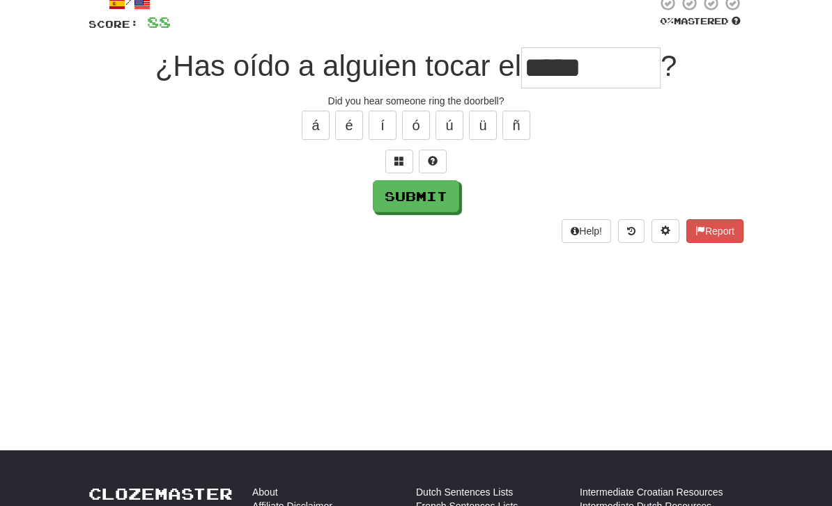
click at [437, 208] on button "Submit" at bounding box center [416, 196] width 86 height 32
type input "******"
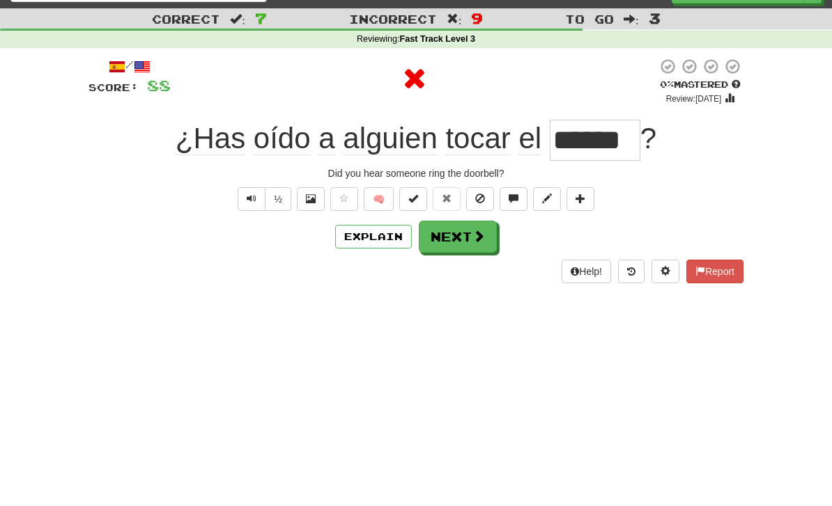
scroll to position [0, 0]
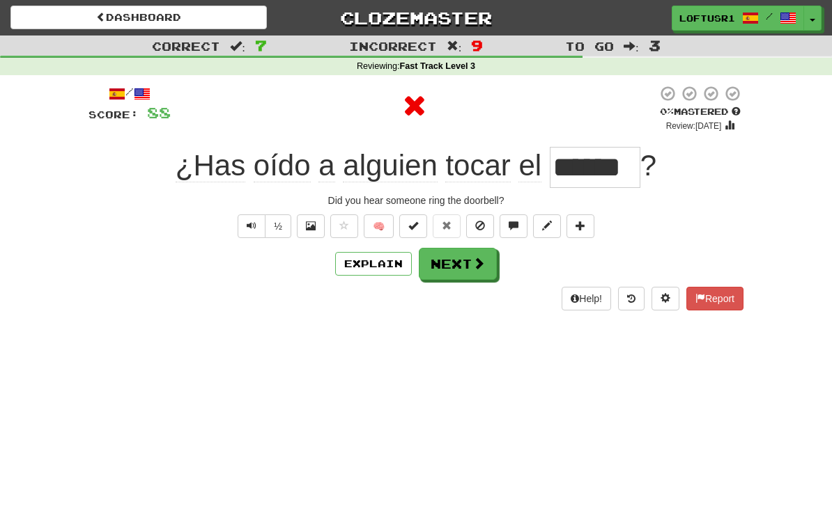
click at [466, 262] on button "Next" at bounding box center [458, 264] width 78 height 32
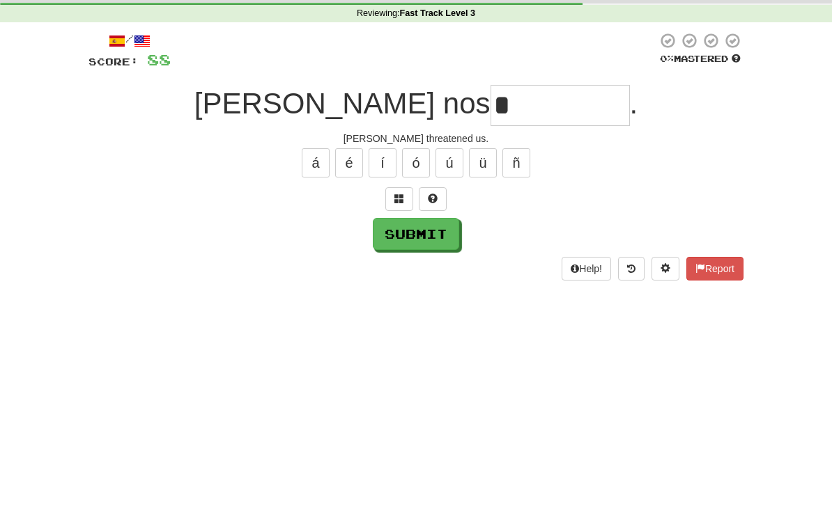
scroll to position [53, 0]
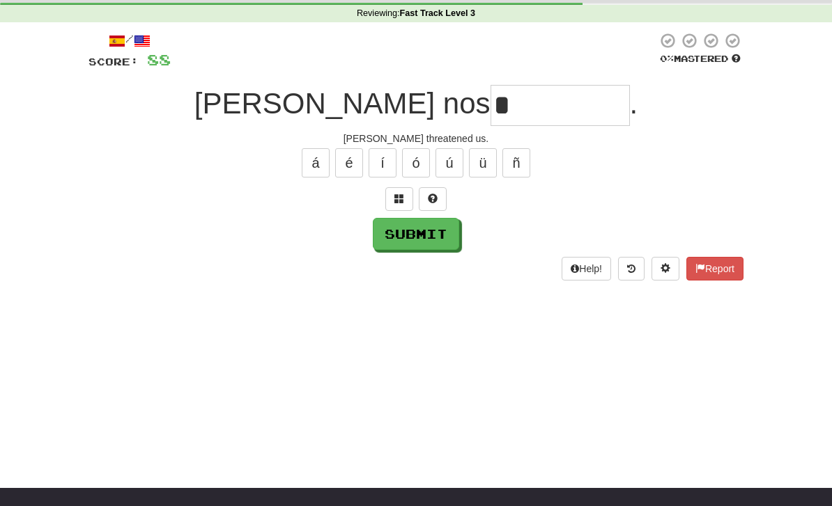
click at [435, 232] on button "Submit" at bounding box center [416, 234] width 86 height 32
type input "*******"
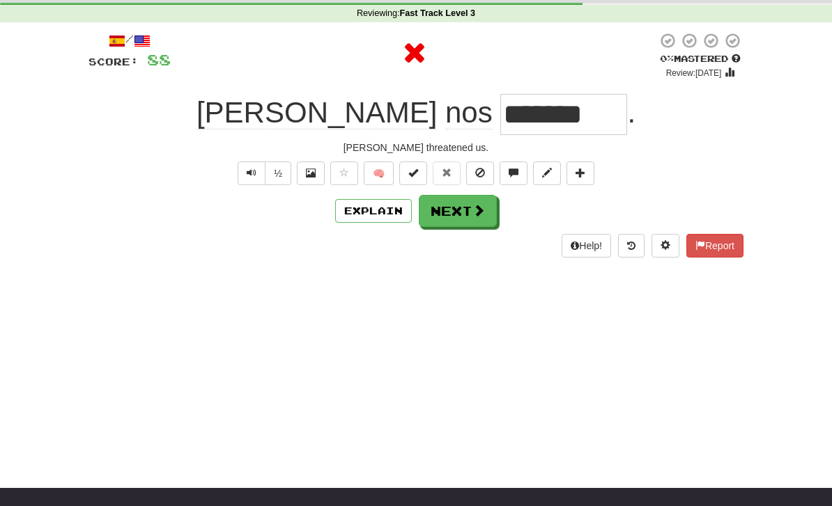
click at [389, 203] on button "Explain" at bounding box center [373, 211] width 77 height 24
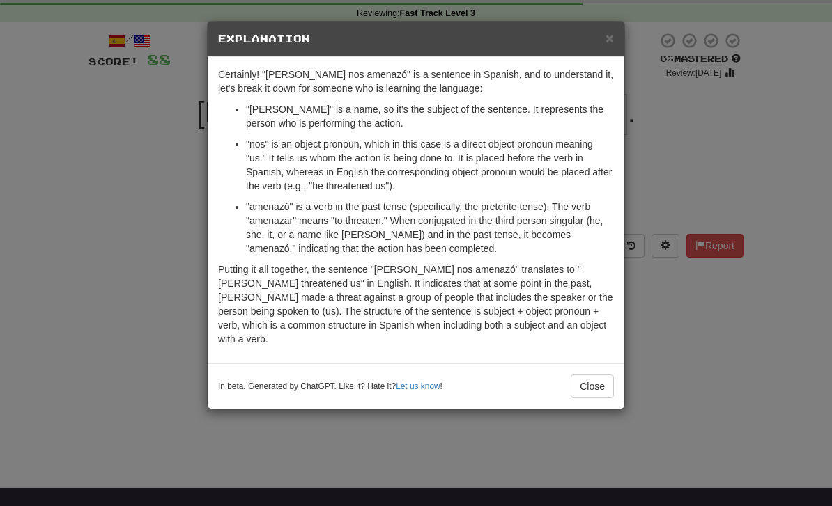
click at [584, 375] on button "Close" at bounding box center [592, 387] width 43 height 24
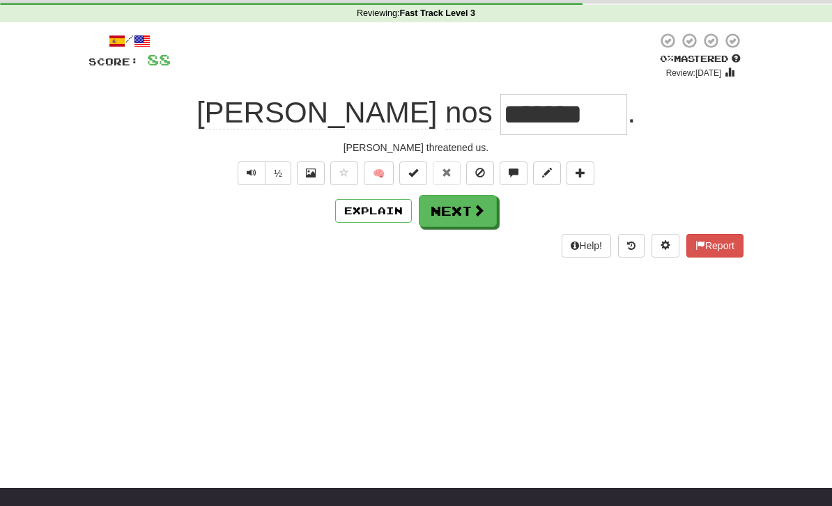
click at [453, 210] on button "Next" at bounding box center [458, 211] width 78 height 32
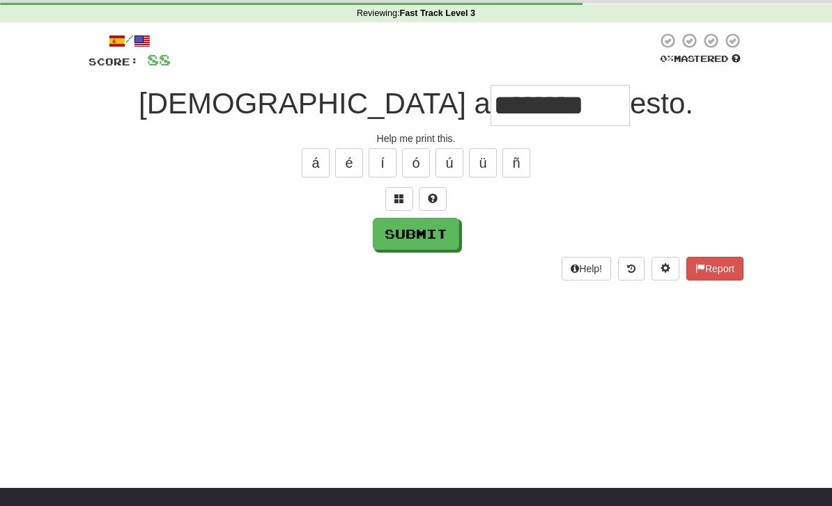
type input "********"
click at [421, 242] on button "Submit" at bounding box center [416, 234] width 86 height 32
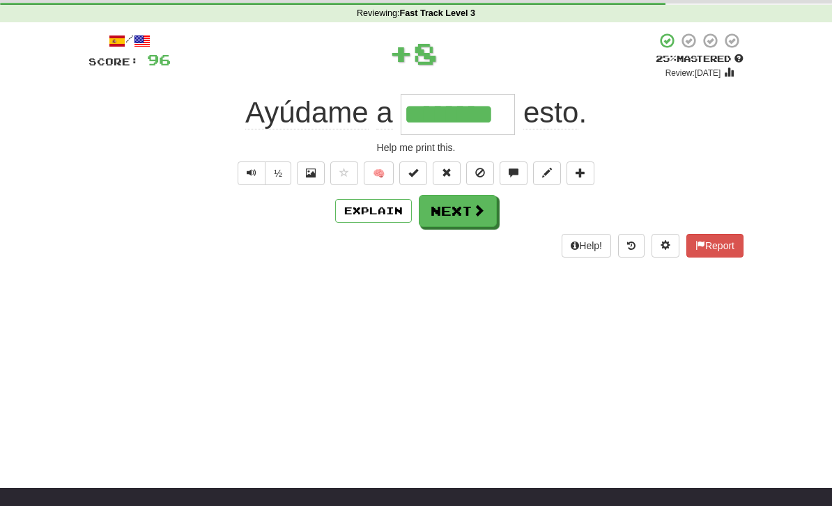
scroll to position [0, 0]
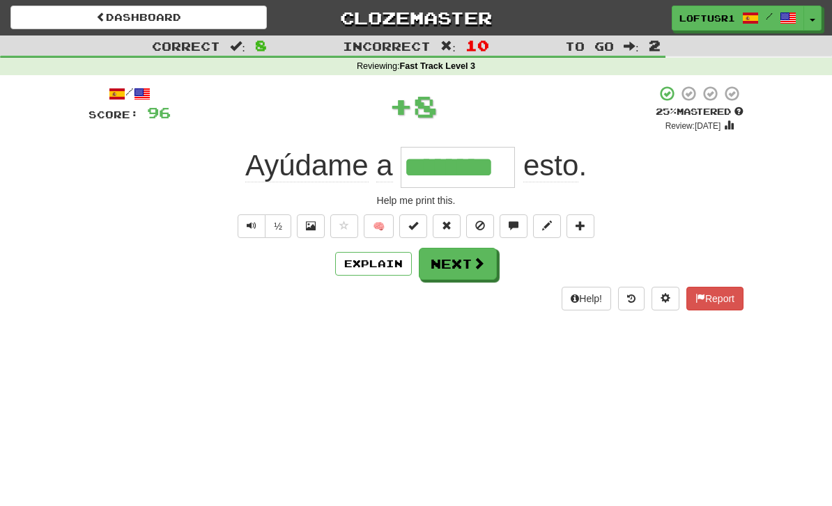
click at [469, 263] on button "Next" at bounding box center [458, 264] width 78 height 32
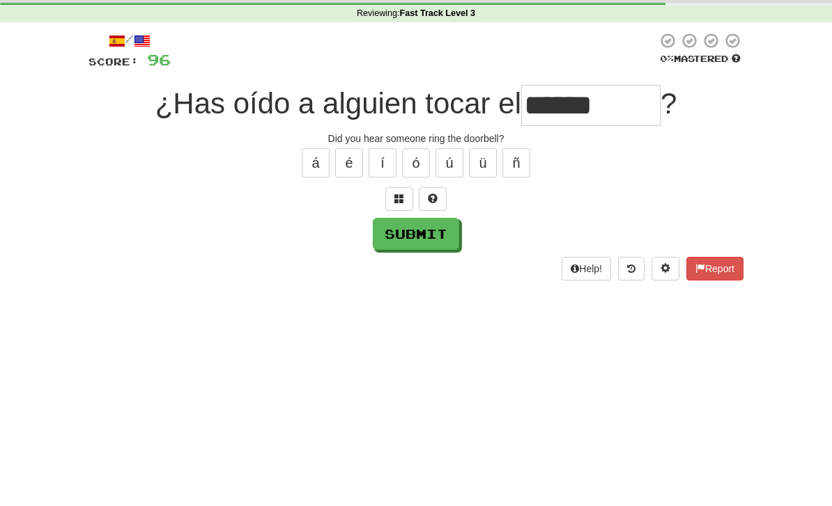
scroll to position [53, 0]
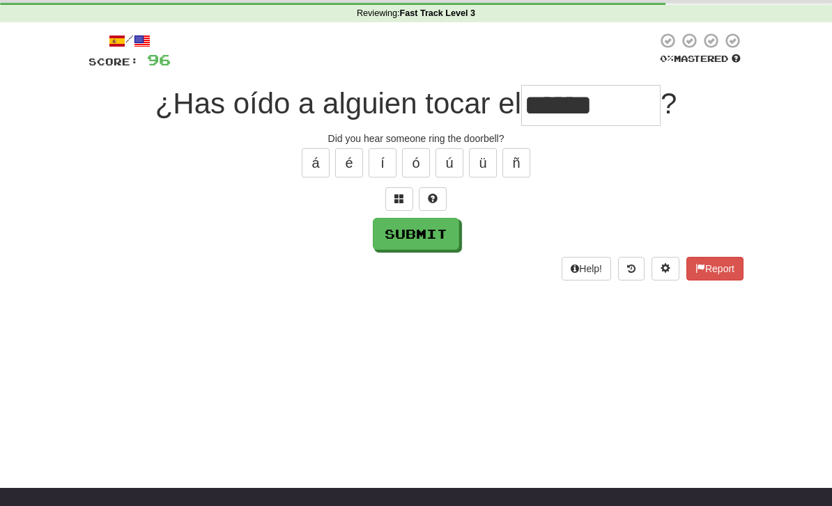
type input "******"
click at [424, 241] on button "Submit" at bounding box center [416, 234] width 86 height 32
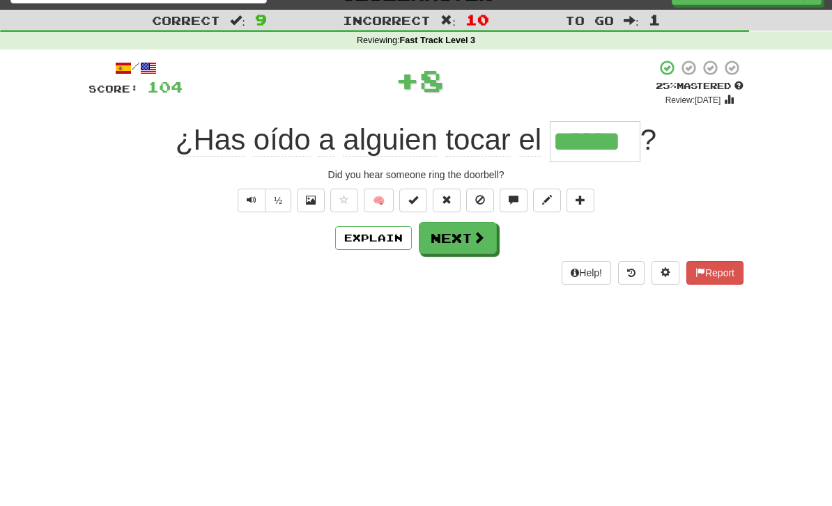
scroll to position [0, 0]
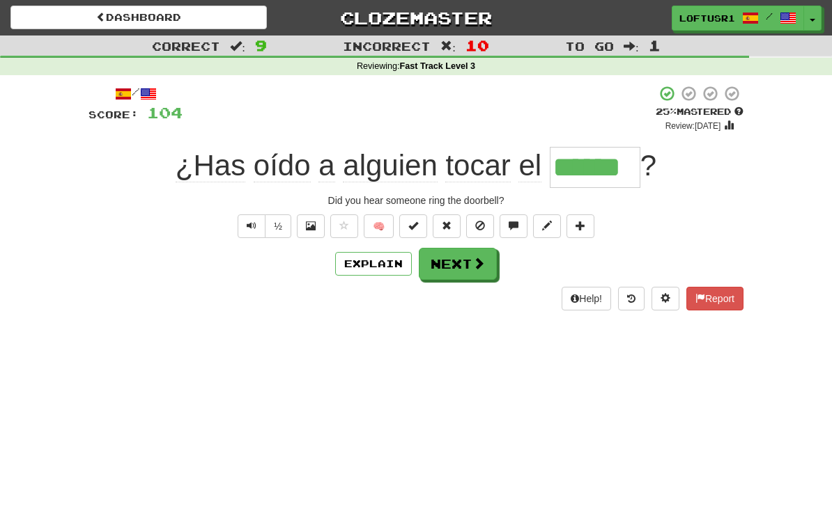
click at [476, 267] on span at bounding box center [478, 263] width 13 height 13
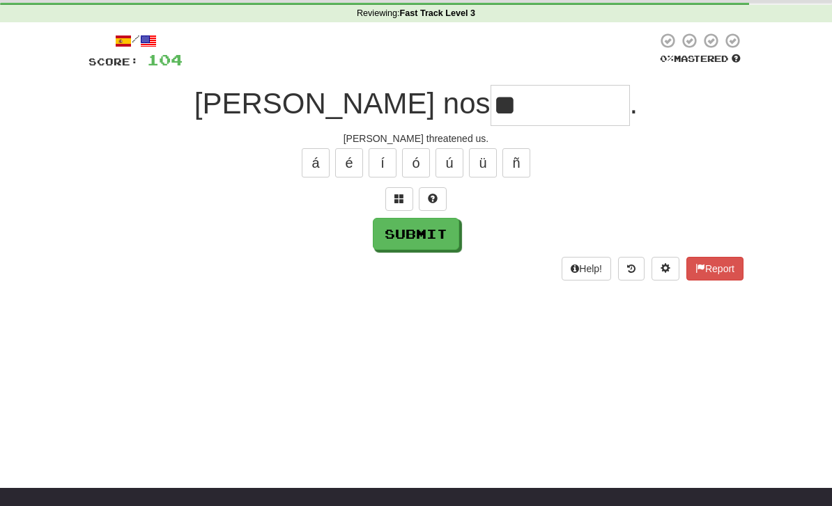
click at [404, 239] on button "Submit" at bounding box center [416, 234] width 86 height 32
type input "*******"
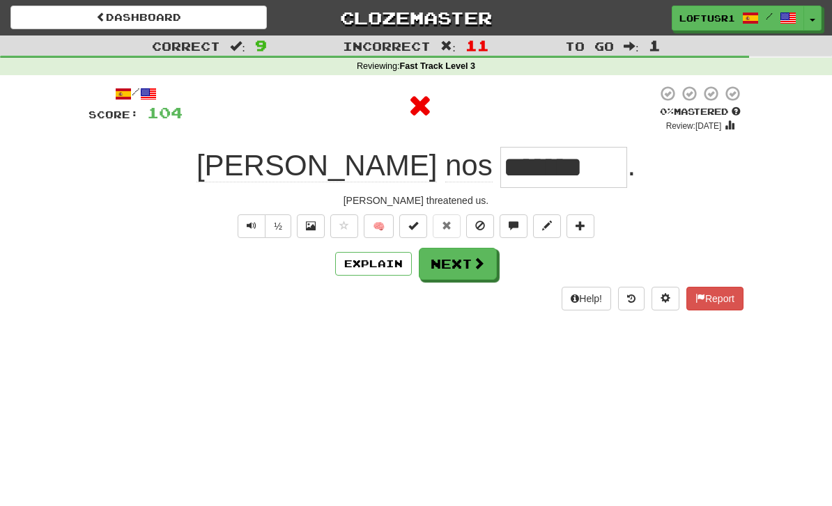
click at [469, 272] on button "Next" at bounding box center [458, 264] width 78 height 32
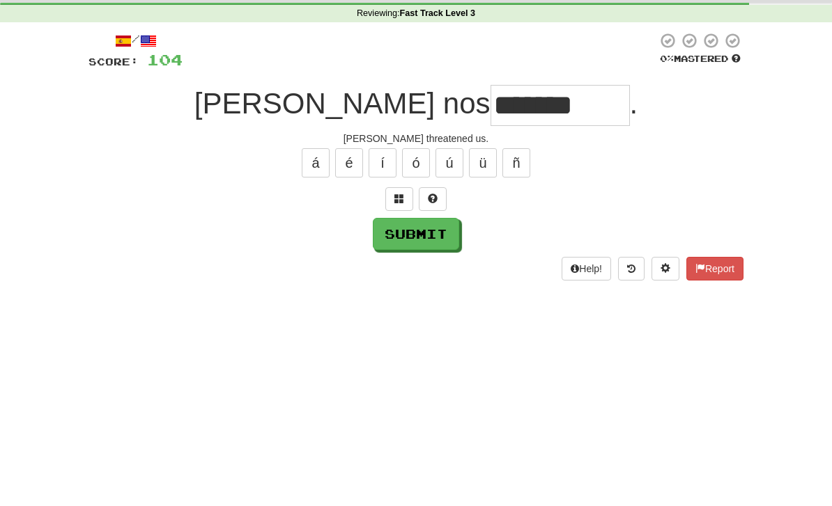
scroll to position [53, 0]
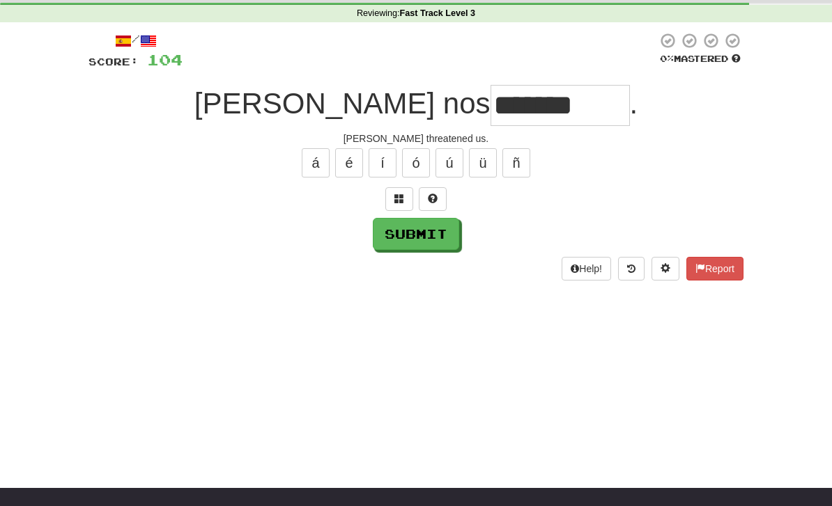
type input "*******"
click at [427, 247] on button "Submit" at bounding box center [416, 234] width 86 height 32
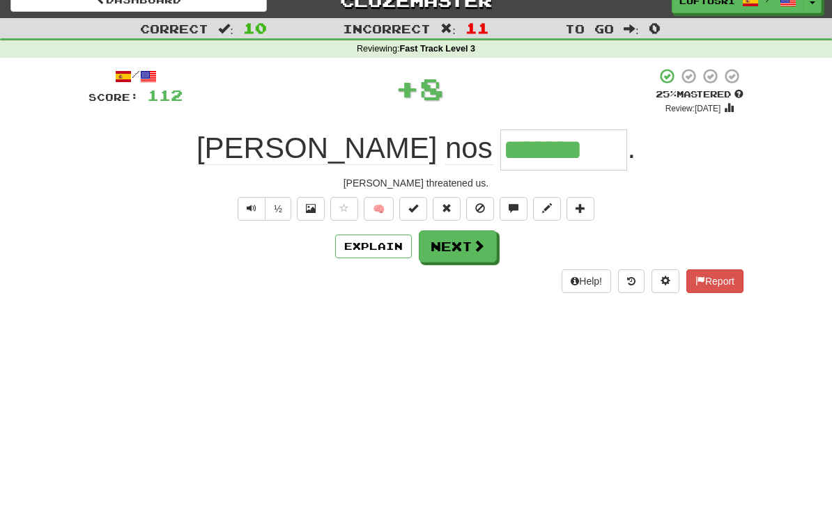
scroll to position [0, 0]
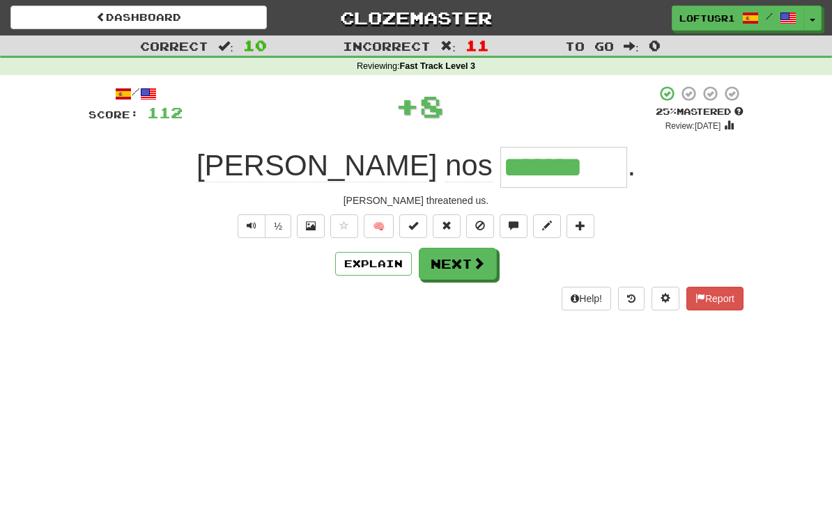
click at [394, 266] on button "Explain" at bounding box center [373, 264] width 77 height 24
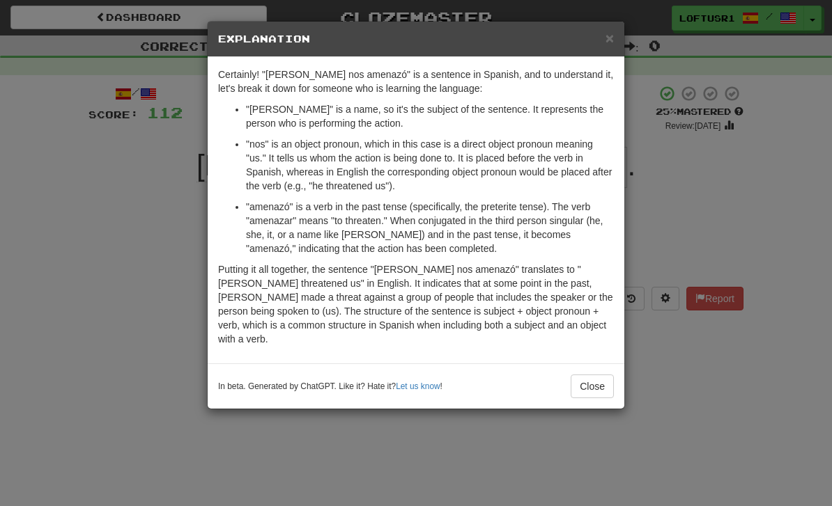
click at [592, 382] on button "Close" at bounding box center [592, 387] width 43 height 24
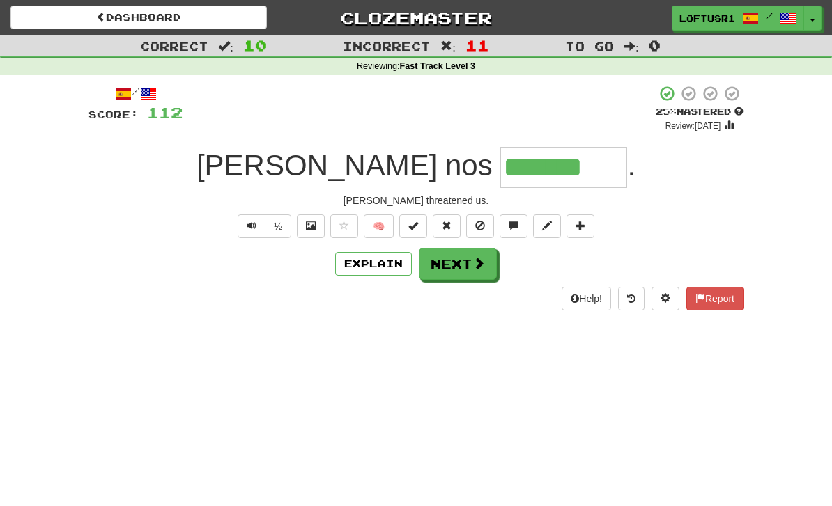
click at [473, 265] on span at bounding box center [478, 263] width 13 height 13
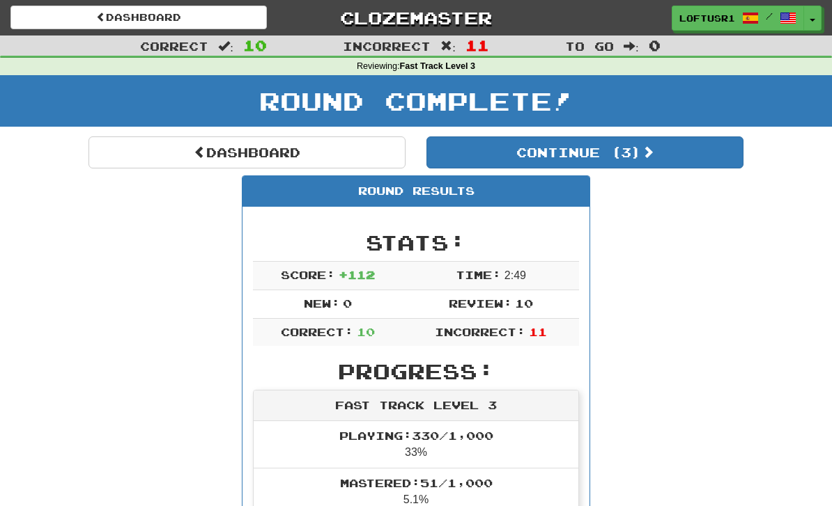
click at [296, 162] on link "Dashboard" at bounding box center [246, 153] width 317 height 32
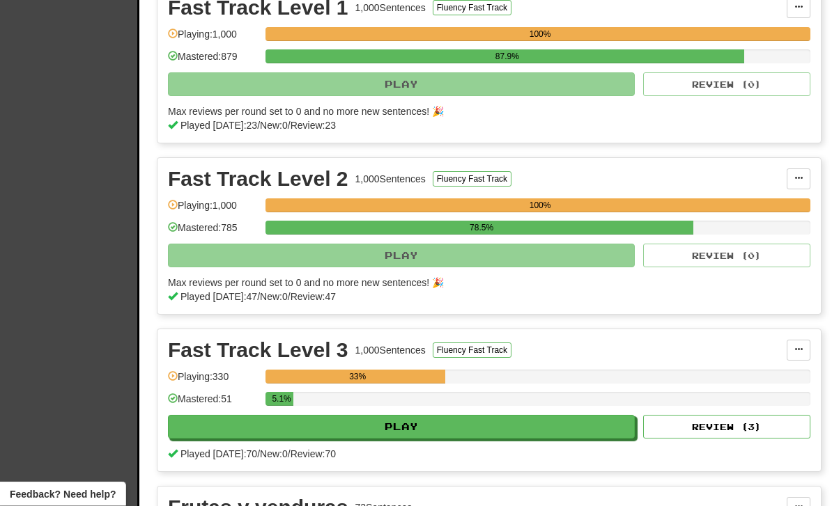
click at [727, 428] on button "Review ( 3 )" at bounding box center [726, 428] width 167 height 24
select select "**"
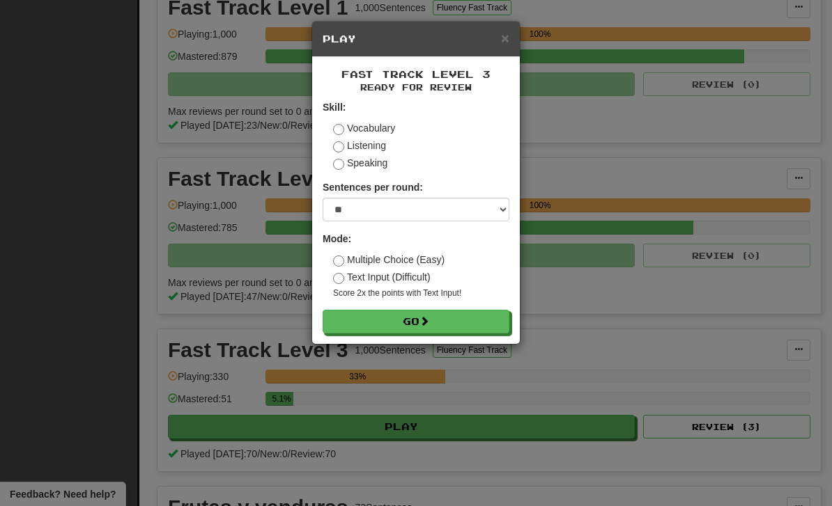
click at [459, 323] on button "Go" at bounding box center [416, 322] width 187 height 24
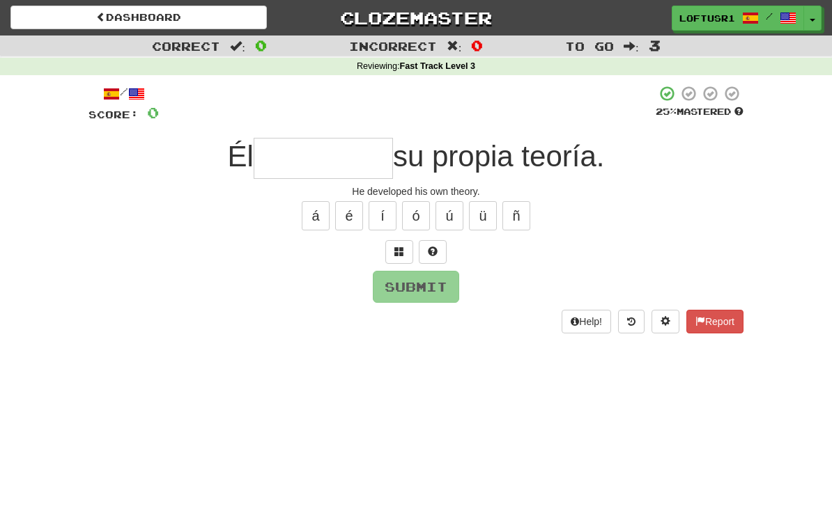
click at [346, 161] on input "text" at bounding box center [323, 158] width 139 height 41
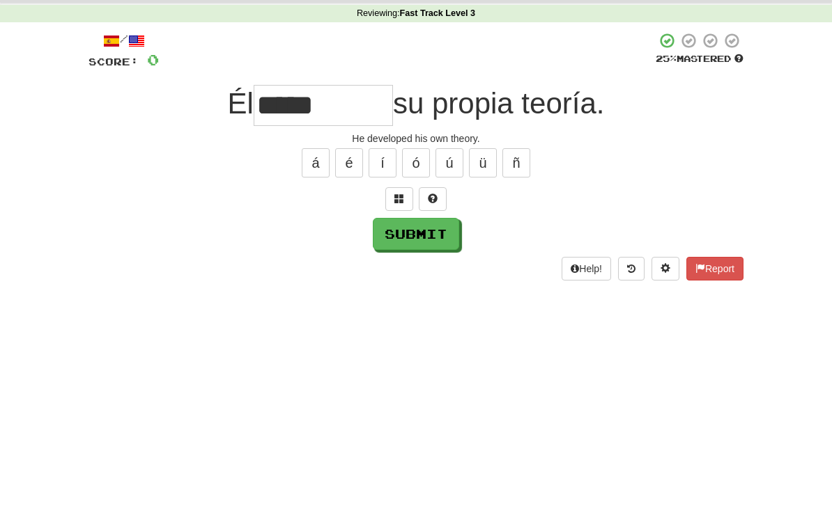
scroll to position [53, 0]
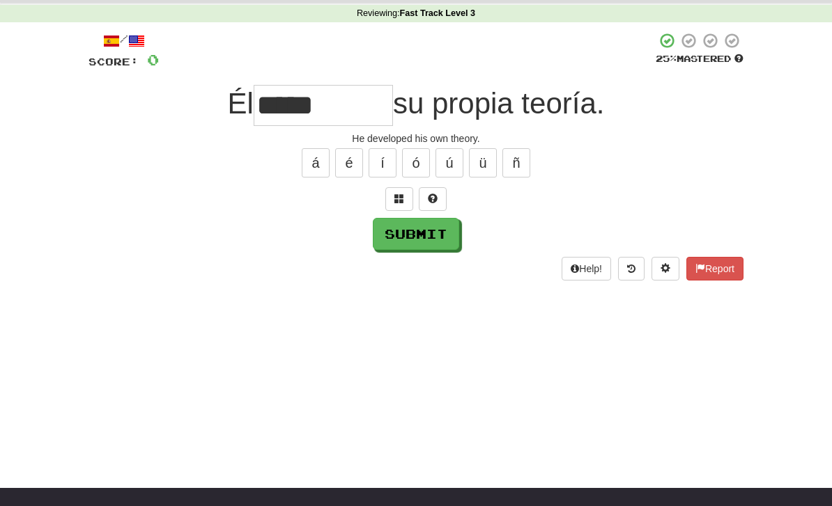
click at [405, 248] on button "Submit" at bounding box center [416, 234] width 86 height 32
type input "**********"
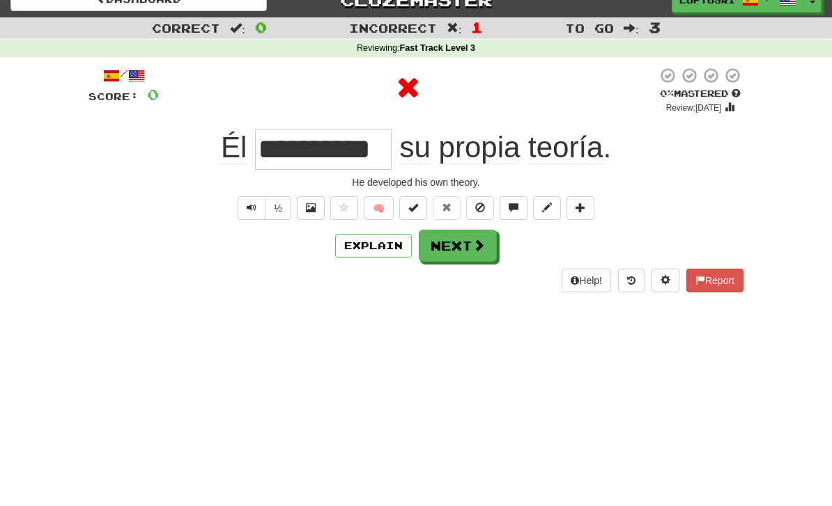
scroll to position [0, 0]
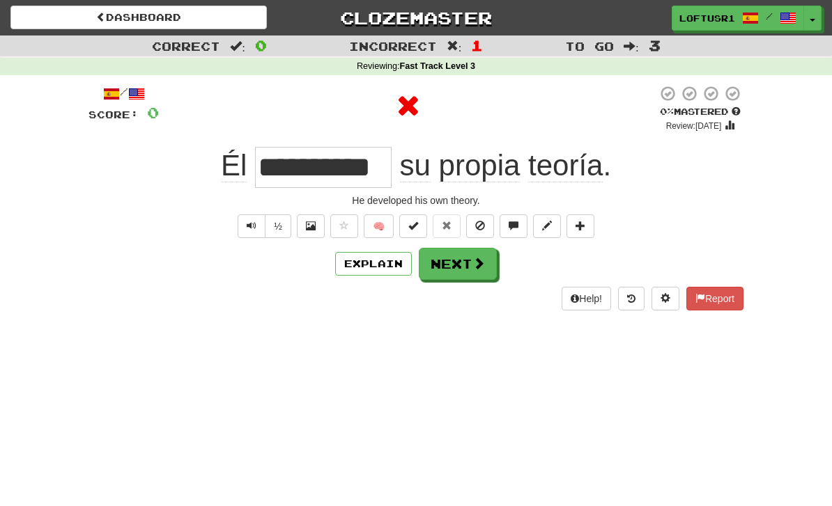
click at [385, 265] on button "Explain" at bounding box center [373, 264] width 77 height 24
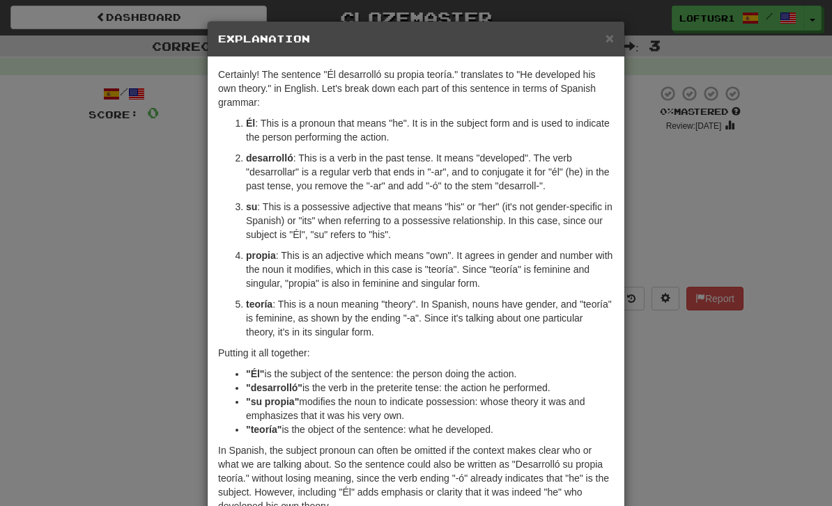
click at [663, 366] on div "× Explanation Certainly! The sentence "Él desarrolló su propia teoría." transla…" at bounding box center [416, 253] width 832 height 506
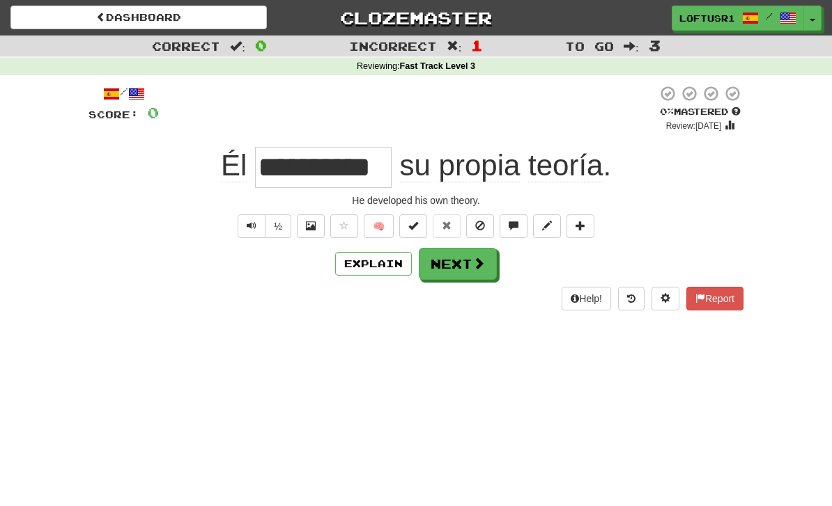
click at [466, 263] on button "Next" at bounding box center [458, 264] width 78 height 32
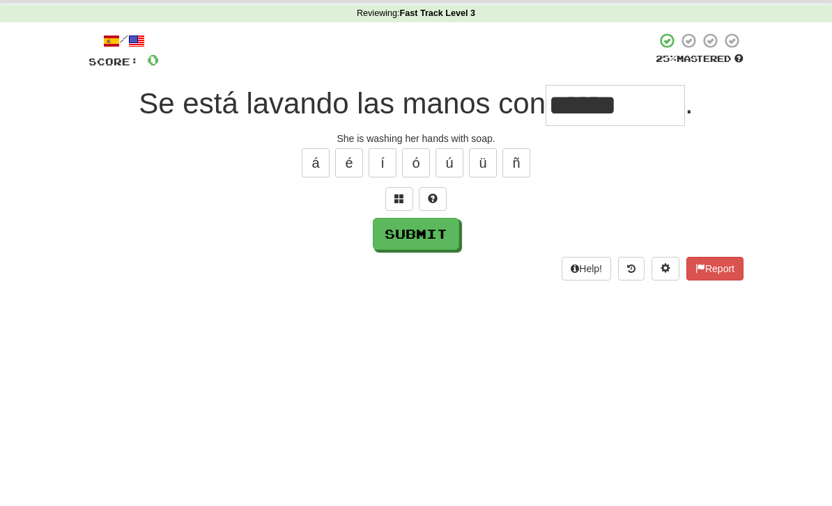
scroll to position [53, 0]
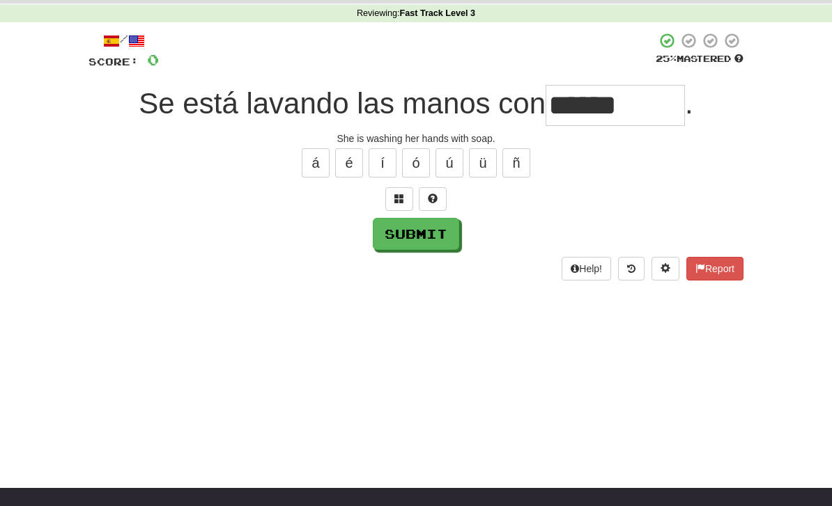
click at [408, 247] on button "Submit" at bounding box center [416, 234] width 86 height 32
type input "*****"
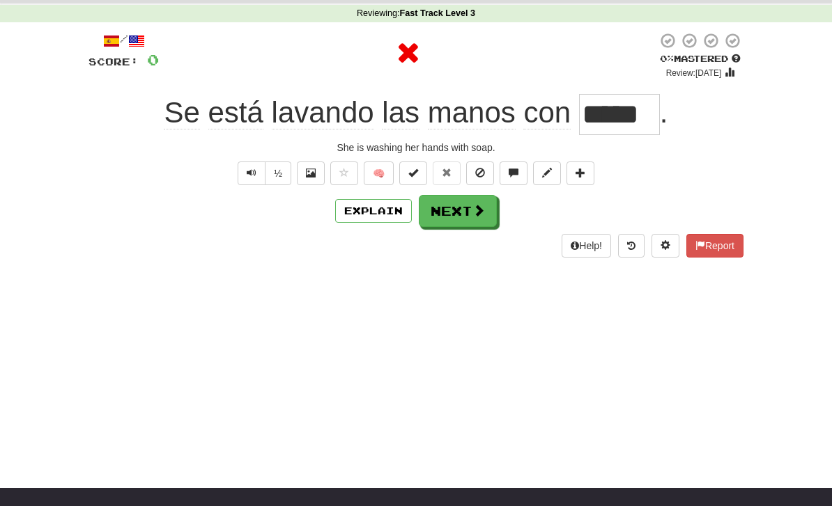
scroll to position [0, 0]
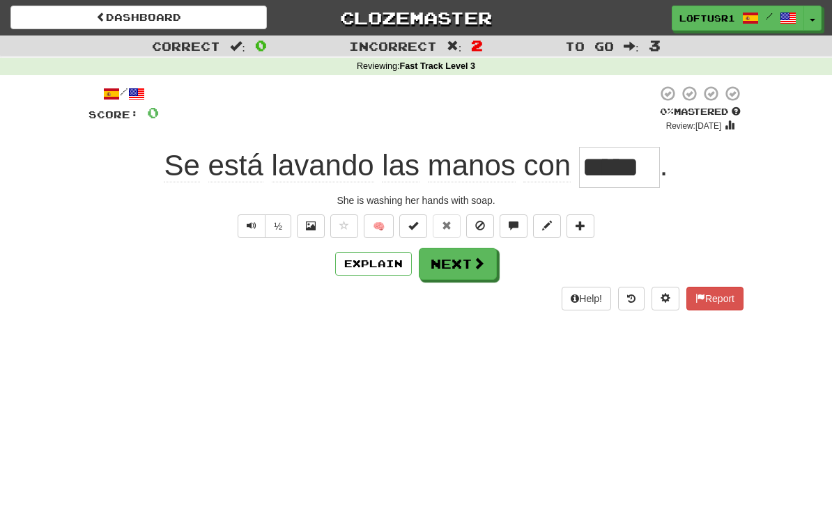
click at [470, 277] on button "Next" at bounding box center [458, 264] width 78 height 32
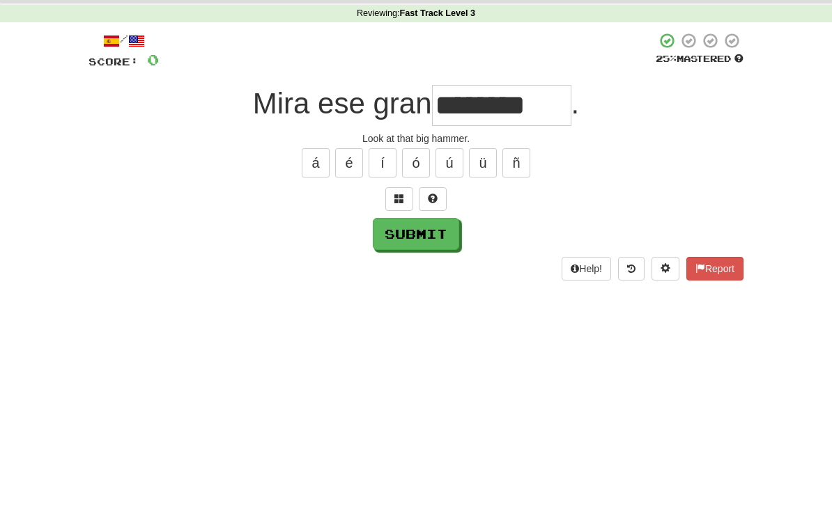
scroll to position [53, 0]
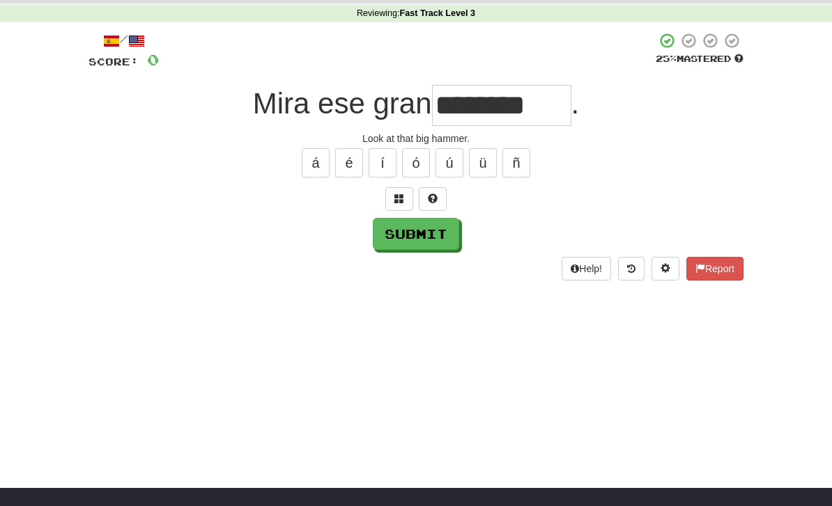
type input "********"
click at [412, 242] on button "Submit" at bounding box center [416, 234] width 86 height 32
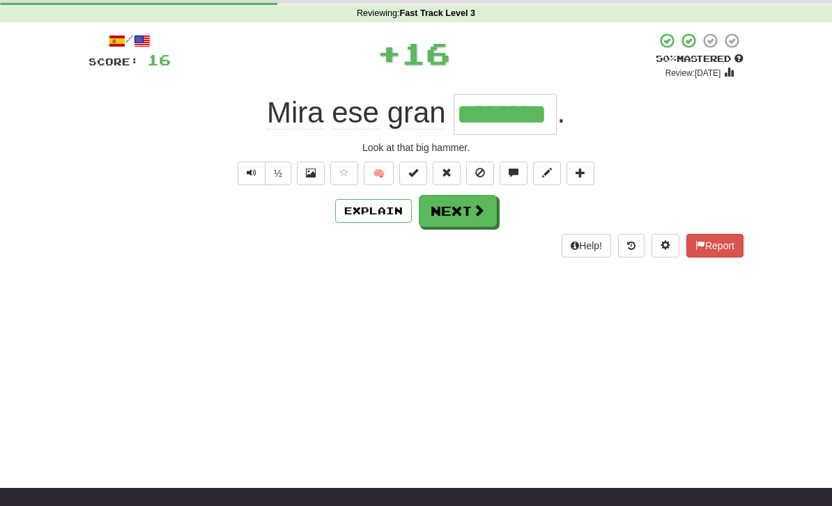
click at [382, 219] on button "Explain" at bounding box center [373, 211] width 77 height 24
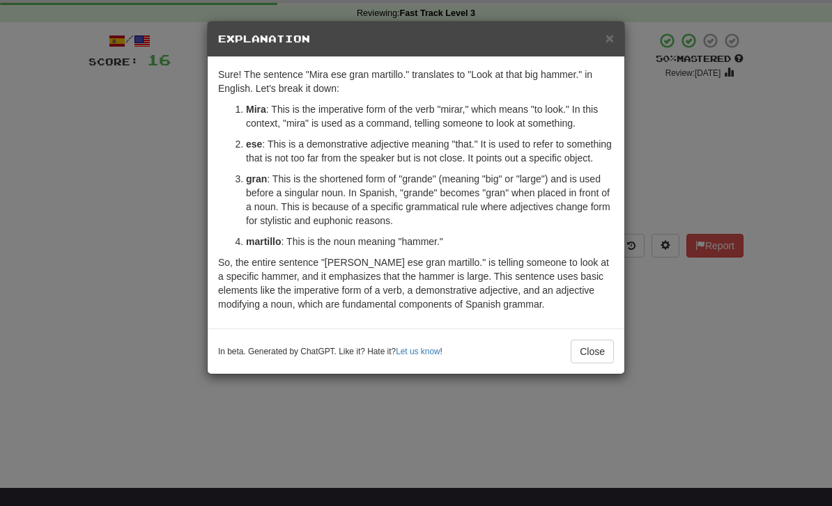
click at [598, 355] on button "Close" at bounding box center [592, 352] width 43 height 24
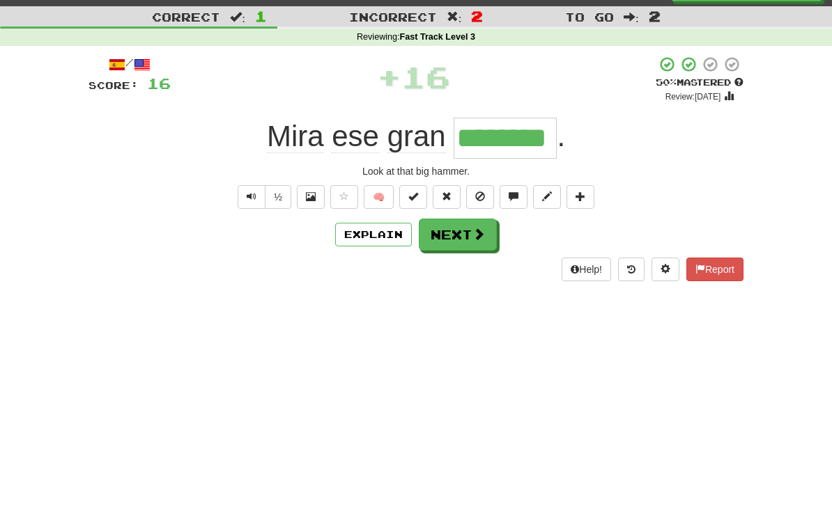
scroll to position [0, 0]
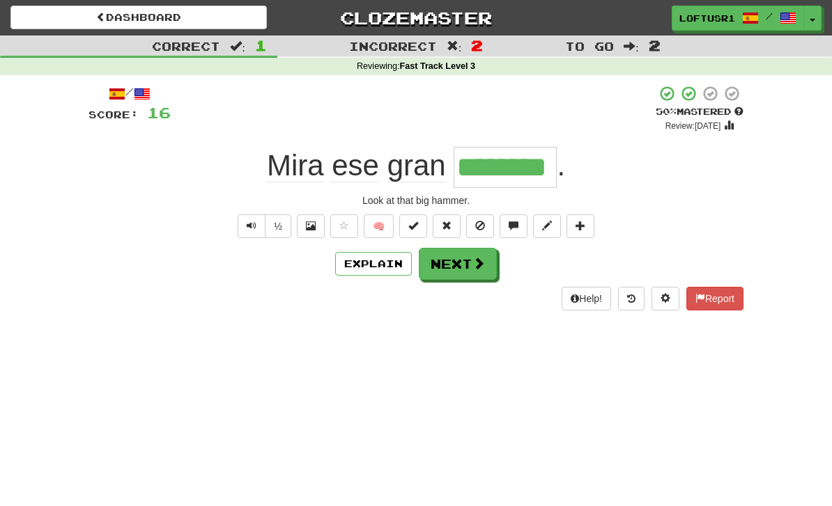
click at [476, 270] on span at bounding box center [478, 263] width 13 height 13
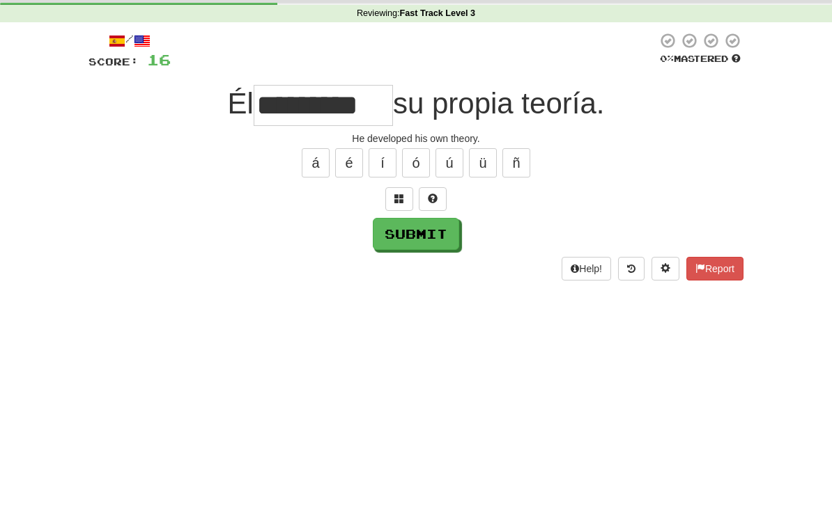
scroll to position [53, 0]
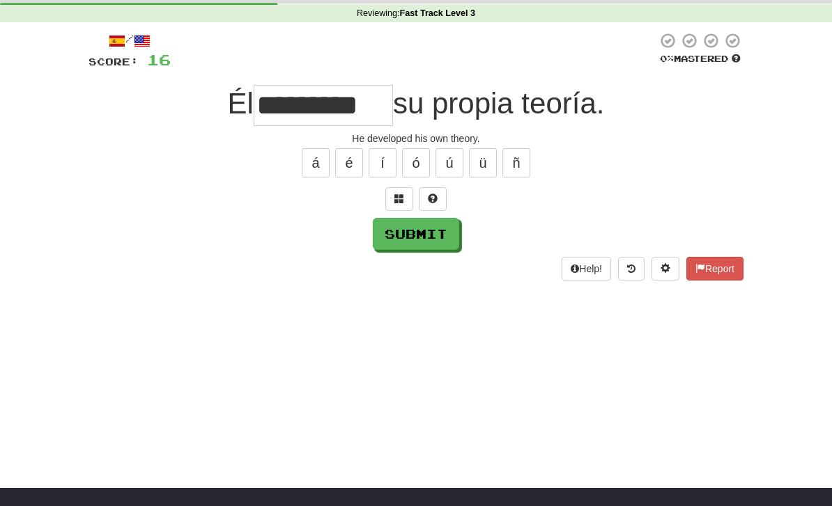
click at [439, 238] on button "Submit" at bounding box center [416, 234] width 86 height 32
type input "**********"
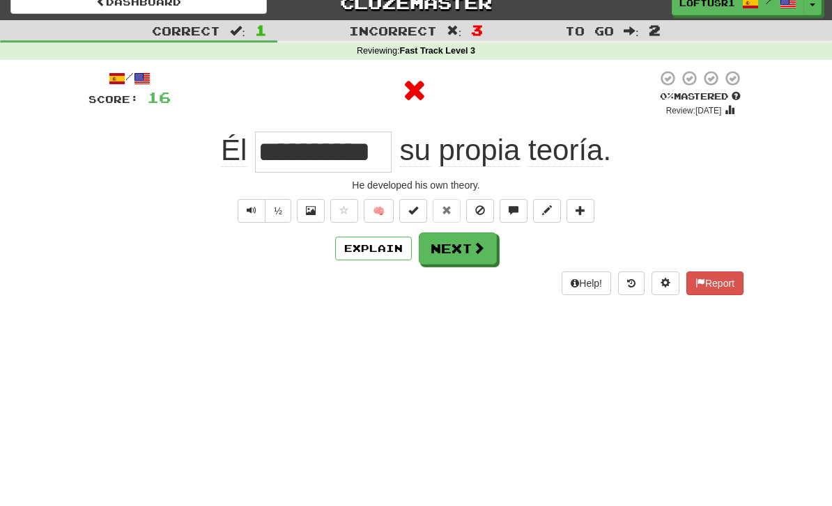
scroll to position [0, 0]
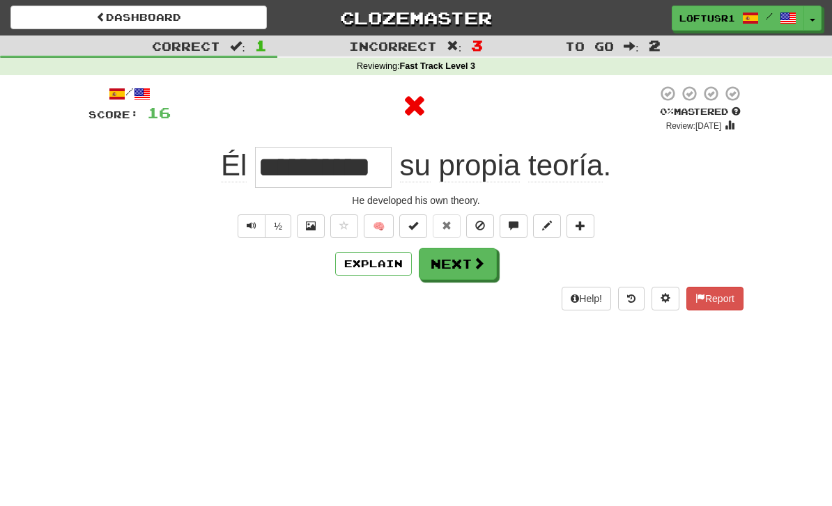
click at [474, 270] on button "Next" at bounding box center [458, 264] width 78 height 32
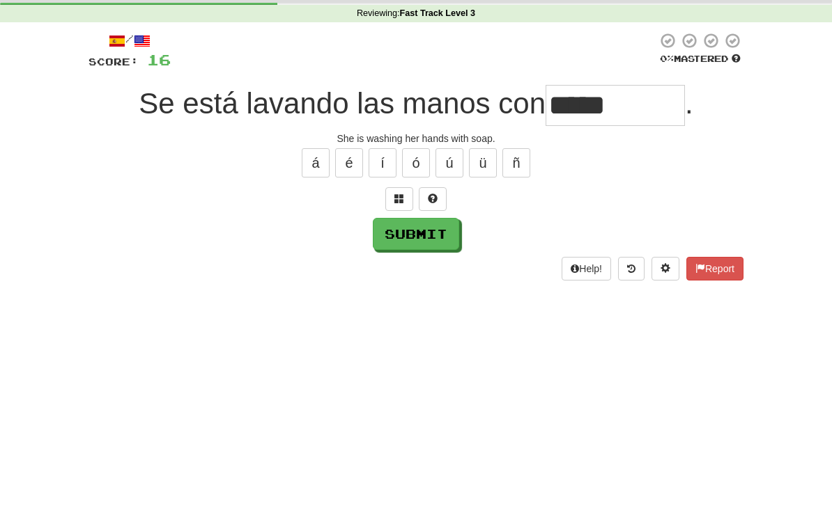
scroll to position [53, 0]
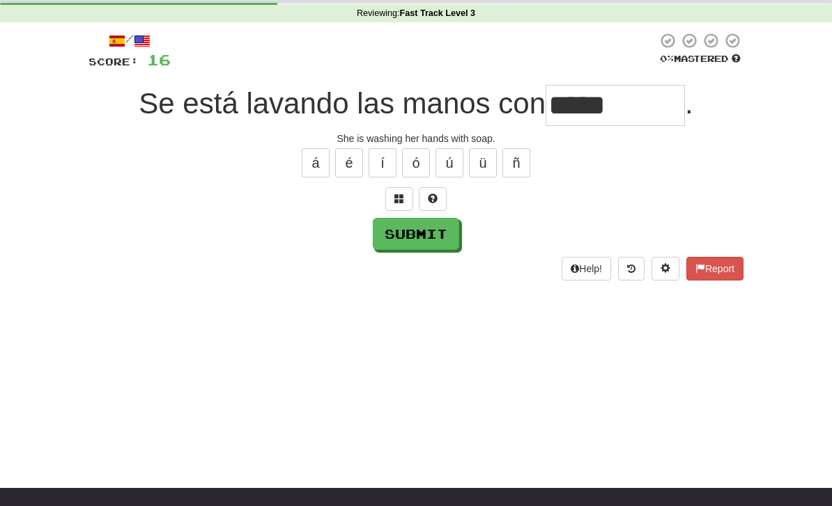
type input "*****"
click at [414, 246] on button "Submit" at bounding box center [416, 234] width 86 height 32
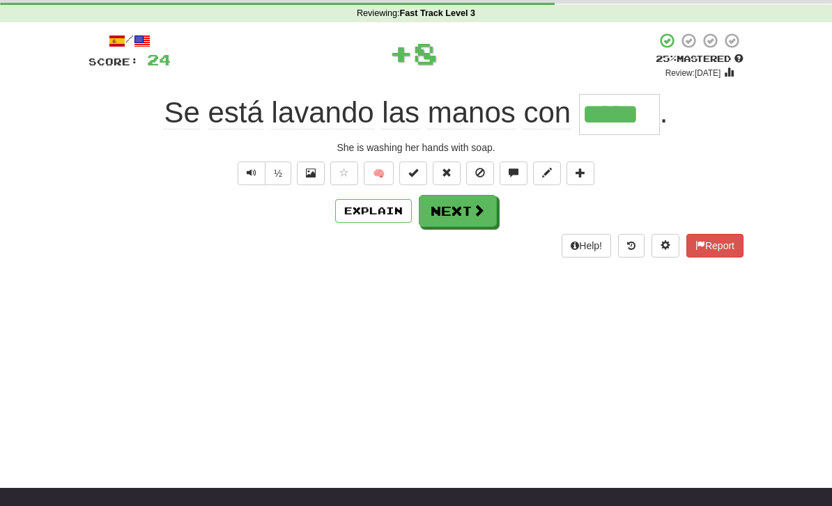
scroll to position [0, 0]
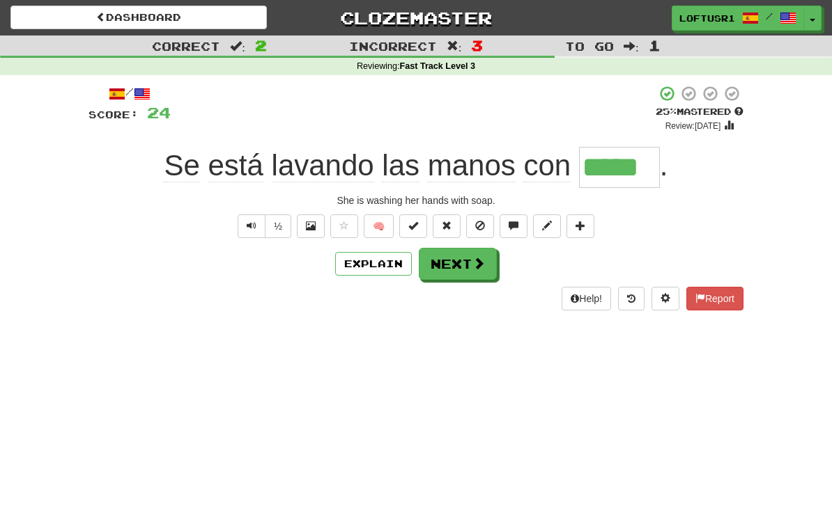
click at [464, 276] on button "Next" at bounding box center [458, 264] width 78 height 32
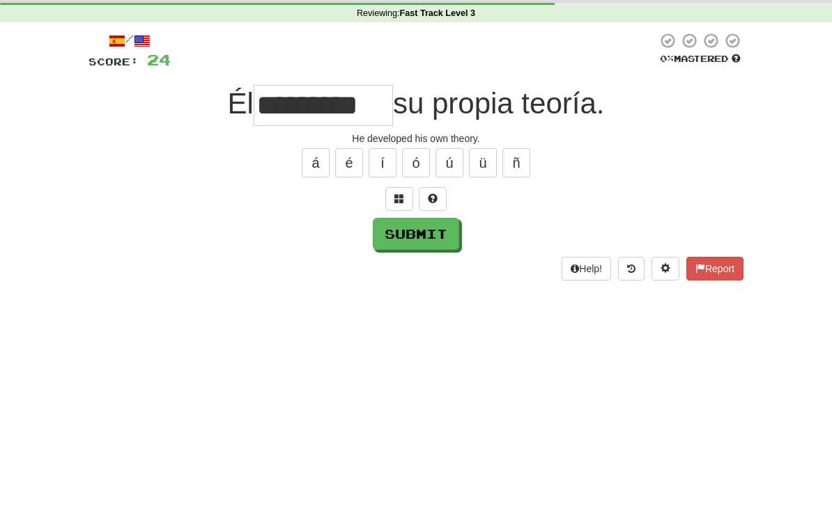
scroll to position [53, 0]
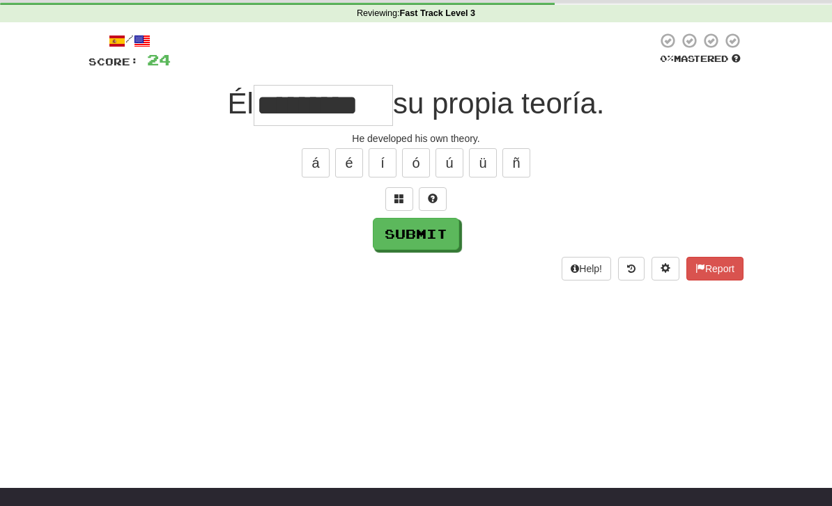
click at [449, 240] on button "Submit" at bounding box center [416, 234] width 86 height 32
type input "**********"
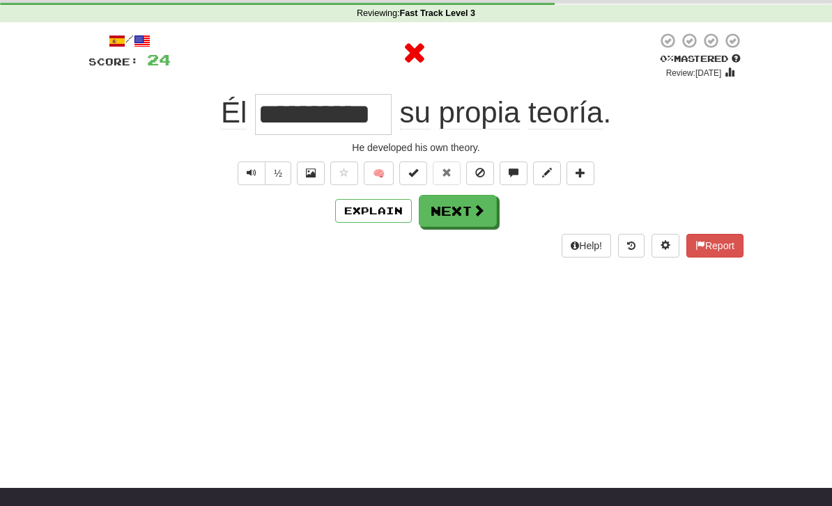
scroll to position [0, 0]
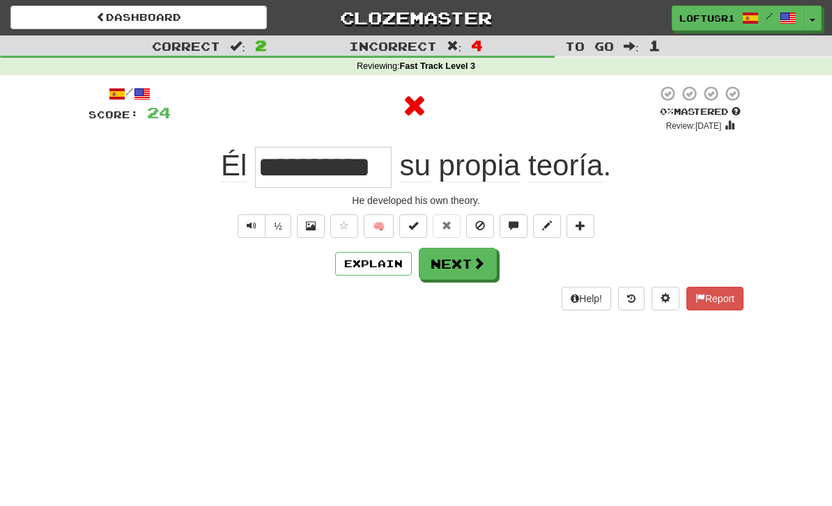
click at [474, 270] on button "Next" at bounding box center [458, 264] width 78 height 32
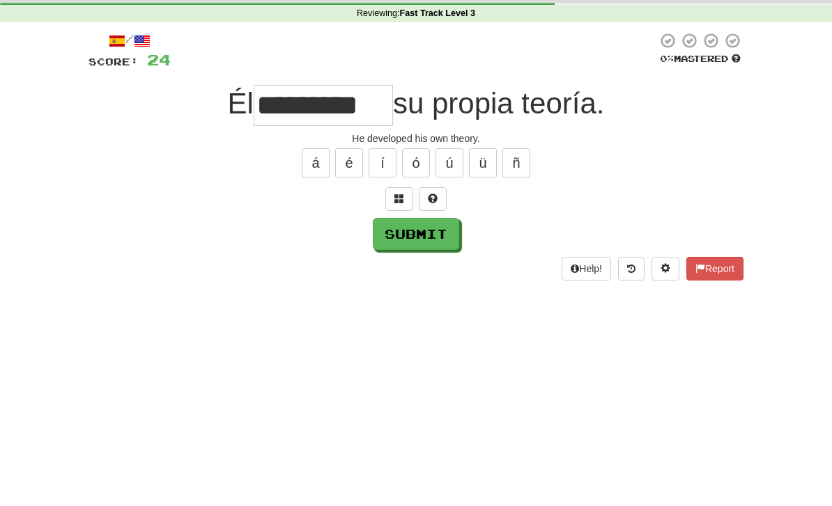
scroll to position [53, 0]
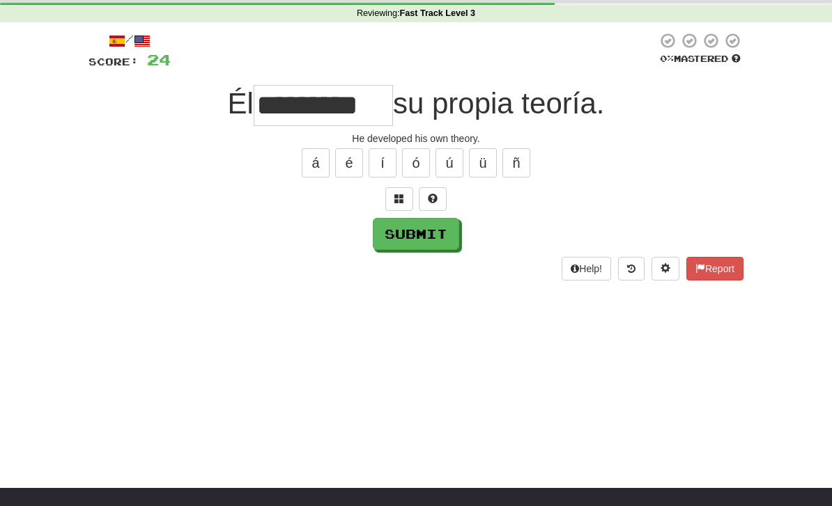
click at [435, 243] on button "Submit" at bounding box center [416, 234] width 86 height 32
type input "**********"
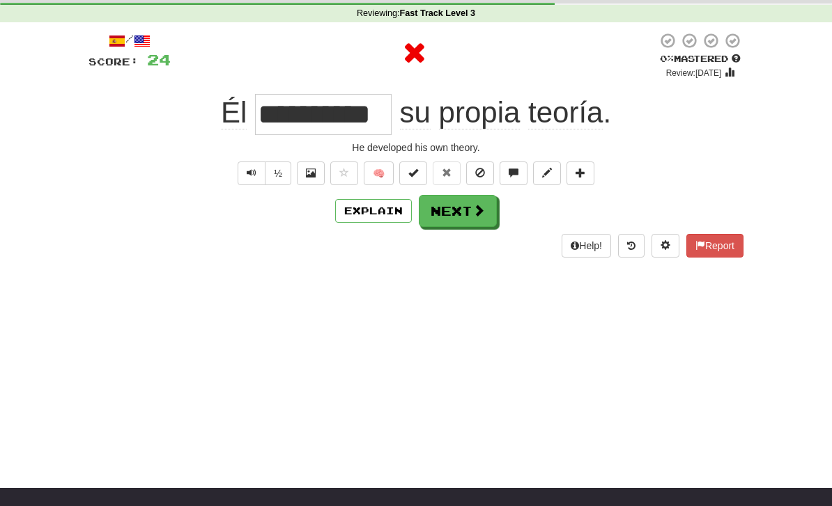
click at [473, 207] on span at bounding box center [478, 210] width 13 height 13
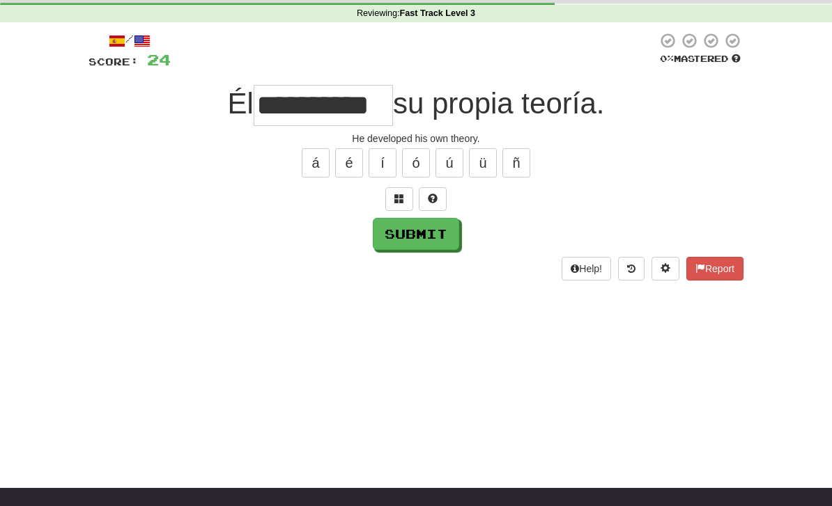
type input "**********"
click at [434, 231] on button "Submit" at bounding box center [416, 234] width 86 height 32
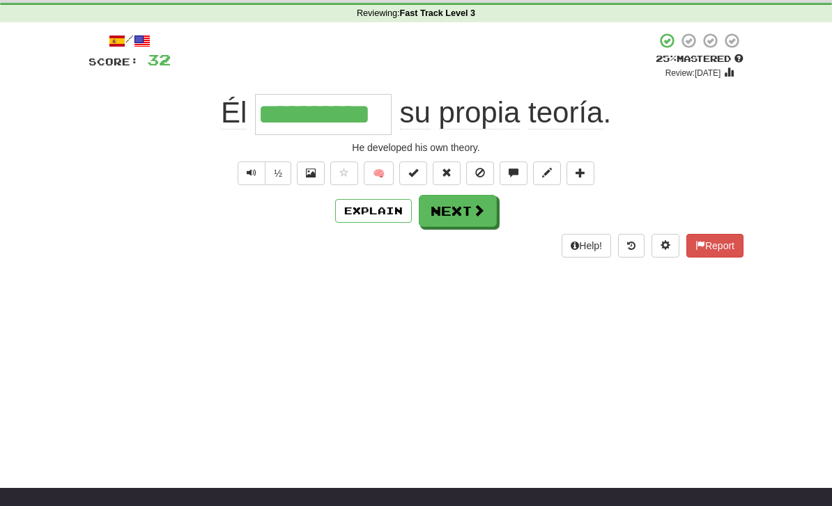
click at [470, 209] on button "Next" at bounding box center [458, 211] width 78 height 32
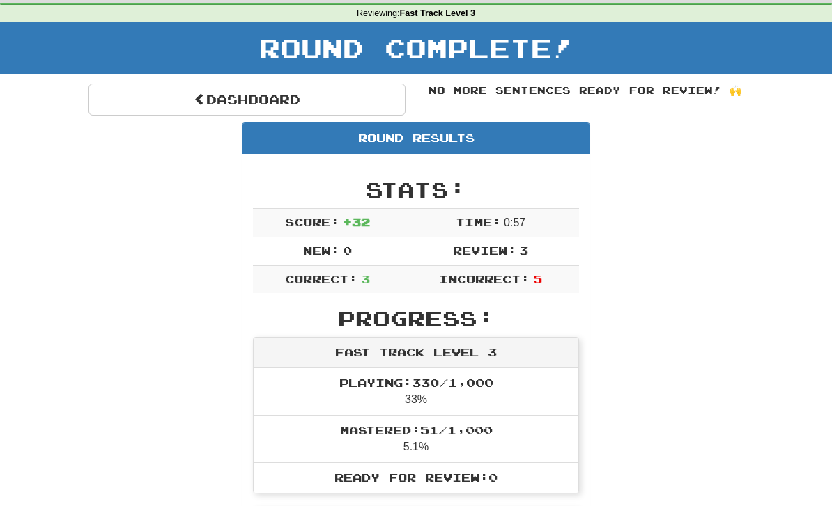
click at [185, 95] on link "Dashboard" at bounding box center [246, 100] width 317 height 32
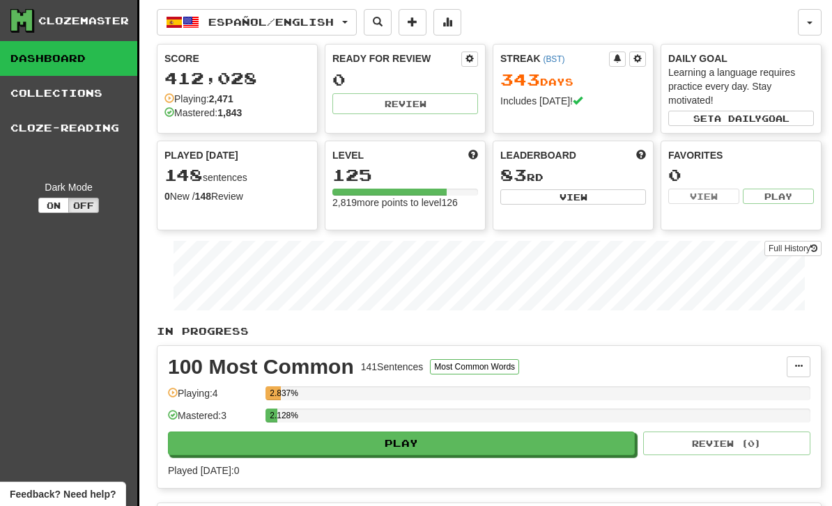
click at [795, 251] on link "Full History" at bounding box center [792, 248] width 57 height 15
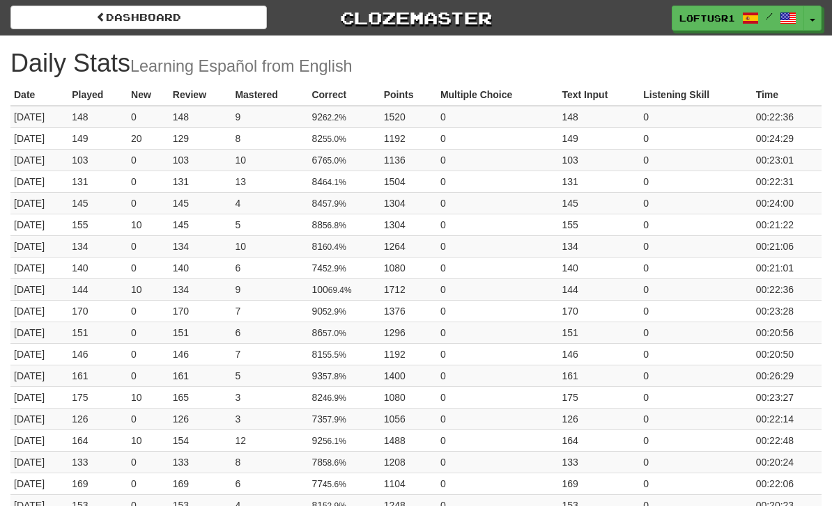
click at [93, 24] on link "Dashboard" at bounding box center [138, 18] width 256 height 24
